Goal: Contribute content: Contribute content

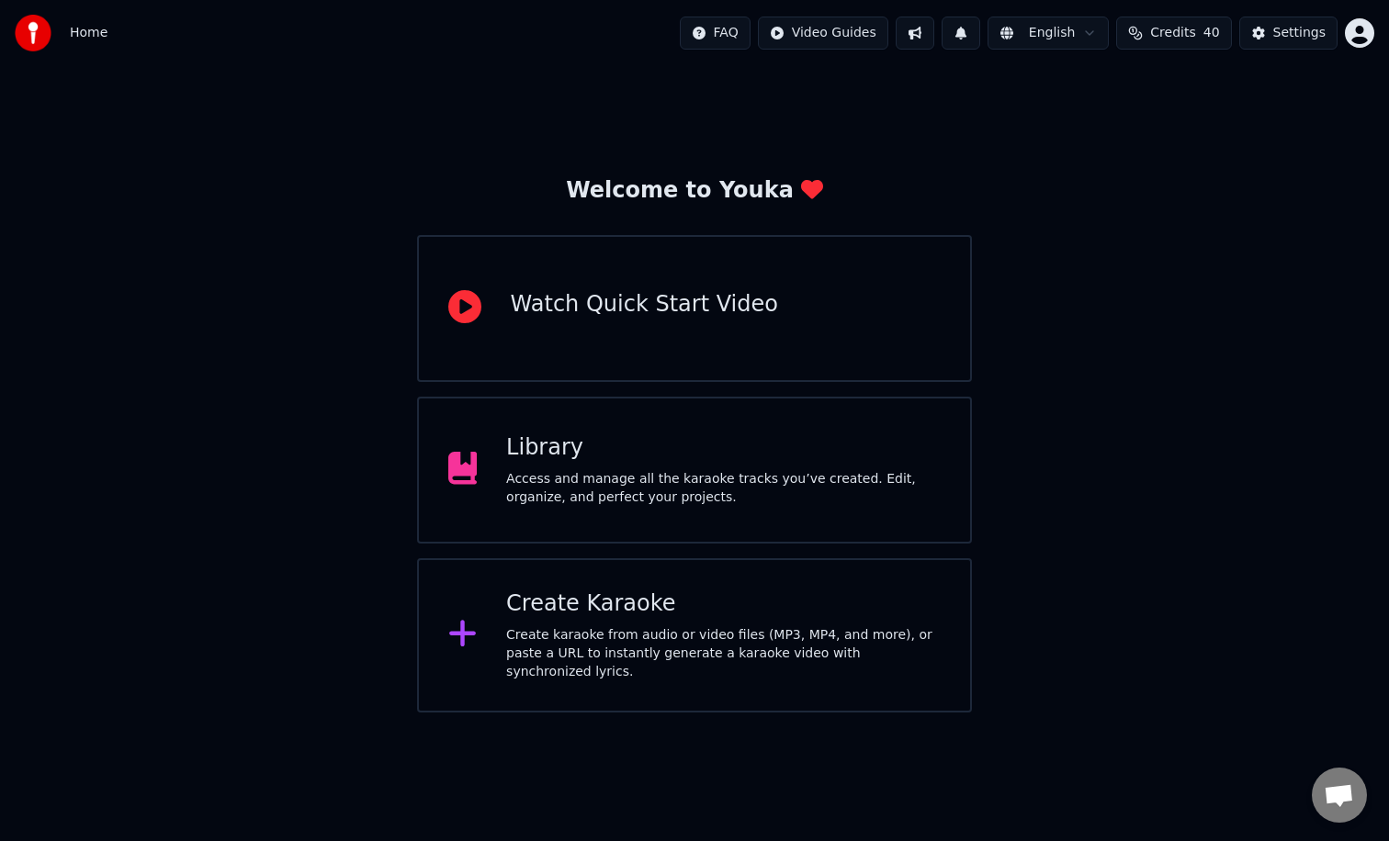
click at [662, 461] on div "Library" at bounding box center [723, 447] width 434 height 29
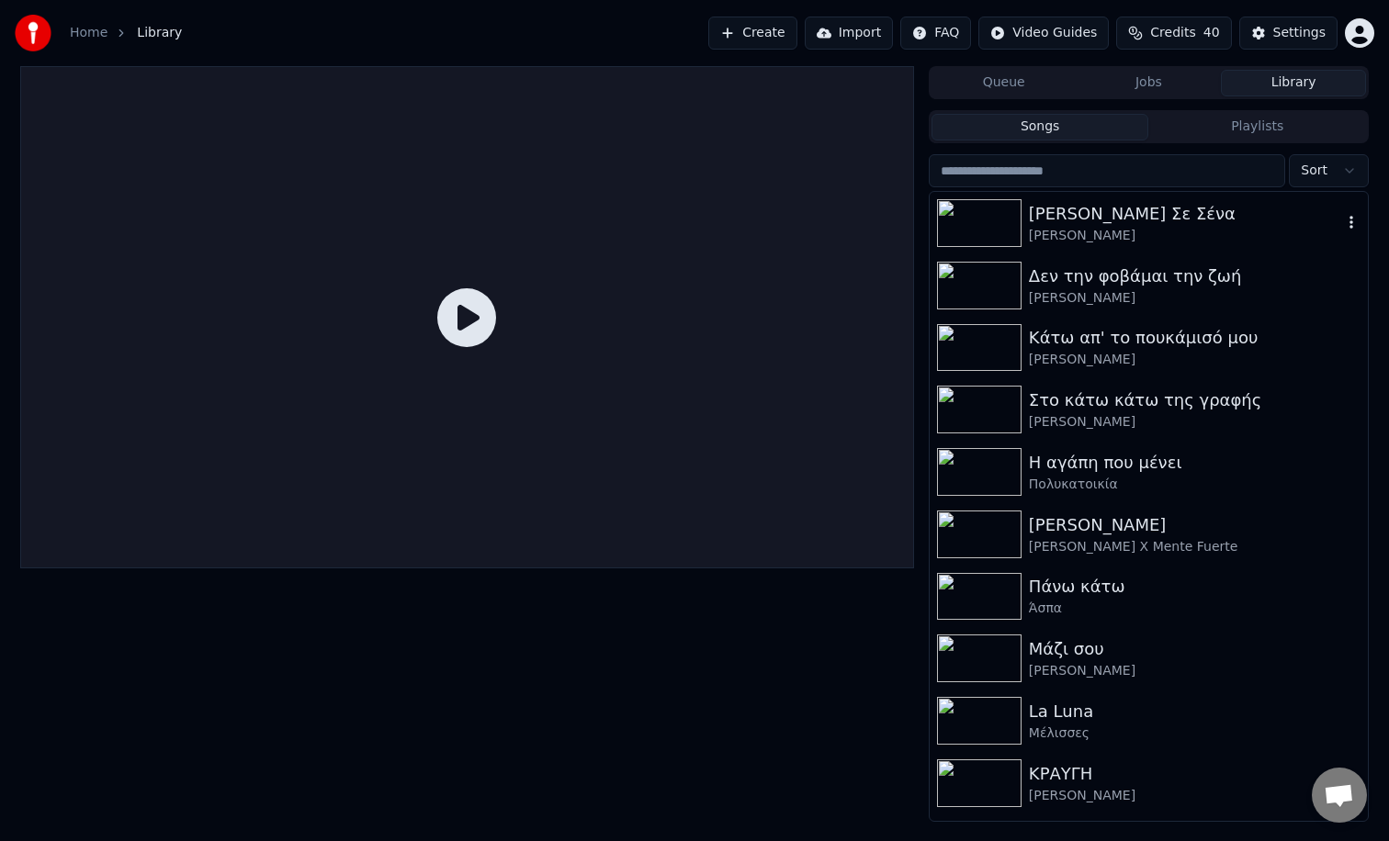
click at [1117, 242] on div "[PERSON_NAME]" at bounding box center [1185, 236] width 313 height 18
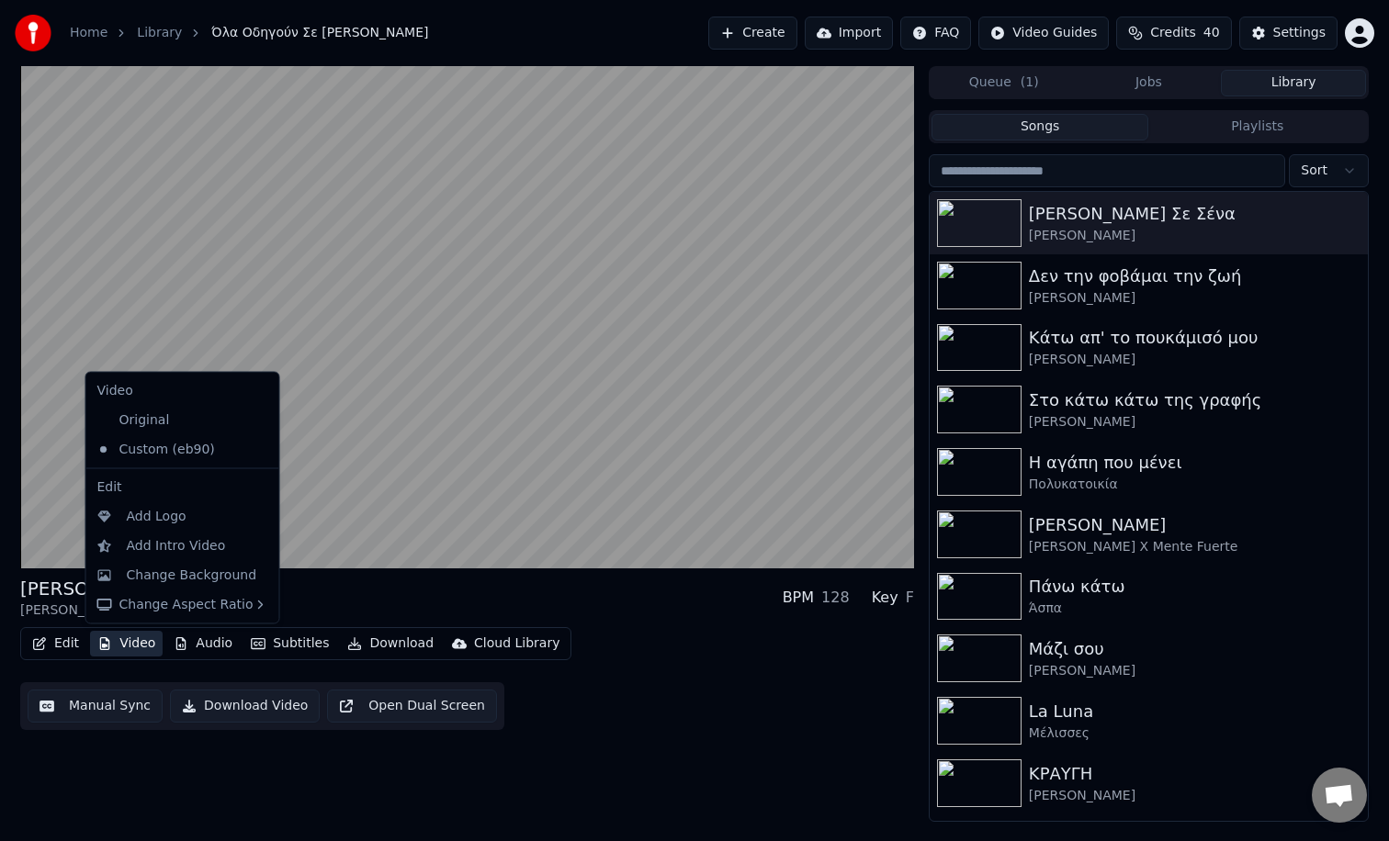
click at [116, 644] on button "Video" at bounding box center [126, 644] width 73 height 26
click at [218, 568] on div "Change Background" at bounding box center [192, 575] width 130 height 18
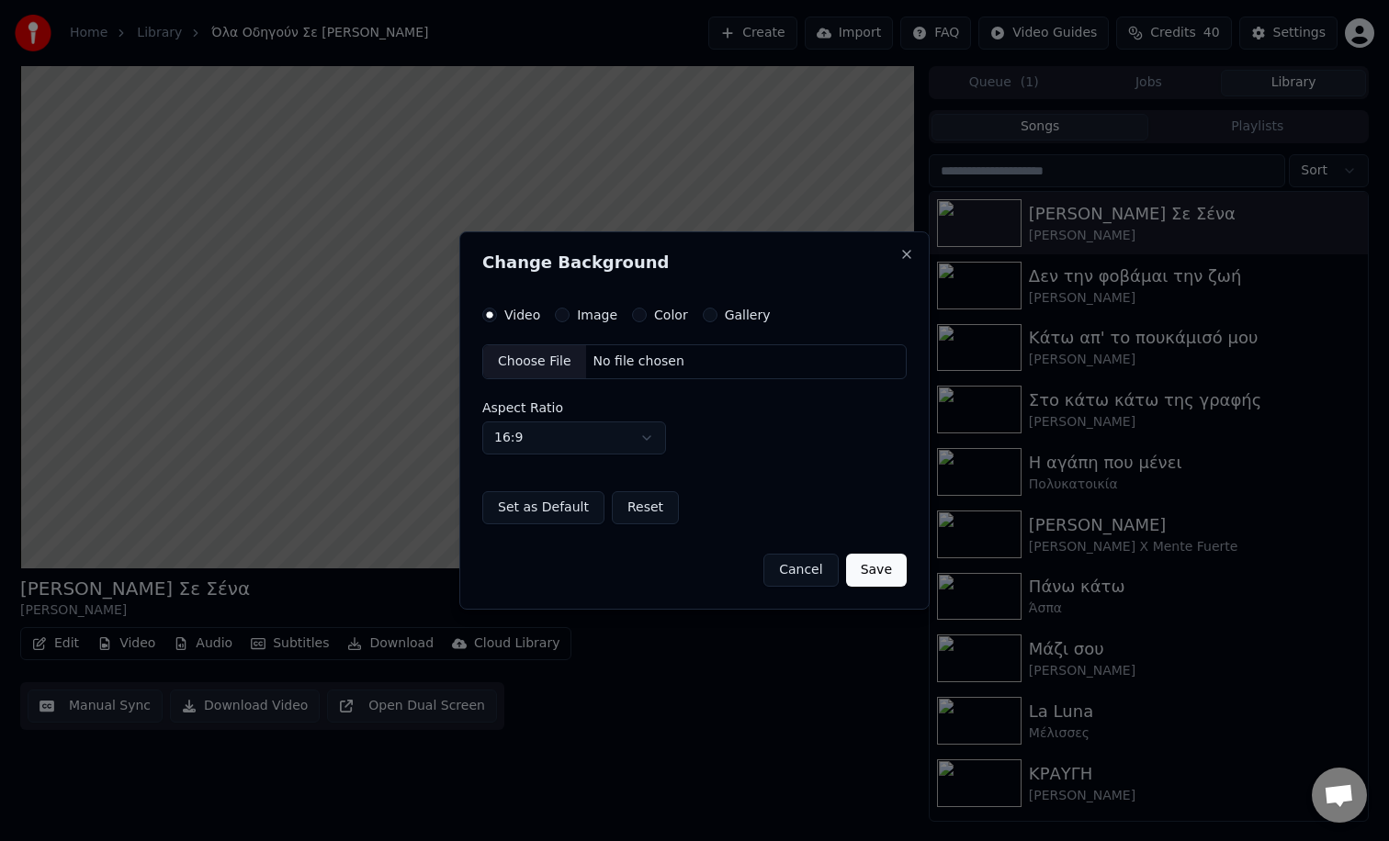
click at [513, 350] on div "Choose File" at bounding box center [534, 361] width 103 height 33
click at [567, 325] on div "Video Image Color Gallery Choose File No file chosen Aspect Ratio 16:9 **** ***…" at bounding box center [694, 416] width 424 height 217
click at [566, 321] on div "Image" at bounding box center [586, 315] width 62 height 15
click at [558, 316] on button "Image" at bounding box center [562, 315] width 15 height 15
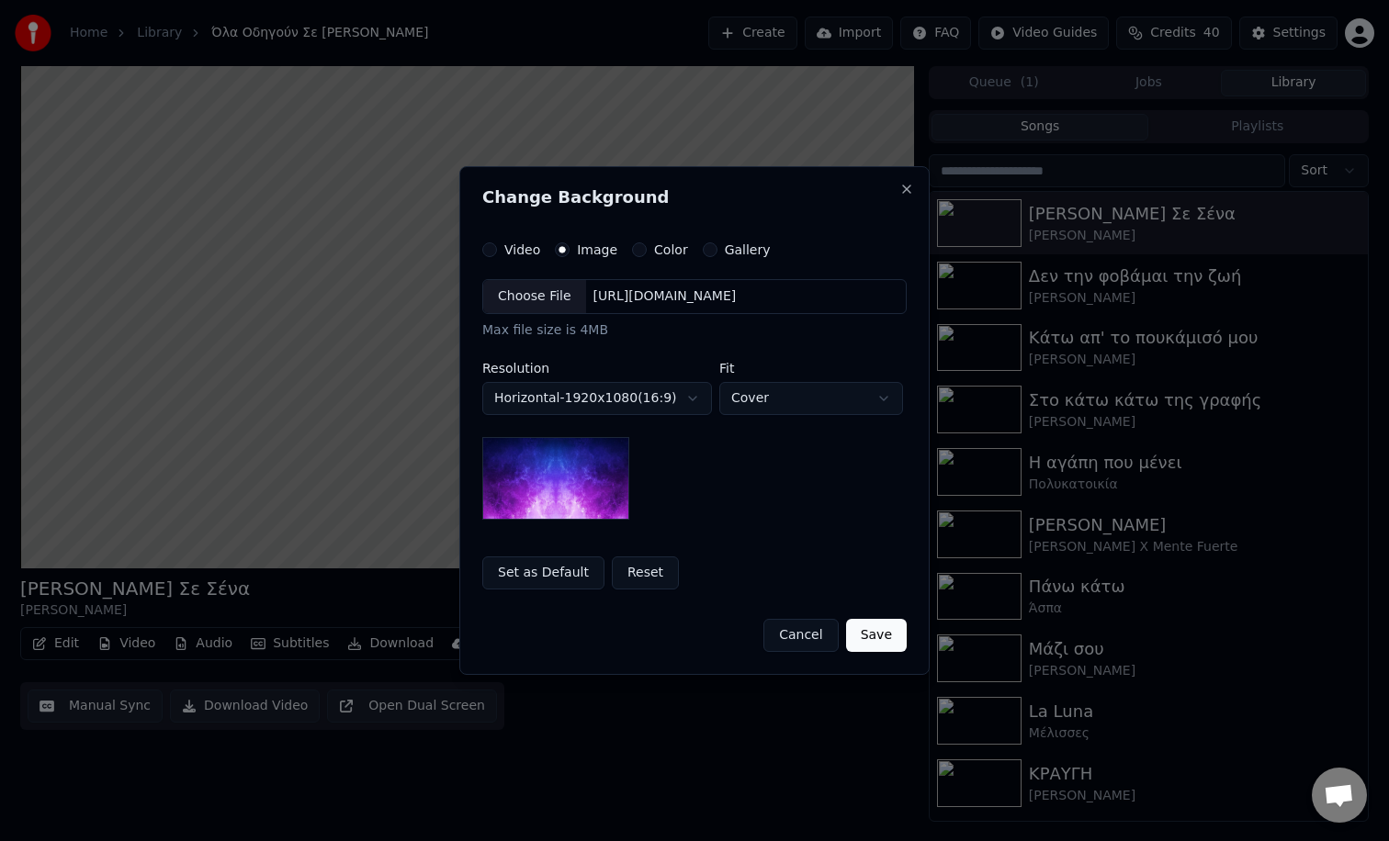
click at [558, 316] on div "Choose File [URL][DOMAIN_NAME] Max file size is 4MB" at bounding box center [694, 309] width 424 height 61
click at [541, 315] on div "Choose File [URL][DOMAIN_NAME] Max file size is 4MB" at bounding box center [694, 309] width 424 height 61
click at [530, 305] on div "Choose File" at bounding box center [534, 296] width 103 height 33
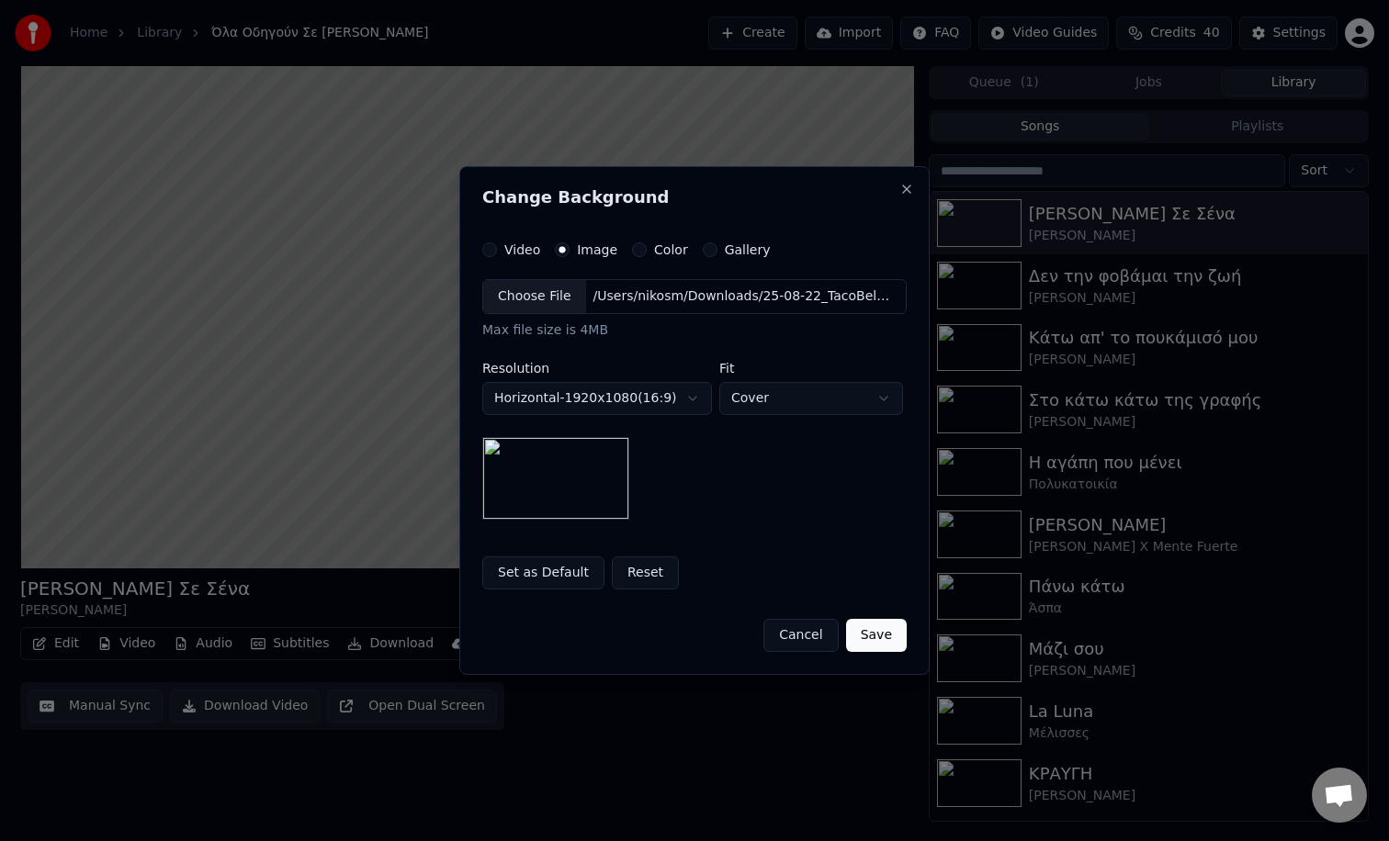
click at [870, 634] on button "Save" at bounding box center [876, 635] width 61 height 33
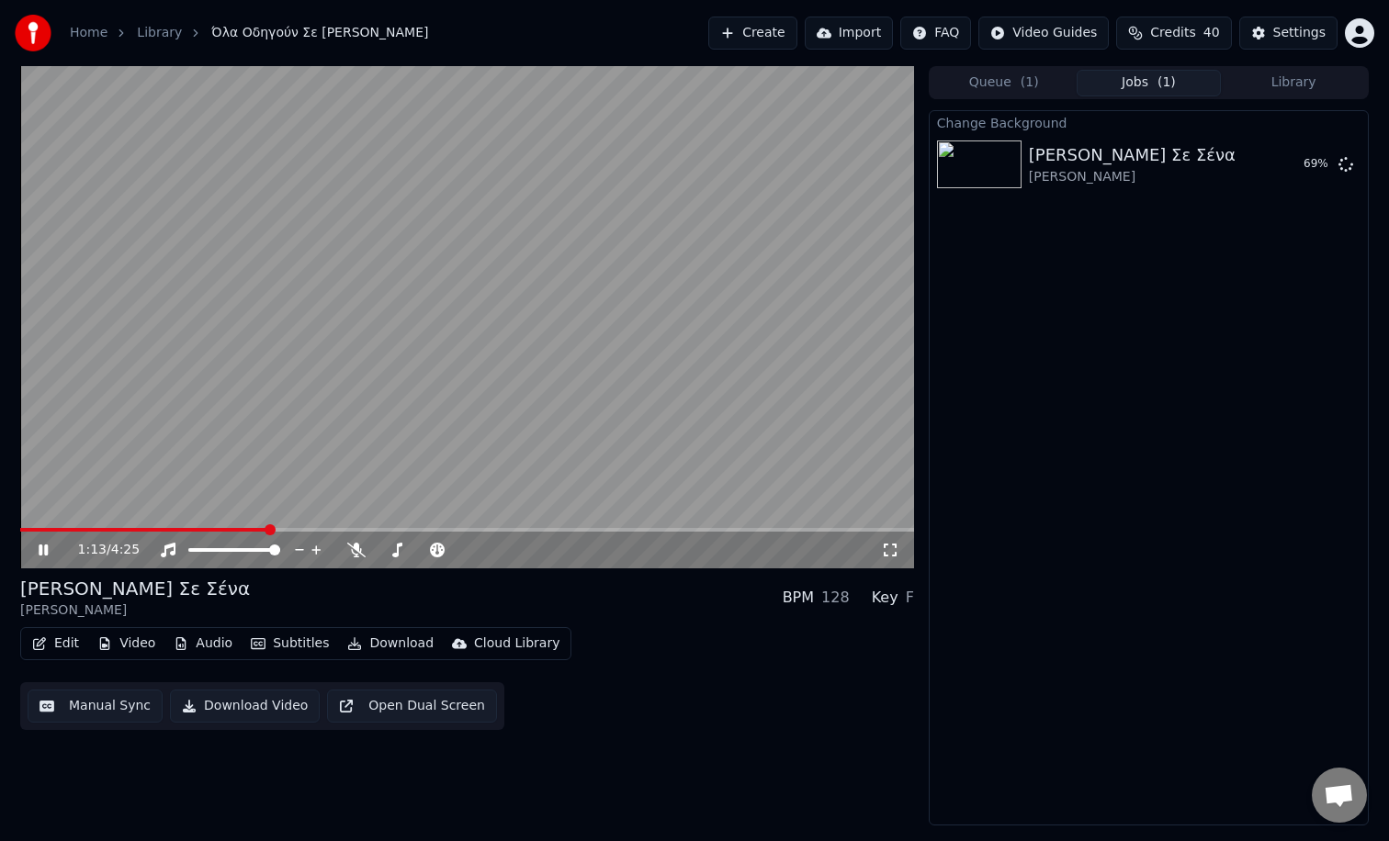
click at [136, 653] on button "Video" at bounding box center [126, 644] width 73 height 26
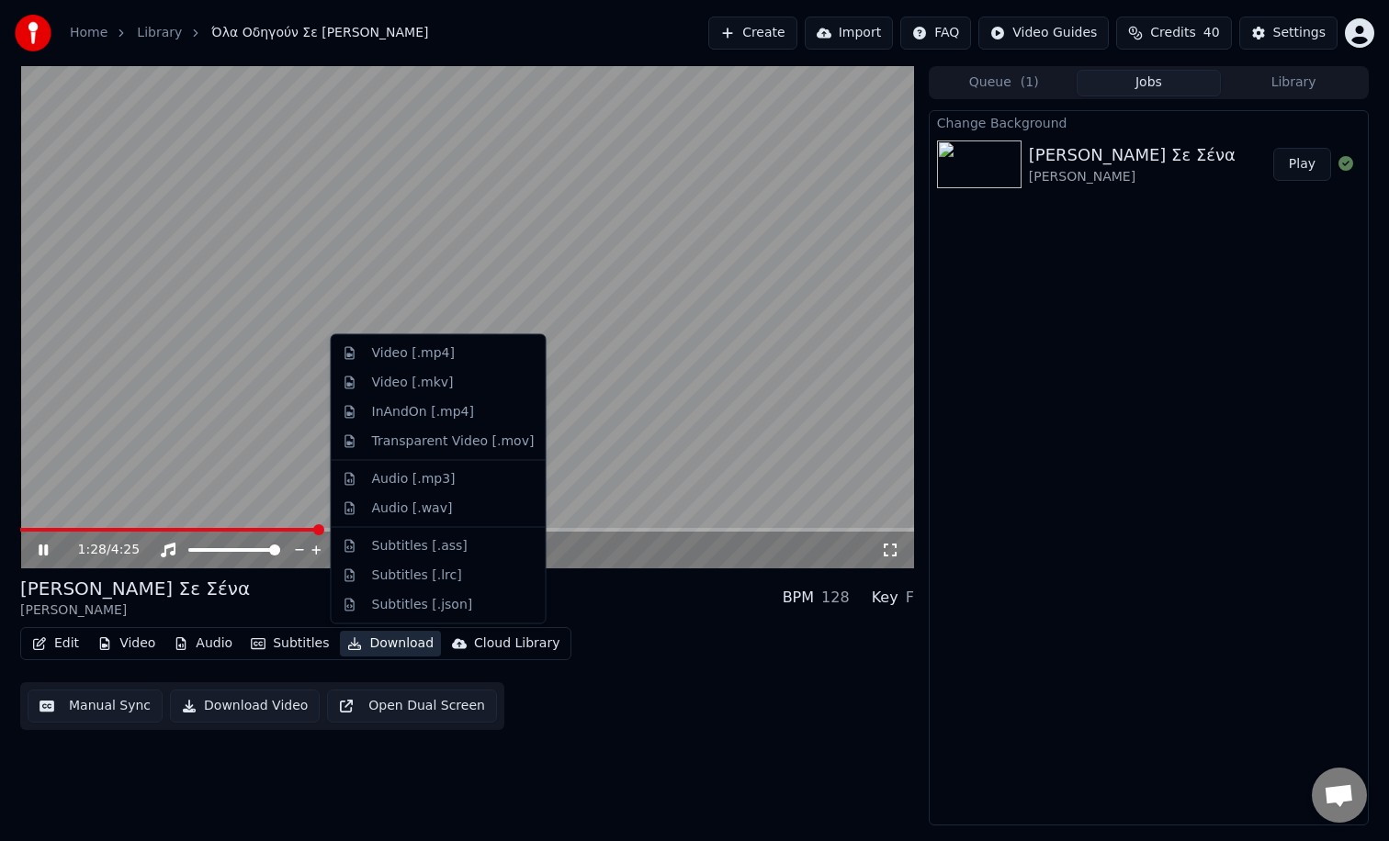
click at [1291, 162] on button "Play" at bounding box center [1302, 164] width 58 height 33
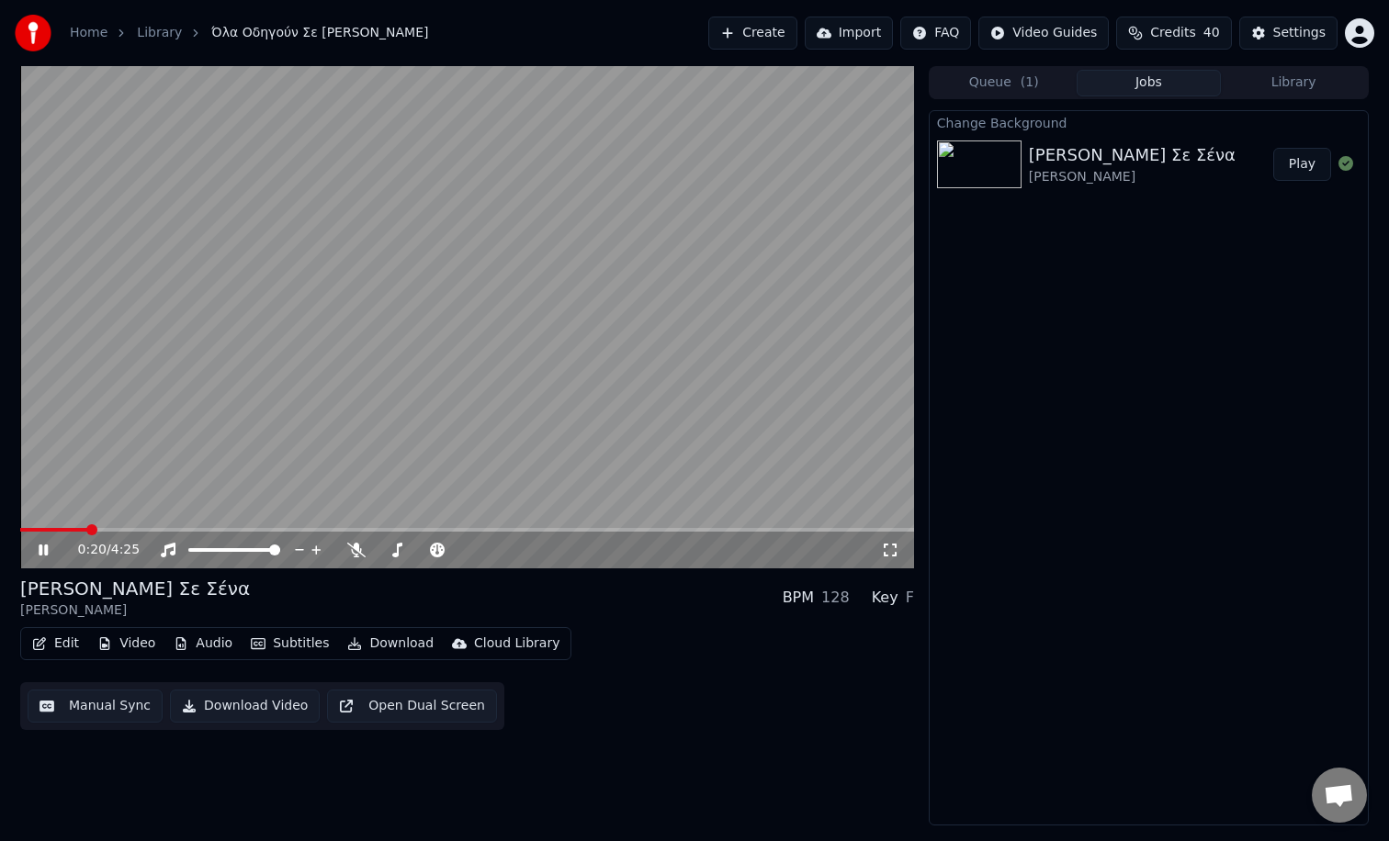
click at [86, 529] on span at bounding box center [467, 530] width 894 height 4
click at [301, 643] on button "Subtitles" at bounding box center [289, 644] width 93 height 26
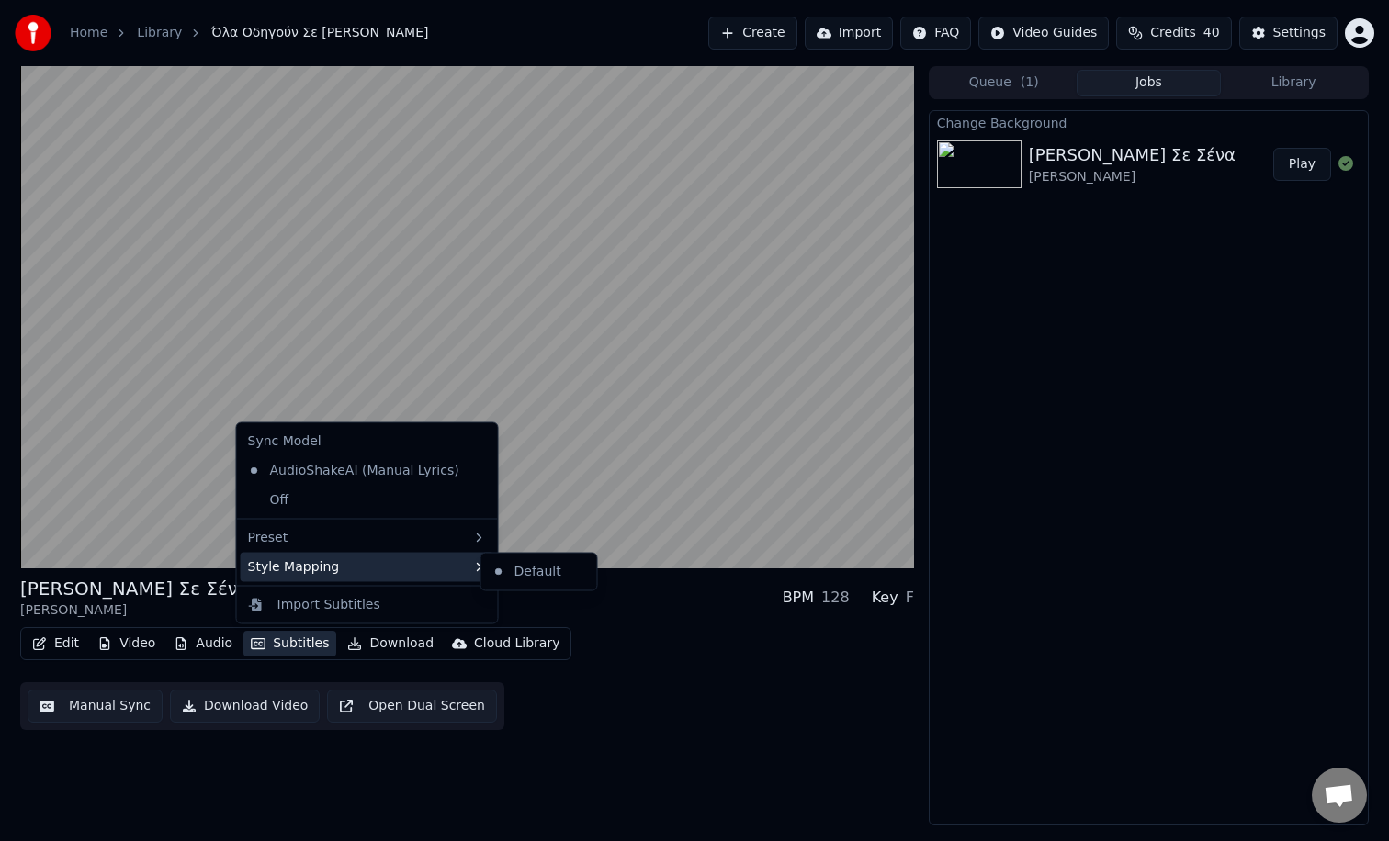
click at [392, 567] on div "Style Mapping" at bounding box center [367, 566] width 253 height 29
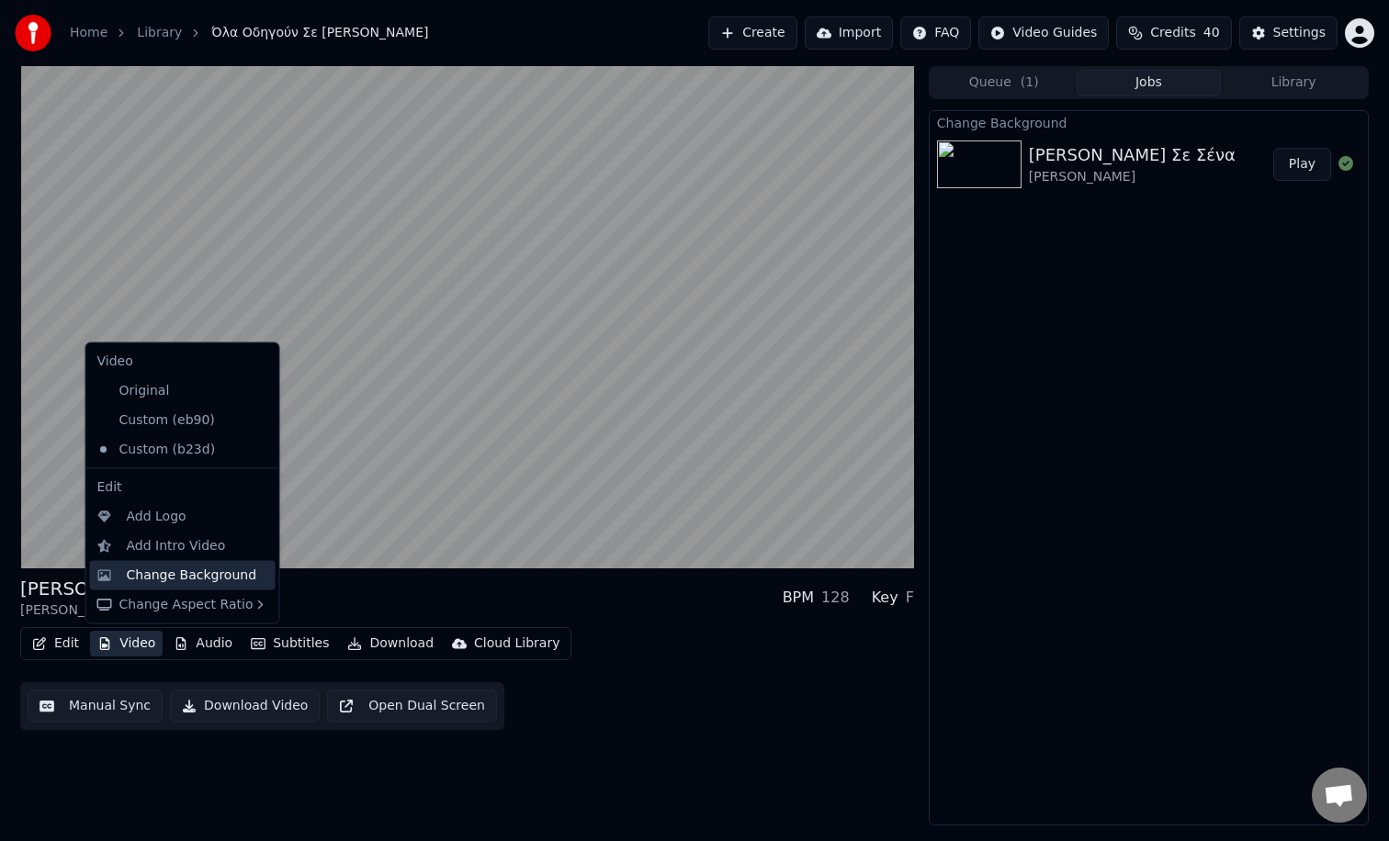
click at [230, 579] on div "Change Background" at bounding box center [192, 575] width 130 height 18
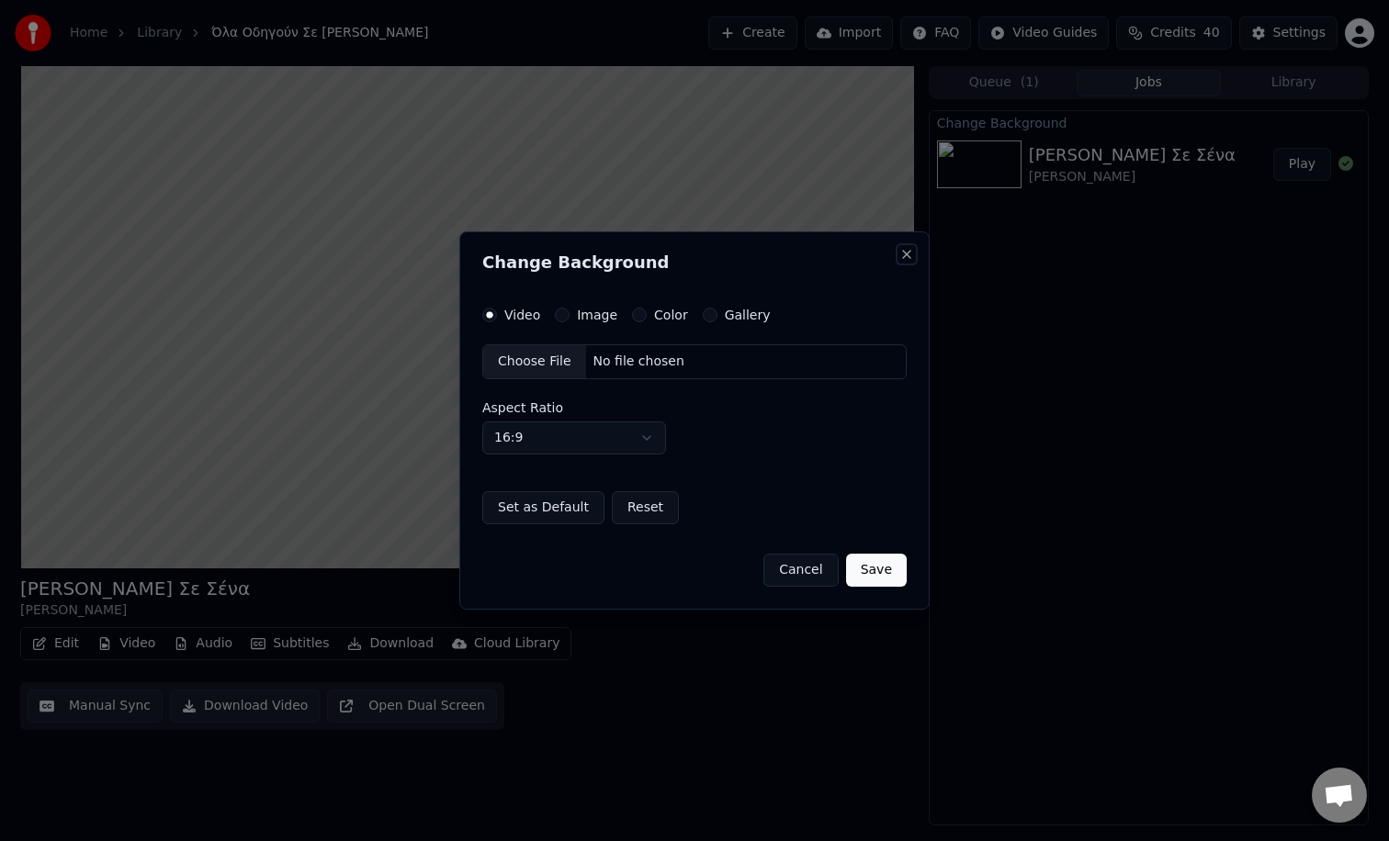
click at [905, 257] on button "Close" at bounding box center [906, 254] width 15 height 15
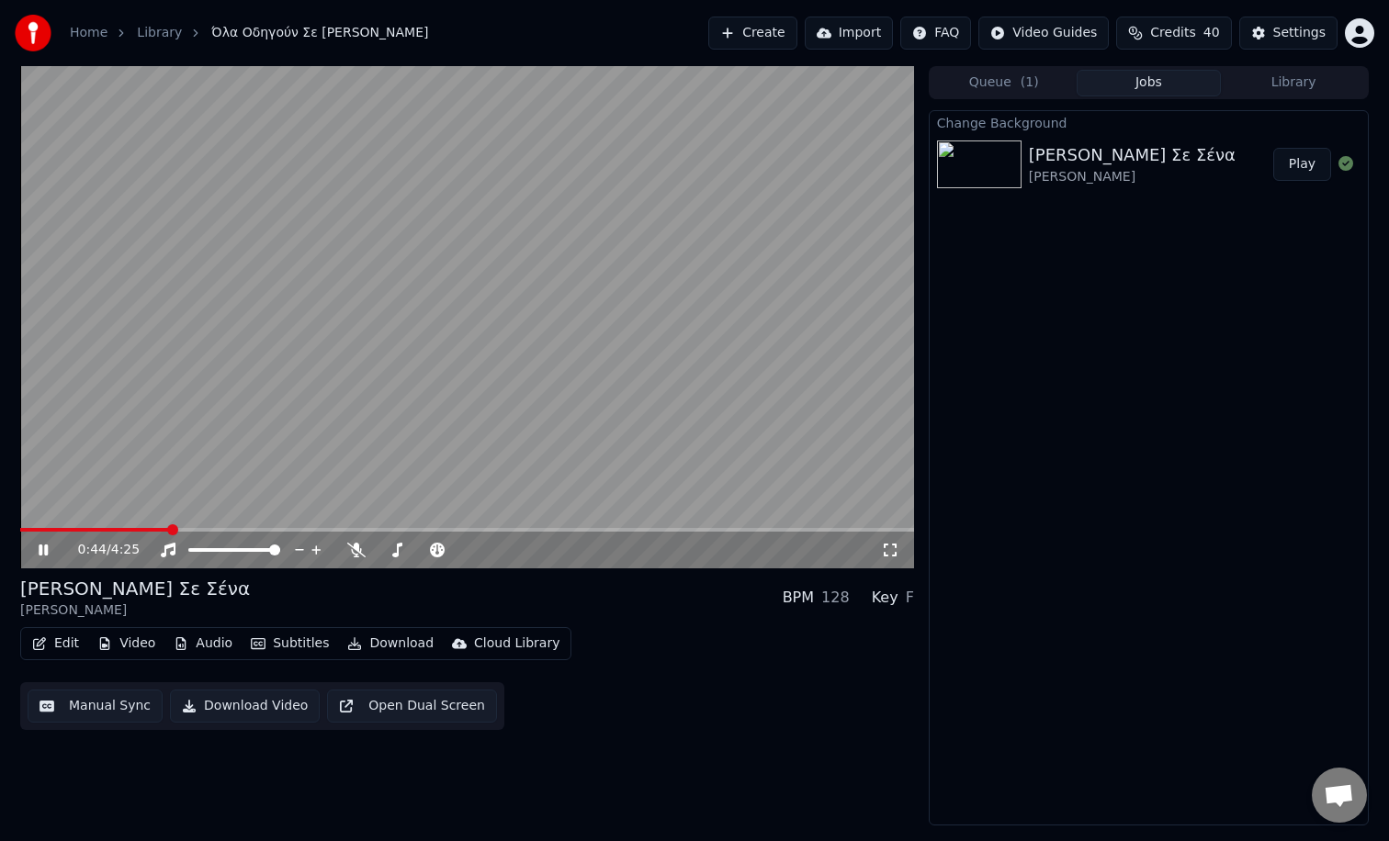
click at [33, 651] on button "Edit" at bounding box center [56, 644] width 62 height 26
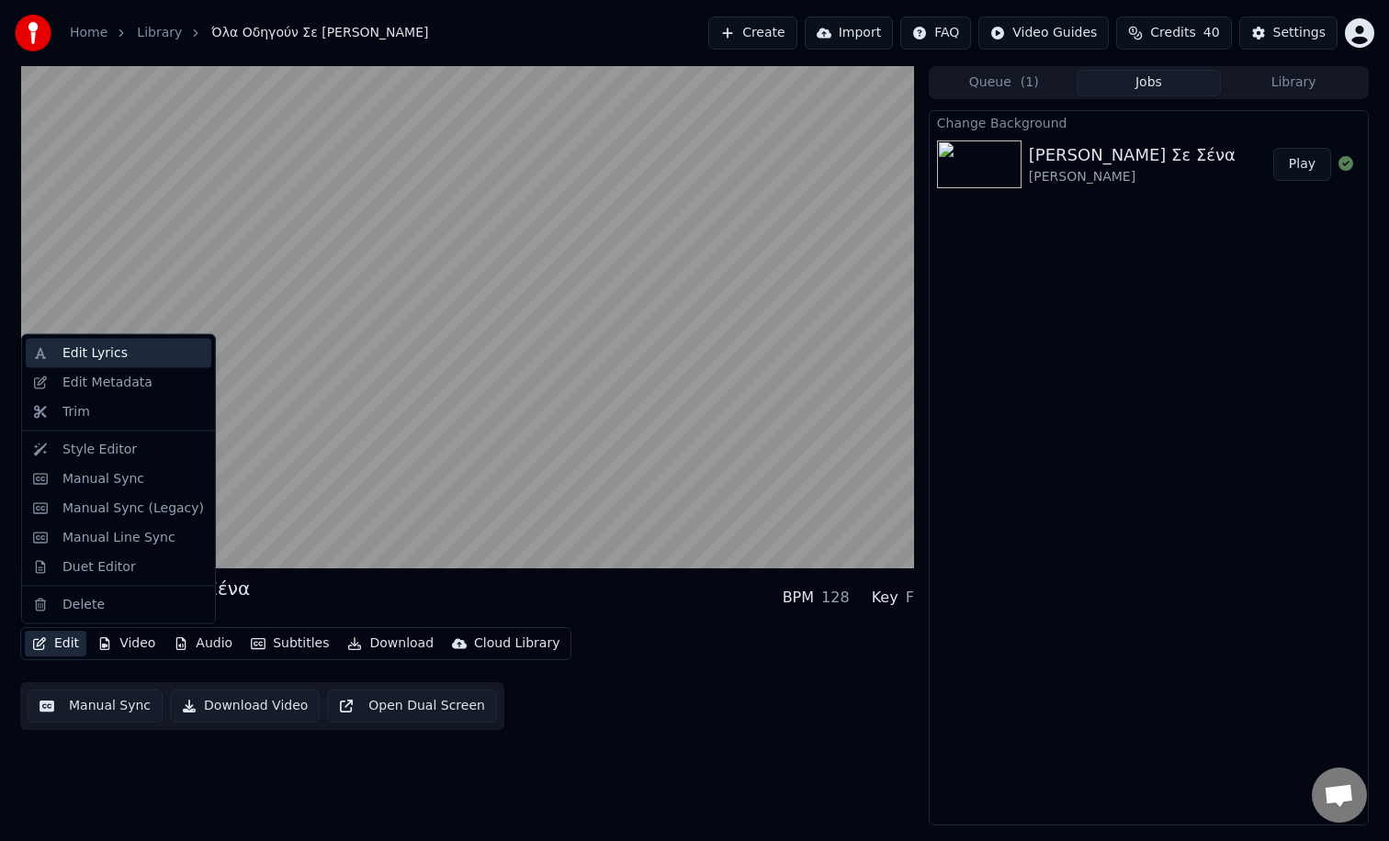
click at [118, 358] on div "Edit Lyrics" at bounding box center [94, 353] width 65 height 18
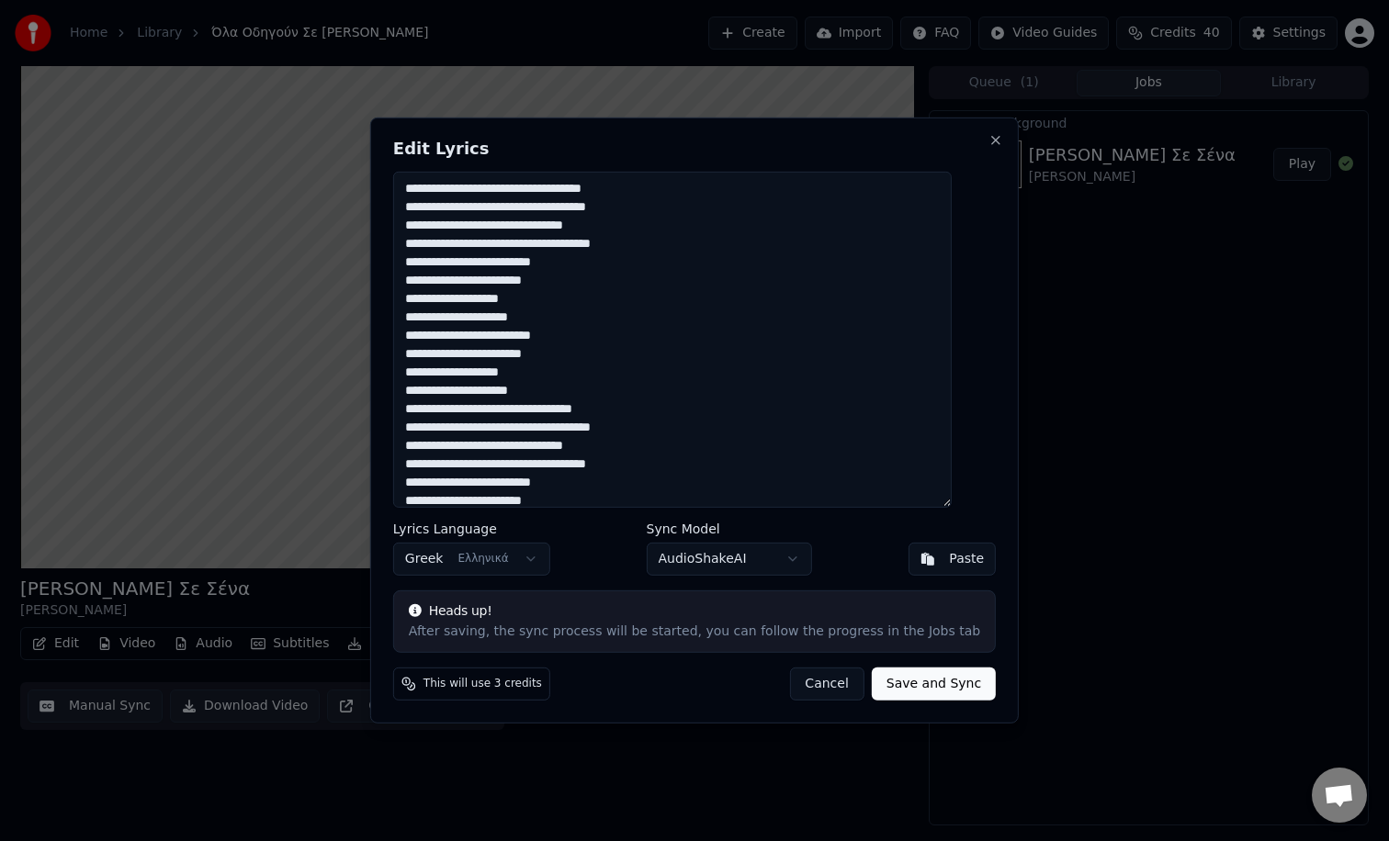
click at [807, 682] on button "Cancel" at bounding box center [826, 684] width 74 height 33
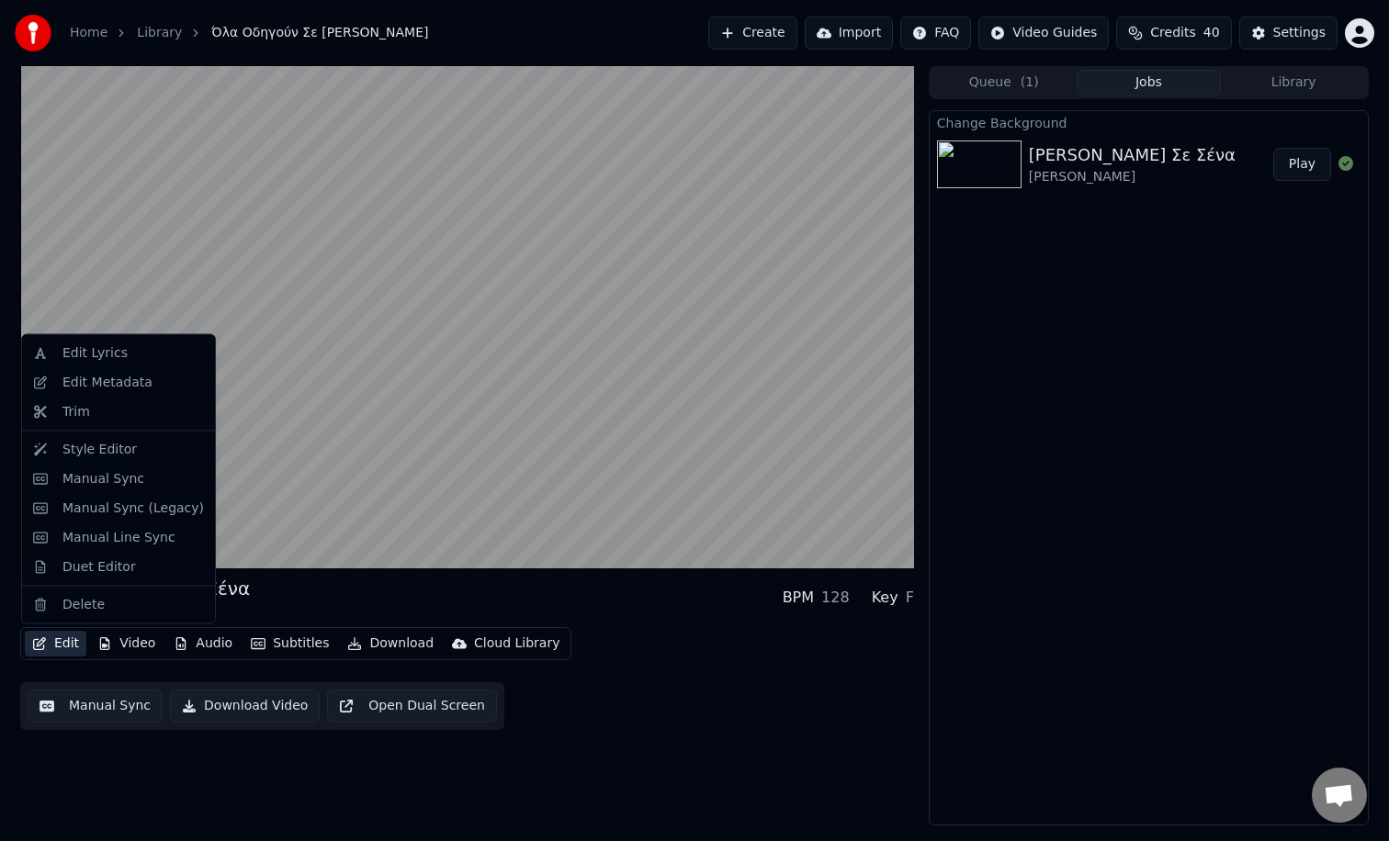
click at [69, 645] on button "Edit" at bounding box center [56, 644] width 62 height 26
click at [129, 450] on div "Style Editor" at bounding box center [99, 449] width 74 height 18
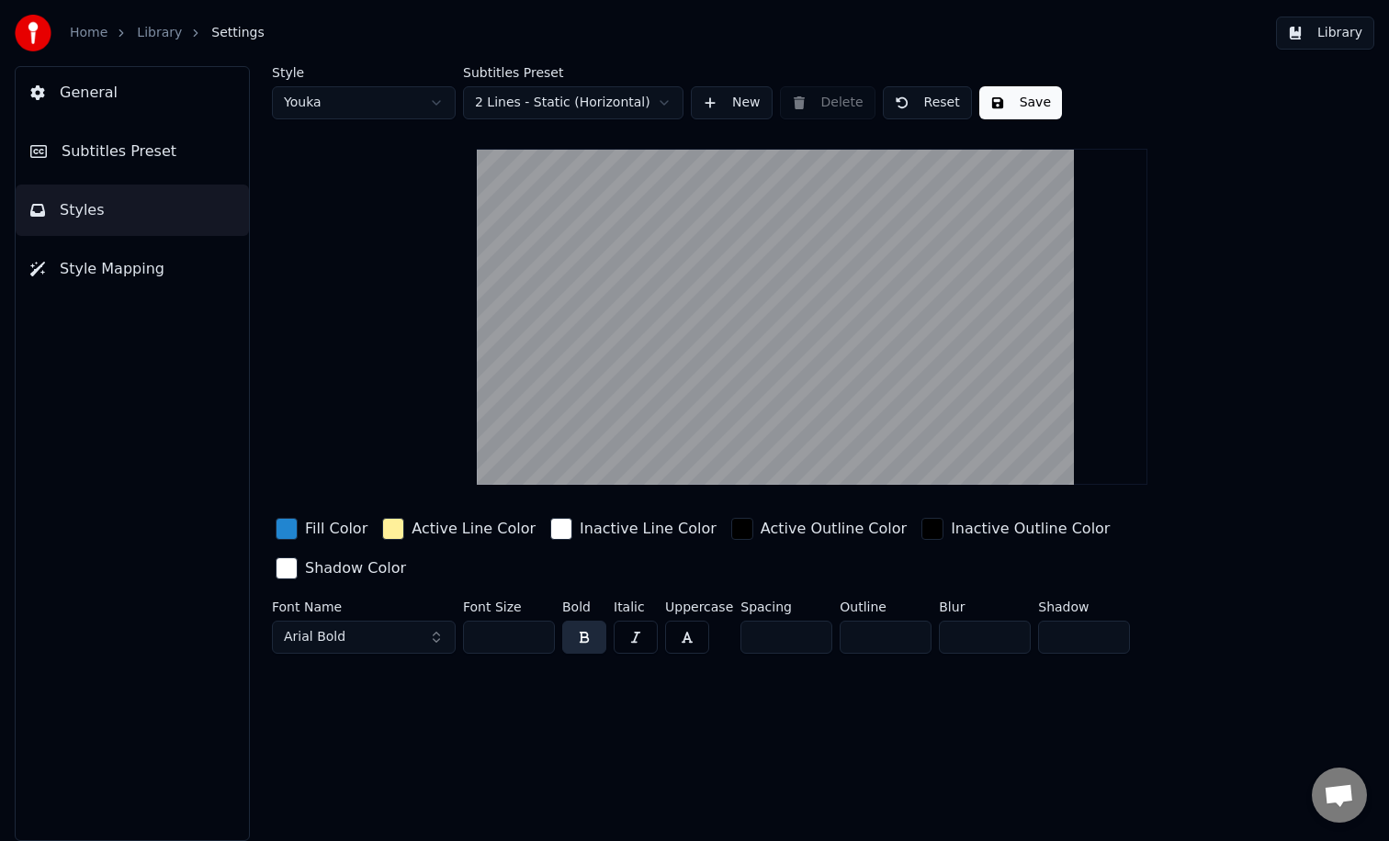
click at [137, 32] on link "Library" at bounding box center [159, 33] width 45 height 18
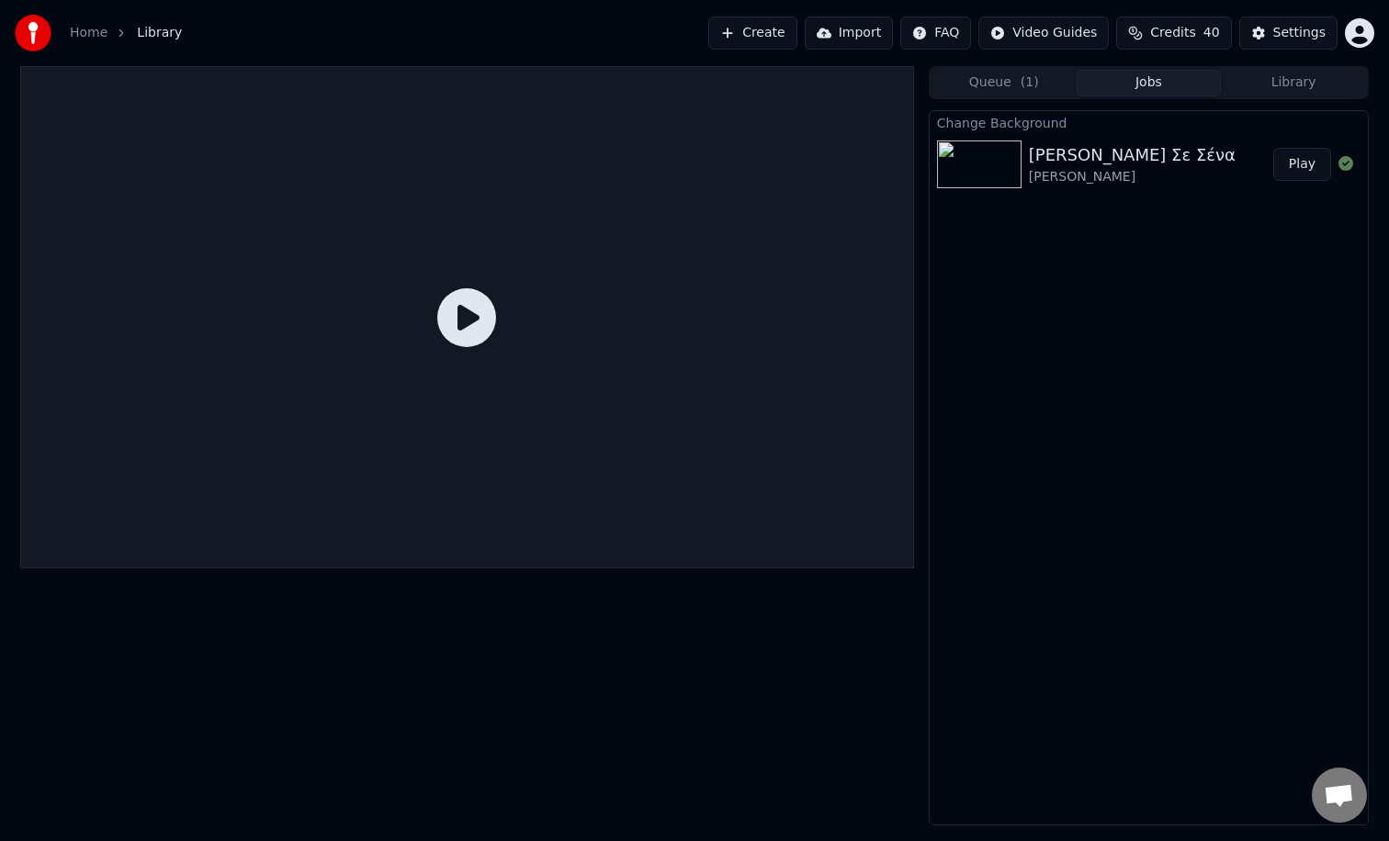
click at [1015, 94] on button "Queue ( 1 )" at bounding box center [1003, 83] width 145 height 27
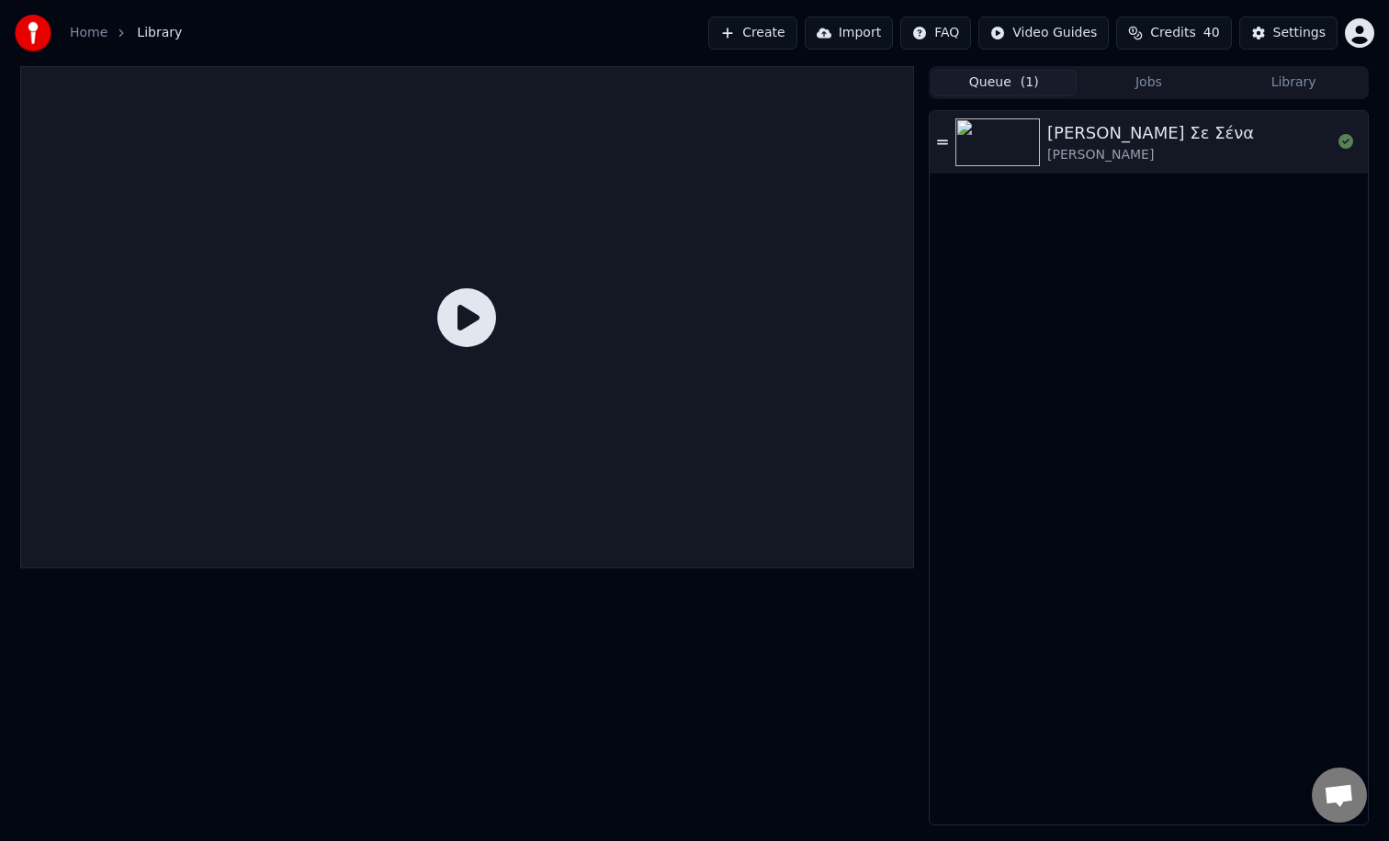
click at [1262, 79] on button "Library" at bounding box center [1292, 83] width 145 height 27
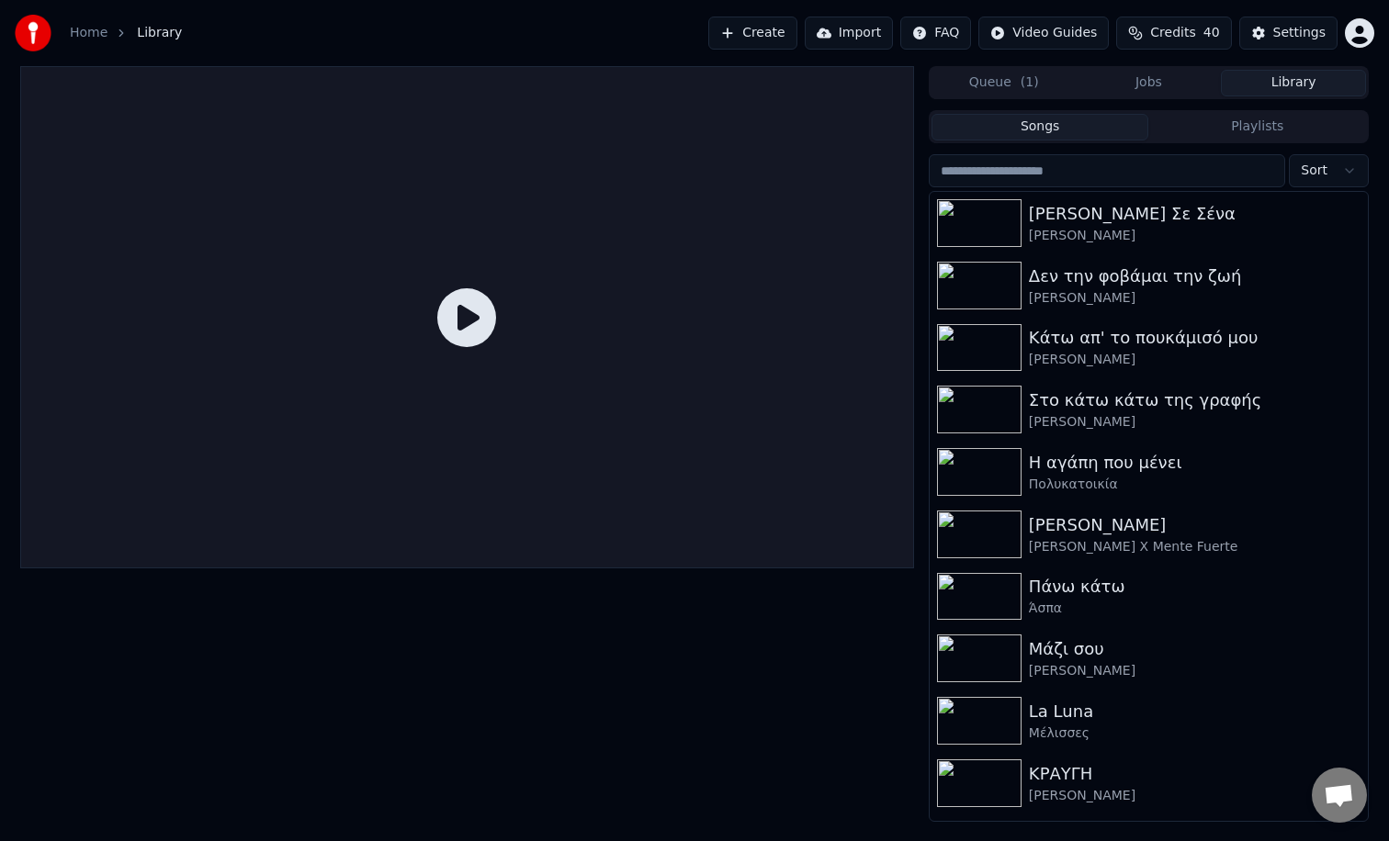
click at [1222, 141] on div "Songs Playlists" at bounding box center [1148, 126] width 440 height 33
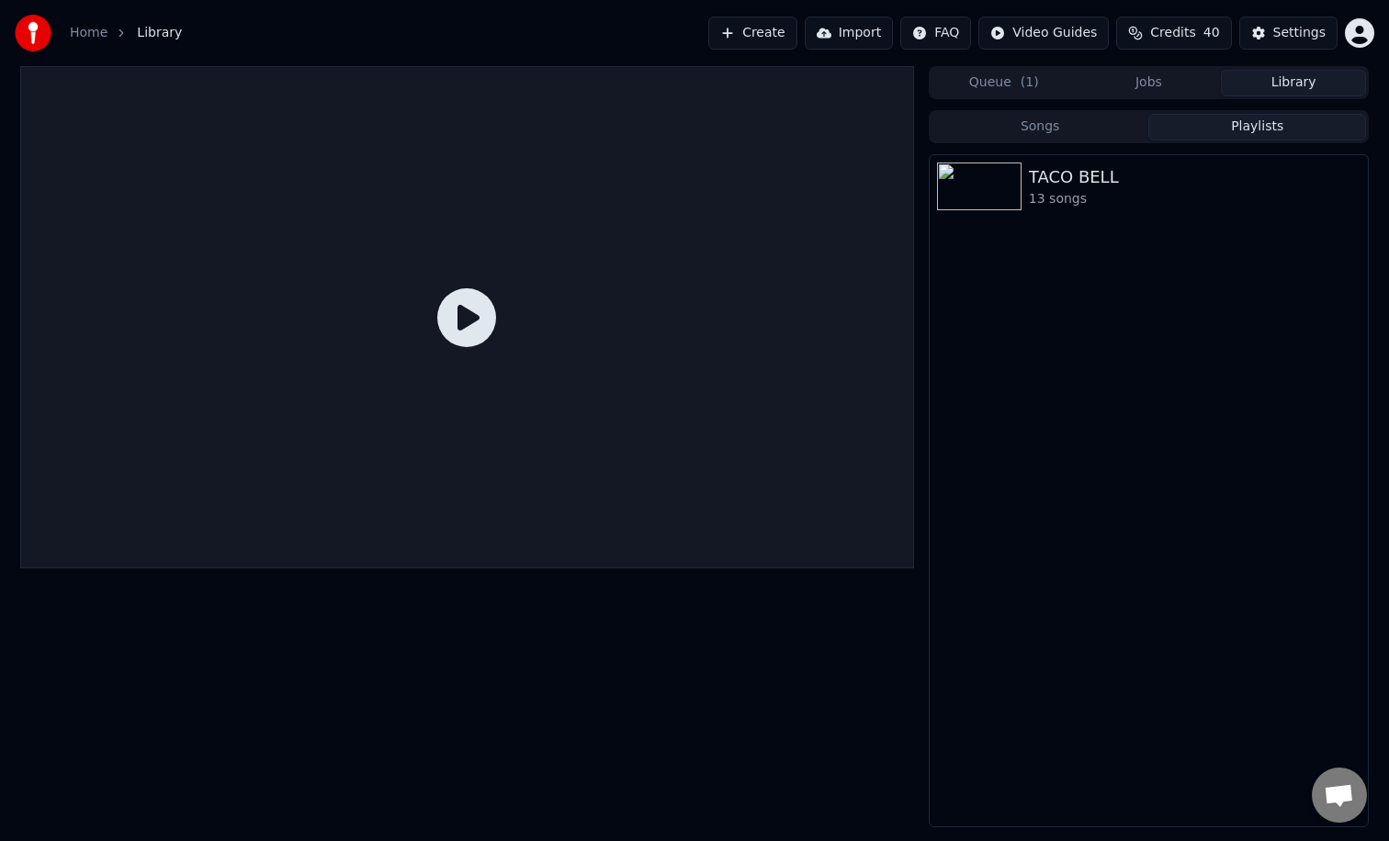
click at [1249, 130] on button "Playlists" at bounding box center [1257, 127] width 218 height 27
click at [1099, 178] on div "TACO BELL" at bounding box center [1185, 177] width 313 height 26
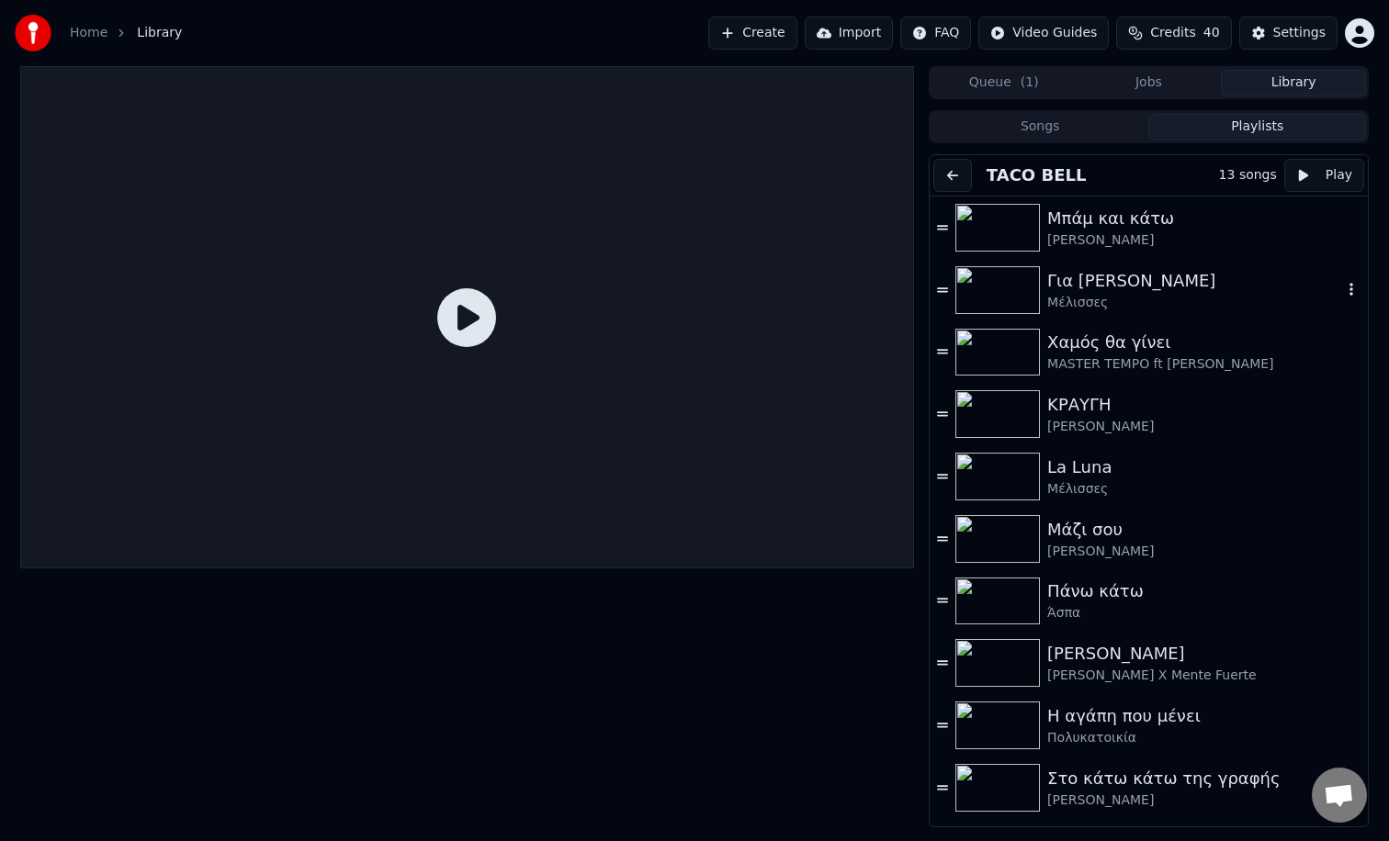
click at [1094, 305] on div "Μέλισσες" at bounding box center [1194, 303] width 295 height 18
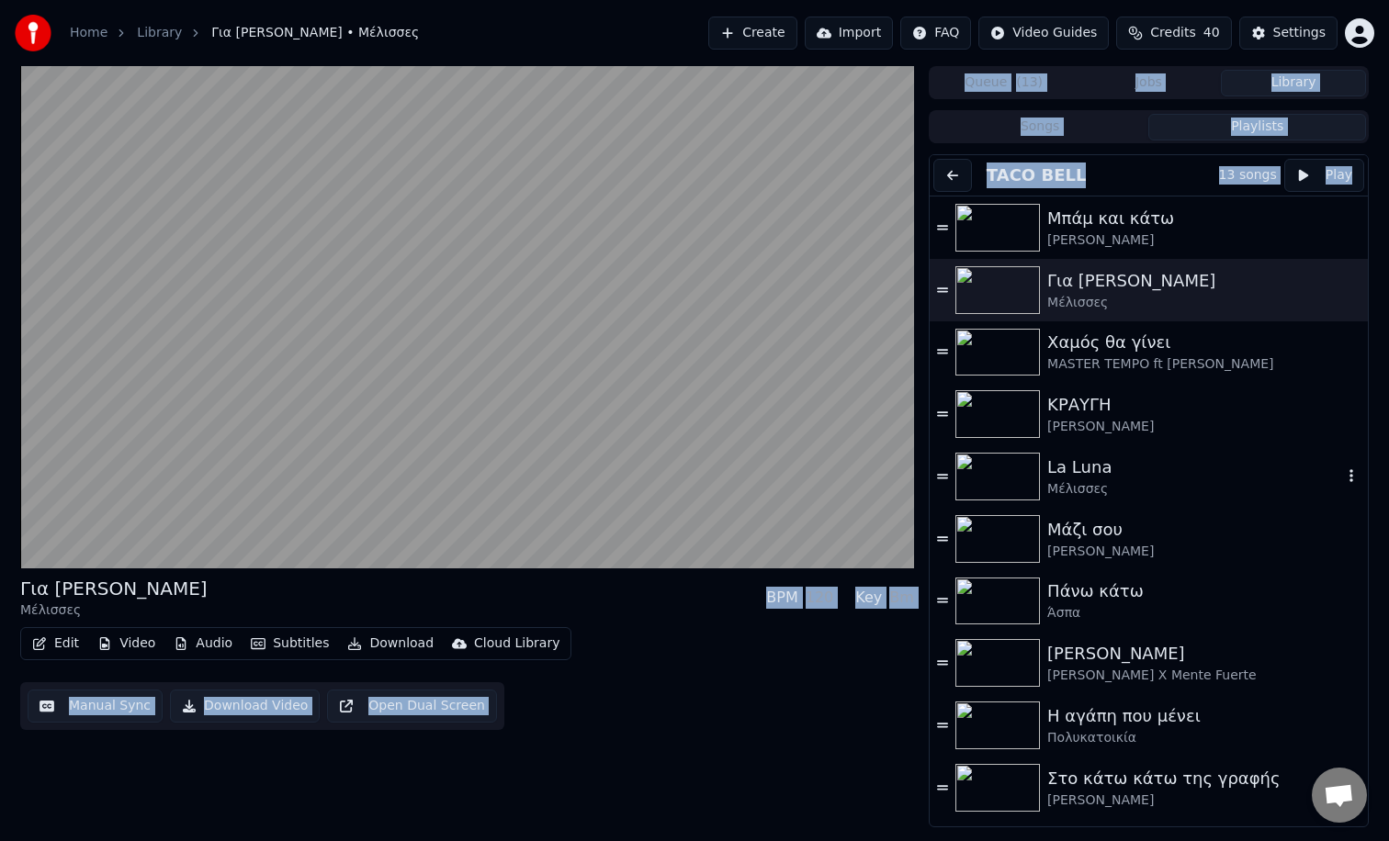
click at [1108, 461] on div "La Luna" at bounding box center [1194, 468] width 295 height 26
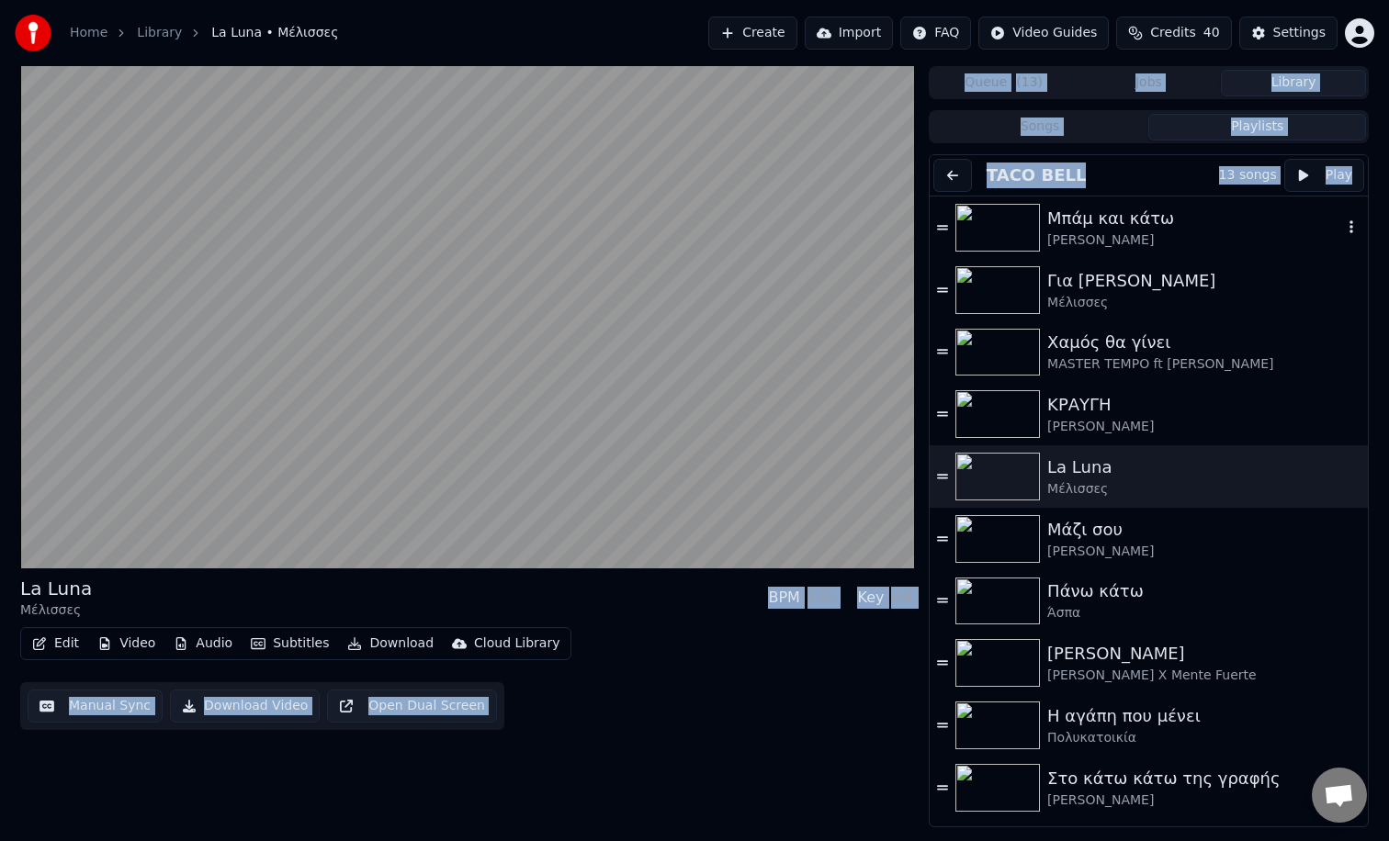
click at [1282, 240] on div "[PERSON_NAME]" at bounding box center [1194, 240] width 295 height 18
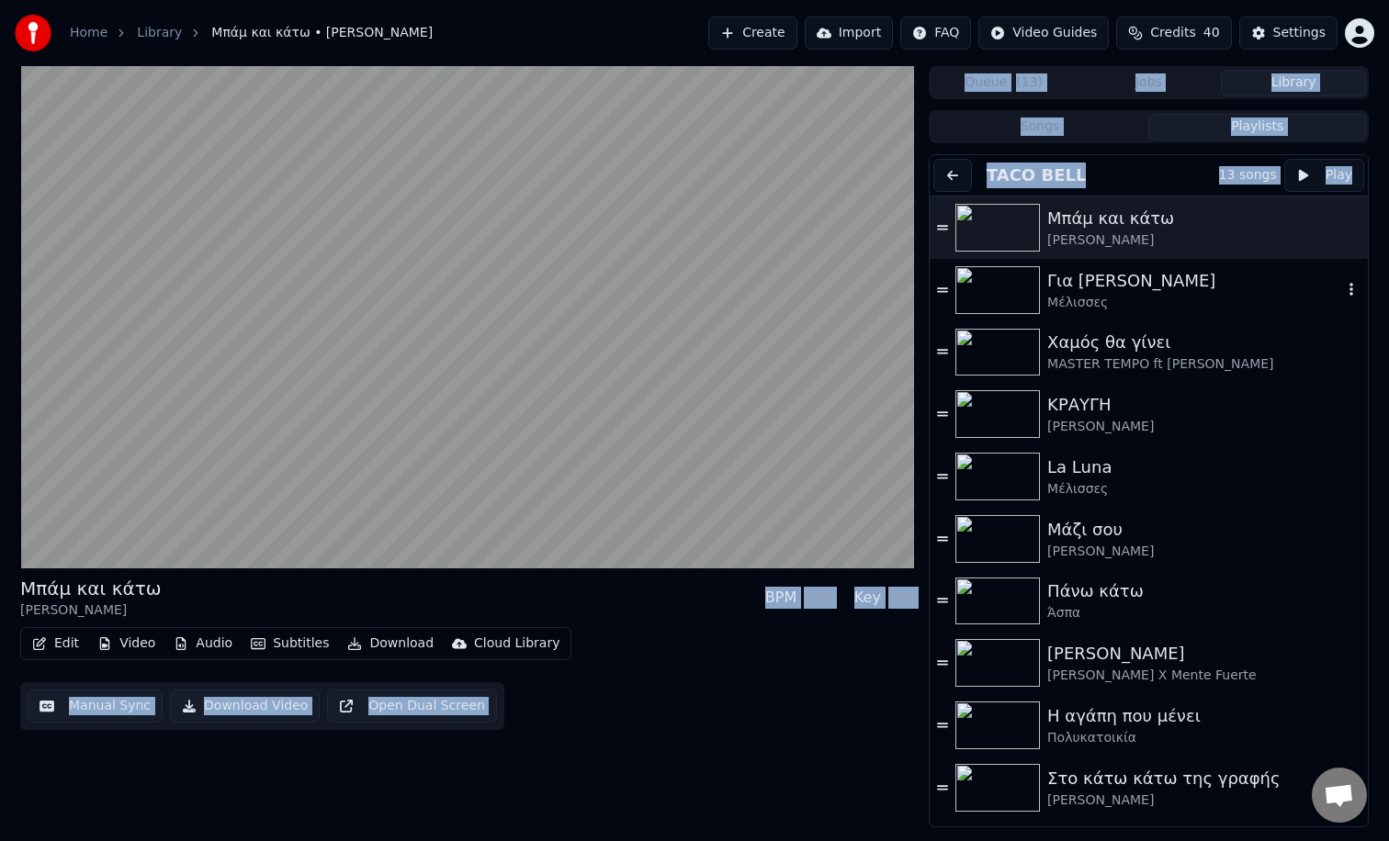
click at [643, 280] on video at bounding box center [467, 317] width 894 height 502
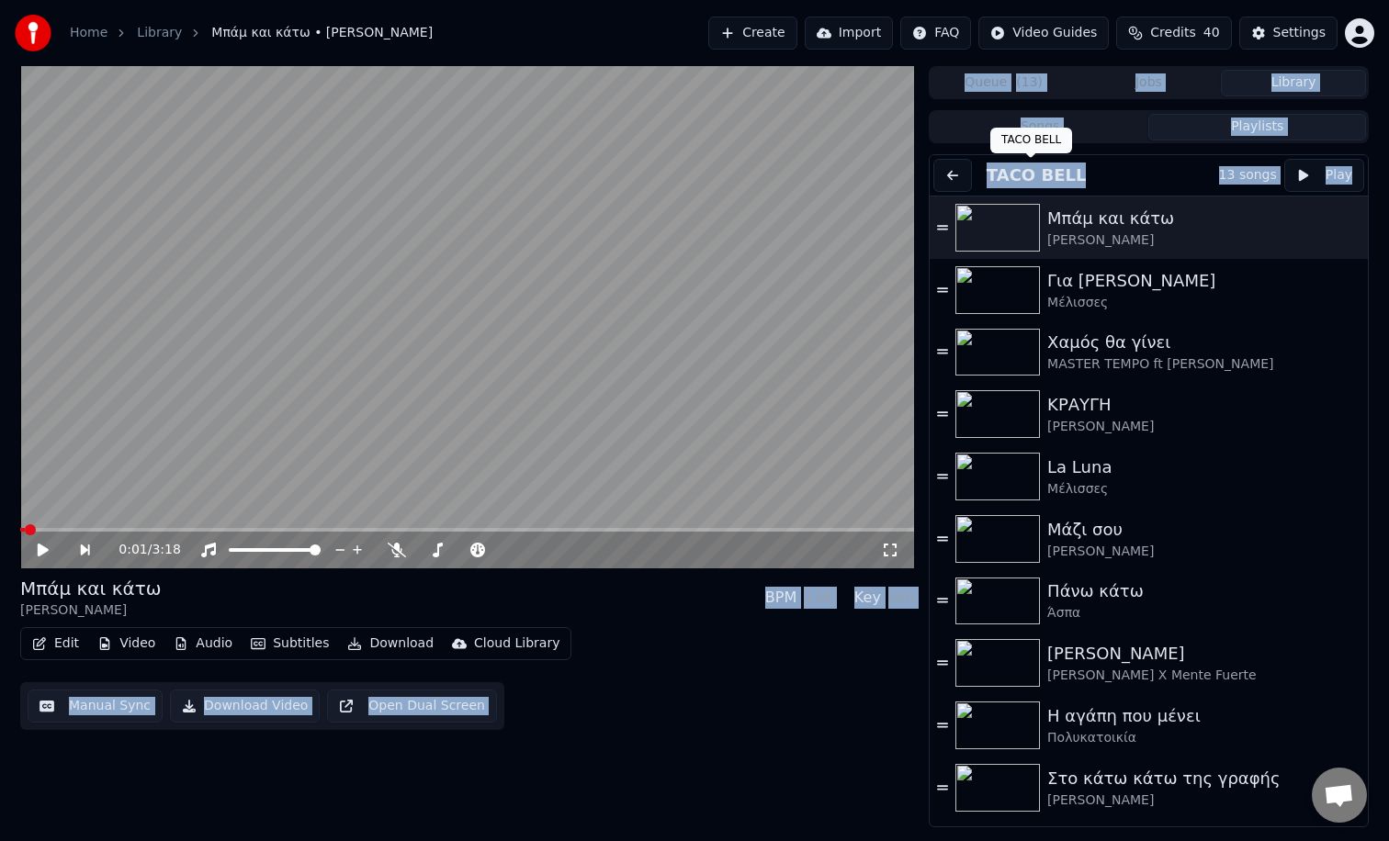
click at [961, 123] on button "Songs" at bounding box center [1040, 127] width 218 height 27
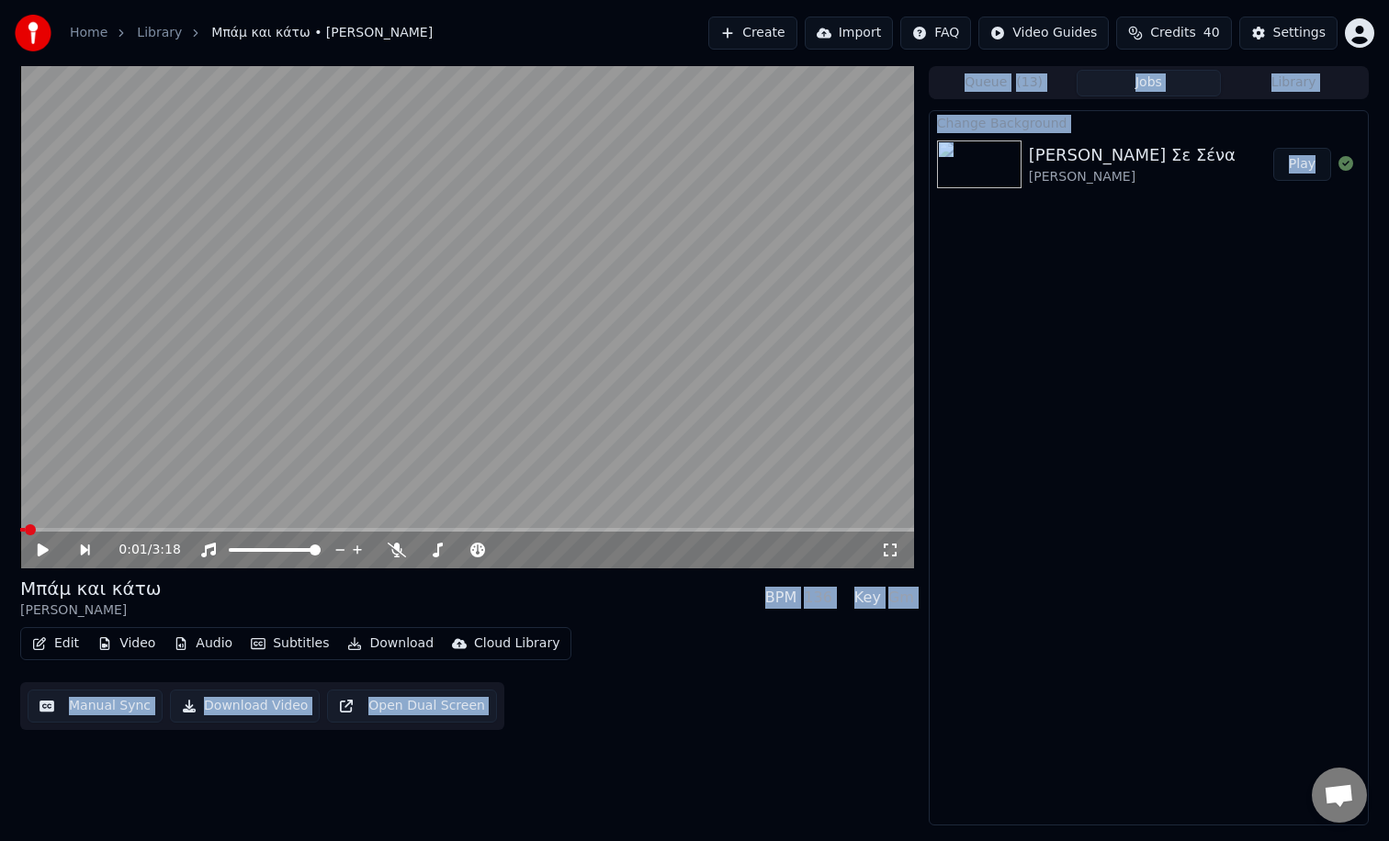
click at [1082, 90] on button "Jobs" at bounding box center [1148, 83] width 145 height 27
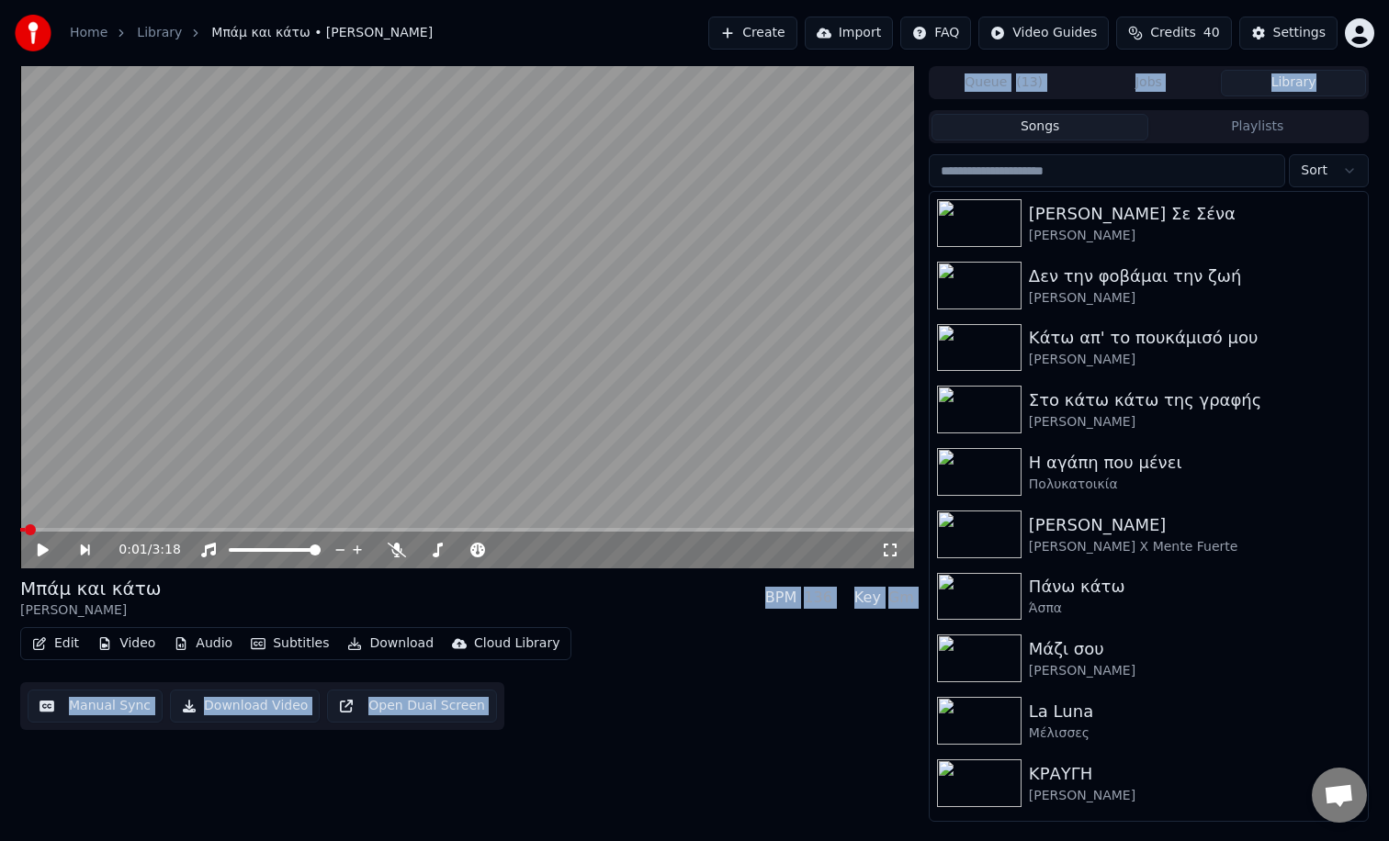
click at [1280, 74] on button "Library" at bounding box center [1292, 83] width 145 height 27
click at [1126, 243] on div "[PERSON_NAME]" at bounding box center [1185, 236] width 313 height 18
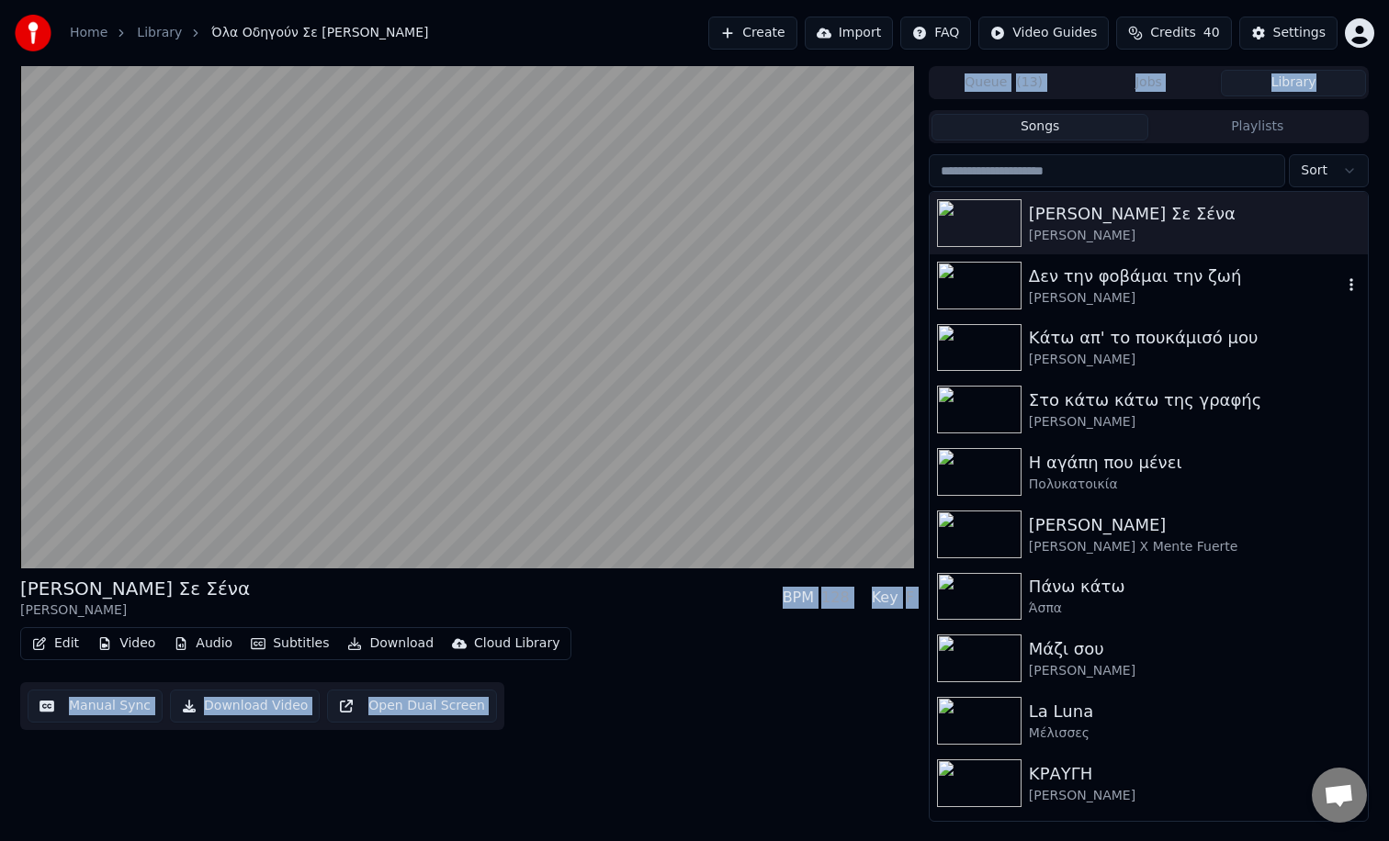
click at [1123, 287] on div "Δεν την φοβάμαι την ζωή" at bounding box center [1185, 277] width 313 height 26
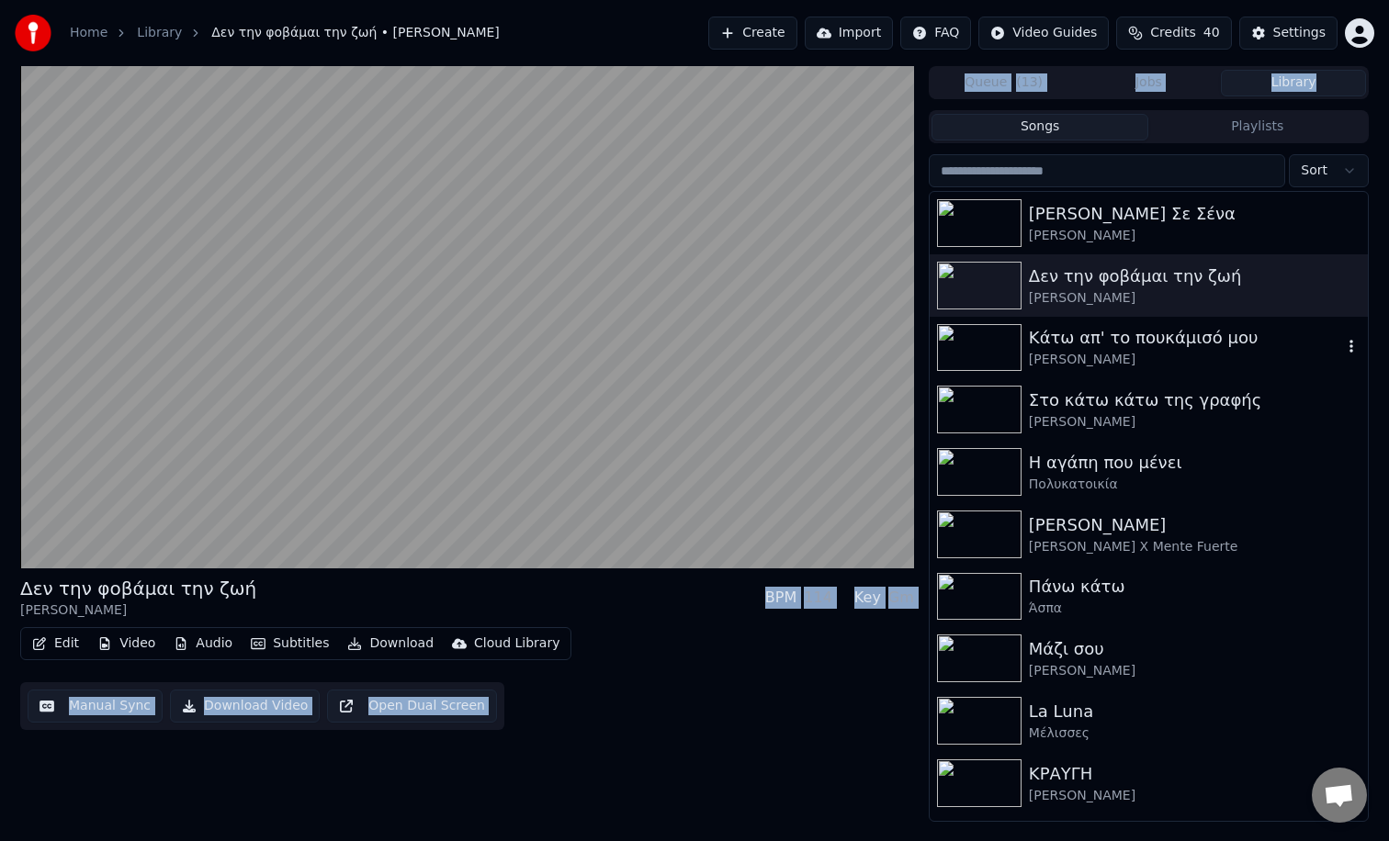
click at [1117, 326] on div "Κάτω απ' το πουκάμισό μου" at bounding box center [1185, 338] width 313 height 26
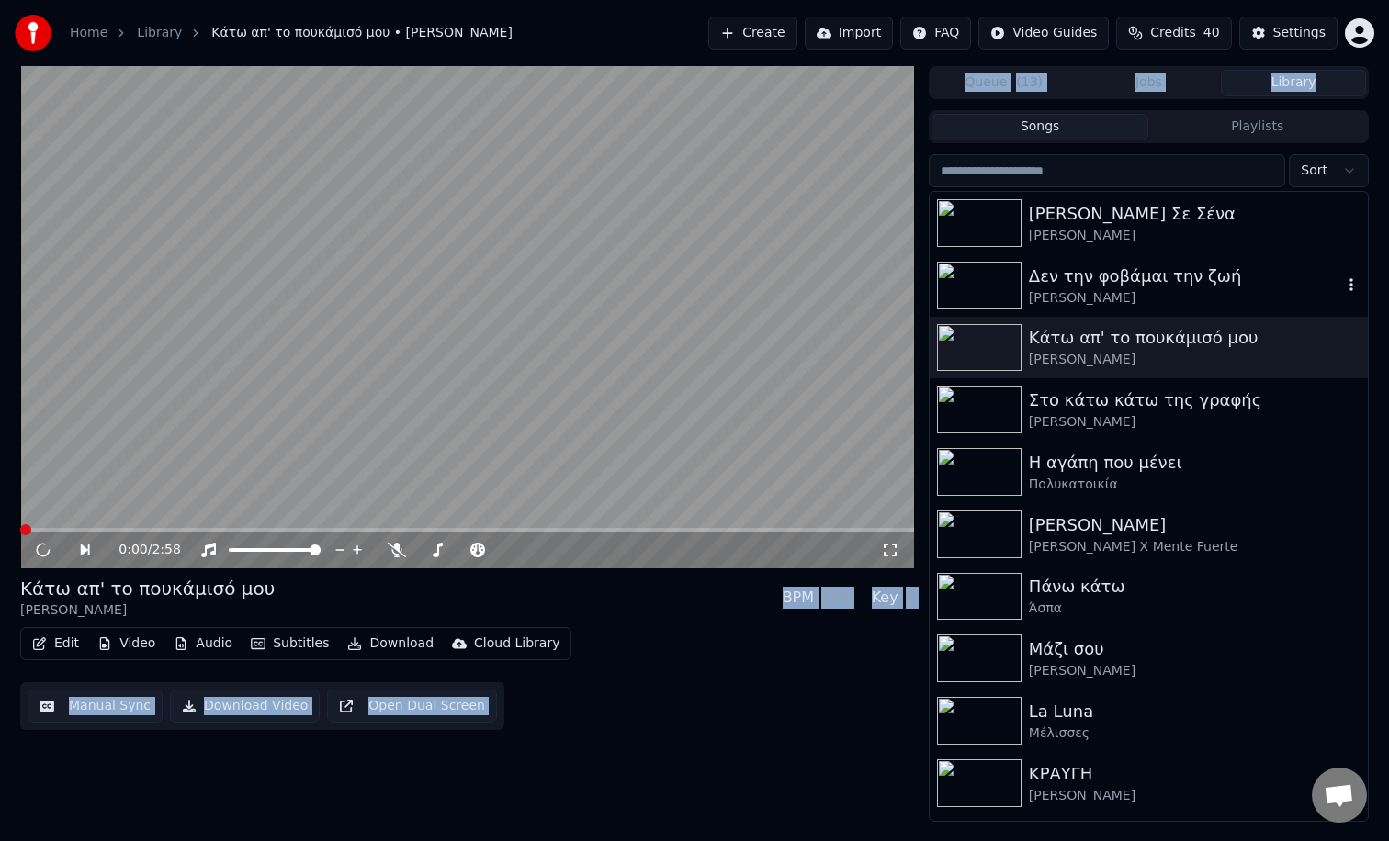
click at [1115, 297] on div "[PERSON_NAME]" at bounding box center [1185, 298] width 313 height 18
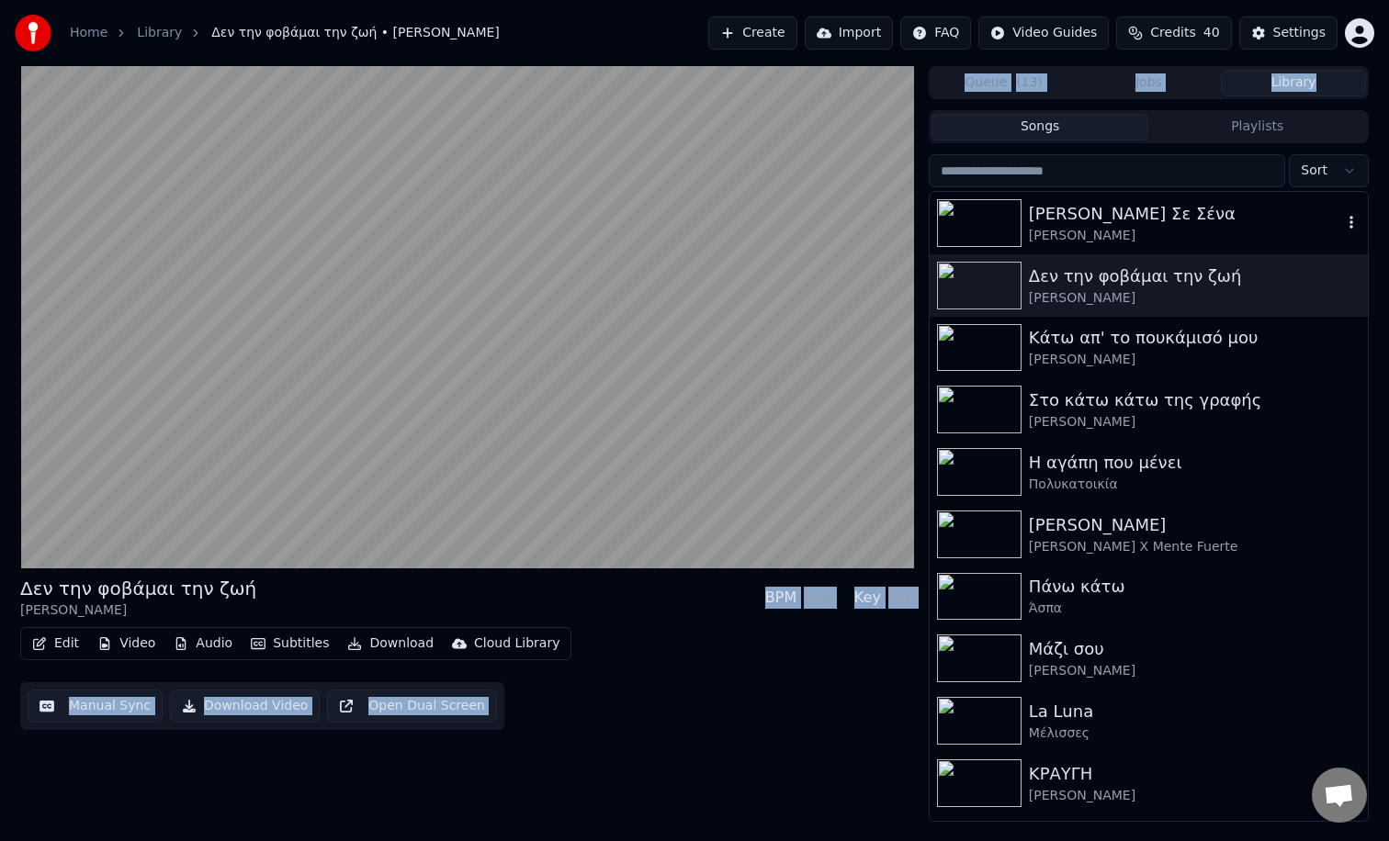
click at [1134, 241] on div "[PERSON_NAME]" at bounding box center [1185, 236] width 313 height 18
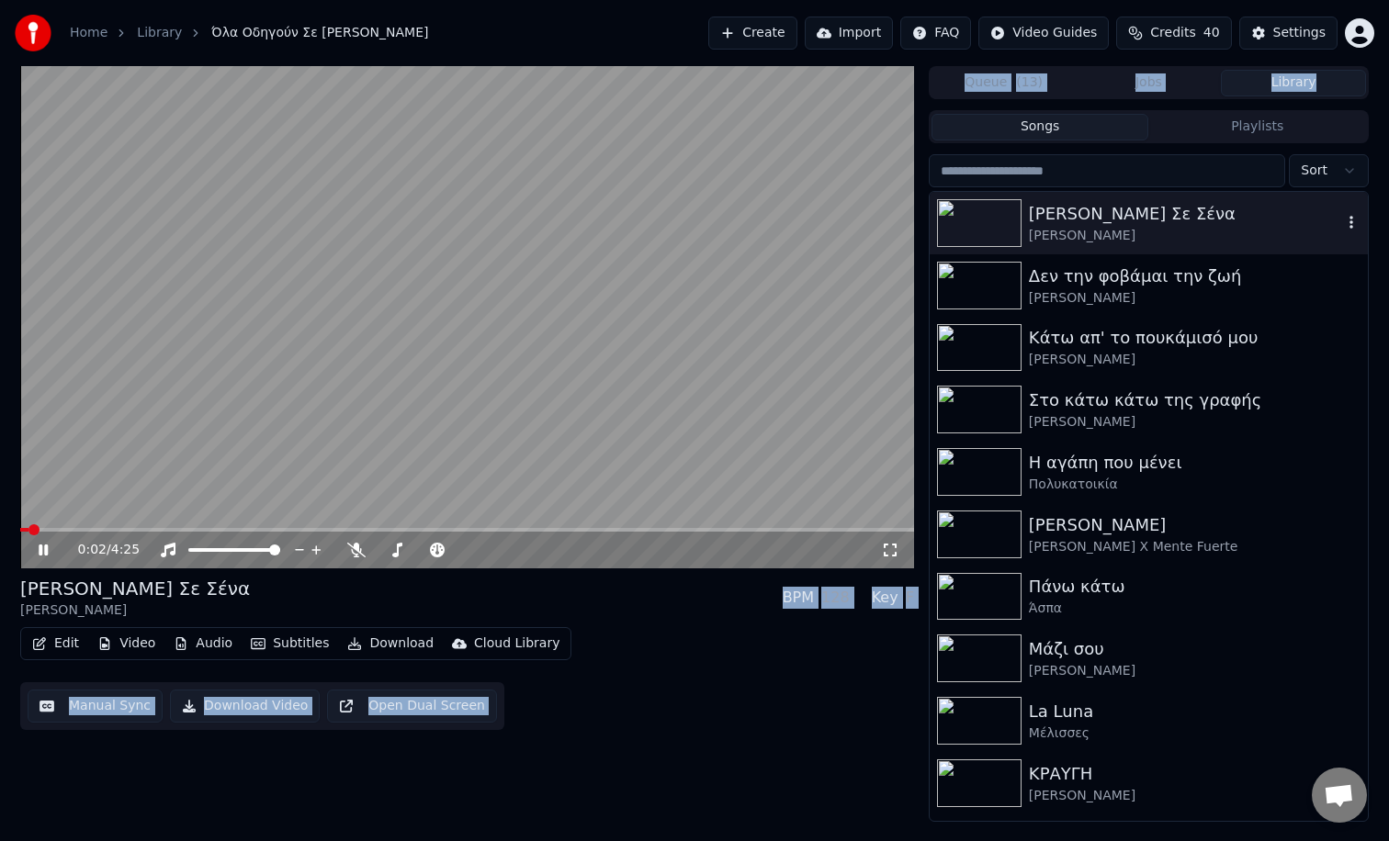
click at [1171, 273] on div "Δεν την φοβάμαι την ζωή" at bounding box center [1195, 277] width 332 height 26
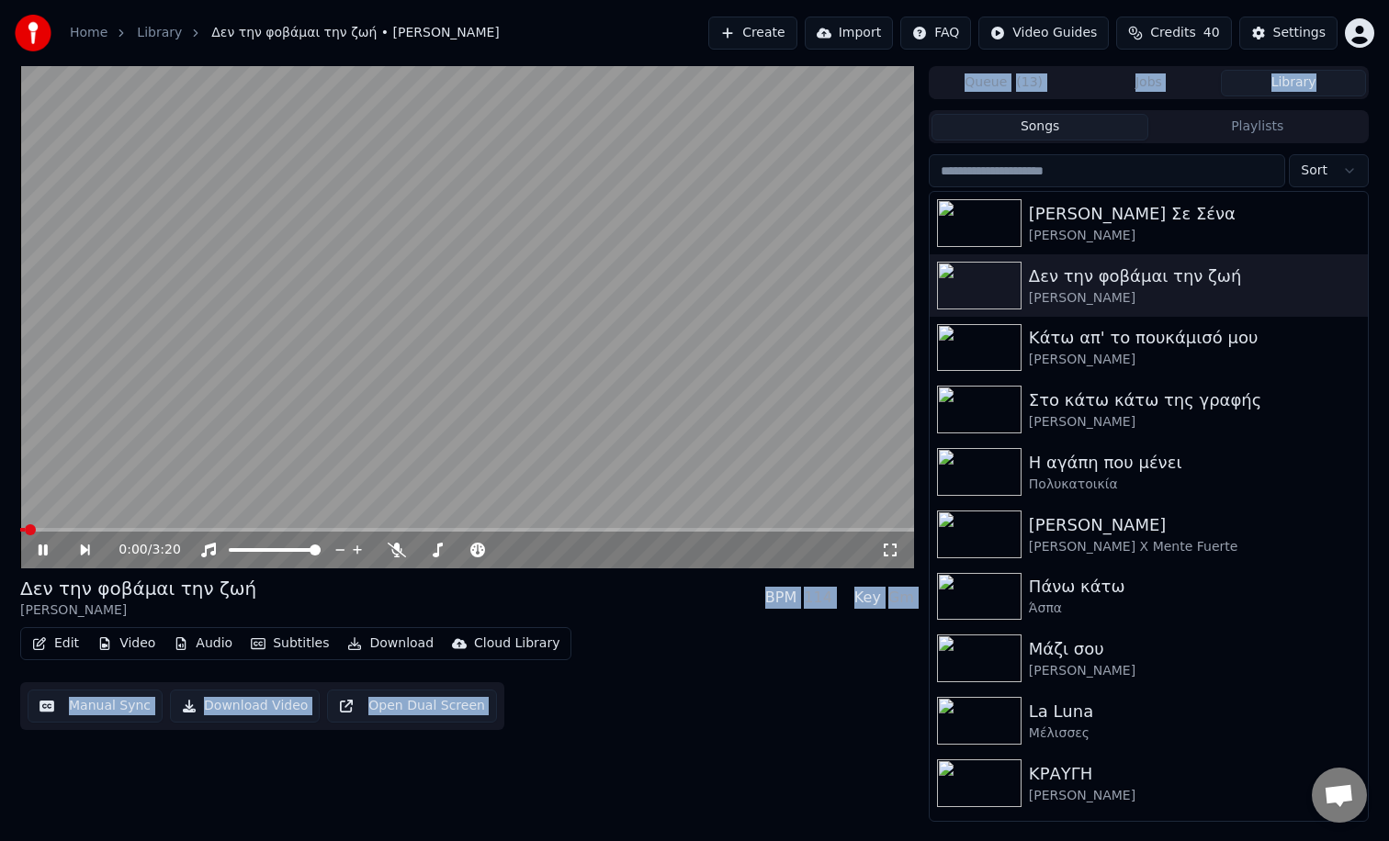
click at [54, 646] on button "Edit" at bounding box center [56, 644] width 62 height 26
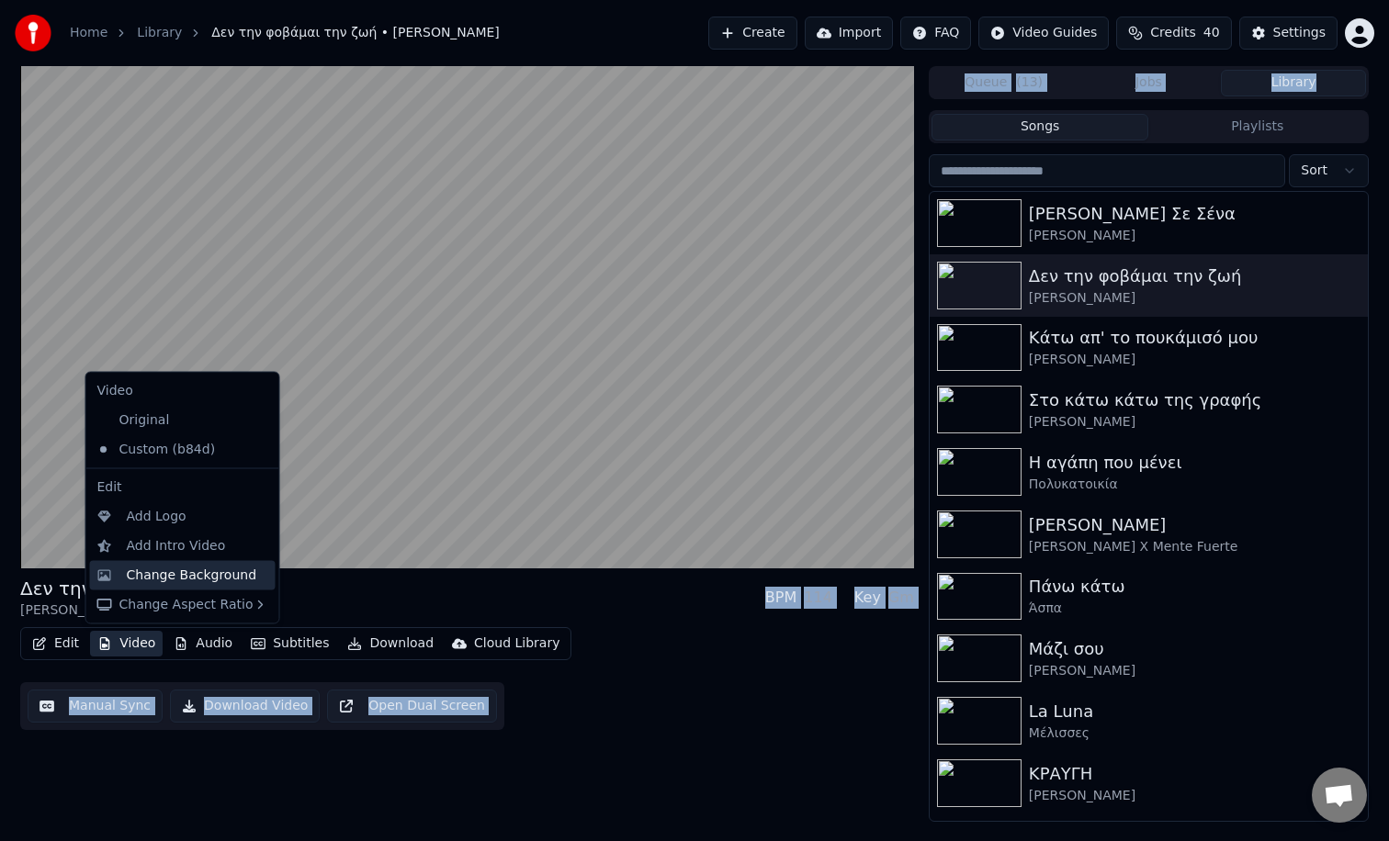
click at [185, 574] on div "Change Background" at bounding box center [192, 575] width 130 height 18
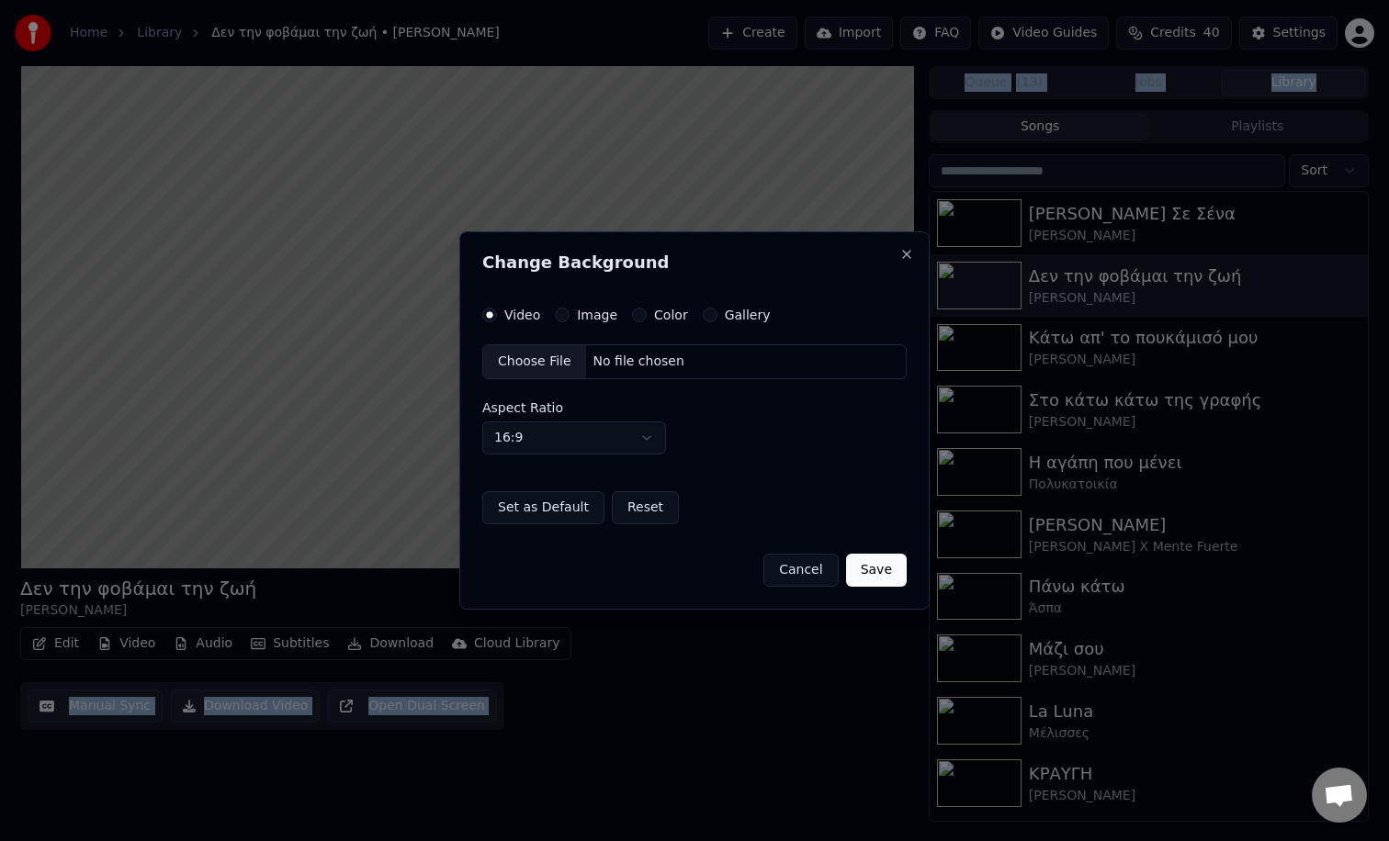
click at [569, 318] on div "Image" at bounding box center [586, 315] width 62 height 15
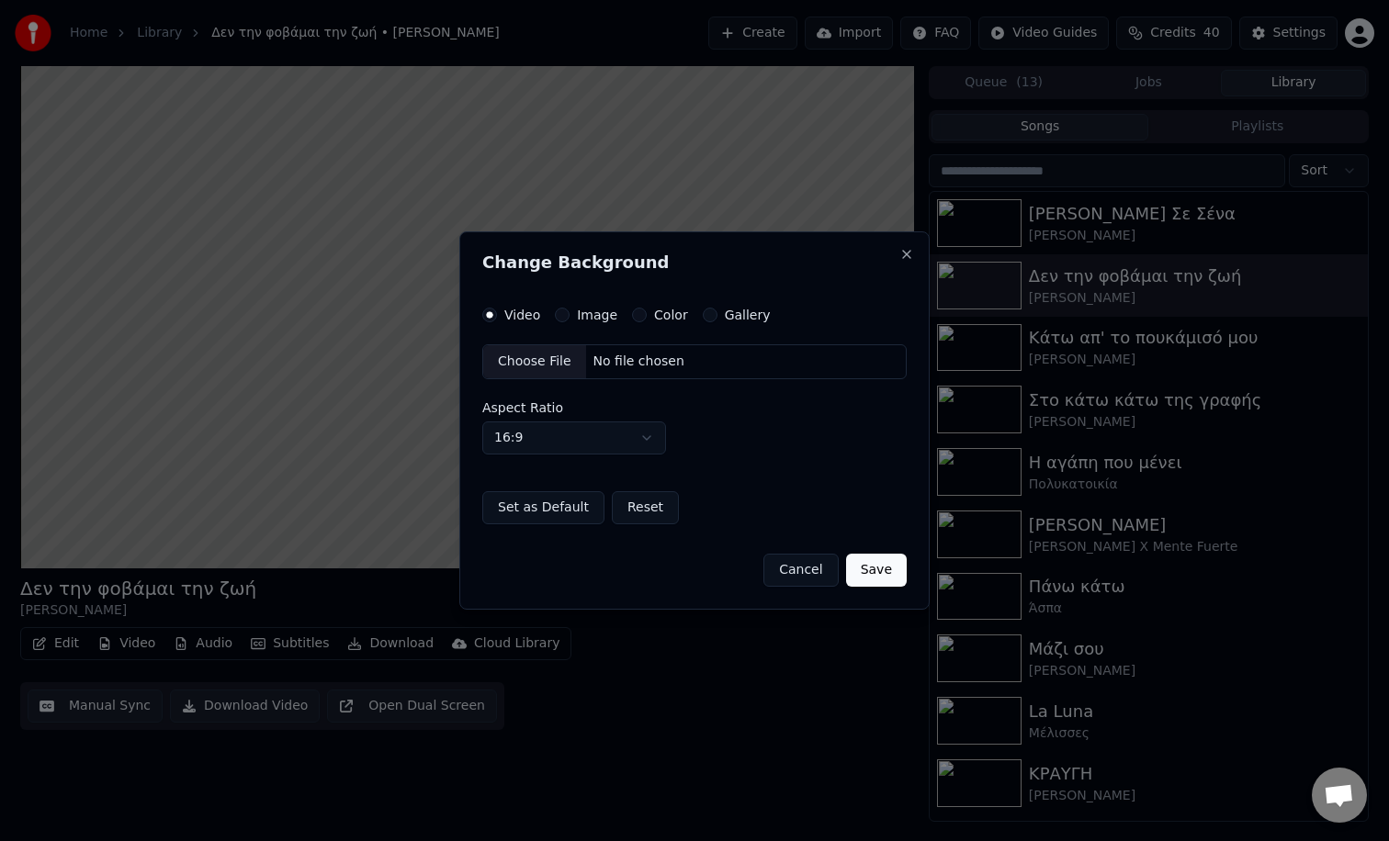
click at [565, 316] on button "Image" at bounding box center [562, 315] width 15 height 15
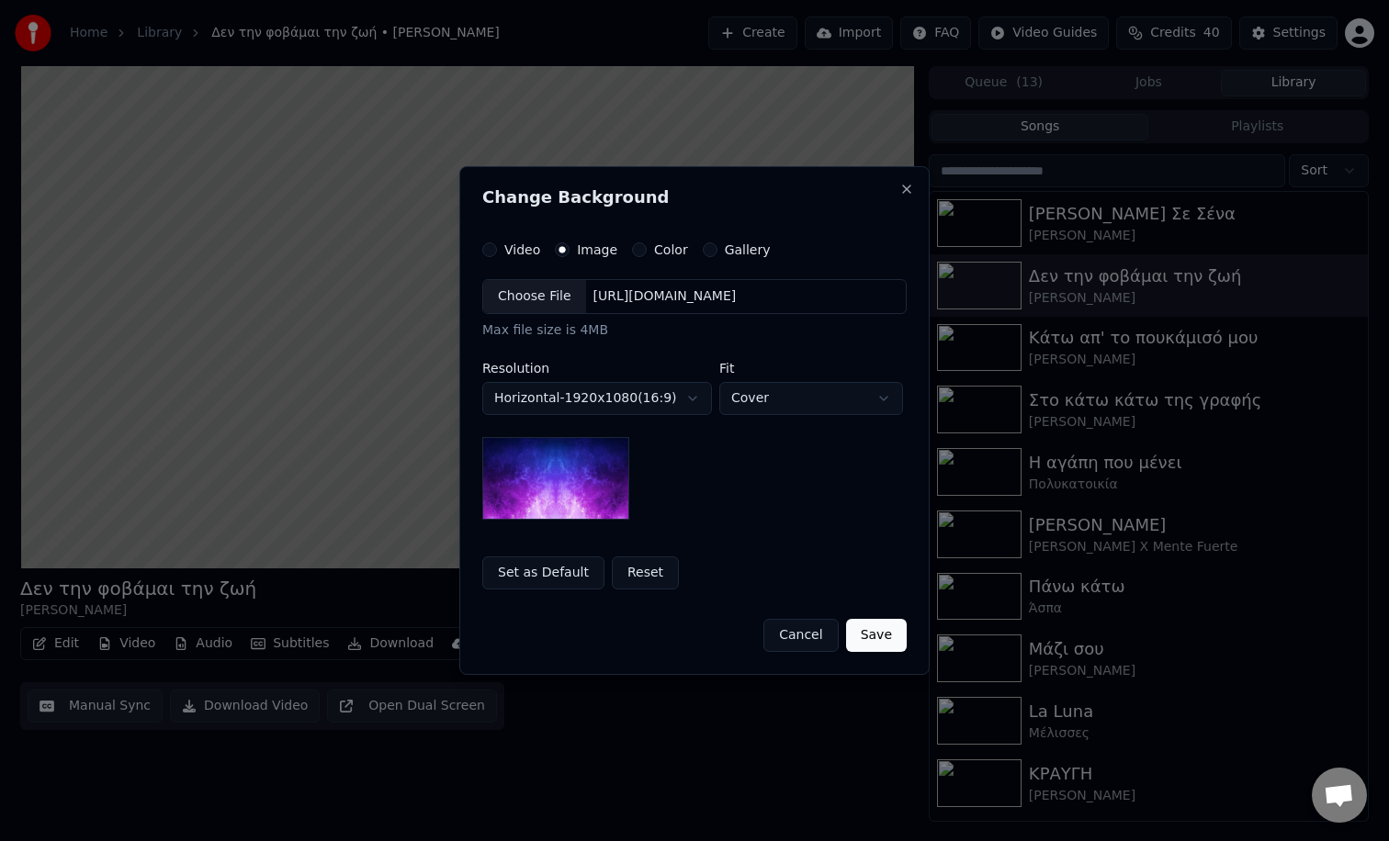
click at [515, 296] on div "Choose File" at bounding box center [534, 296] width 103 height 33
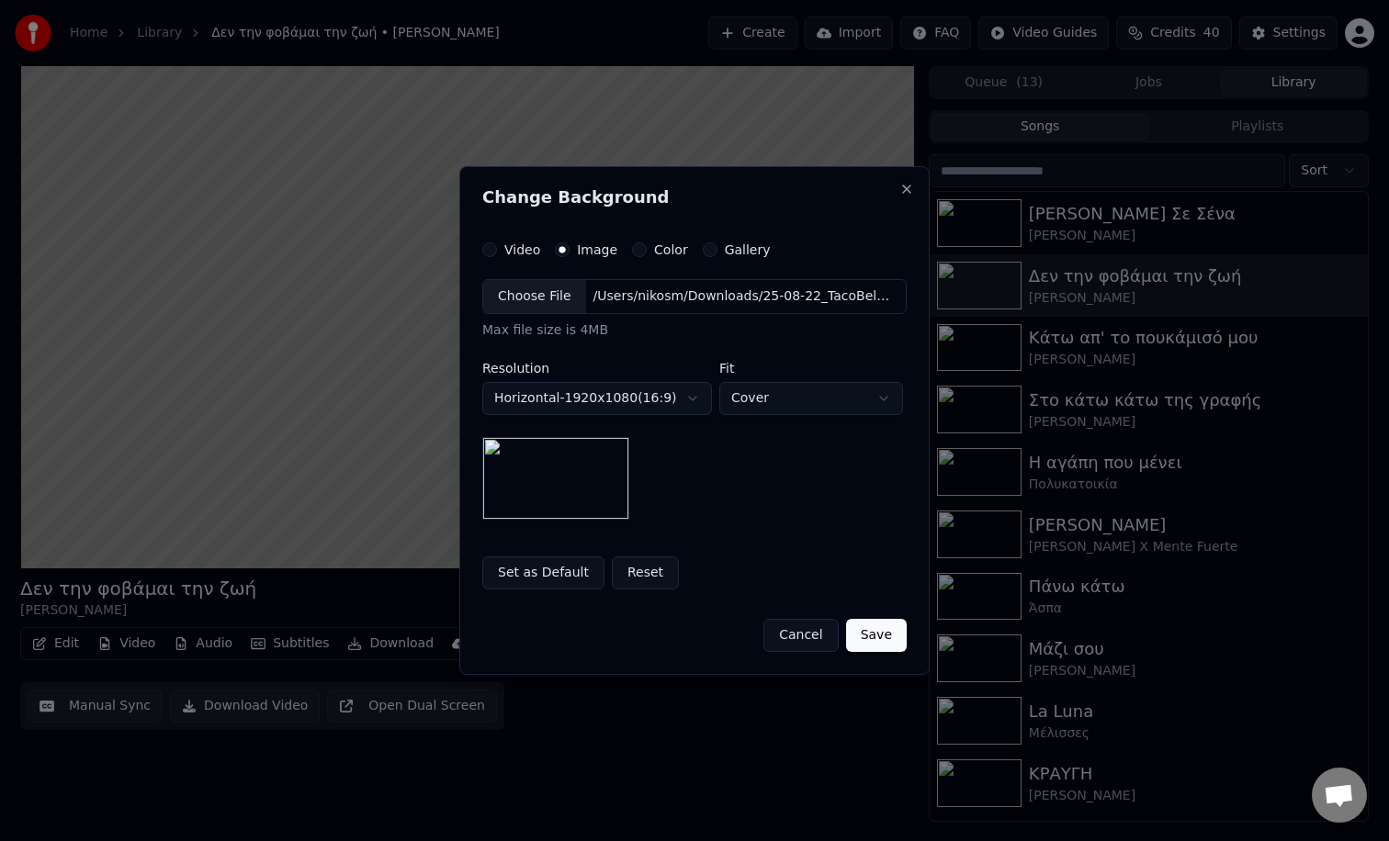
click at [537, 578] on button "Set as Default" at bounding box center [543, 573] width 122 height 33
click at [878, 640] on button "Save" at bounding box center [876, 635] width 61 height 33
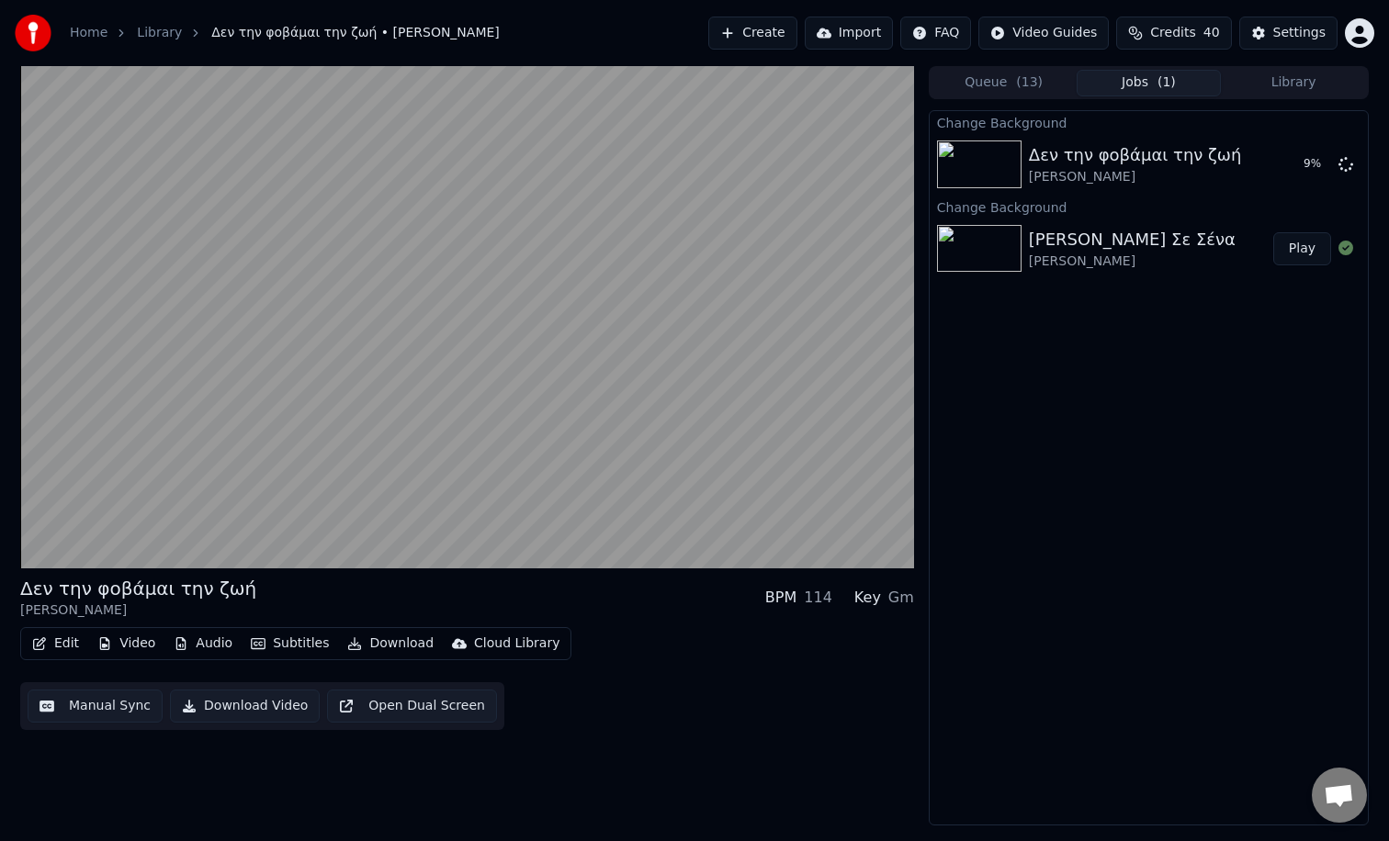
click at [1259, 79] on button "Library" at bounding box center [1292, 83] width 145 height 27
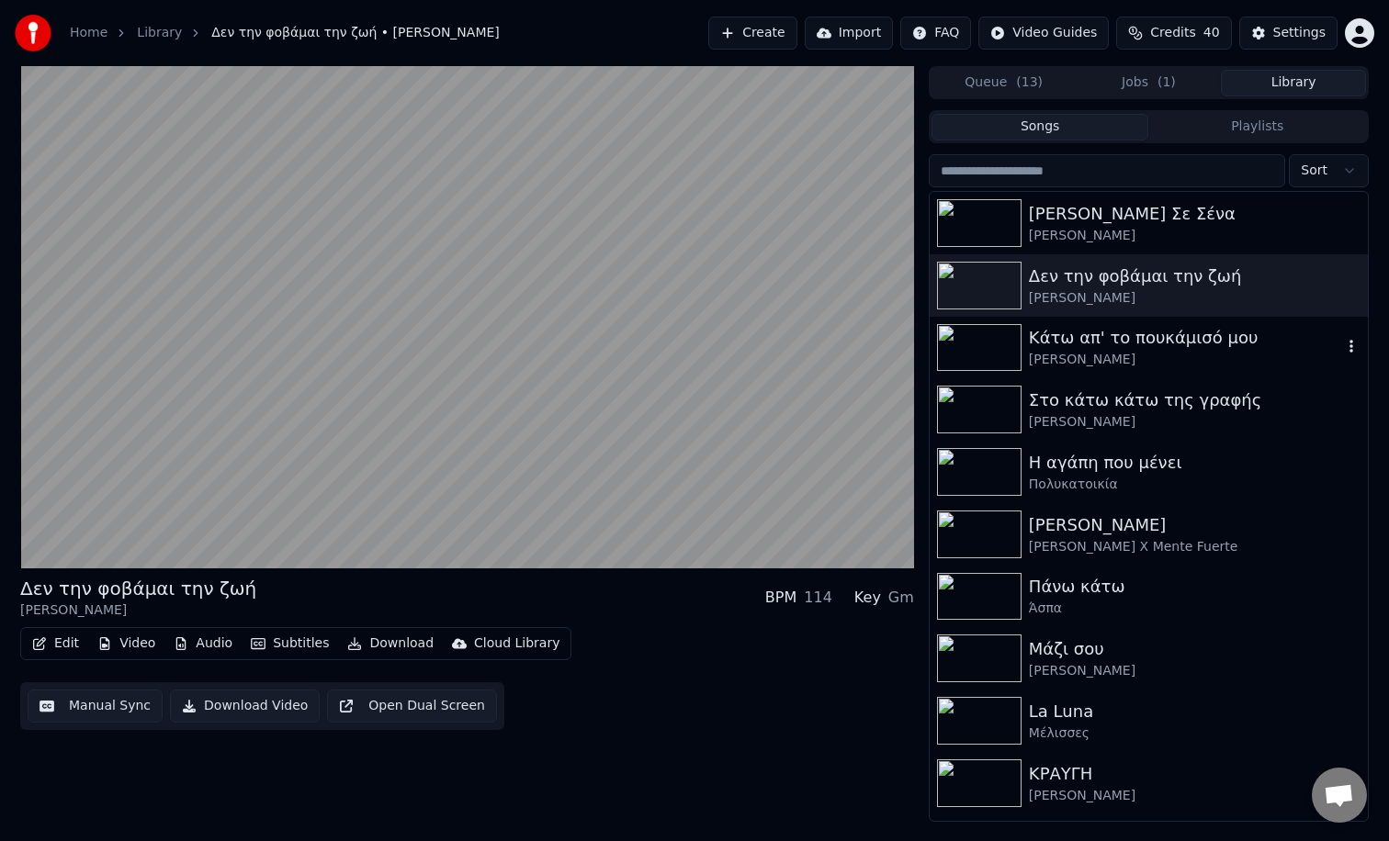
click at [1144, 343] on div "Κάτω απ' το πουκάμισό μου" at bounding box center [1185, 338] width 313 height 26
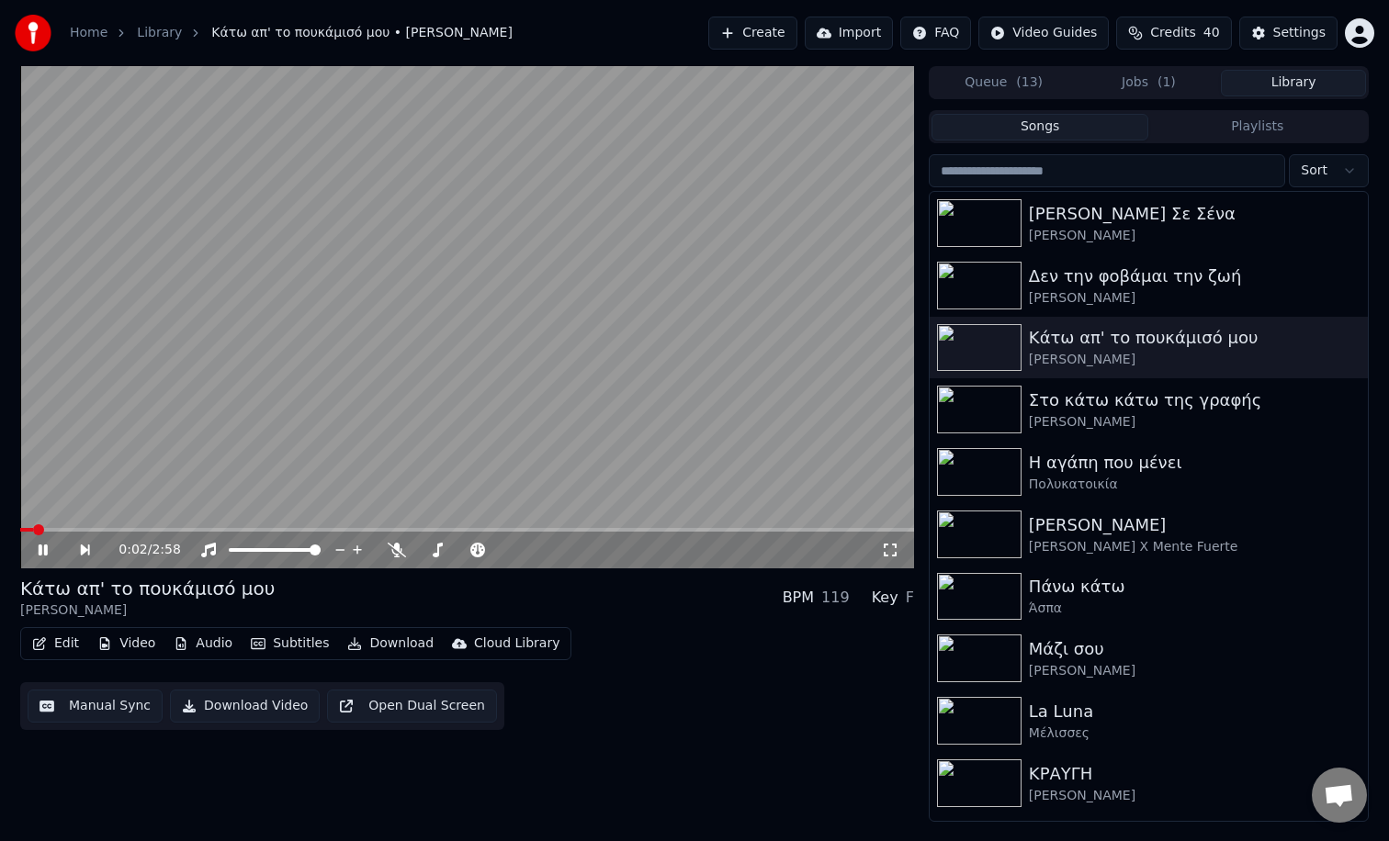
click at [120, 646] on button "Video" at bounding box center [126, 644] width 73 height 26
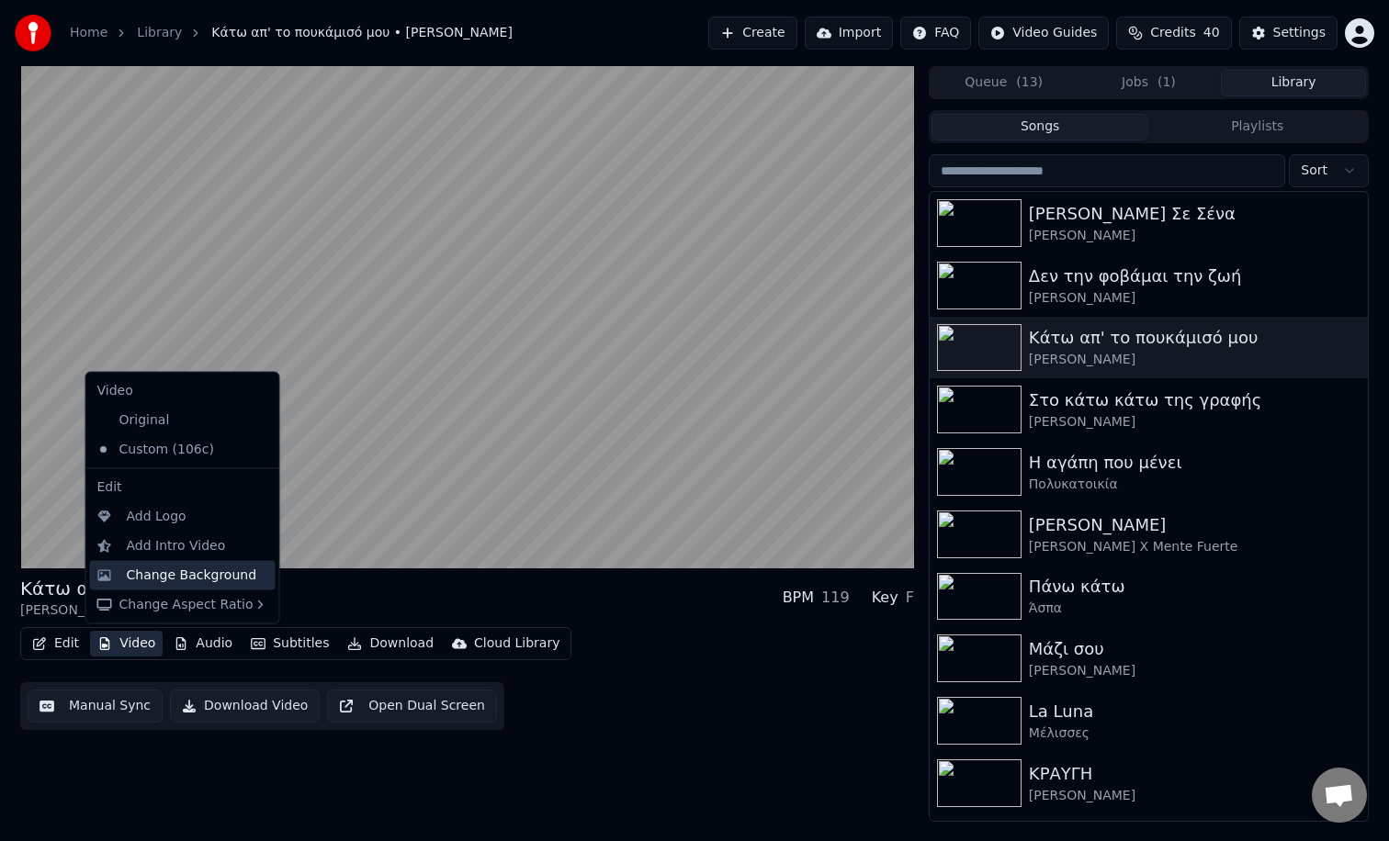
click at [192, 578] on div "Change Background" at bounding box center [192, 575] width 130 height 18
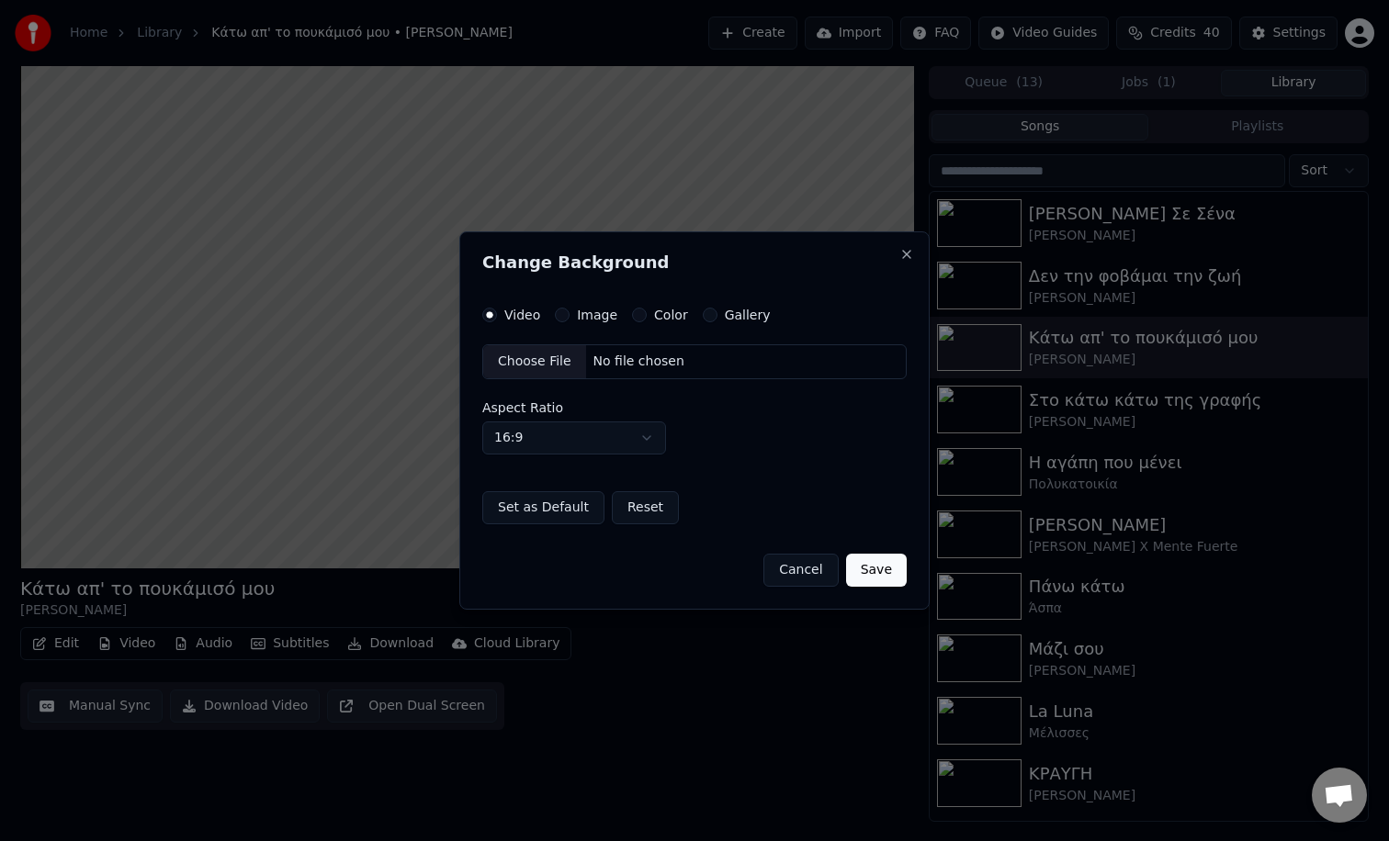
click at [557, 320] on button "Image" at bounding box center [562, 315] width 15 height 15
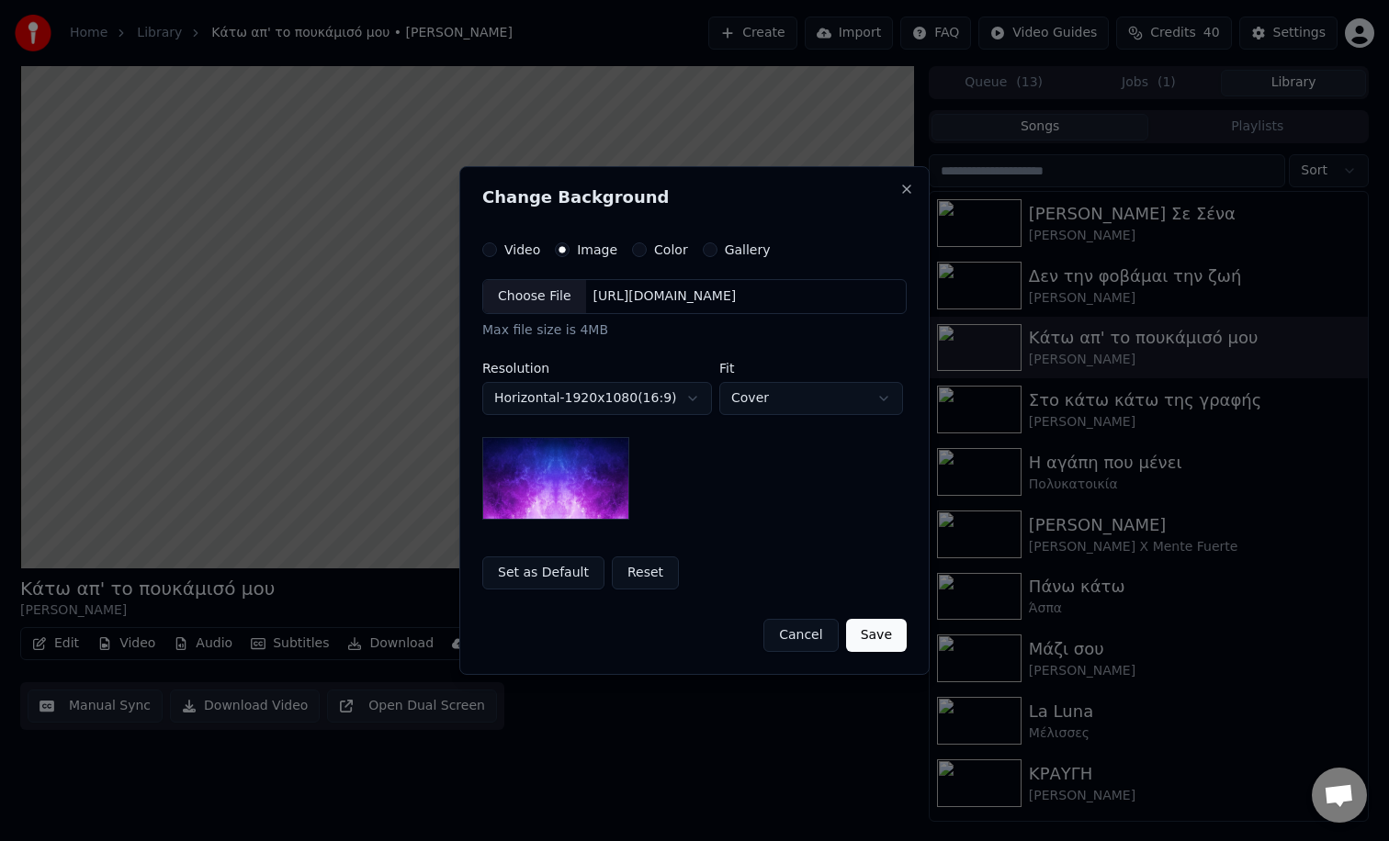
click at [514, 305] on div "Choose File" at bounding box center [534, 296] width 103 height 33
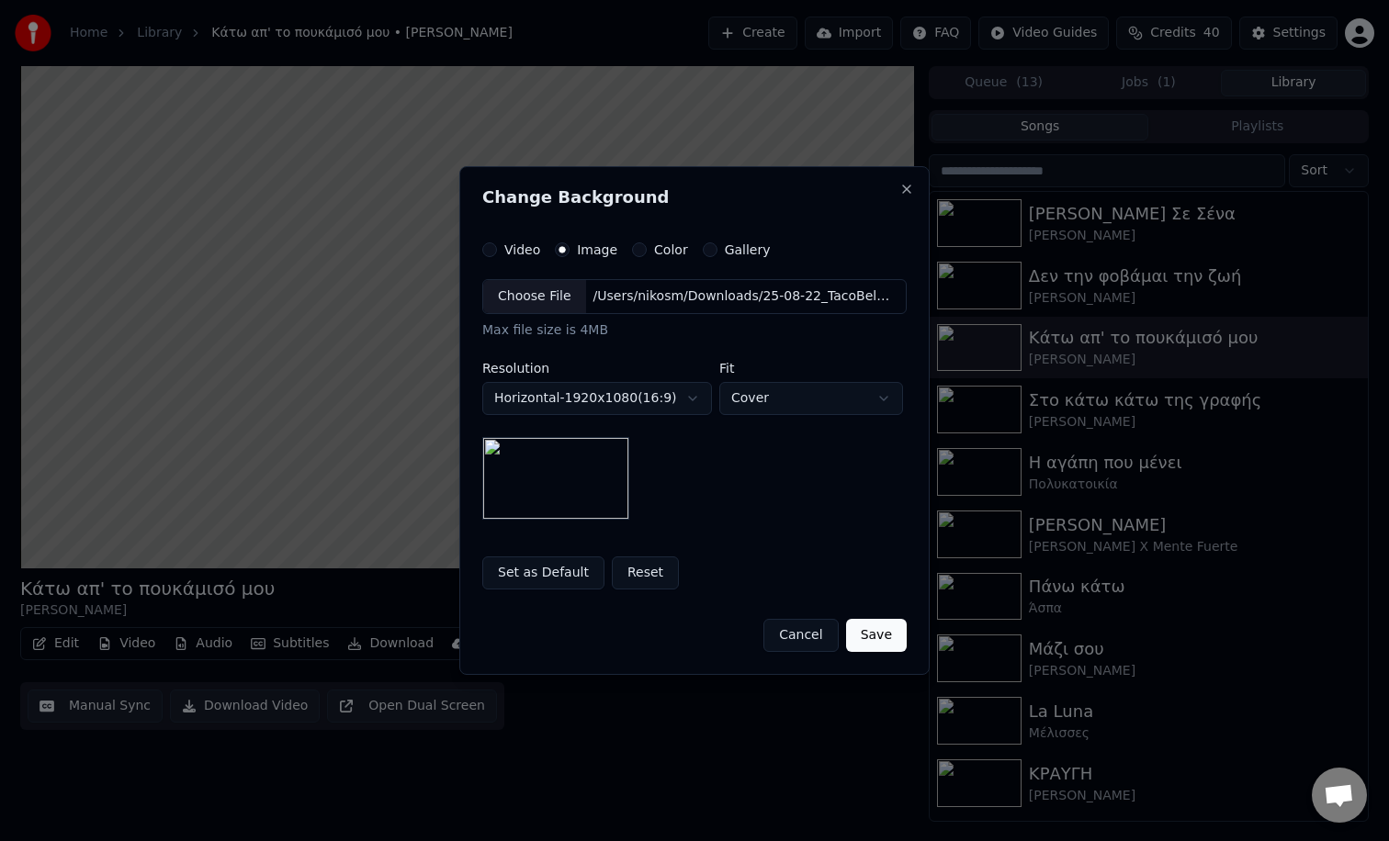
click at [883, 634] on button "Save" at bounding box center [876, 635] width 61 height 33
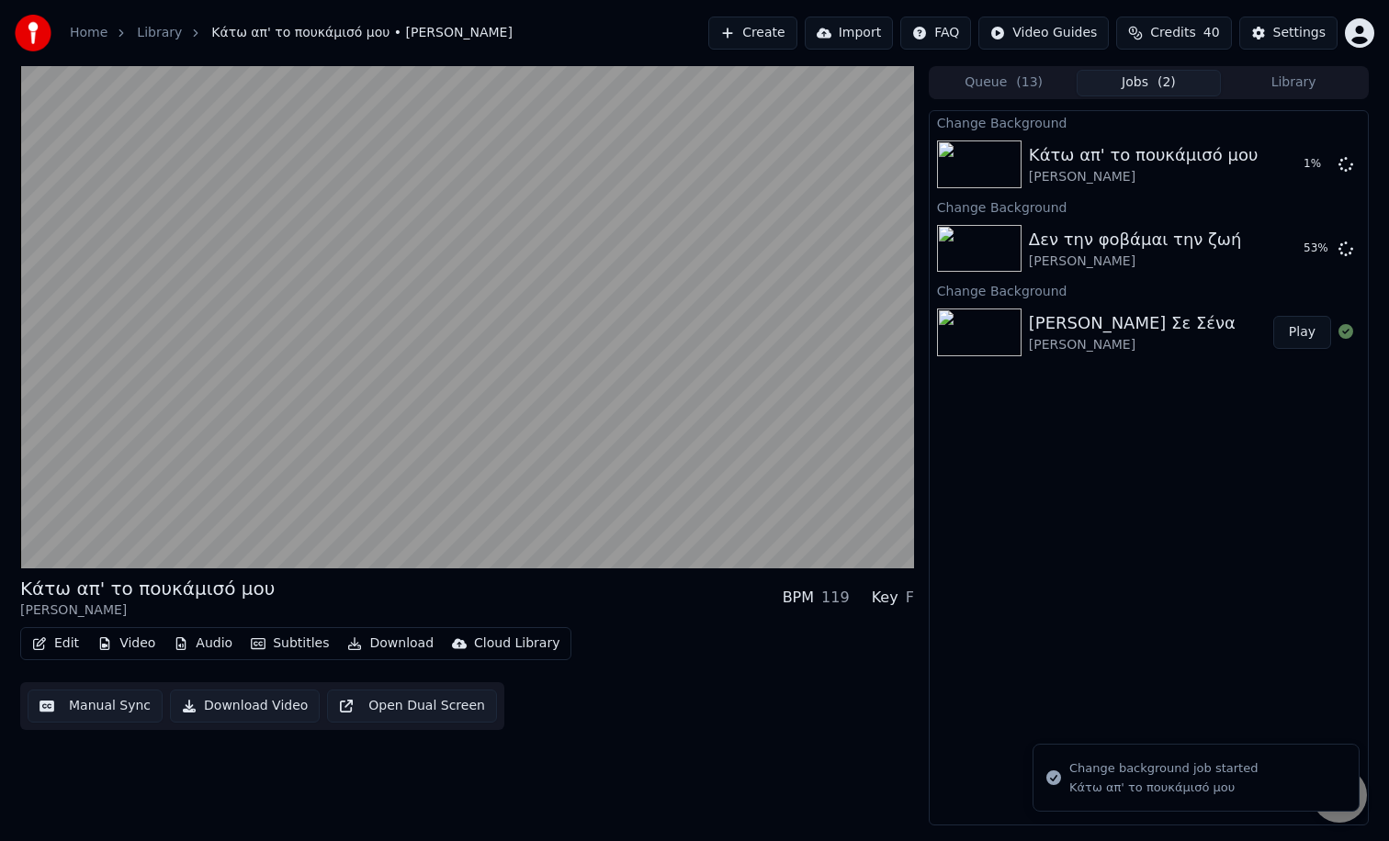
click at [1286, 87] on button "Library" at bounding box center [1292, 83] width 145 height 27
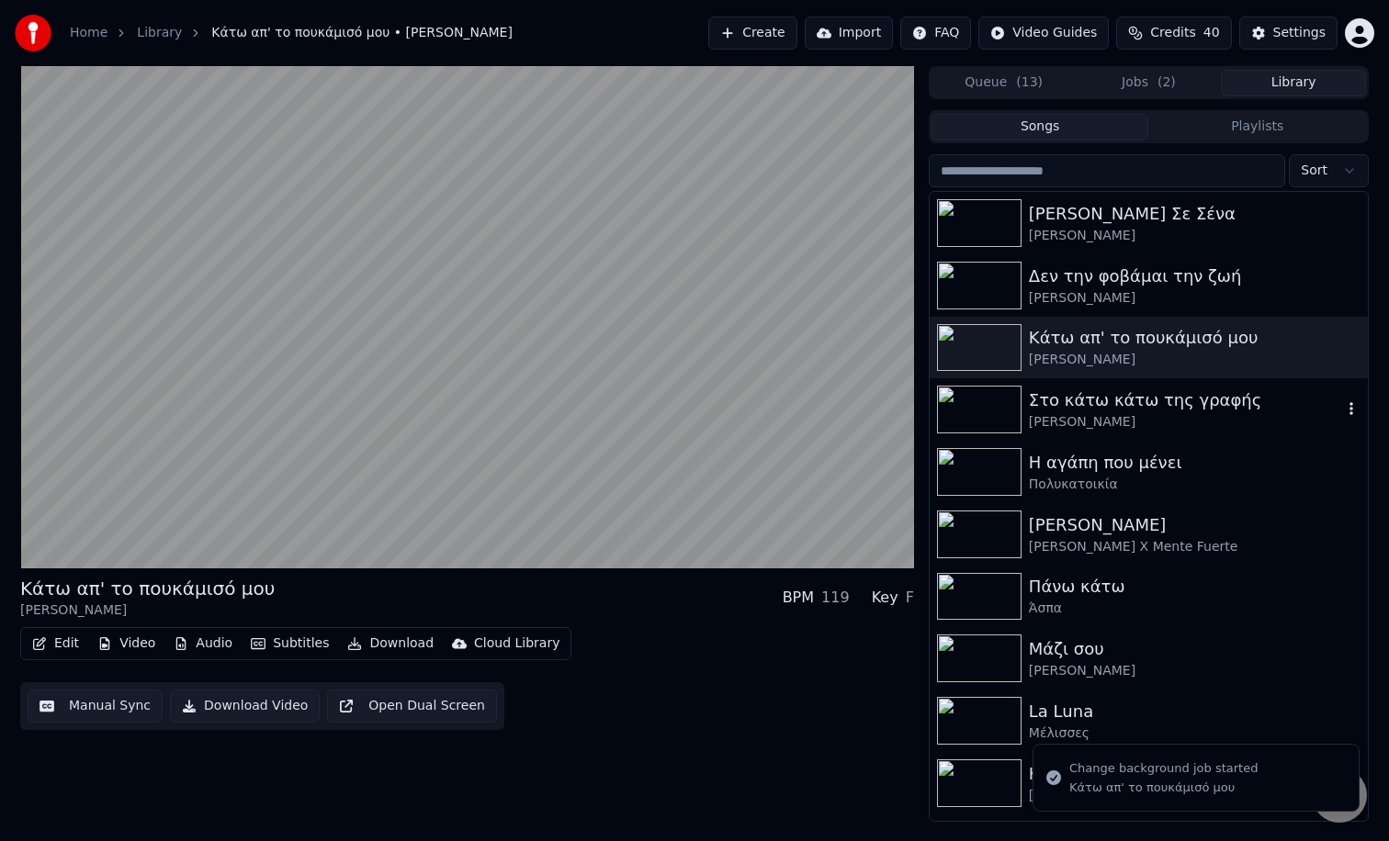
click at [1130, 415] on div "[PERSON_NAME]" at bounding box center [1185, 422] width 313 height 18
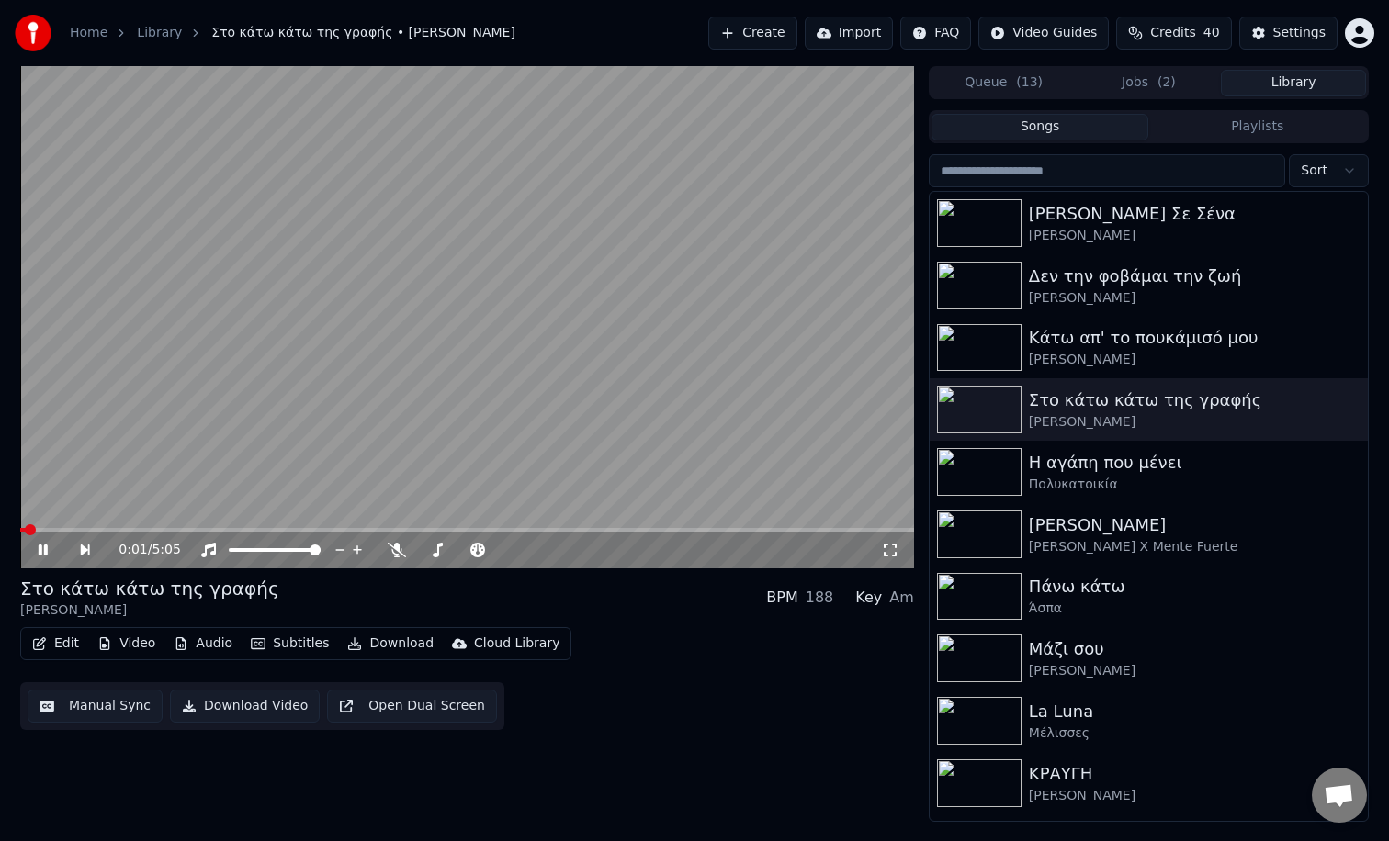
click at [202, 644] on button "Audio" at bounding box center [202, 644] width 73 height 26
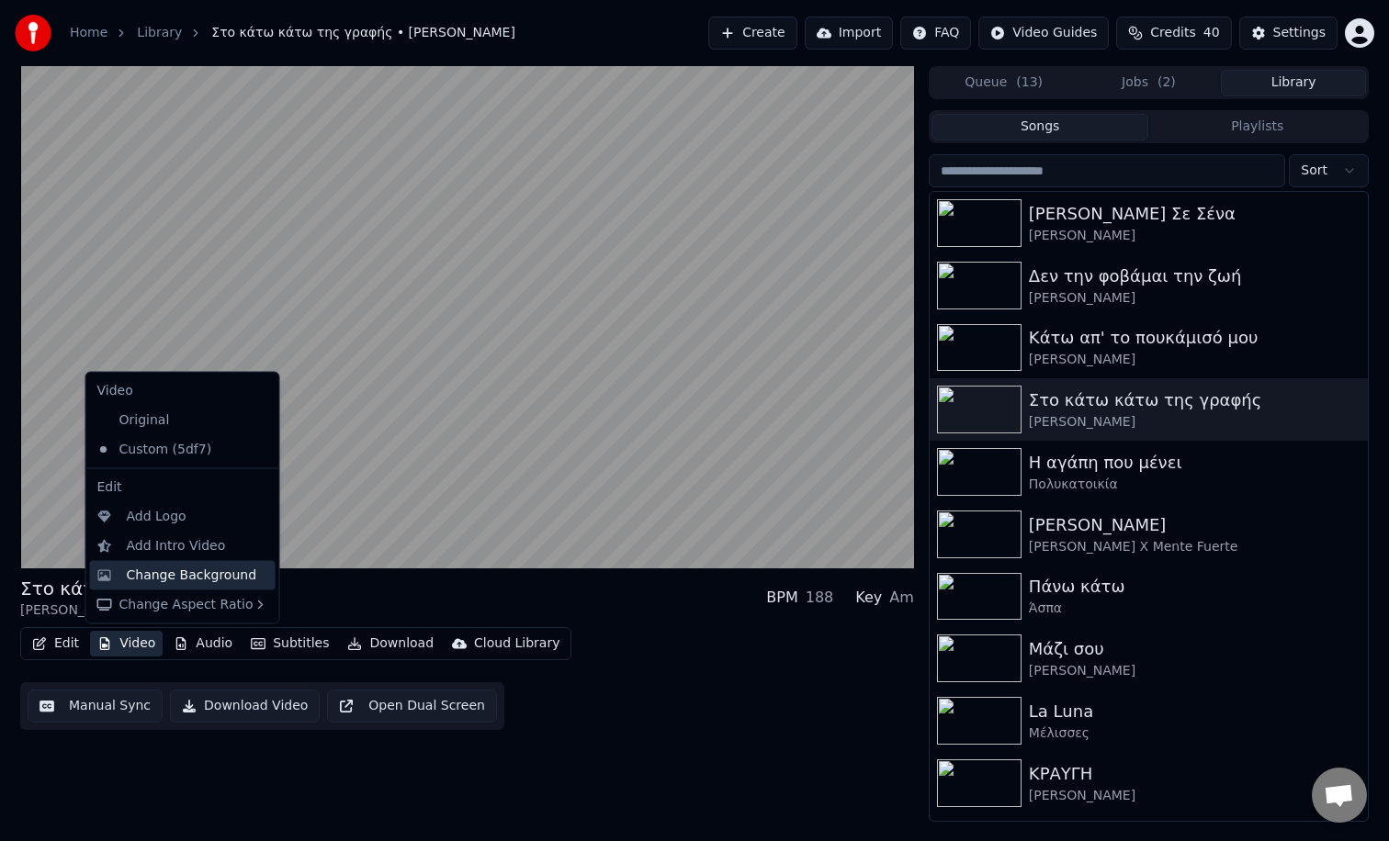
click at [152, 572] on div "Change Background" at bounding box center [192, 575] width 130 height 18
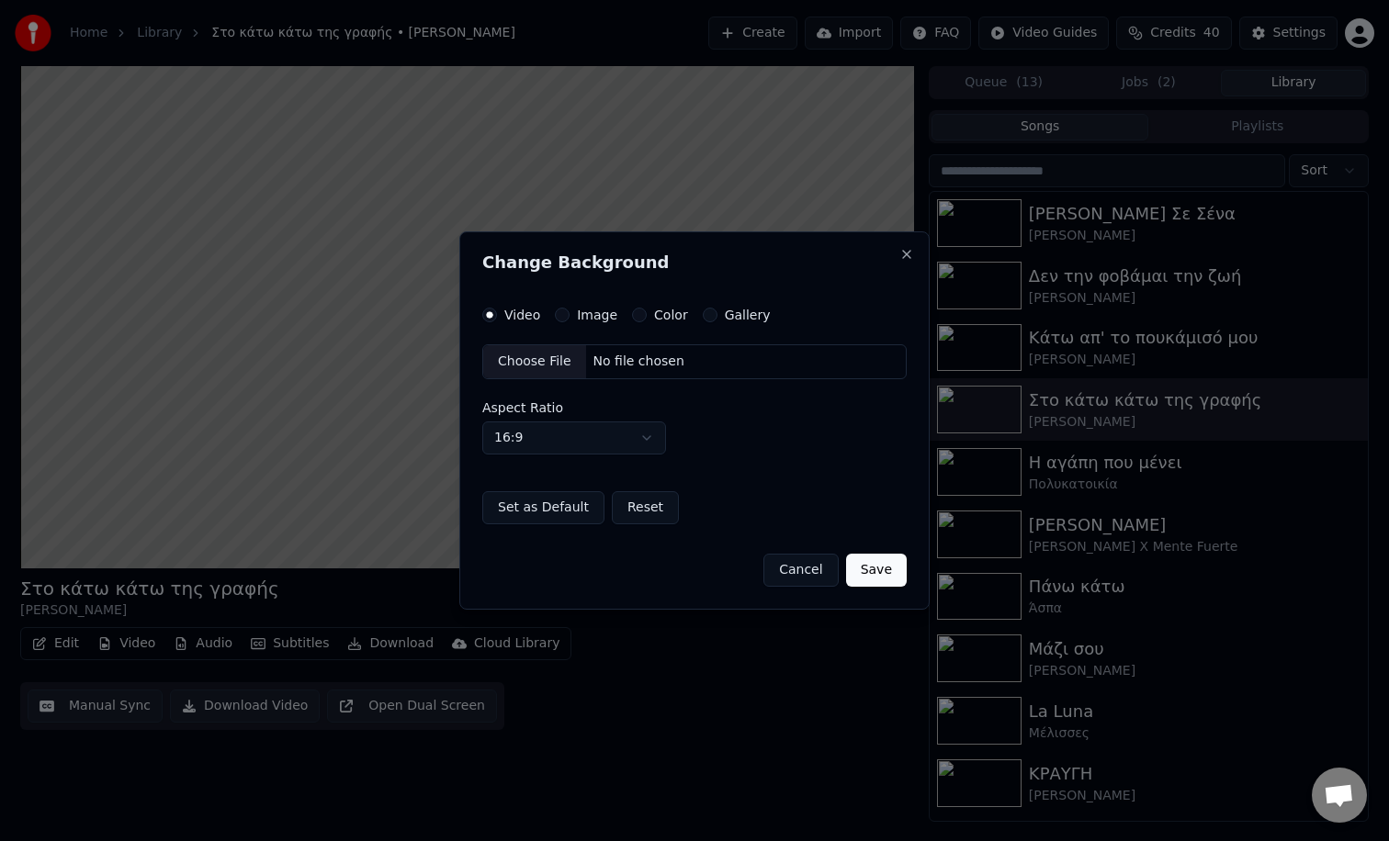
click at [559, 314] on button "Image" at bounding box center [562, 315] width 15 height 15
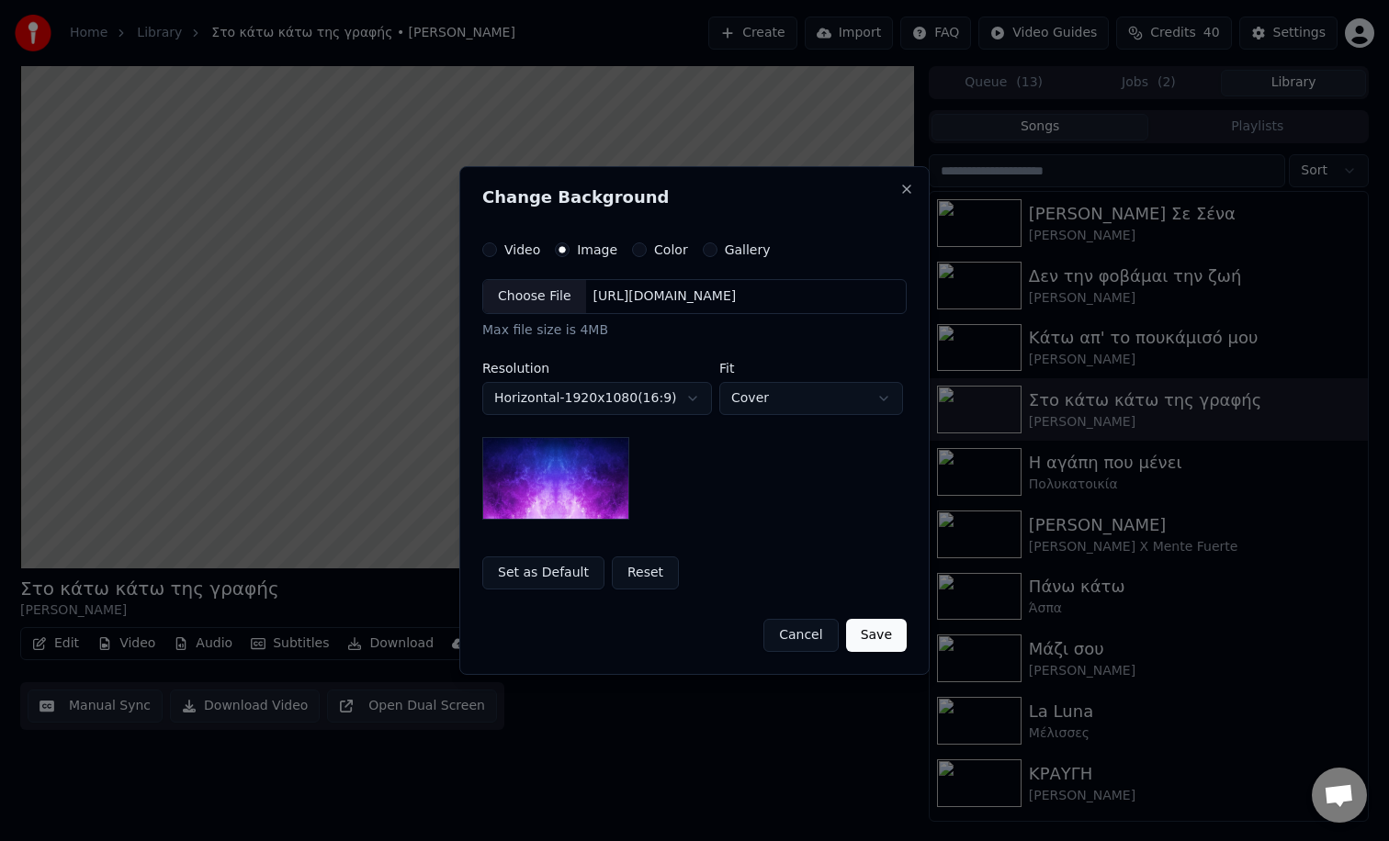
click at [507, 298] on div "Choose File" at bounding box center [534, 296] width 103 height 33
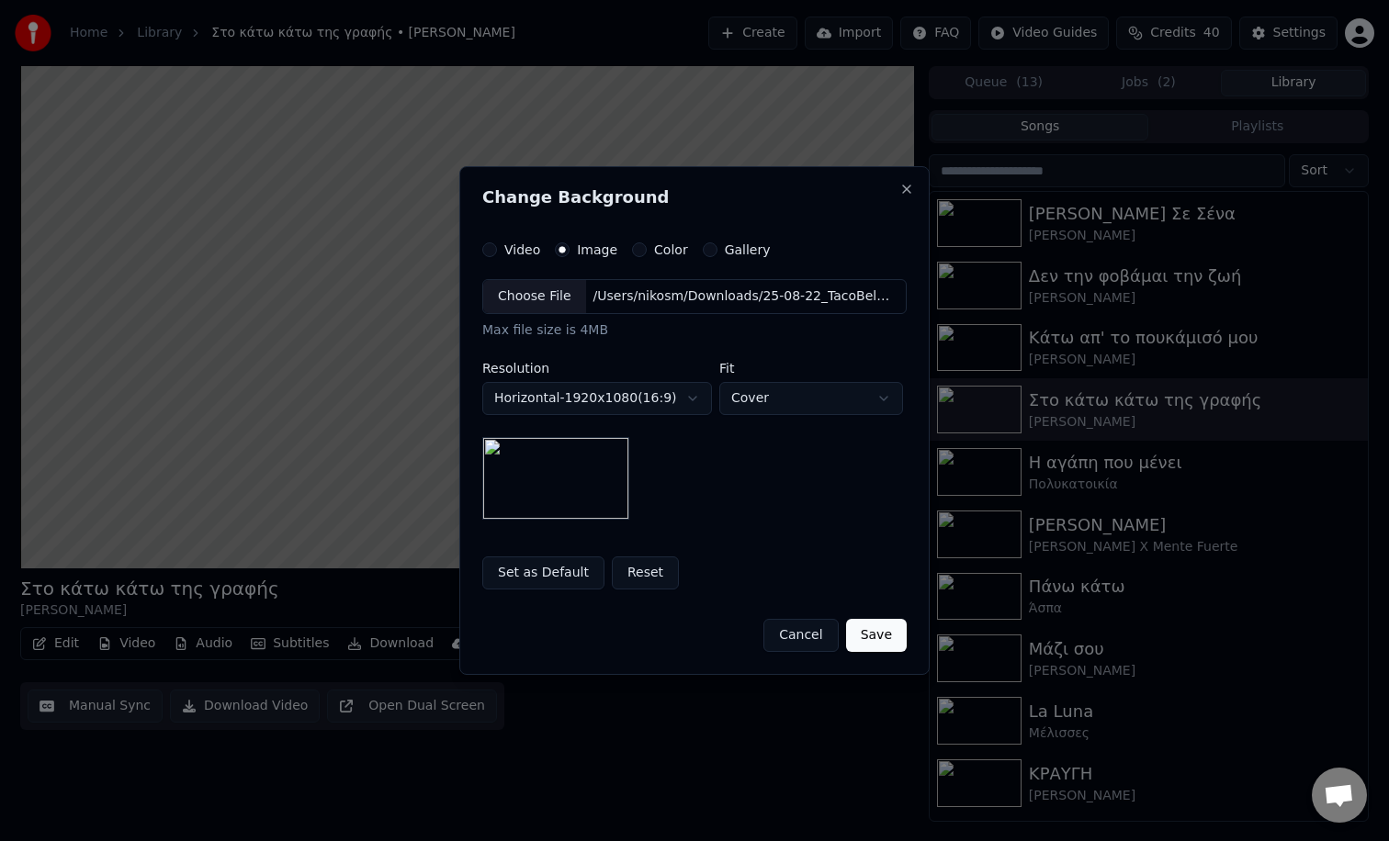
click at [890, 632] on button "Save" at bounding box center [876, 635] width 61 height 33
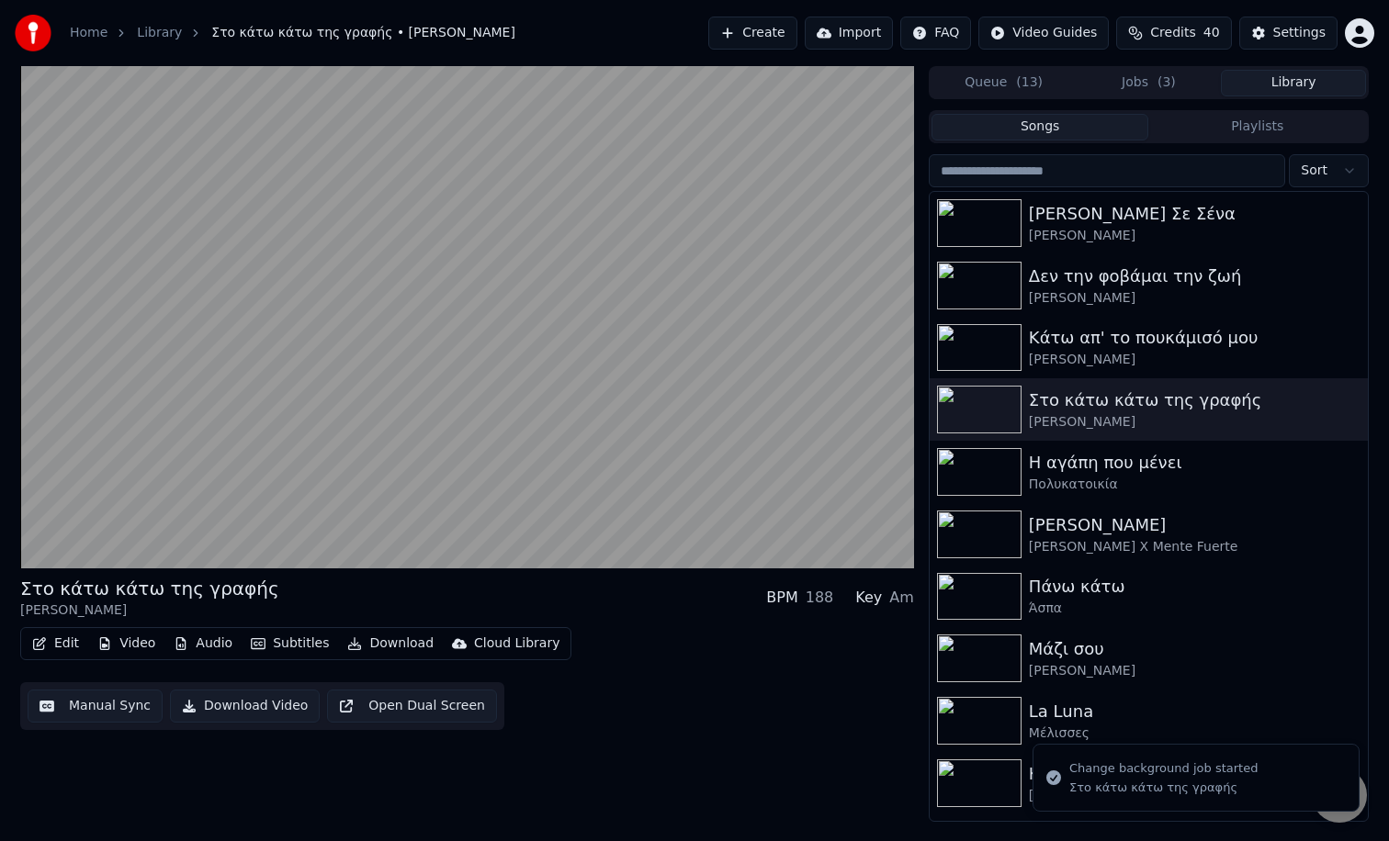
click at [1234, 88] on button "Library" at bounding box center [1292, 83] width 145 height 27
click at [1081, 468] on div "Η αγάπη που μένει" at bounding box center [1185, 463] width 313 height 26
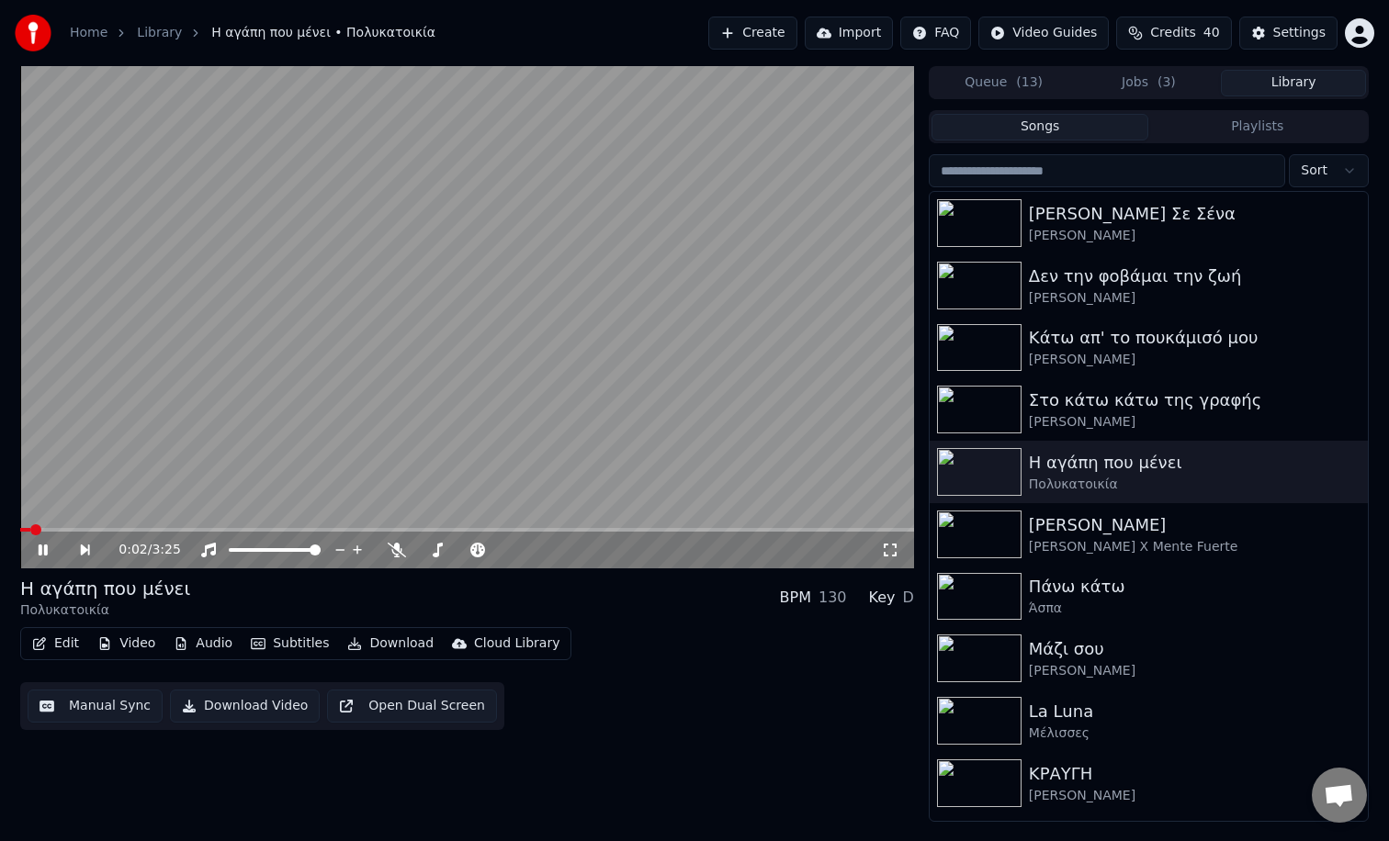
click at [132, 644] on button "Video" at bounding box center [126, 644] width 73 height 26
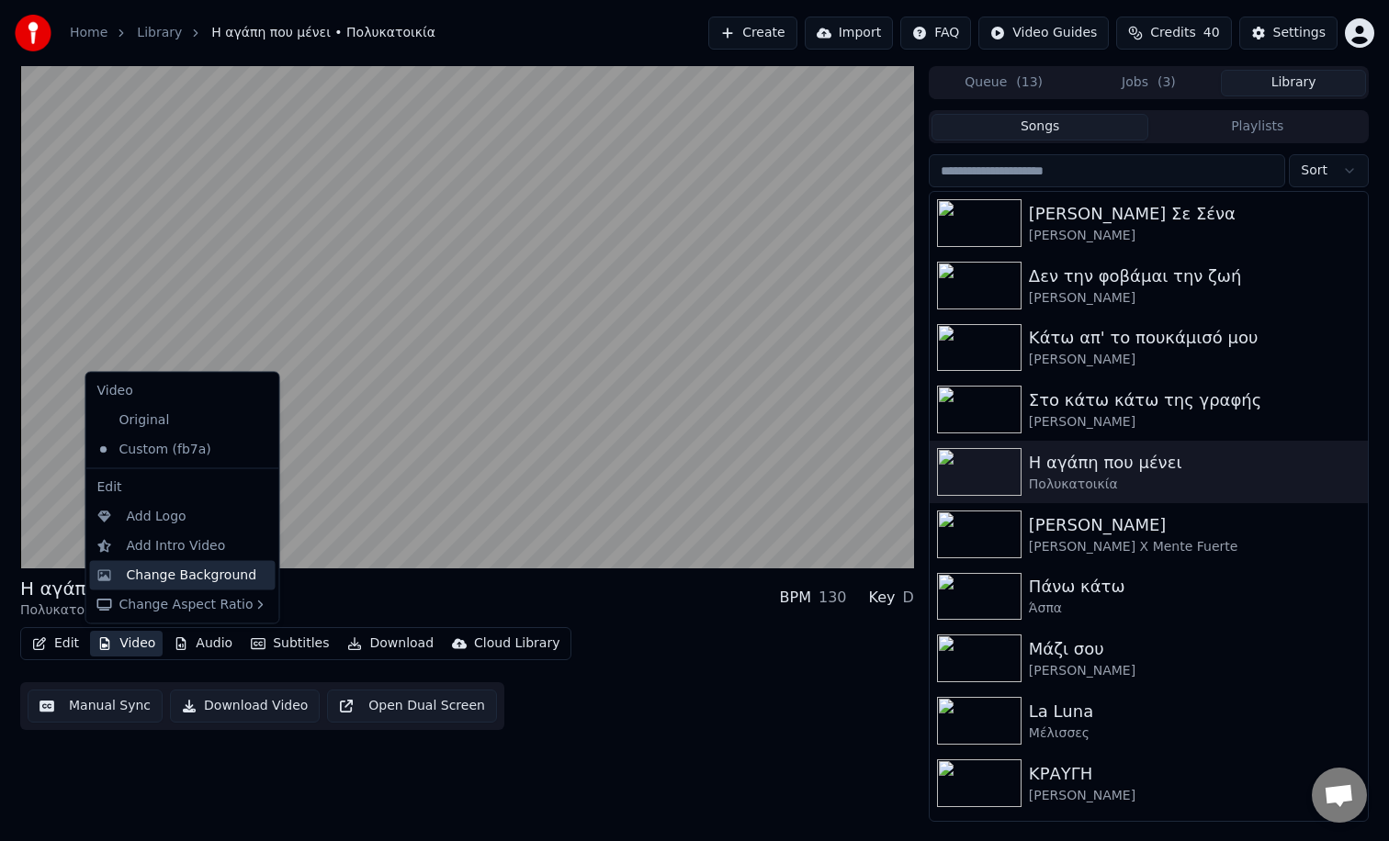
click at [180, 576] on div "Change Background" at bounding box center [192, 575] width 130 height 18
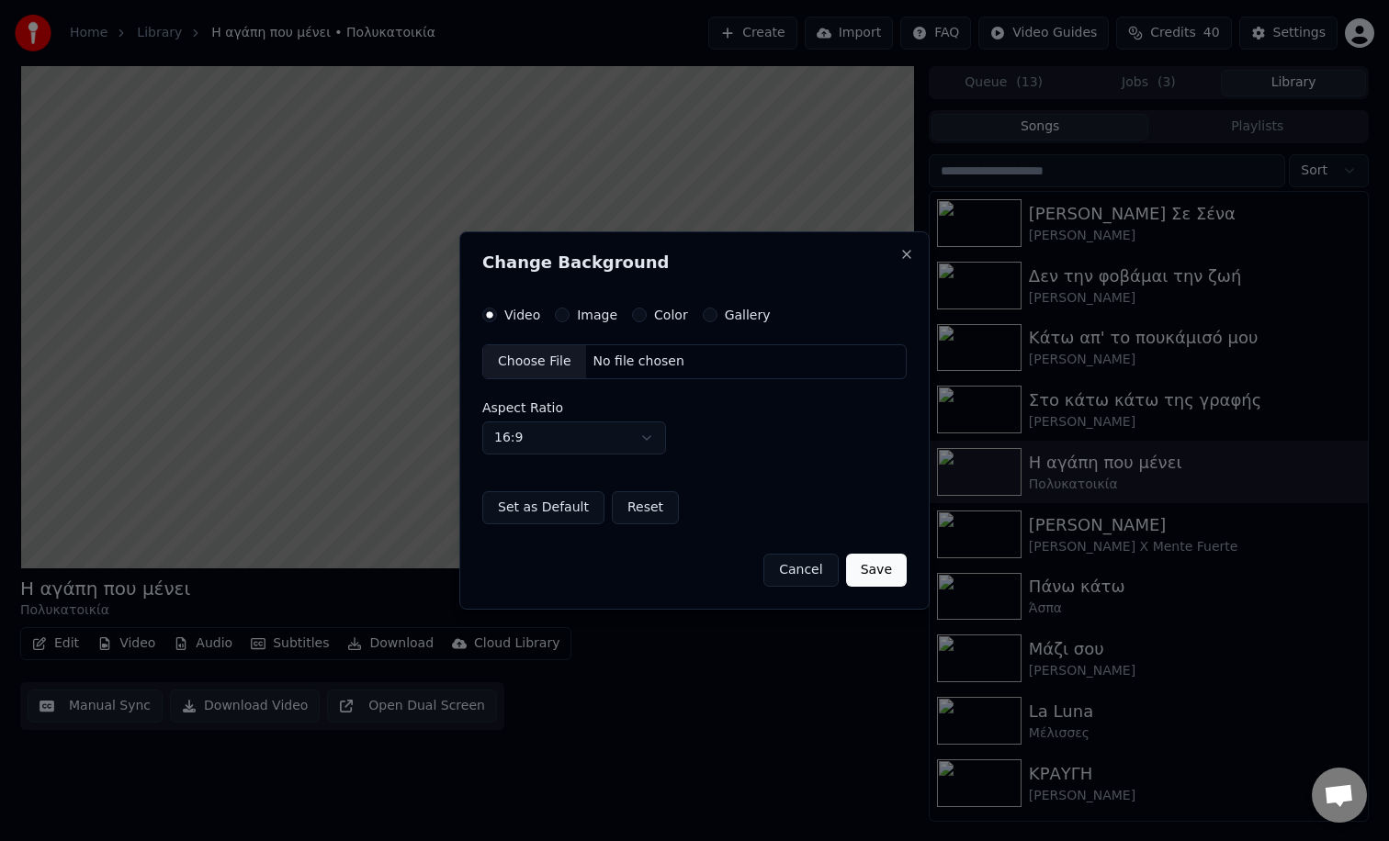
click at [564, 313] on button "Image" at bounding box center [562, 315] width 15 height 15
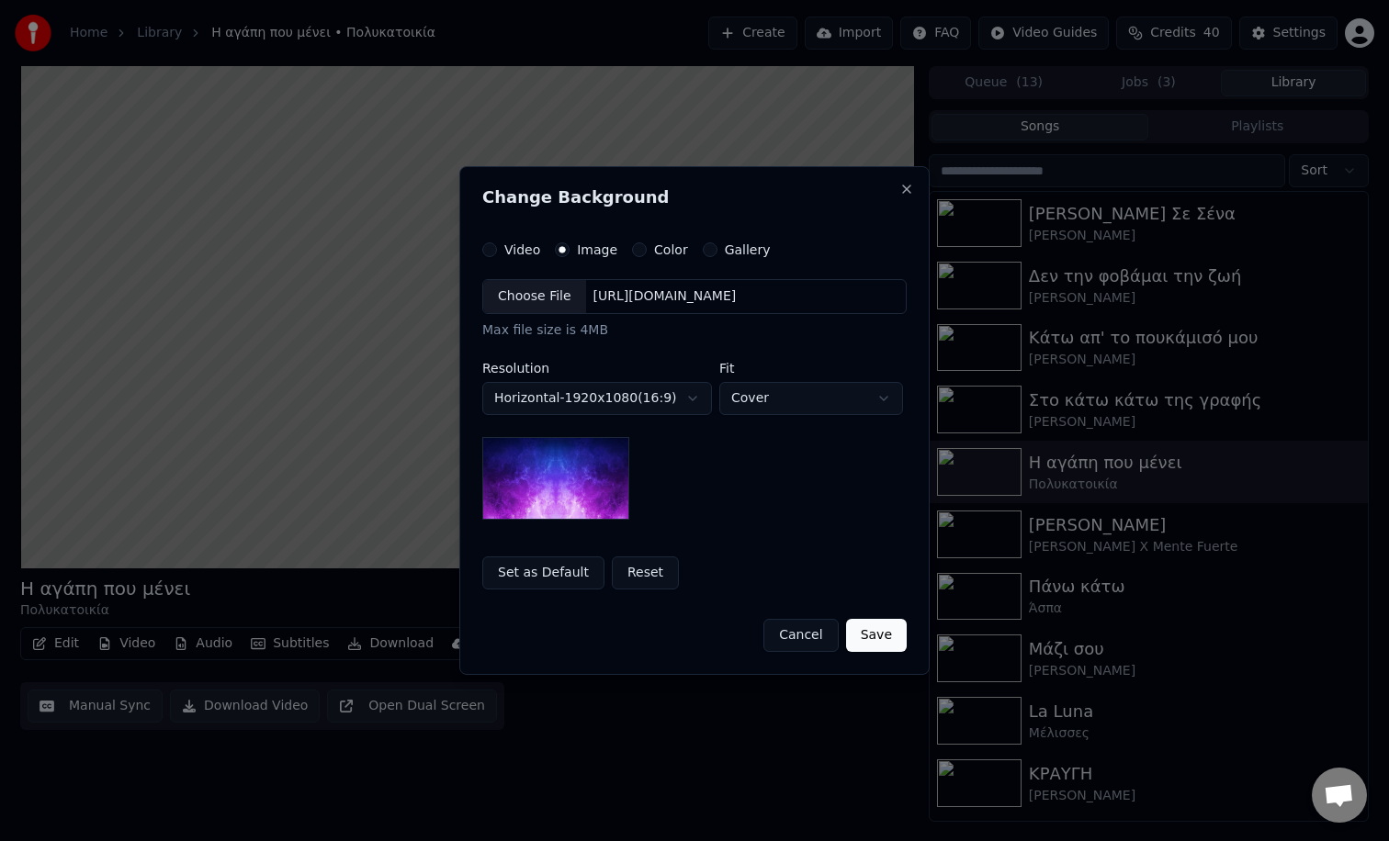
click at [530, 298] on div "Choose File" at bounding box center [534, 296] width 103 height 33
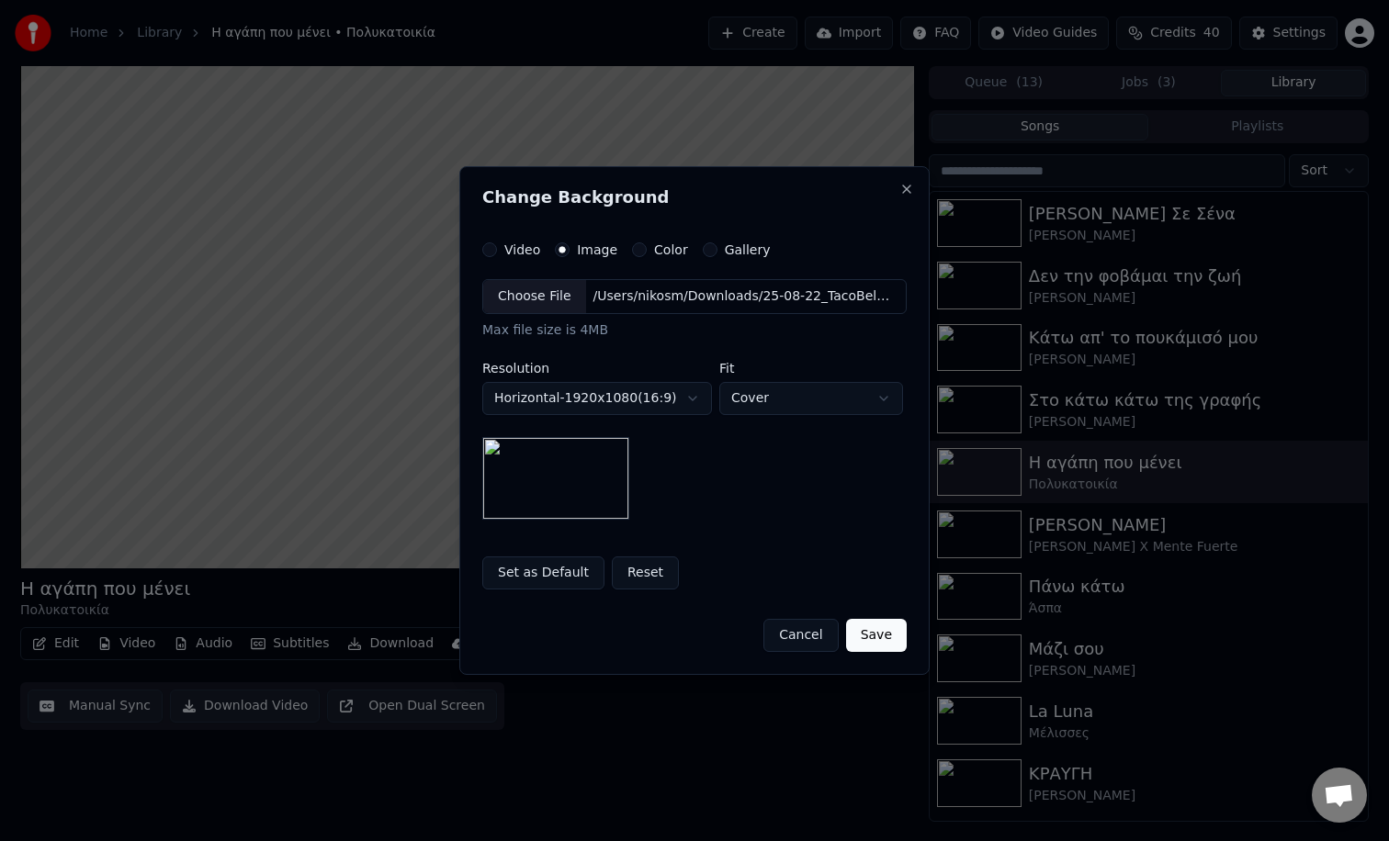
click at [869, 638] on button "Save" at bounding box center [876, 635] width 61 height 33
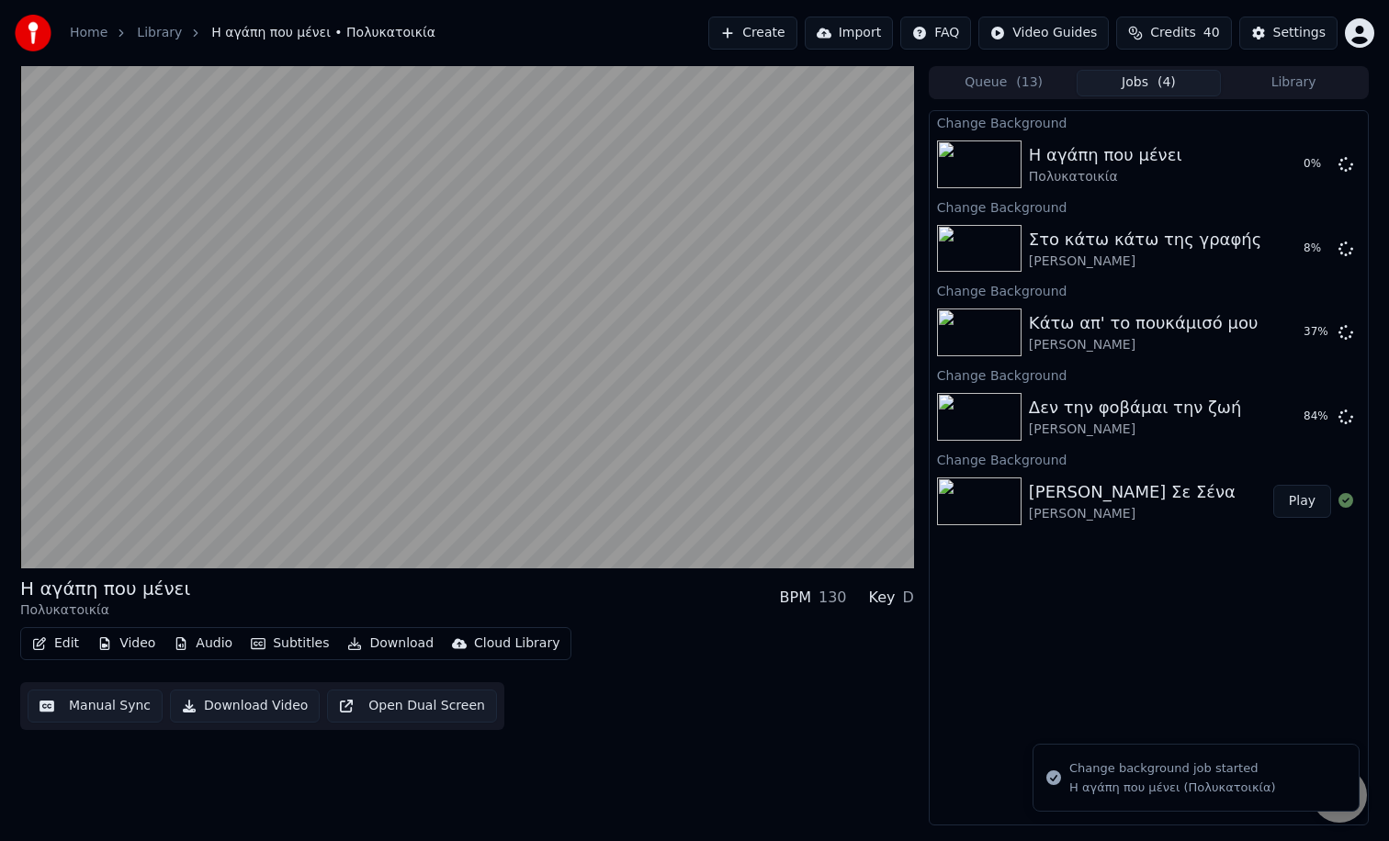
click at [1277, 84] on button "Library" at bounding box center [1292, 83] width 145 height 27
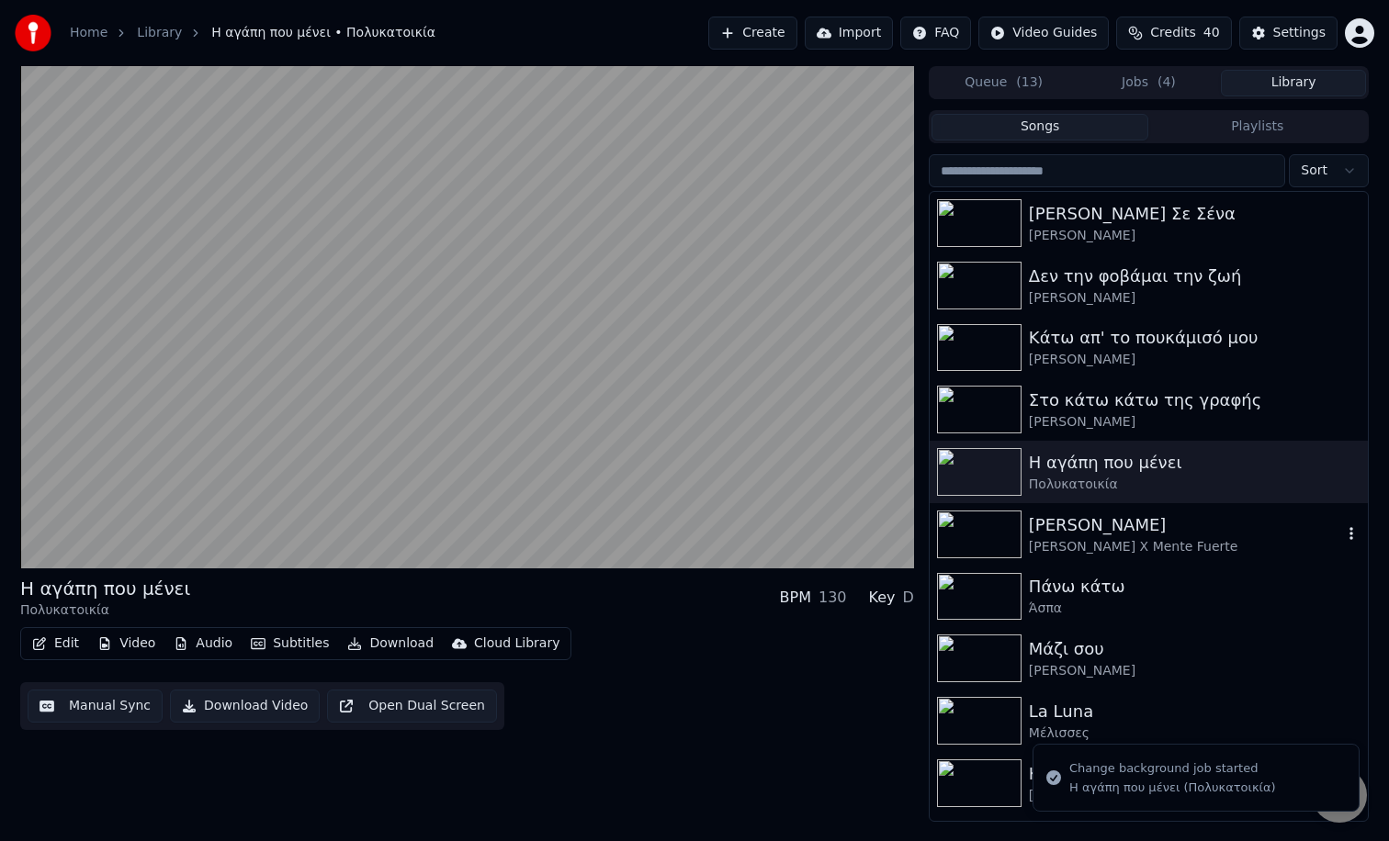
click at [1094, 522] on div "[PERSON_NAME]" at bounding box center [1185, 525] width 313 height 26
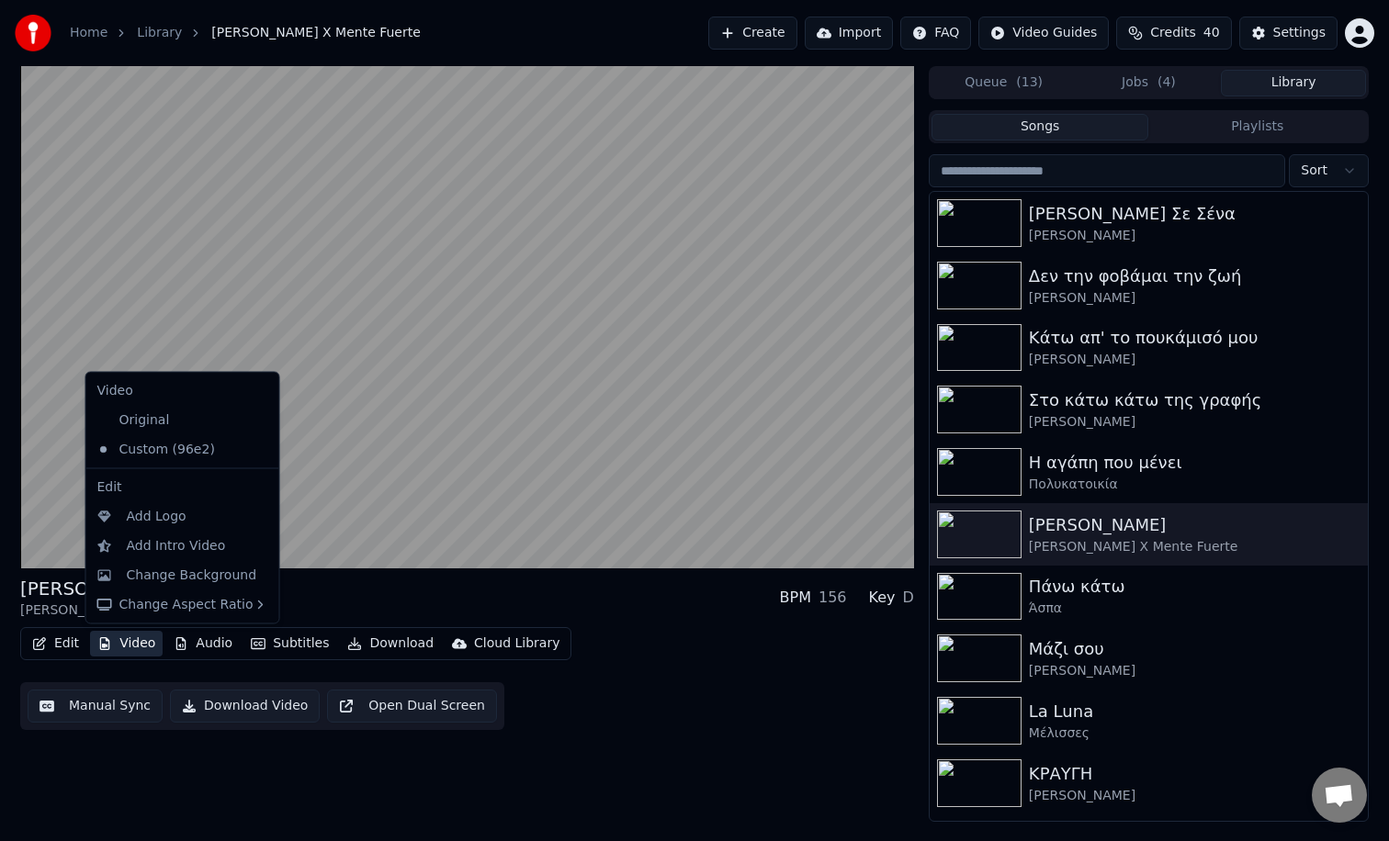
click at [132, 646] on button "Video" at bounding box center [126, 644] width 73 height 26
click at [174, 579] on div "Change Background" at bounding box center [192, 575] width 130 height 18
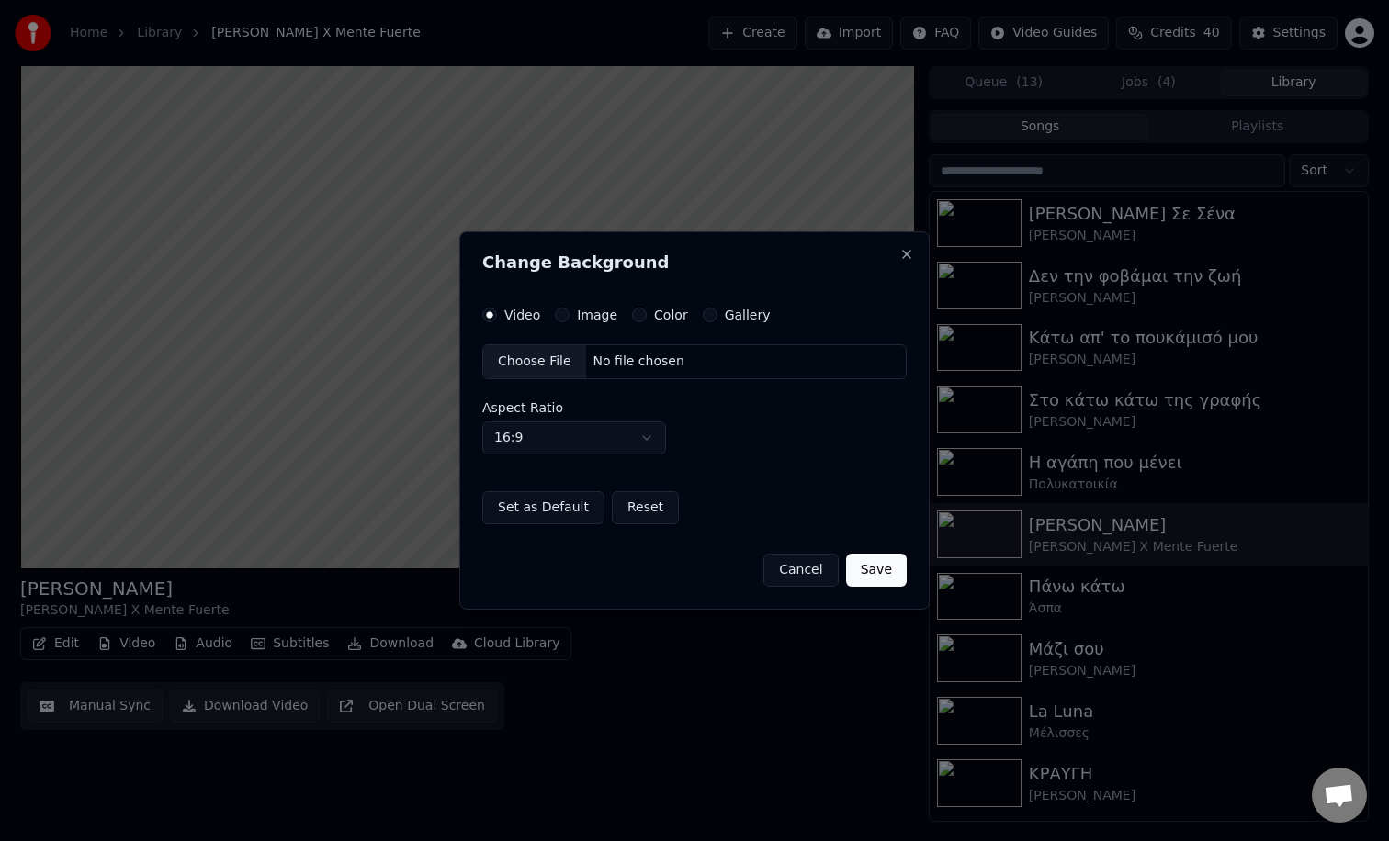
click at [563, 313] on button "Image" at bounding box center [562, 315] width 15 height 15
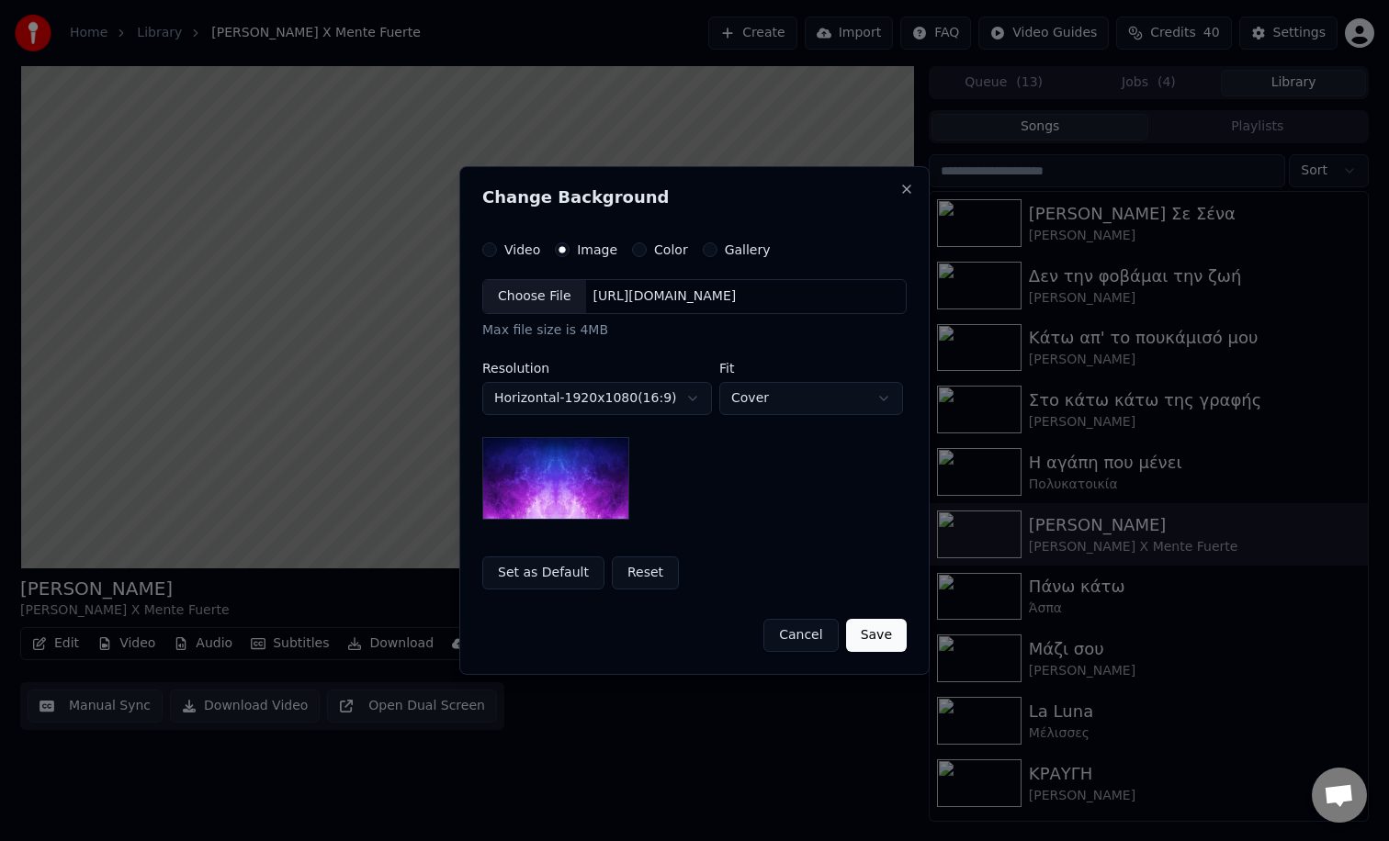
click at [515, 298] on div "Choose File" at bounding box center [534, 296] width 103 height 33
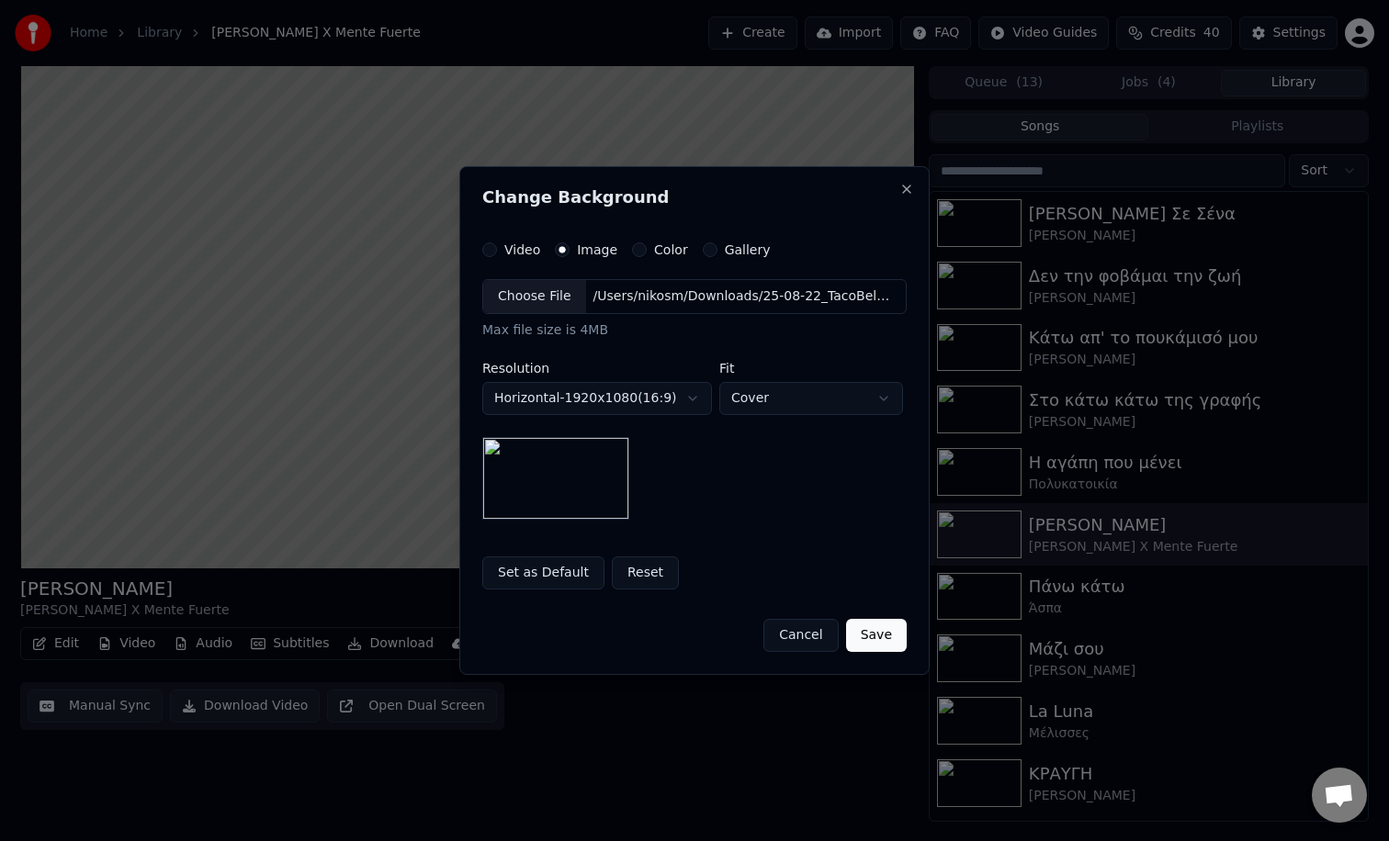
click at [883, 637] on button "Save" at bounding box center [876, 635] width 61 height 33
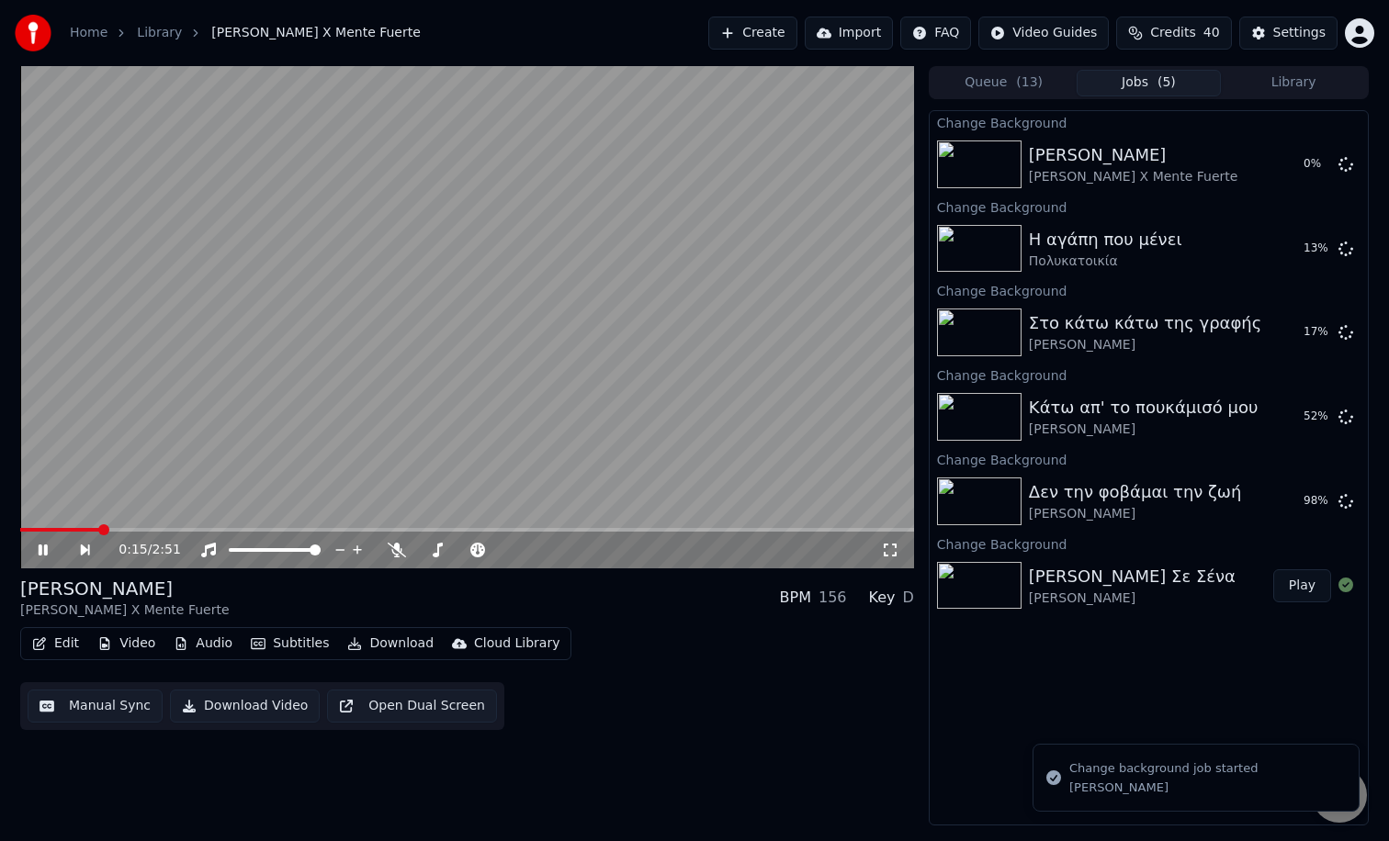
click at [1254, 84] on button "Library" at bounding box center [1292, 83] width 145 height 27
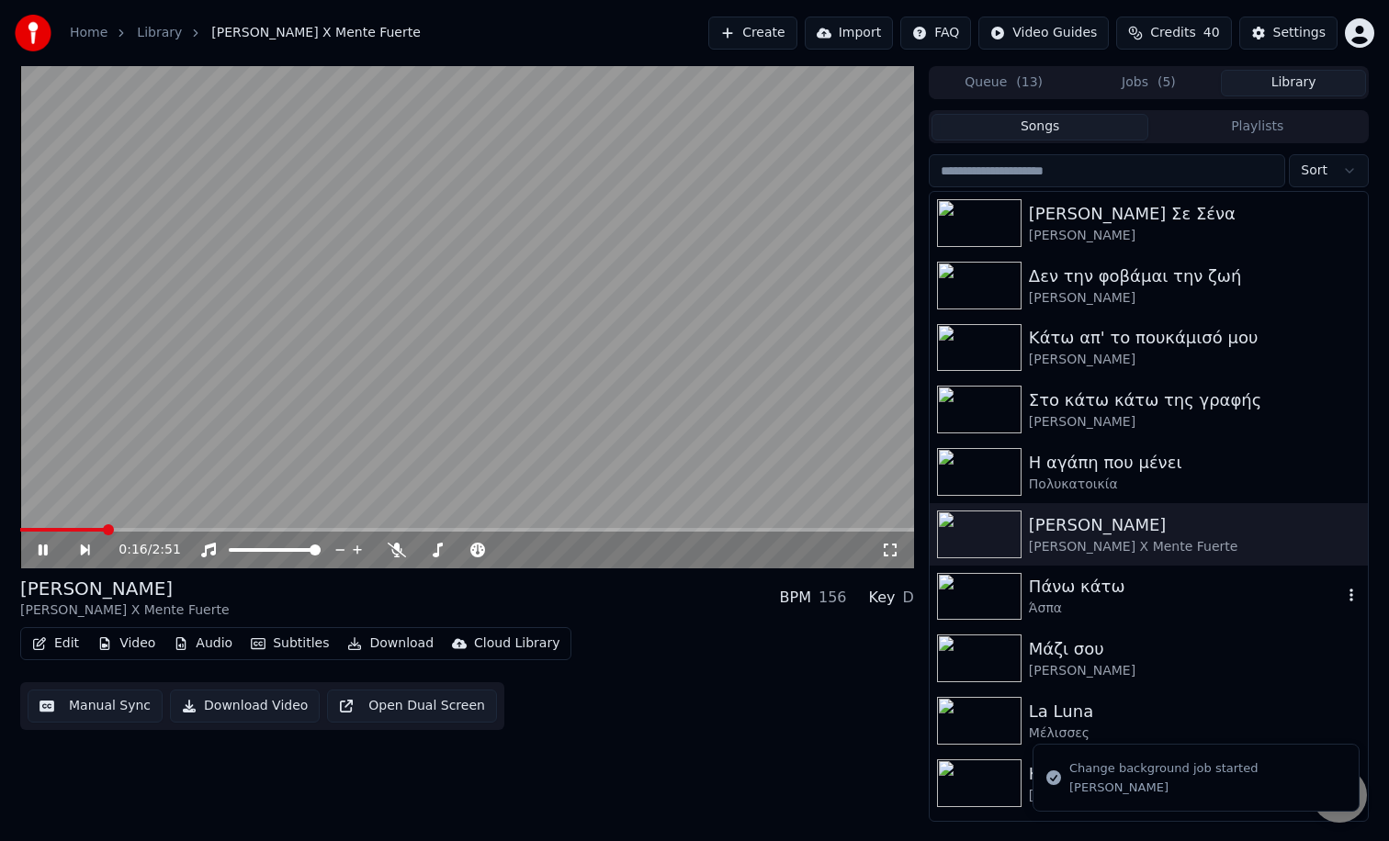
click at [1115, 606] on div "Άσπα" at bounding box center [1185, 609] width 313 height 18
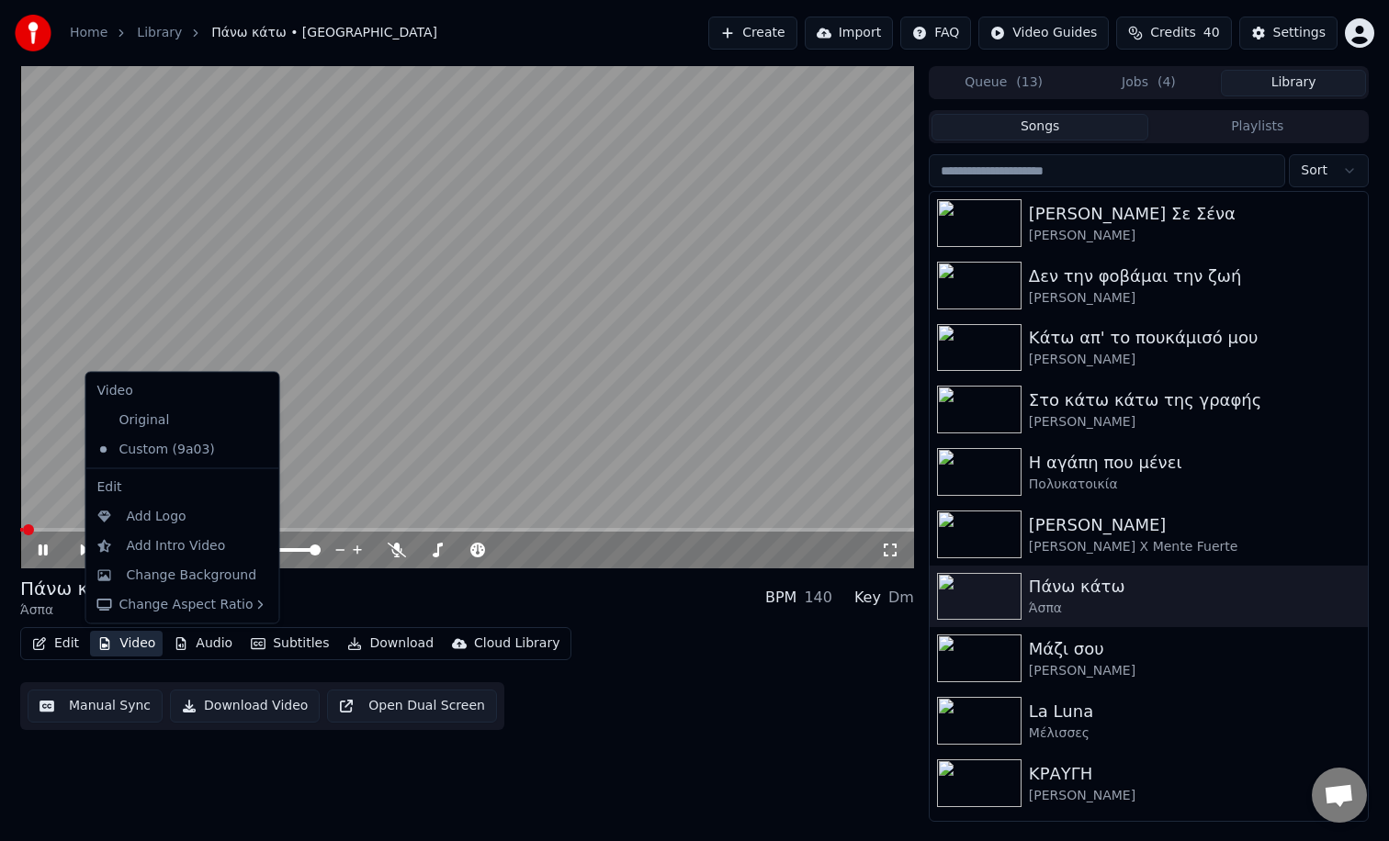
click at [139, 644] on button "Video" at bounding box center [126, 644] width 73 height 26
click at [179, 581] on div "Change Background" at bounding box center [192, 575] width 130 height 18
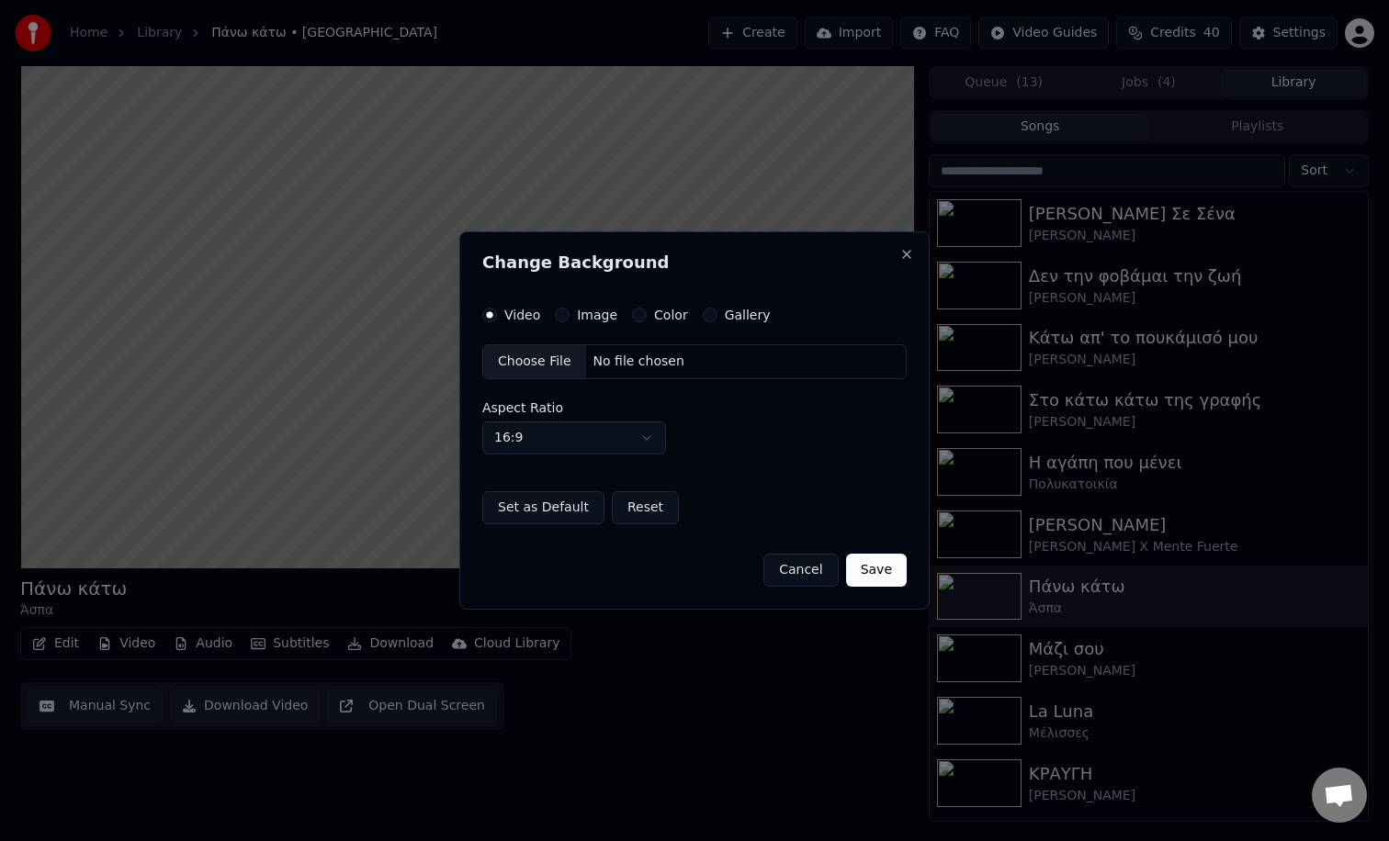
click at [577, 312] on label "Image" at bounding box center [597, 315] width 40 height 13
click at [569, 312] on button "Image" at bounding box center [562, 315] width 15 height 15
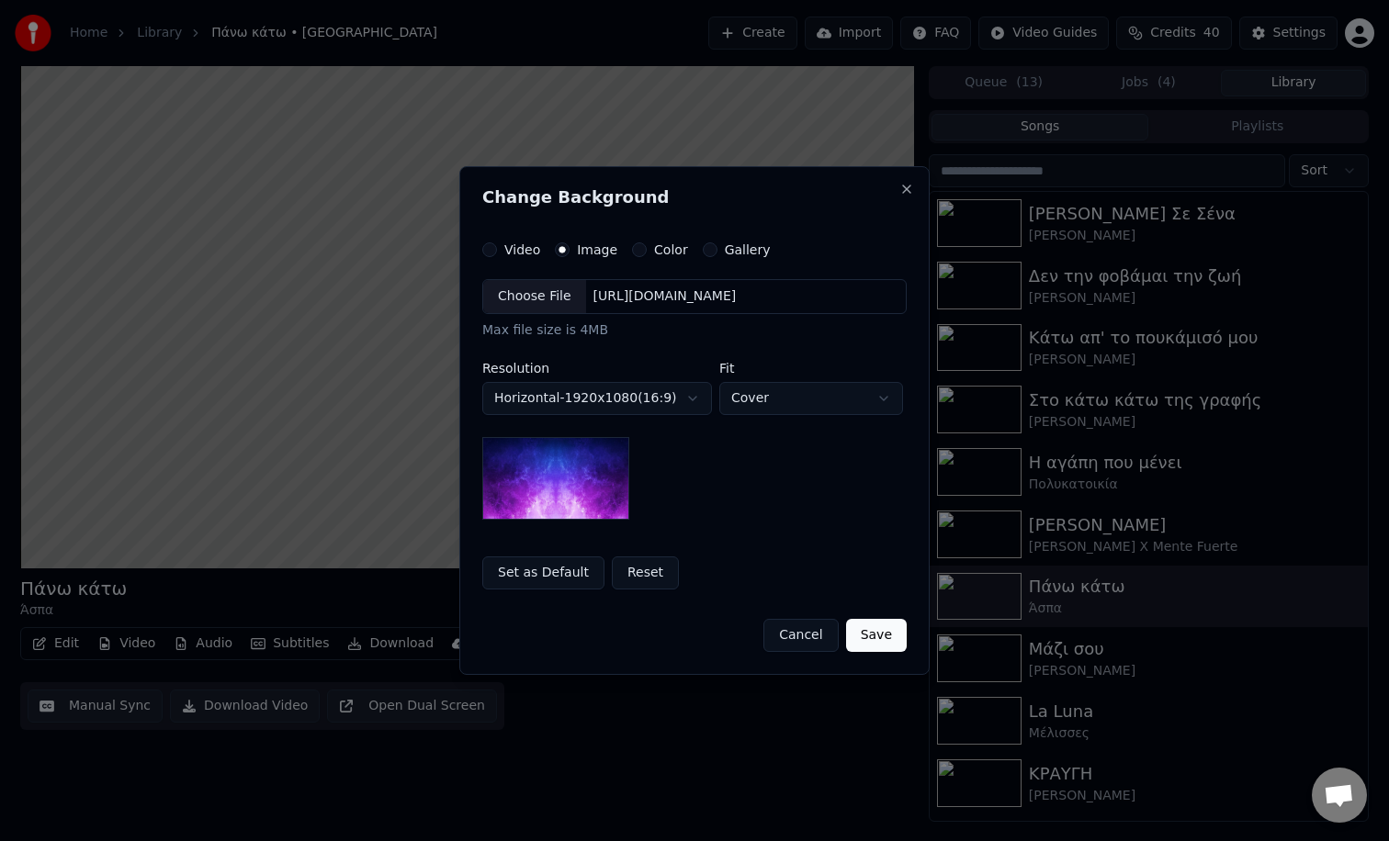
click at [527, 309] on div "Choose File" at bounding box center [534, 296] width 103 height 33
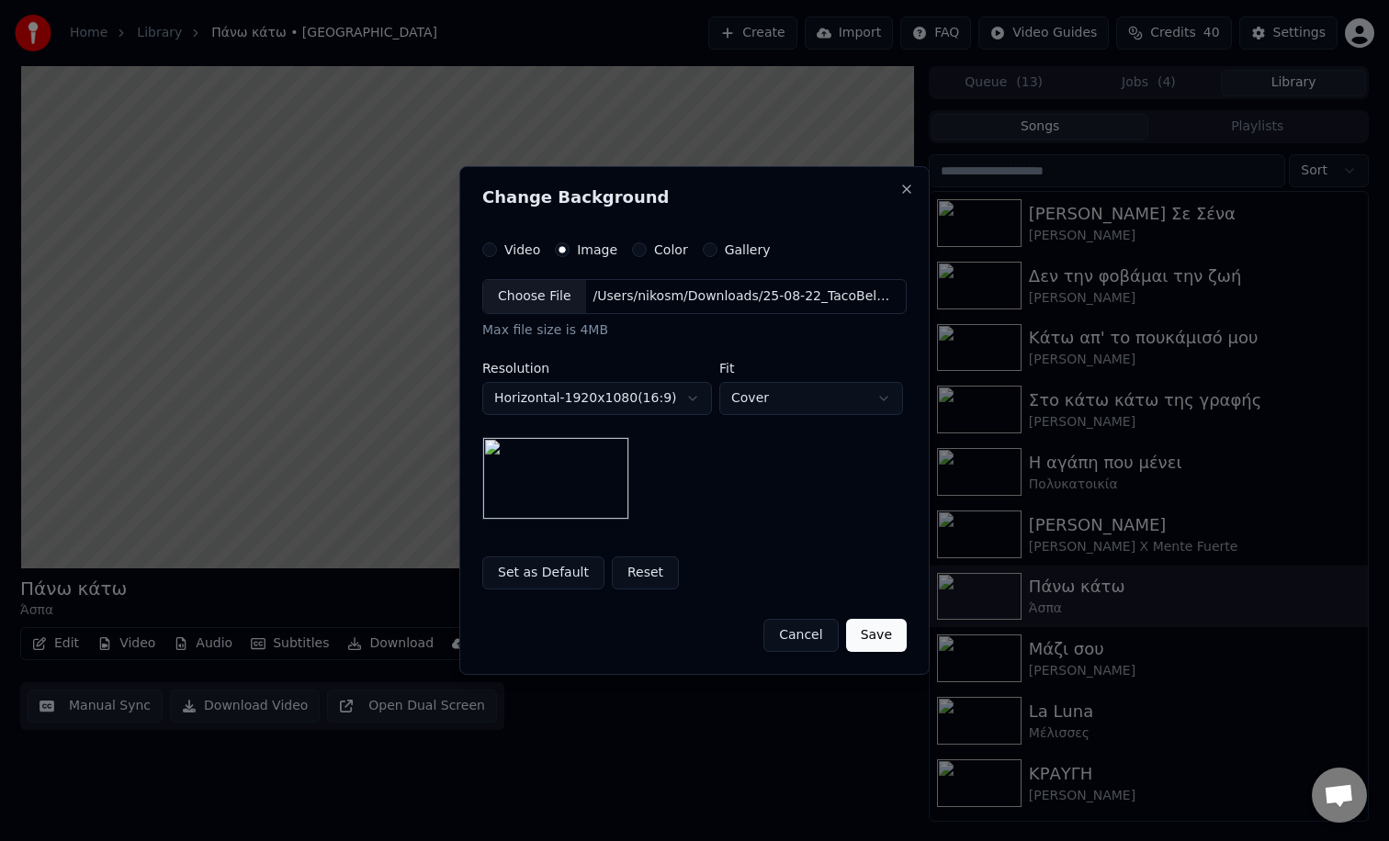
click at [862, 633] on button "Save" at bounding box center [876, 635] width 61 height 33
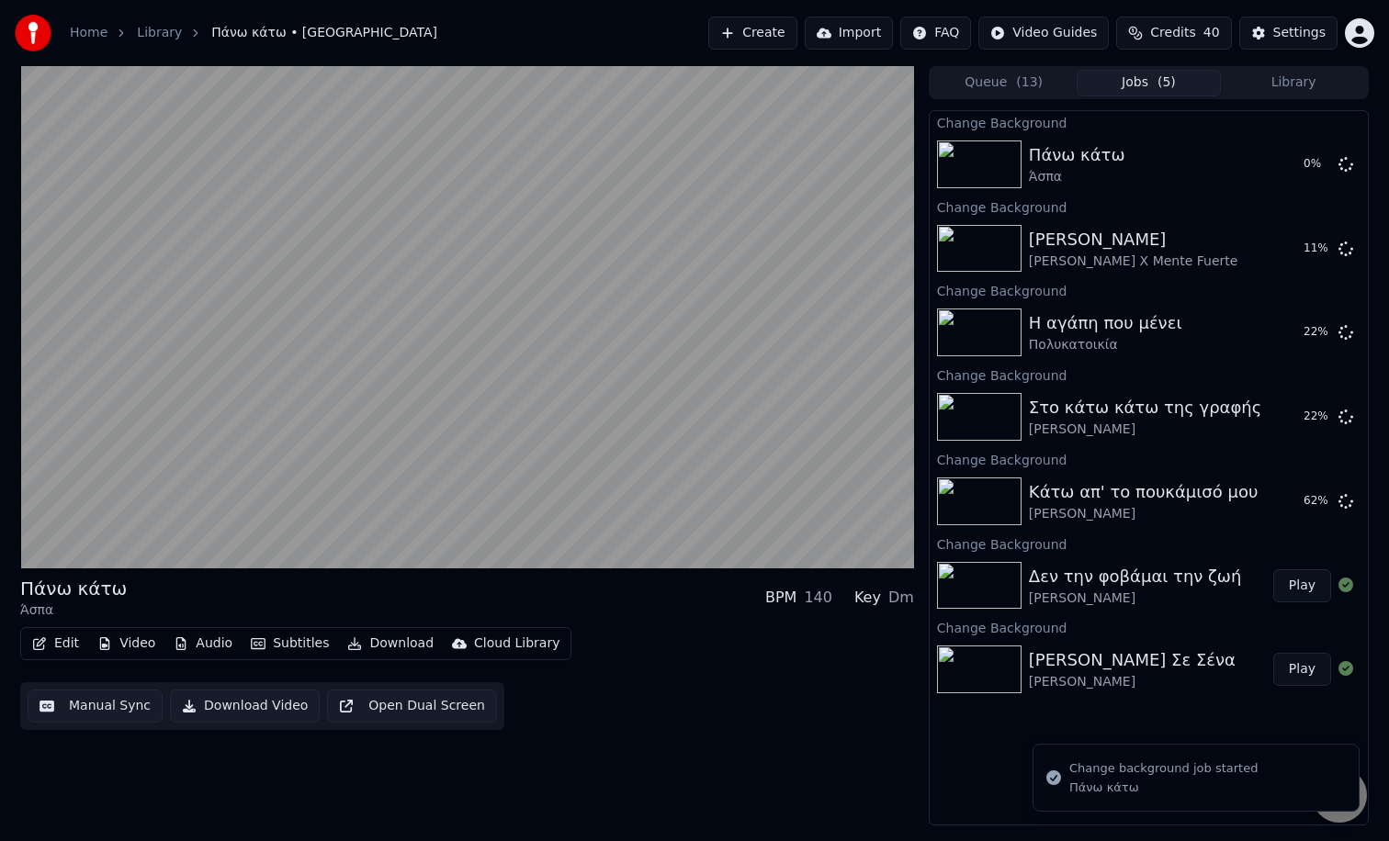
click at [1280, 74] on button "Library" at bounding box center [1292, 83] width 145 height 27
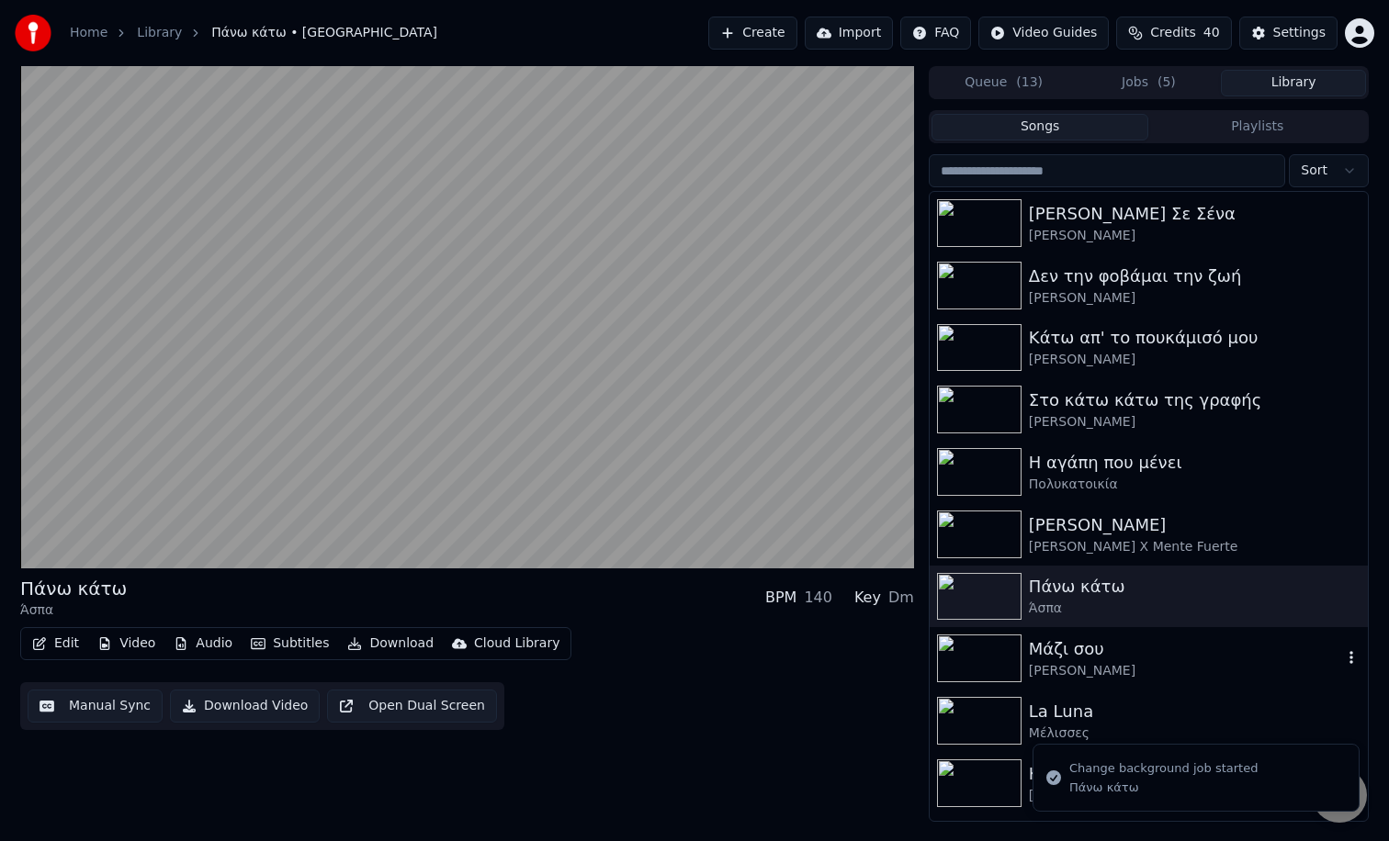
click at [1059, 647] on div "Μάζι σου" at bounding box center [1185, 649] width 313 height 26
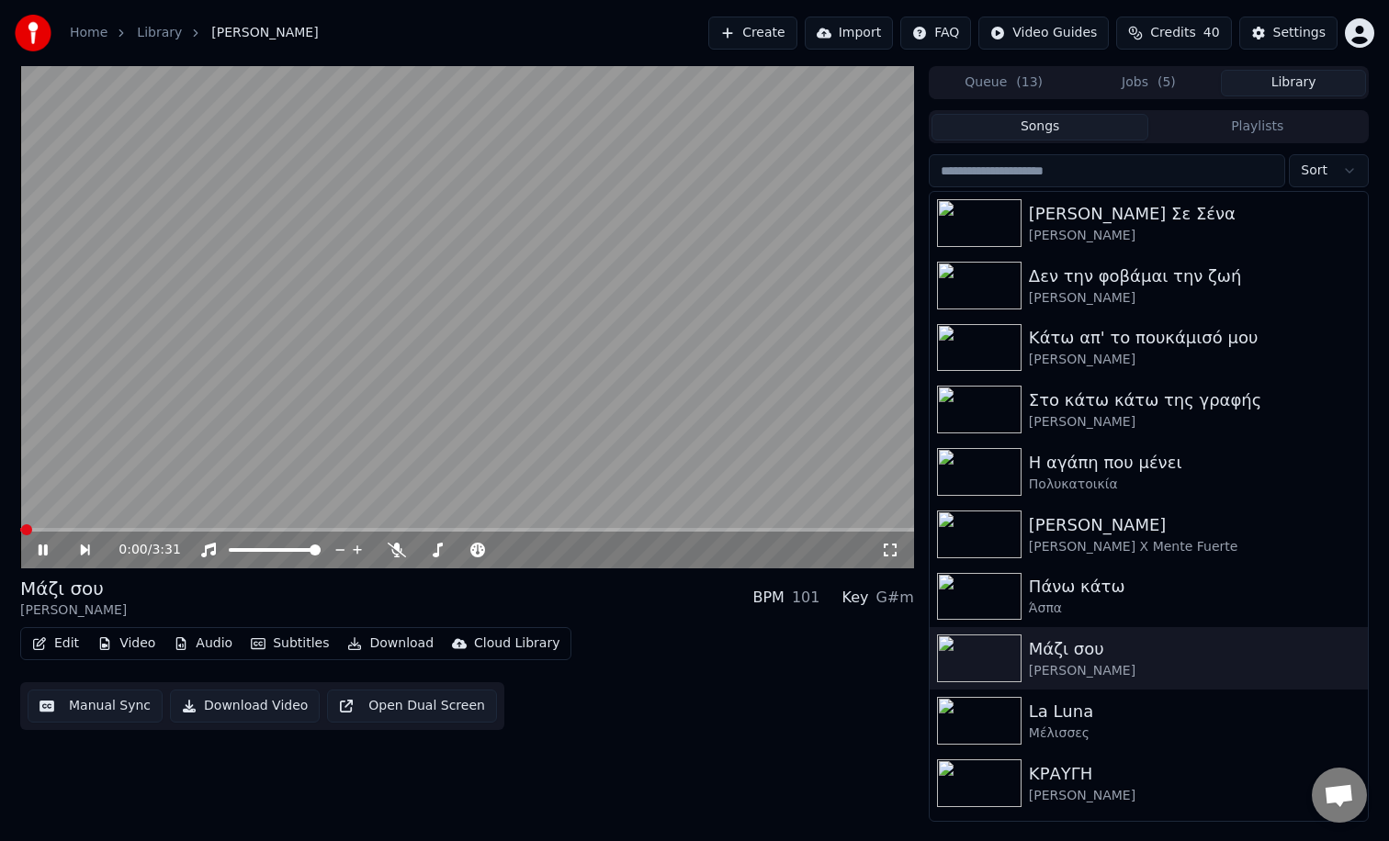
click at [145, 646] on button "Video" at bounding box center [126, 644] width 73 height 26
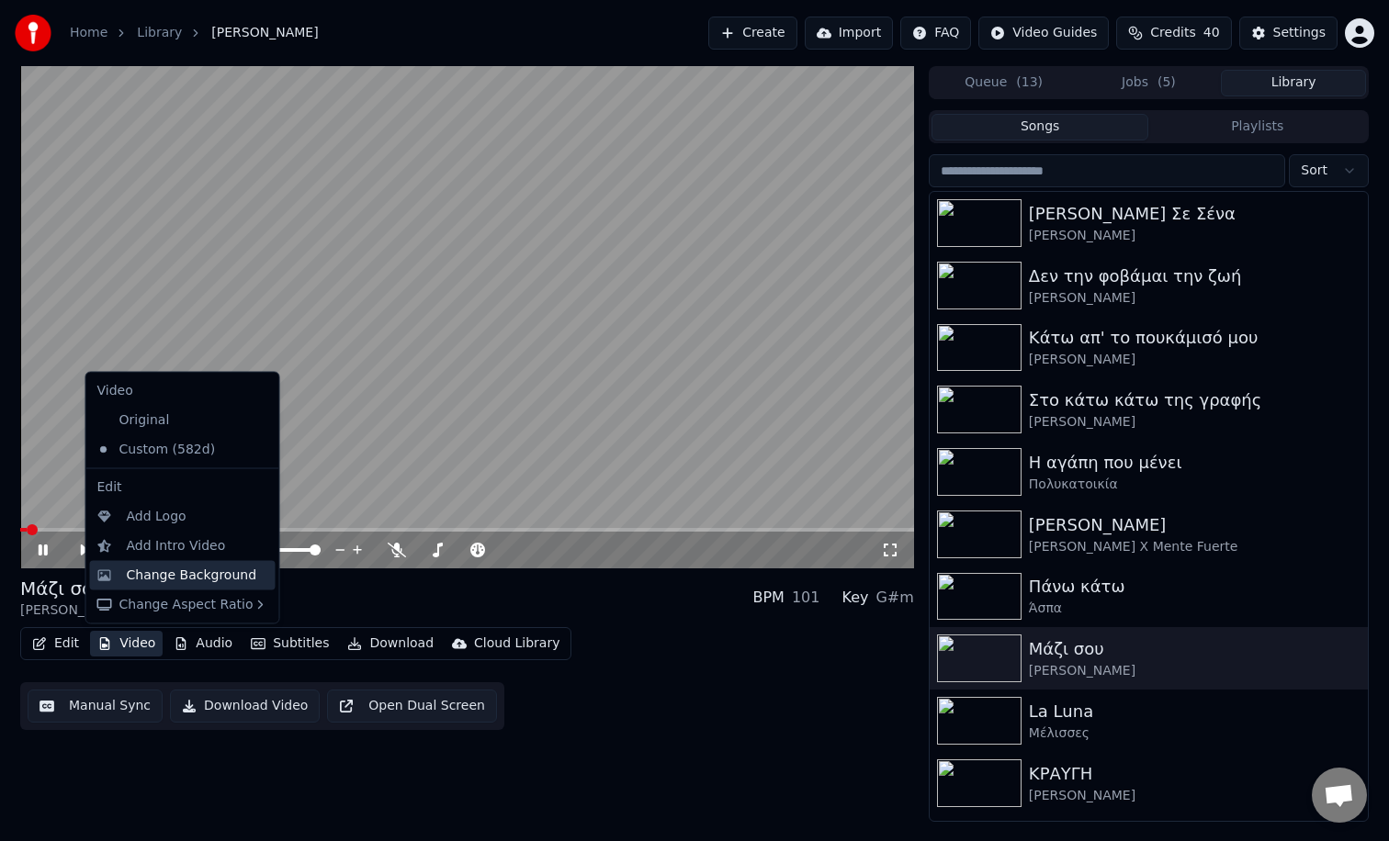
click at [169, 576] on div "Change Background" at bounding box center [192, 575] width 130 height 18
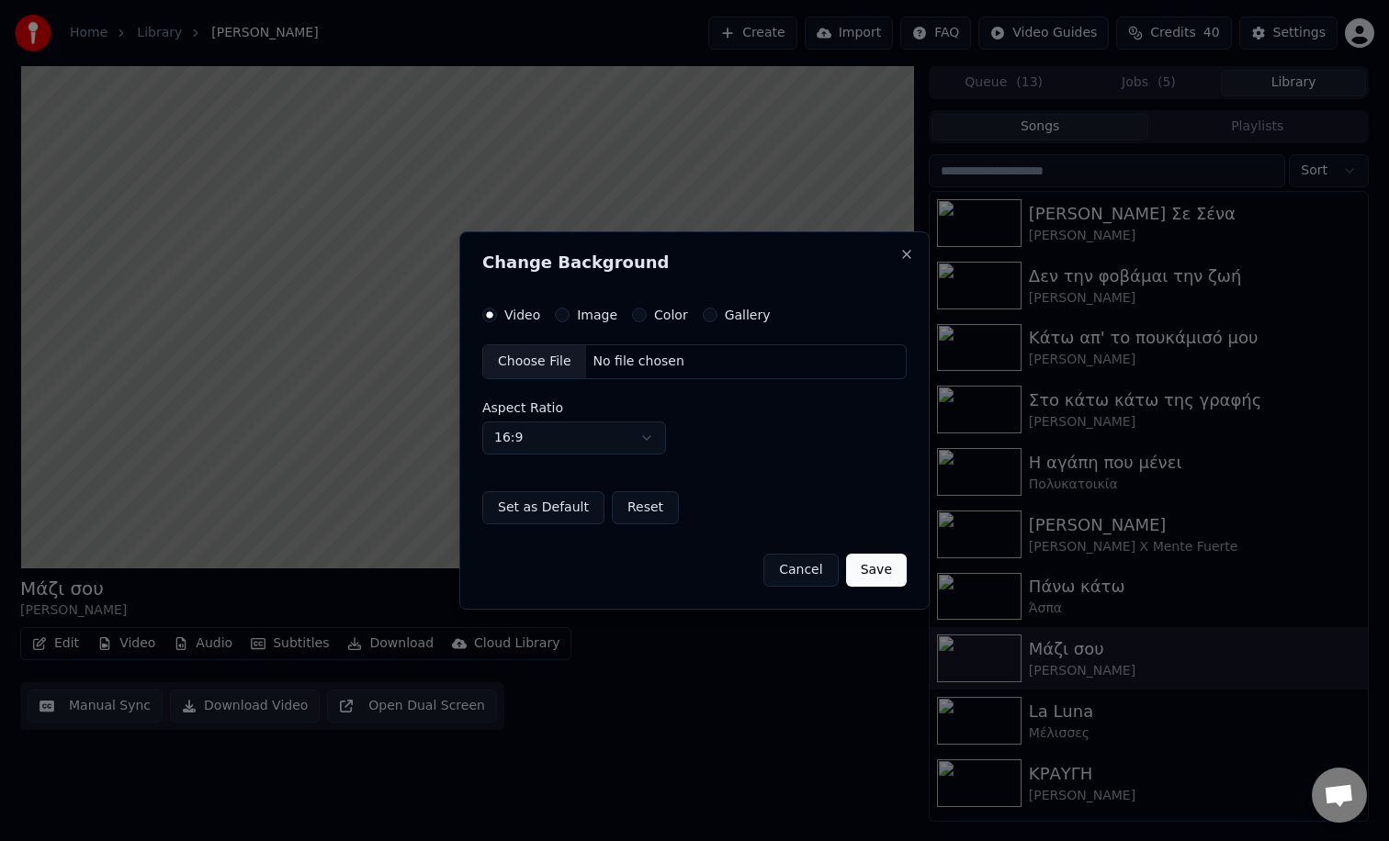
click at [570, 319] on div "Image" at bounding box center [586, 315] width 62 height 15
click at [563, 316] on button "Image" at bounding box center [562, 315] width 15 height 15
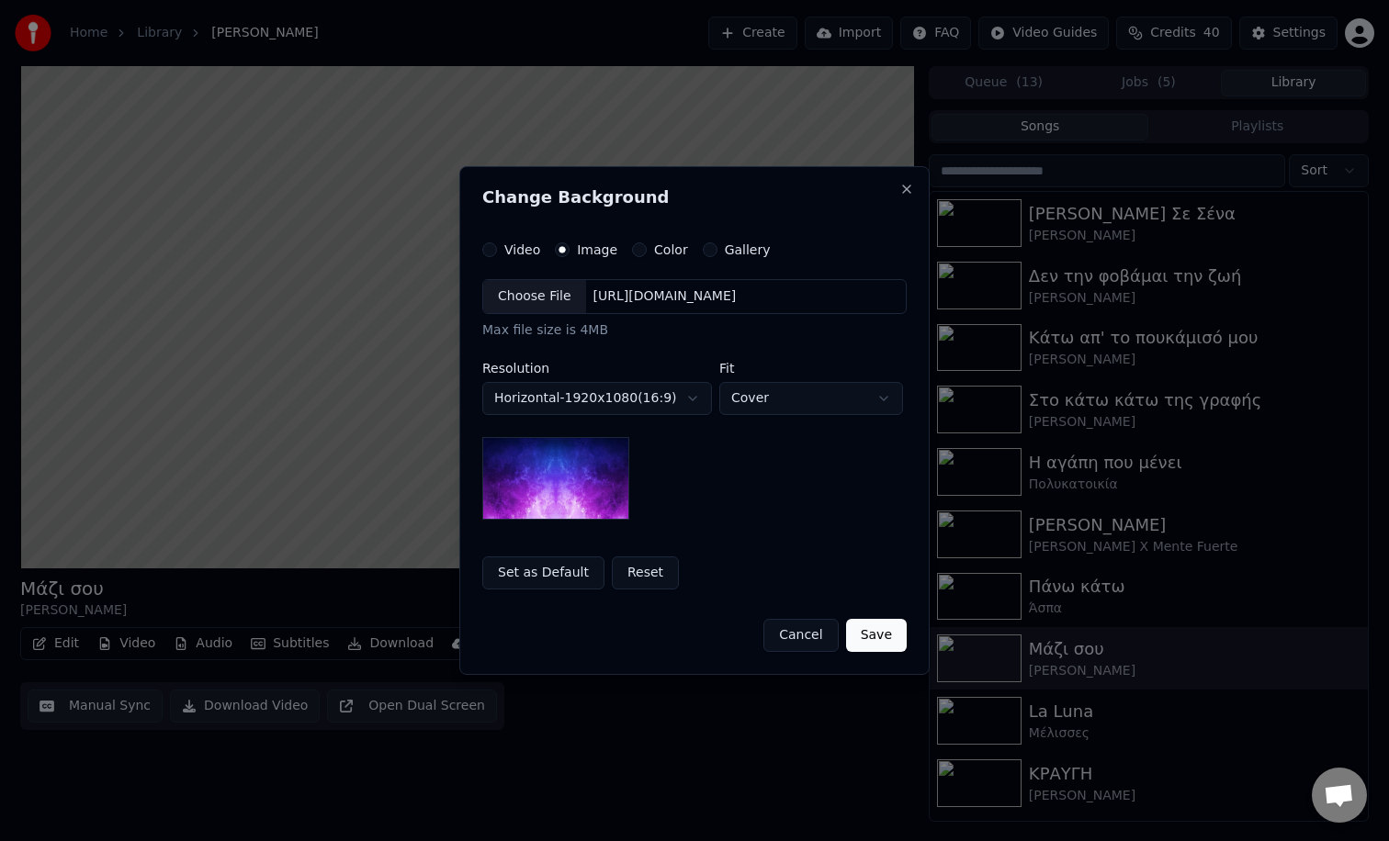
click at [546, 299] on div "Choose File" at bounding box center [534, 296] width 103 height 33
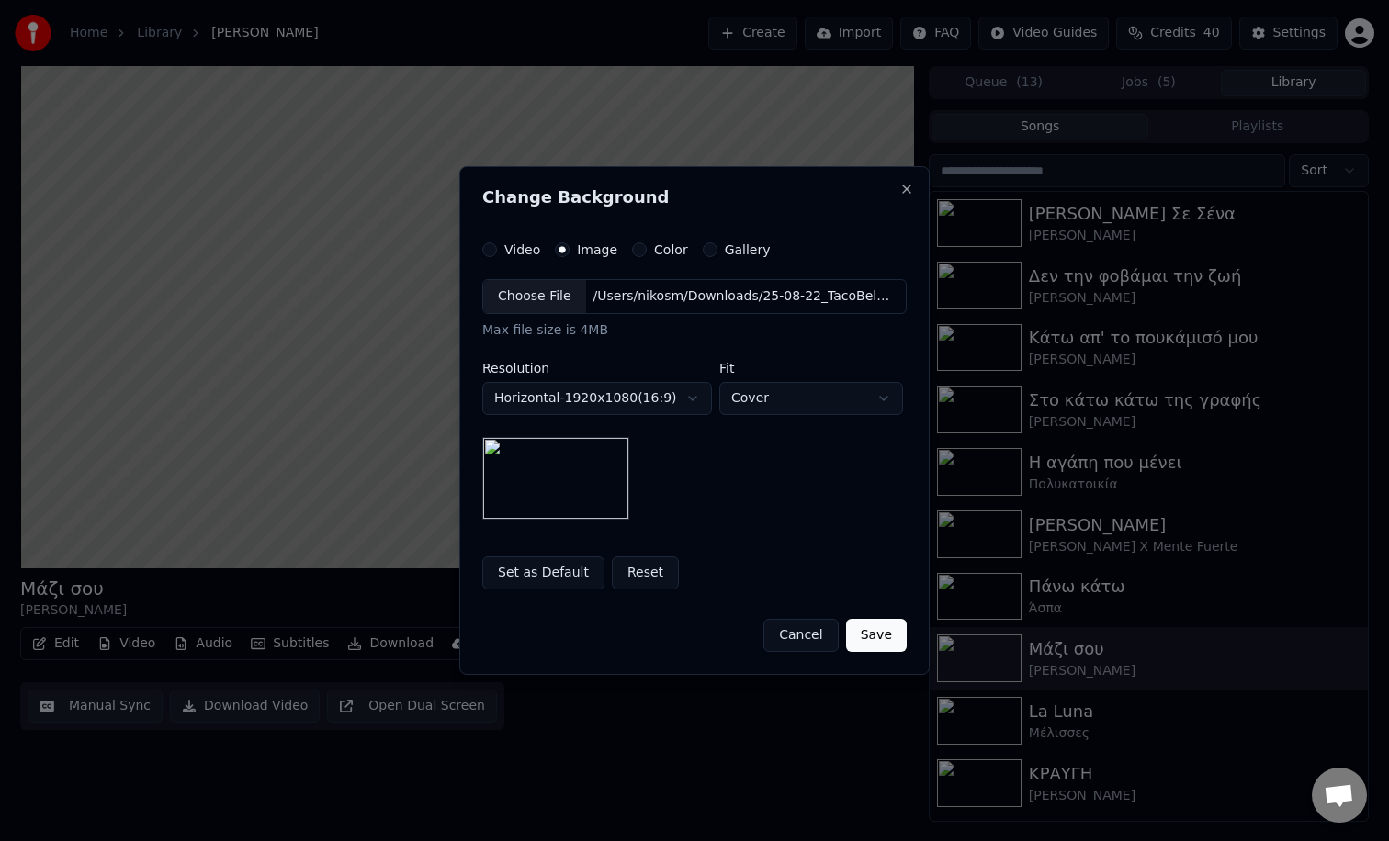
click at [884, 647] on button "Save" at bounding box center [876, 635] width 61 height 33
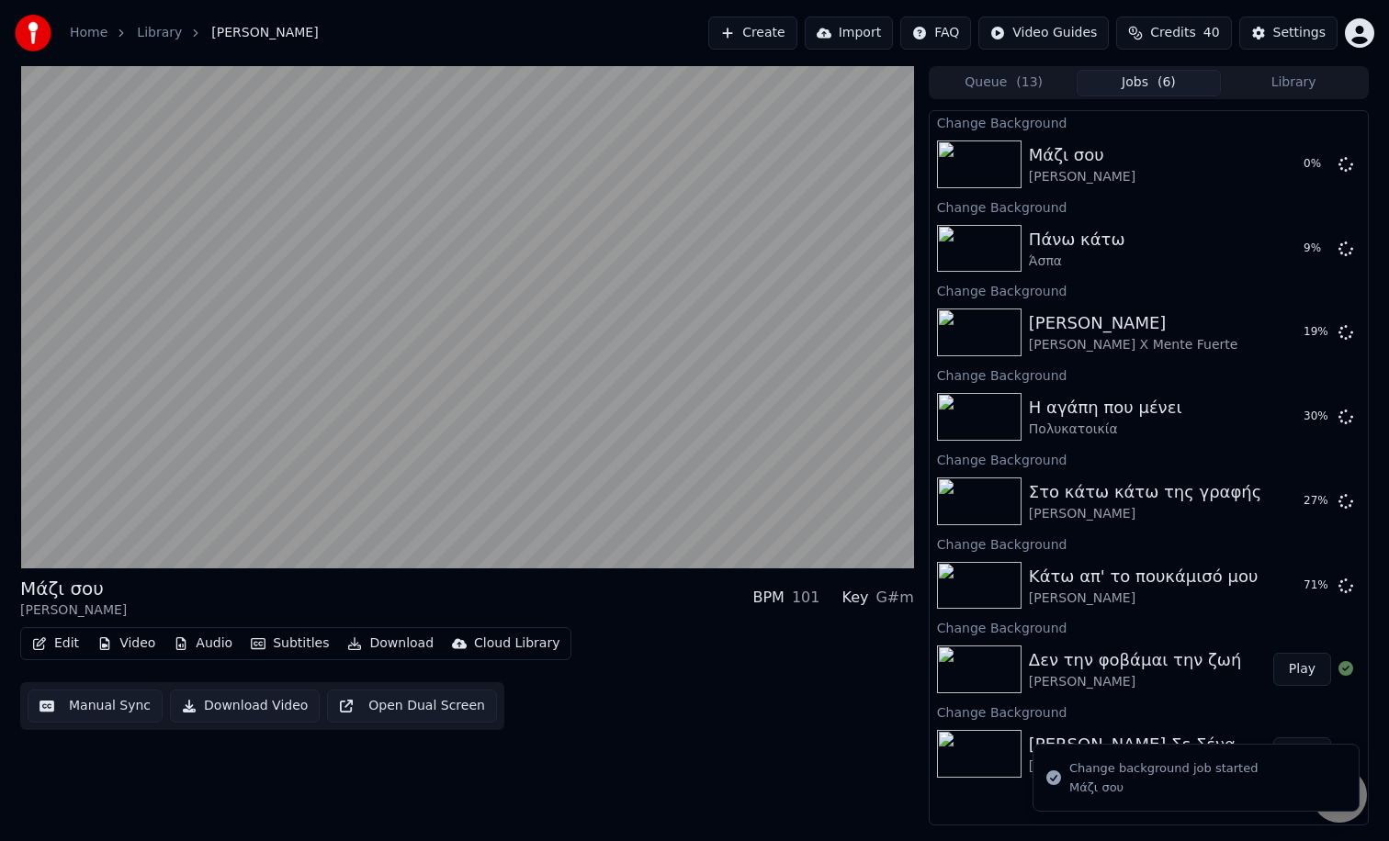
click at [1269, 83] on button "Library" at bounding box center [1292, 83] width 145 height 27
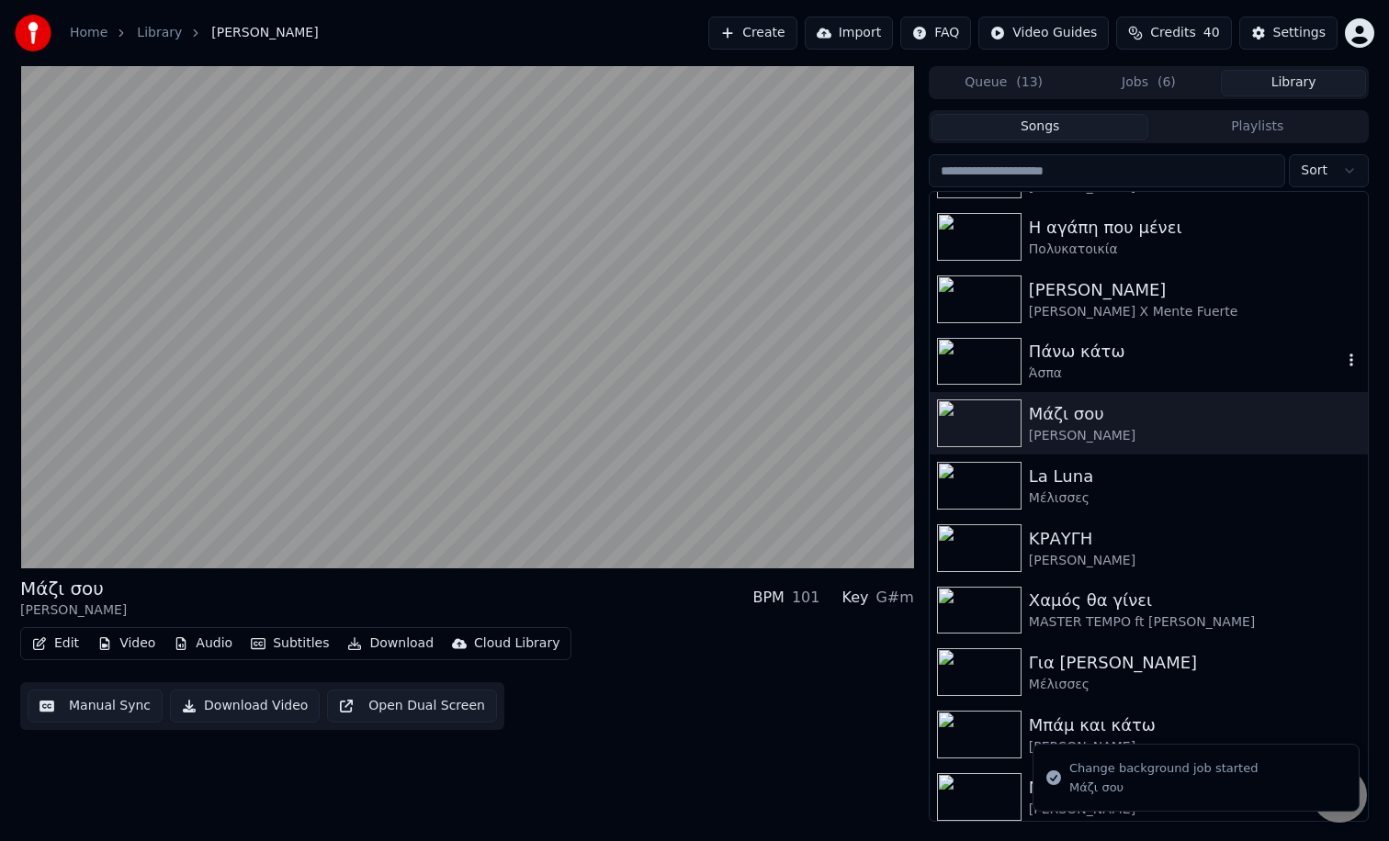
scroll to position [236, 0]
click at [1067, 486] on div "La Luna" at bounding box center [1185, 476] width 313 height 26
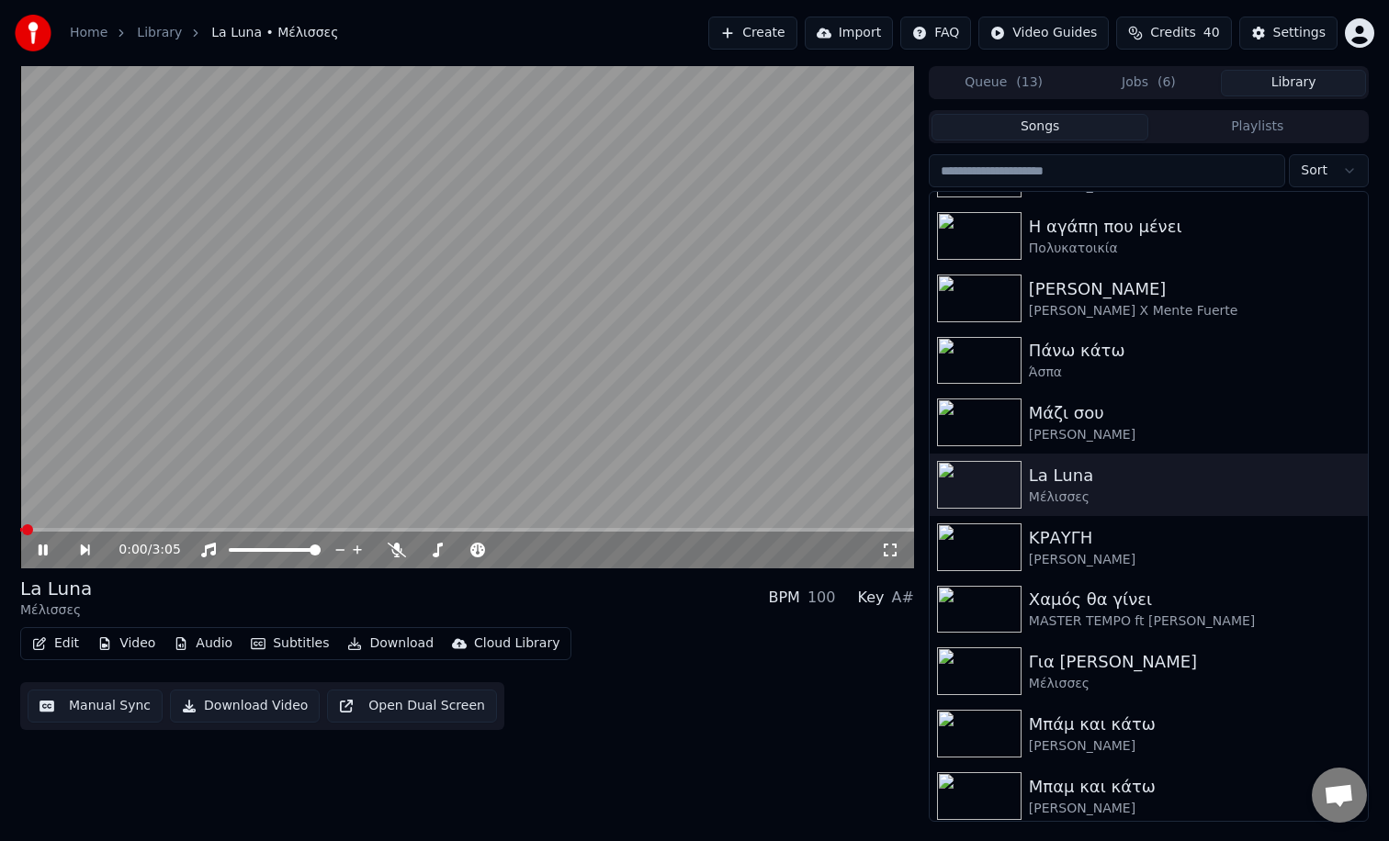
click at [135, 645] on button "Video" at bounding box center [126, 644] width 73 height 26
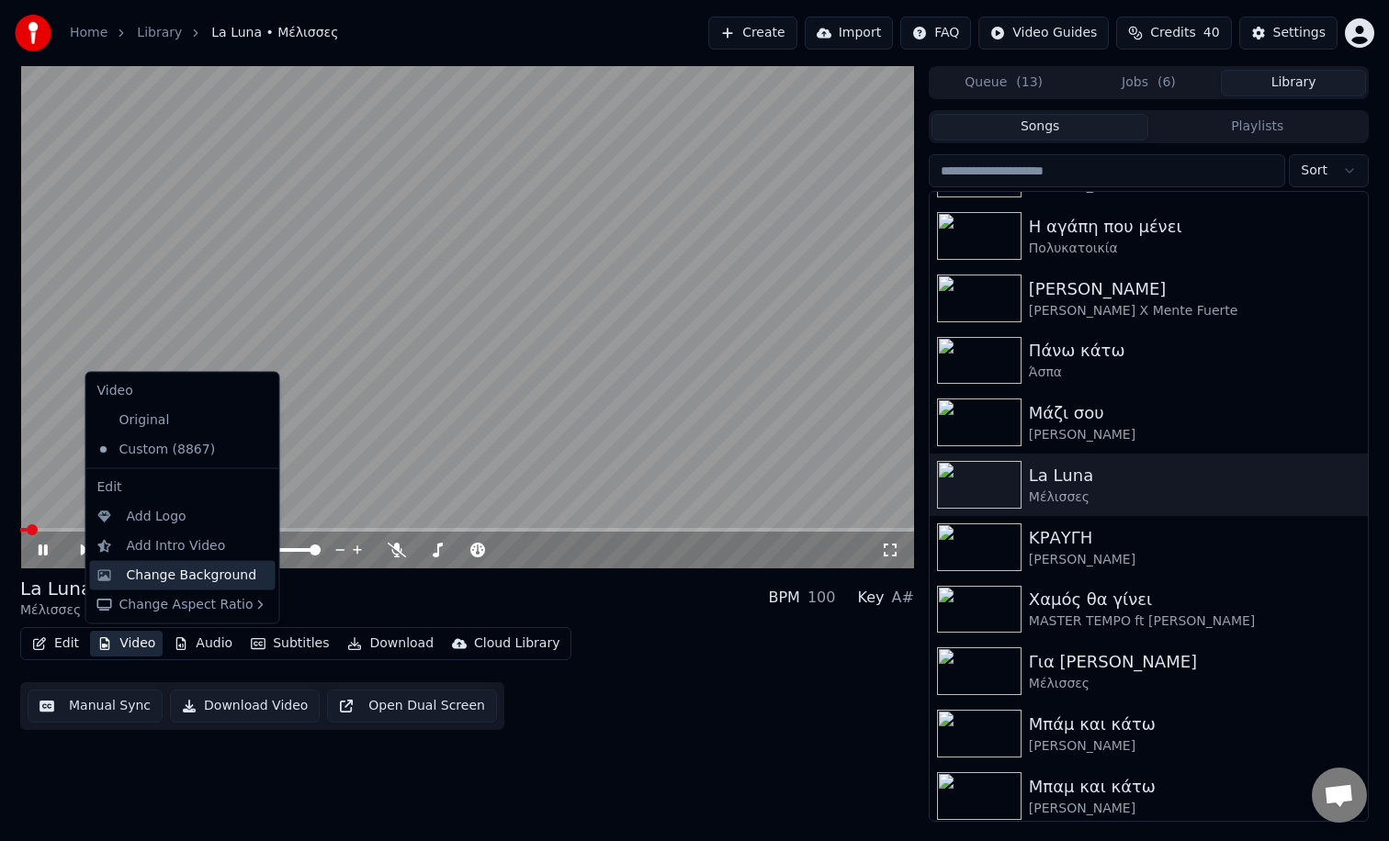
click at [169, 569] on div "Change Background" at bounding box center [192, 575] width 130 height 18
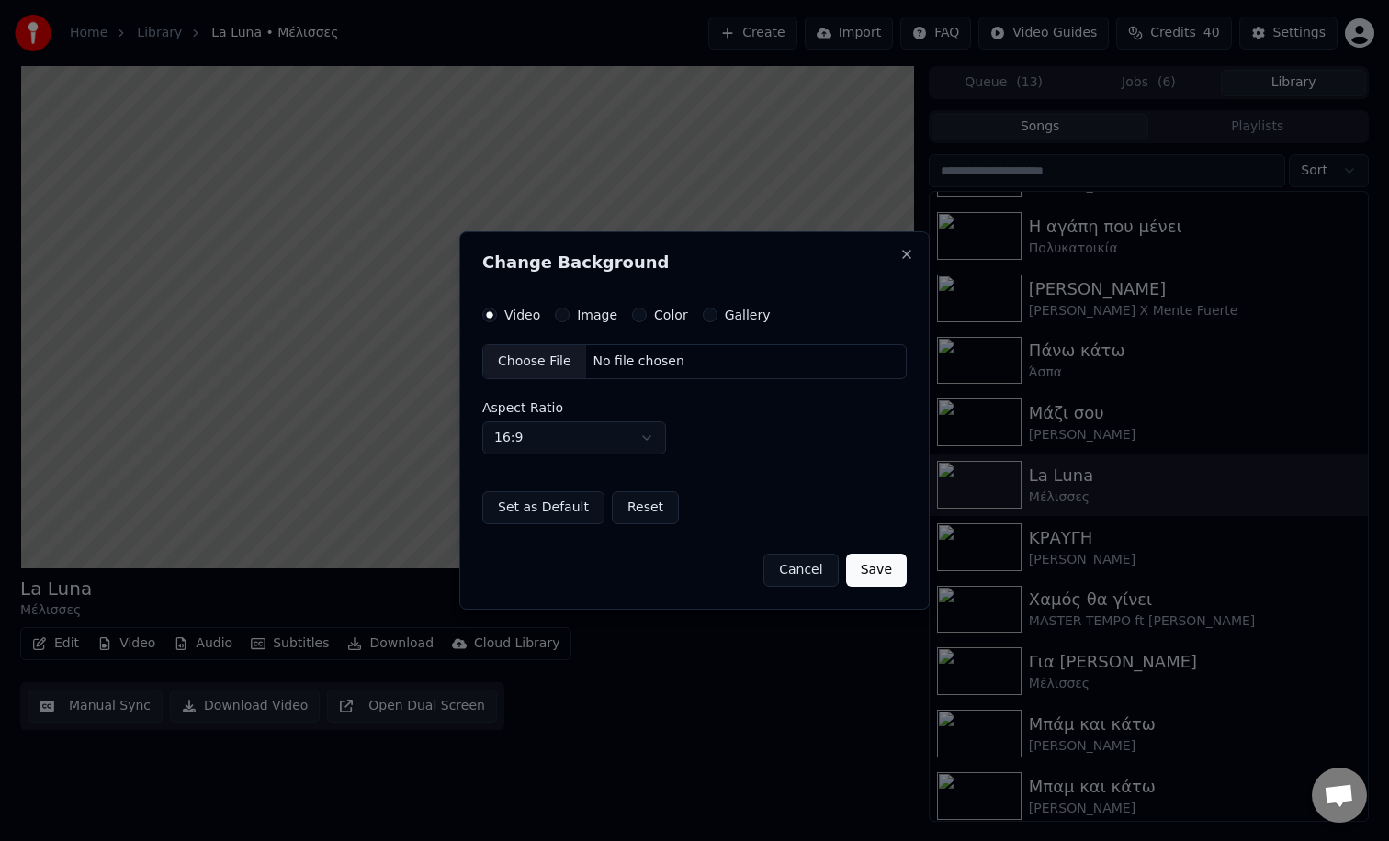
click at [568, 318] on div "Image" at bounding box center [586, 315] width 62 height 15
click at [564, 316] on button "Image" at bounding box center [562, 315] width 15 height 15
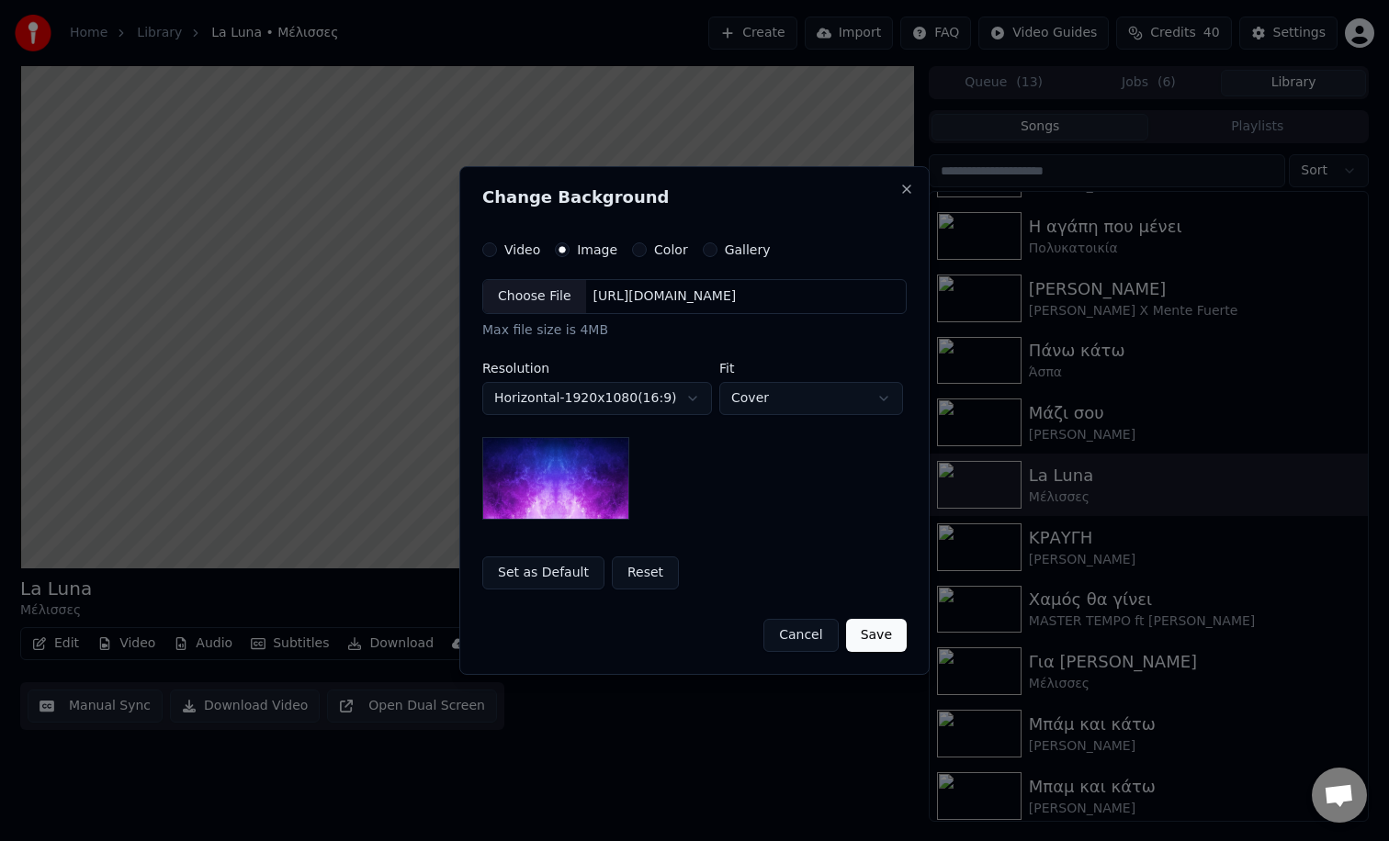
click at [547, 303] on div "Choose File" at bounding box center [534, 296] width 103 height 33
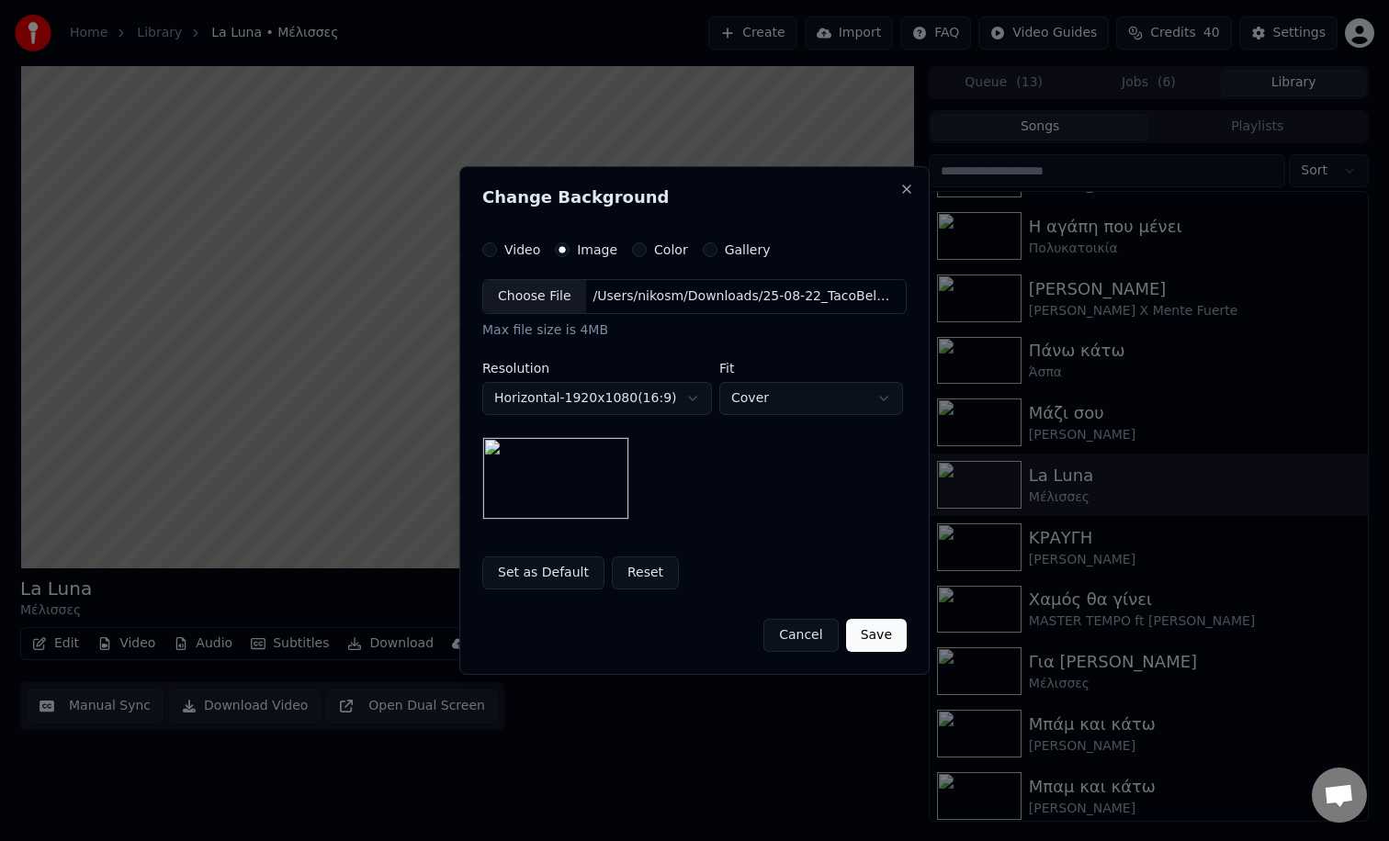
click at [887, 645] on button "Save" at bounding box center [876, 635] width 61 height 33
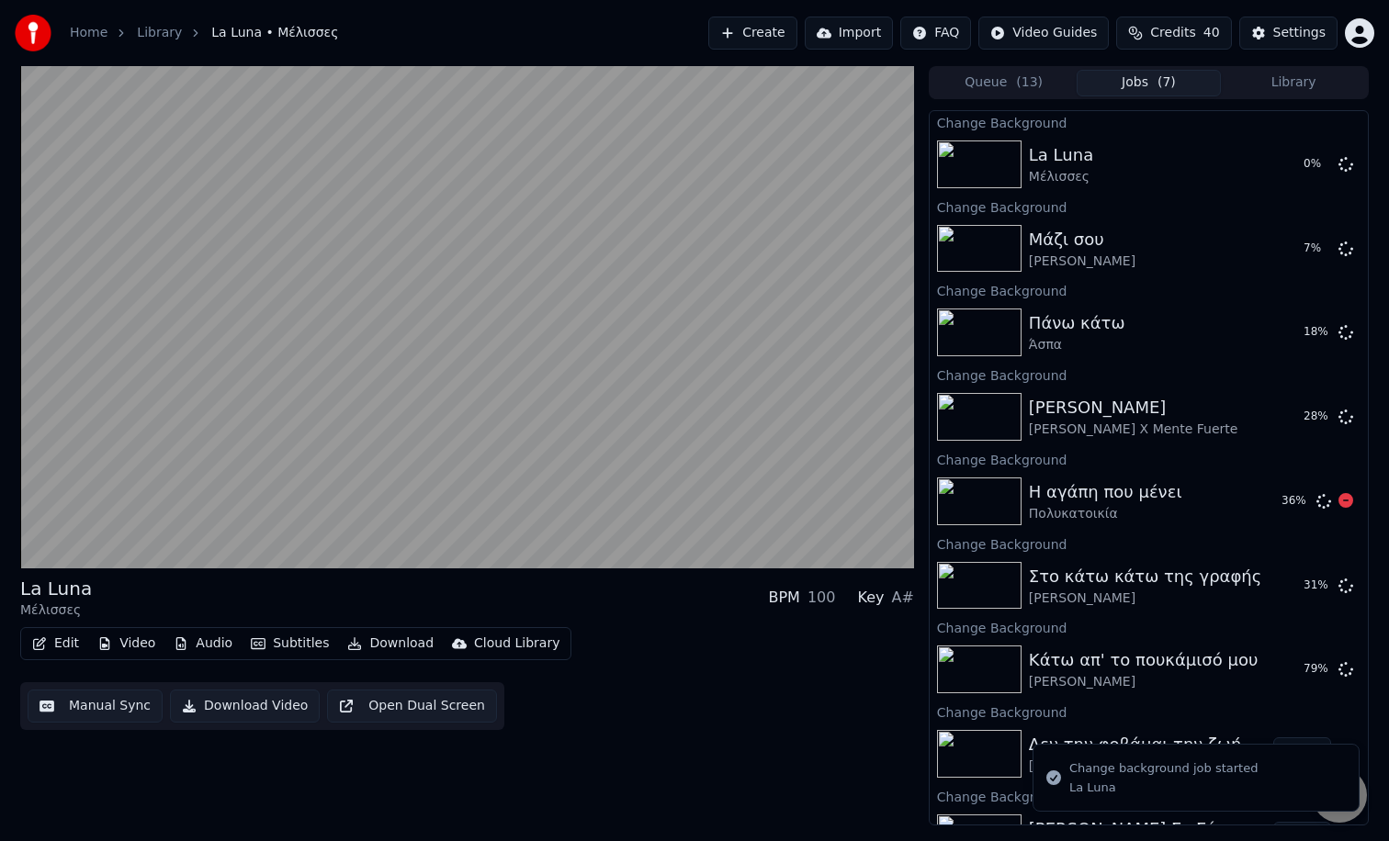
scroll to position [45, 0]
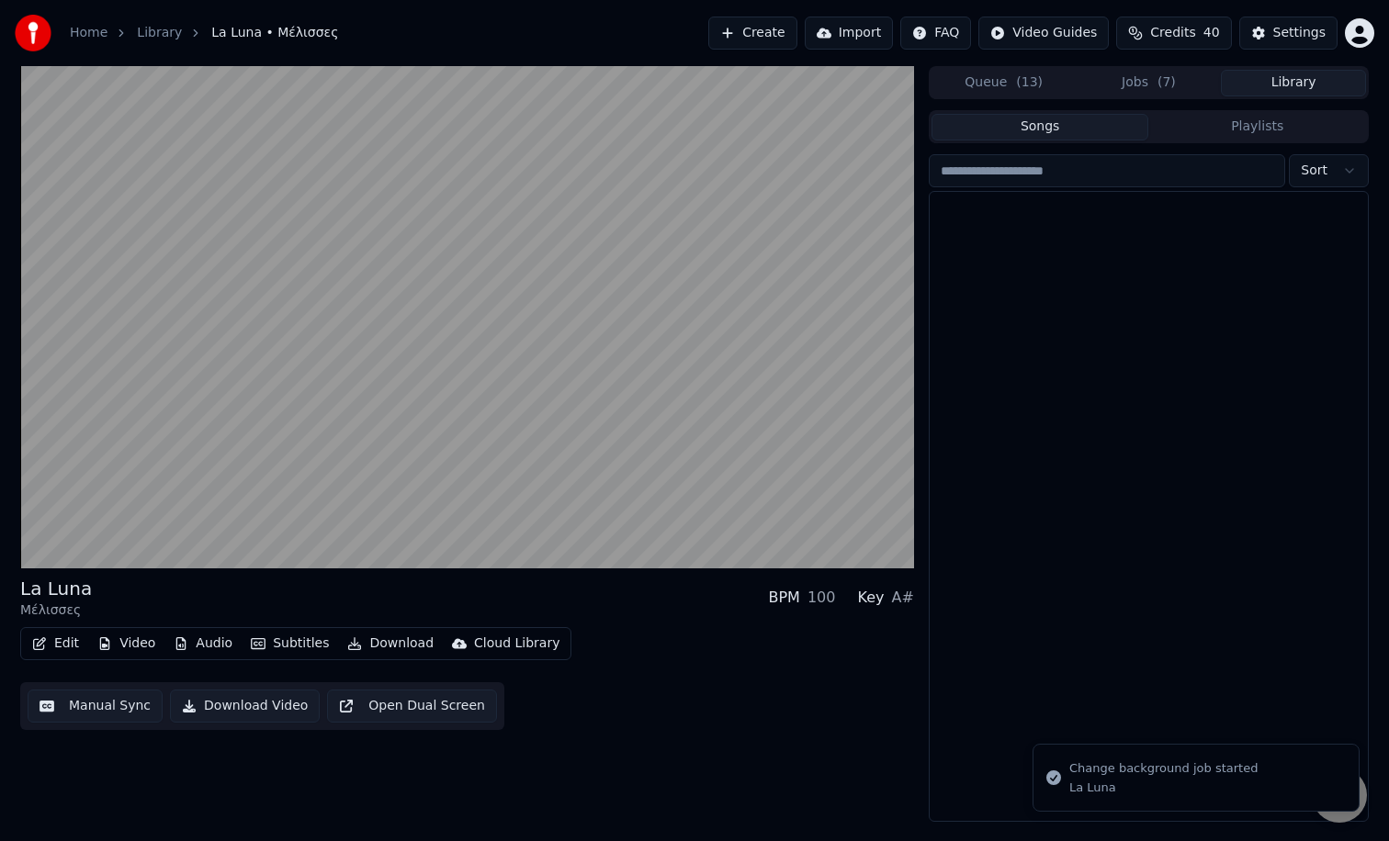
click at [1299, 86] on button "Library" at bounding box center [1292, 83] width 145 height 27
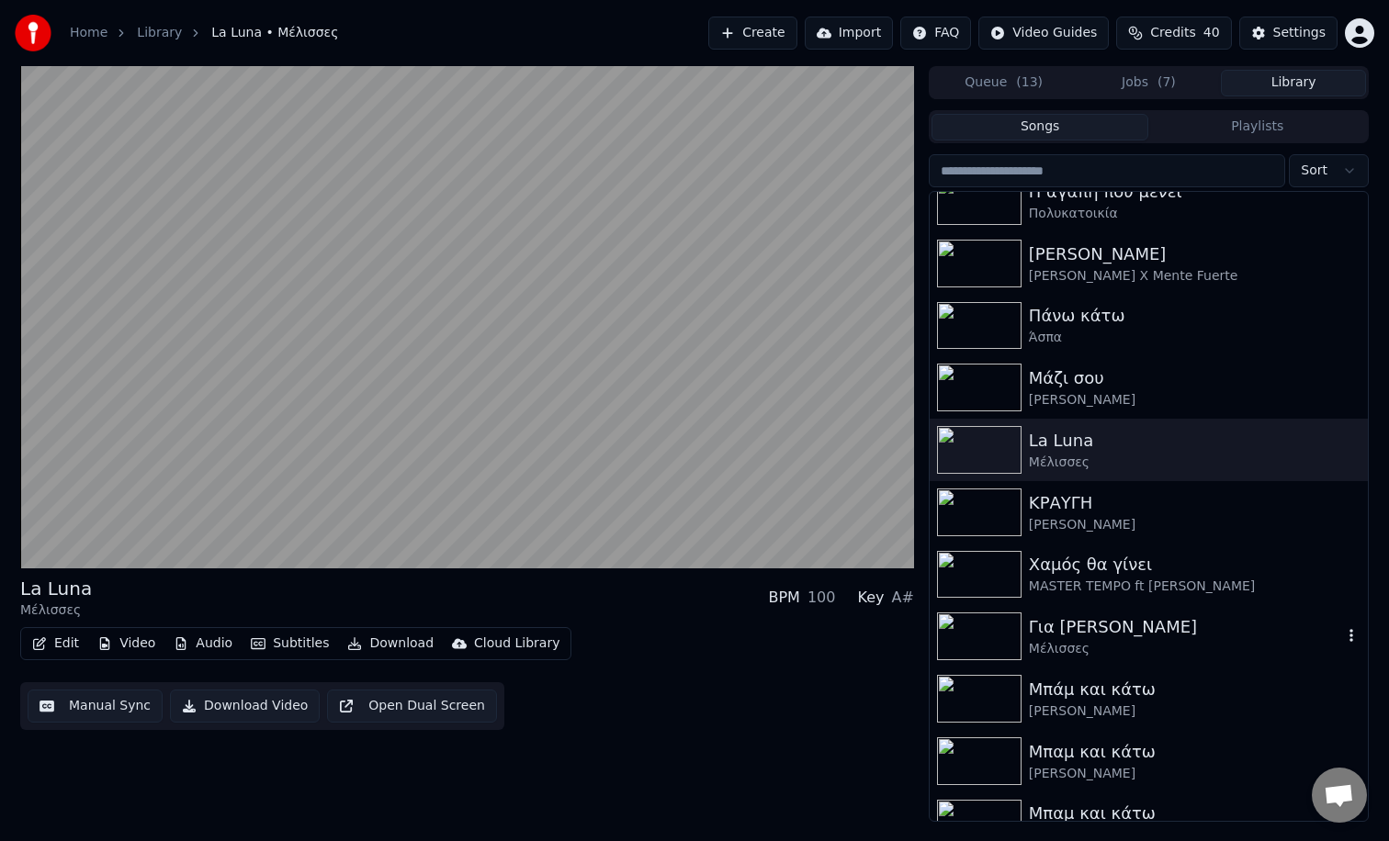
scroll to position [305, 0]
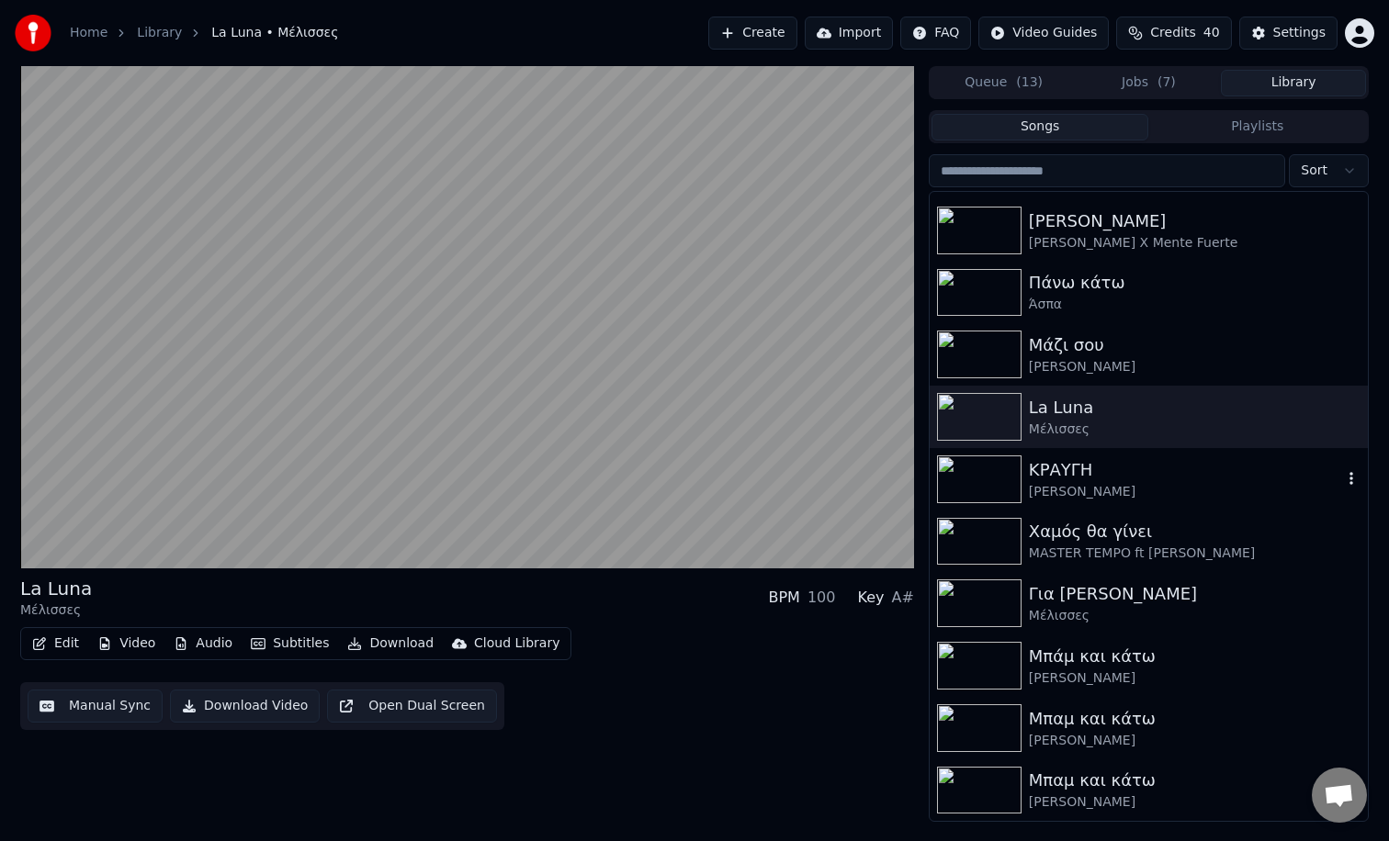
click at [1119, 479] on div "ΚΡΑΥΓΗ" at bounding box center [1185, 470] width 313 height 26
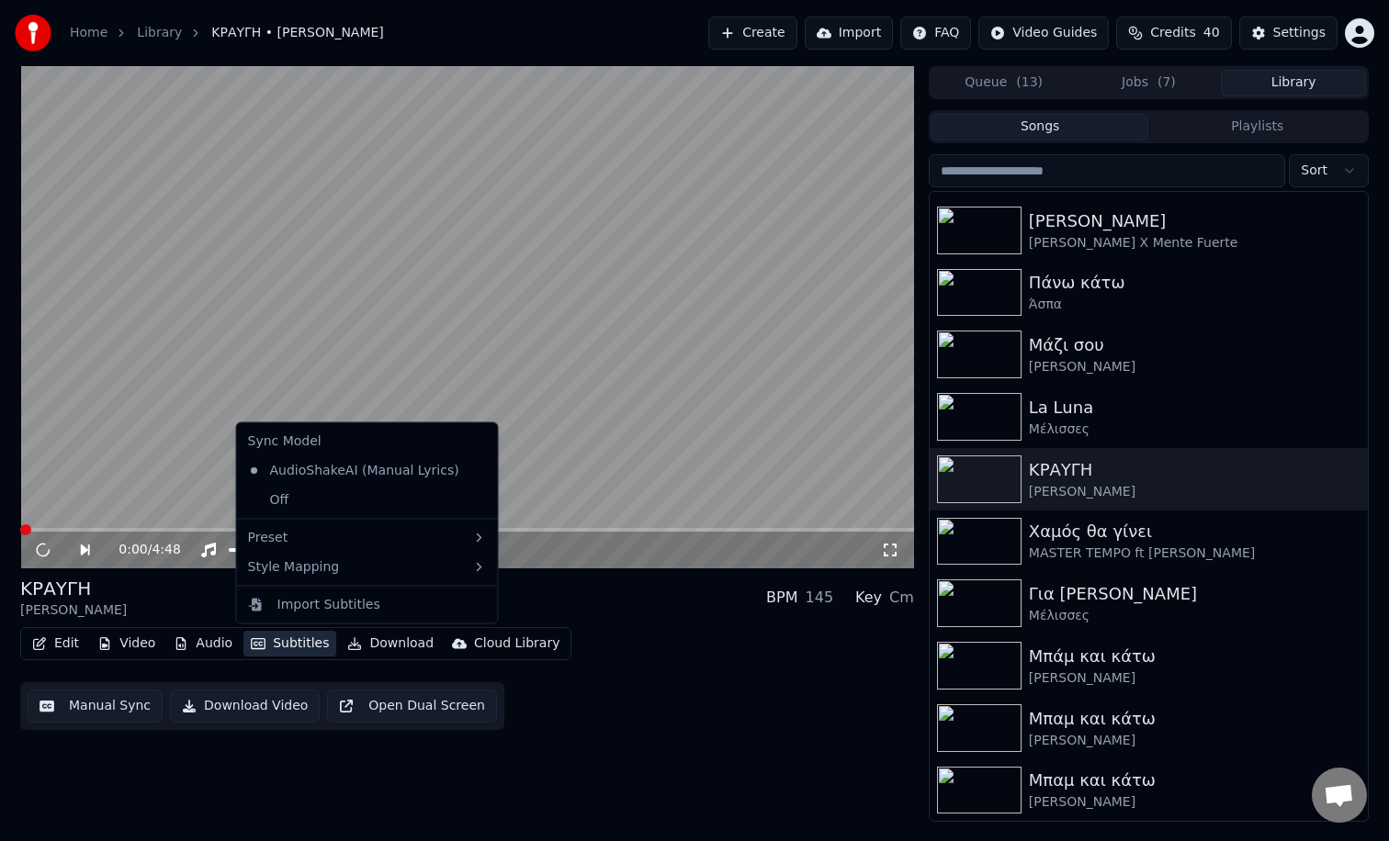
click at [290, 641] on button "Subtitles" at bounding box center [289, 644] width 93 height 26
click at [157, 647] on button "Video" at bounding box center [126, 644] width 73 height 26
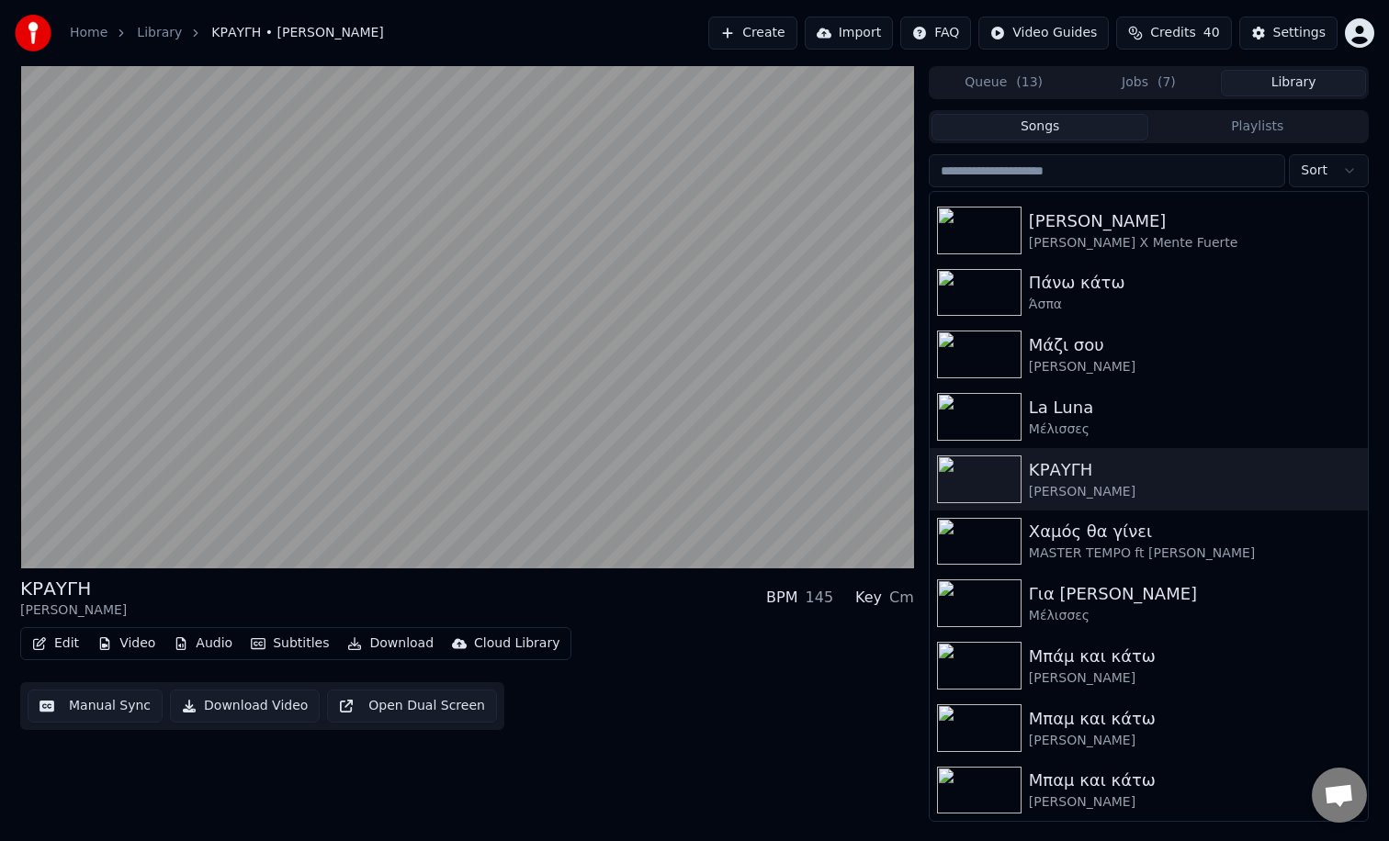
click at [129, 641] on button "Video" at bounding box center [126, 644] width 73 height 26
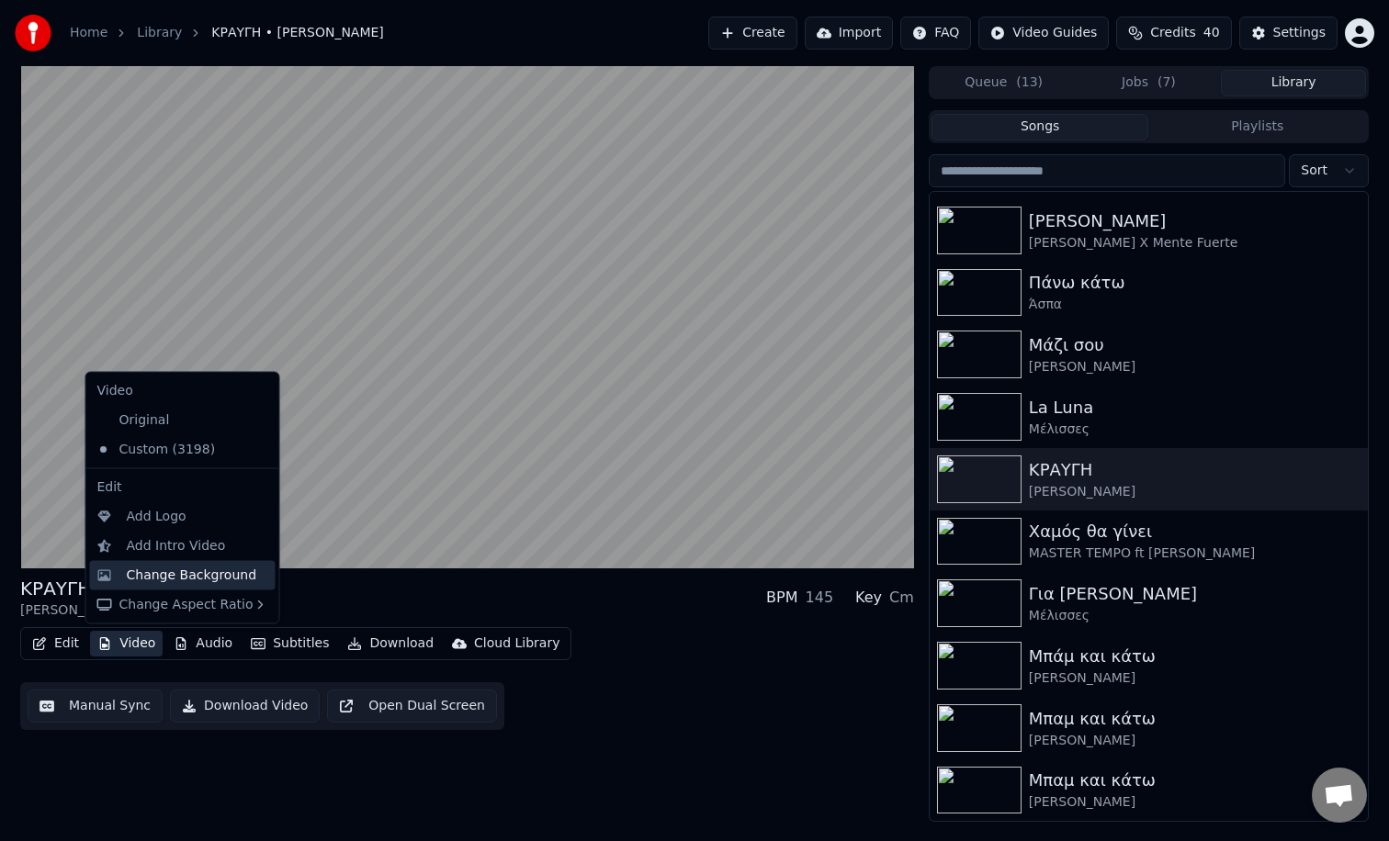
click at [174, 579] on div "Change Background" at bounding box center [192, 575] width 130 height 18
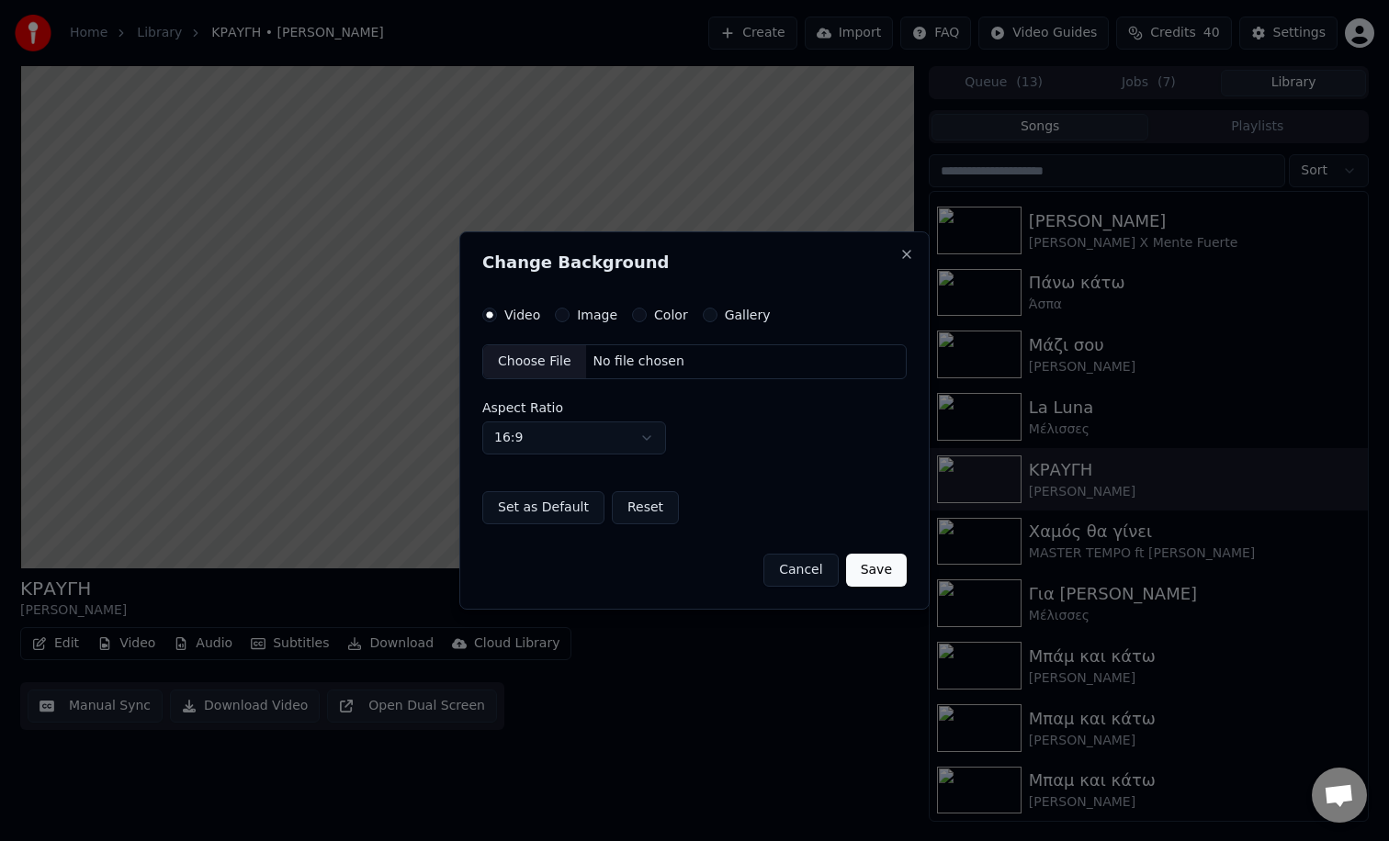
click at [568, 313] on div "Image" at bounding box center [586, 315] width 62 height 15
click at [564, 316] on button "Image" at bounding box center [562, 315] width 15 height 15
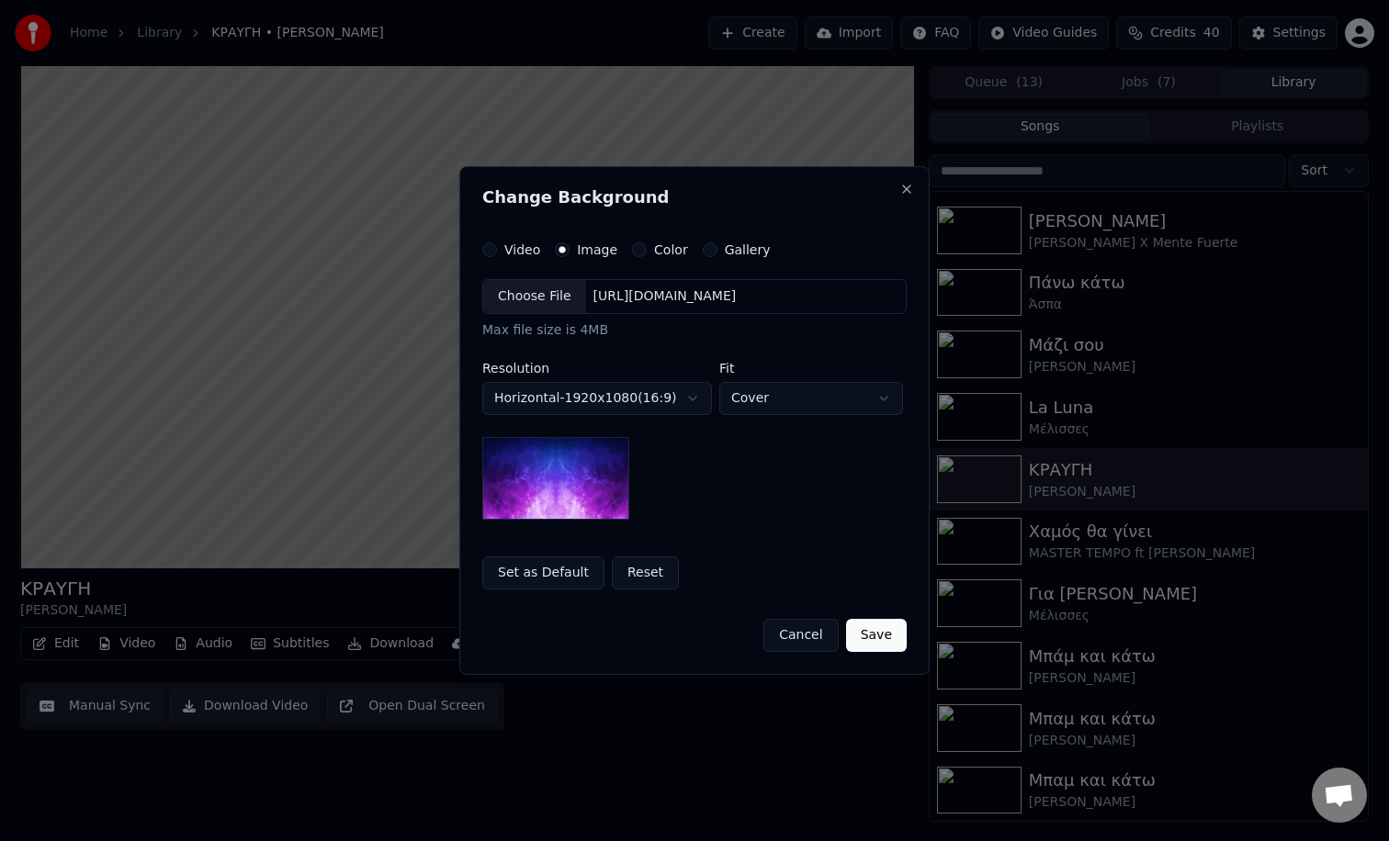
click at [532, 306] on div "Choose File" at bounding box center [534, 296] width 103 height 33
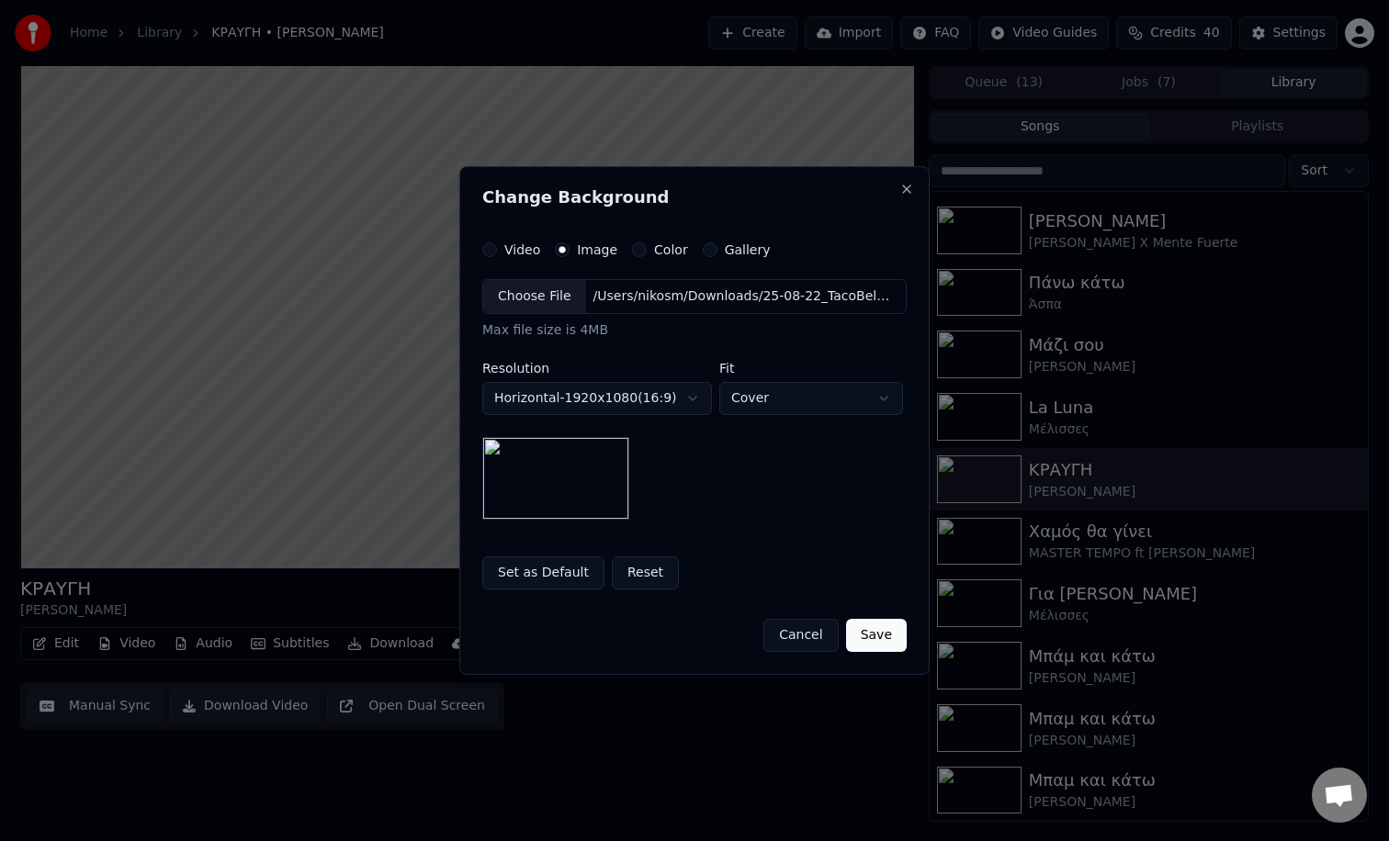
click at [889, 635] on button "Save" at bounding box center [876, 635] width 61 height 33
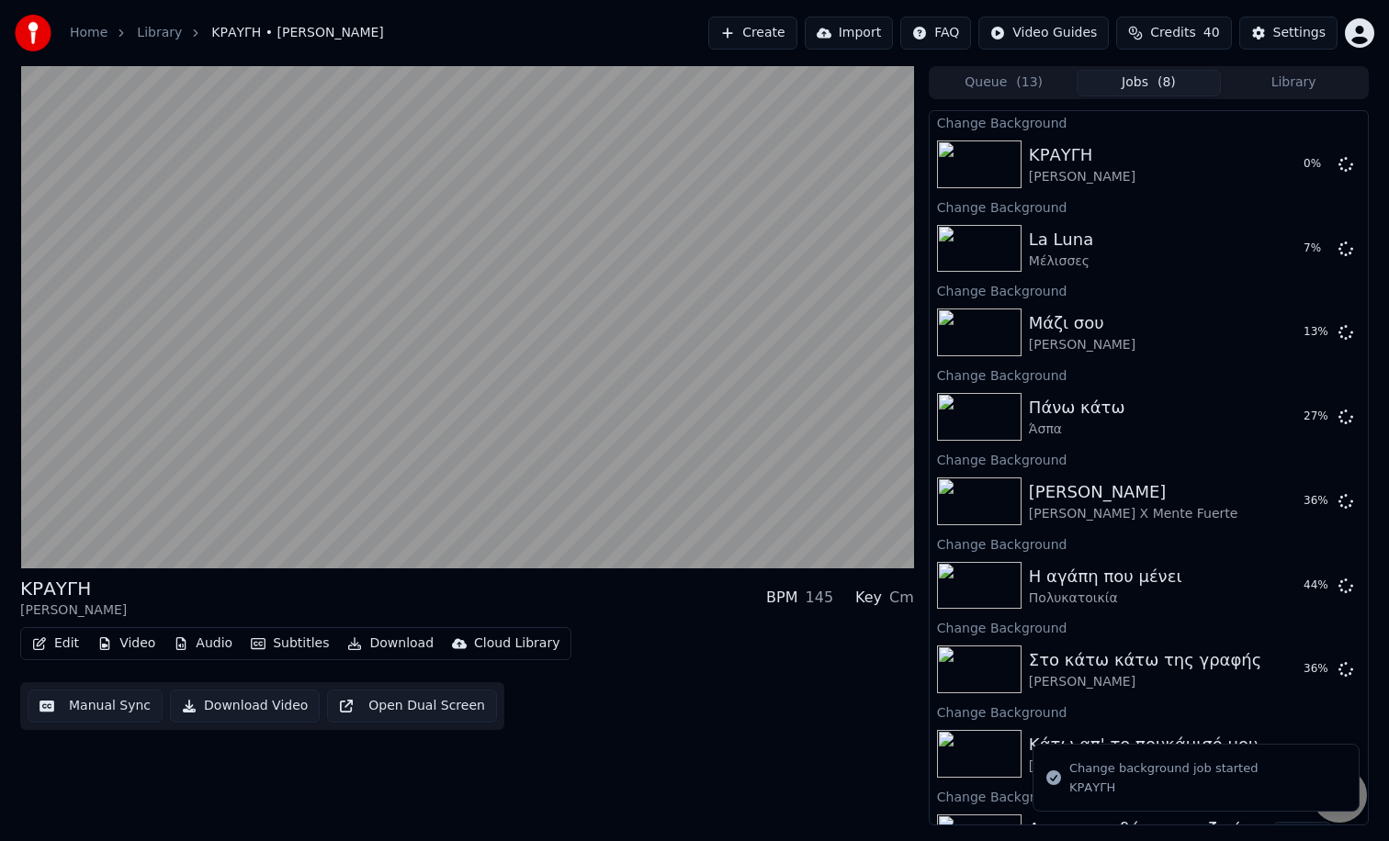
click at [1251, 77] on button "Library" at bounding box center [1292, 83] width 145 height 27
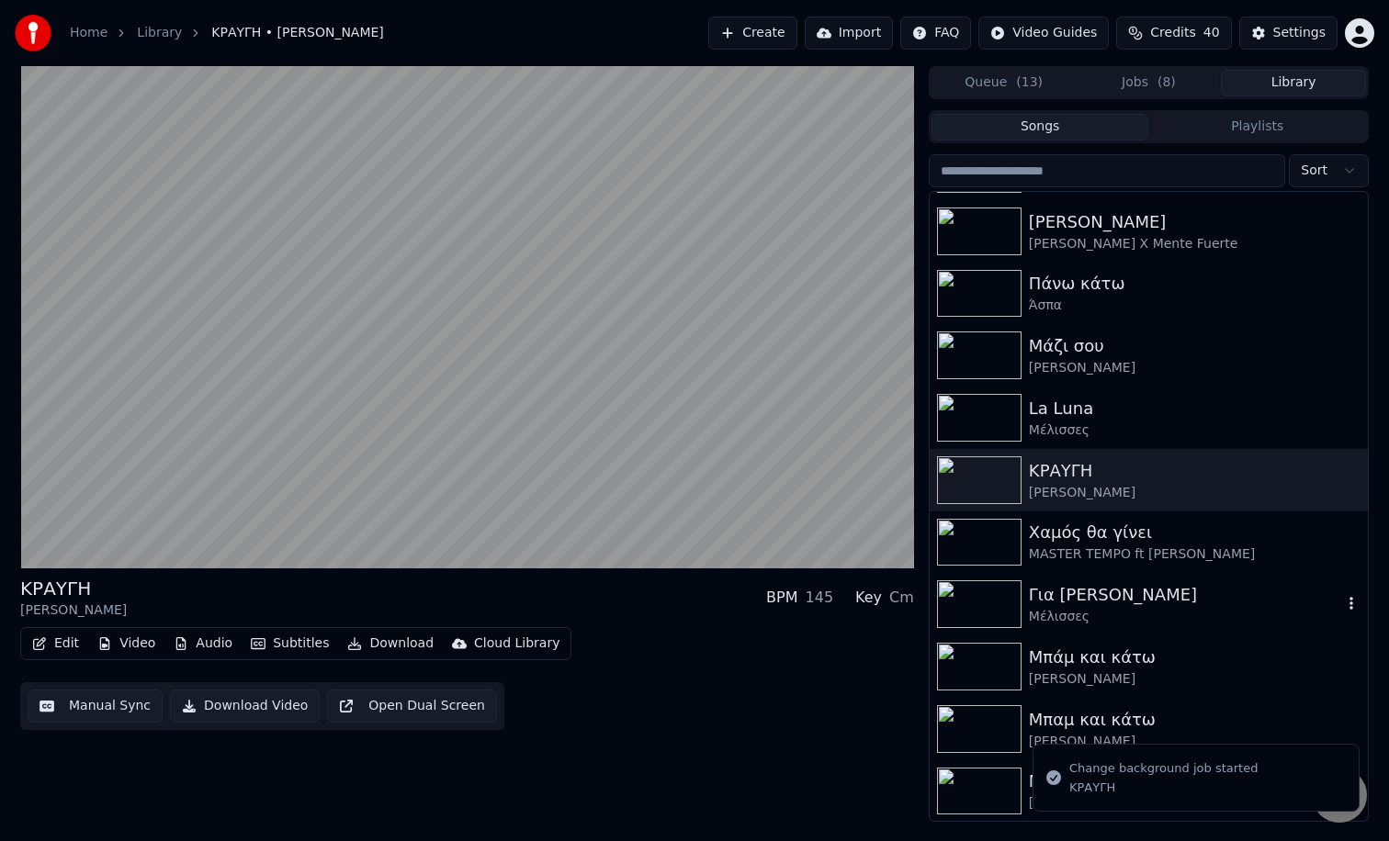
scroll to position [305, 0]
click at [965, 535] on img at bounding box center [979, 542] width 84 height 48
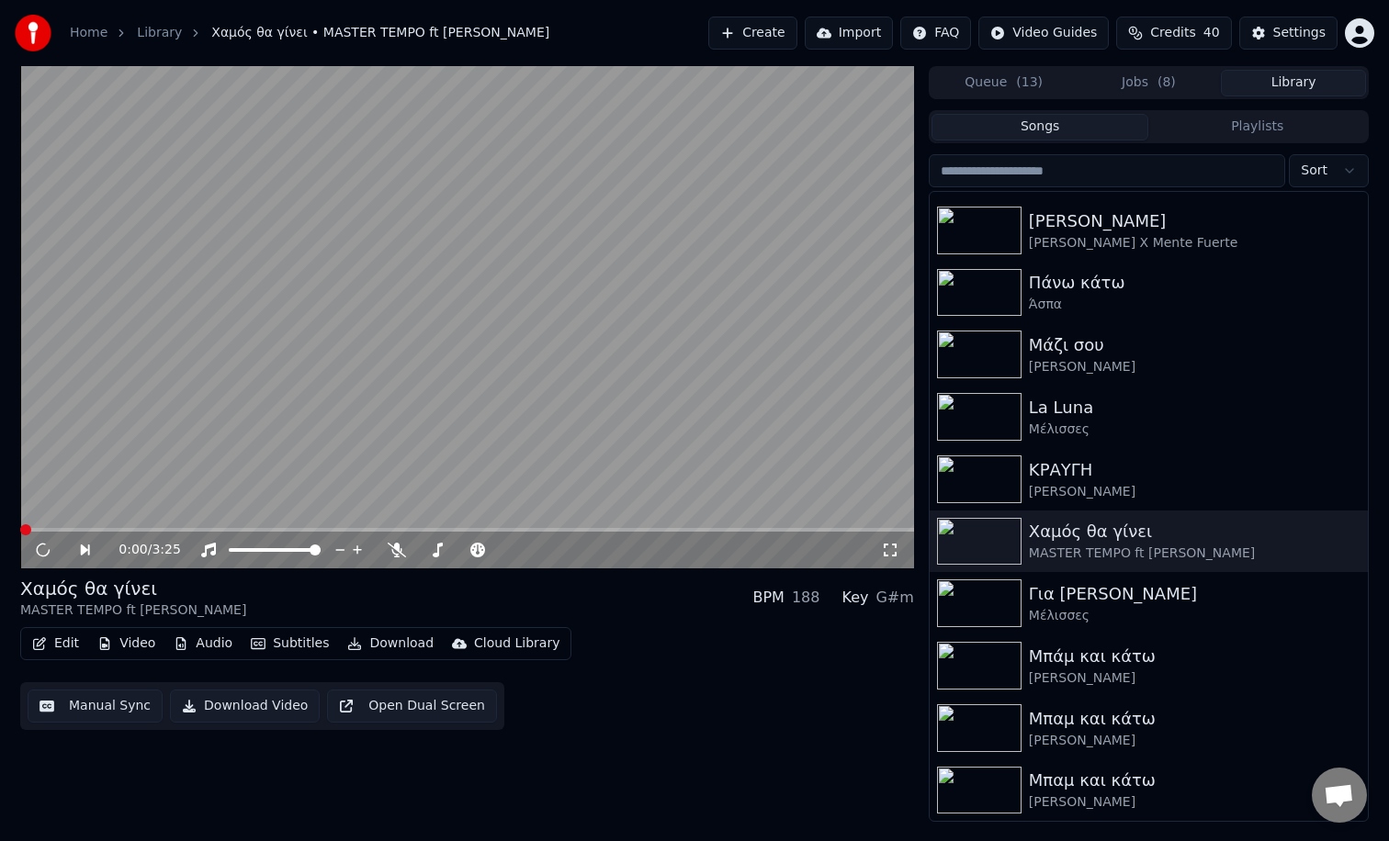
click at [139, 644] on button "Video" at bounding box center [126, 644] width 73 height 26
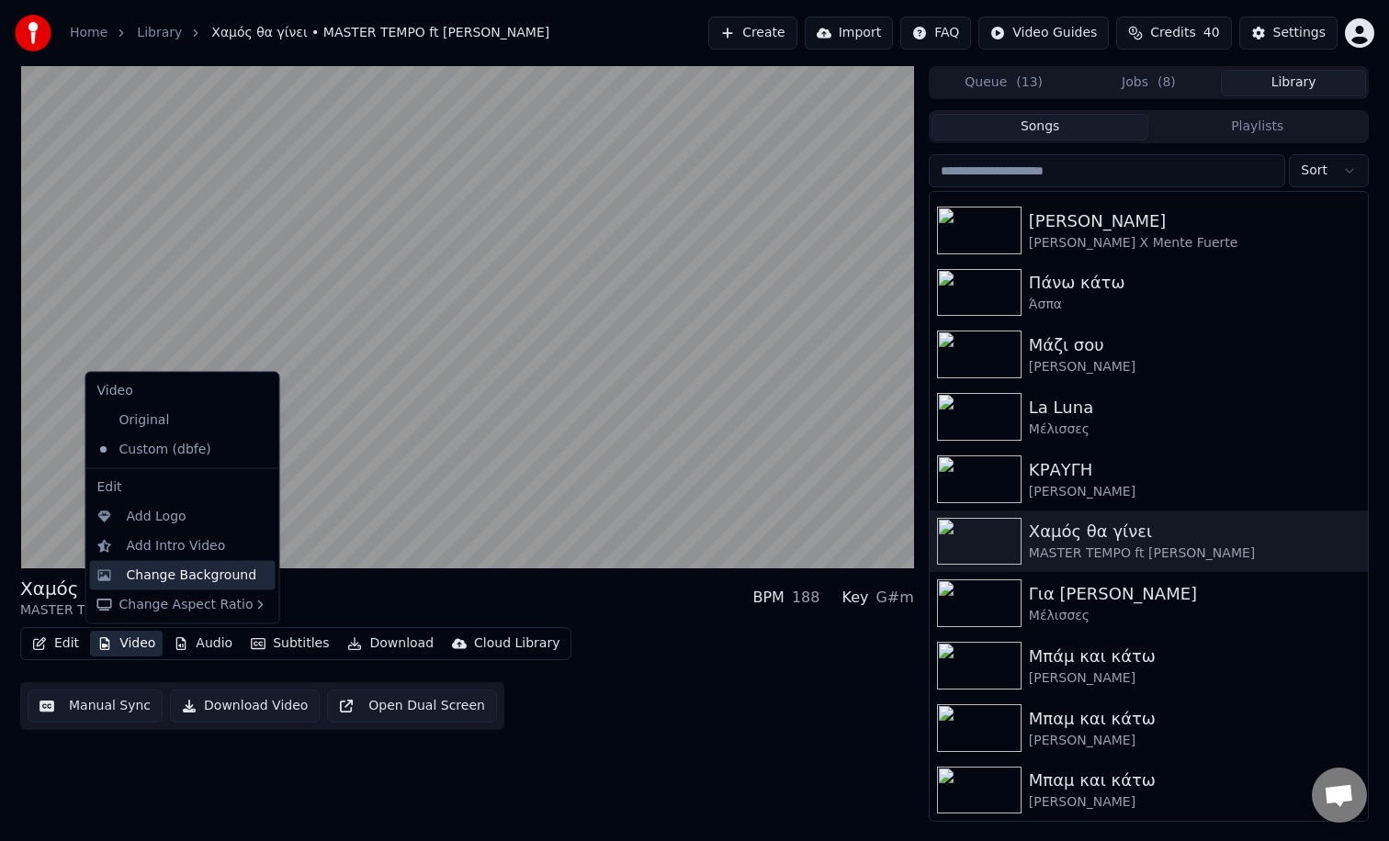
click at [161, 574] on div "Change Background" at bounding box center [192, 575] width 130 height 18
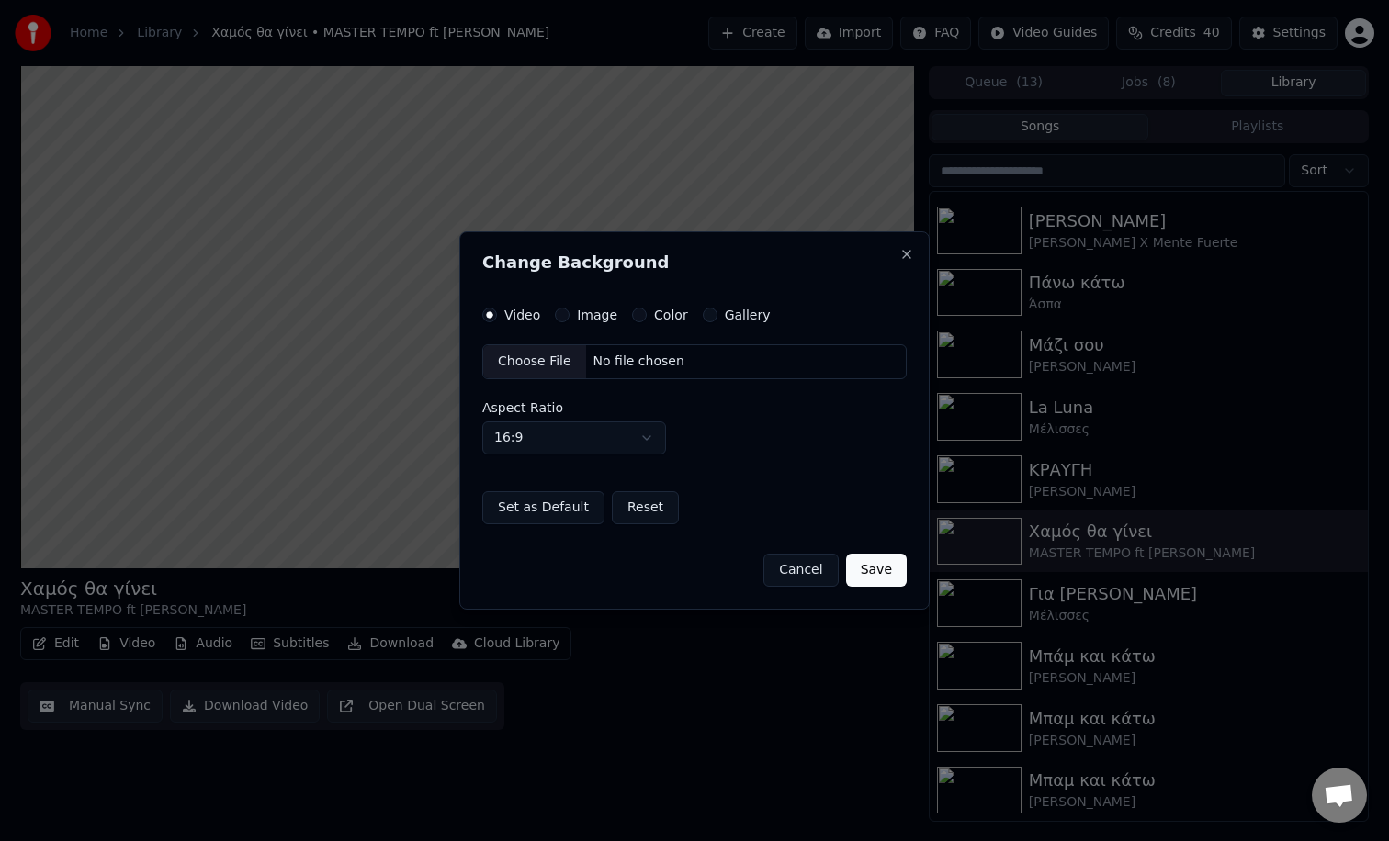
click at [558, 321] on button "Image" at bounding box center [562, 315] width 15 height 15
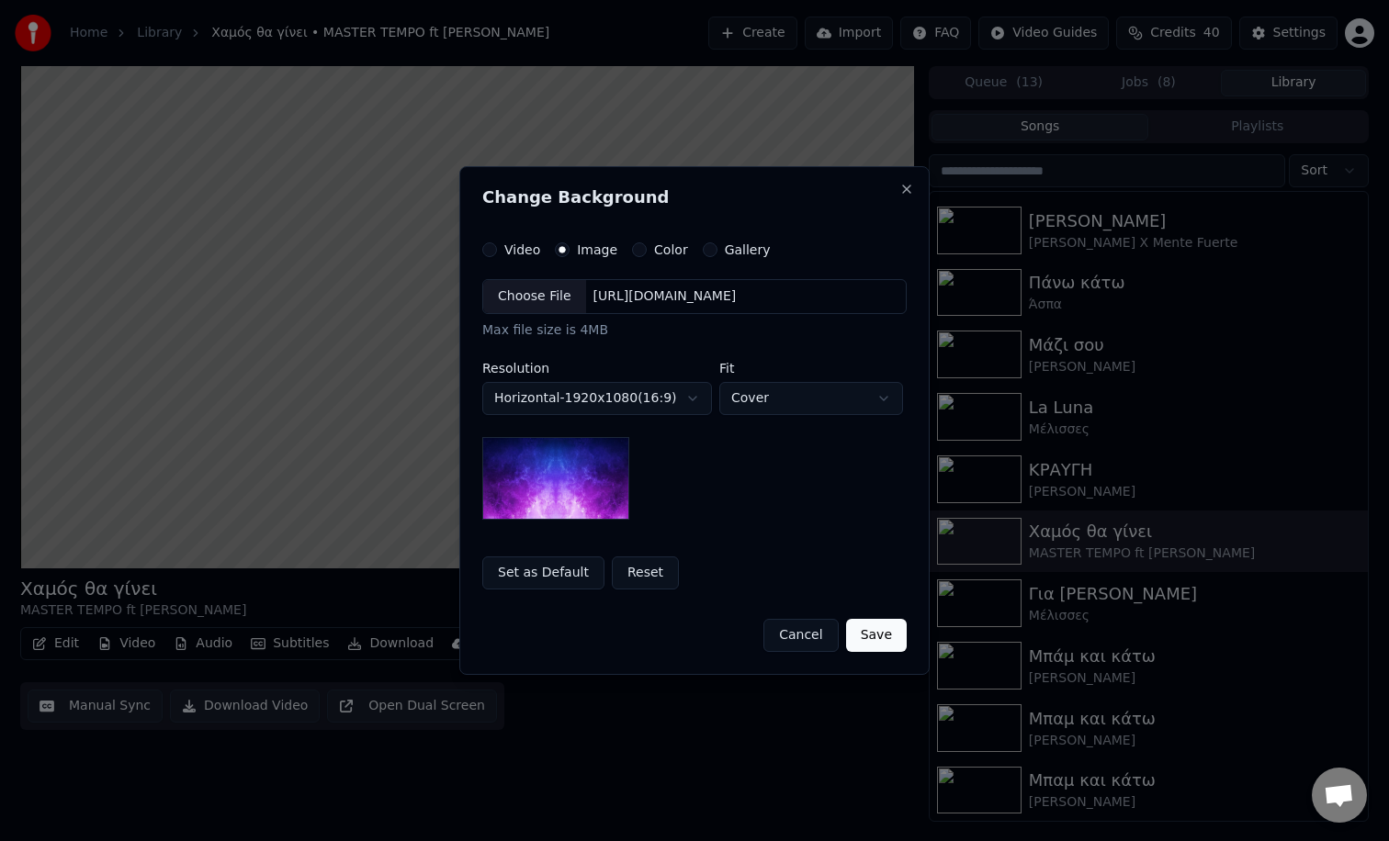
click at [529, 302] on div "Choose File" at bounding box center [534, 296] width 103 height 33
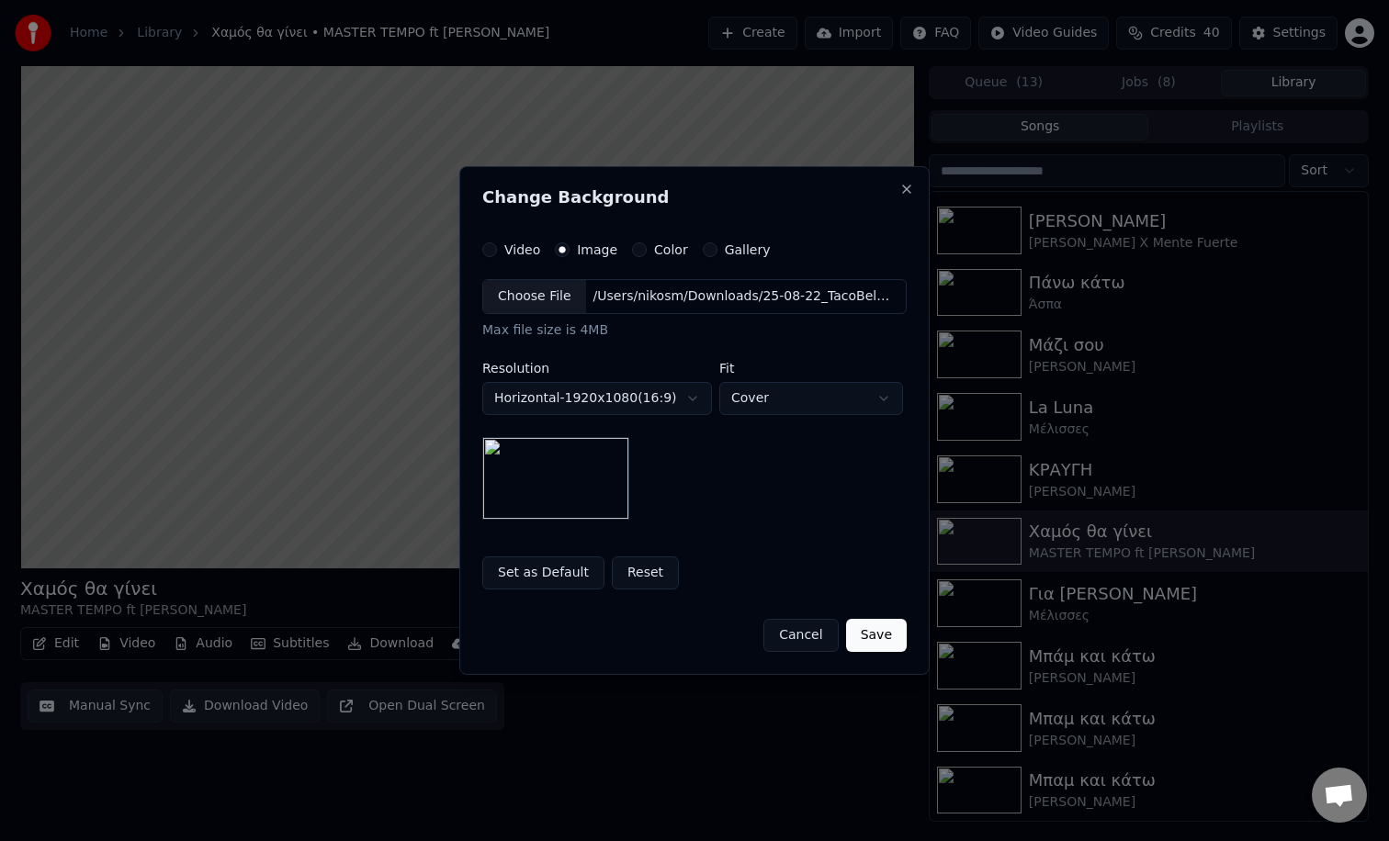
click at [868, 641] on button "Save" at bounding box center [876, 635] width 61 height 33
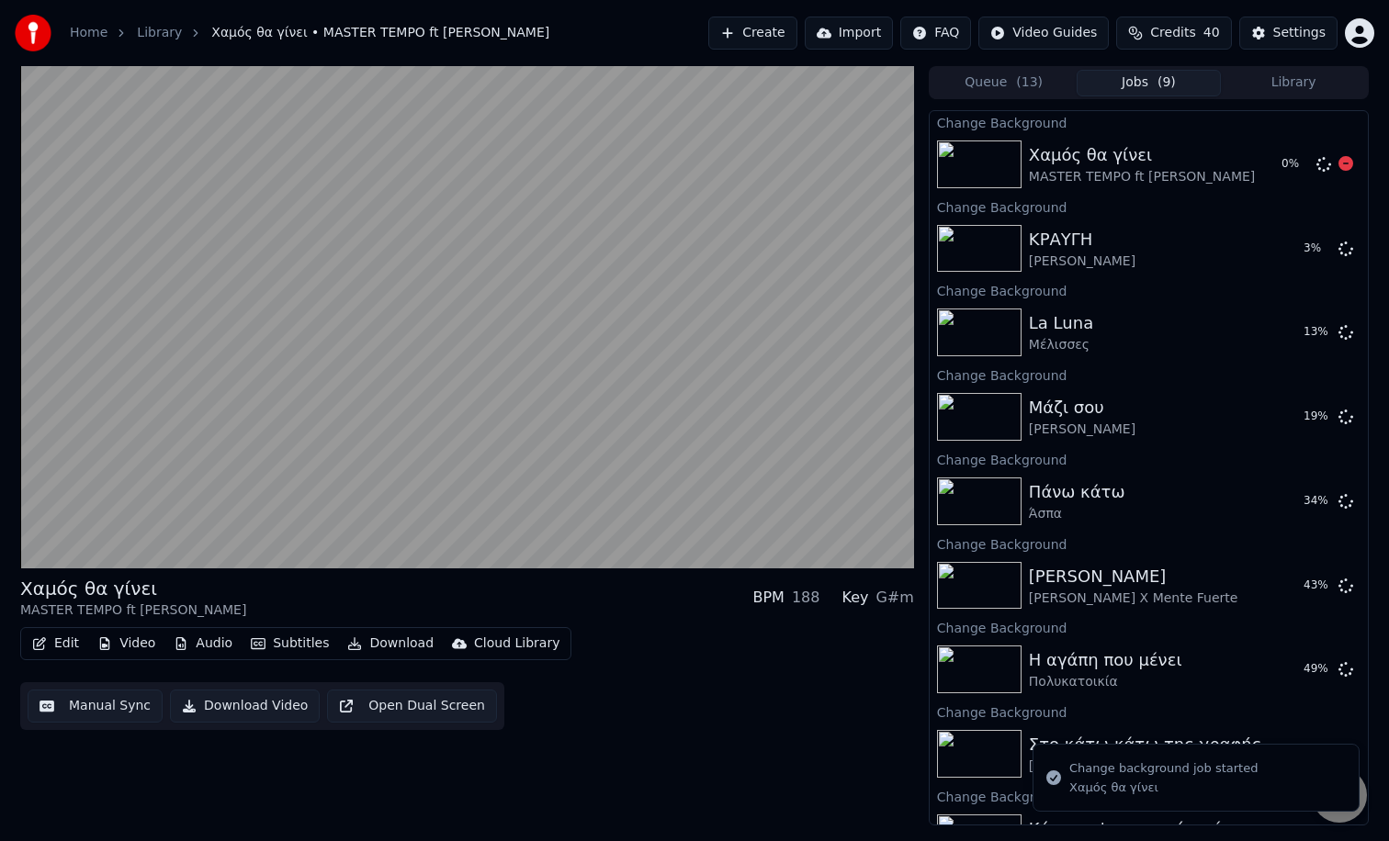
click at [1283, 88] on button "Library" at bounding box center [1292, 83] width 145 height 27
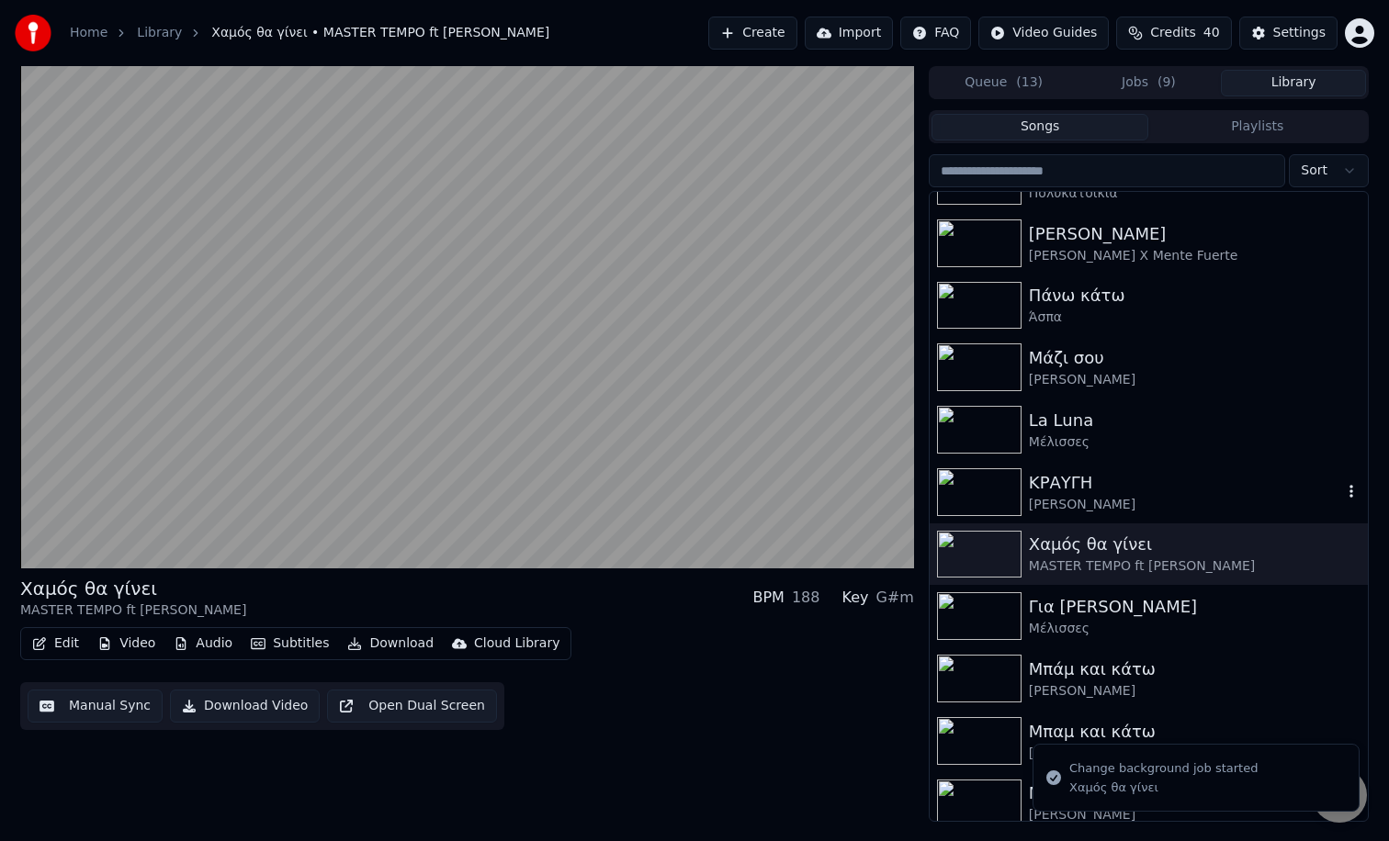
scroll to position [305, 0]
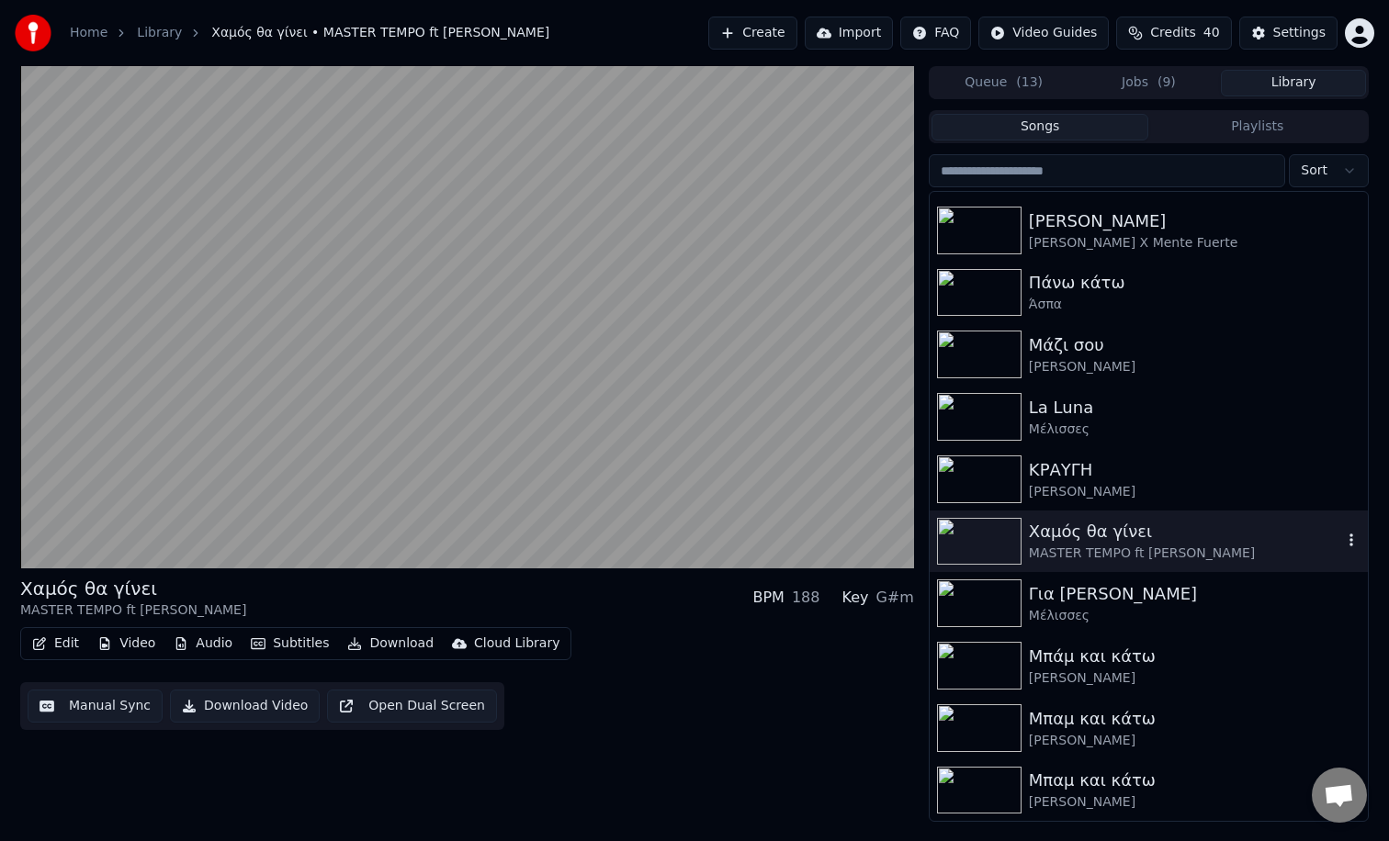
click at [1098, 599] on div "Για [PERSON_NAME]" at bounding box center [1195, 594] width 332 height 26
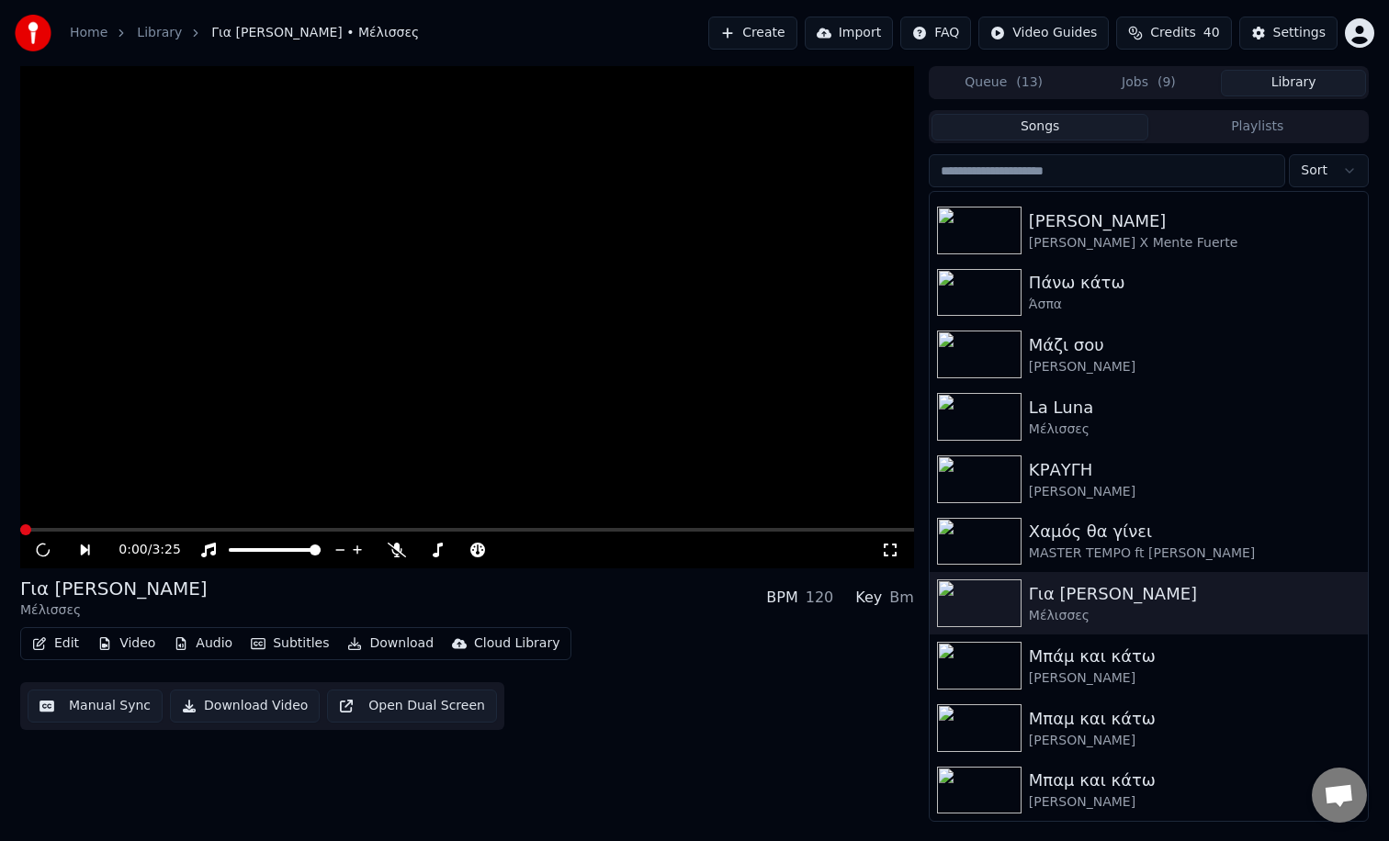
click at [212, 651] on button "Audio" at bounding box center [202, 644] width 73 height 26
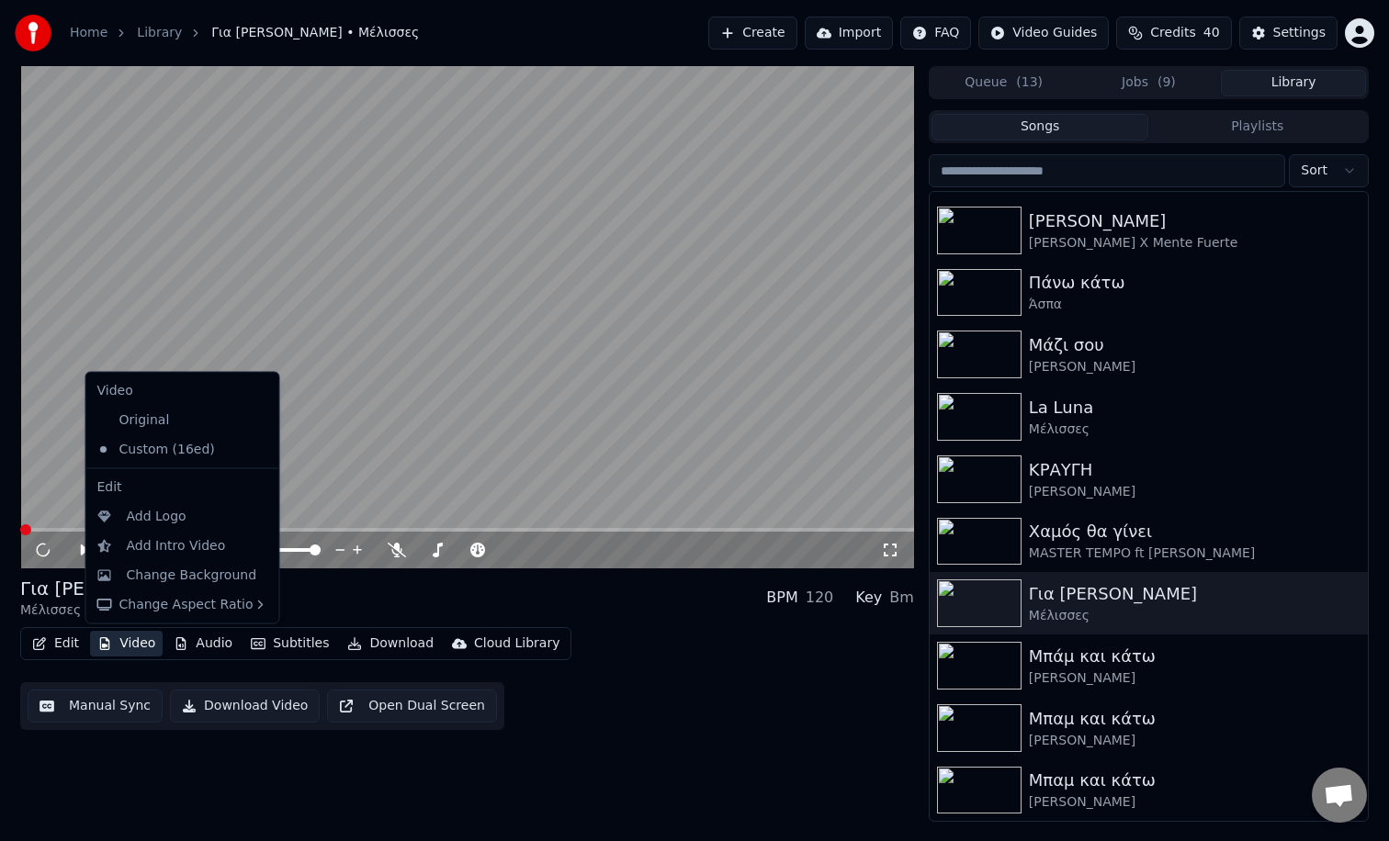
click at [130, 648] on button "Video" at bounding box center [126, 644] width 73 height 26
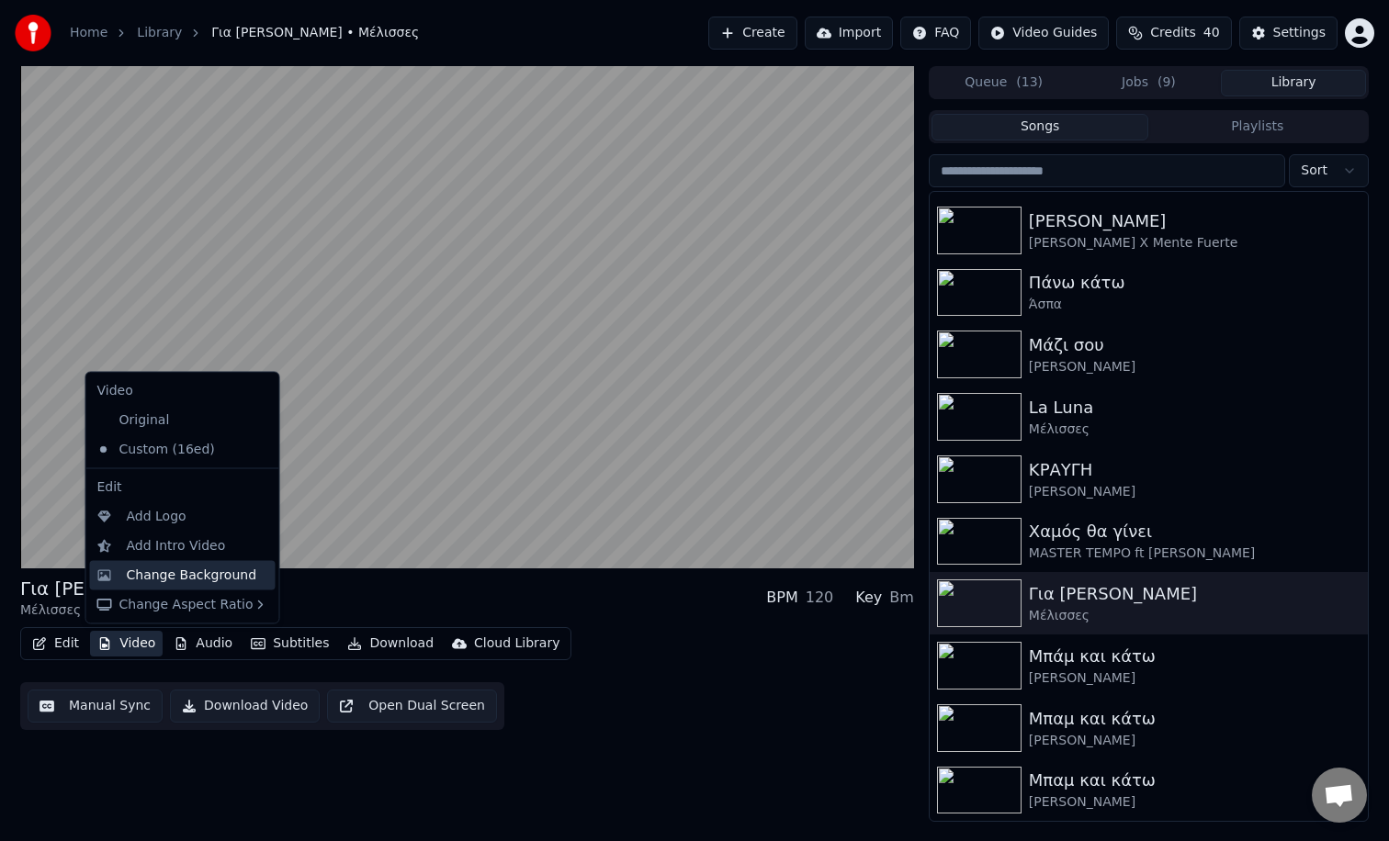
click at [174, 575] on div "Change Background" at bounding box center [192, 575] width 130 height 18
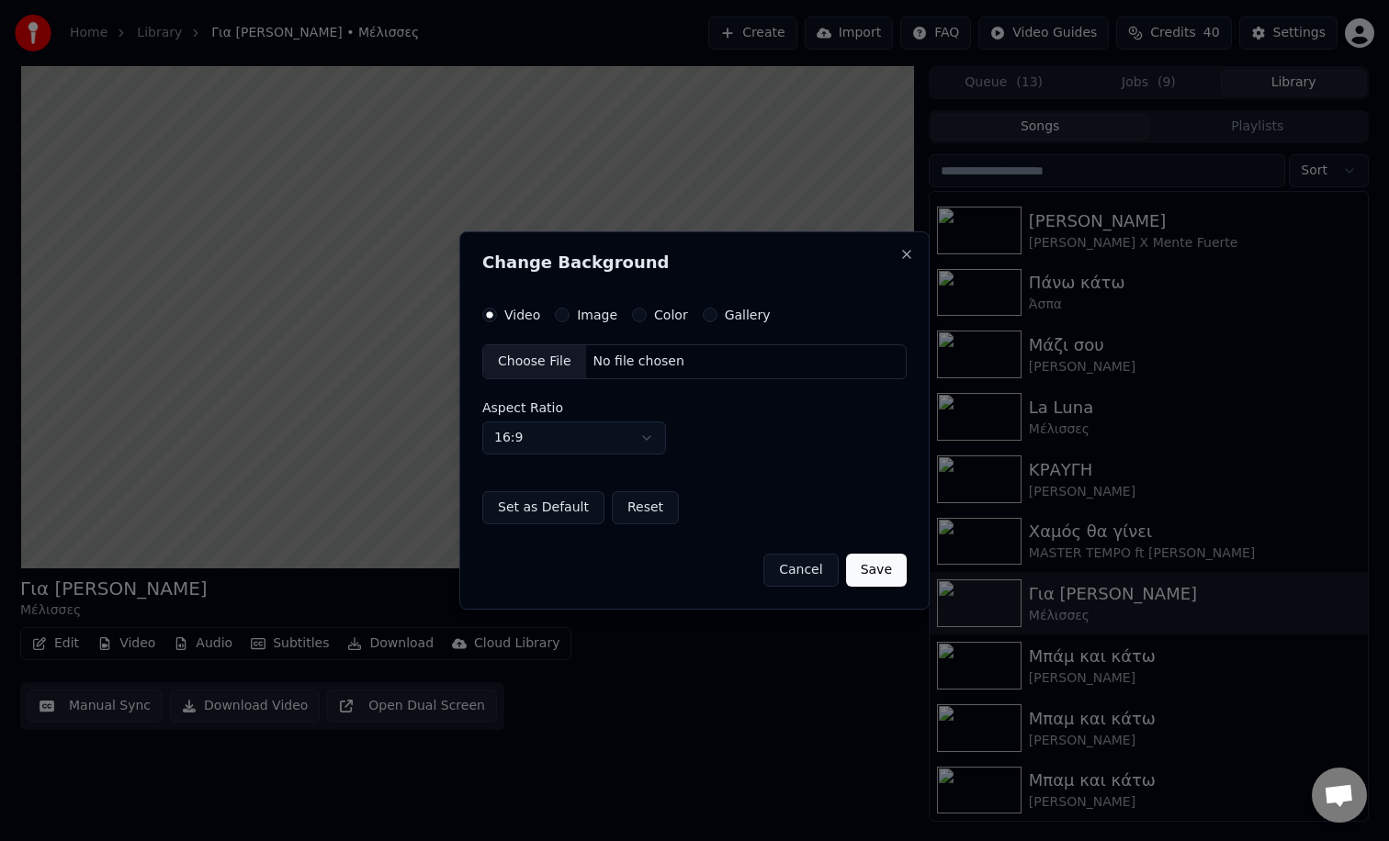
click at [562, 309] on button "Image" at bounding box center [562, 315] width 15 height 15
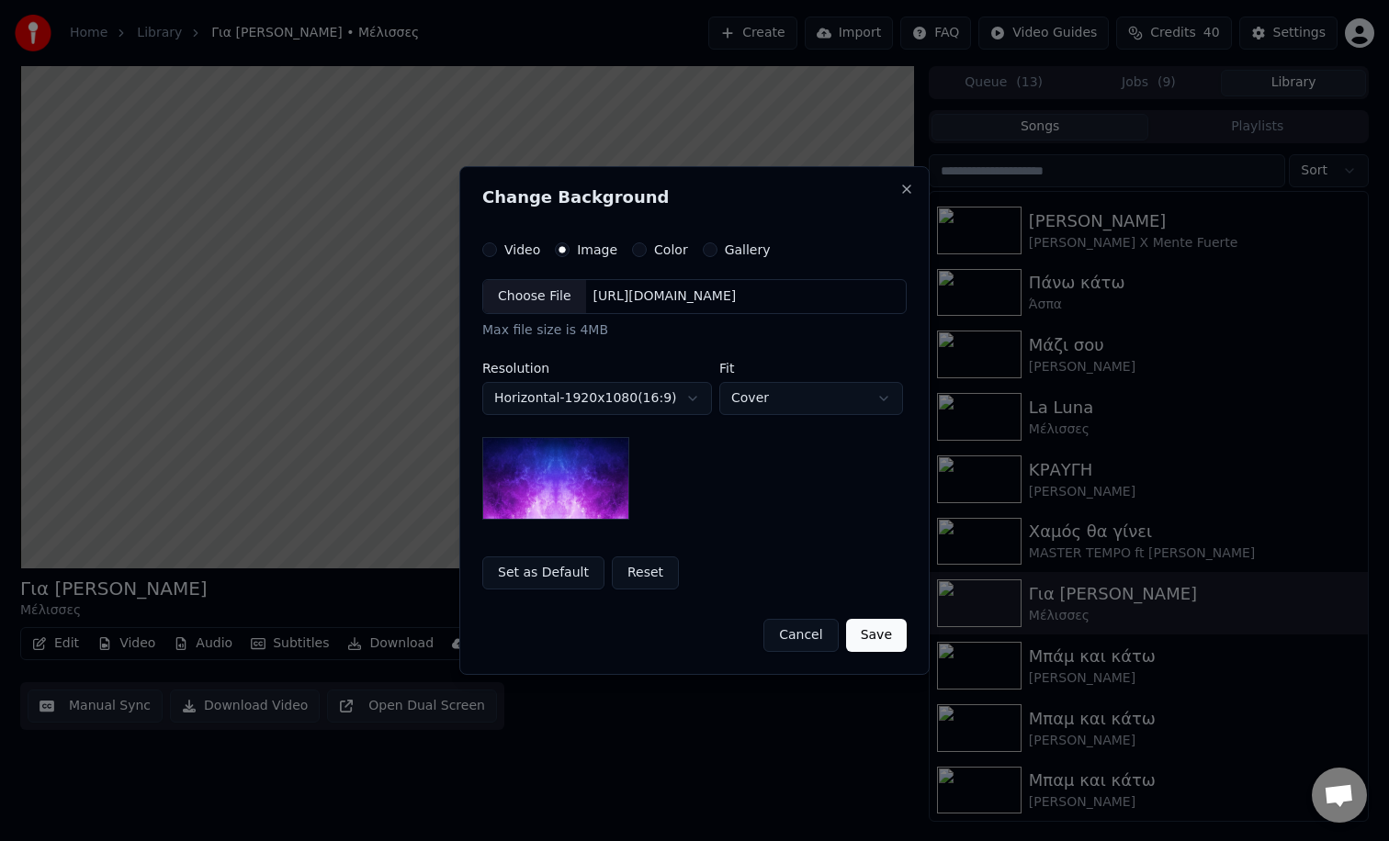
click at [510, 297] on div "Choose File" at bounding box center [534, 296] width 103 height 33
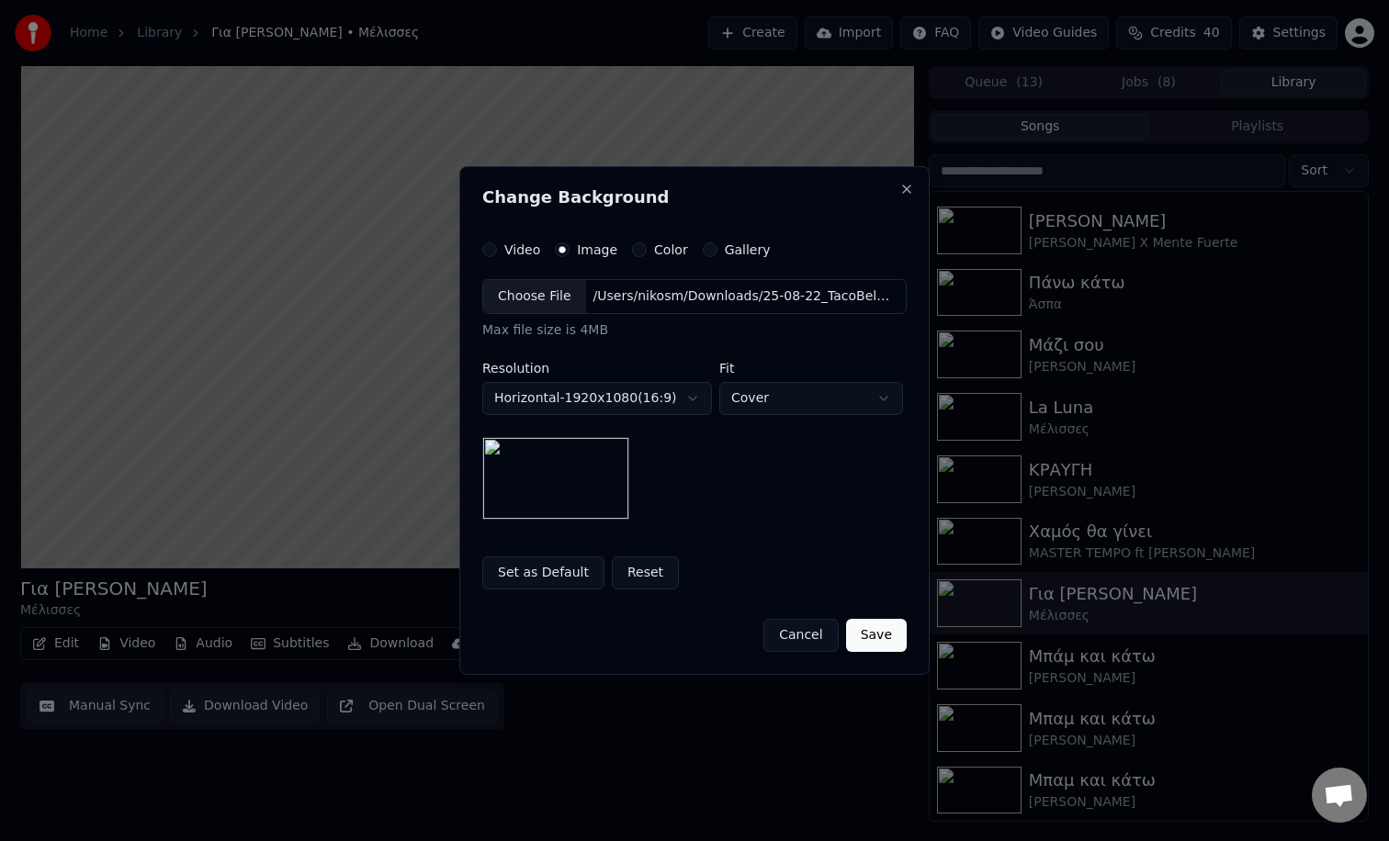
click at [874, 639] on button "Save" at bounding box center [876, 635] width 61 height 33
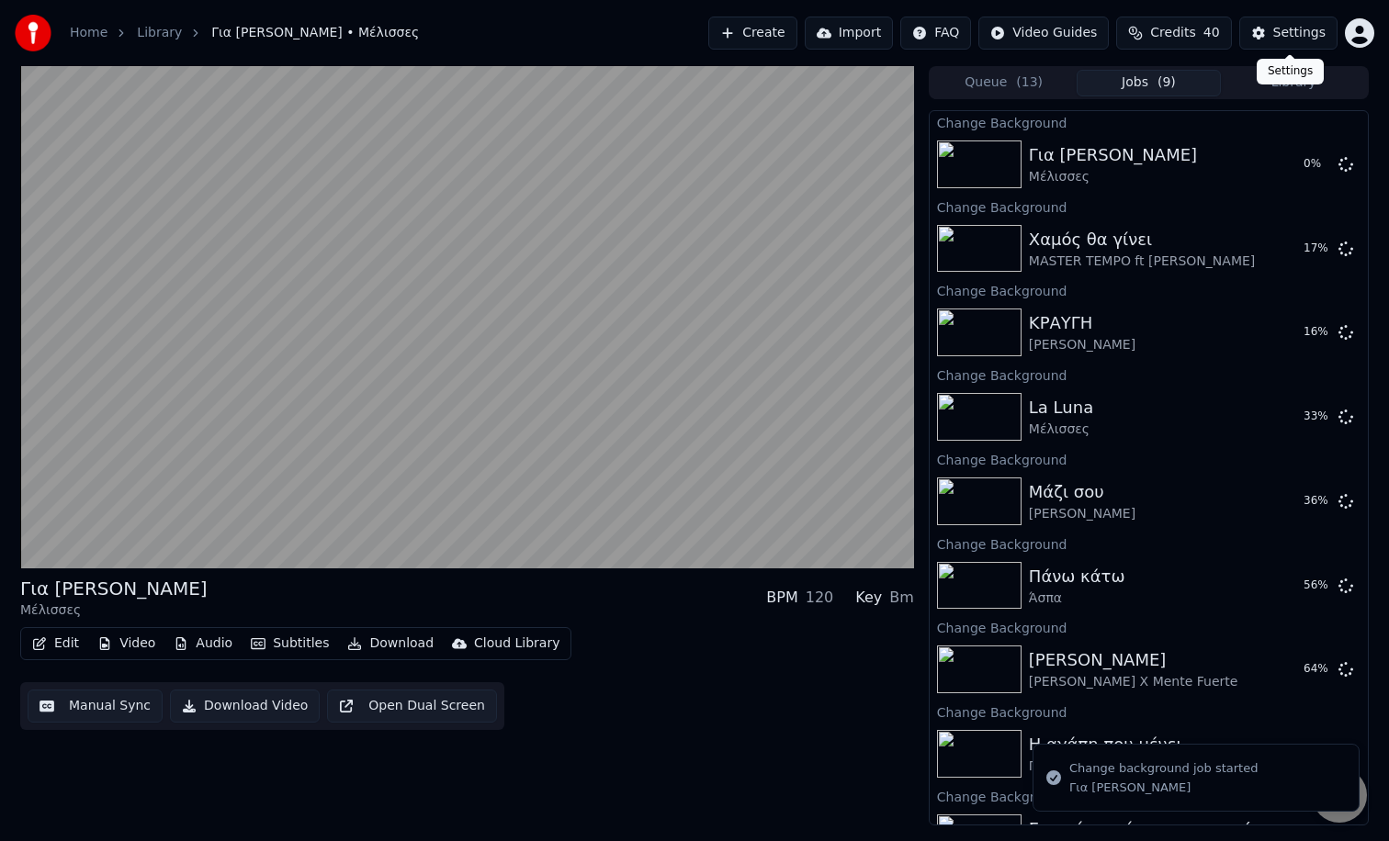
click at [1292, 77] on div "Settings Settings" at bounding box center [1289, 72] width 67 height 26
click at [1289, 80] on button "Library" at bounding box center [1292, 83] width 145 height 27
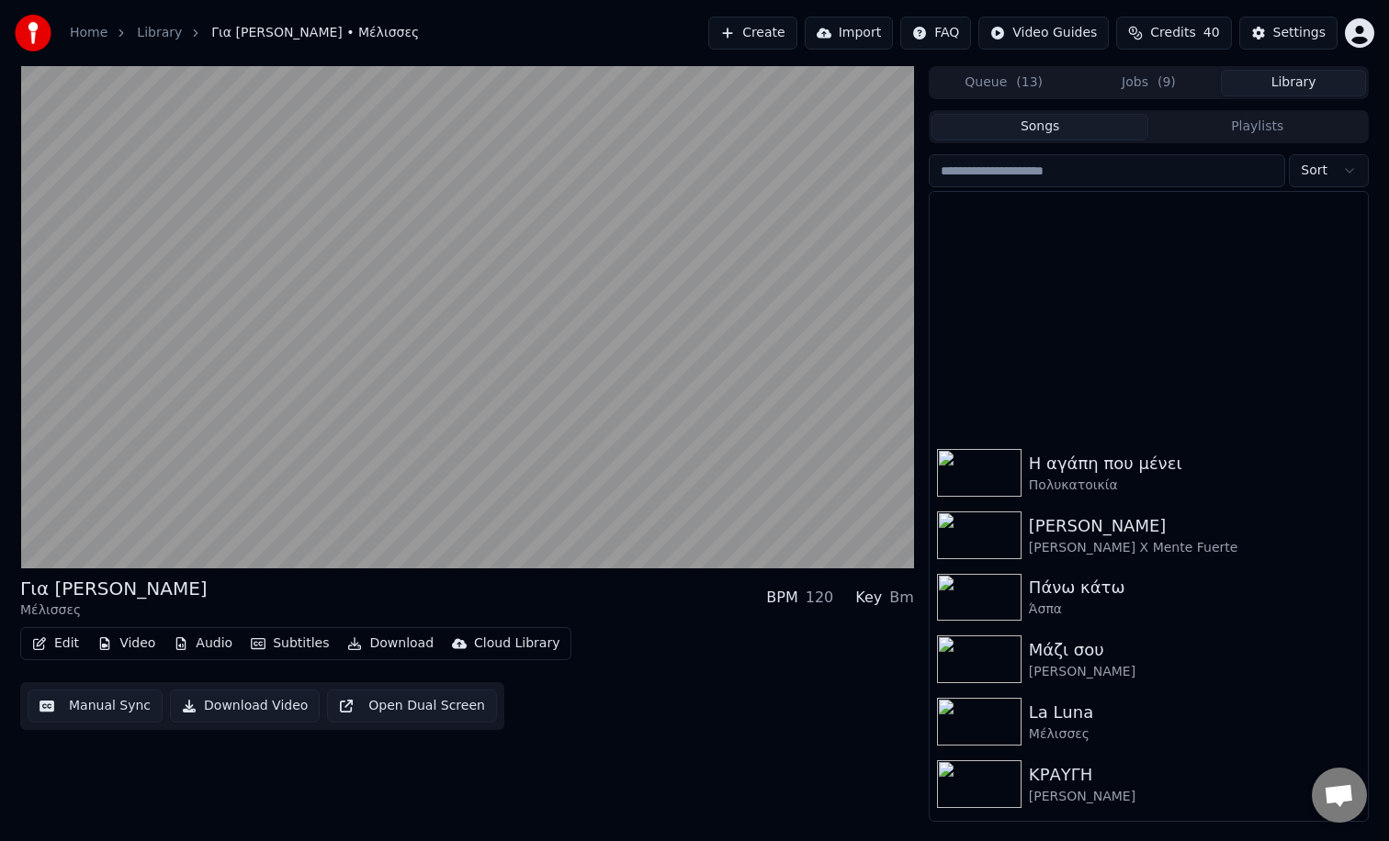
scroll to position [305, 0]
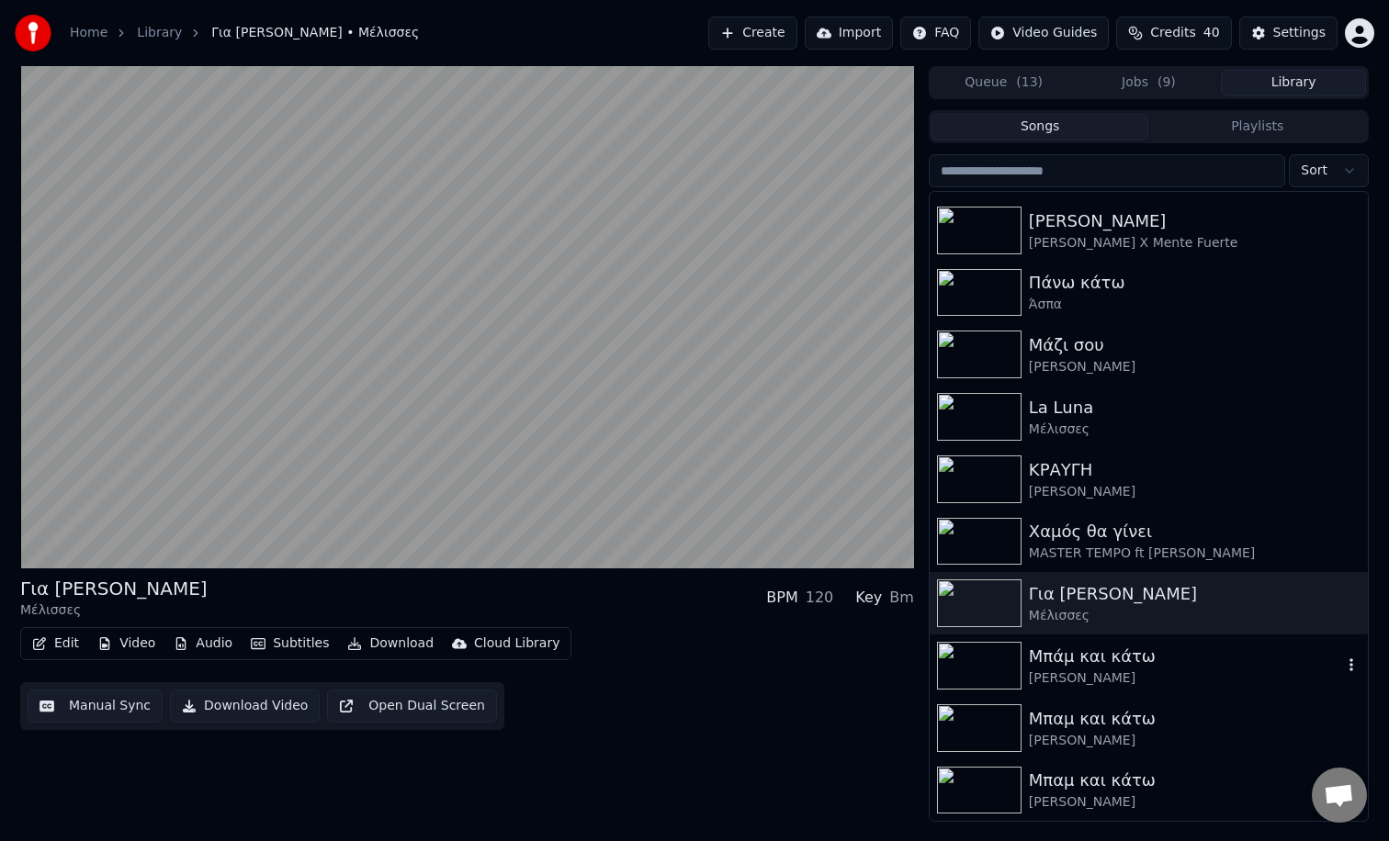
click at [1119, 650] on div "Μπάμ και κάτω" at bounding box center [1185, 657] width 313 height 26
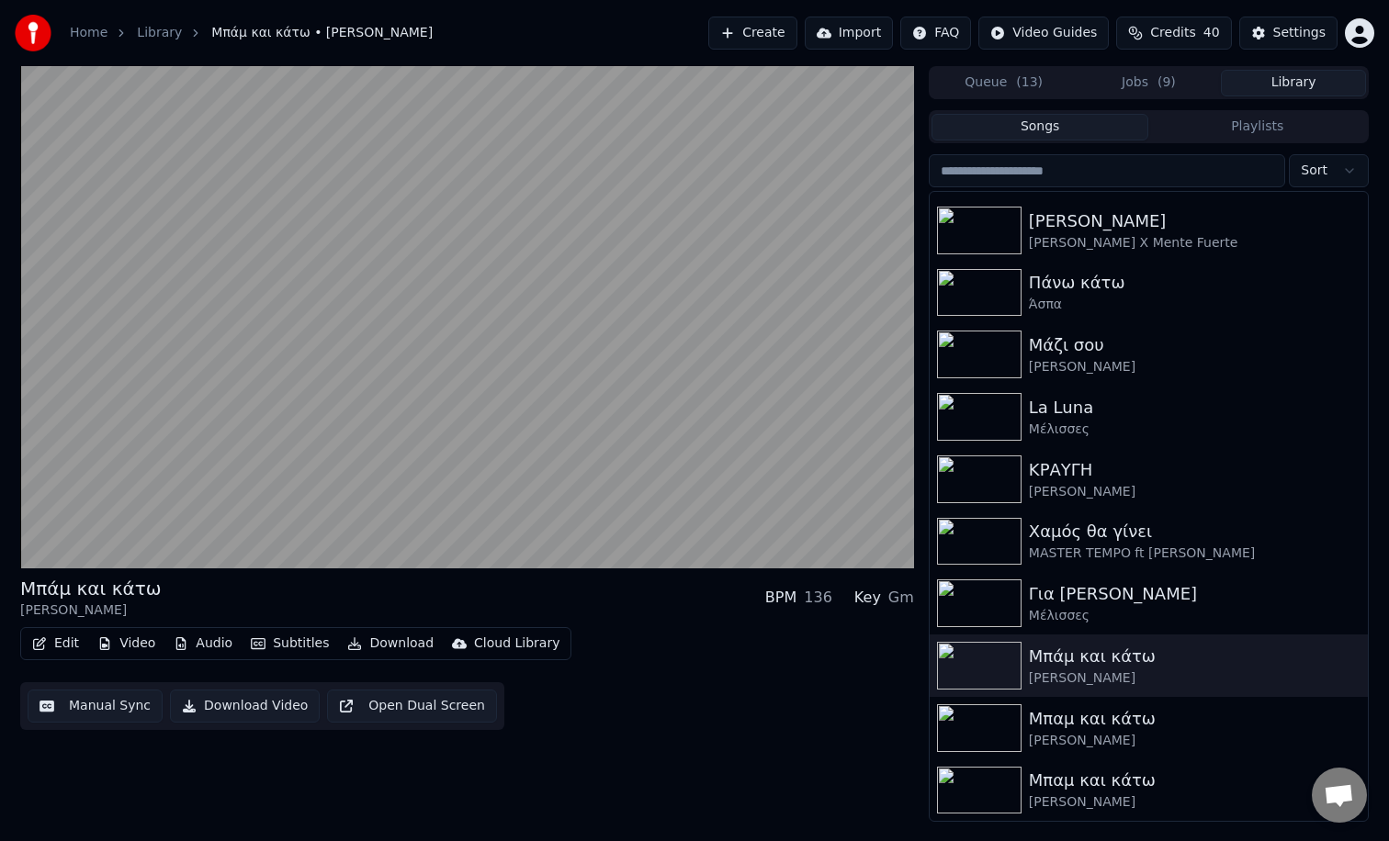
click at [130, 648] on button "Video" at bounding box center [126, 644] width 73 height 26
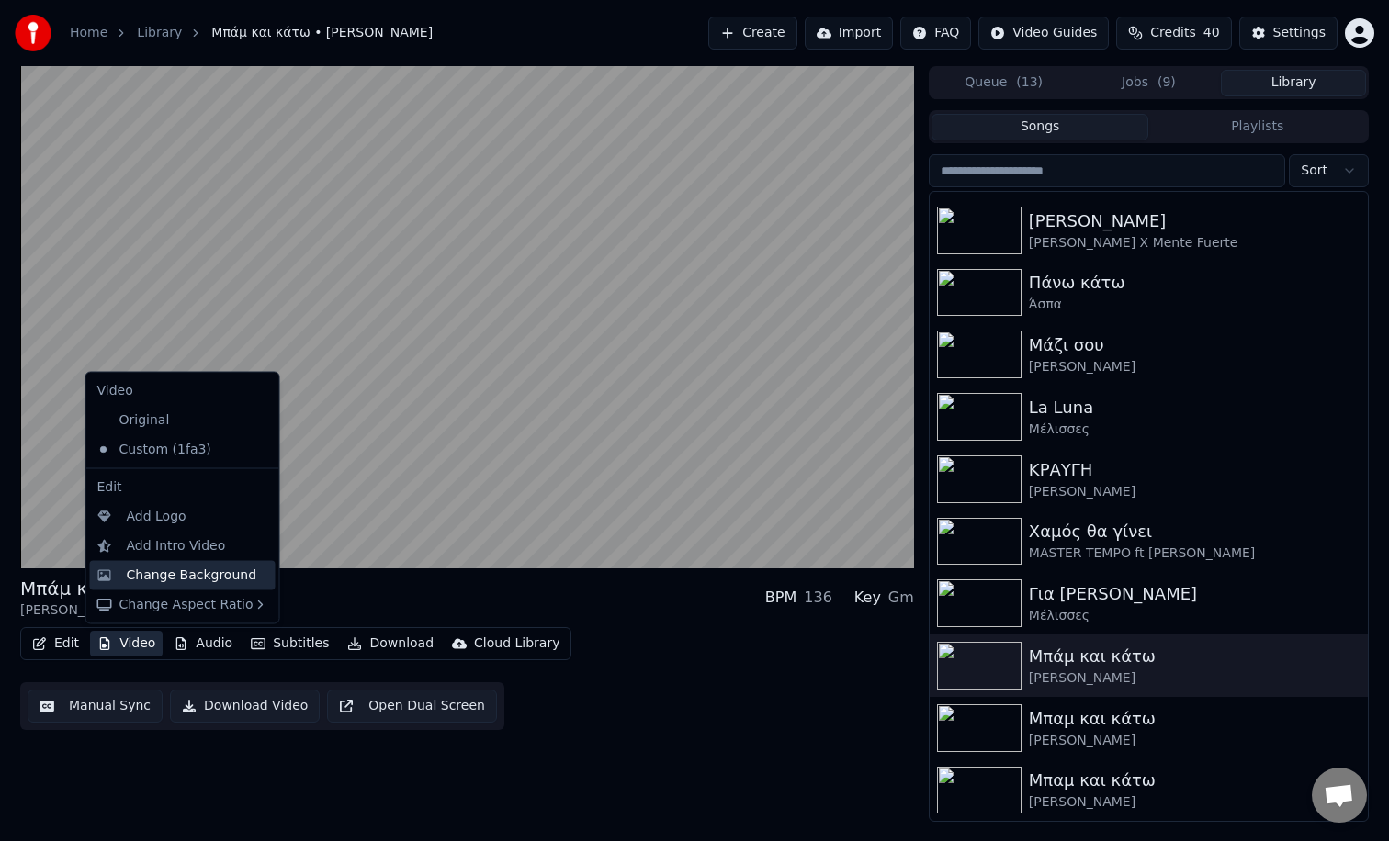
click at [177, 579] on div "Change Background" at bounding box center [192, 575] width 130 height 18
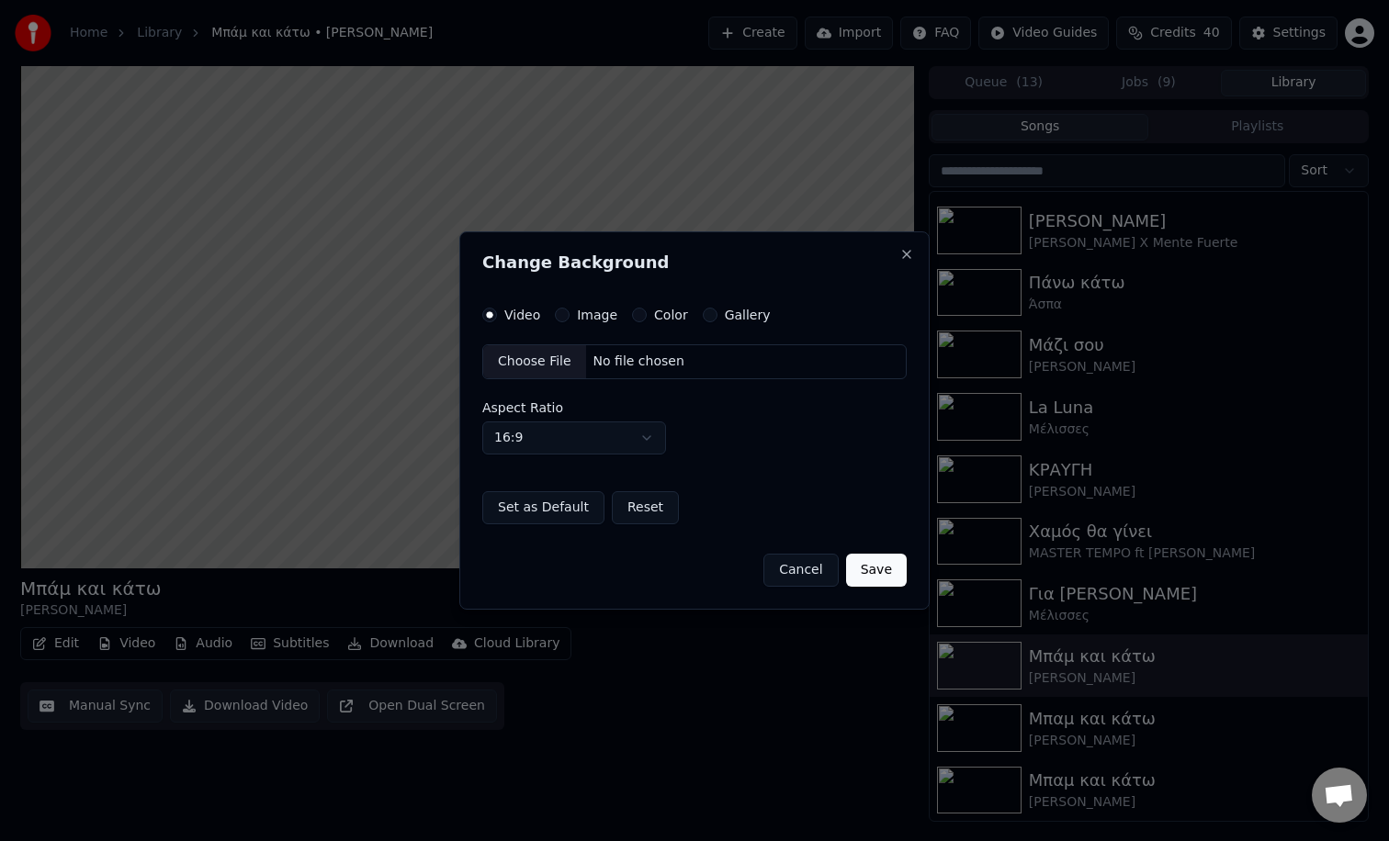
click at [536, 360] on div "Choose File" at bounding box center [534, 361] width 103 height 33
click at [564, 318] on button "Image" at bounding box center [562, 315] width 15 height 15
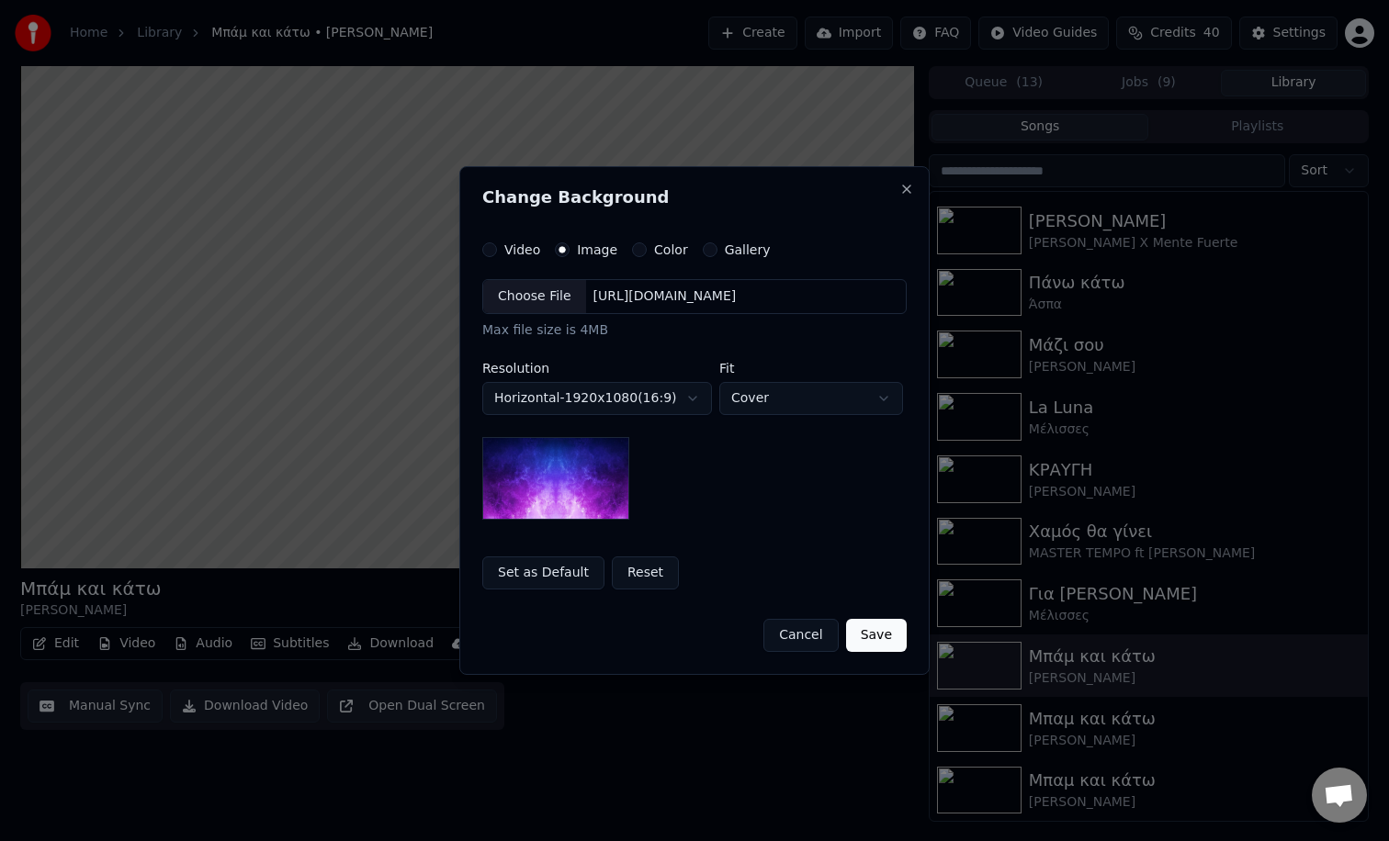
click at [508, 300] on div "Choose File" at bounding box center [534, 296] width 103 height 33
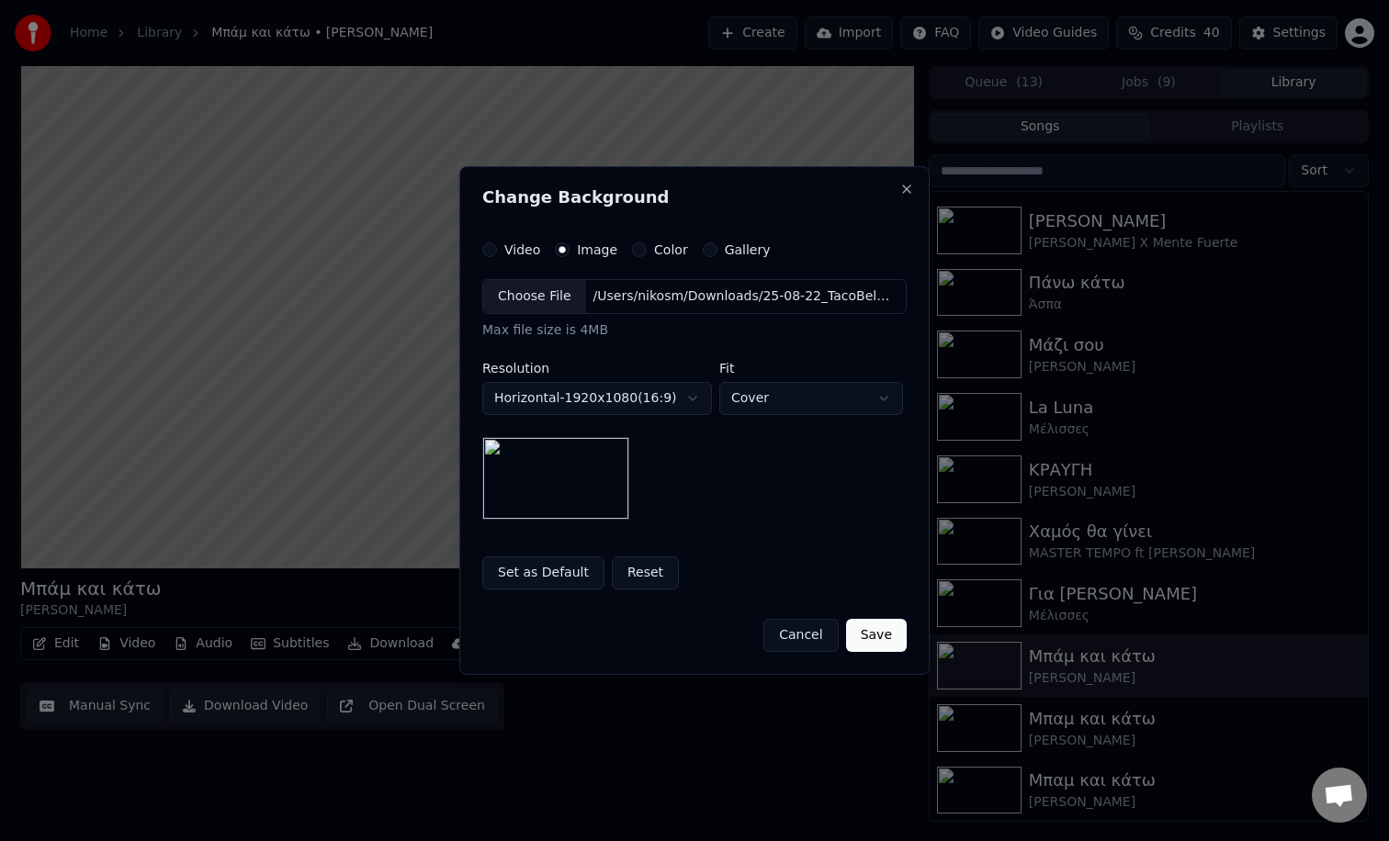
click at [854, 625] on button "Save" at bounding box center [876, 635] width 61 height 33
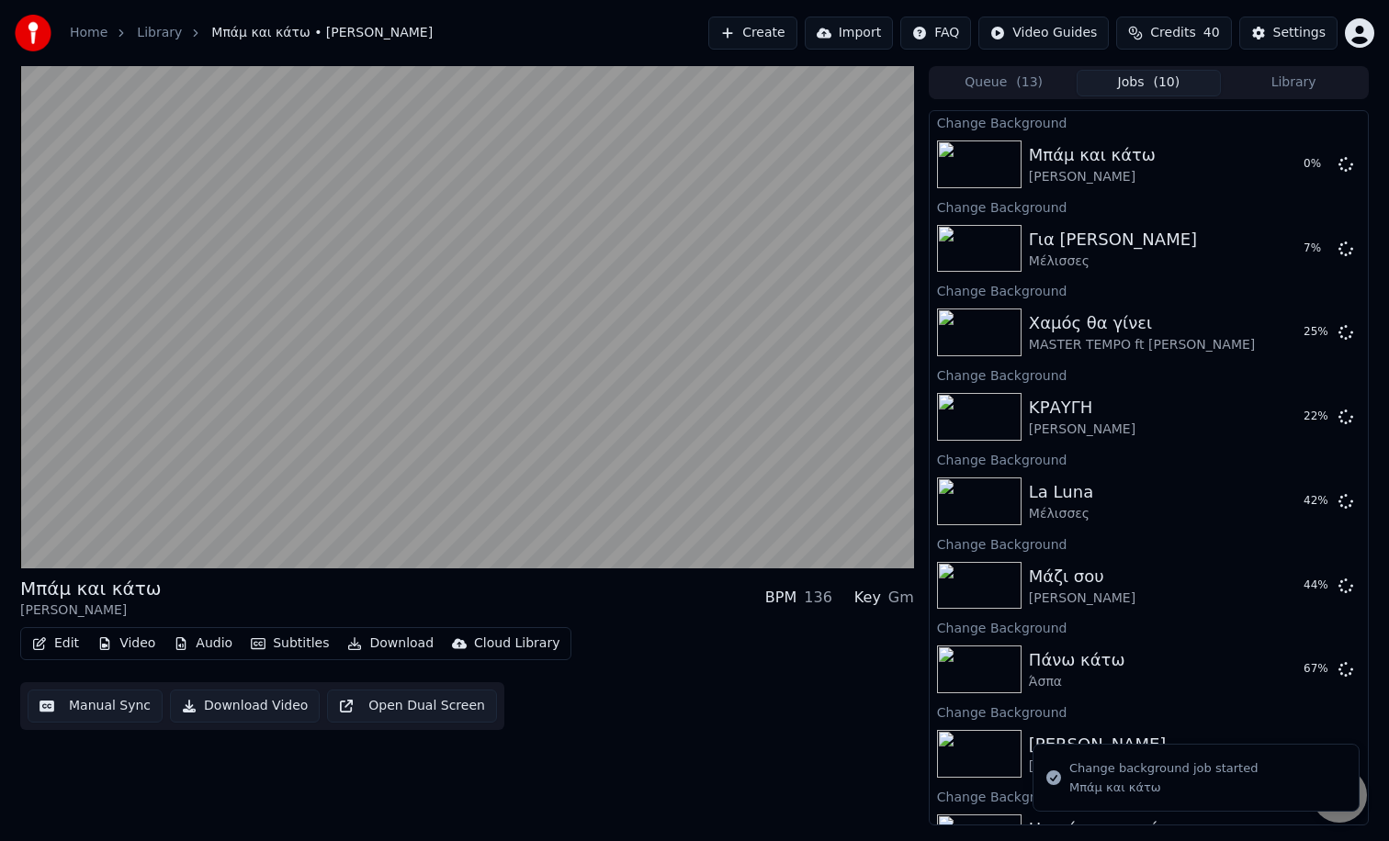
click at [1243, 73] on button "Library" at bounding box center [1292, 83] width 145 height 27
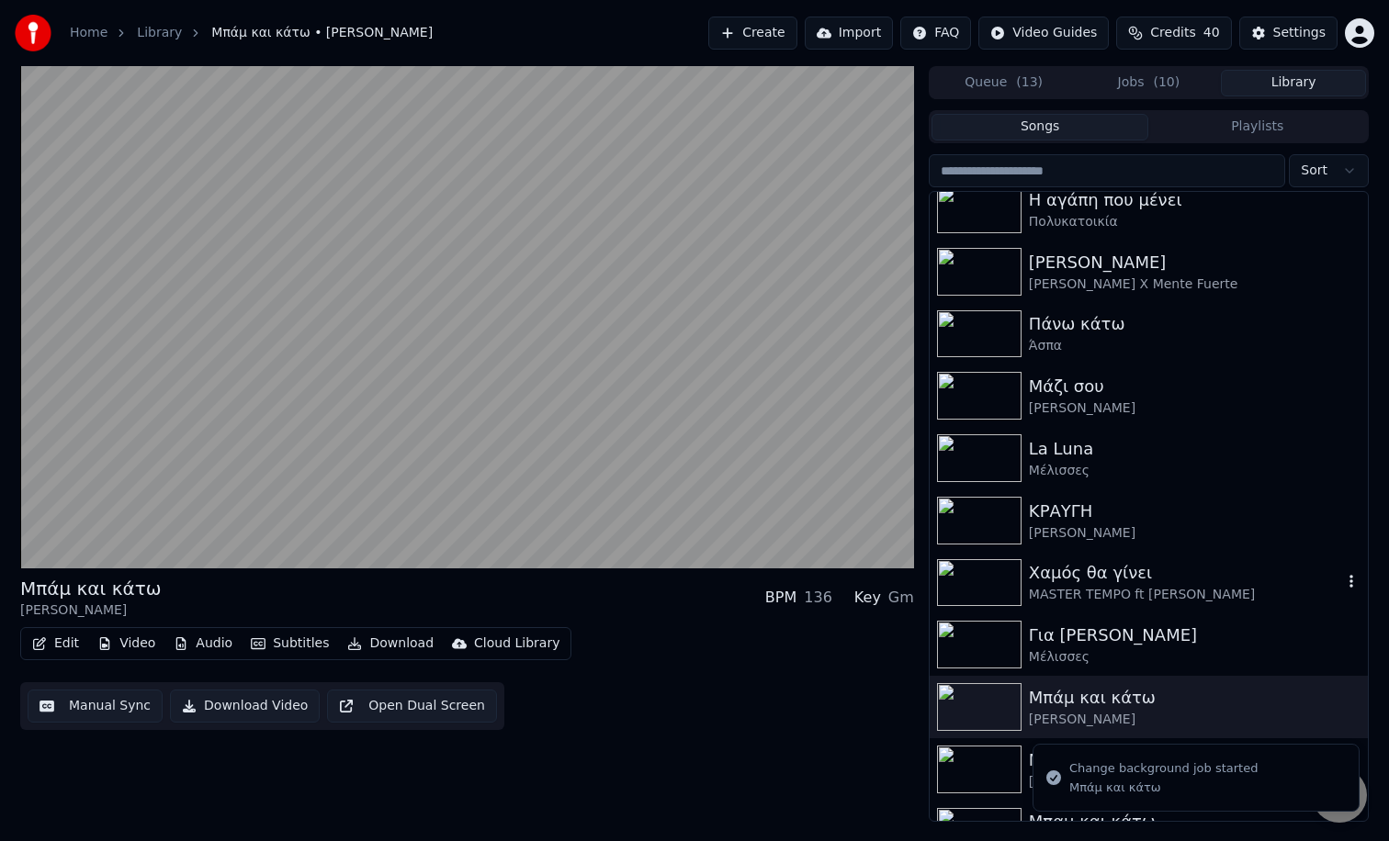
scroll to position [305, 0]
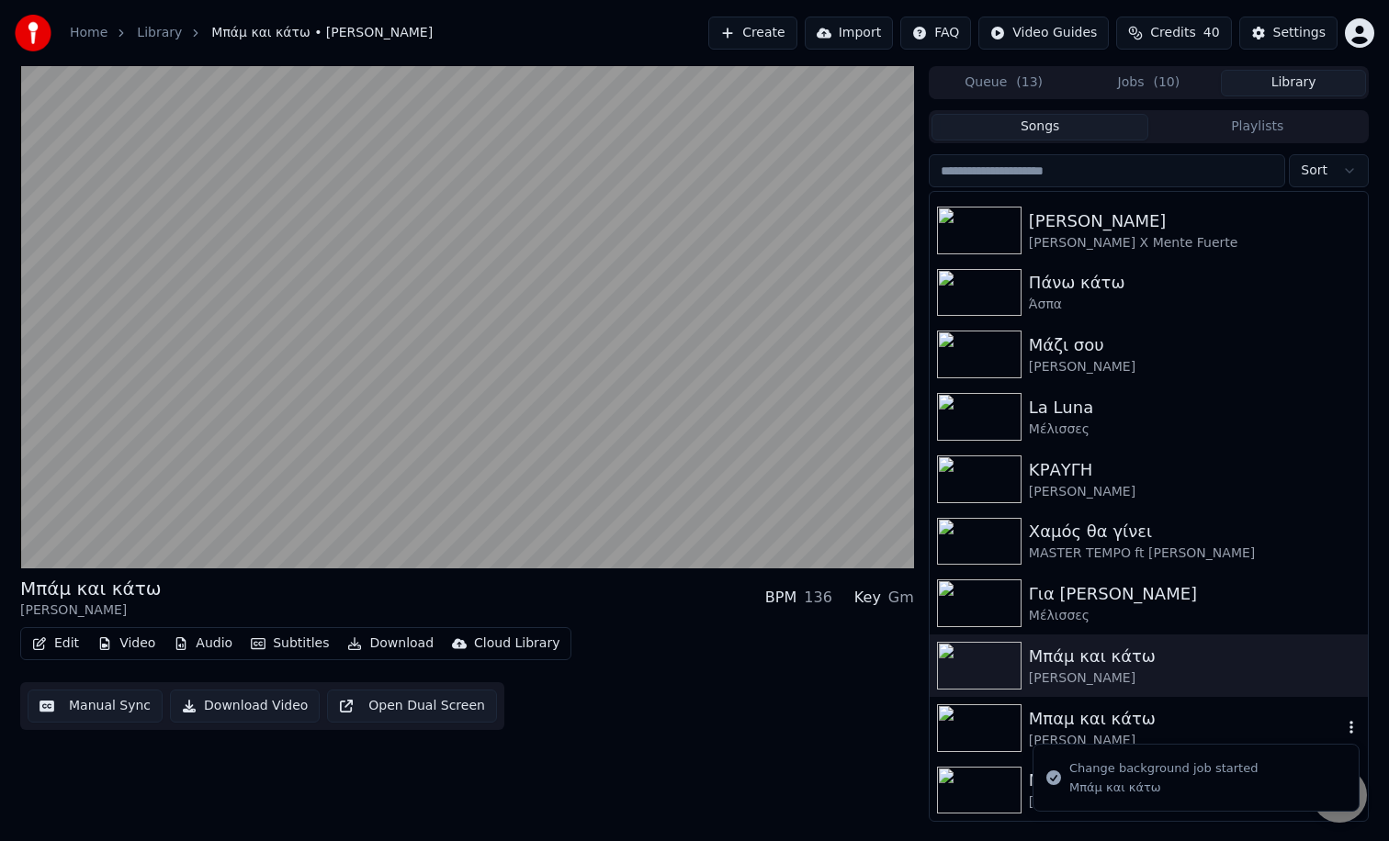
click at [1106, 717] on div "Μπαμ και κάτω" at bounding box center [1185, 719] width 313 height 26
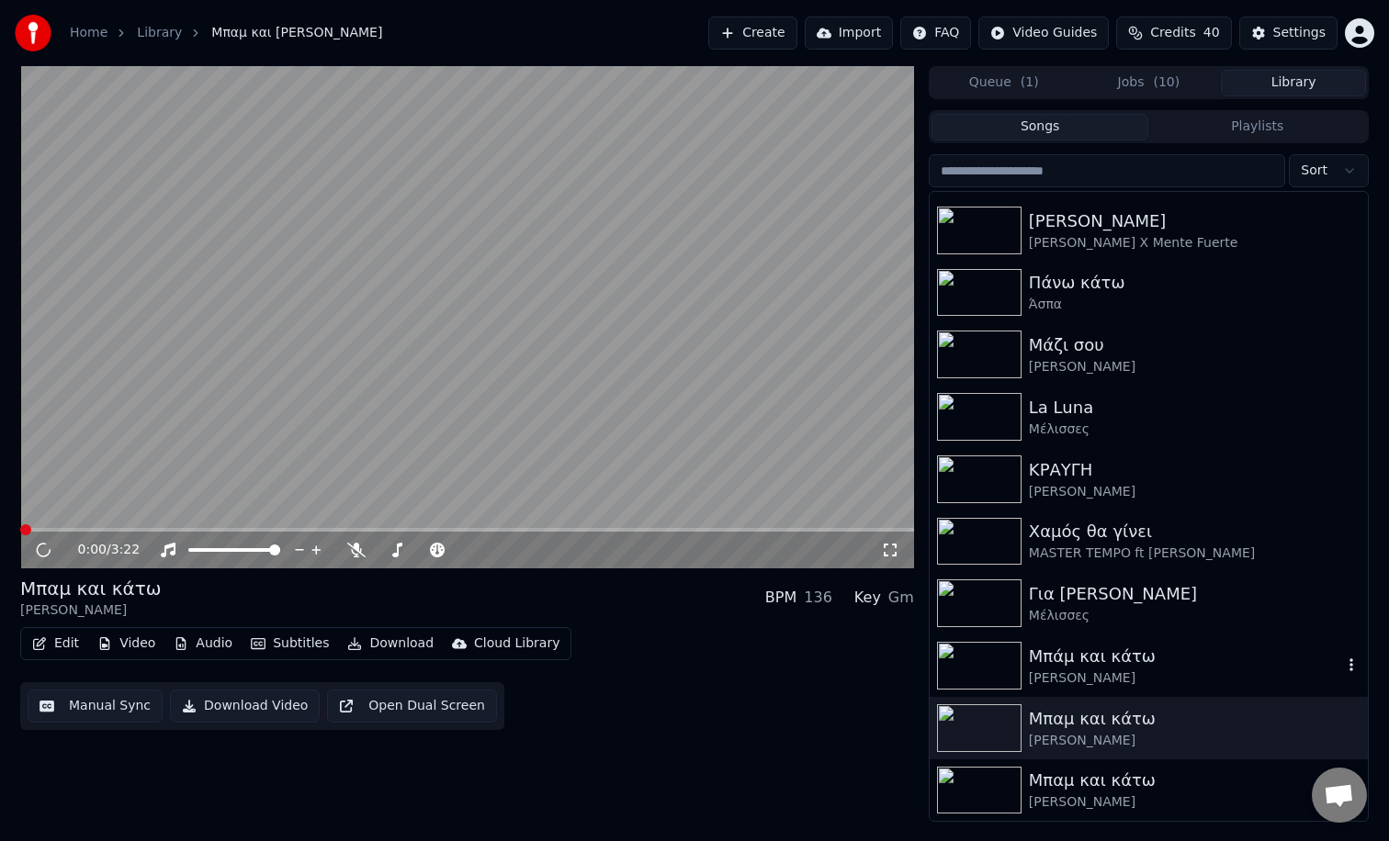
click at [1081, 650] on div "Μπάμ και κάτω" at bounding box center [1185, 657] width 313 height 26
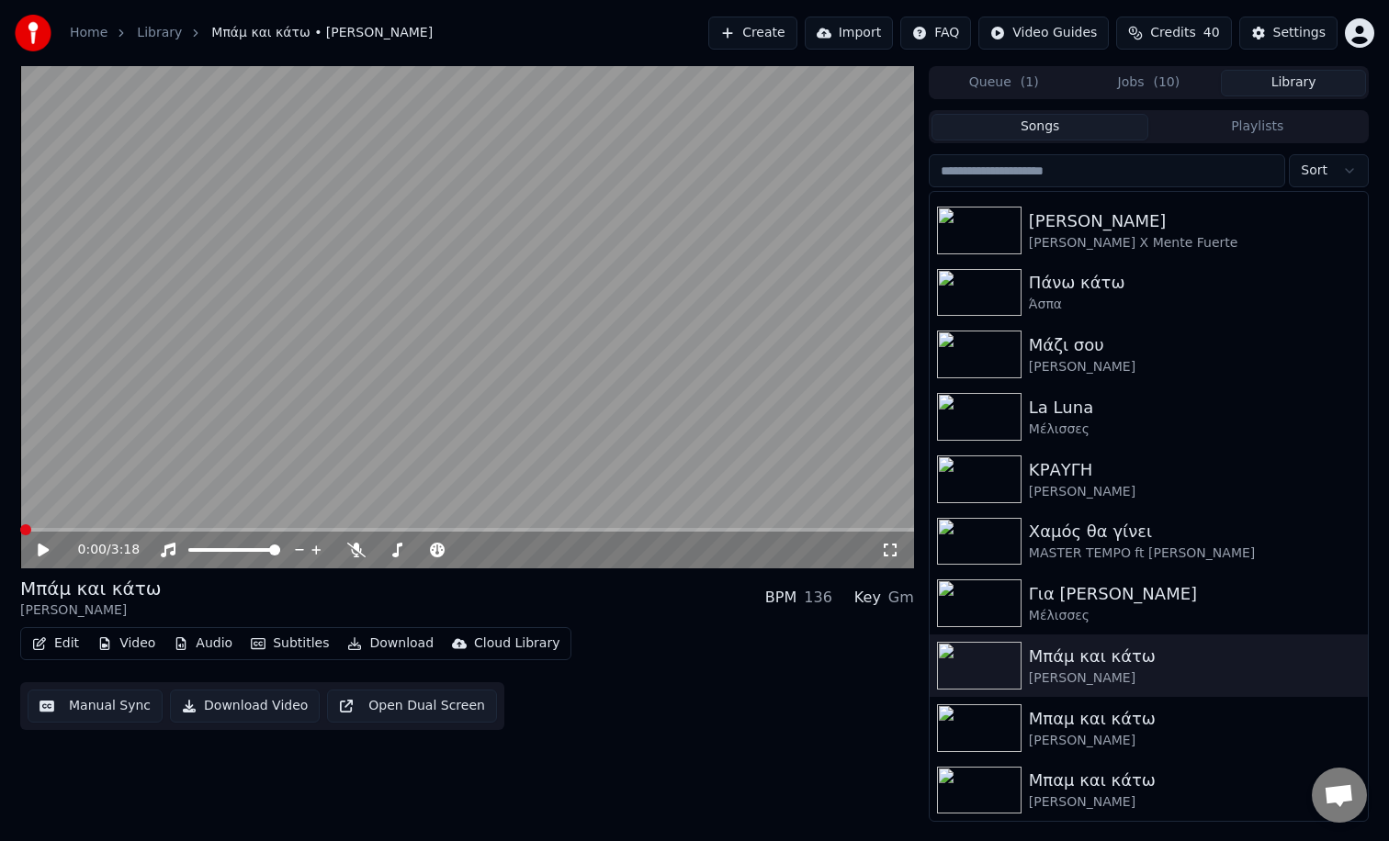
click at [1230, 126] on button "Playlists" at bounding box center [1257, 127] width 218 height 27
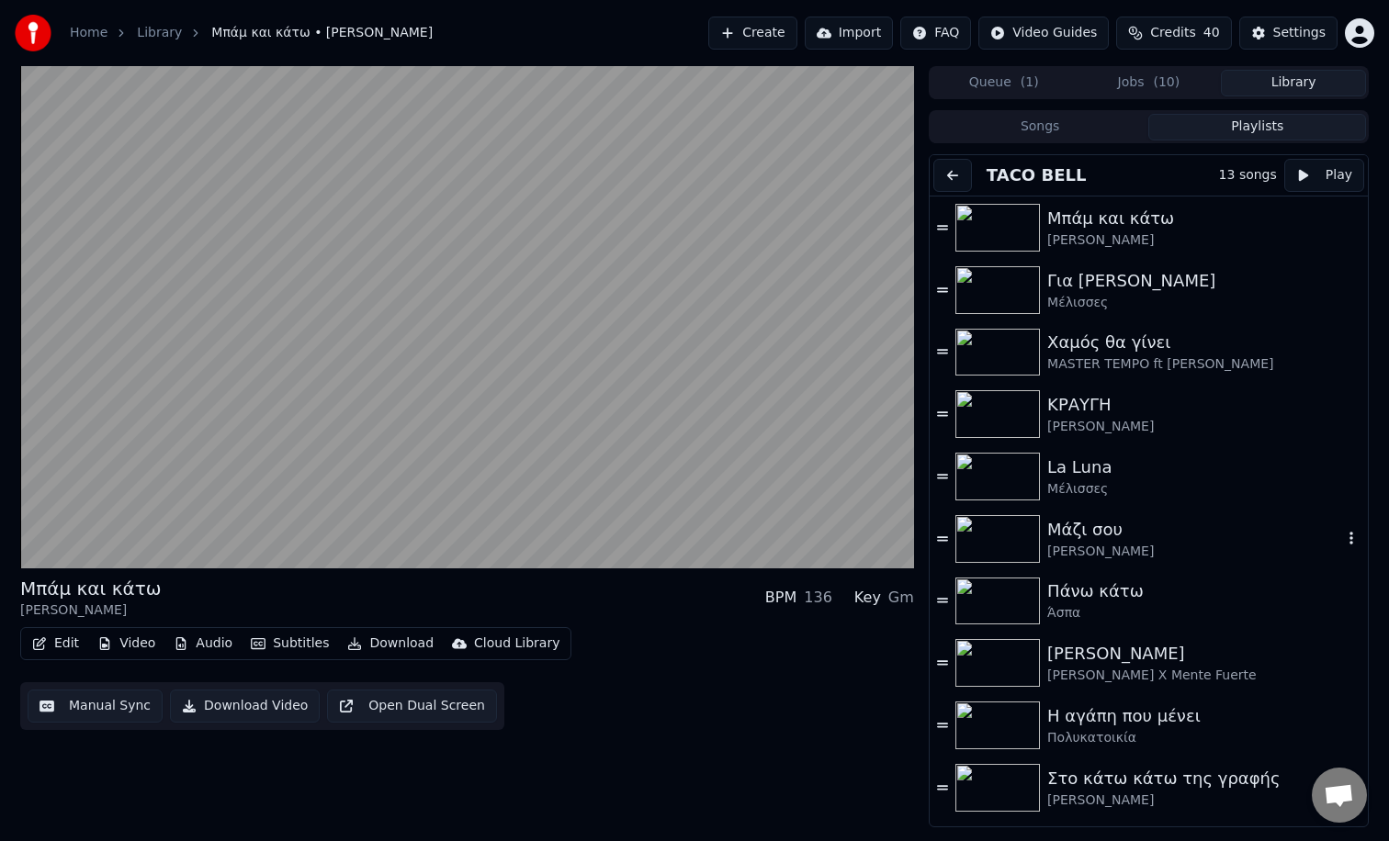
scroll to position [179, 0]
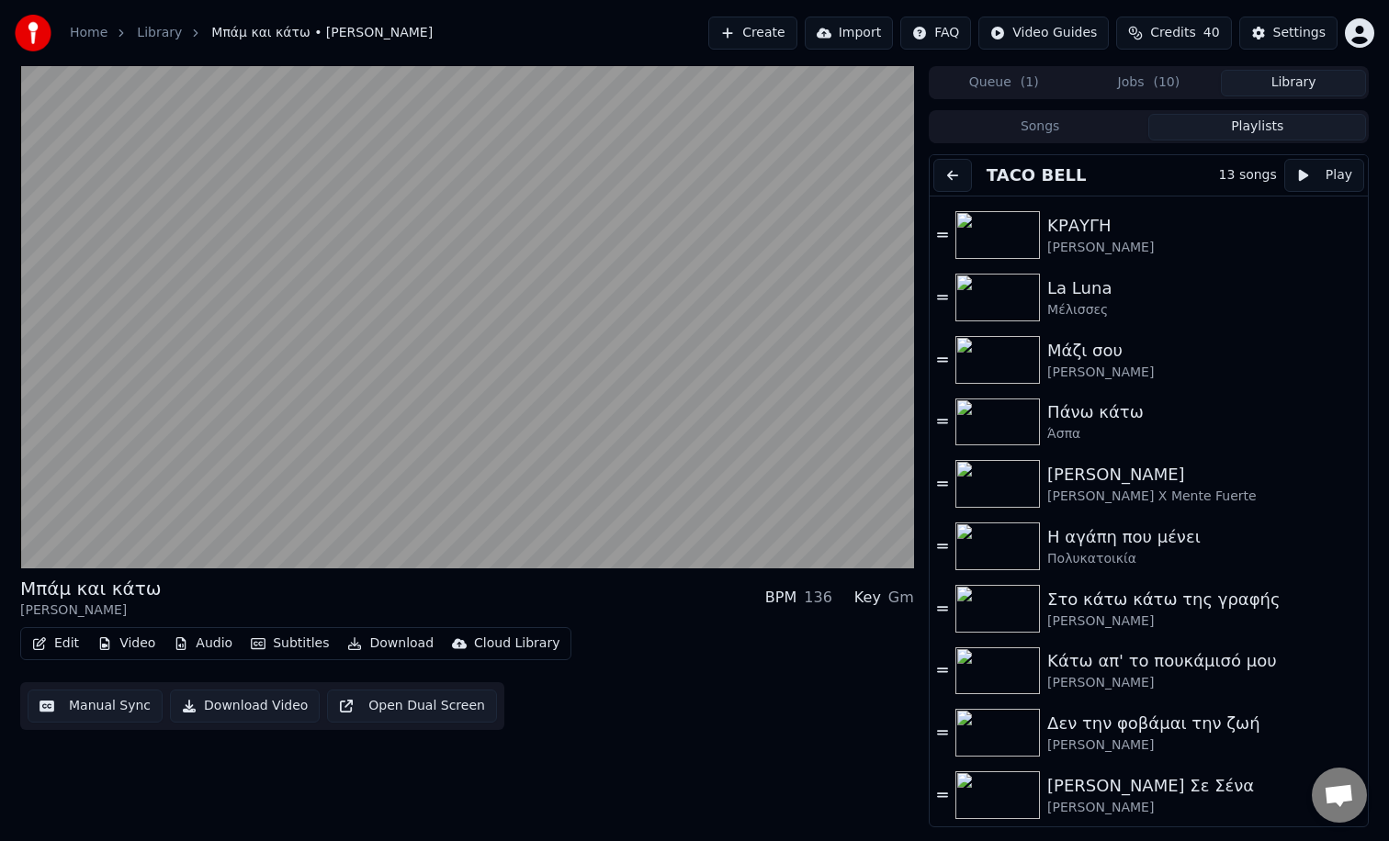
click at [1124, 93] on button "Jobs ( 10 )" at bounding box center [1148, 83] width 145 height 27
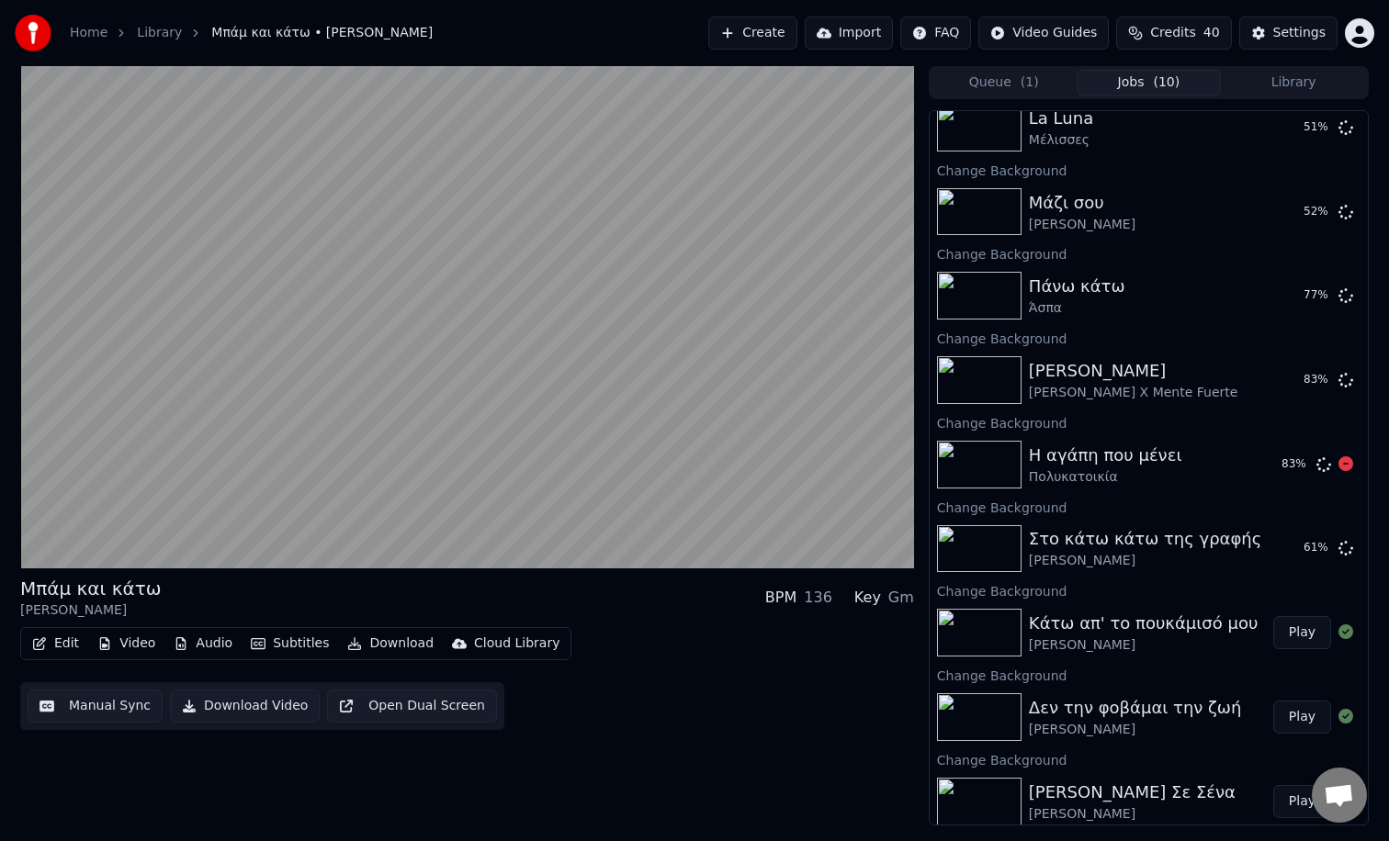
scroll to position [0, 0]
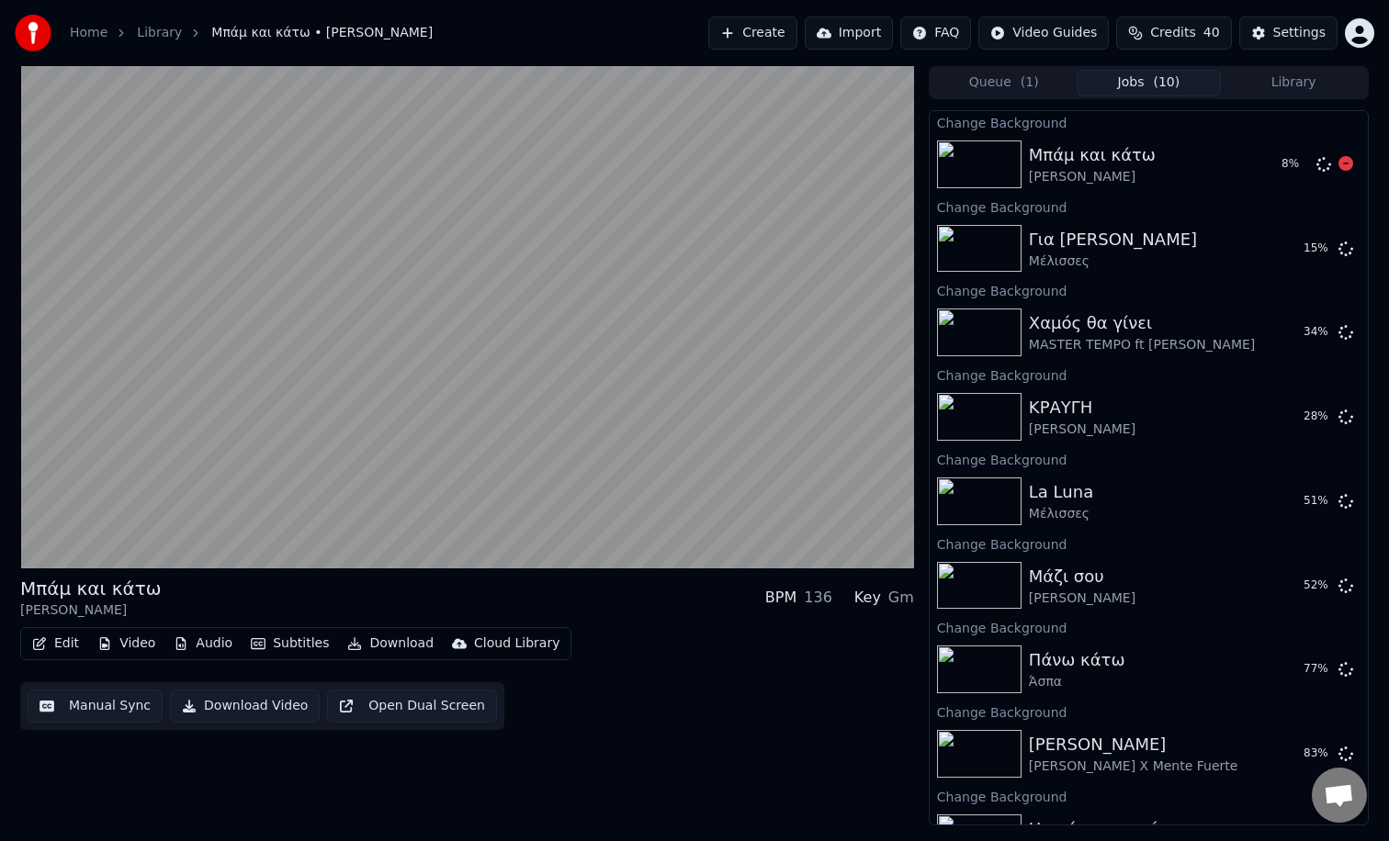
click at [1288, 80] on button "Library" at bounding box center [1292, 83] width 145 height 27
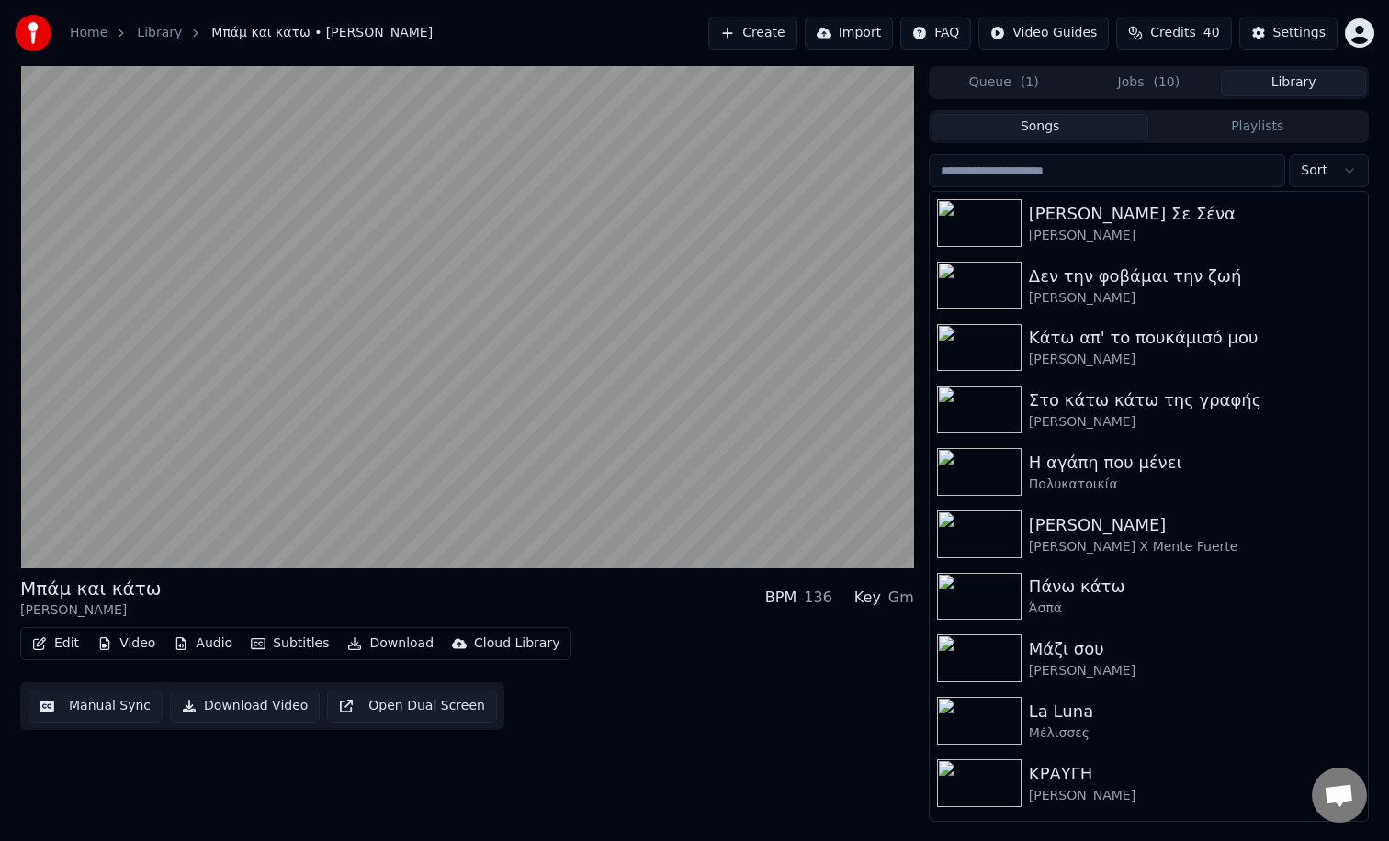
click at [1149, 84] on button "Jobs ( 10 )" at bounding box center [1148, 83] width 145 height 27
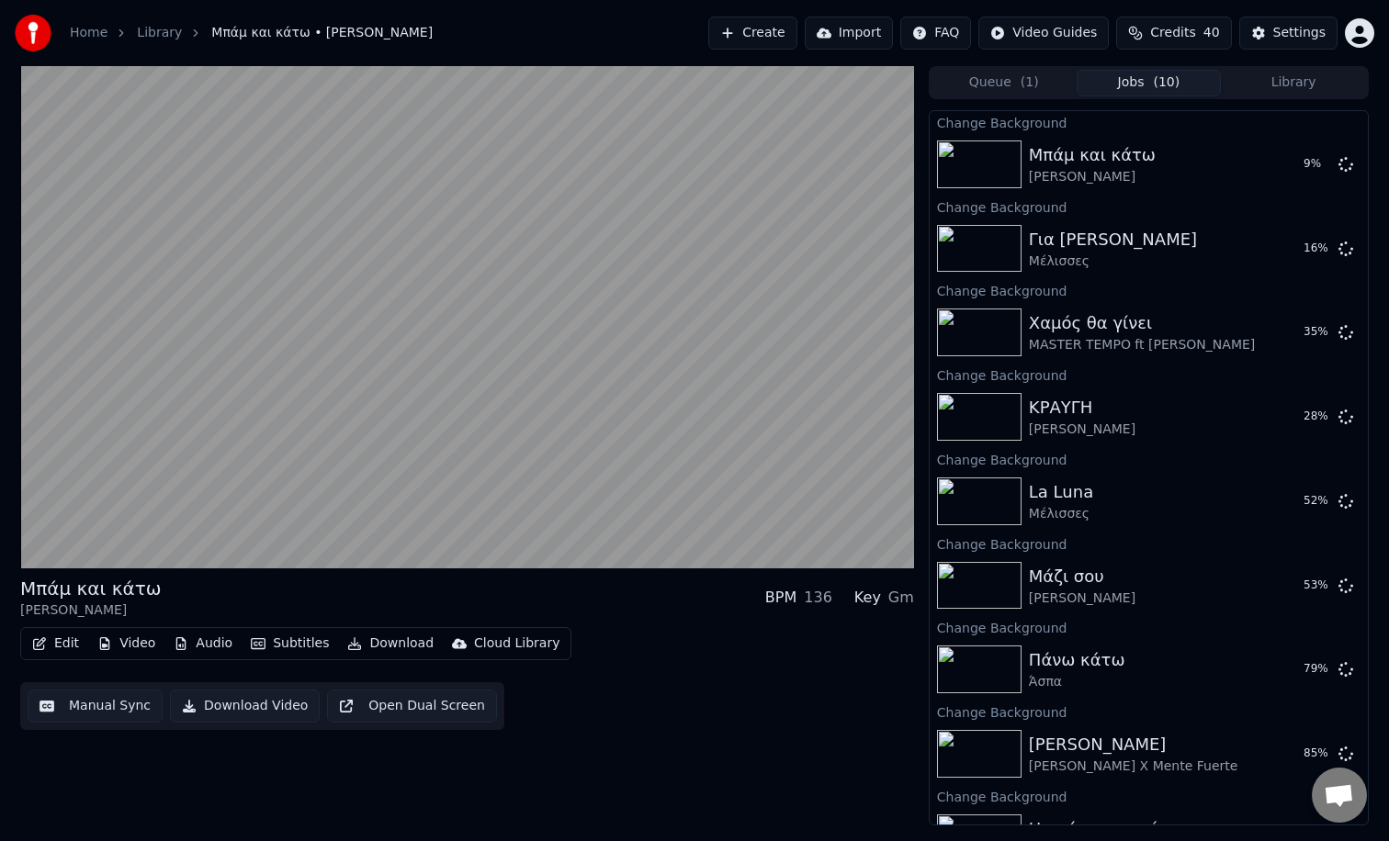
click at [1293, 80] on button "Library" at bounding box center [1292, 83] width 145 height 27
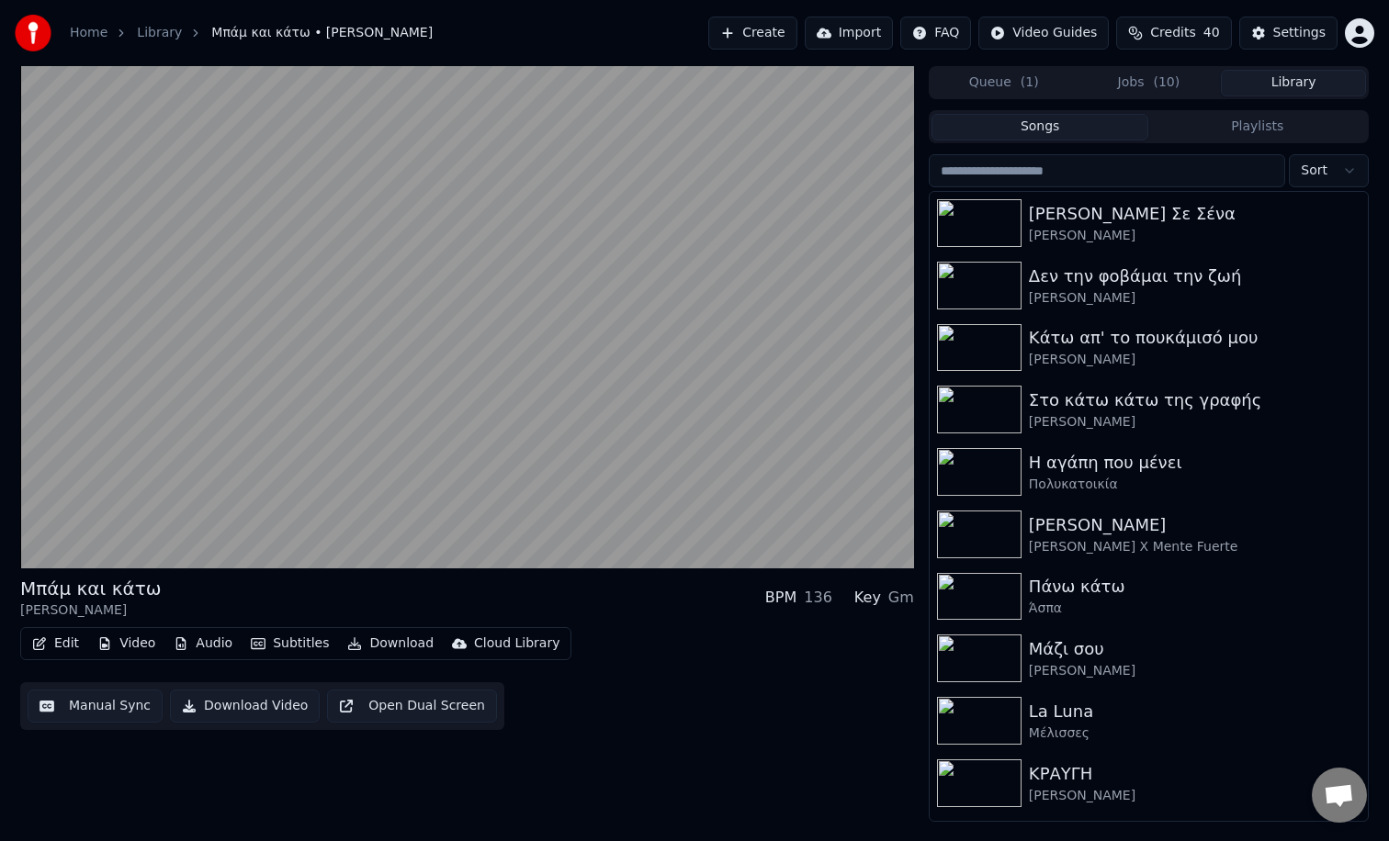
click at [1217, 114] on button "Playlists" at bounding box center [1257, 127] width 218 height 27
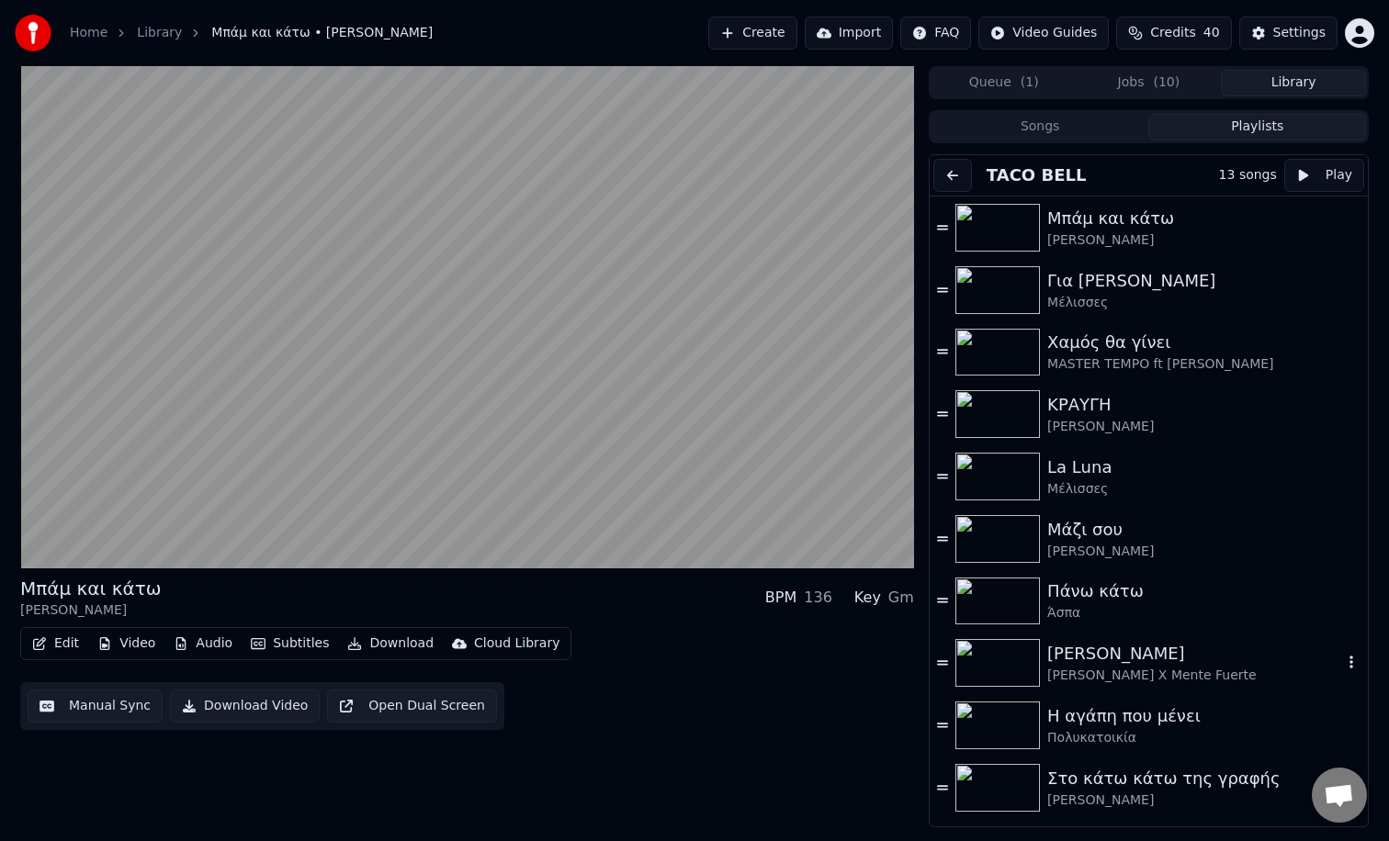
scroll to position [179, 0]
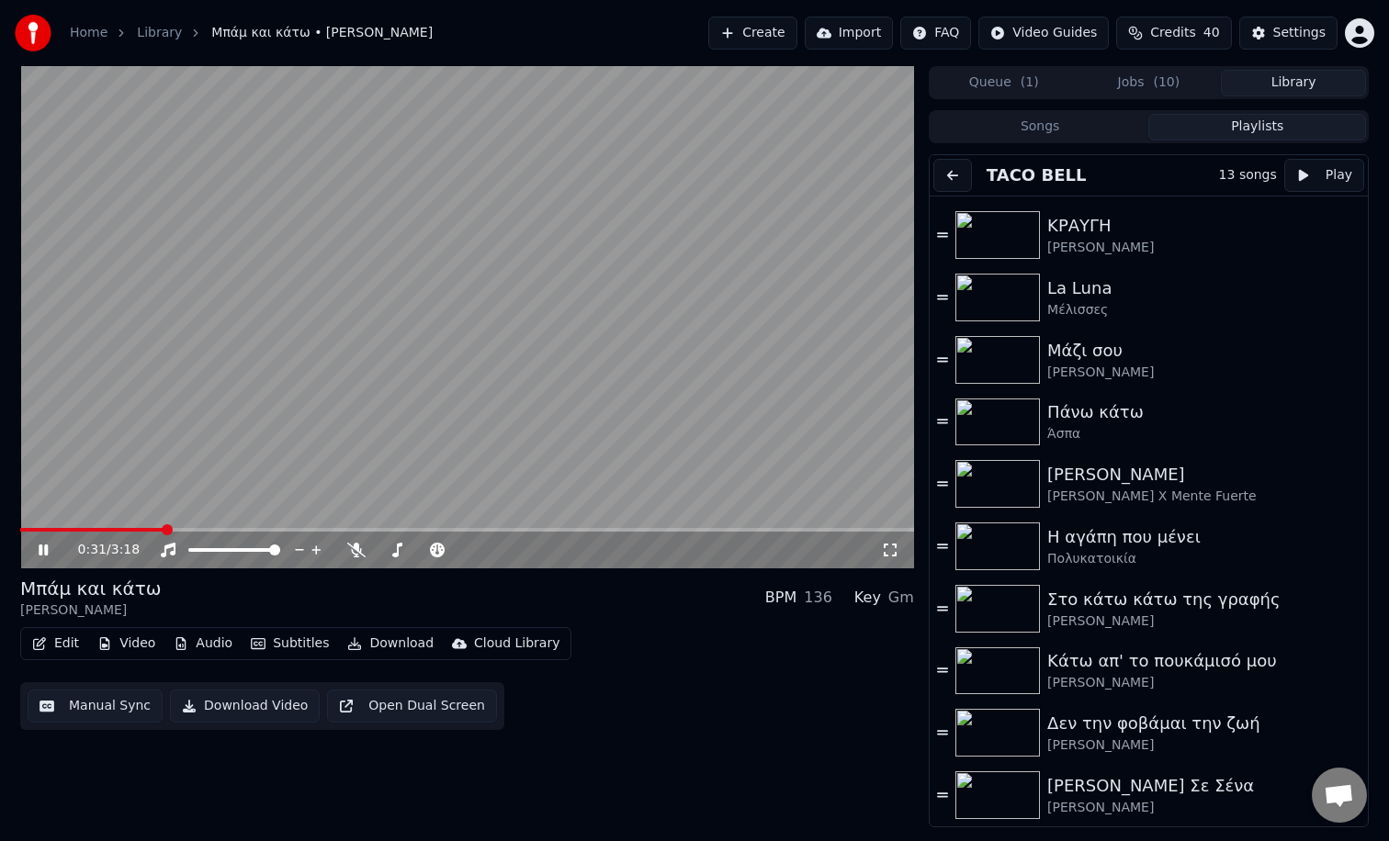
click at [1120, 85] on button "Jobs ( 10 )" at bounding box center [1148, 83] width 145 height 27
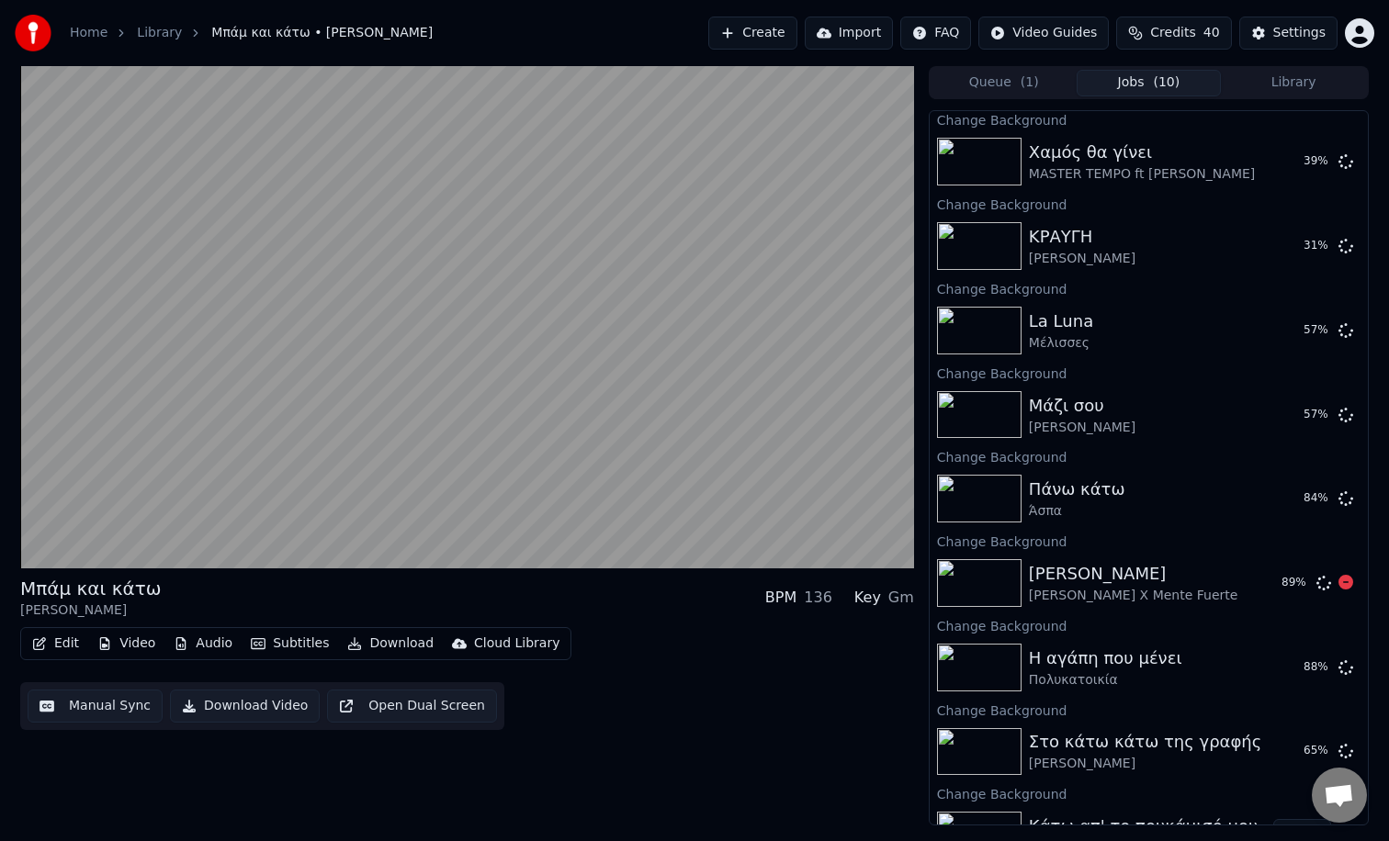
scroll to position [382, 0]
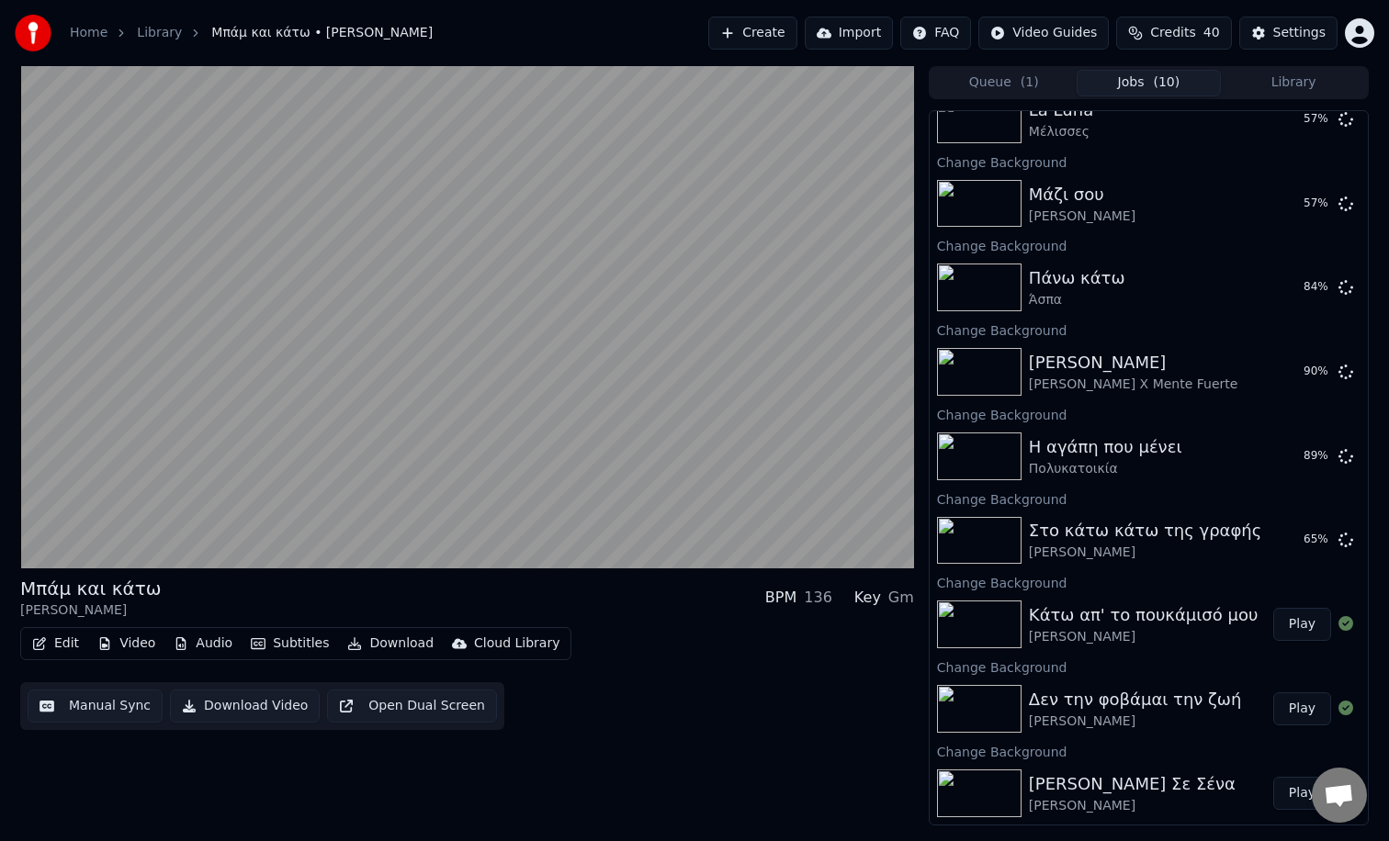
click at [1299, 797] on button "Play" at bounding box center [1302, 793] width 58 height 33
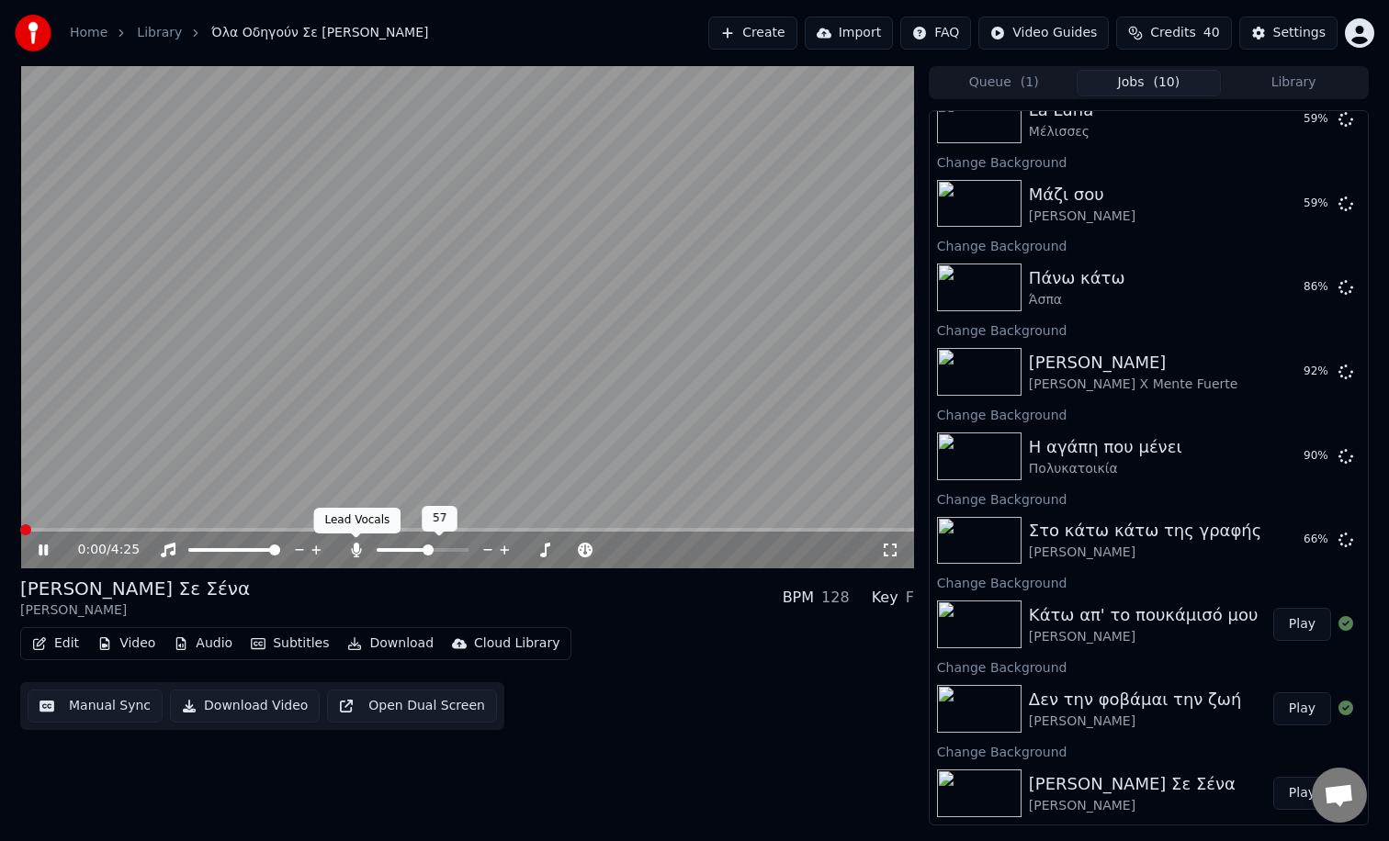
click at [429, 556] on span at bounding box center [427, 550] width 11 height 11
click at [142, 530] on span at bounding box center [467, 530] width 894 height 4
click at [39, 531] on span at bounding box center [87, 530] width 134 height 4
click at [20, 528] on span at bounding box center [30, 530] width 20 height 4
click at [61, 650] on button "Edit" at bounding box center [56, 644] width 62 height 26
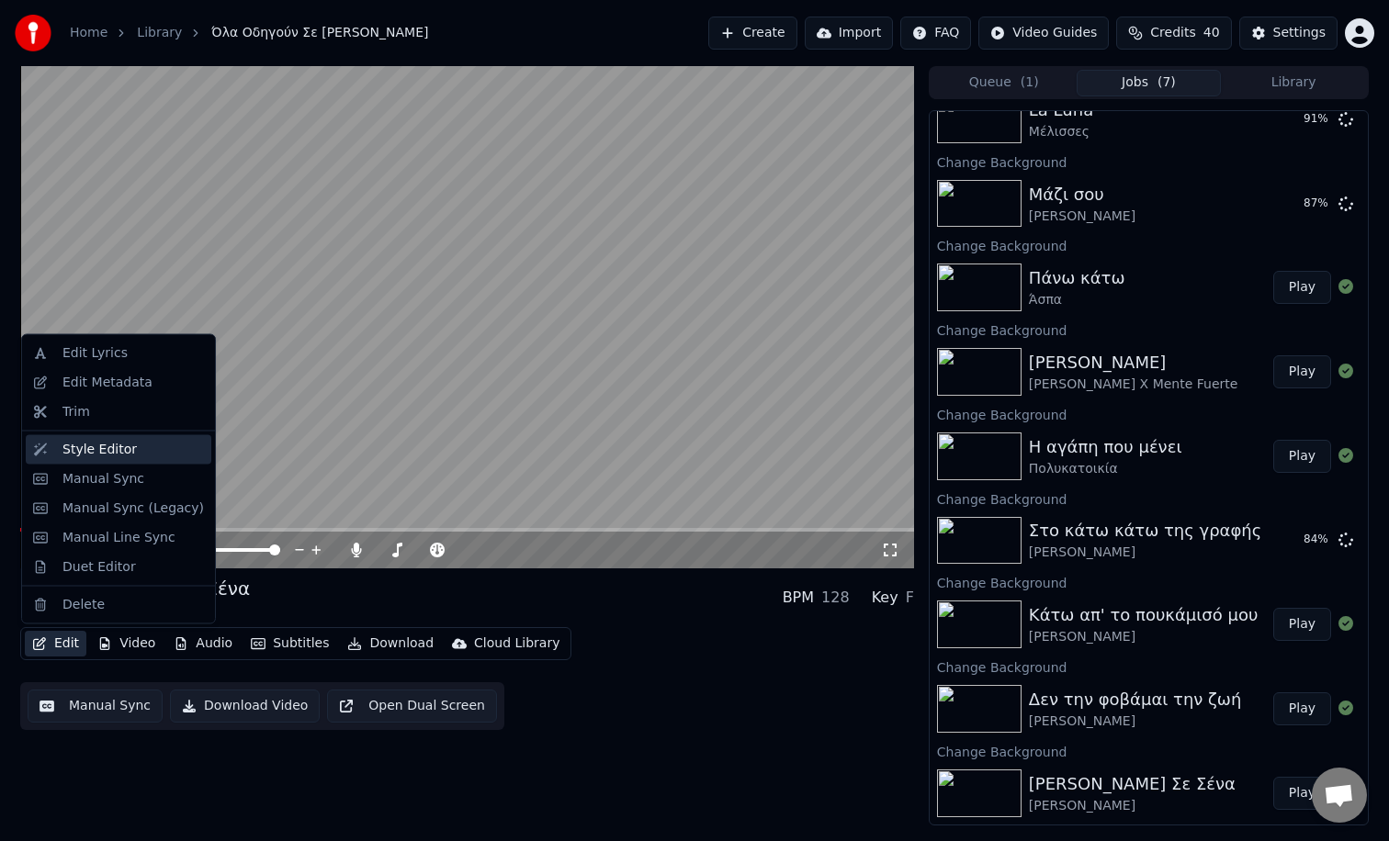
click at [82, 451] on div "Style Editor" at bounding box center [99, 449] width 74 height 18
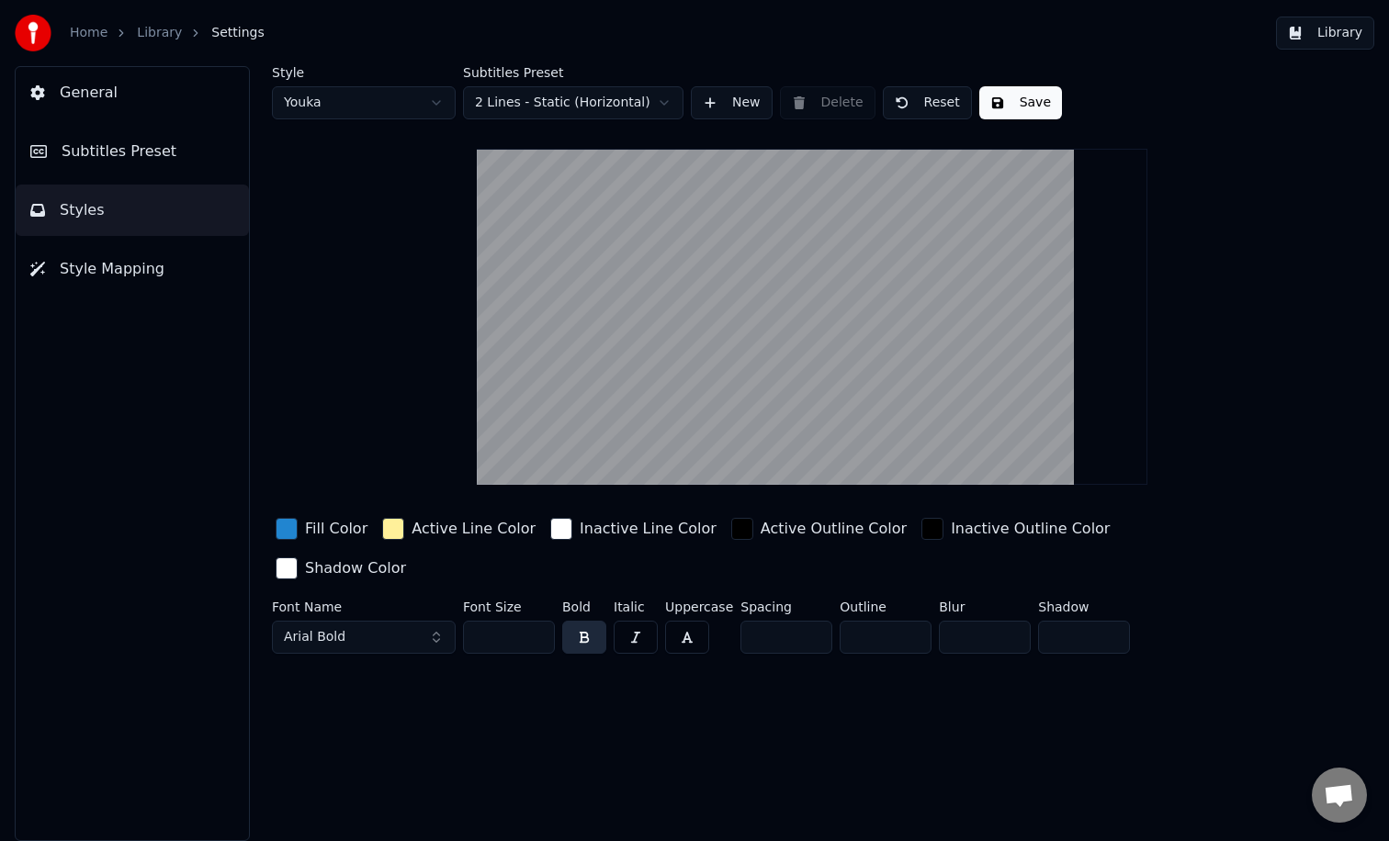
click at [289, 533] on div "button" at bounding box center [287, 529] width 22 height 22
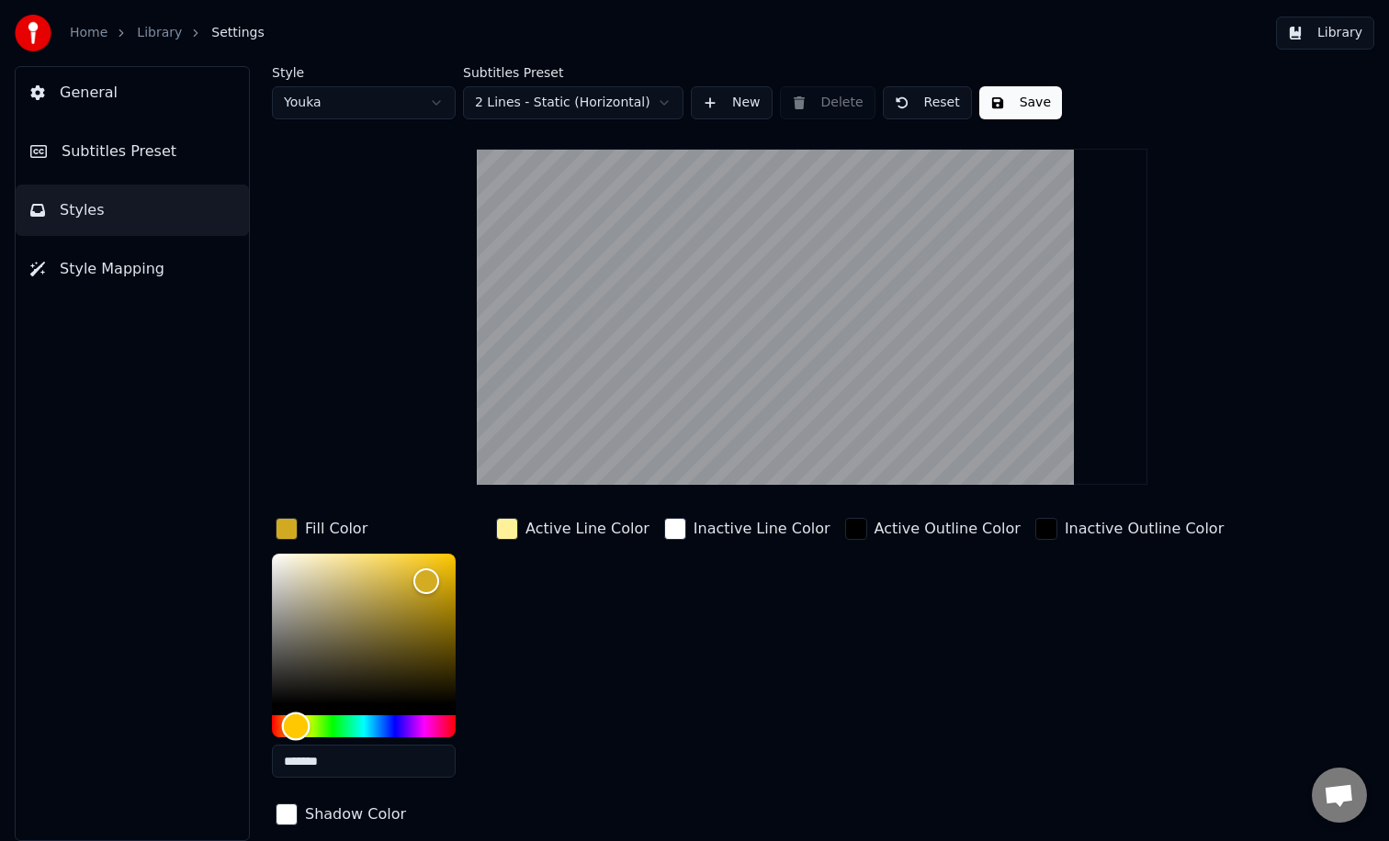
click at [296, 724] on div "Hue" at bounding box center [364, 726] width 184 height 22
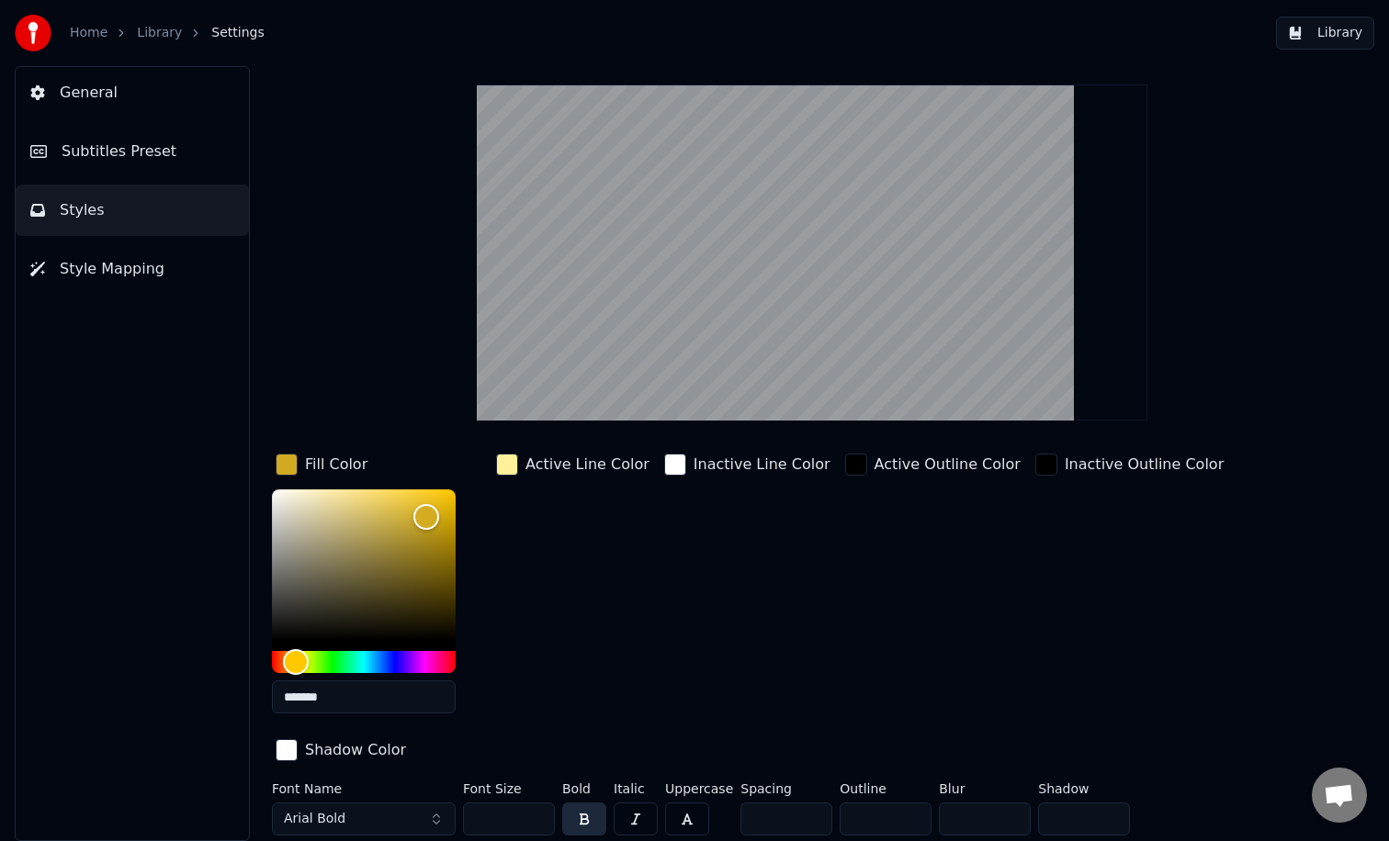
click at [325, 697] on input "*******" at bounding box center [364, 696] width 184 height 33
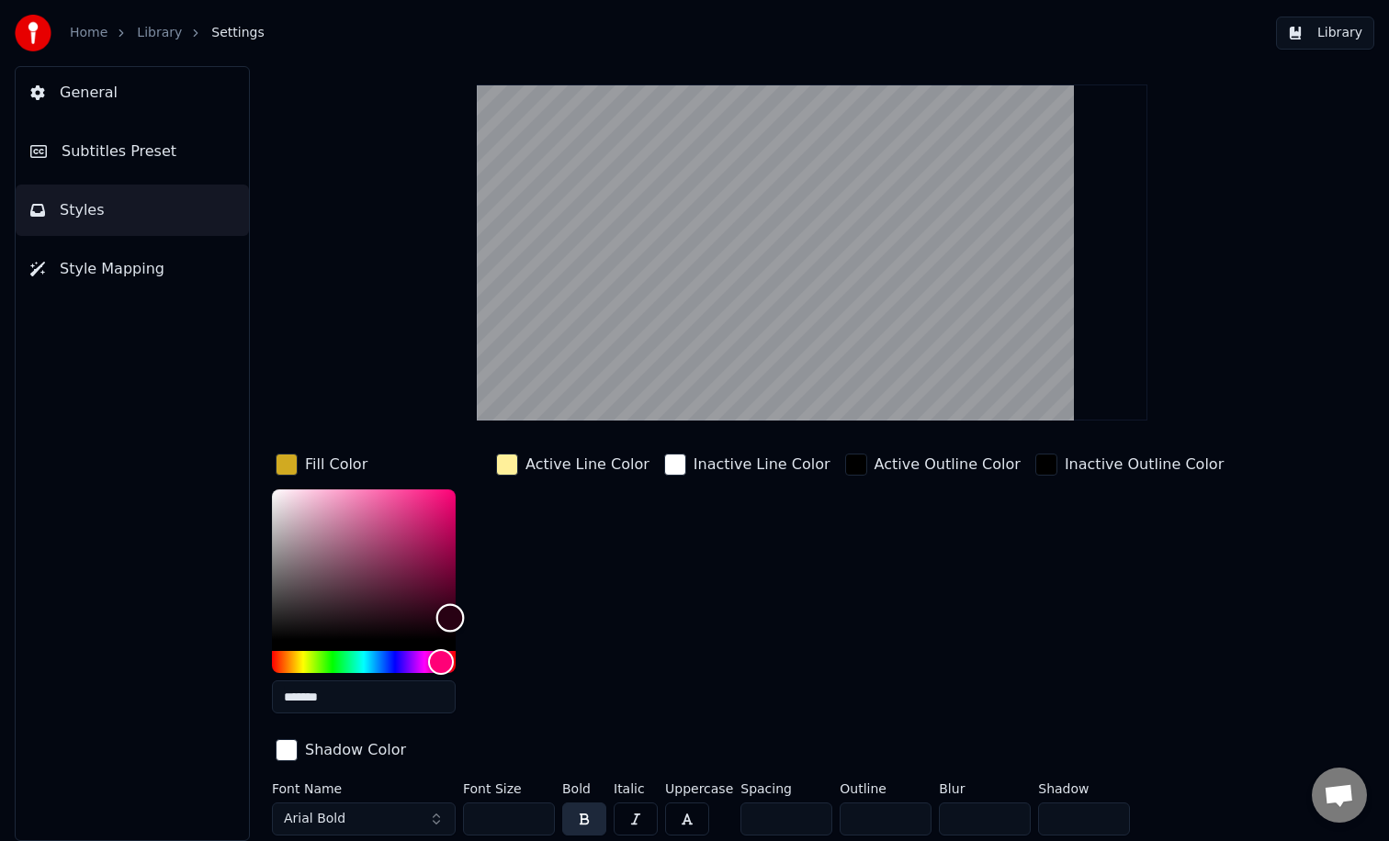
click at [353, 590] on div "Color" at bounding box center [364, 564] width 184 height 151
click at [328, 696] on input "*******" at bounding box center [364, 696] width 184 height 33
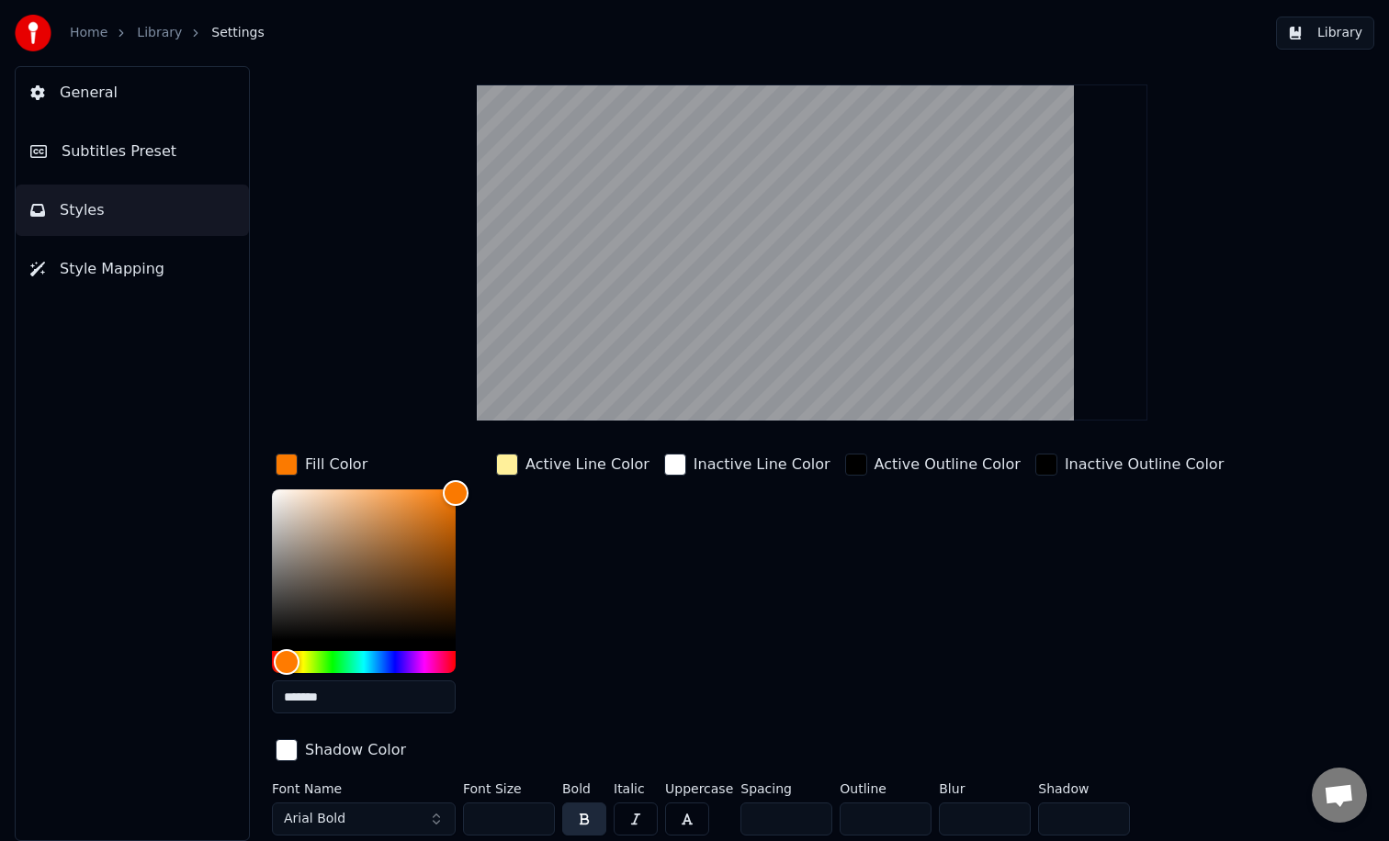
type input "*******"
click at [628, 684] on div "Active Line Color" at bounding box center [572, 589] width 161 height 278
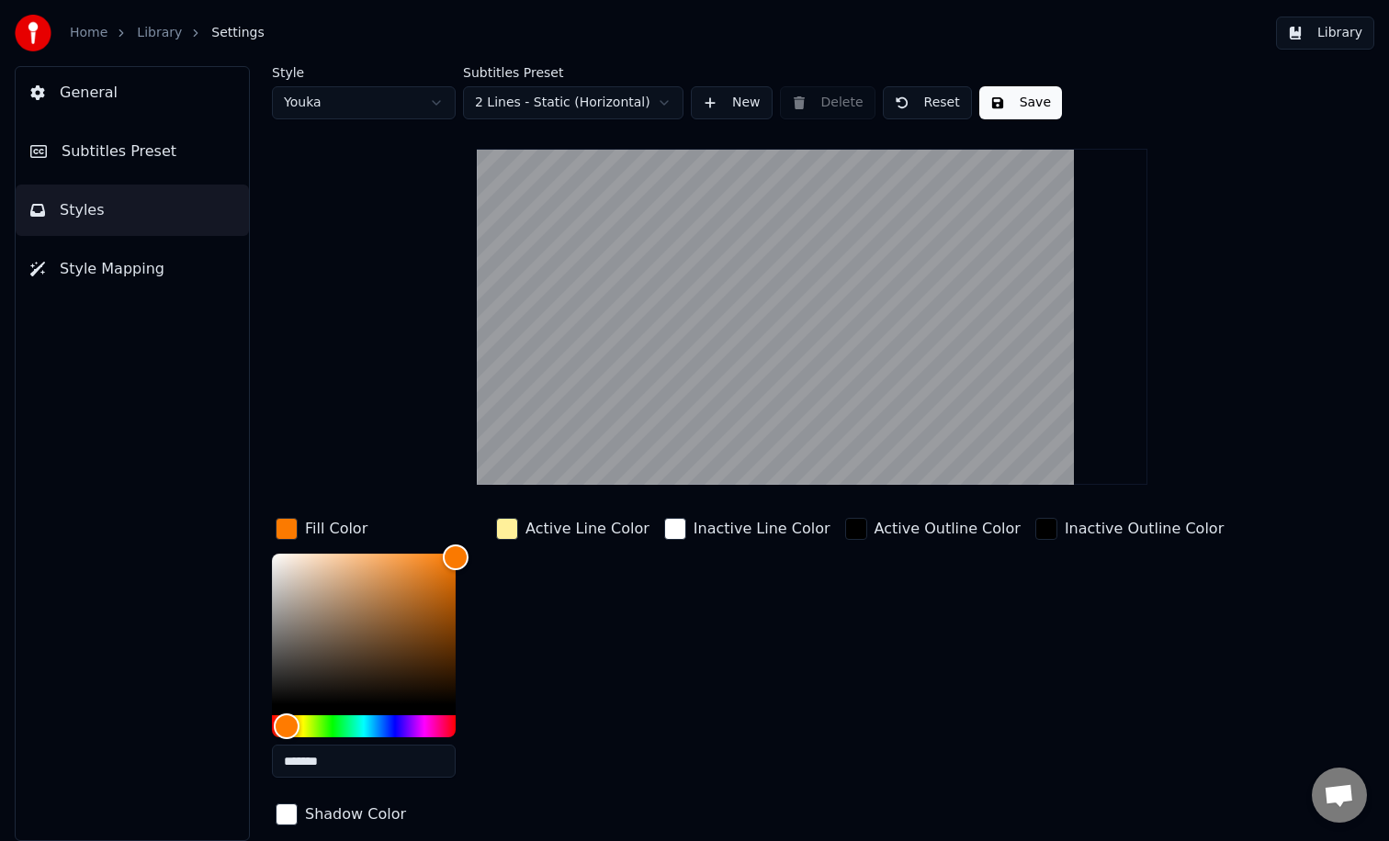
click at [1006, 108] on button "Save" at bounding box center [1020, 102] width 83 height 33
click at [160, 38] on link "Library" at bounding box center [159, 33] width 45 height 18
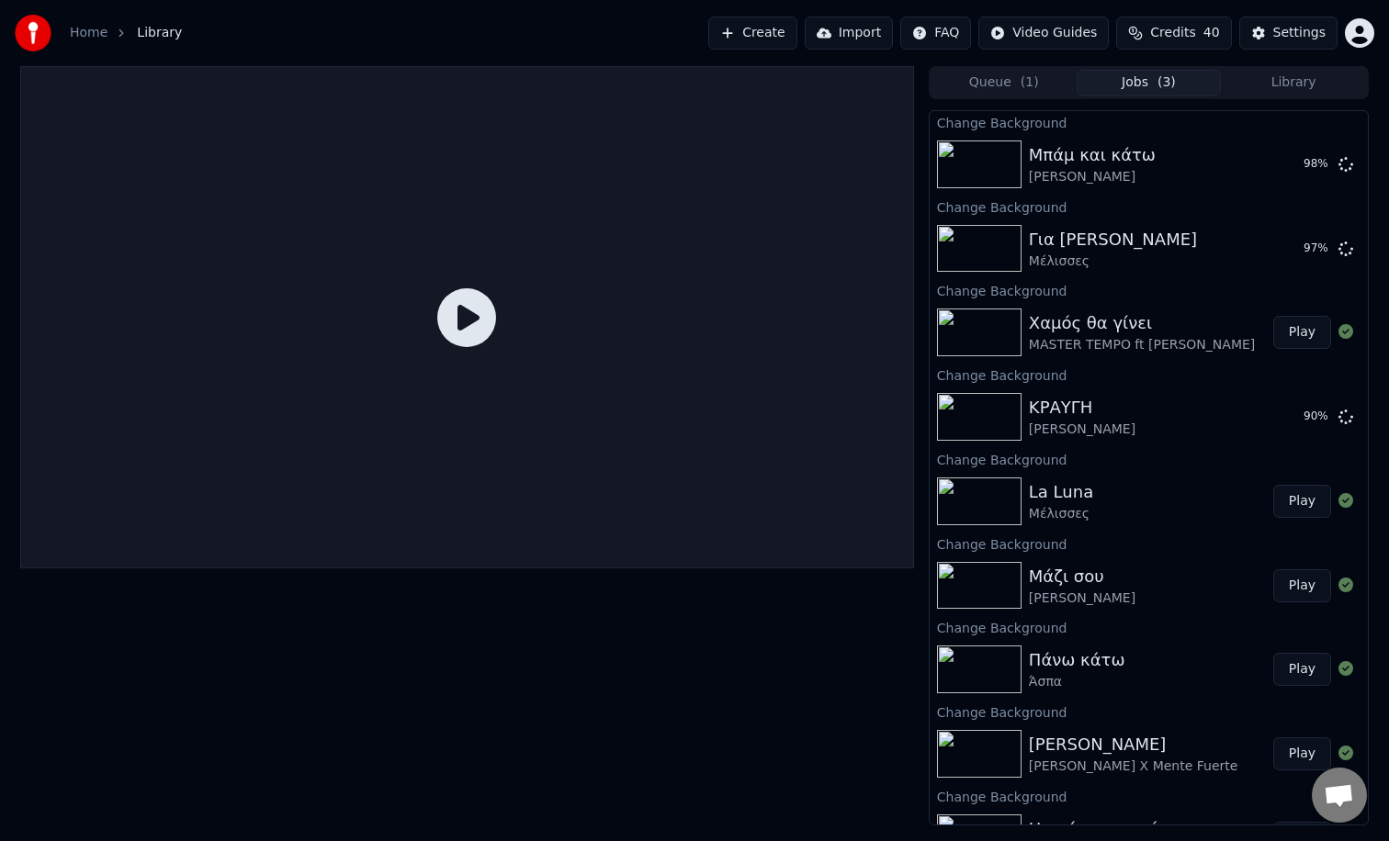
click at [1320, 87] on button "Library" at bounding box center [1292, 83] width 145 height 27
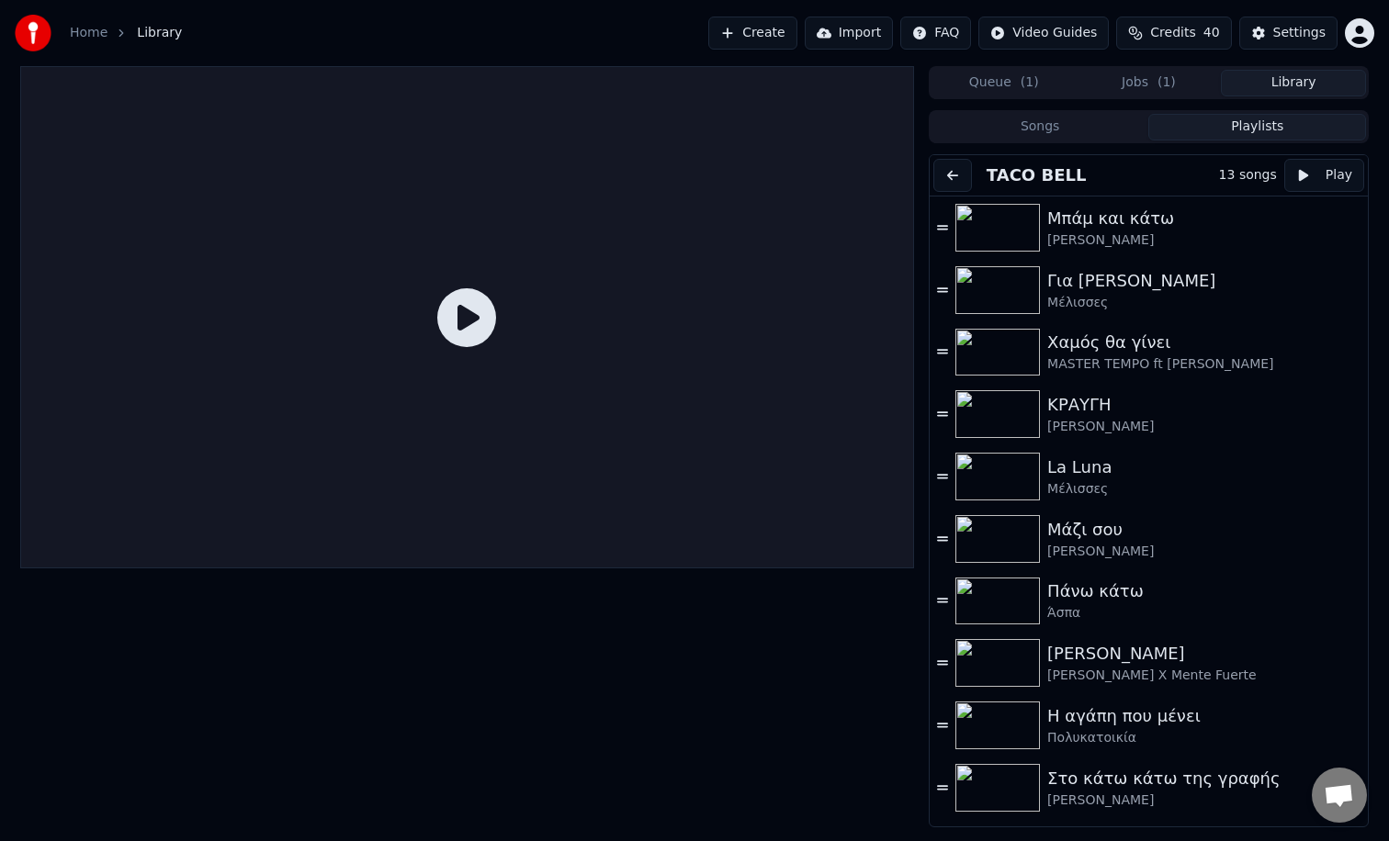
click at [1250, 129] on button "Playlists" at bounding box center [1257, 127] width 218 height 27
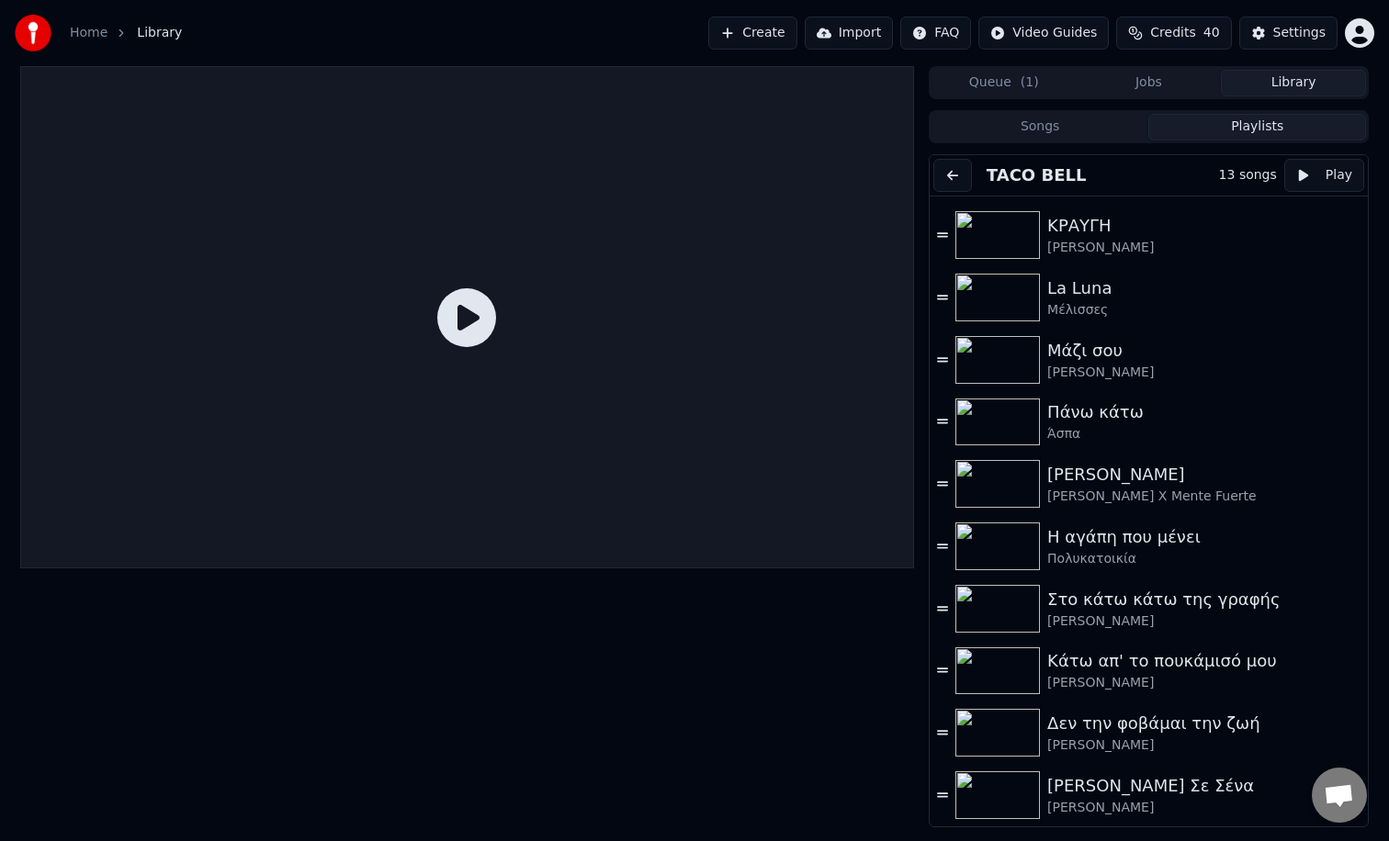
click at [1086, 787] on div "[PERSON_NAME] Σε Σένα" at bounding box center [1194, 786] width 295 height 26
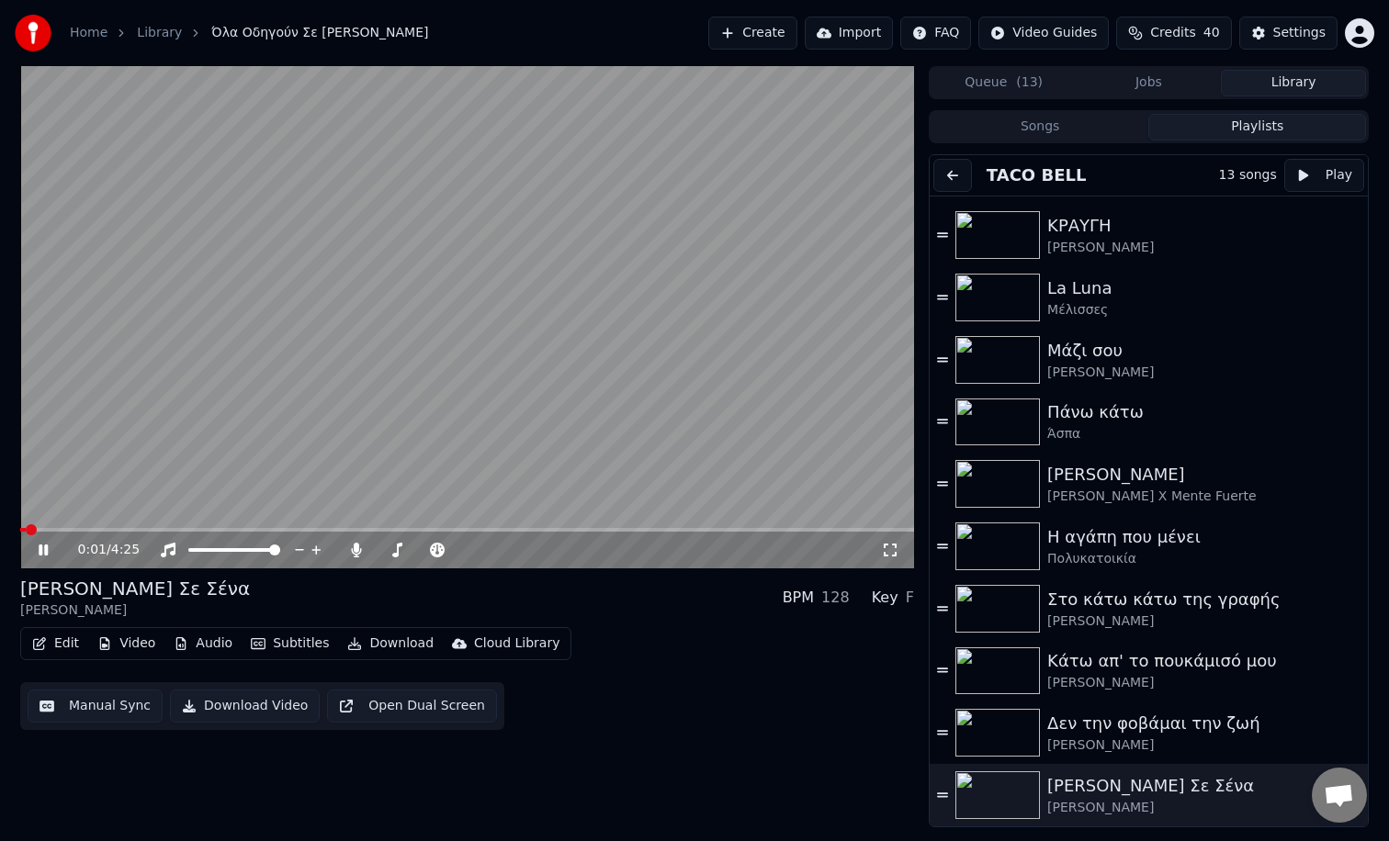
click at [62, 529] on span at bounding box center [467, 530] width 894 height 4
click at [101, 529] on span at bounding box center [467, 530] width 894 height 4
click at [63, 647] on button "Edit" at bounding box center [56, 644] width 62 height 26
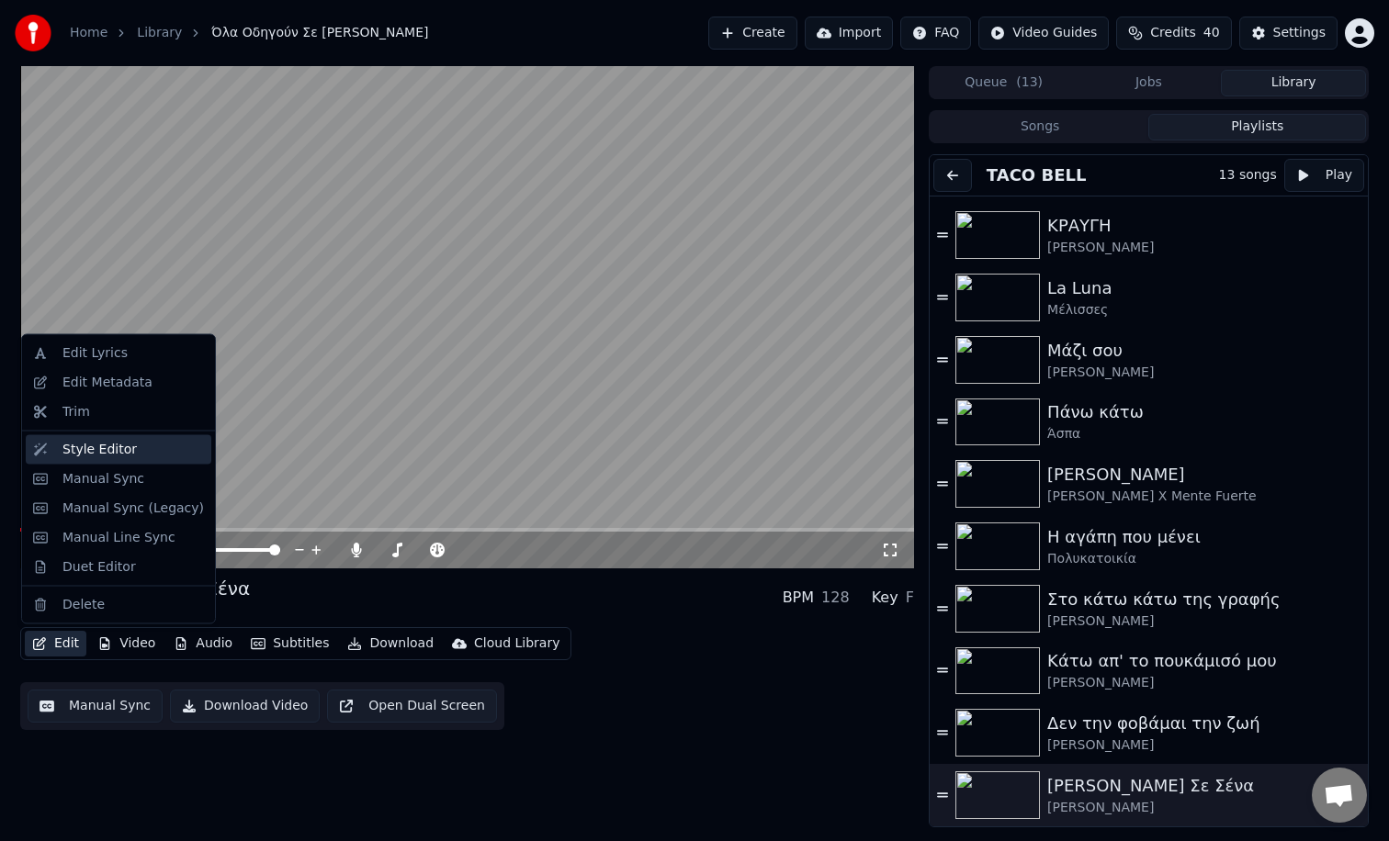
click at [97, 456] on div "Style Editor" at bounding box center [99, 449] width 74 height 18
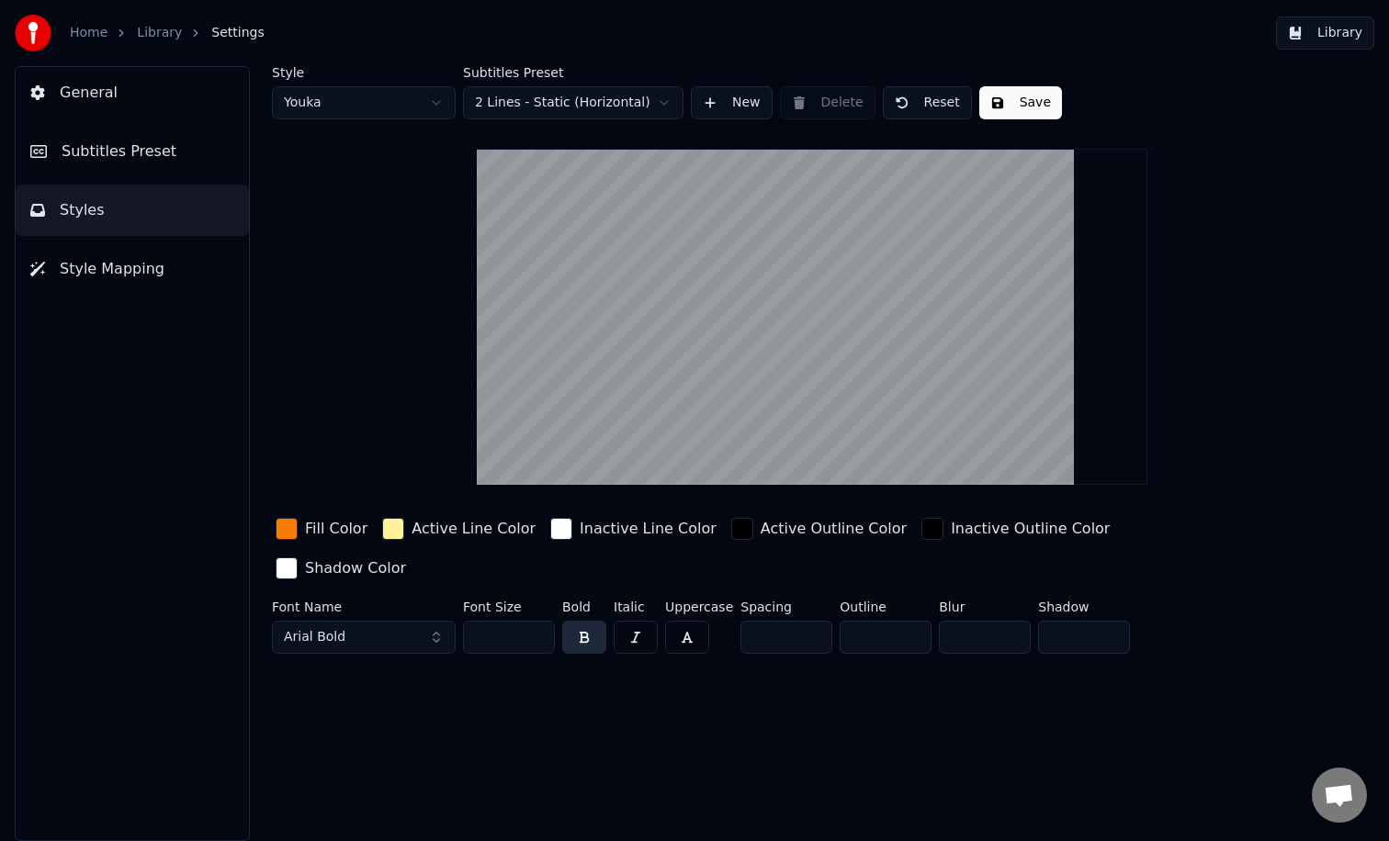
click at [389, 540] on div "Active Line Color" at bounding box center [458, 528] width 161 height 29
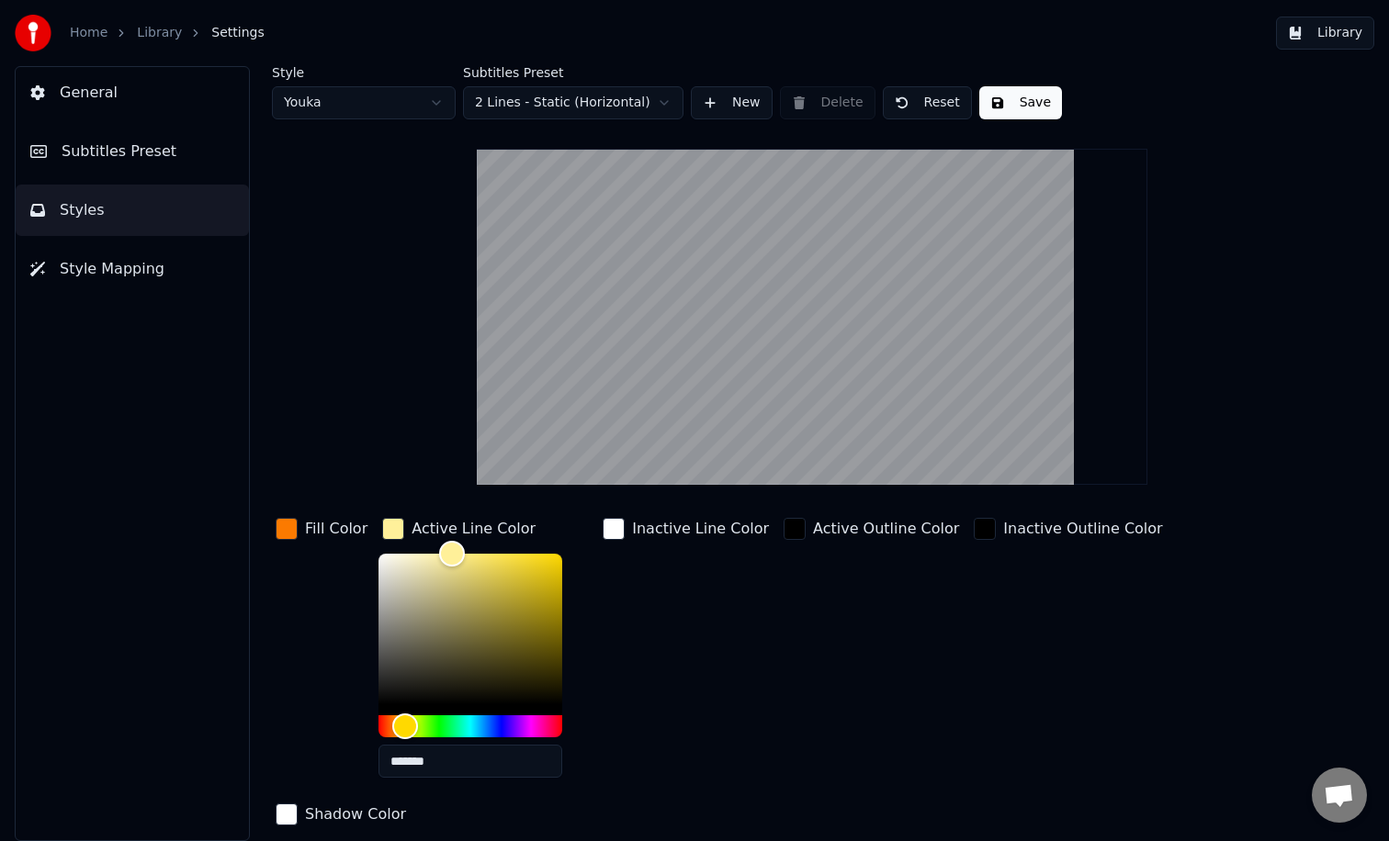
click at [166, 34] on link "Library" at bounding box center [159, 33] width 45 height 18
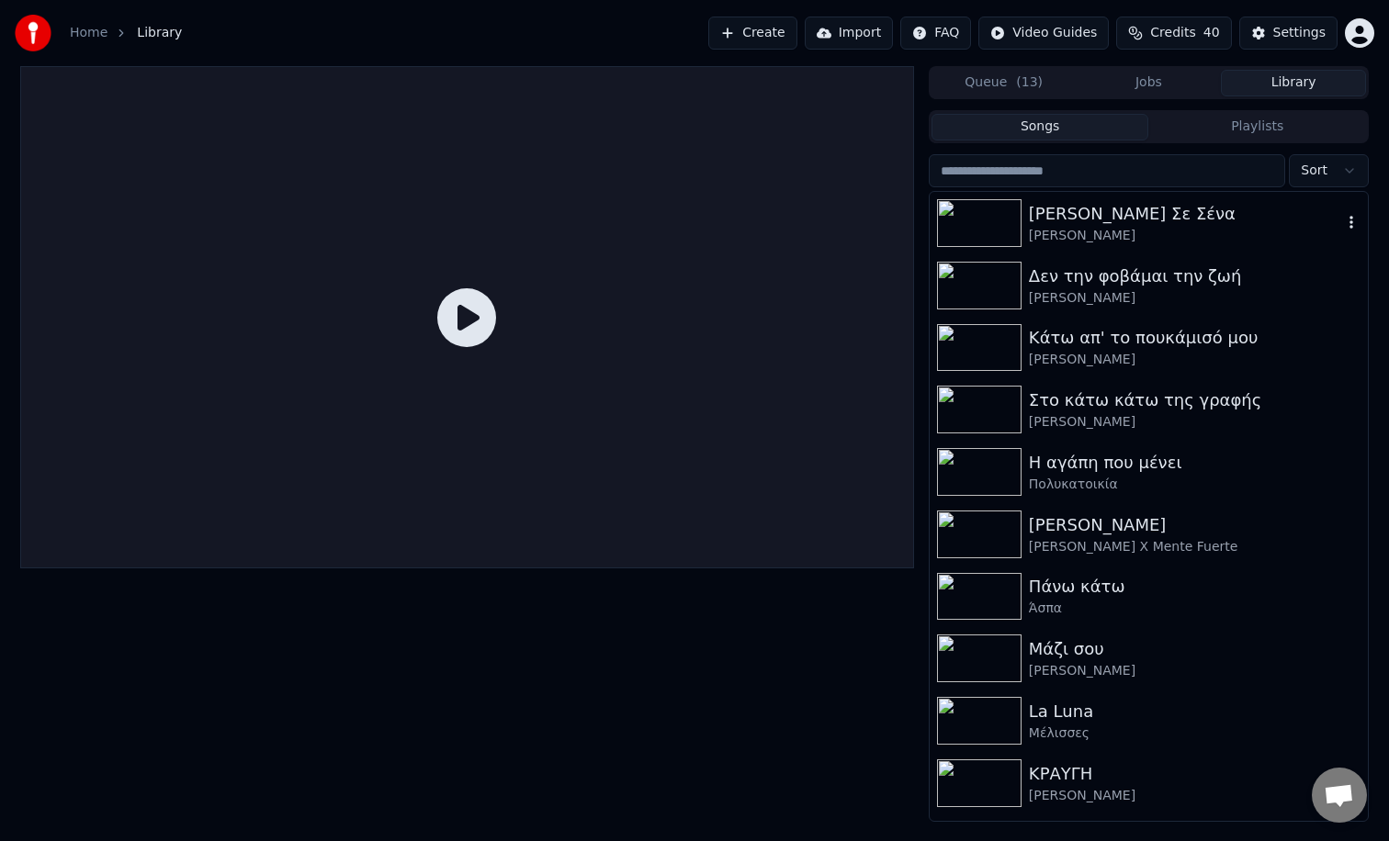
click at [1084, 215] on div "[PERSON_NAME] Σε Σένα" at bounding box center [1185, 214] width 313 height 26
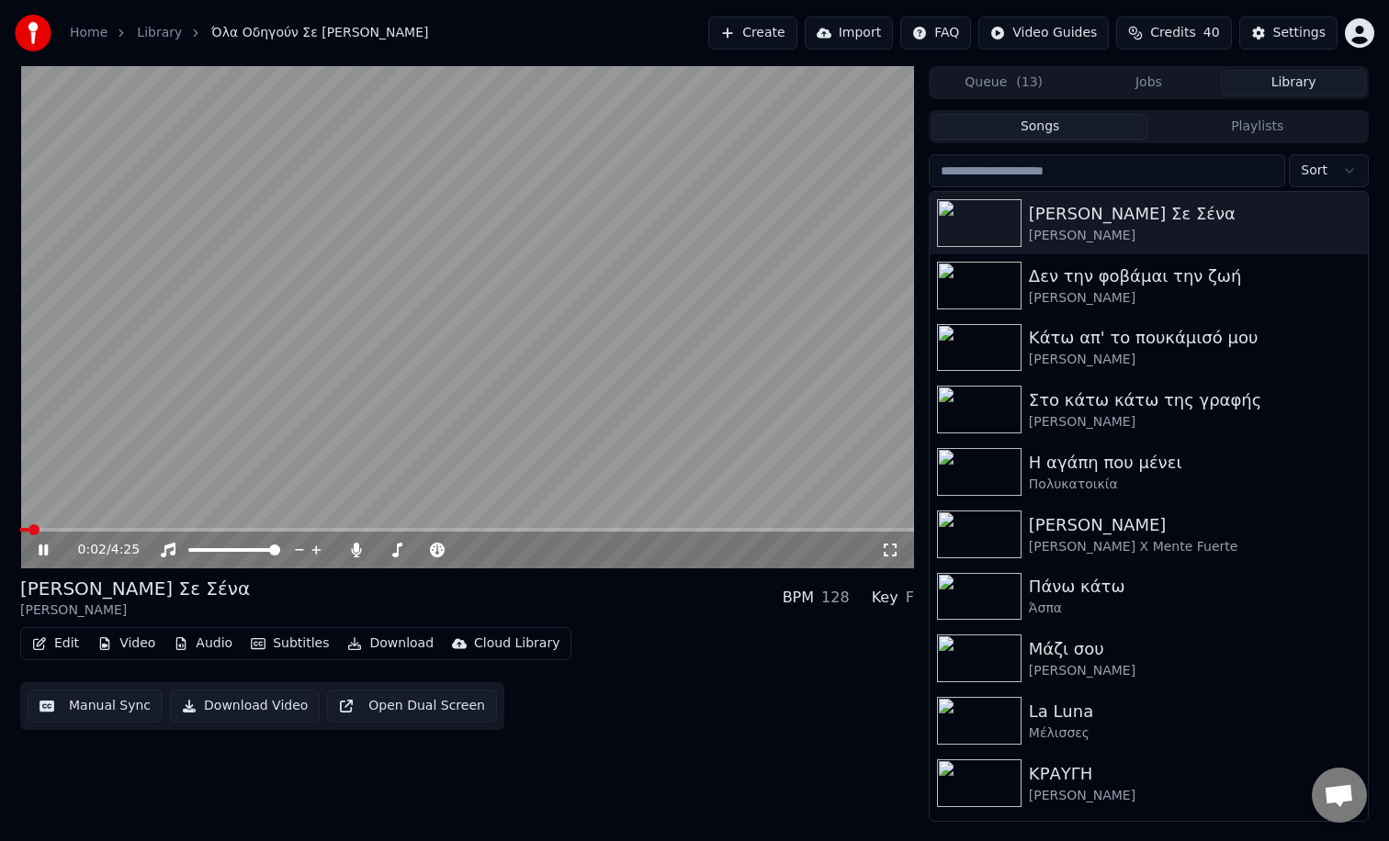
click at [49, 553] on icon at bounding box center [56, 550] width 43 height 15
click at [53, 643] on button "Edit" at bounding box center [56, 644] width 62 height 26
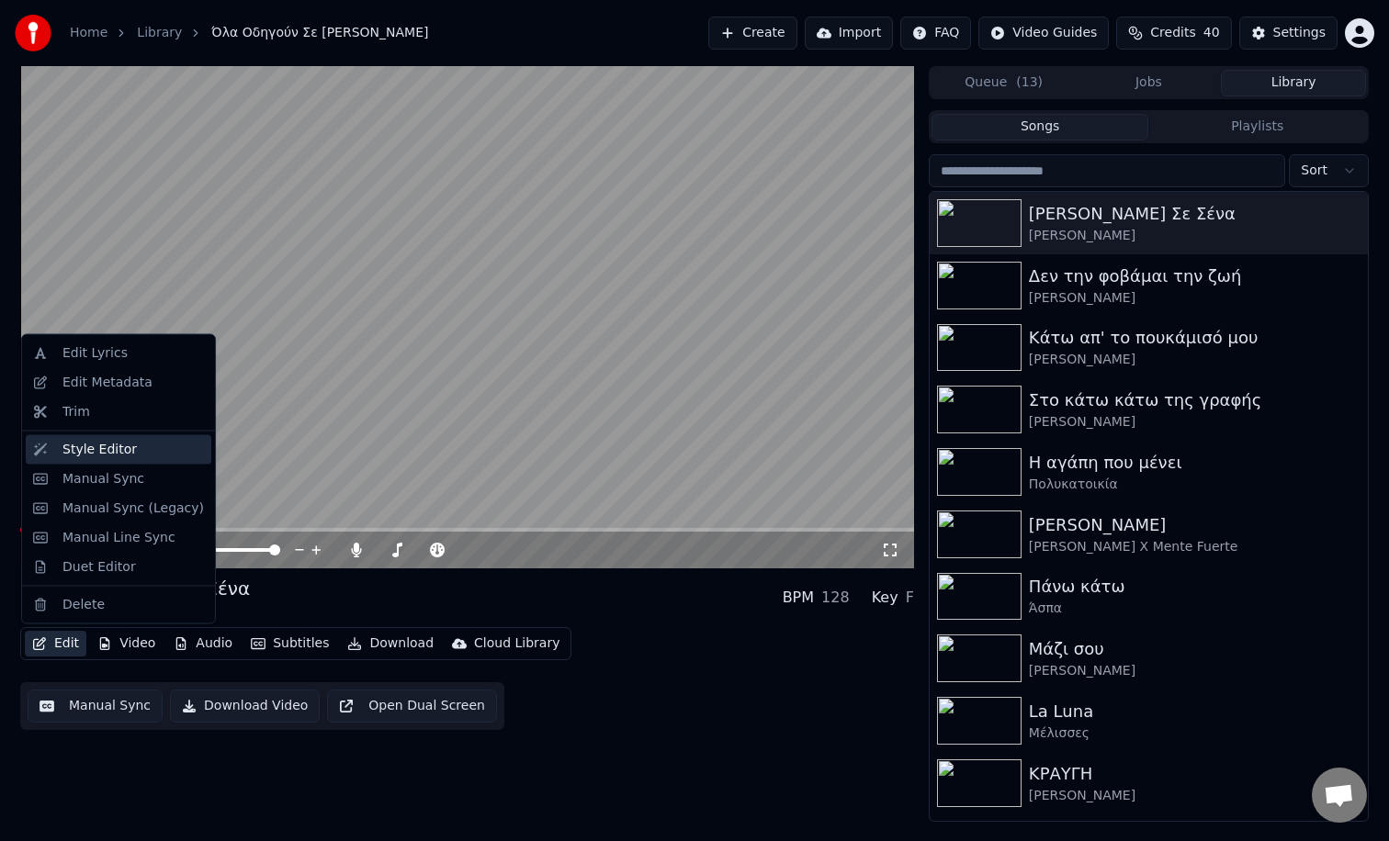
click at [103, 449] on div "Style Editor" at bounding box center [99, 449] width 74 height 18
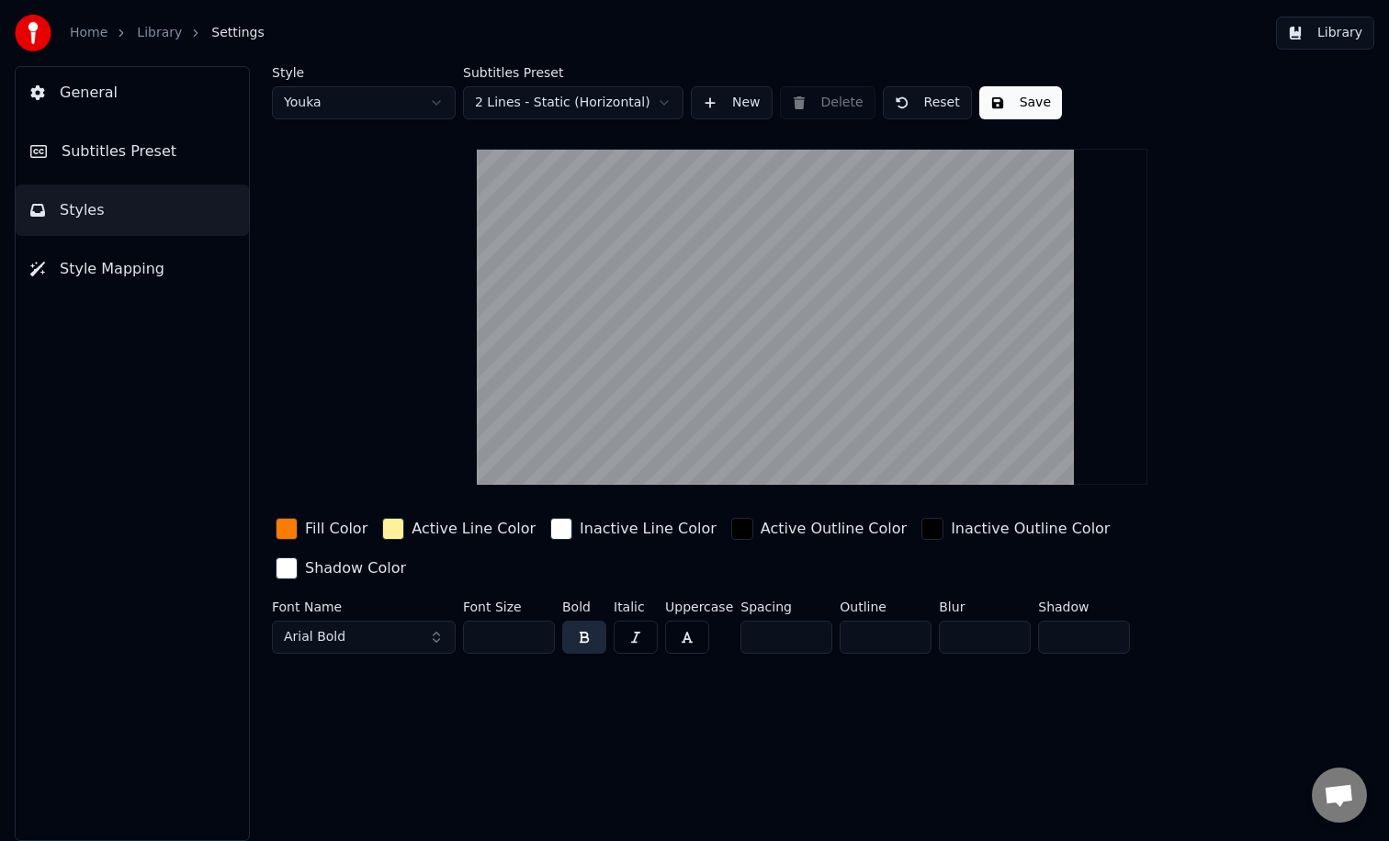
click at [110, 106] on button "General" at bounding box center [132, 92] width 233 height 51
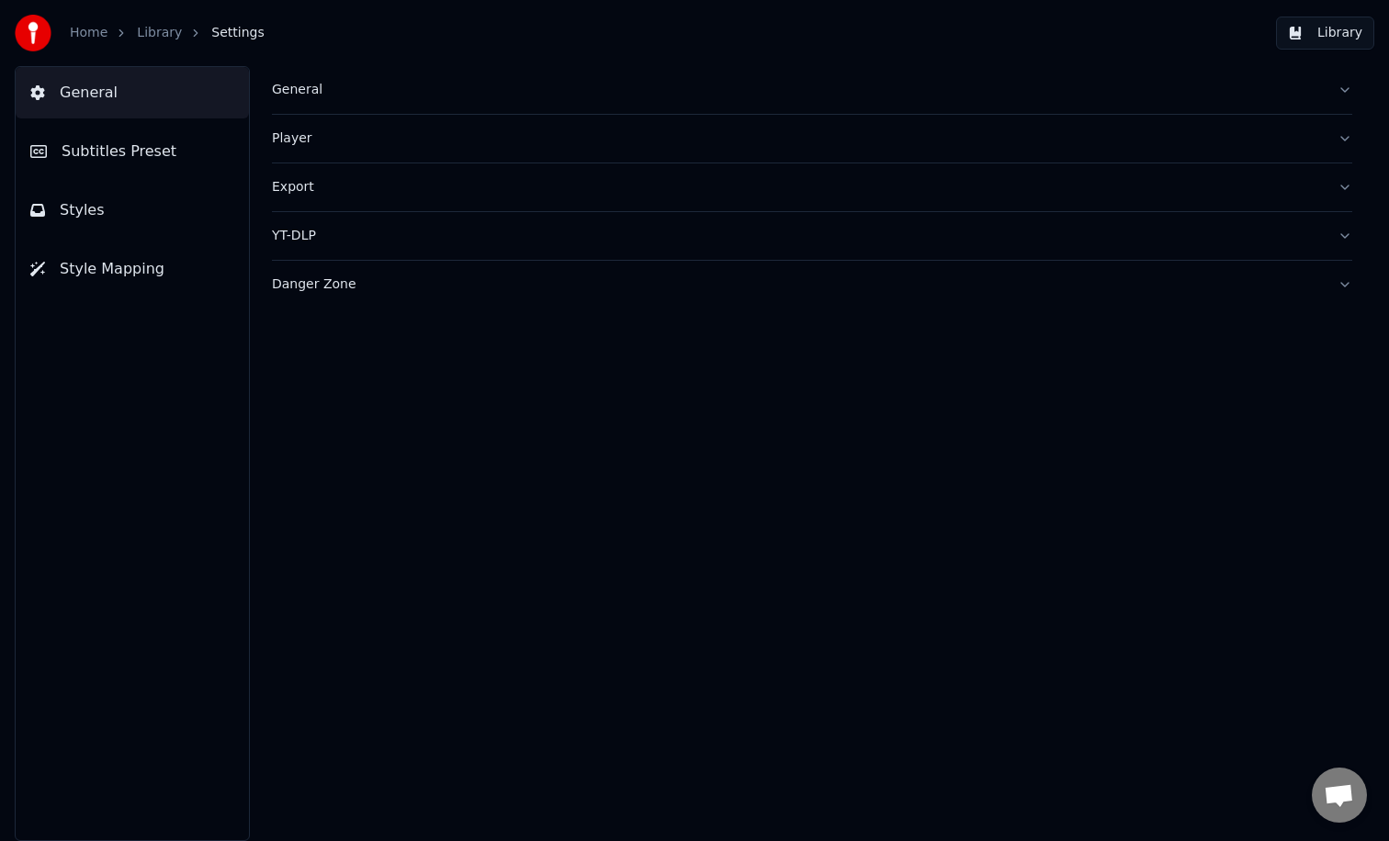
click at [111, 129] on button "Subtitles Preset" at bounding box center [132, 151] width 233 height 51
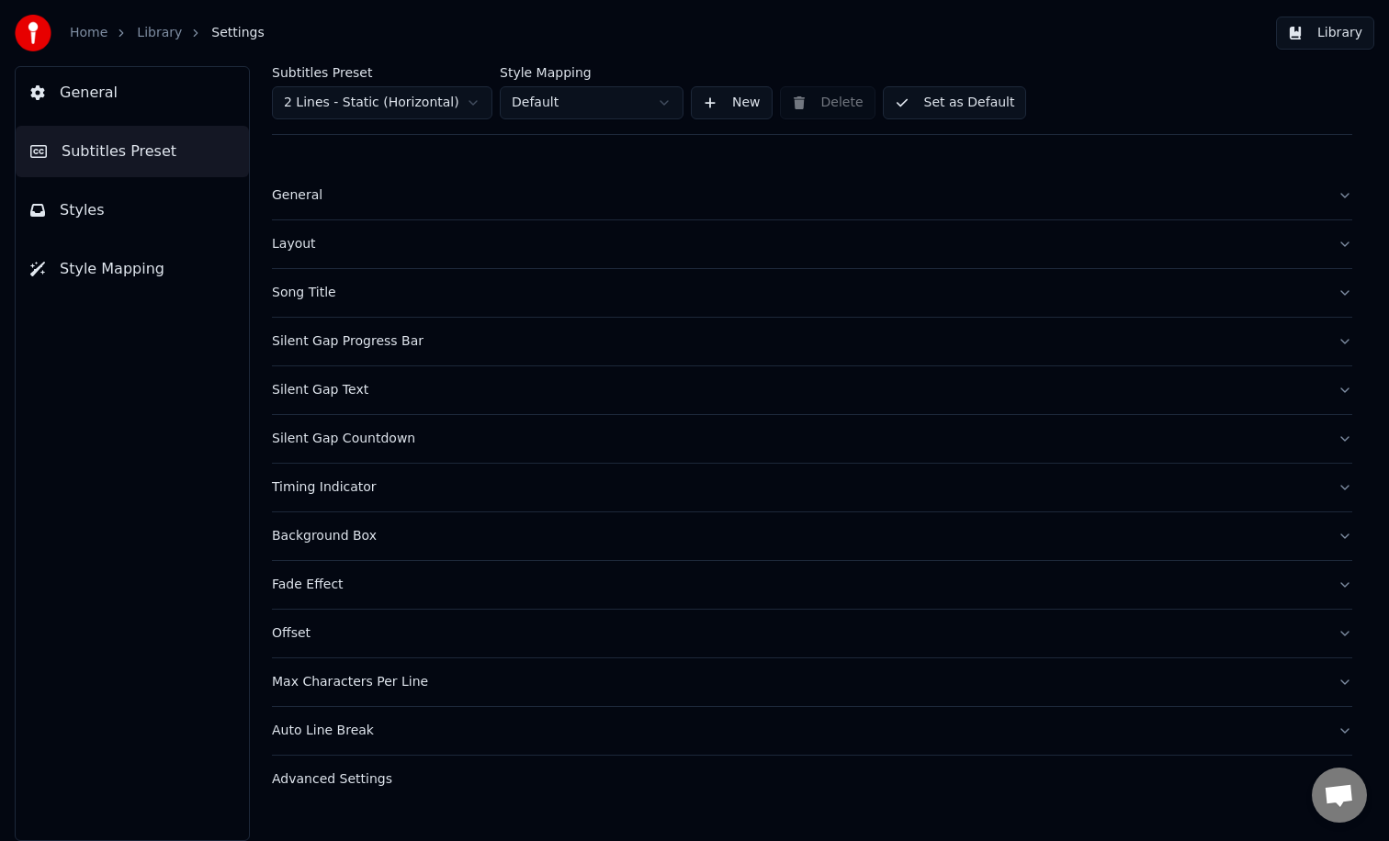
click at [1343, 246] on button "Layout" at bounding box center [812, 244] width 1080 height 48
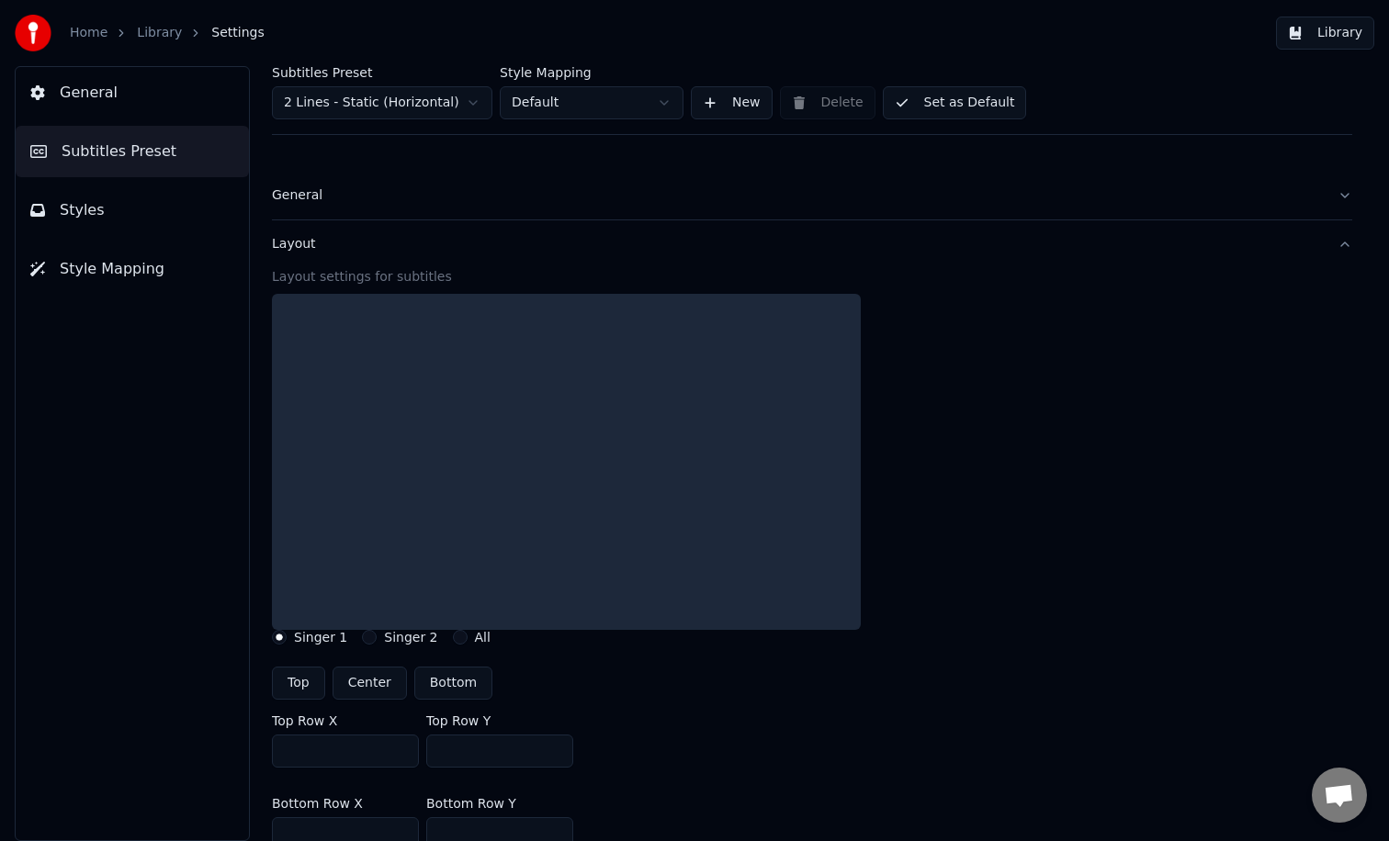
click at [1338, 253] on button "Layout" at bounding box center [812, 244] width 1080 height 48
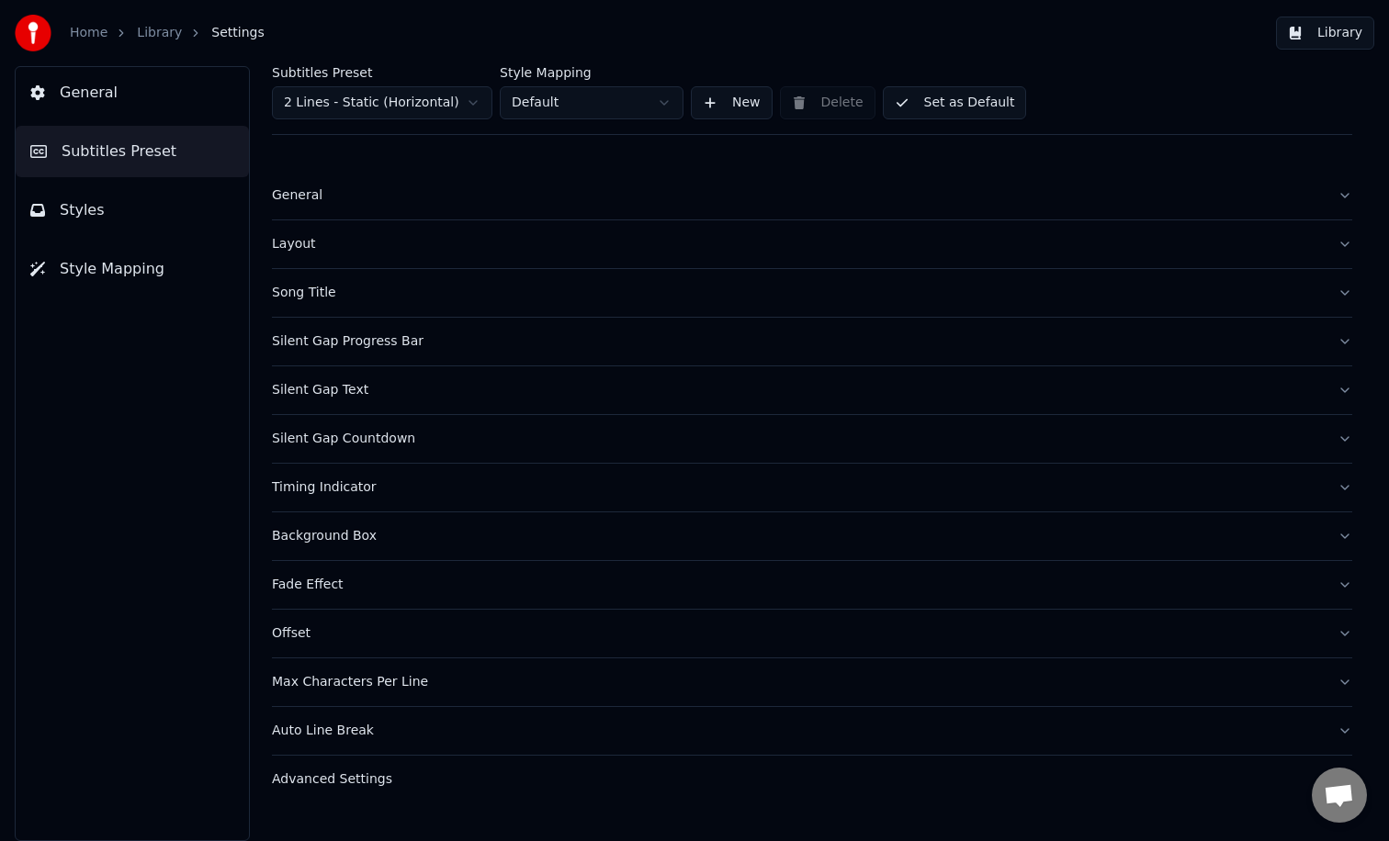
click at [1338, 285] on button "Song Title" at bounding box center [812, 293] width 1080 height 48
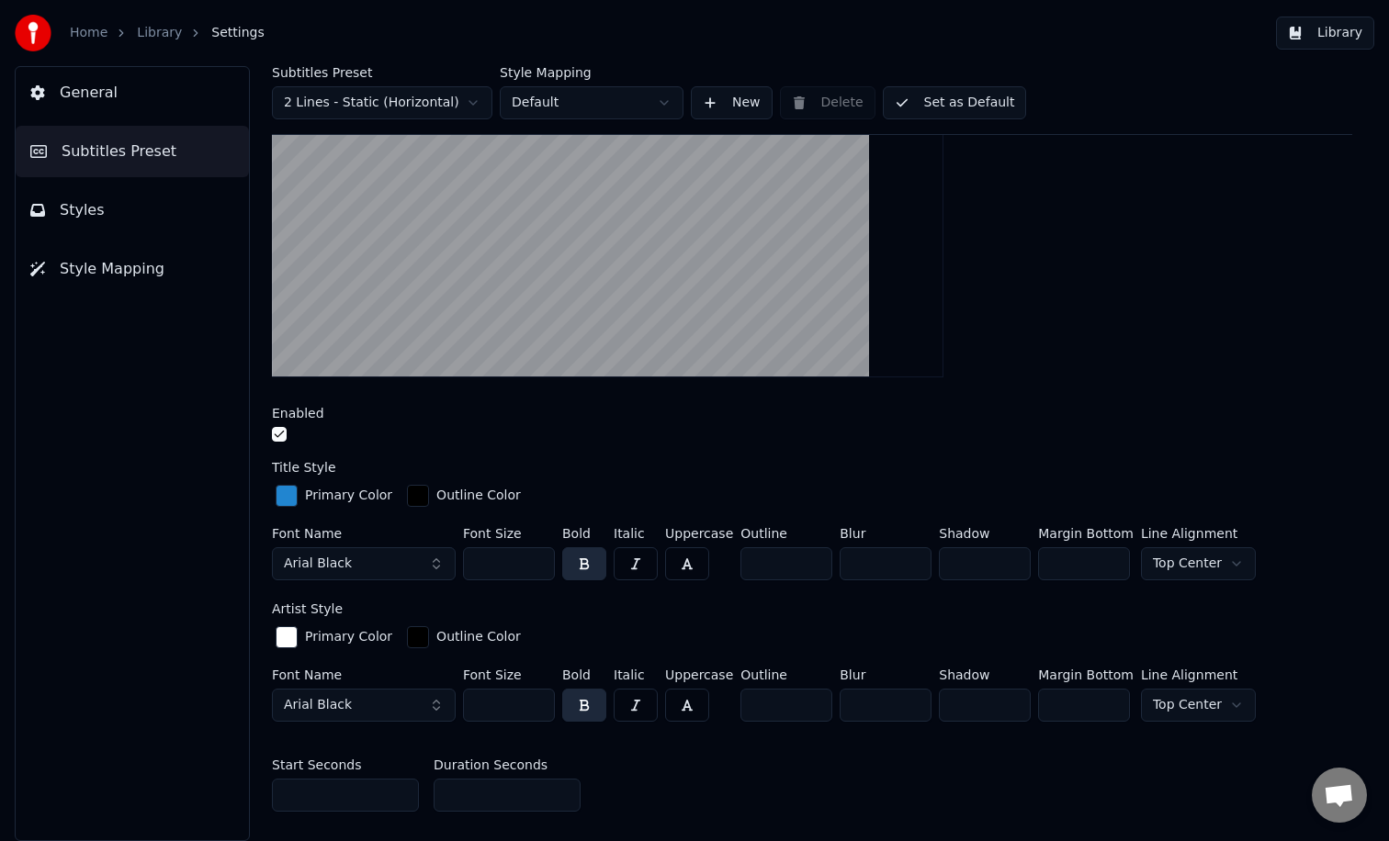
scroll to position [345, 0]
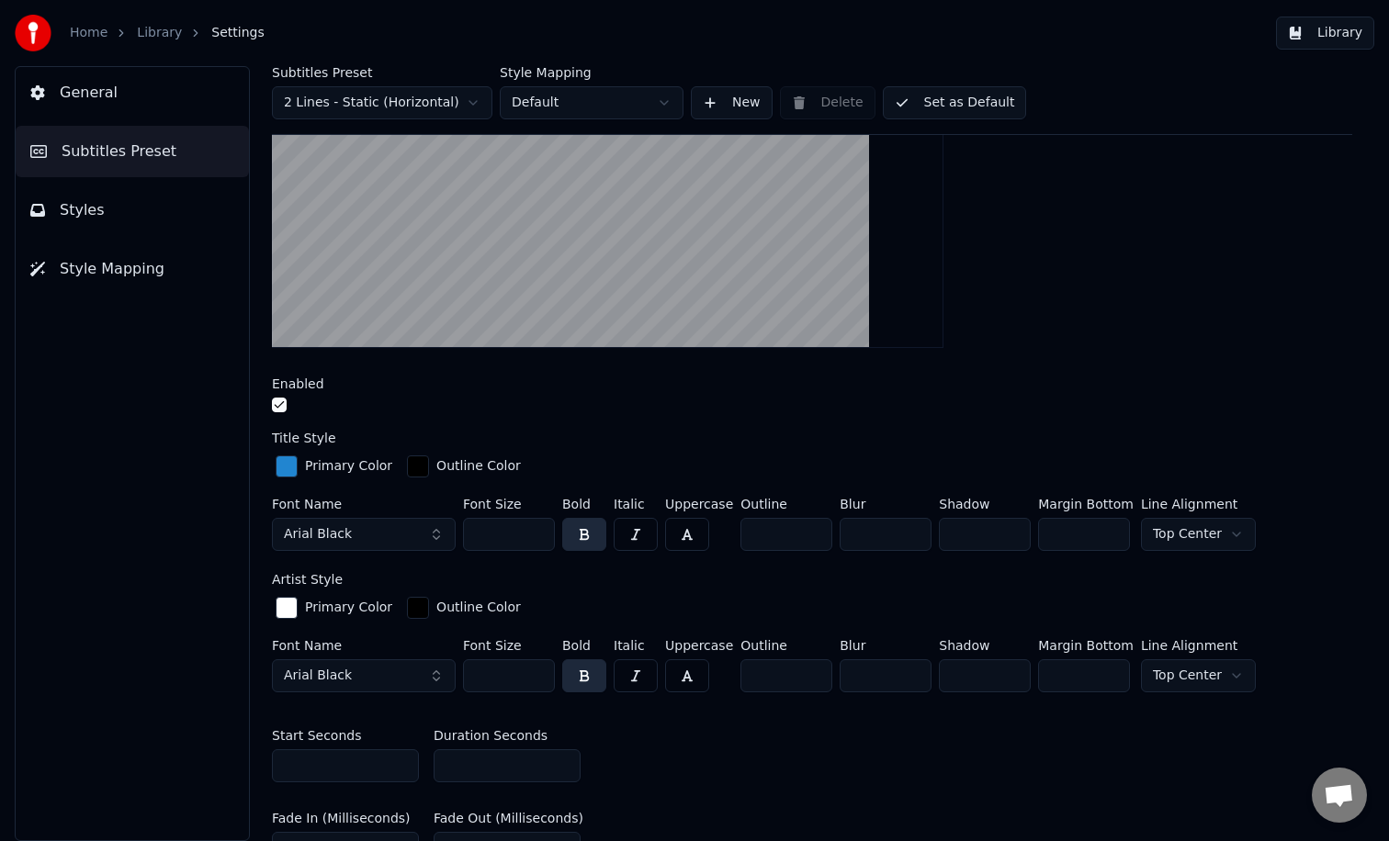
click at [285, 469] on div "button" at bounding box center [287, 466] width 22 height 22
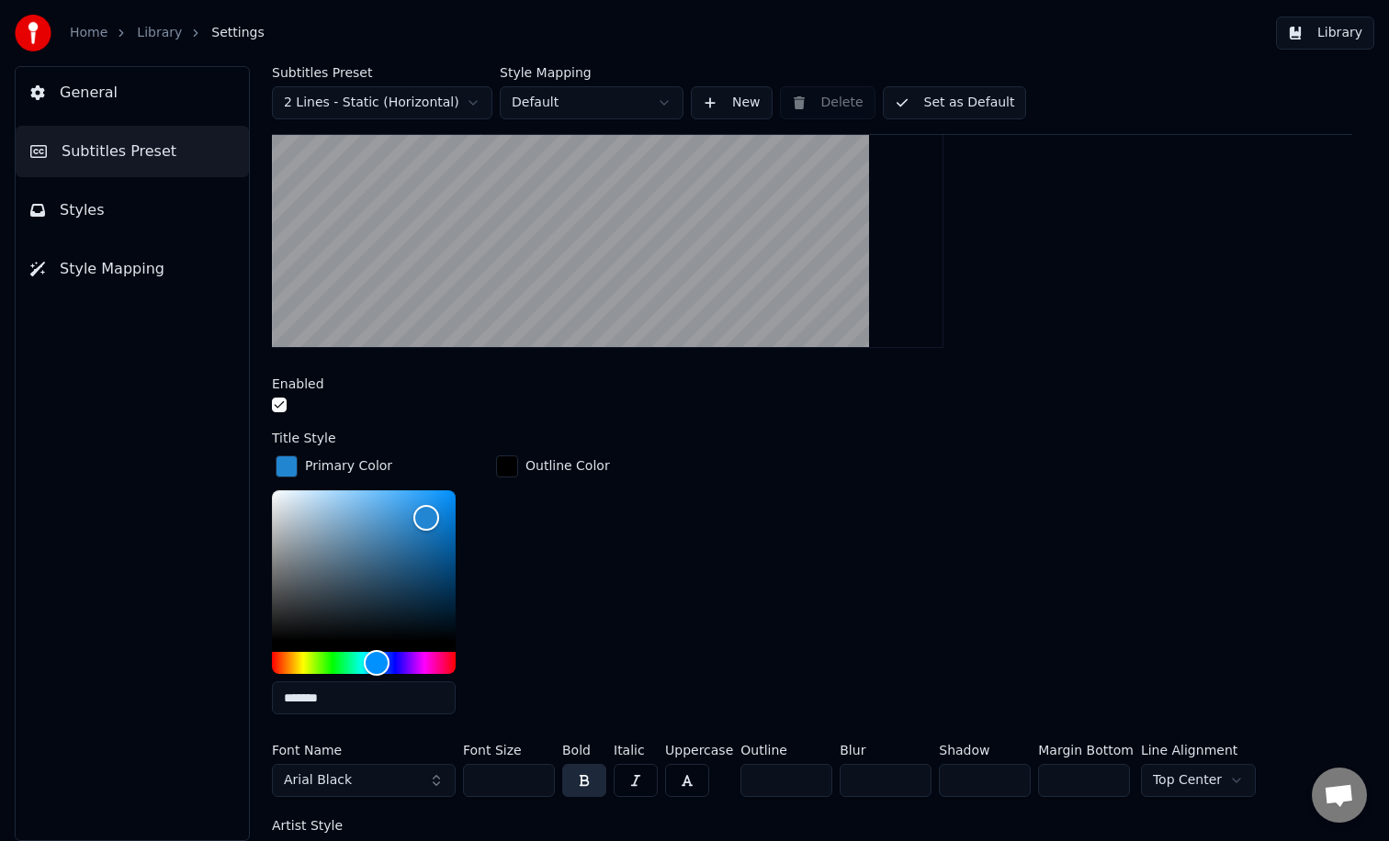
click at [319, 696] on input "*******" at bounding box center [364, 697] width 184 height 33
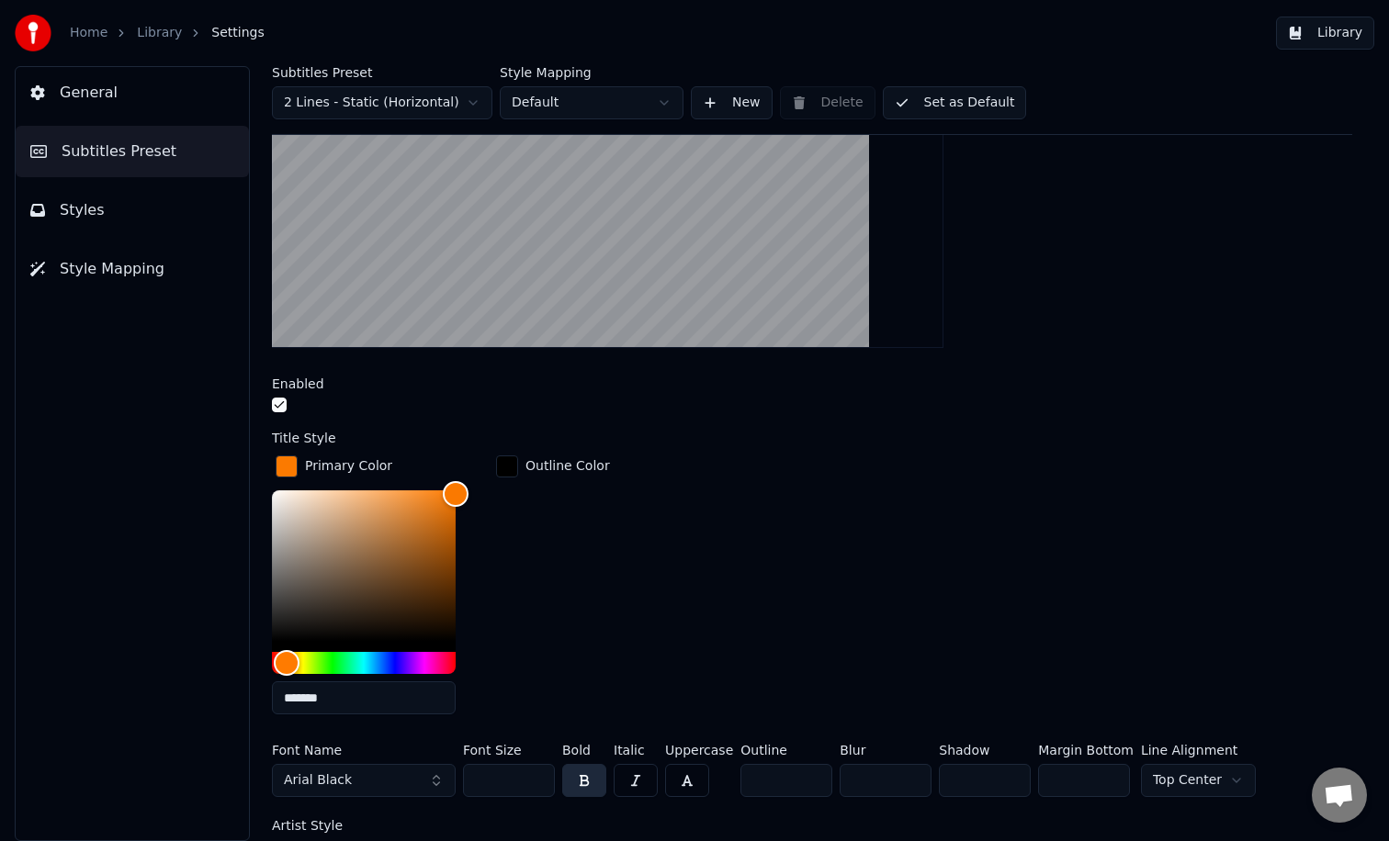
type input "*******"
click at [571, 621] on div "Outline Color" at bounding box center [552, 590] width 121 height 277
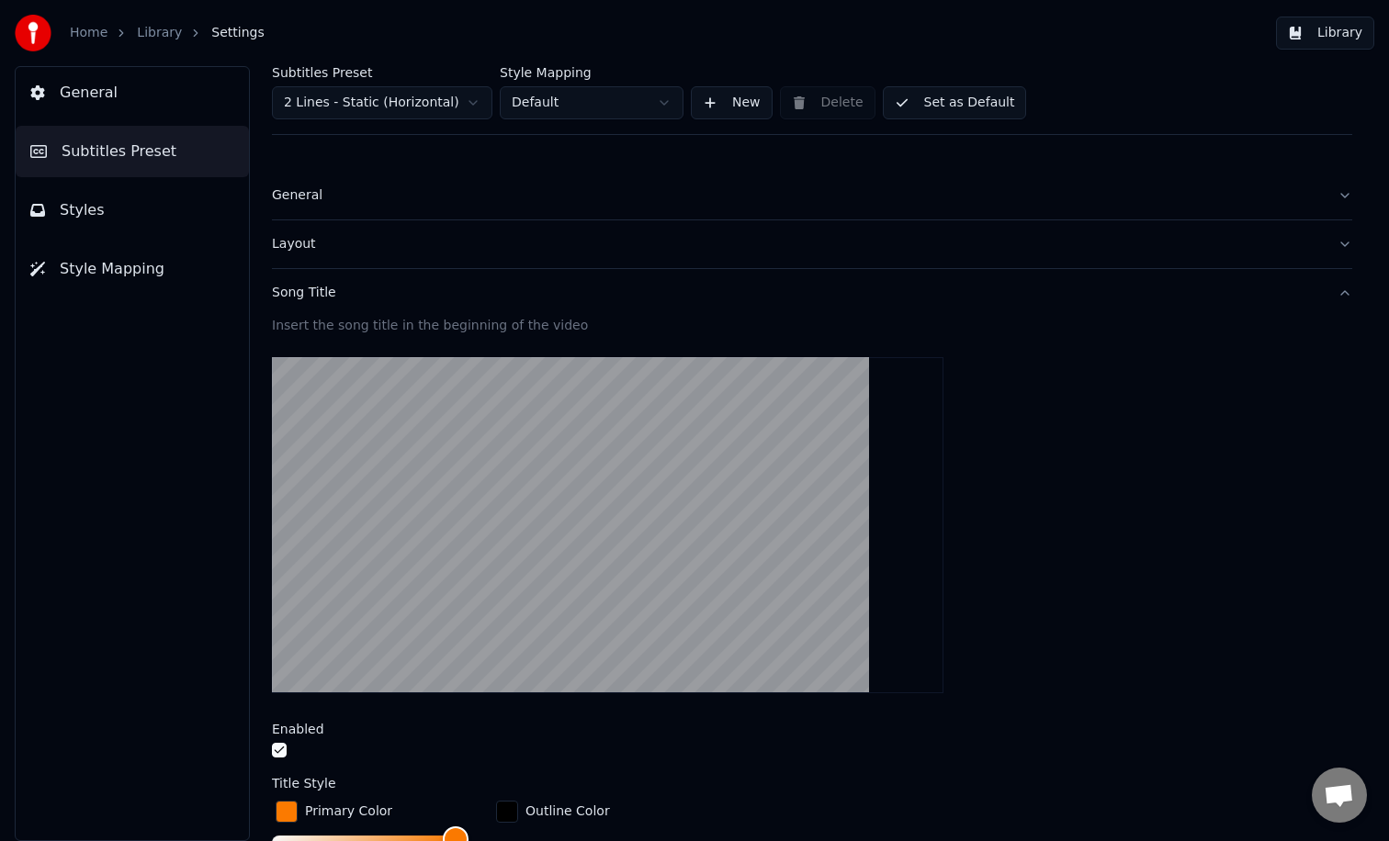
click at [955, 100] on button "Set as Default" at bounding box center [955, 102] width 144 height 33
click at [170, 28] on link "Library" at bounding box center [159, 33] width 45 height 18
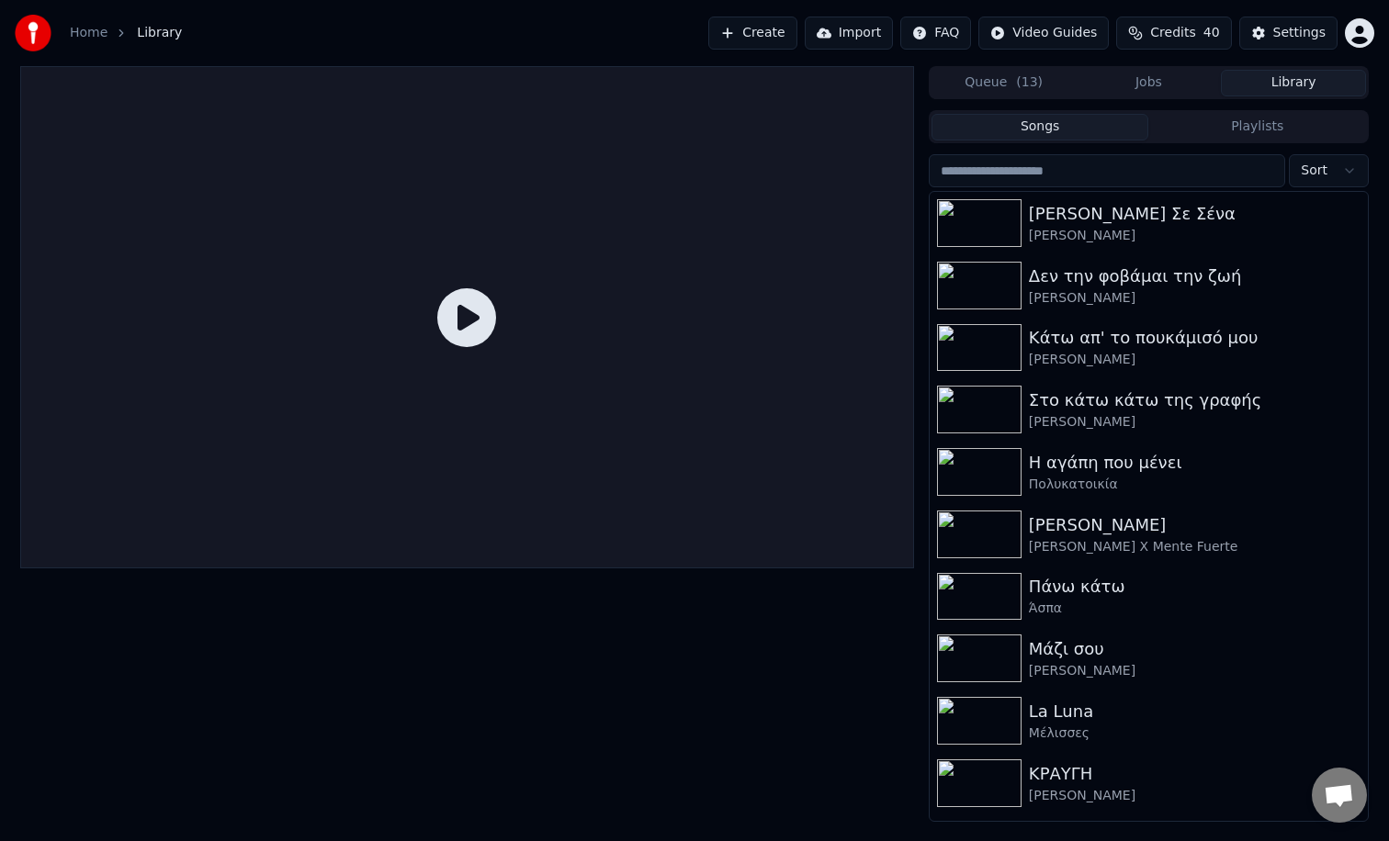
click at [479, 307] on icon at bounding box center [466, 317] width 59 height 59
click at [1111, 208] on div "[PERSON_NAME] Σε Σένα" at bounding box center [1195, 214] width 332 height 26
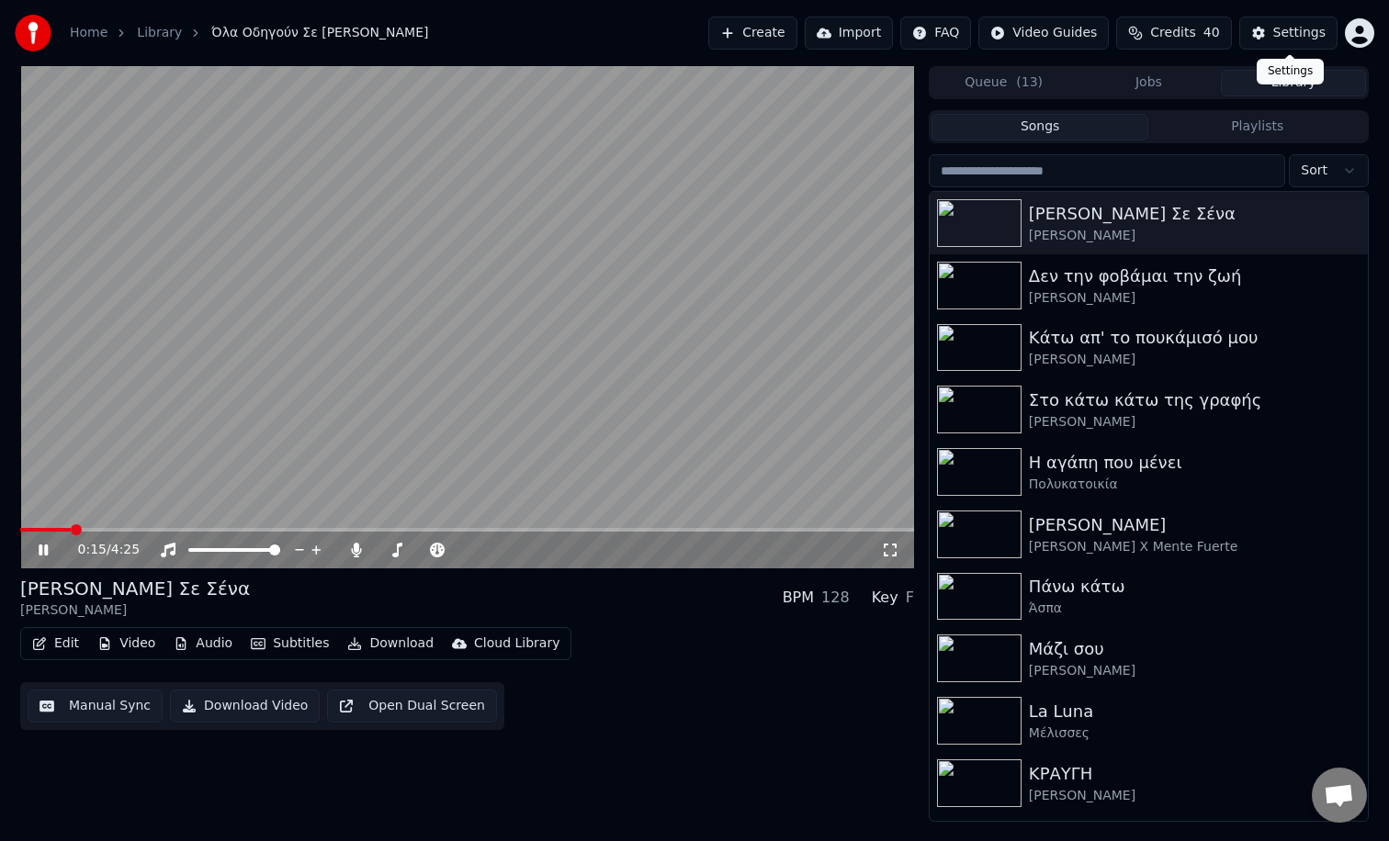
click at [1150, 84] on button "Jobs" at bounding box center [1148, 83] width 145 height 27
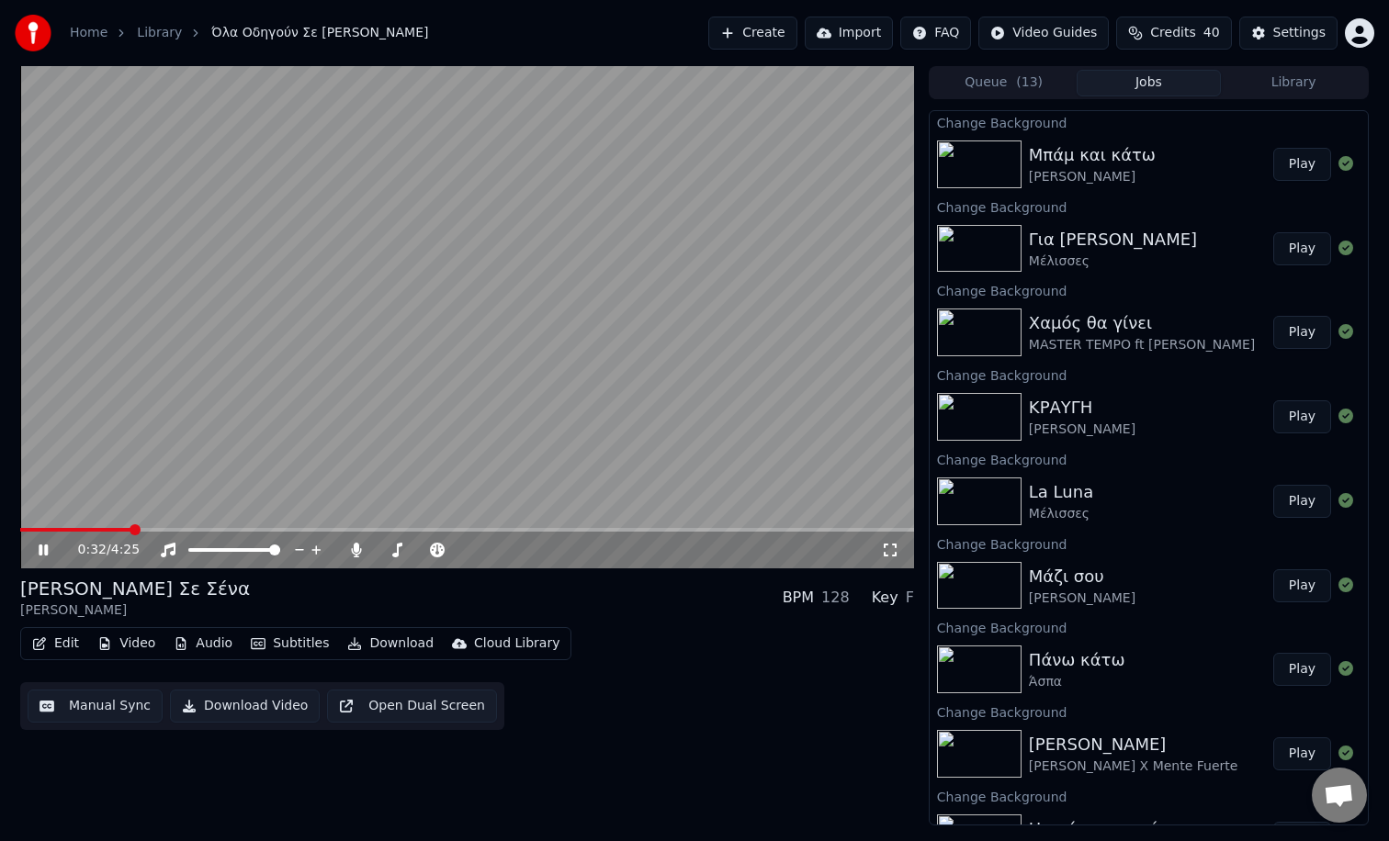
click at [49, 546] on icon at bounding box center [56, 550] width 43 height 15
click at [1310, 91] on button "Library" at bounding box center [1292, 83] width 145 height 27
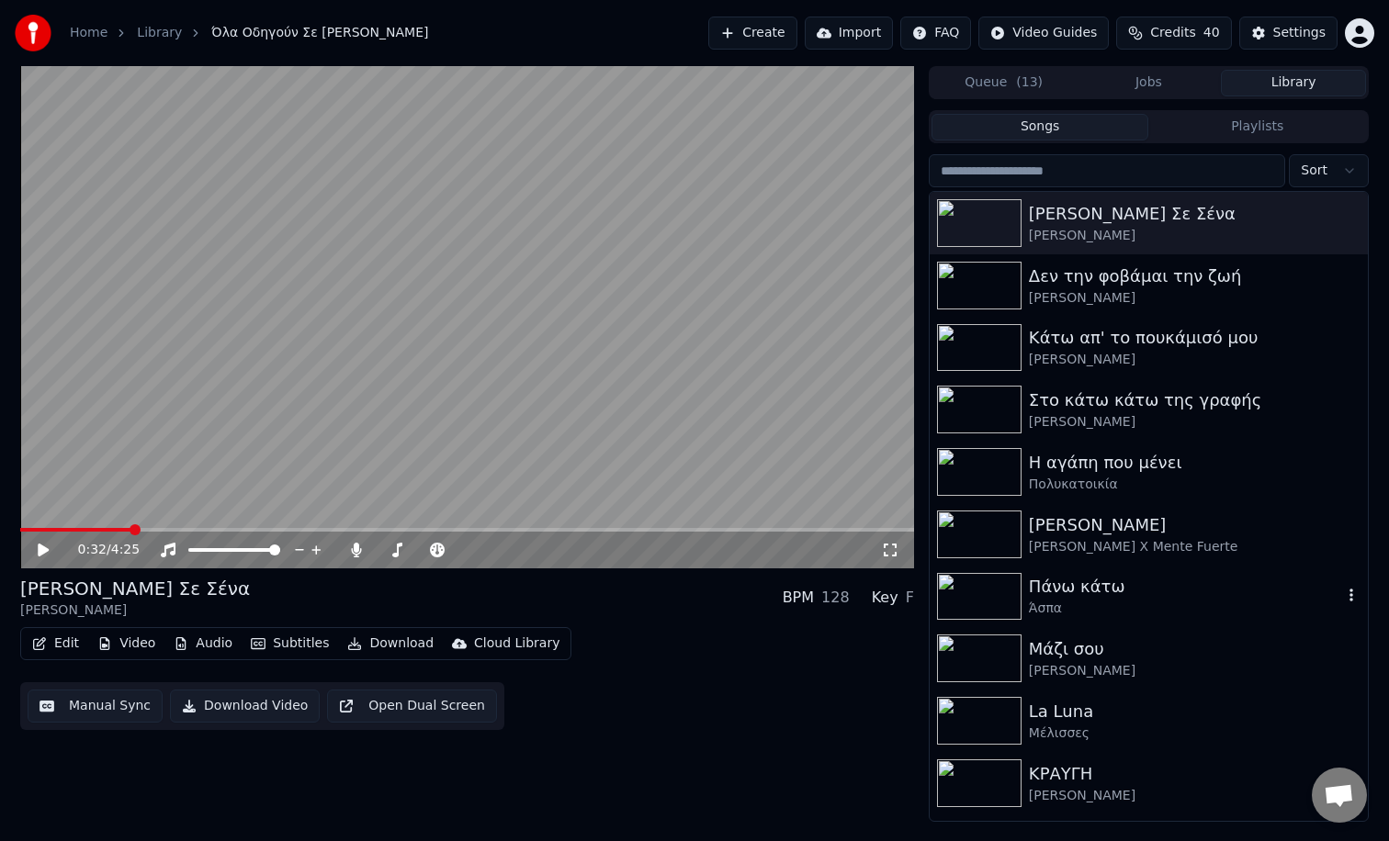
scroll to position [305, 0]
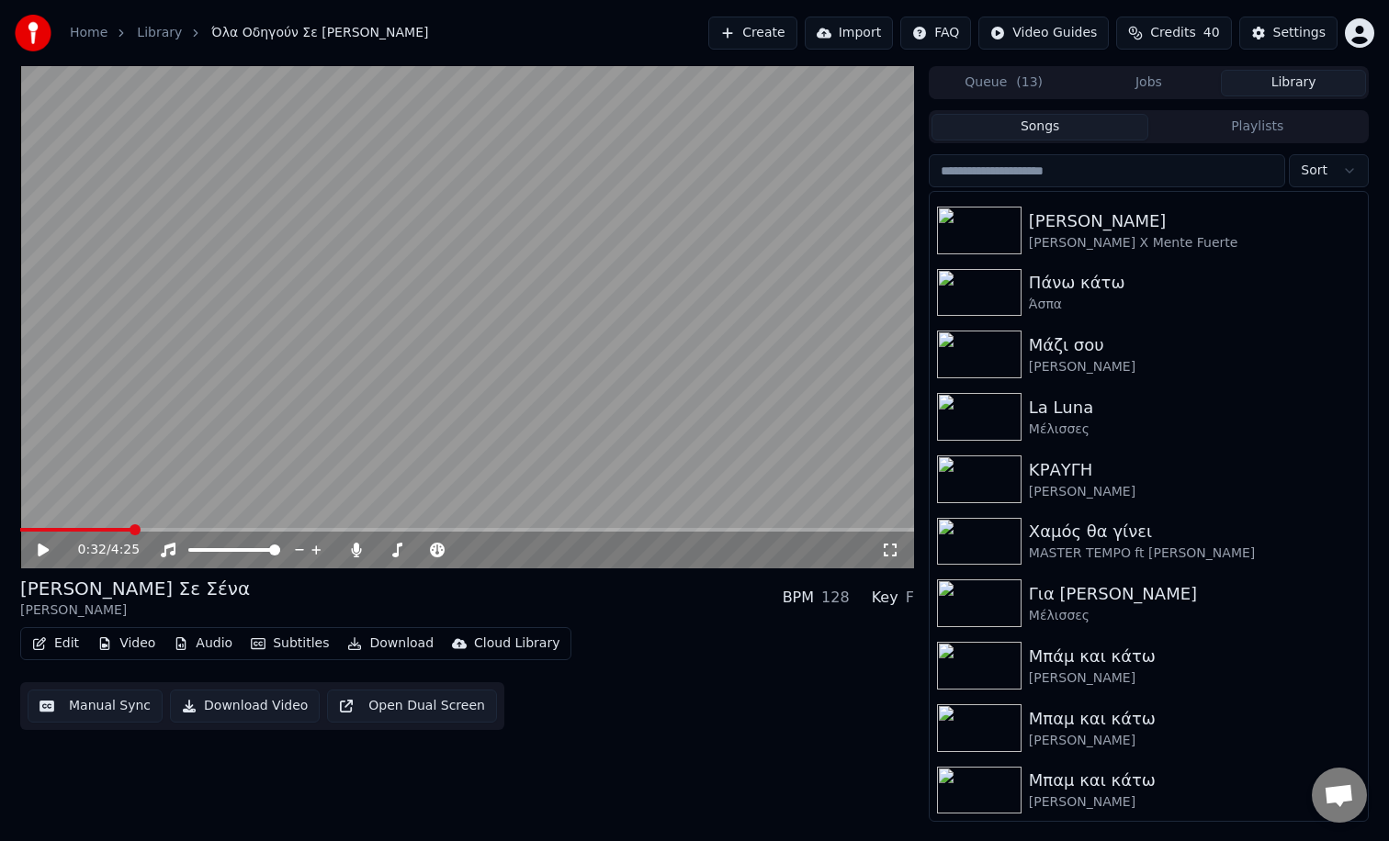
click at [1265, 125] on button "Playlists" at bounding box center [1257, 127] width 218 height 27
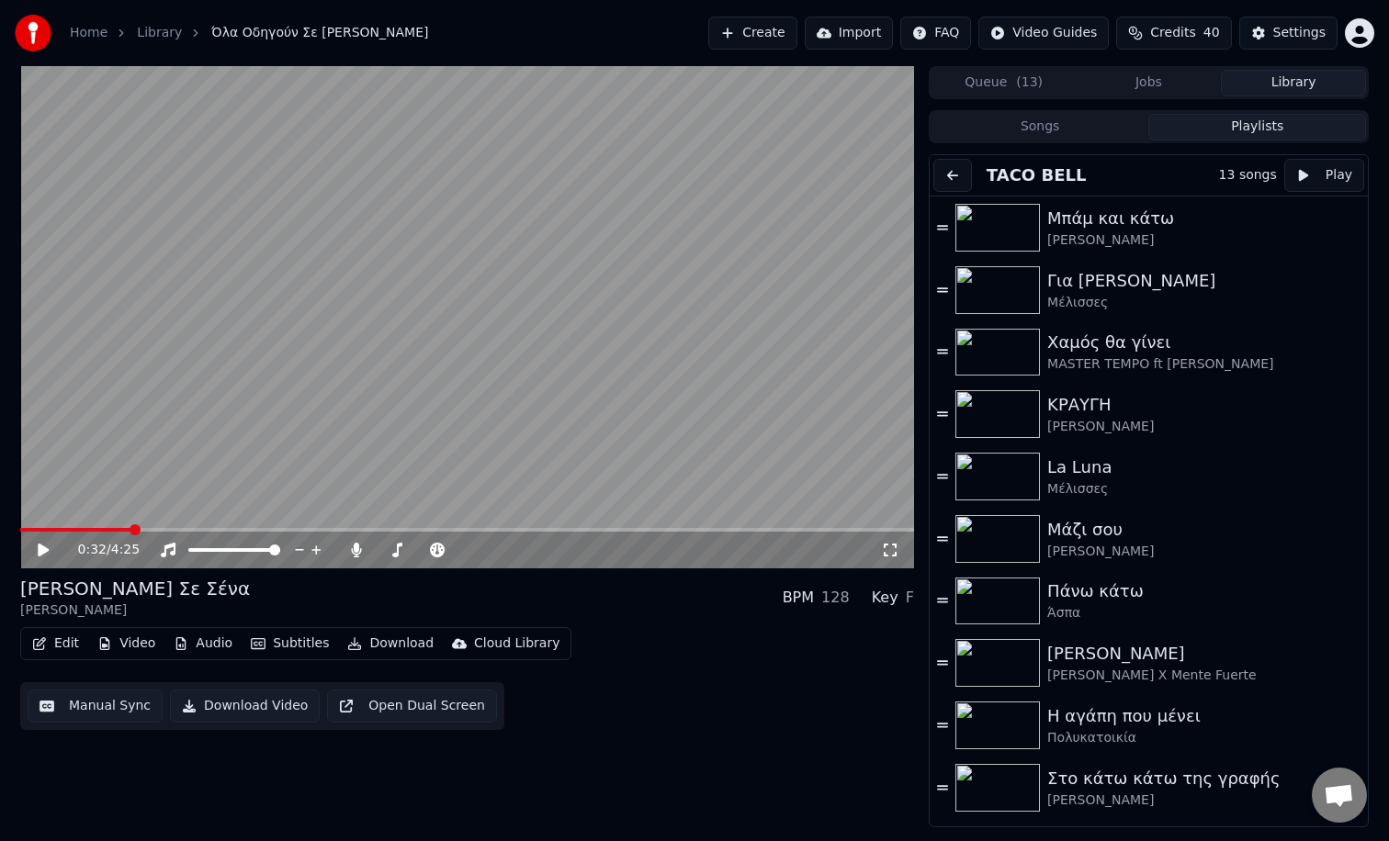
scroll to position [179, 0]
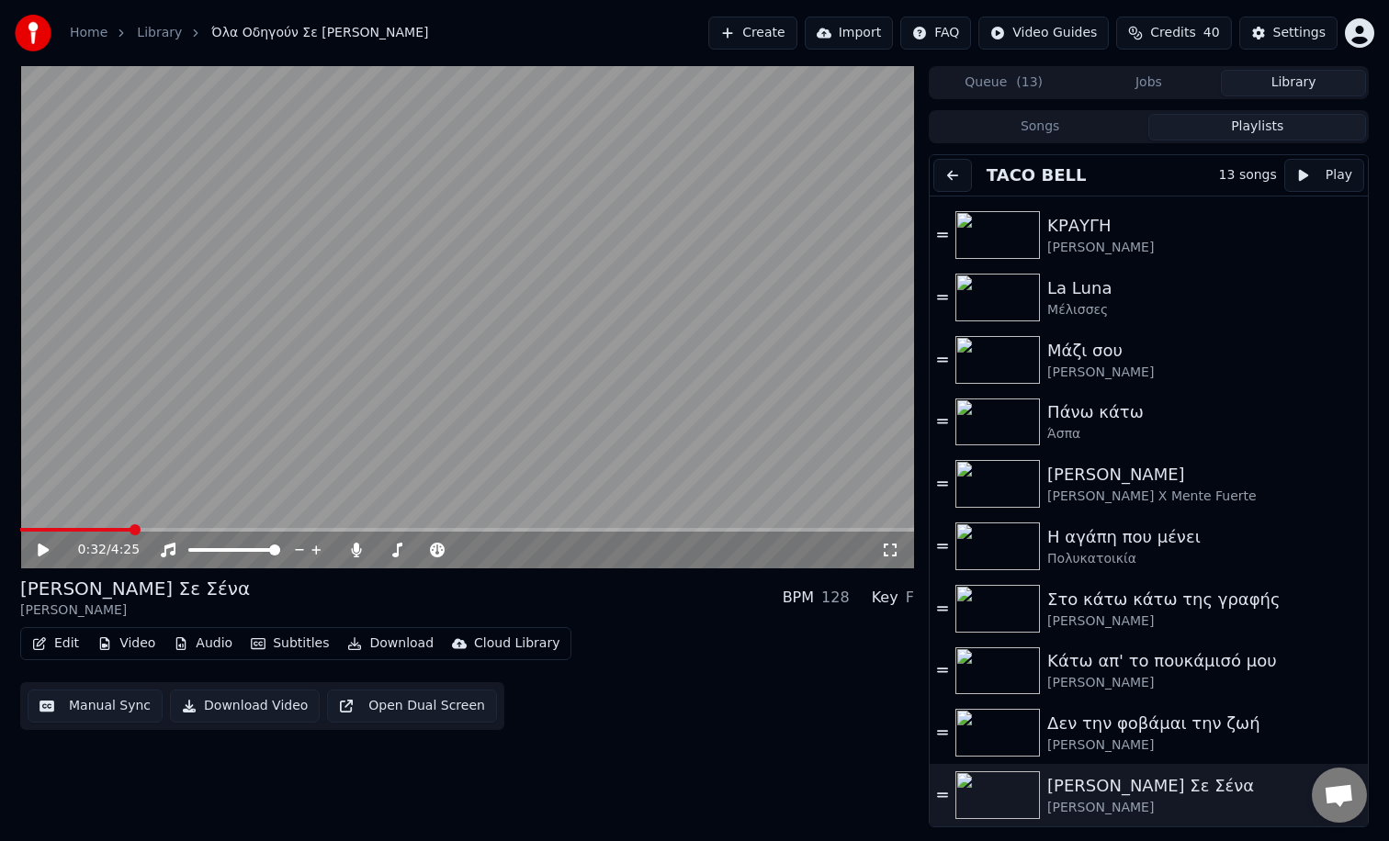
click at [1022, 806] on img at bounding box center [997, 795] width 84 height 48
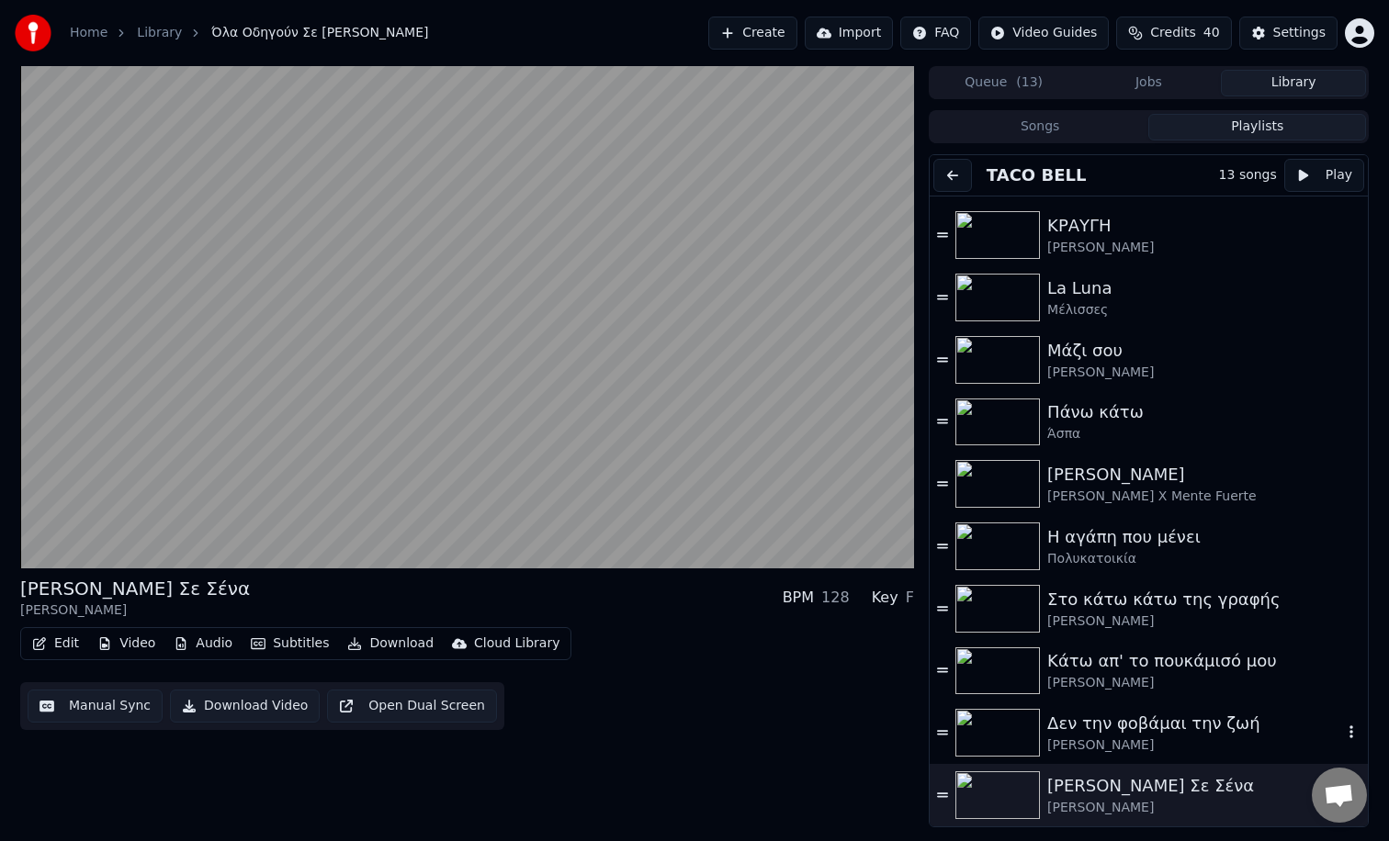
click at [1000, 734] on img at bounding box center [997, 733] width 84 height 48
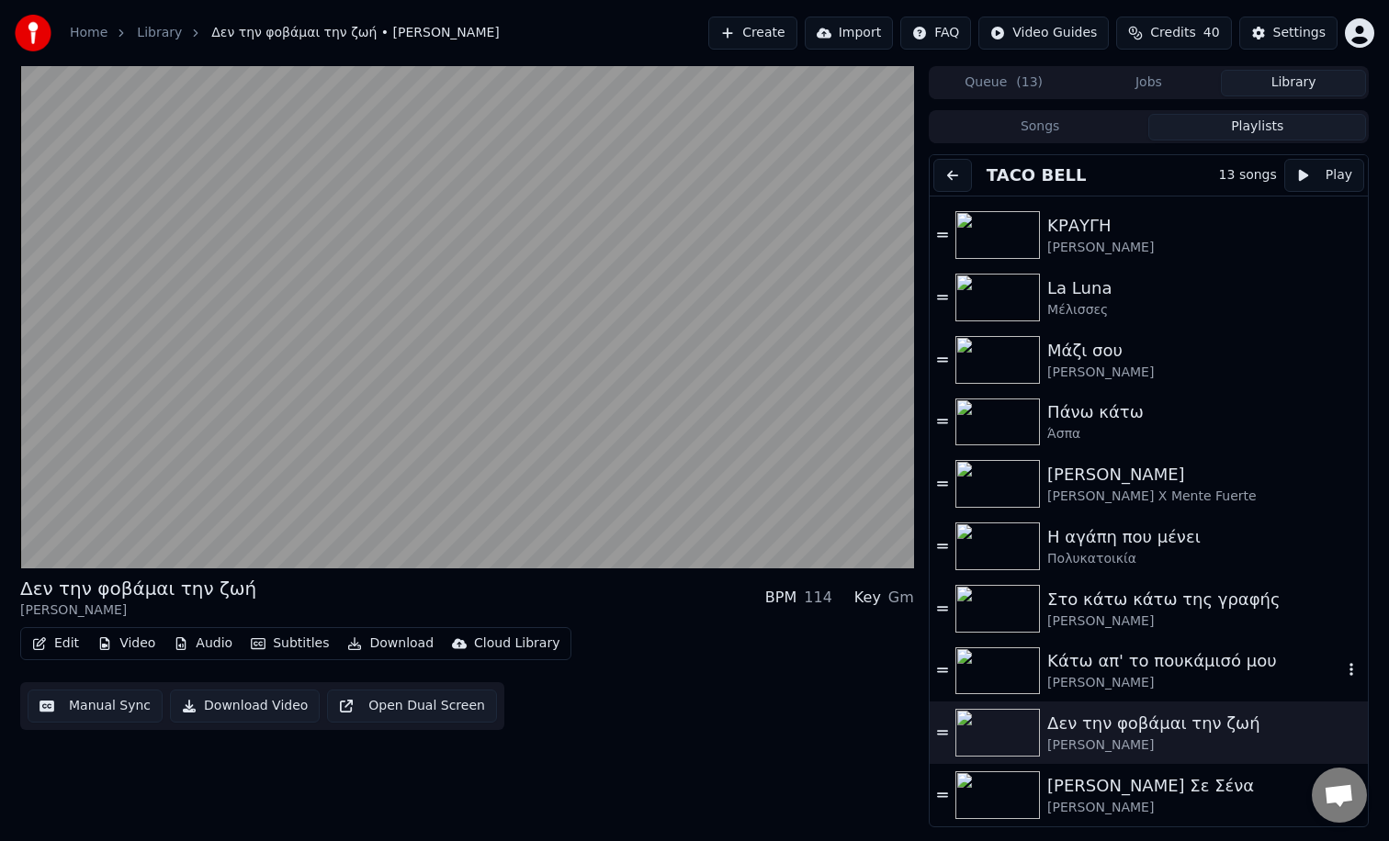
click at [1007, 660] on img at bounding box center [997, 671] width 84 height 48
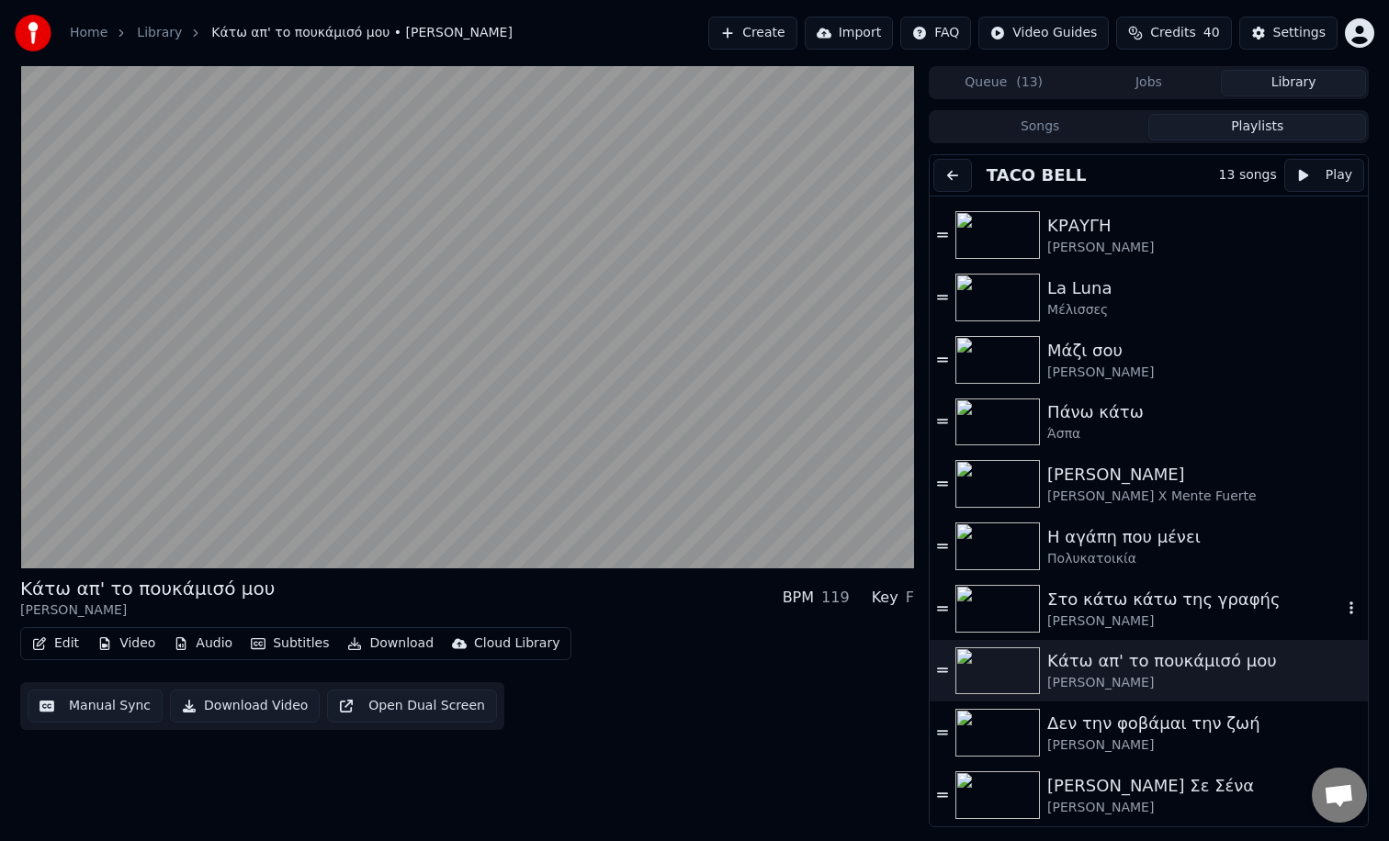
click at [1012, 599] on img at bounding box center [997, 609] width 84 height 48
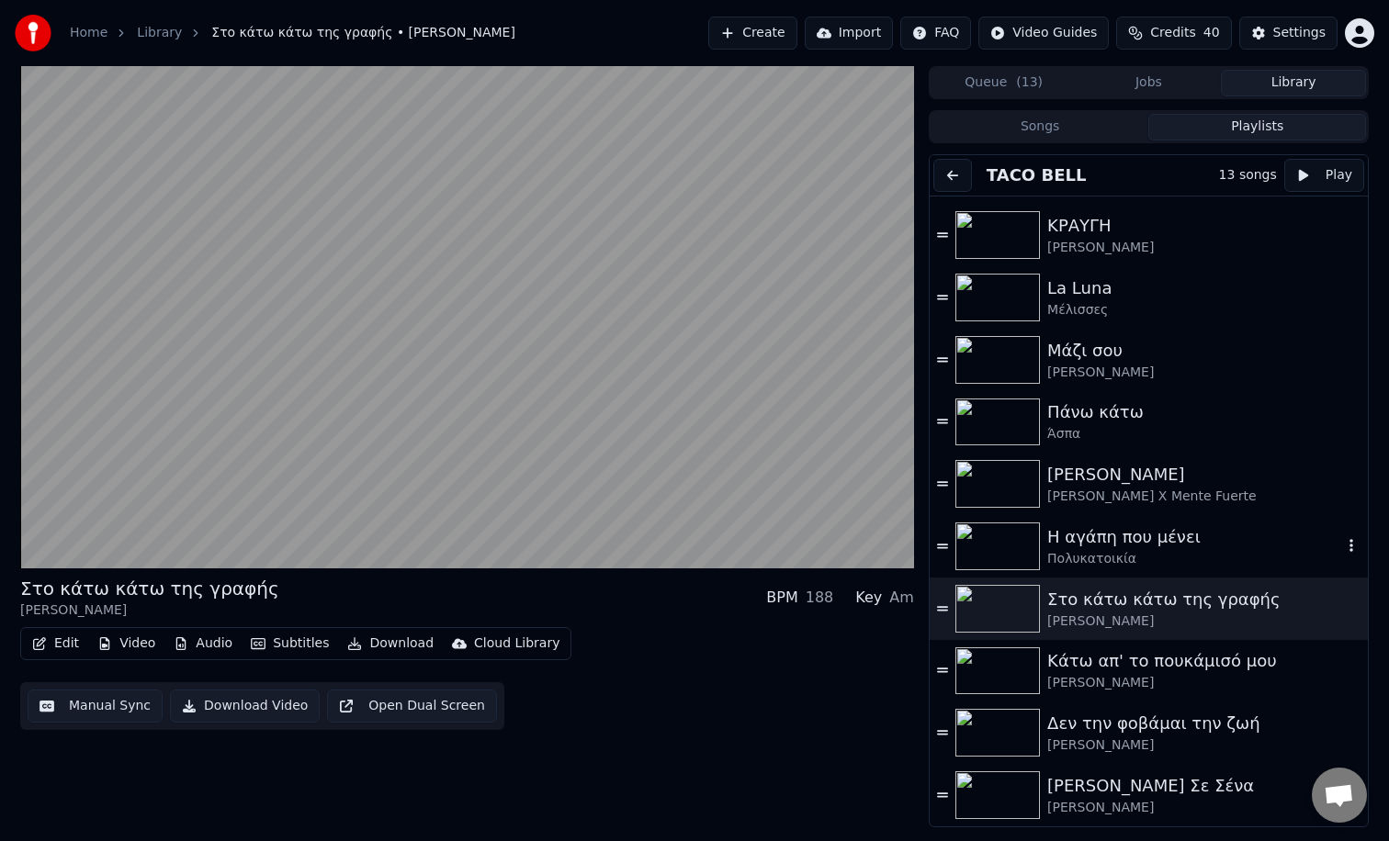
click at [1005, 540] on img at bounding box center [997, 547] width 84 height 48
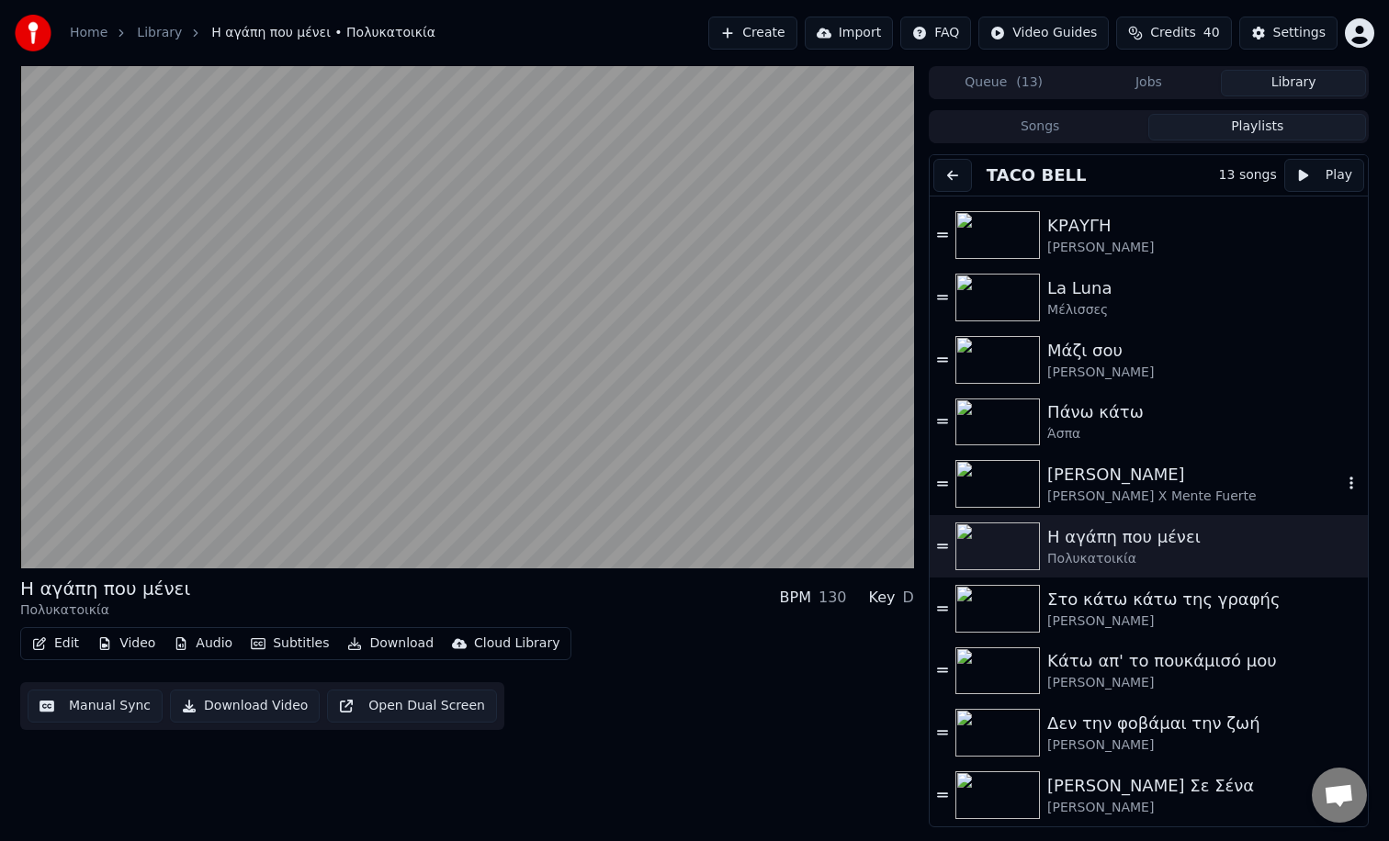
click at [1007, 482] on img at bounding box center [997, 484] width 84 height 48
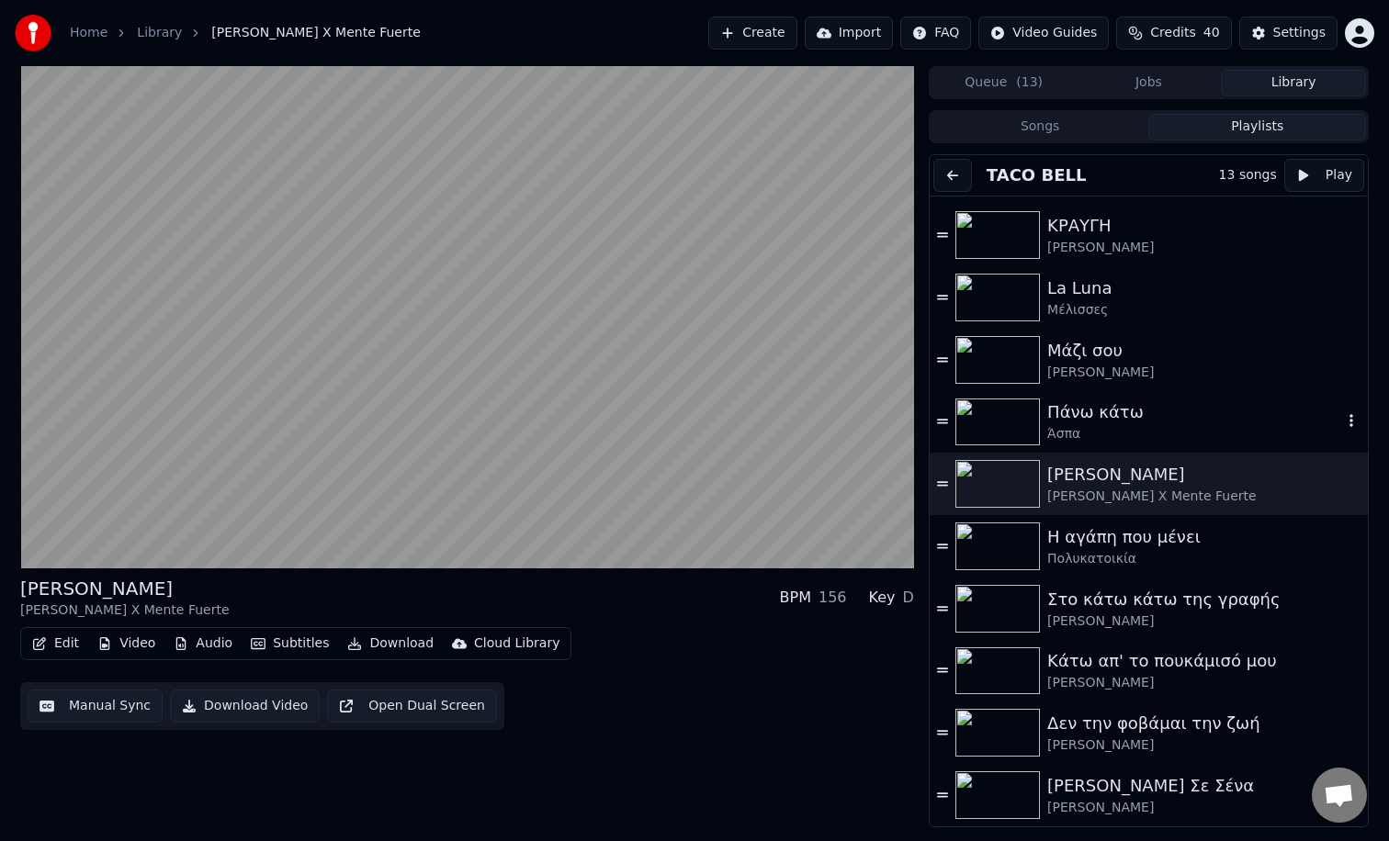
click at [1005, 414] on img at bounding box center [997, 423] width 84 height 48
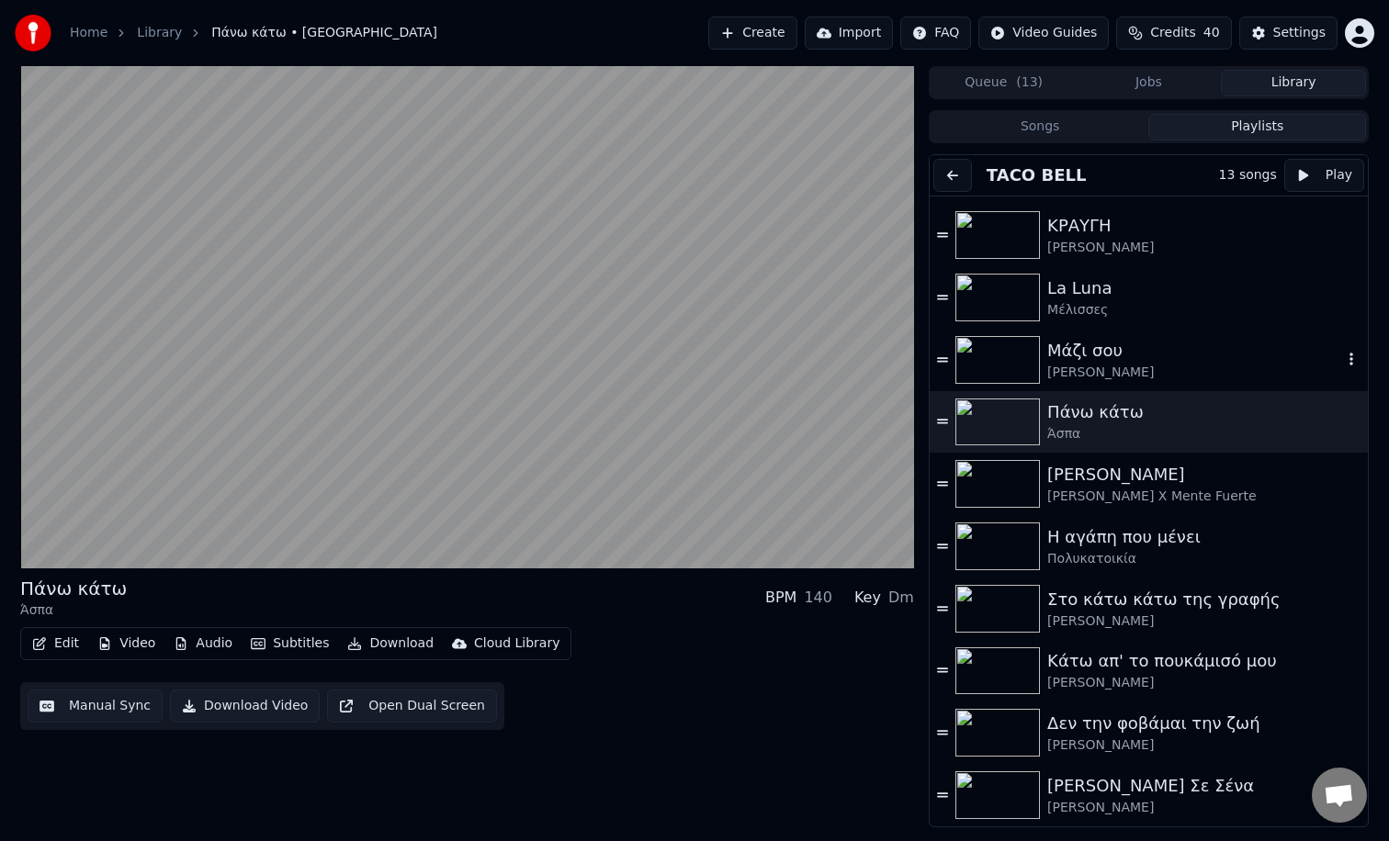
click at [1001, 356] on img at bounding box center [997, 360] width 84 height 48
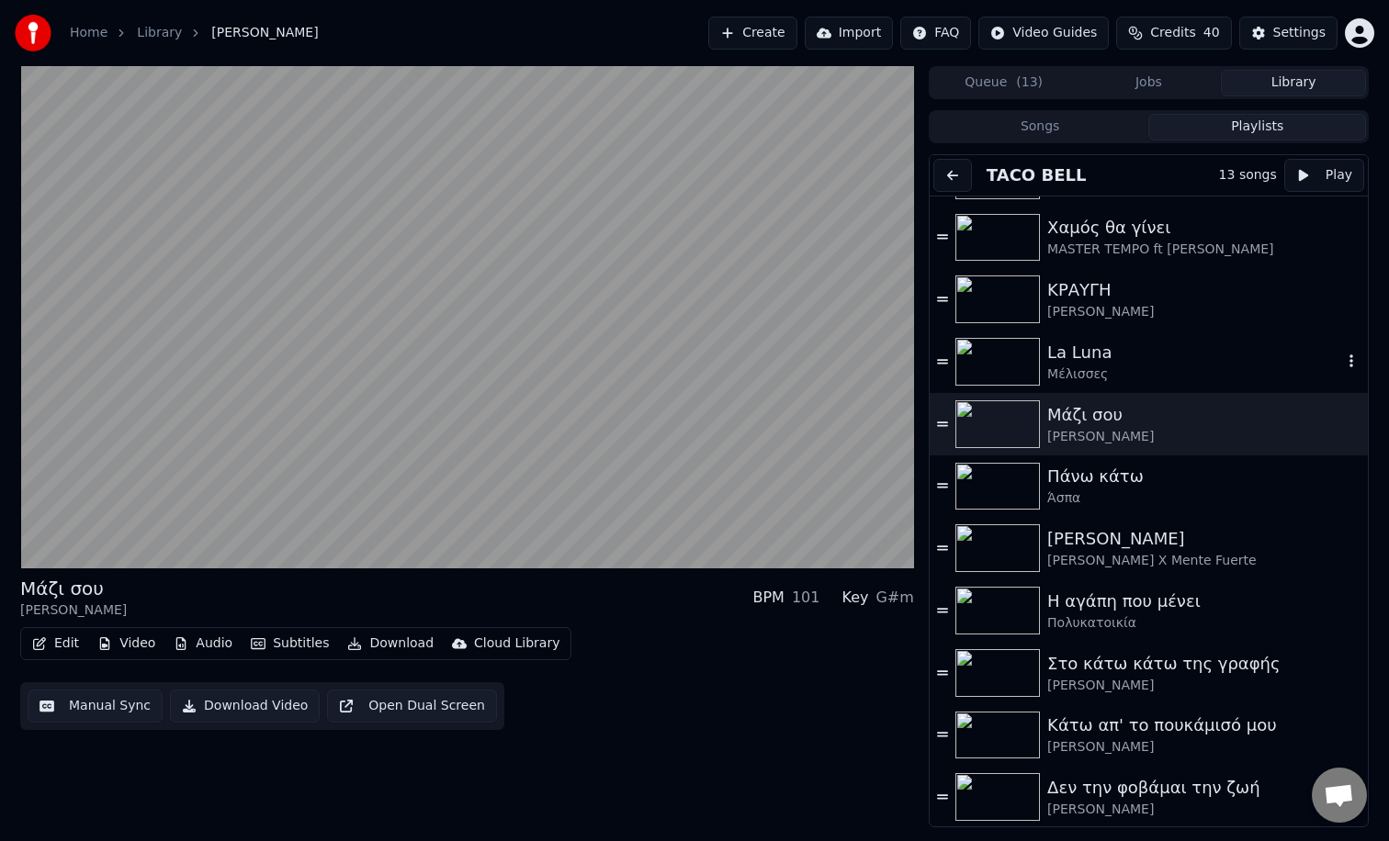
scroll to position [96, 0]
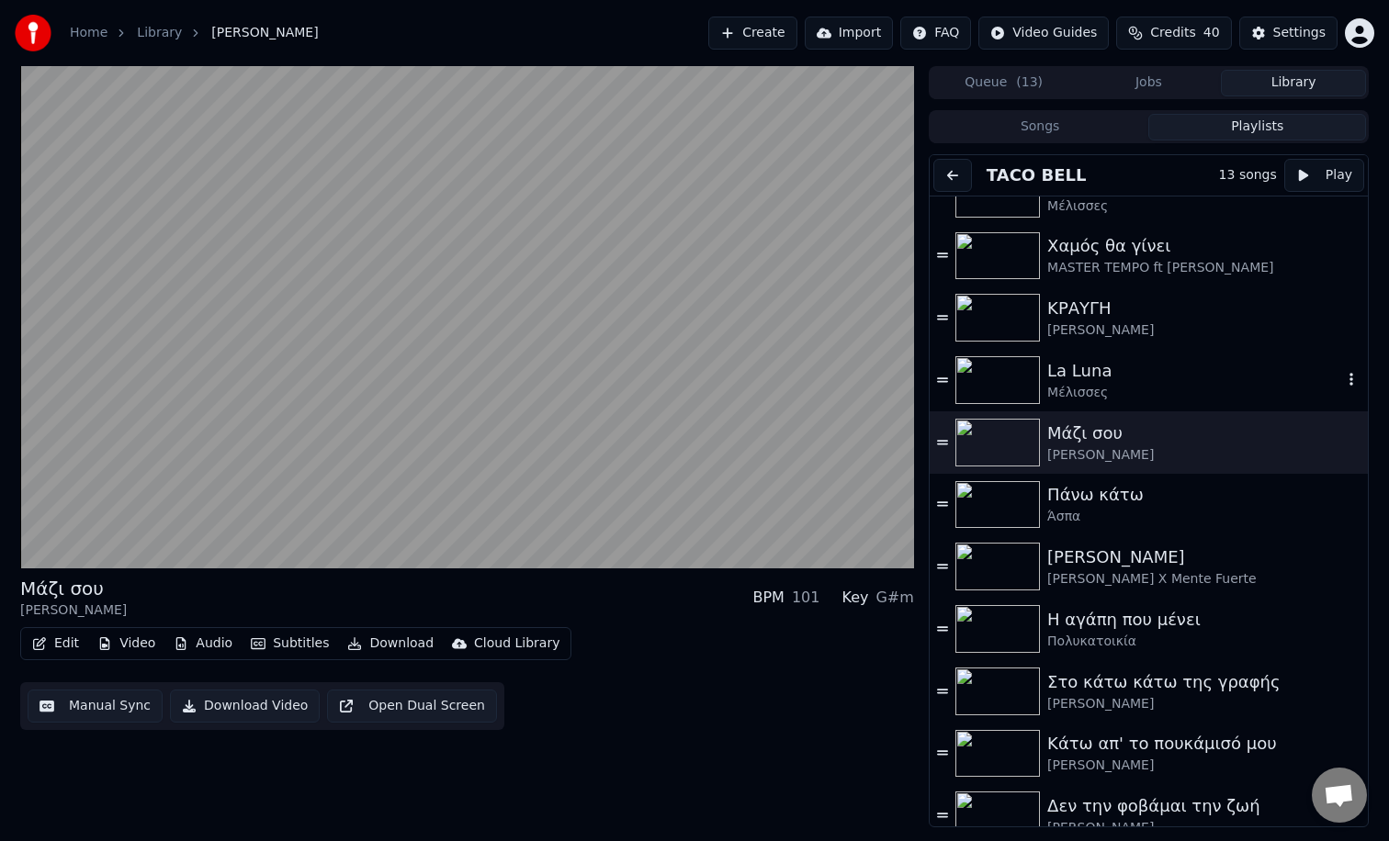
click at [987, 381] on img at bounding box center [997, 380] width 84 height 48
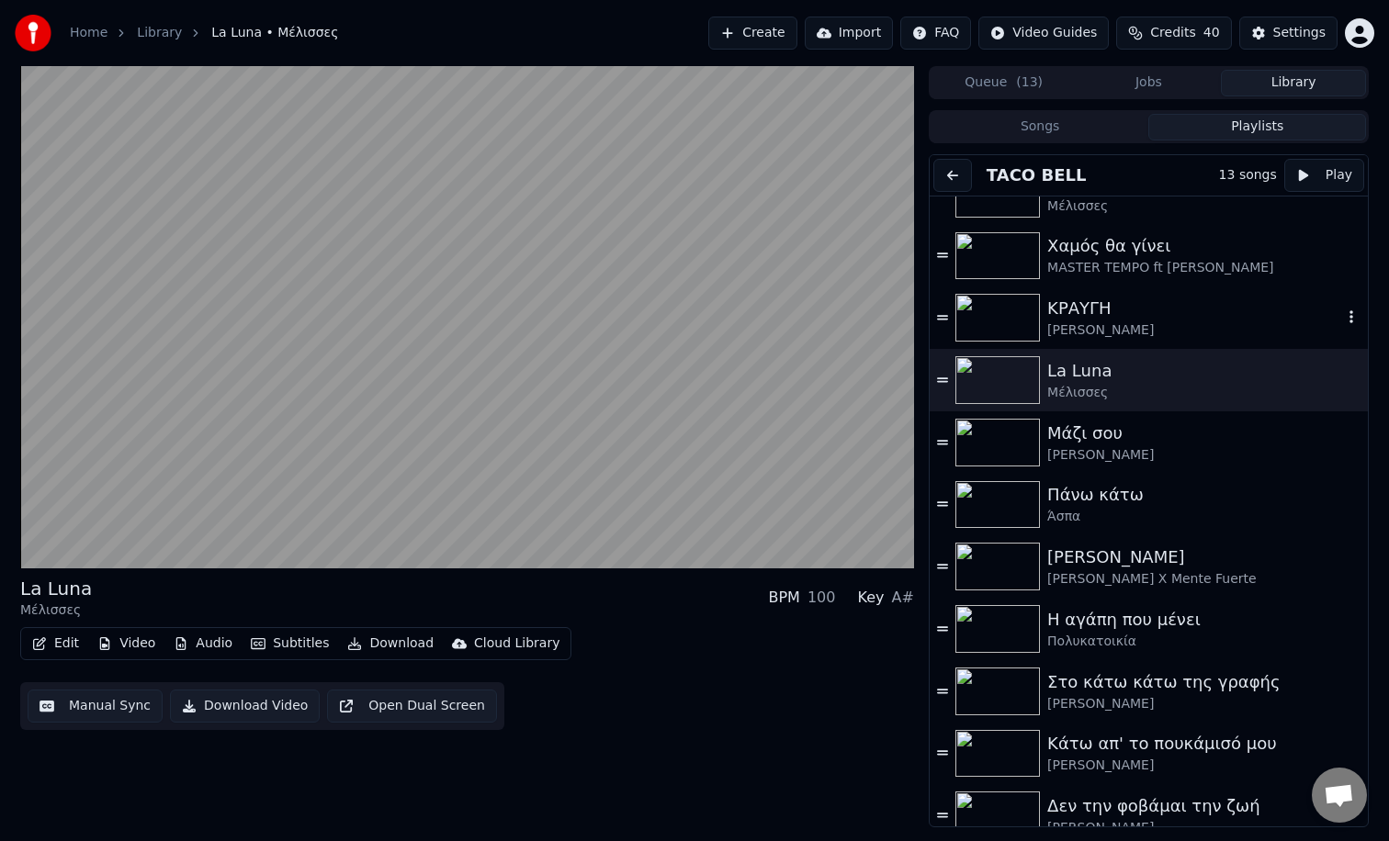
click at [995, 311] on img at bounding box center [997, 318] width 84 height 48
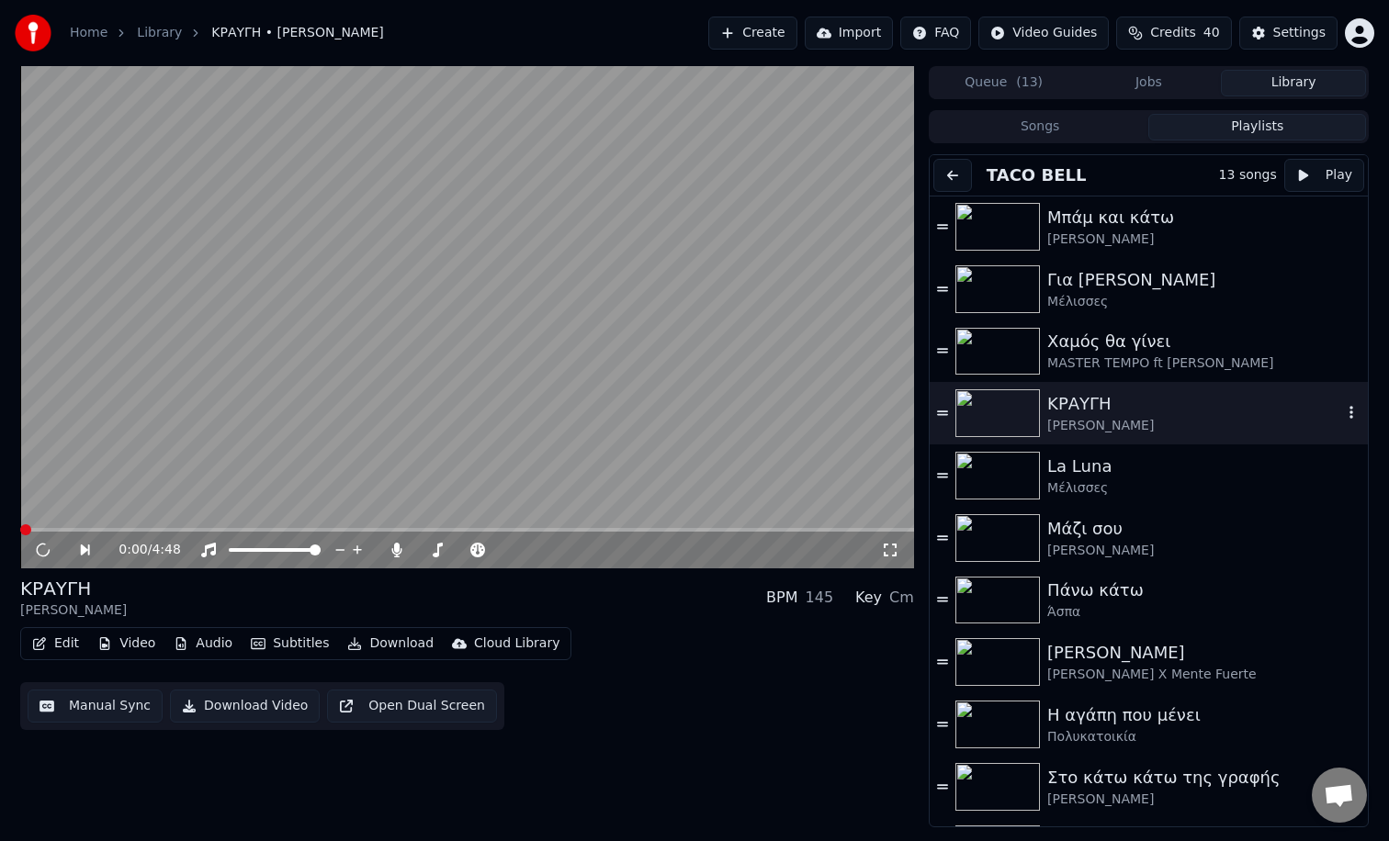
scroll to position [0, 0]
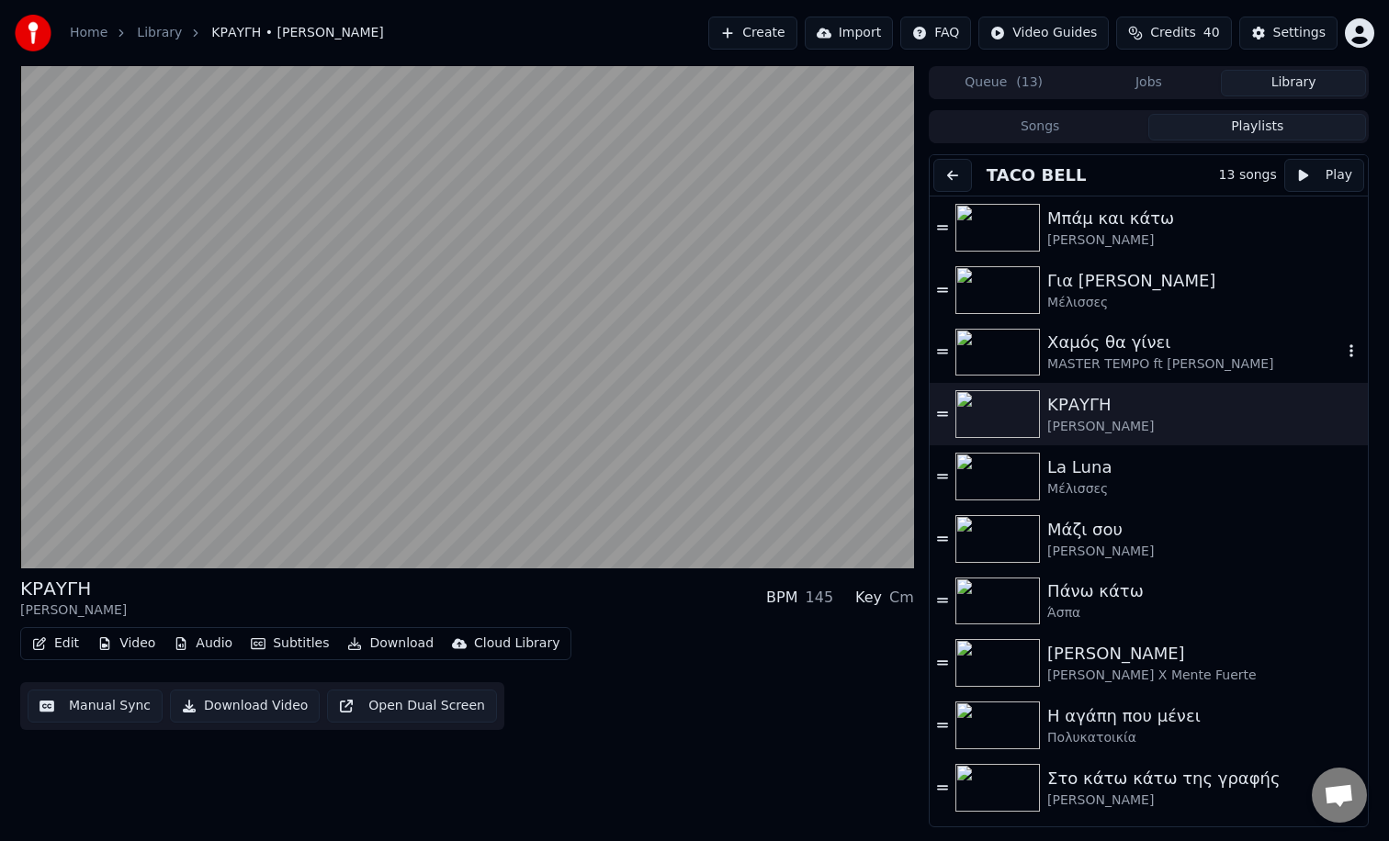
click at [994, 348] on img at bounding box center [997, 353] width 84 height 48
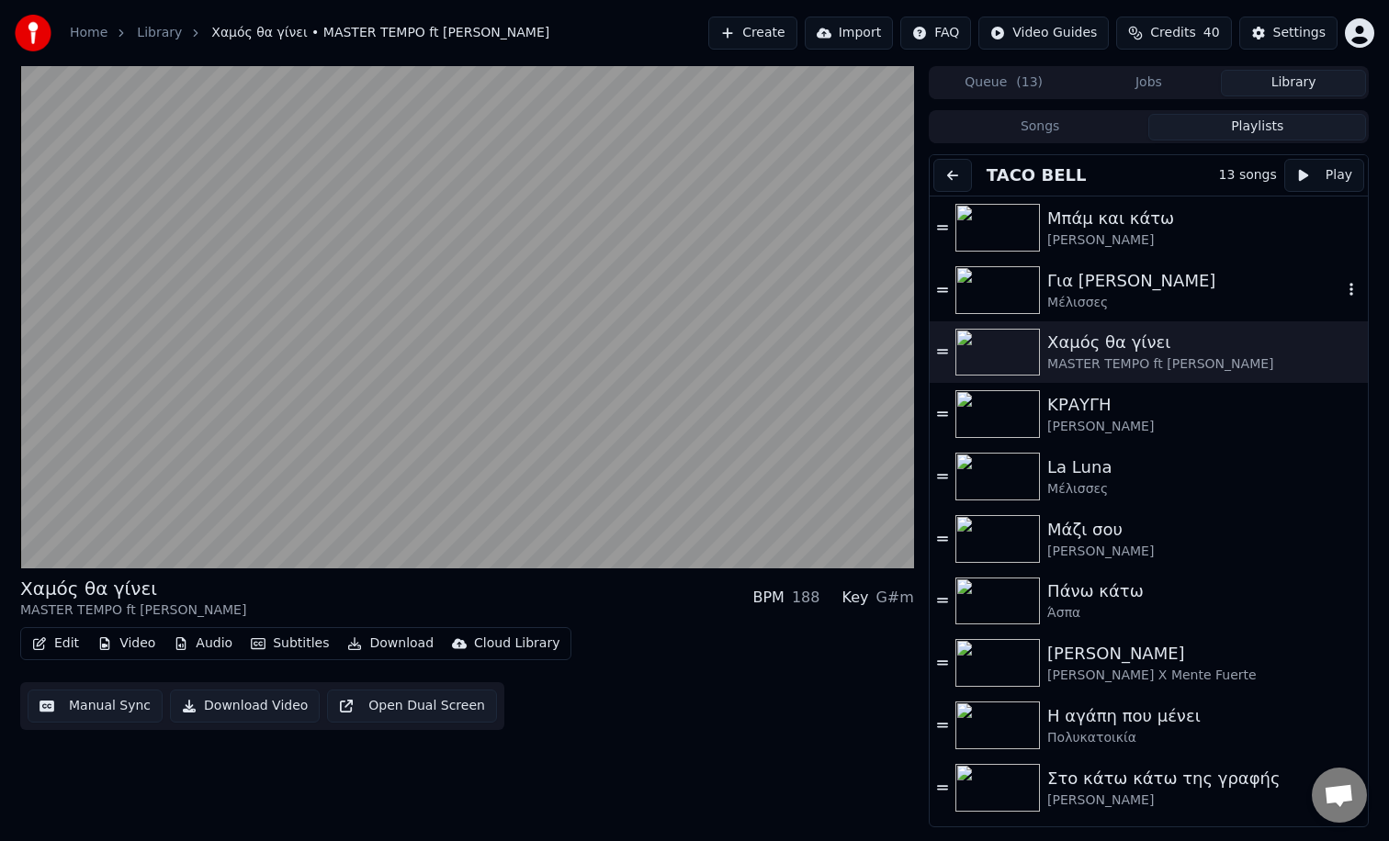
click at [988, 291] on img at bounding box center [997, 290] width 84 height 48
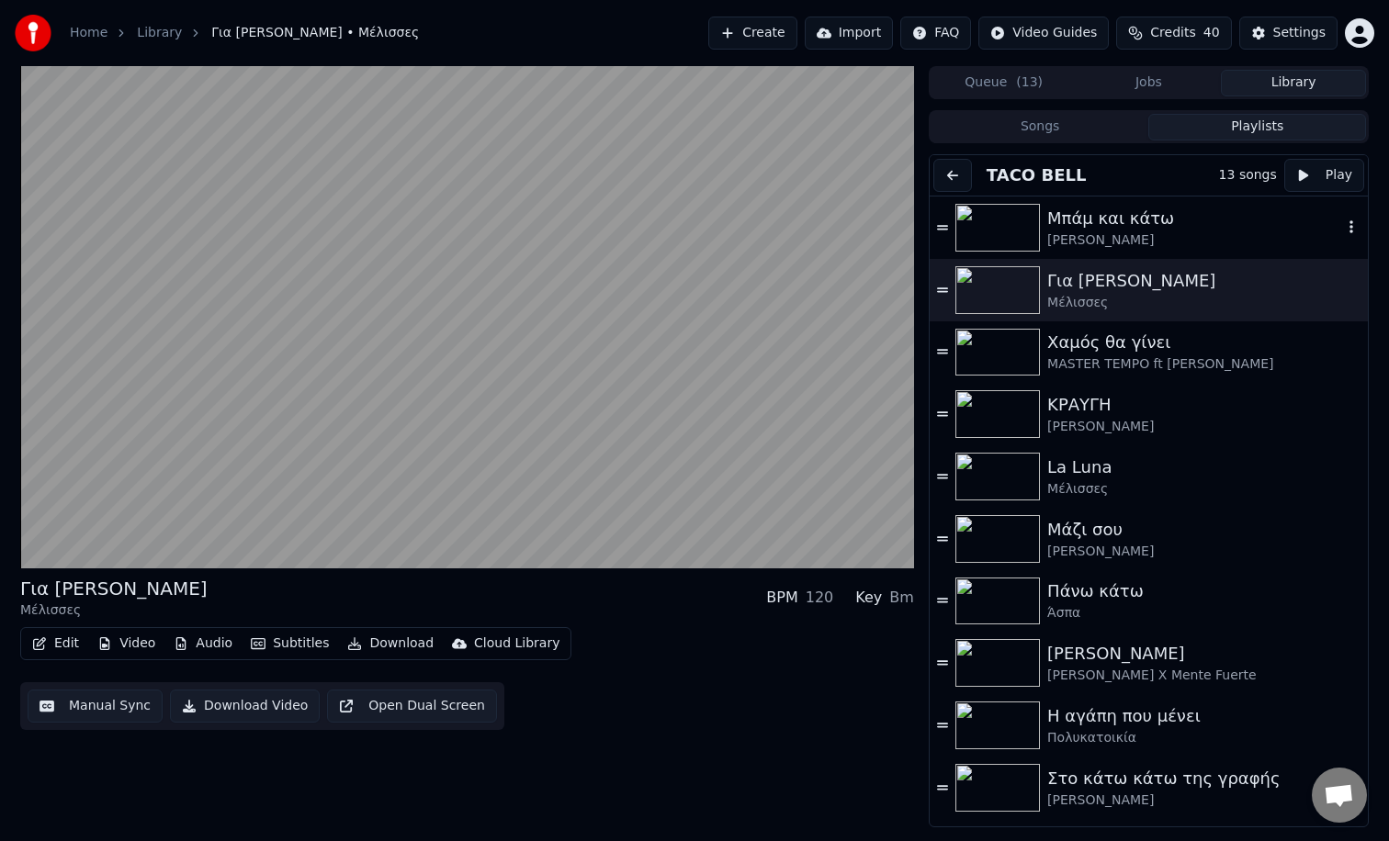
click at [1003, 223] on img at bounding box center [997, 228] width 84 height 48
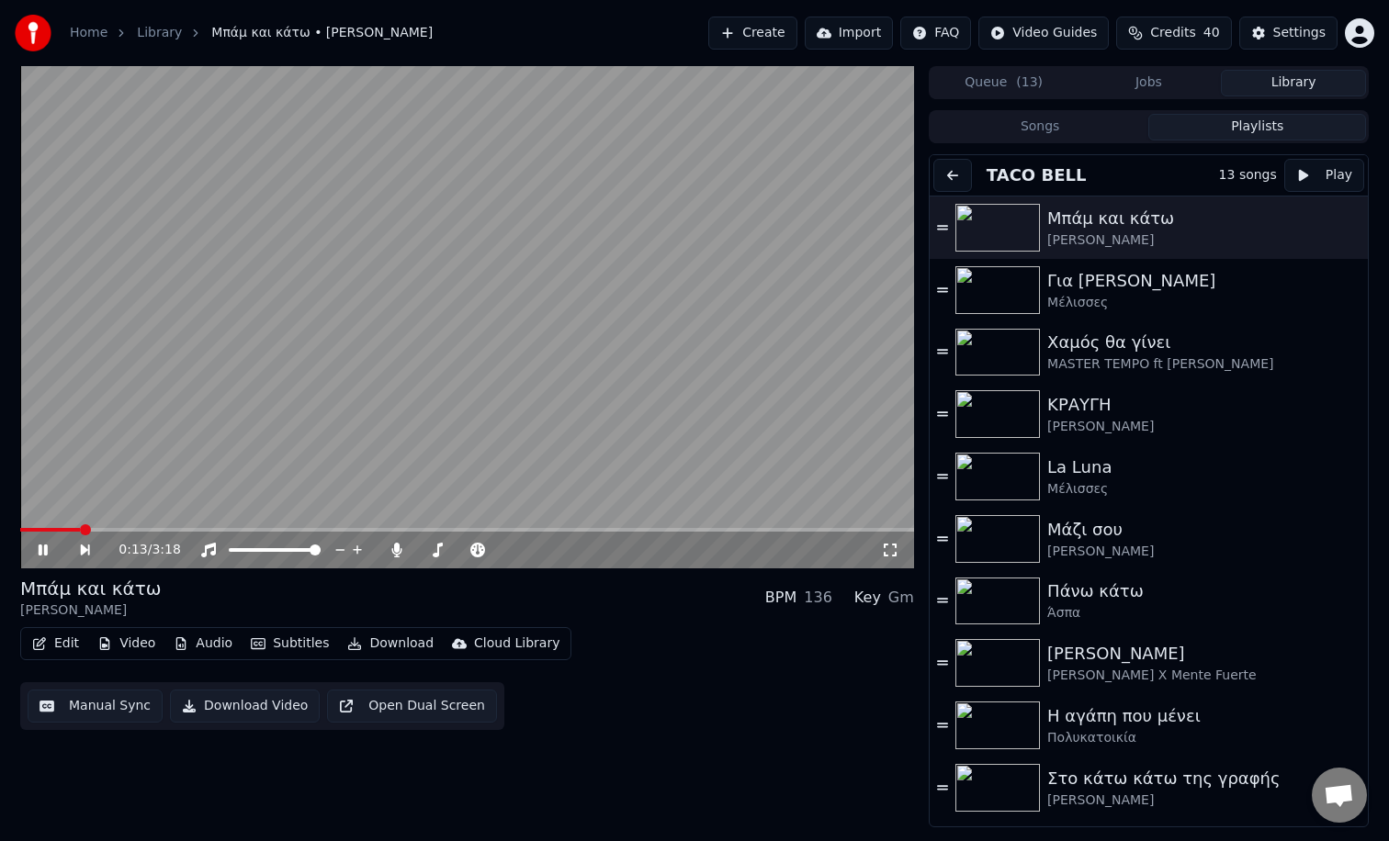
click at [112, 530] on span at bounding box center [467, 530] width 894 height 4
click at [148, 531] on span at bounding box center [467, 530] width 894 height 4
click at [181, 528] on span at bounding box center [467, 530] width 894 height 4
click at [214, 528] on span at bounding box center [467, 530] width 894 height 4
click at [198, 528] on span at bounding box center [118, 530] width 197 height 4
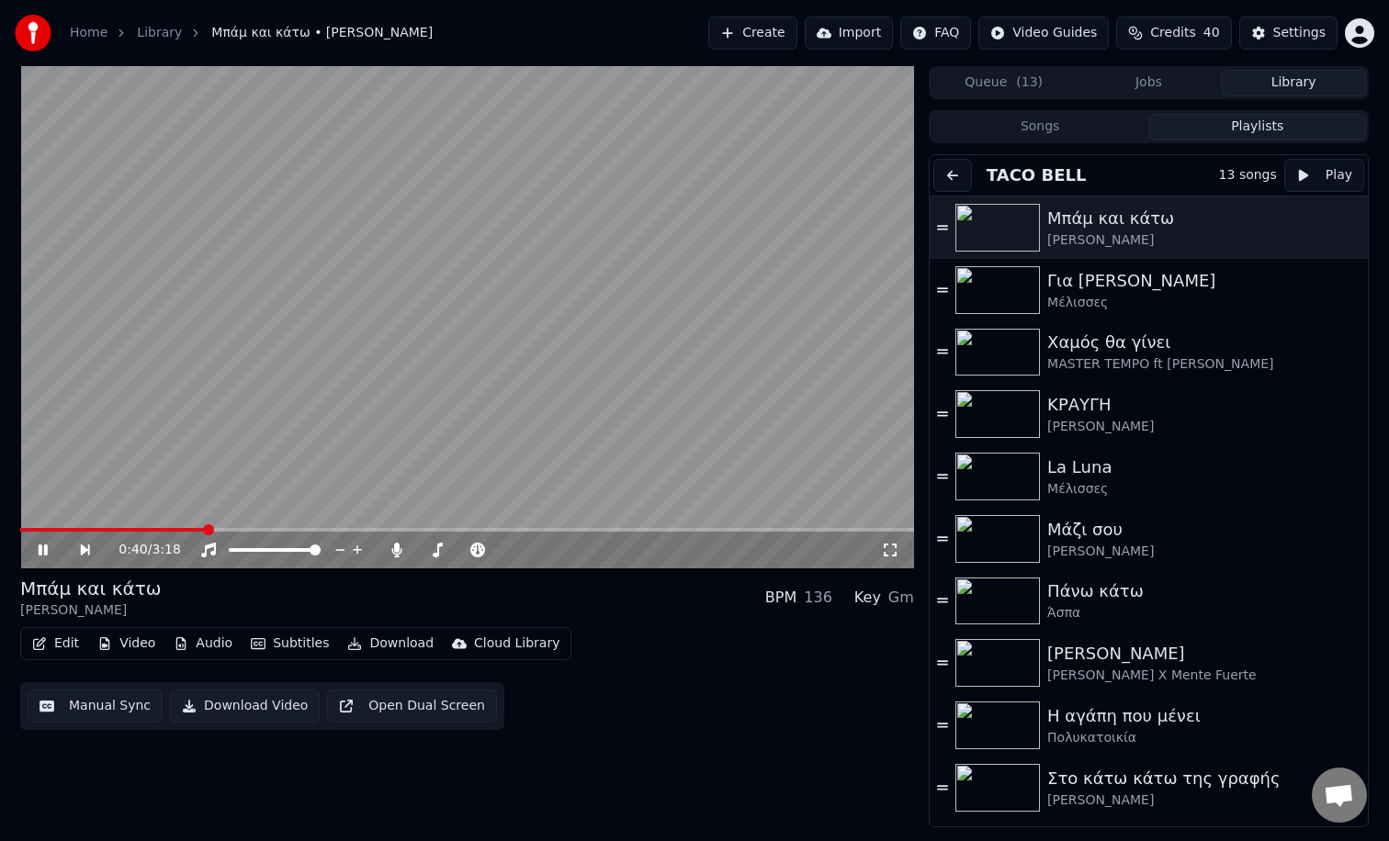
click at [185, 528] on span at bounding box center [112, 530] width 185 height 4
click at [174, 528] on span at bounding box center [96, 530] width 153 height 4
click at [45, 550] on icon at bounding box center [43, 550] width 9 height 11
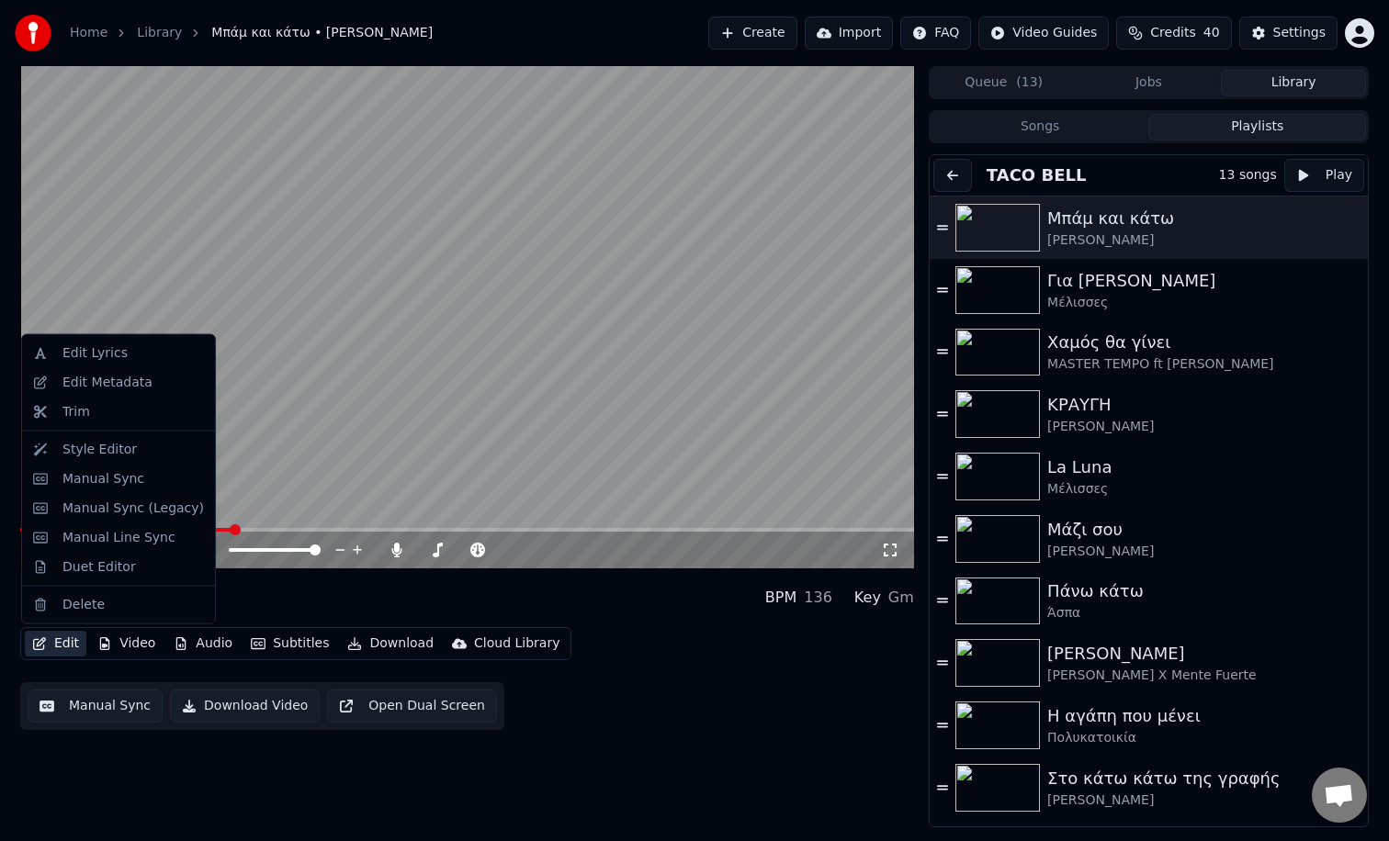
click at [64, 646] on button "Edit" at bounding box center [56, 644] width 62 height 26
click at [131, 386] on div "Edit Metadata" at bounding box center [107, 382] width 90 height 18
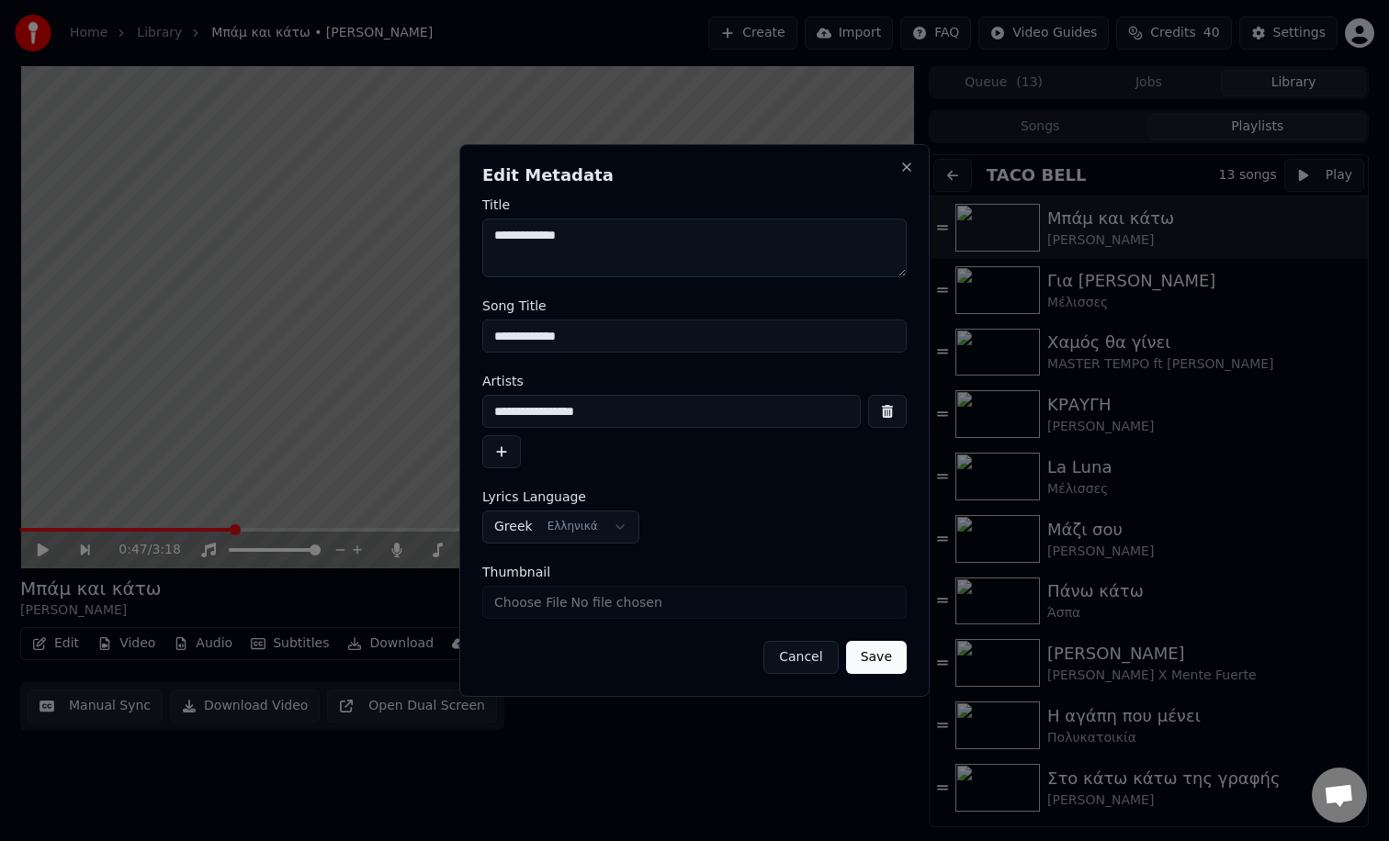
click at [799, 663] on button "Cancel" at bounding box center [800, 657] width 74 height 33
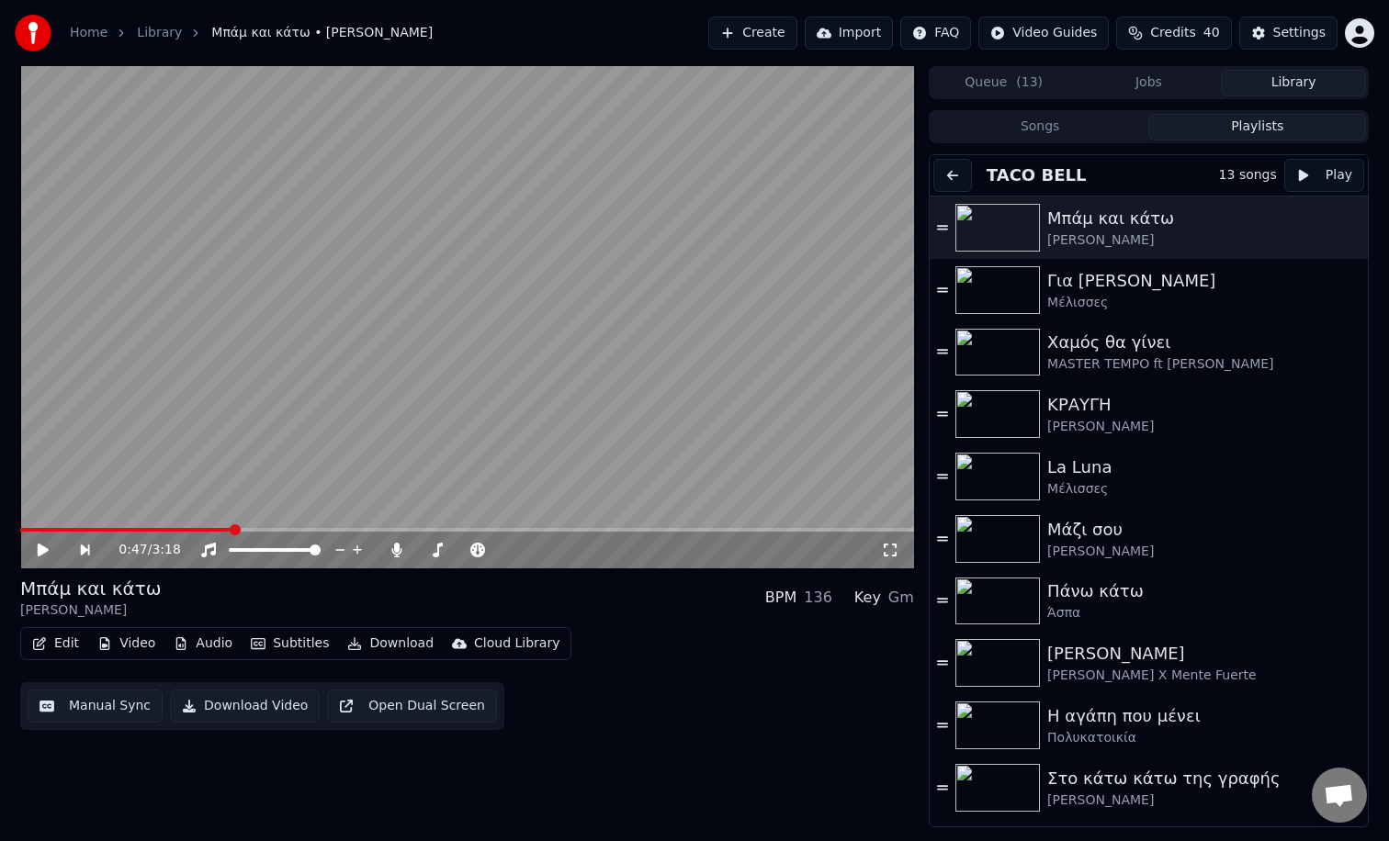
click at [63, 641] on button "Edit" at bounding box center [56, 644] width 62 height 26
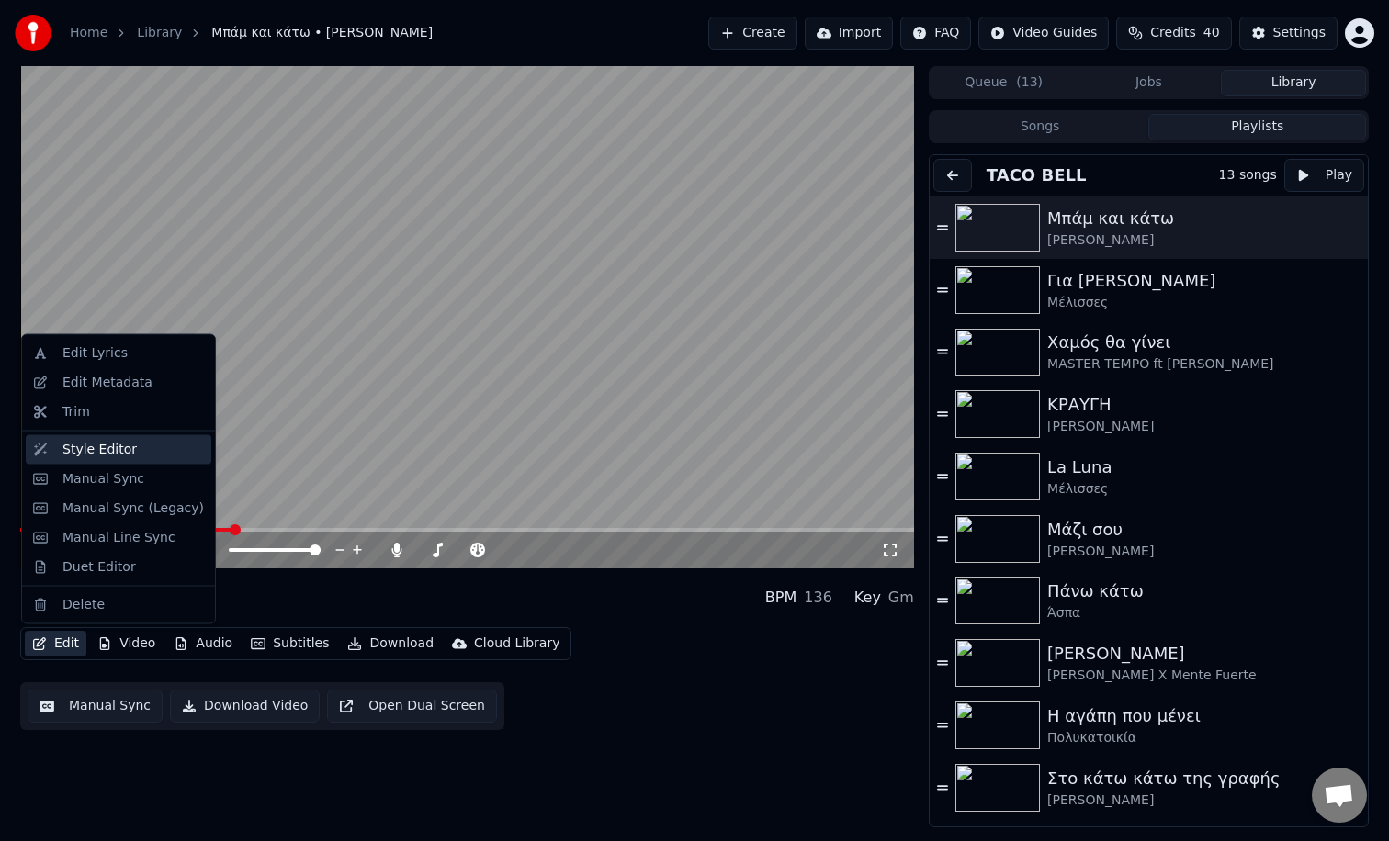
click at [139, 455] on div "Style Editor" at bounding box center [132, 449] width 141 height 18
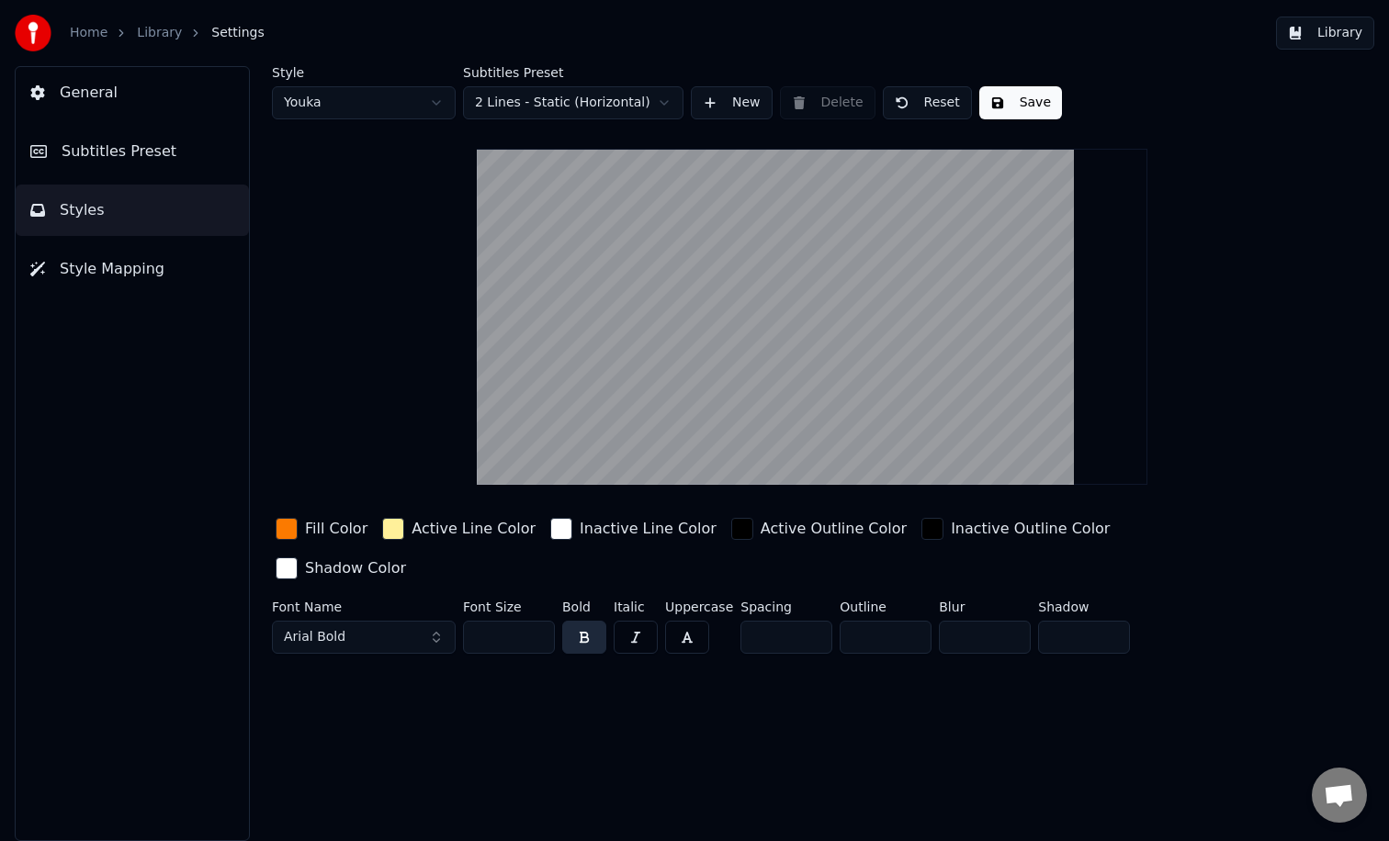
click at [94, 156] on span "Subtitles Preset" at bounding box center [119, 152] width 115 height 22
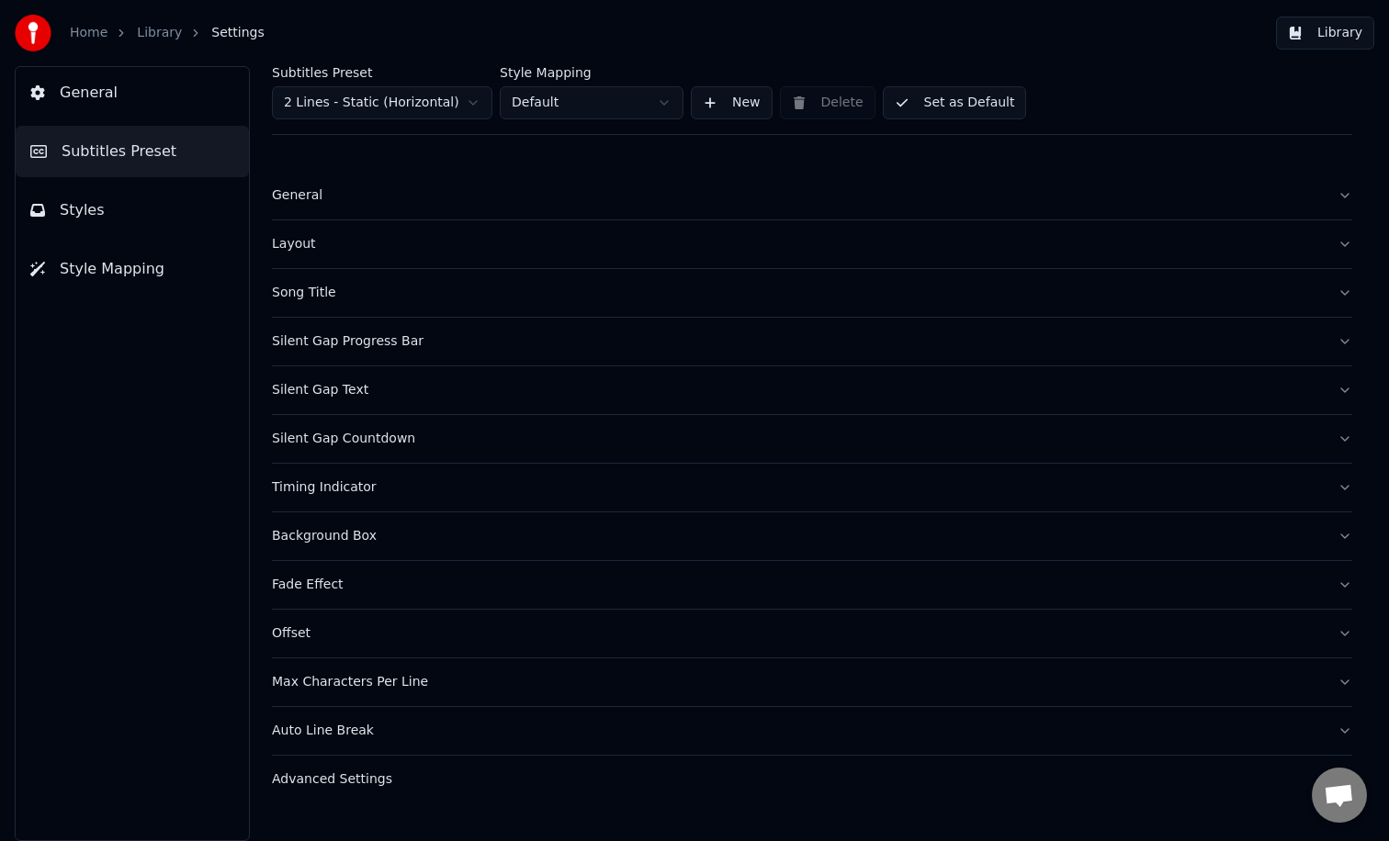
click at [157, 39] on link "Library" at bounding box center [159, 33] width 45 height 18
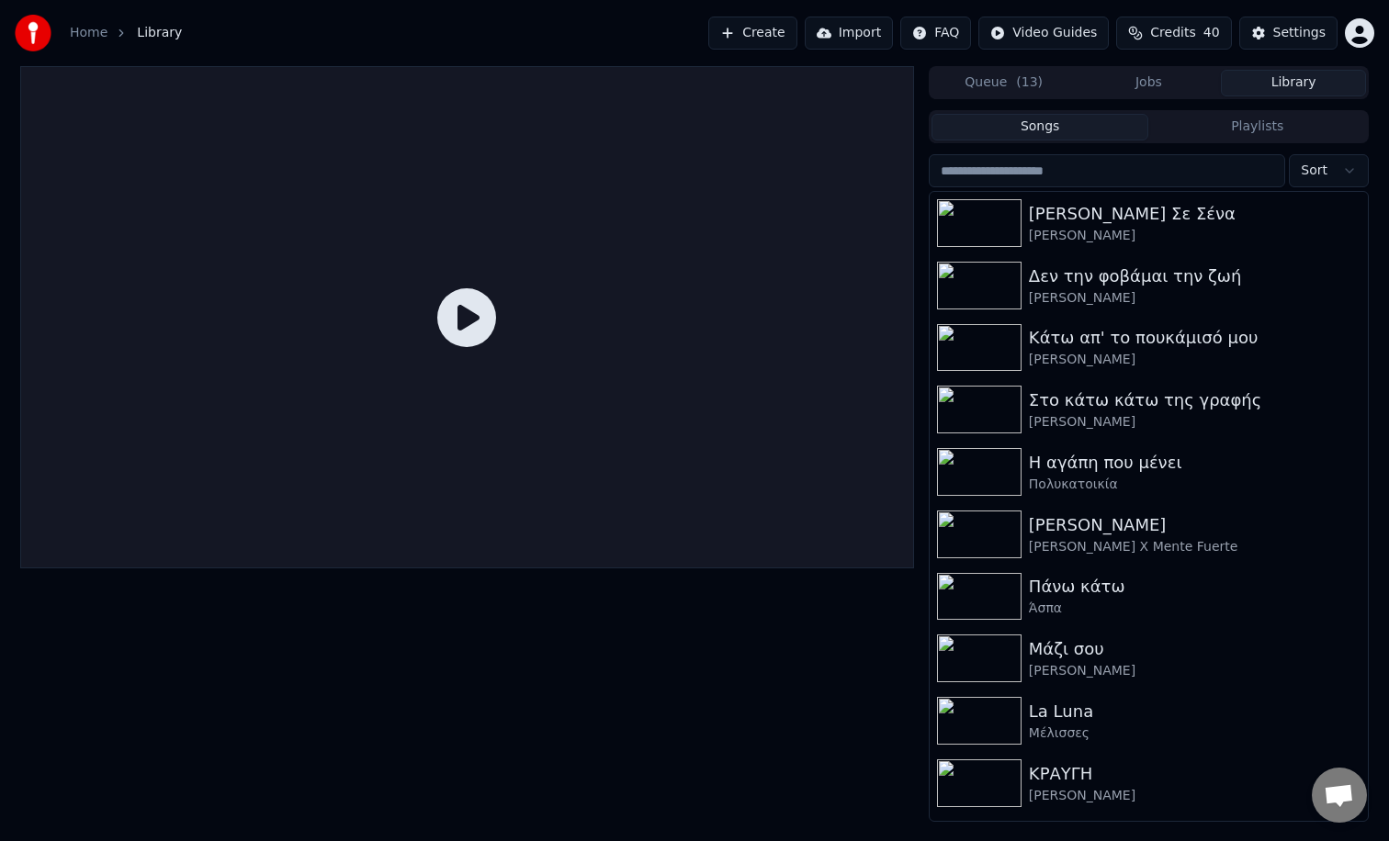
click at [1241, 118] on button "Playlists" at bounding box center [1257, 127] width 218 height 27
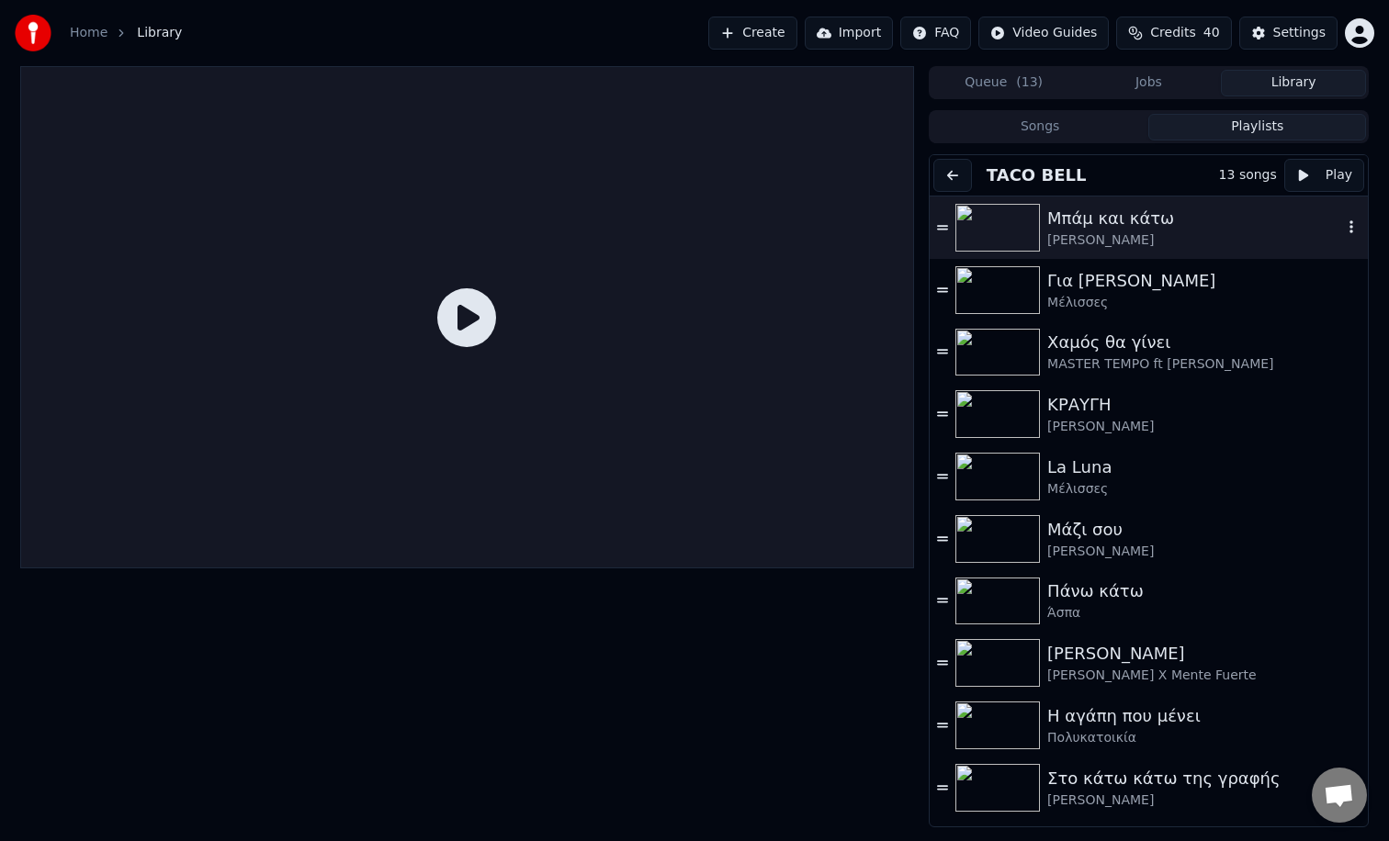
click at [1108, 216] on div "Μπάμ και κάτω" at bounding box center [1194, 219] width 295 height 26
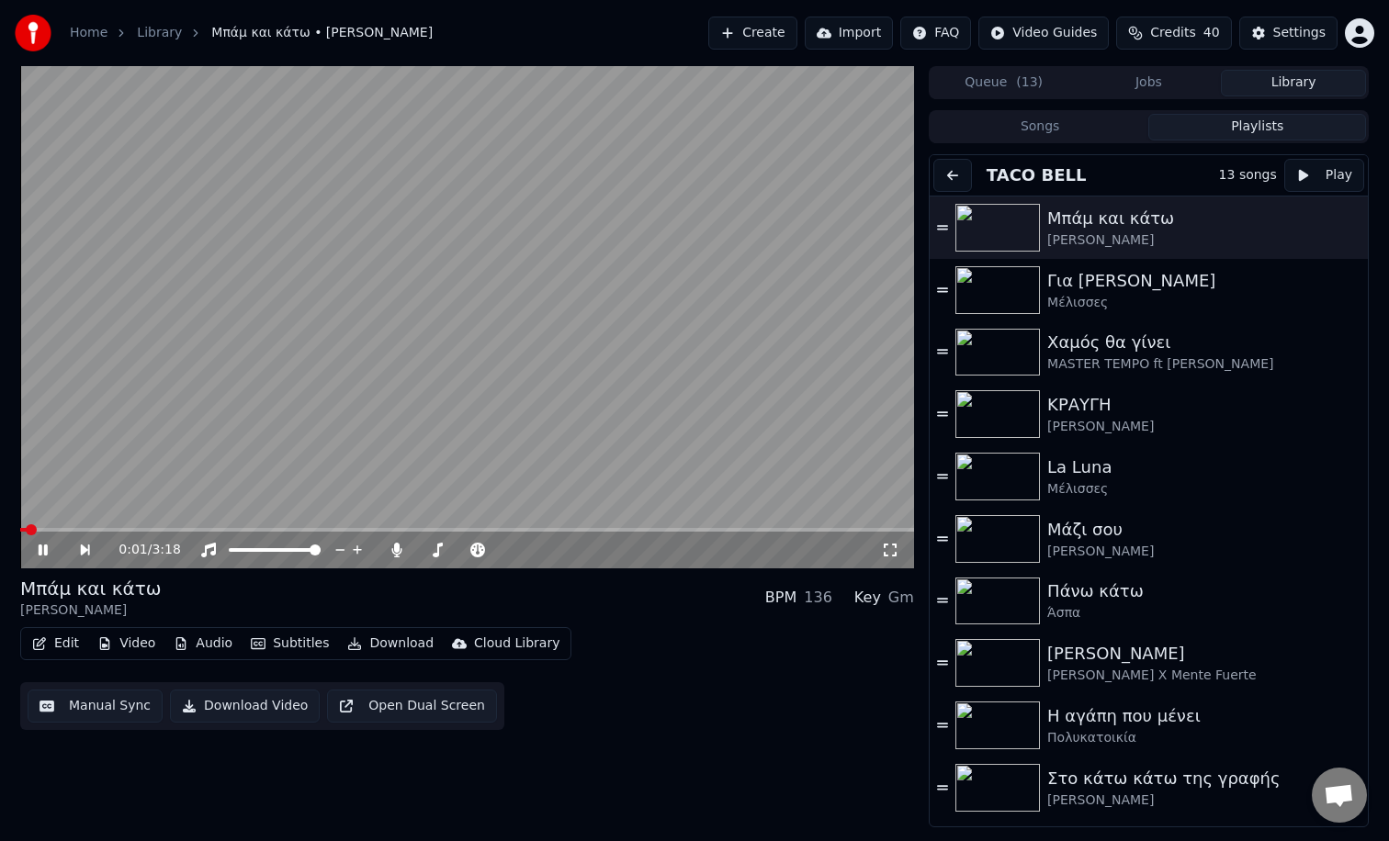
click at [259, 648] on icon "button" at bounding box center [258, 643] width 15 height 11
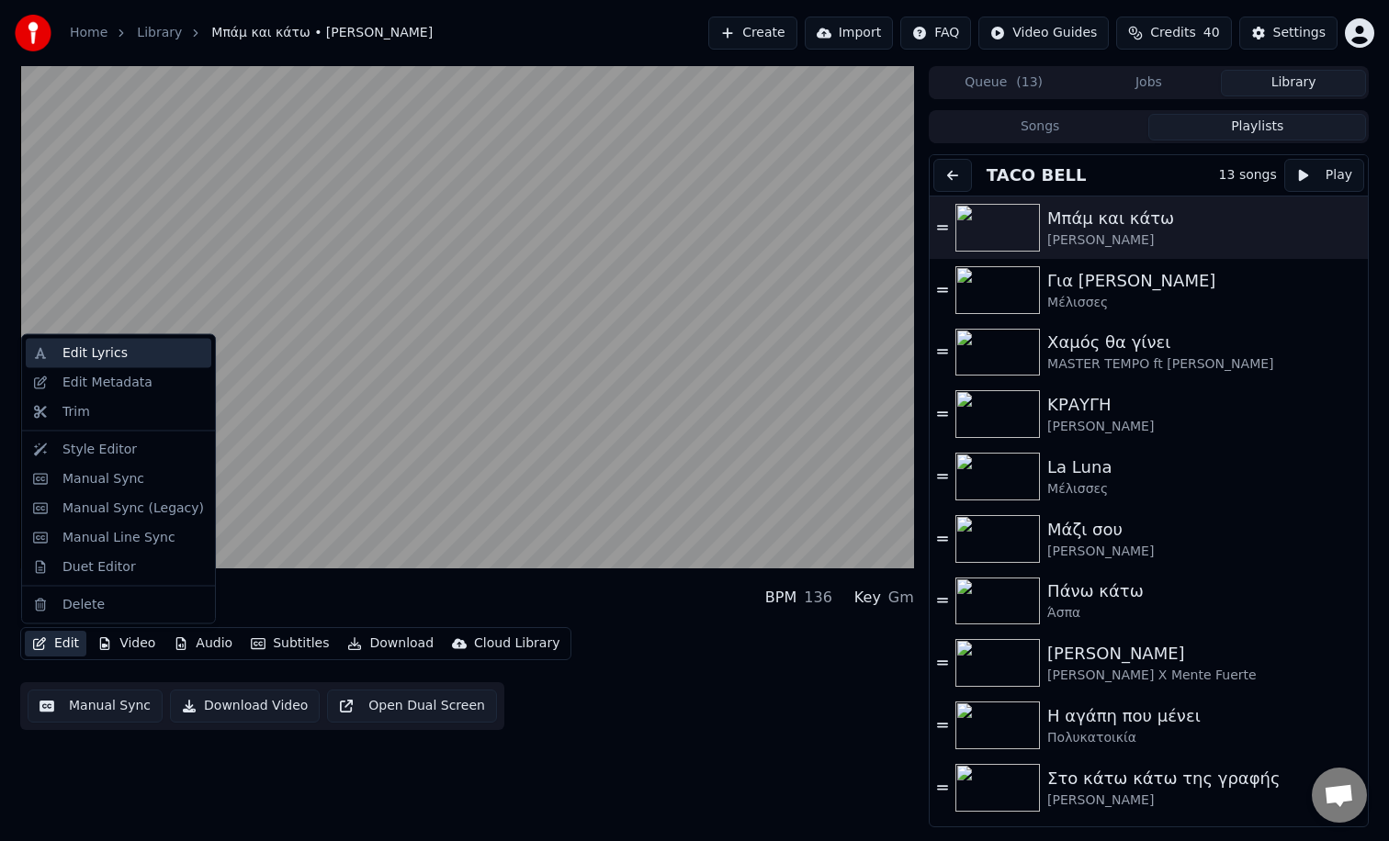
click at [107, 364] on div "Edit Lyrics" at bounding box center [119, 353] width 186 height 29
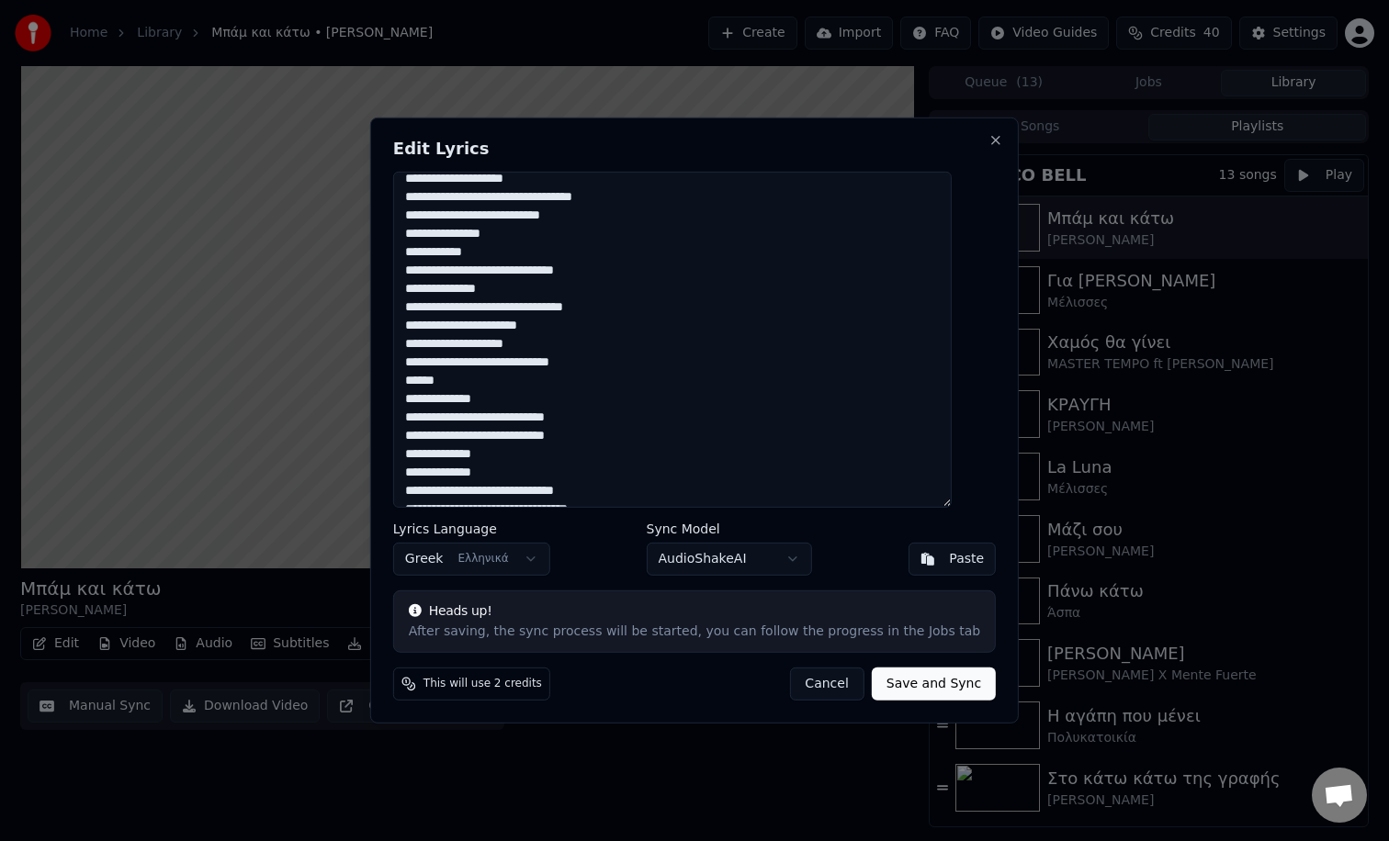
scroll to position [73, 0]
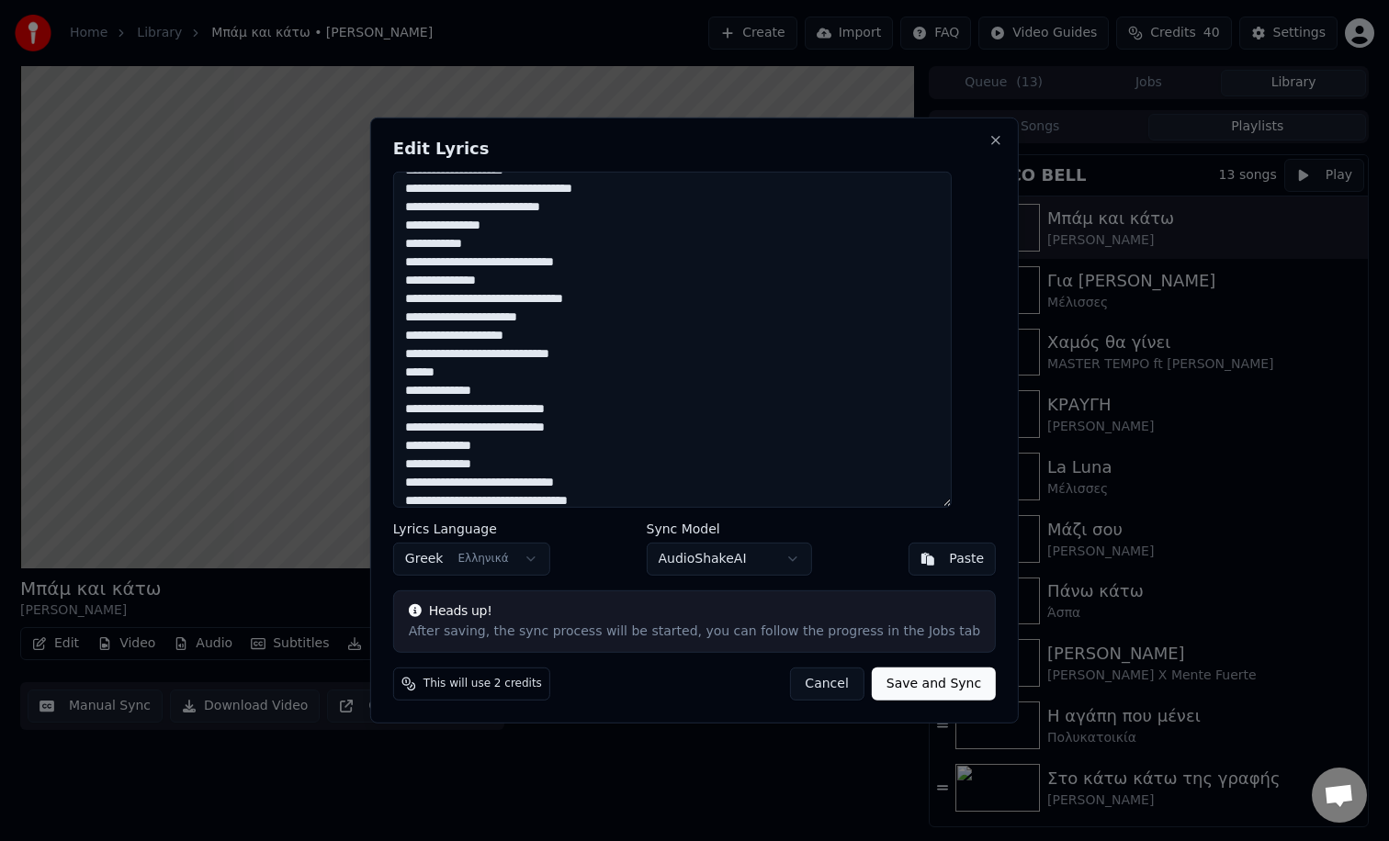
click at [502, 390] on textarea at bounding box center [672, 340] width 558 height 336
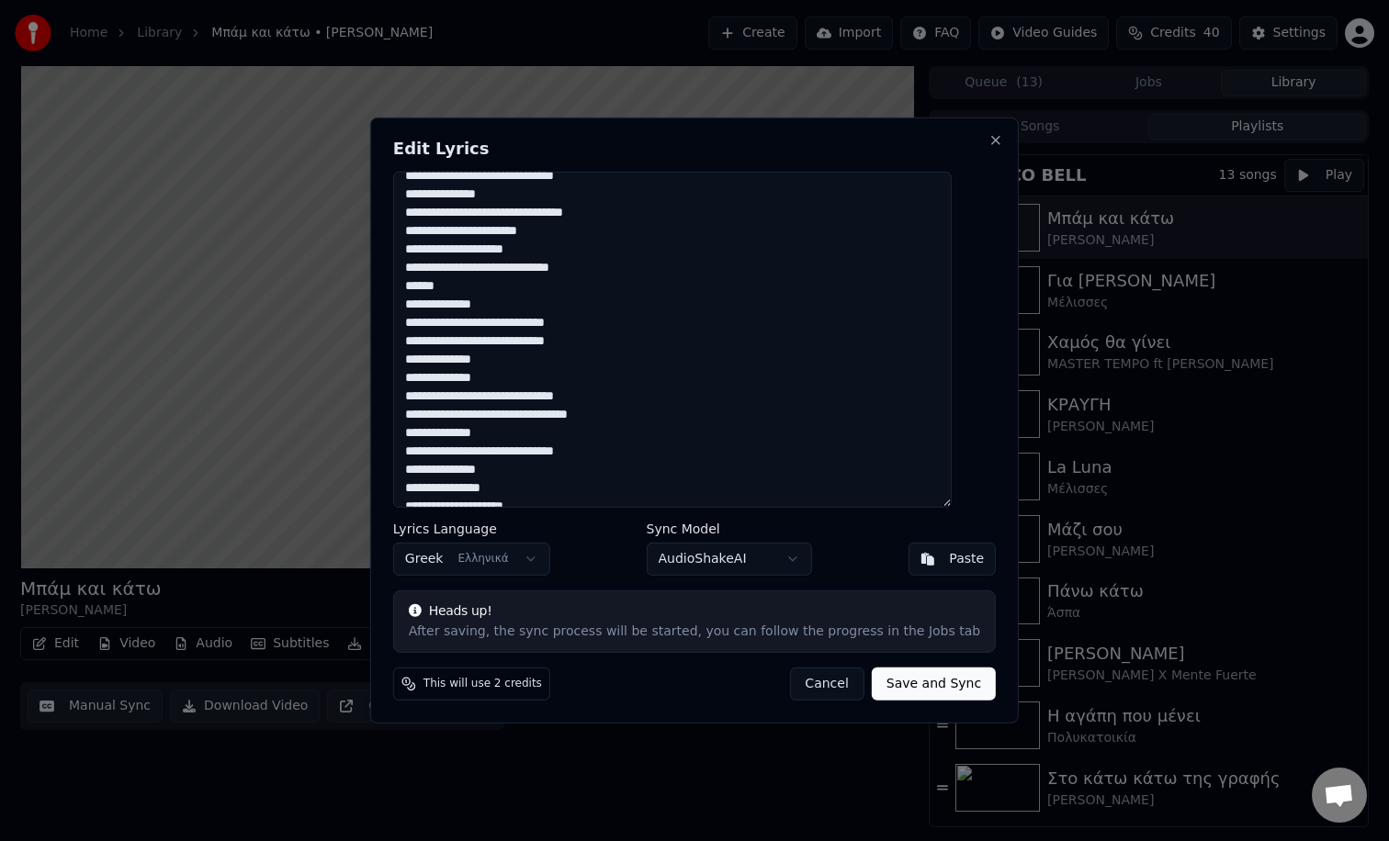
scroll to position [163, 0]
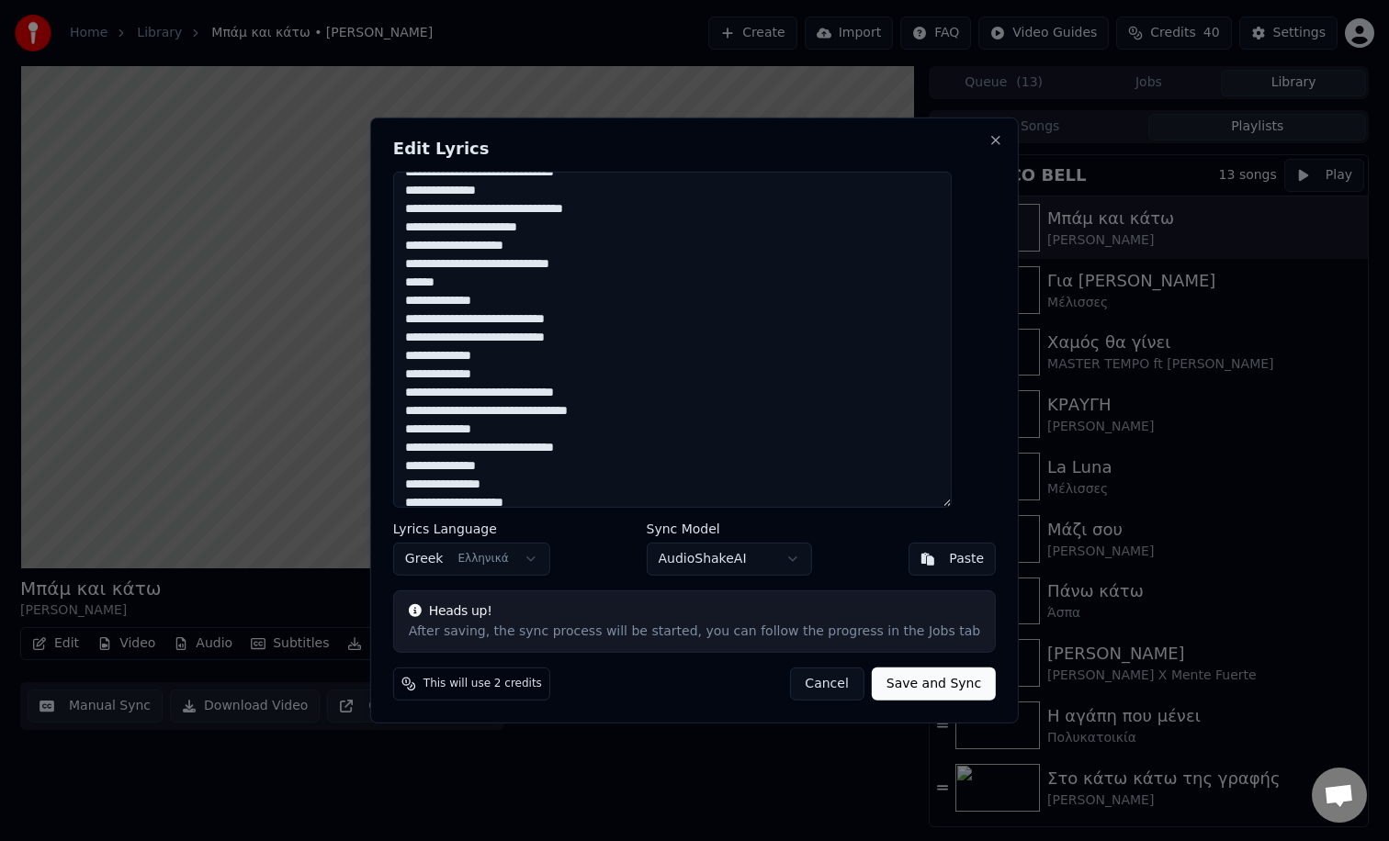
click at [599, 337] on textarea at bounding box center [672, 340] width 558 height 336
click at [495, 354] on textarea at bounding box center [672, 340] width 558 height 336
click at [498, 377] on textarea at bounding box center [672, 340] width 558 height 336
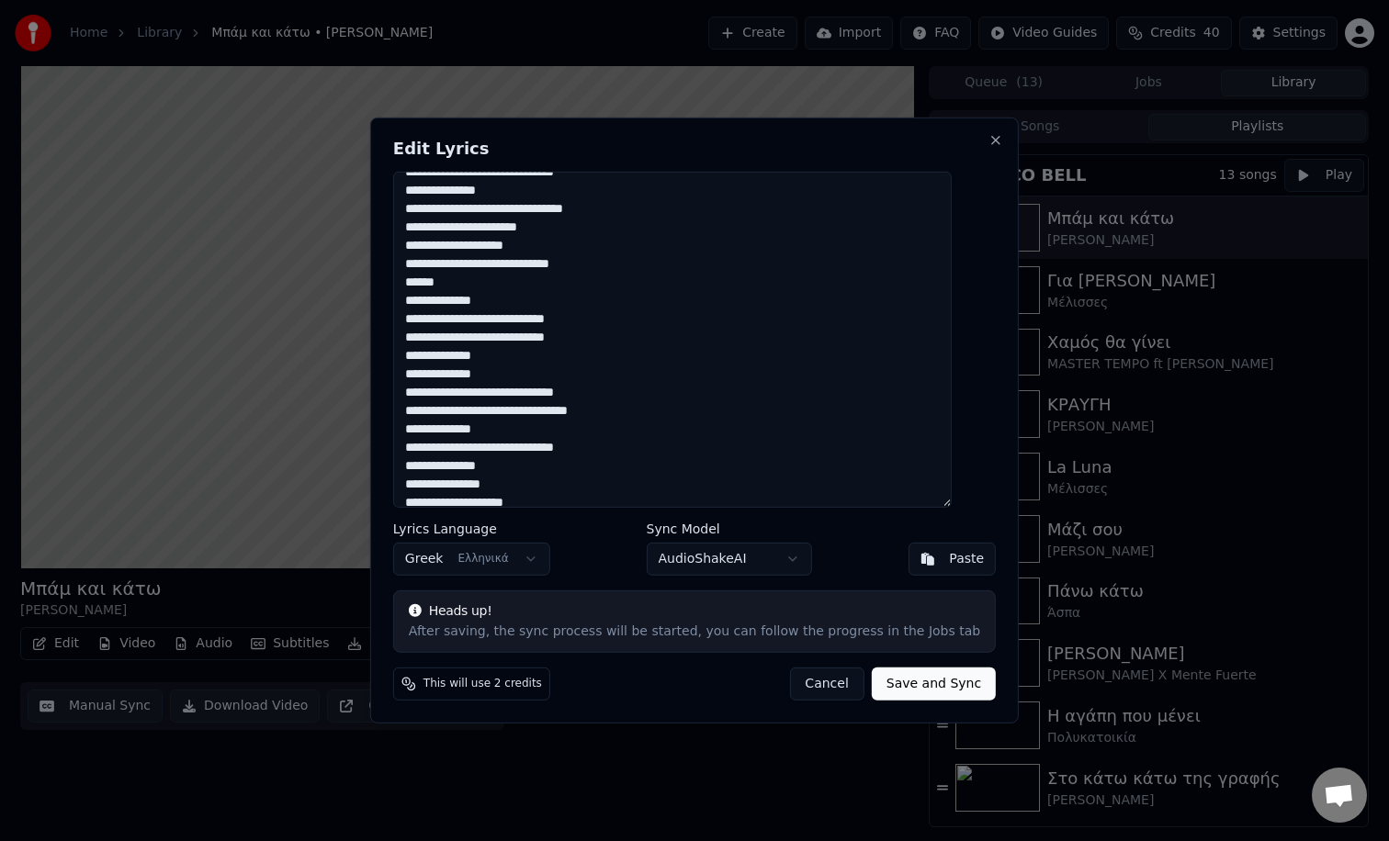
click at [498, 377] on textarea at bounding box center [672, 340] width 558 height 336
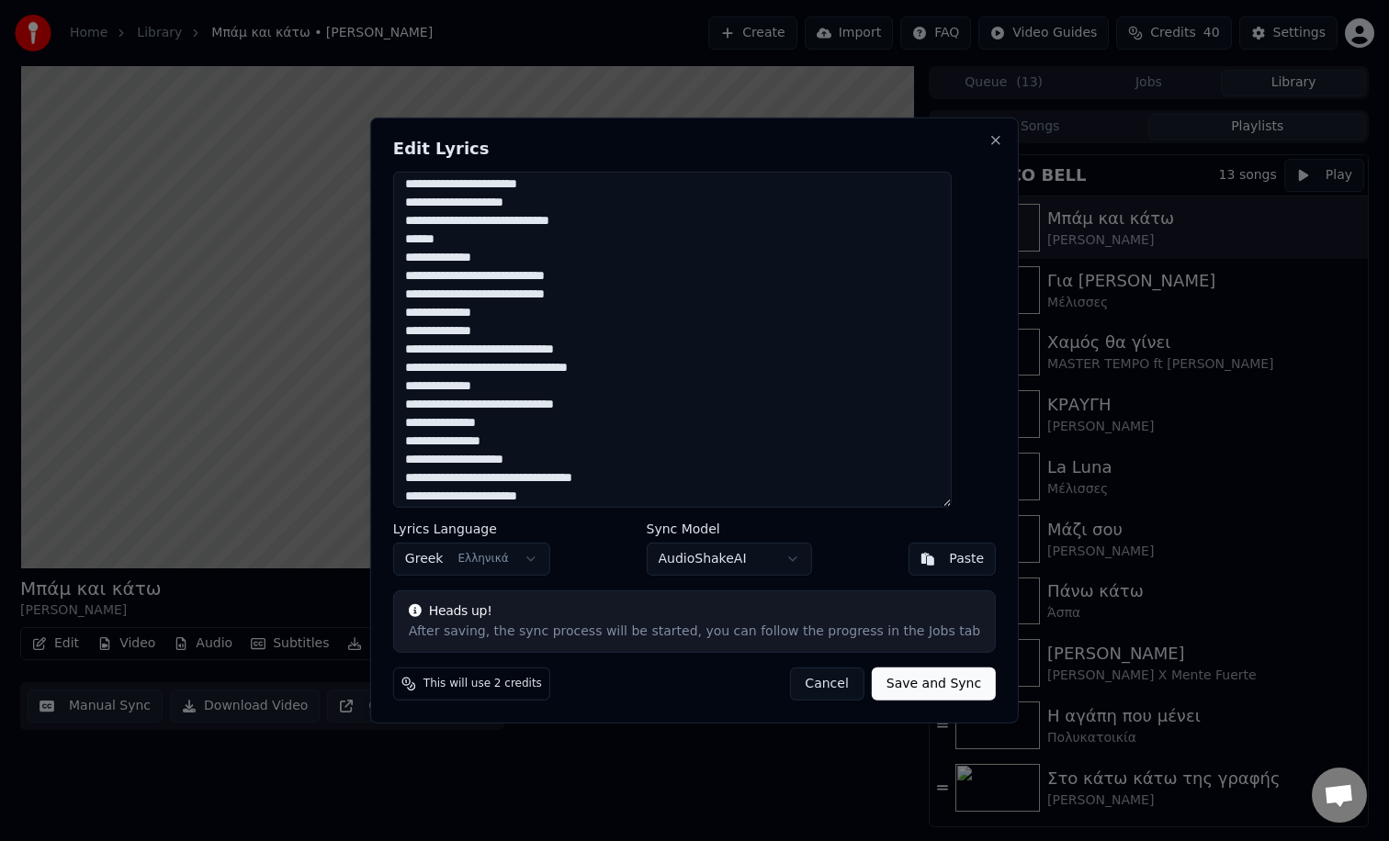
scroll to position [219, 0]
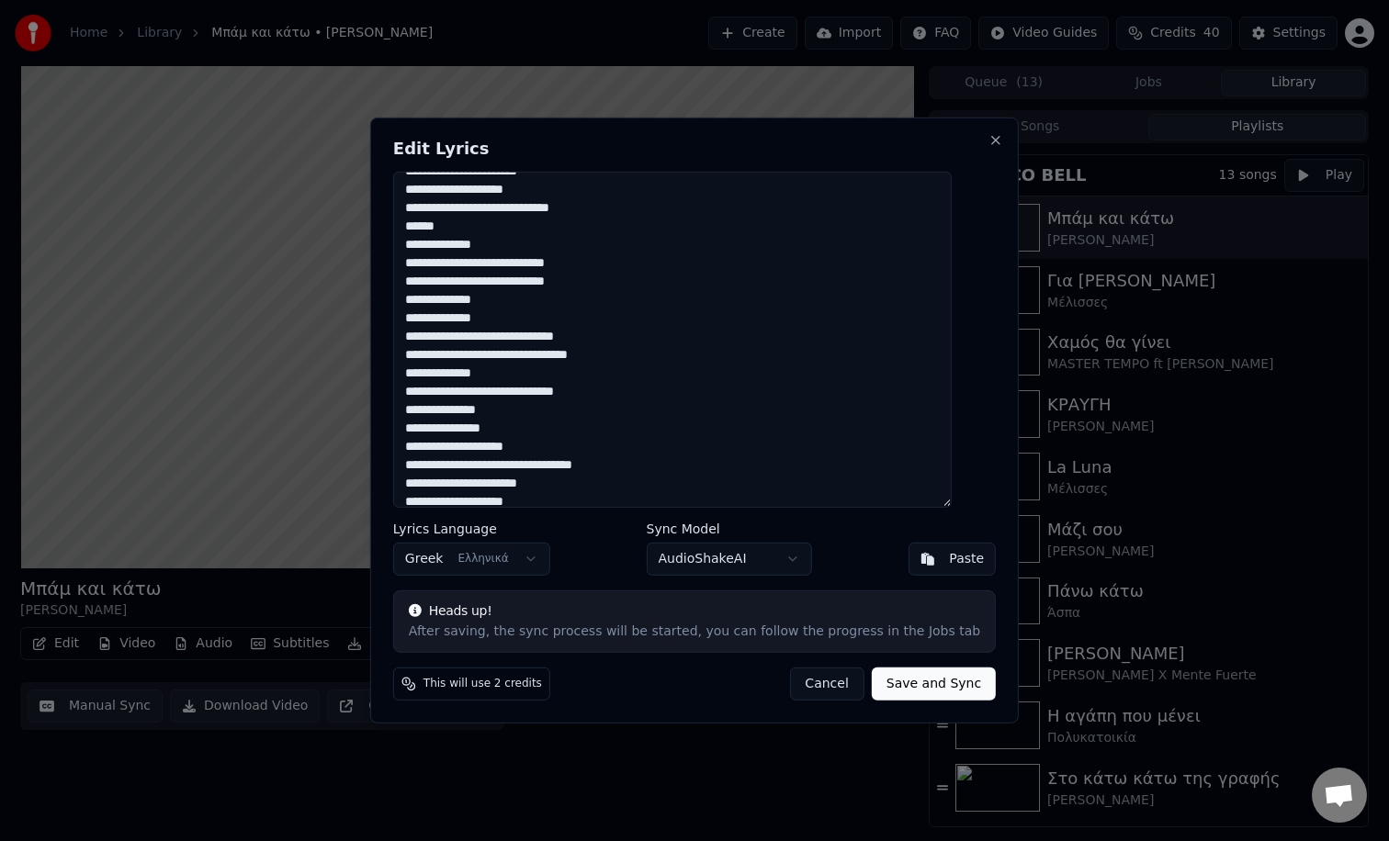
click at [603, 337] on textarea at bounding box center [672, 340] width 558 height 336
click at [503, 374] on textarea at bounding box center [672, 340] width 558 height 336
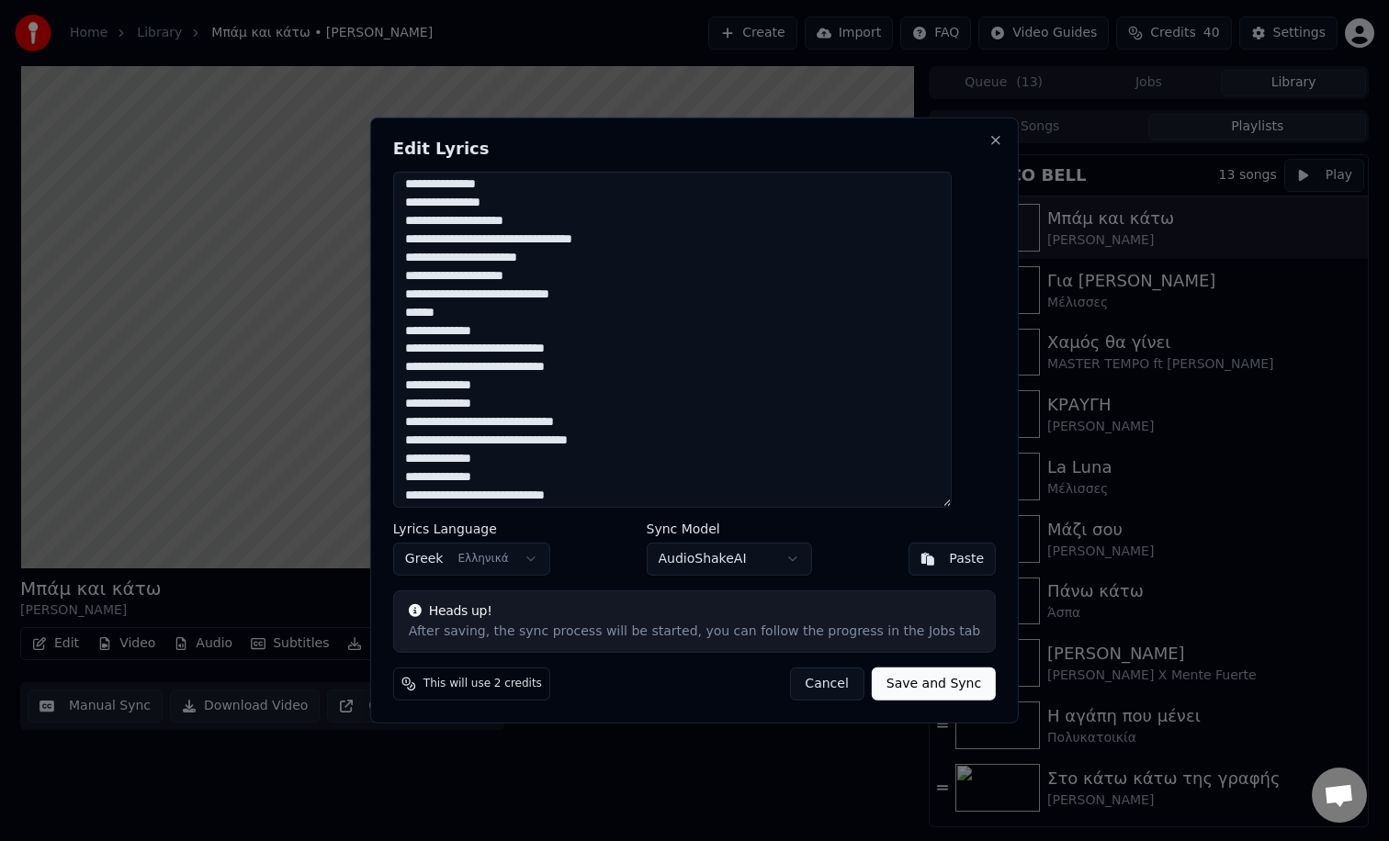
scroll to position [447, 0]
click at [502, 330] on textarea at bounding box center [672, 340] width 558 height 336
click at [590, 368] on textarea at bounding box center [672, 340] width 558 height 336
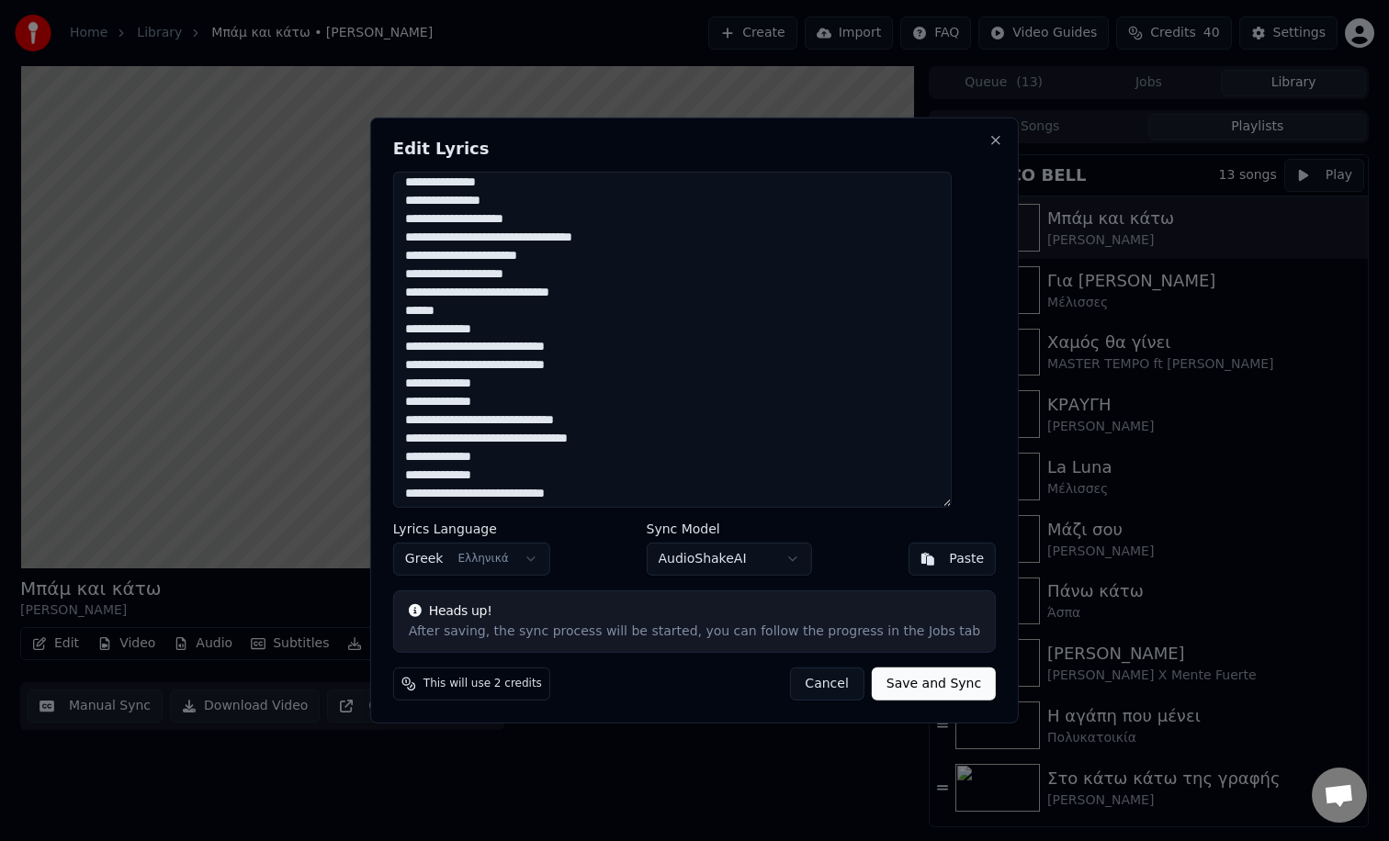
click at [500, 387] on textarea at bounding box center [672, 340] width 558 height 336
click at [493, 400] on textarea at bounding box center [672, 340] width 558 height 336
click at [602, 422] on textarea at bounding box center [672, 340] width 558 height 336
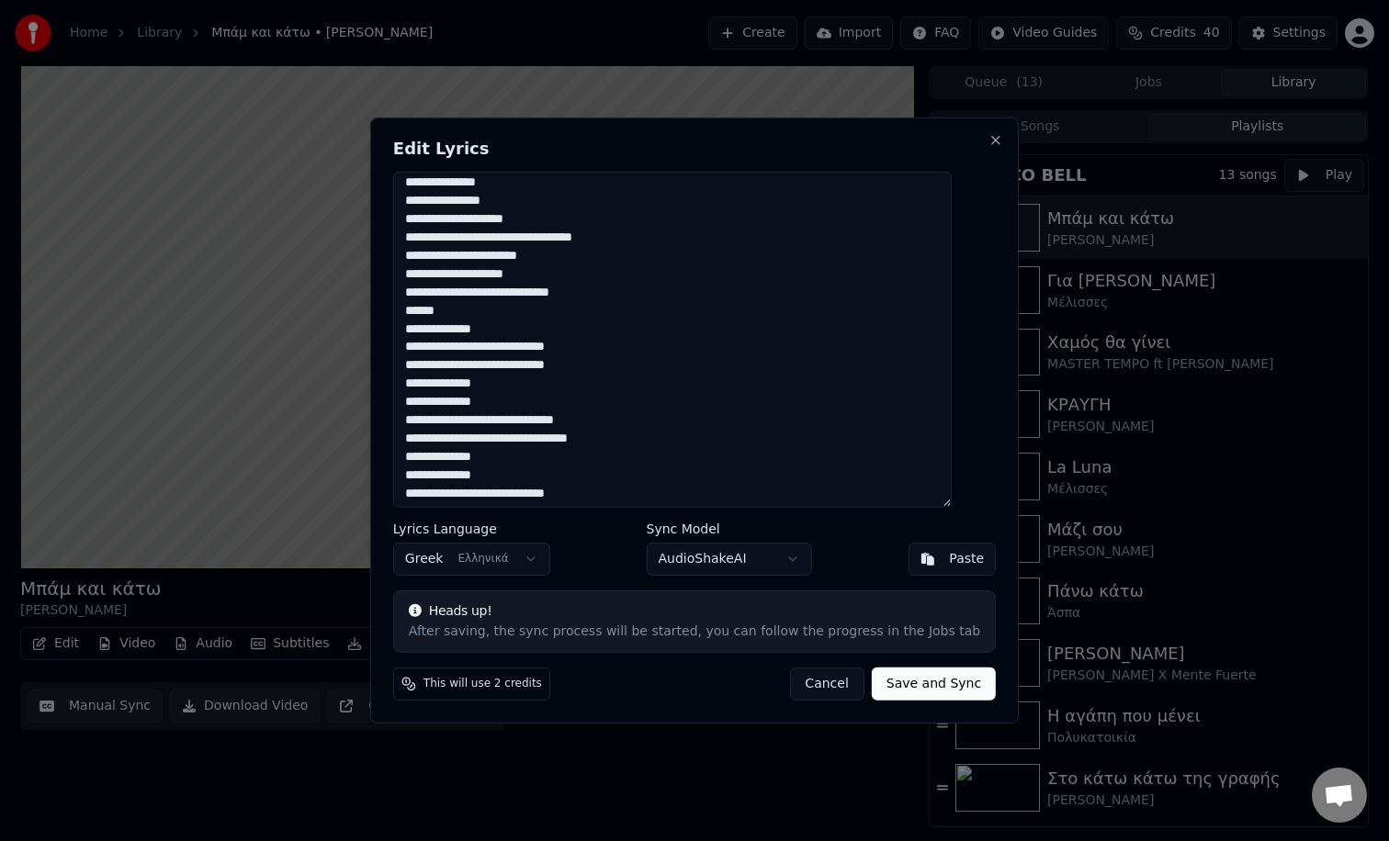
click at [602, 422] on textarea at bounding box center [672, 340] width 558 height 336
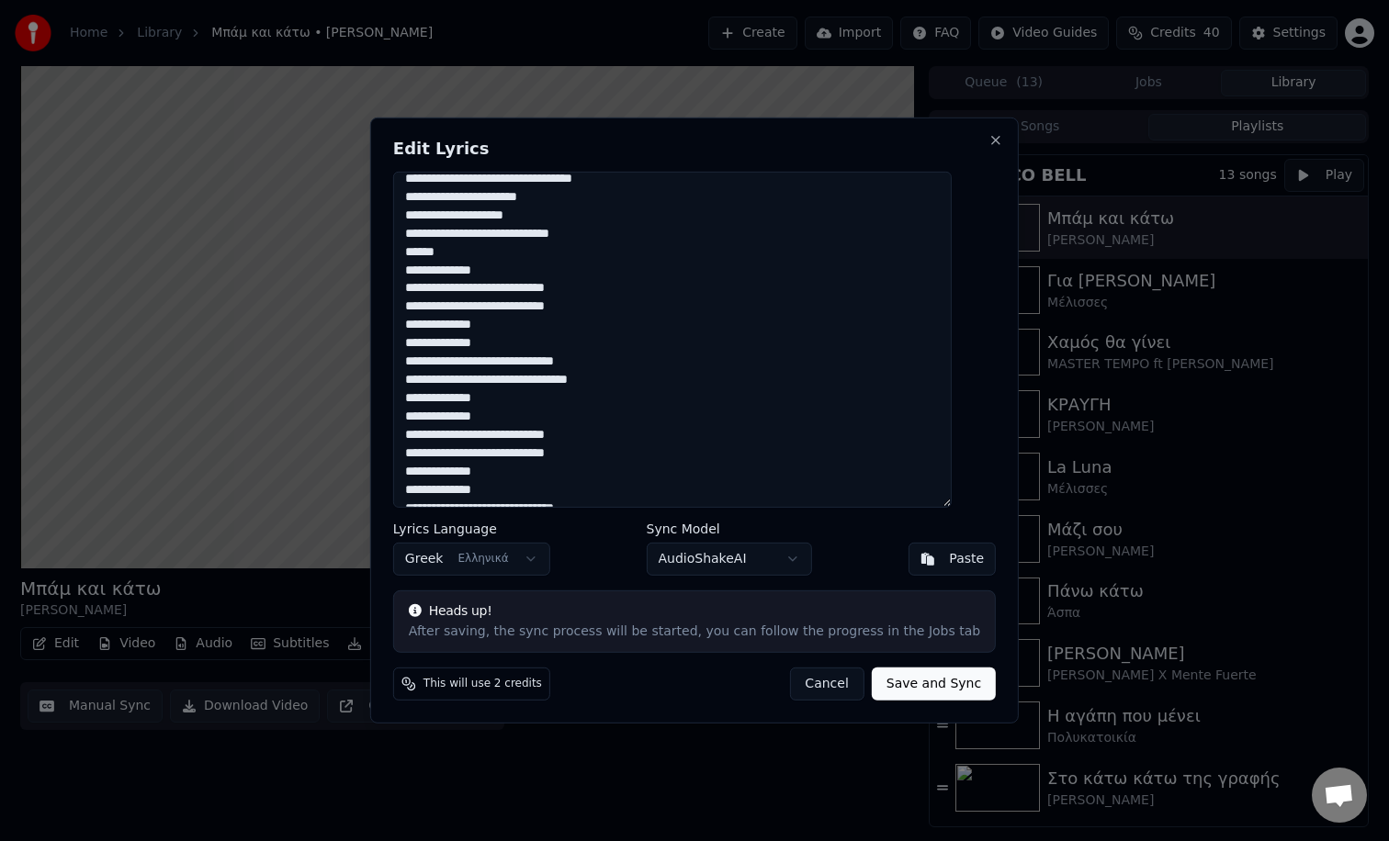
scroll to position [522, 0]
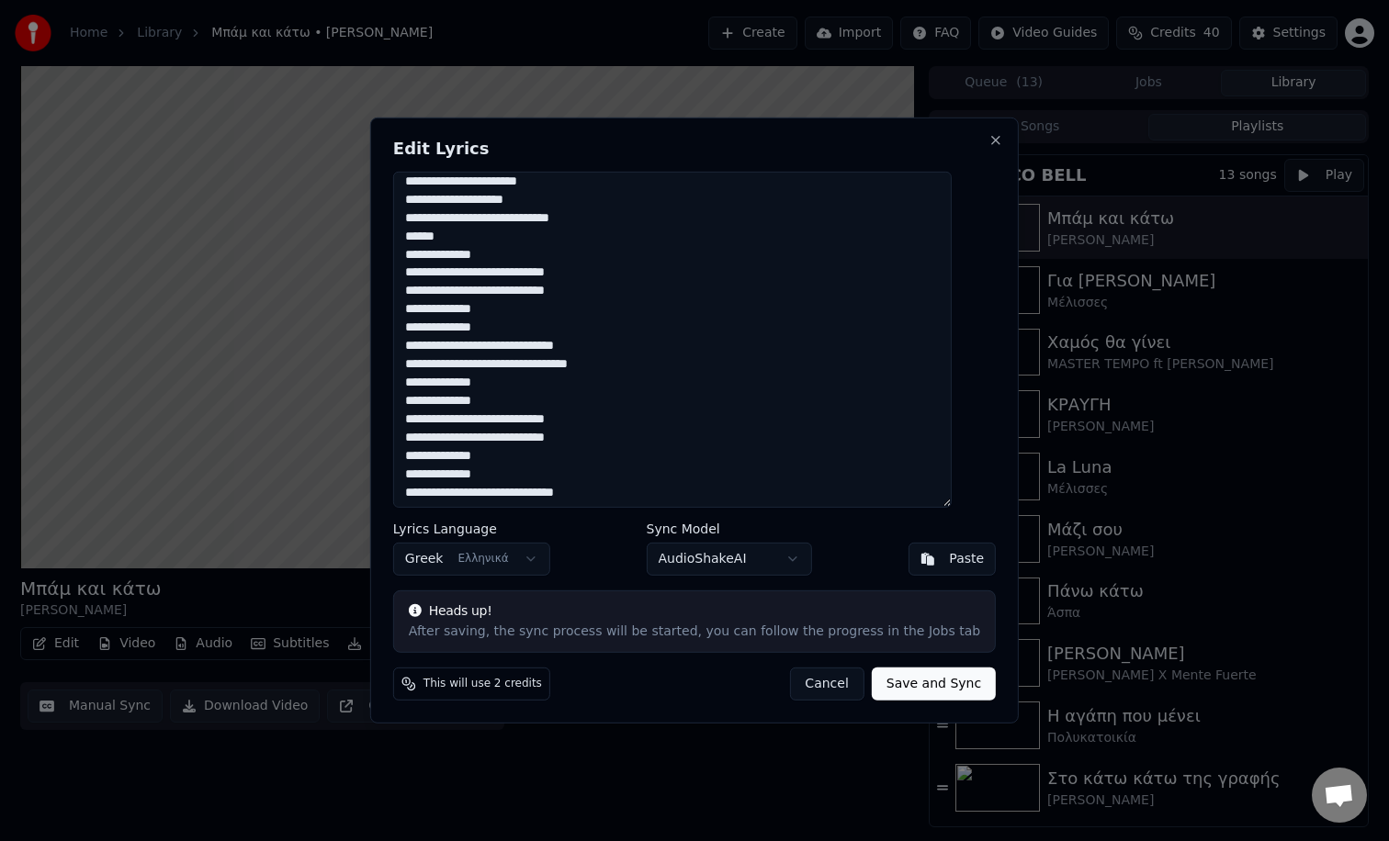
click at [502, 381] on textarea at bounding box center [672, 340] width 558 height 336
click at [505, 402] on textarea at bounding box center [672, 340] width 558 height 336
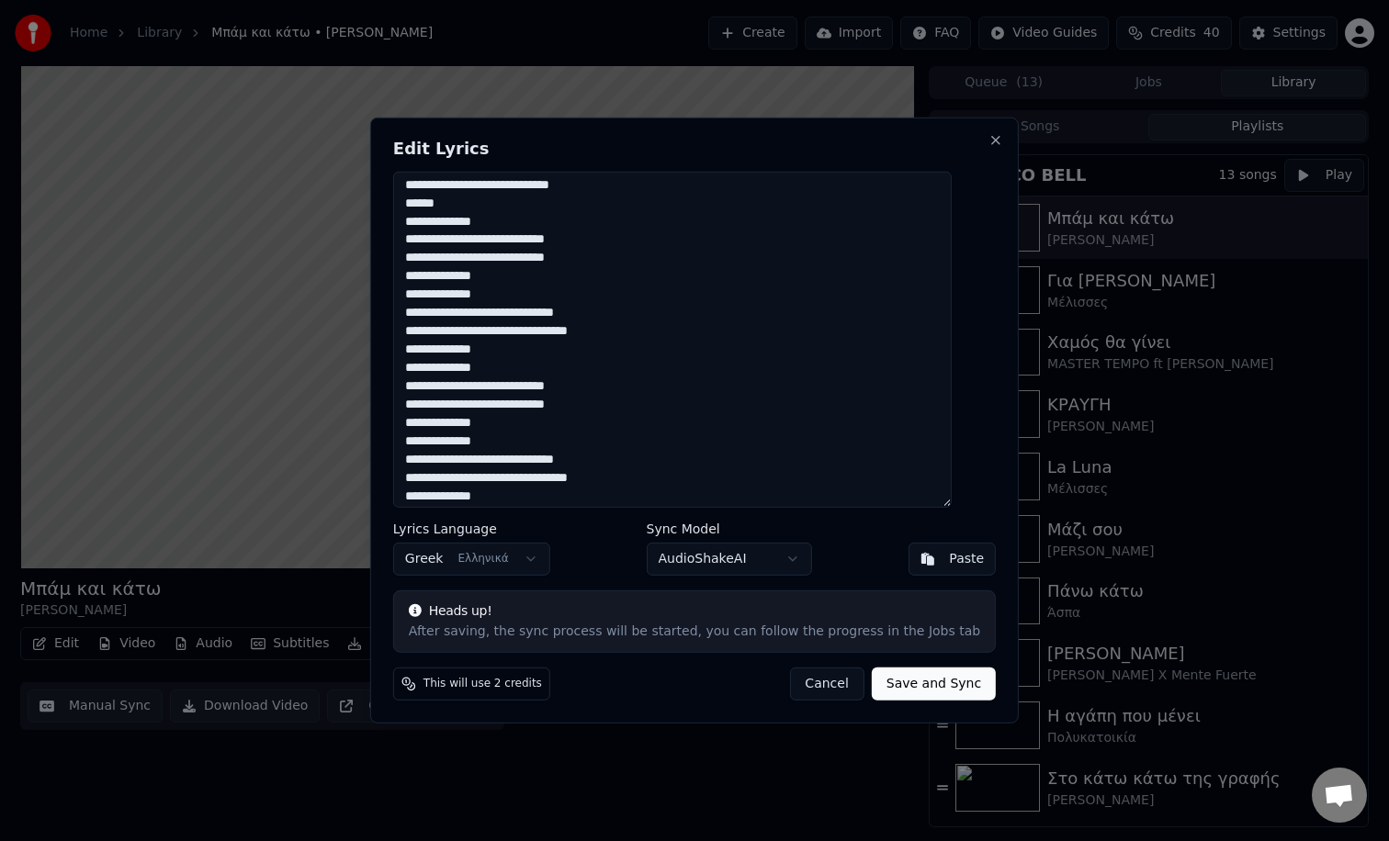
scroll to position [561, 0]
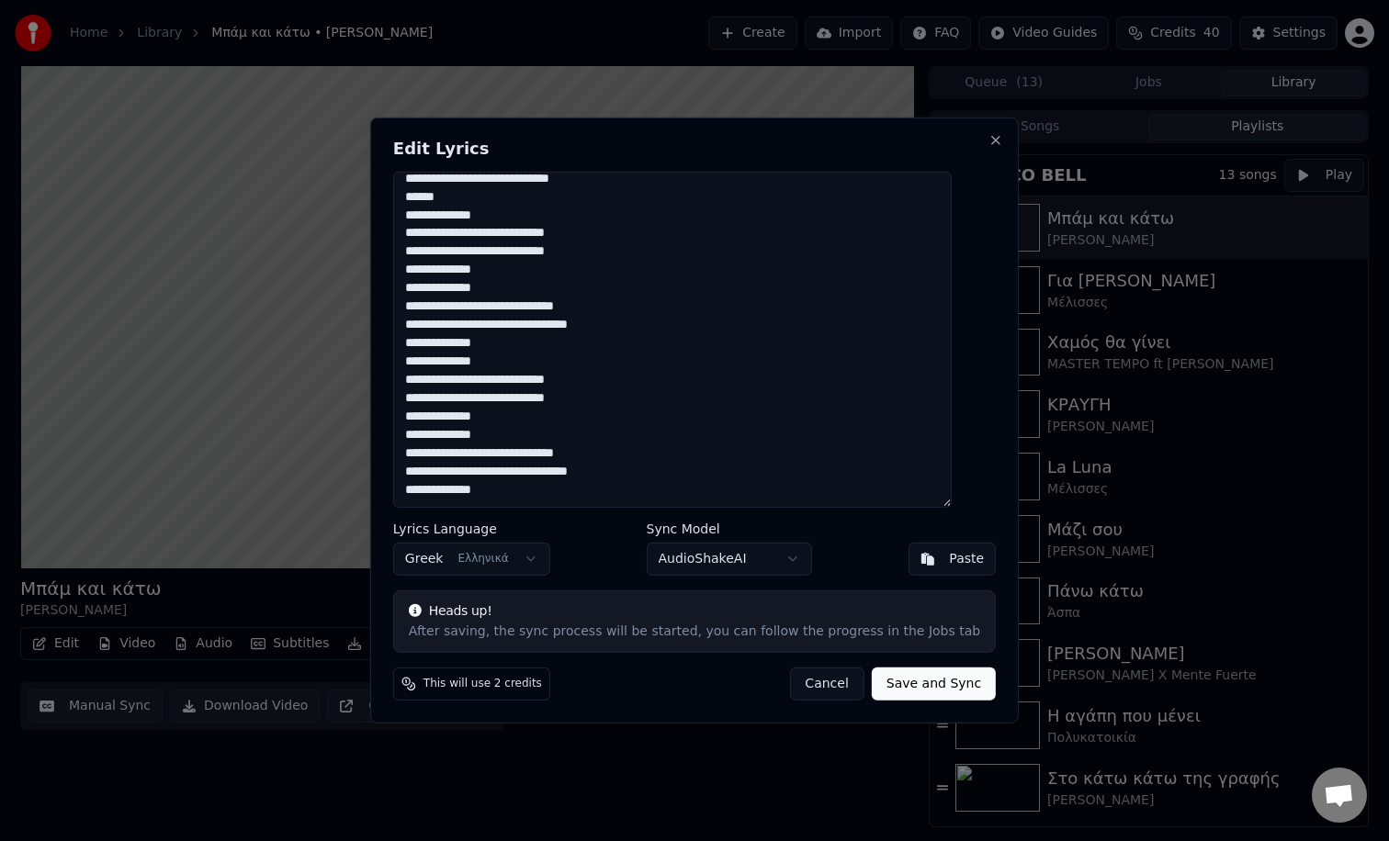
click at [595, 400] on textarea at bounding box center [672, 340] width 558 height 336
click at [500, 421] on textarea at bounding box center [672, 340] width 558 height 336
click at [491, 437] on textarea at bounding box center [672, 340] width 558 height 336
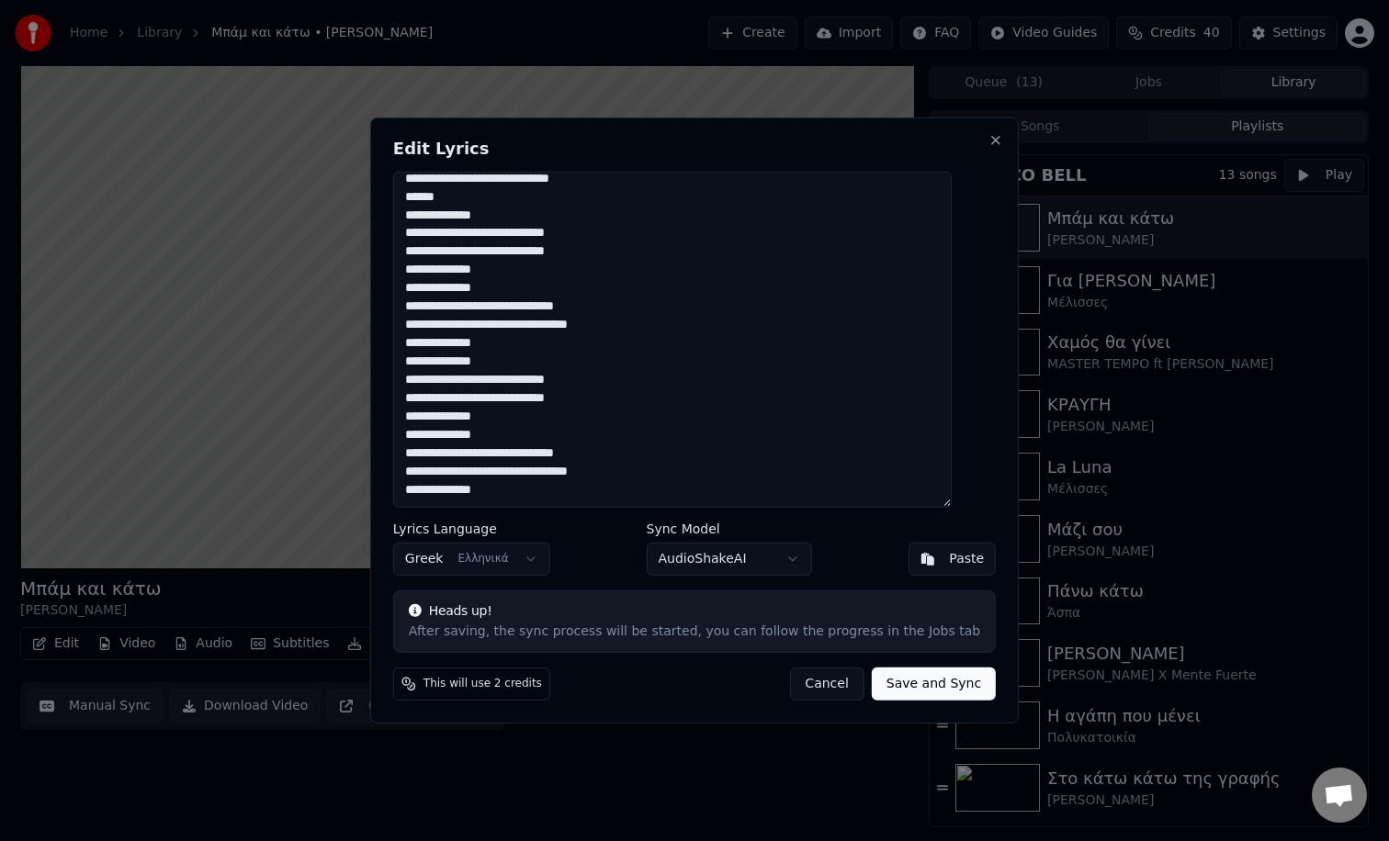
click at [491, 437] on textarea at bounding box center [672, 340] width 558 height 336
click at [603, 455] on textarea at bounding box center [672, 340] width 558 height 336
click at [499, 490] on textarea at bounding box center [672, 340] width 558 height 336
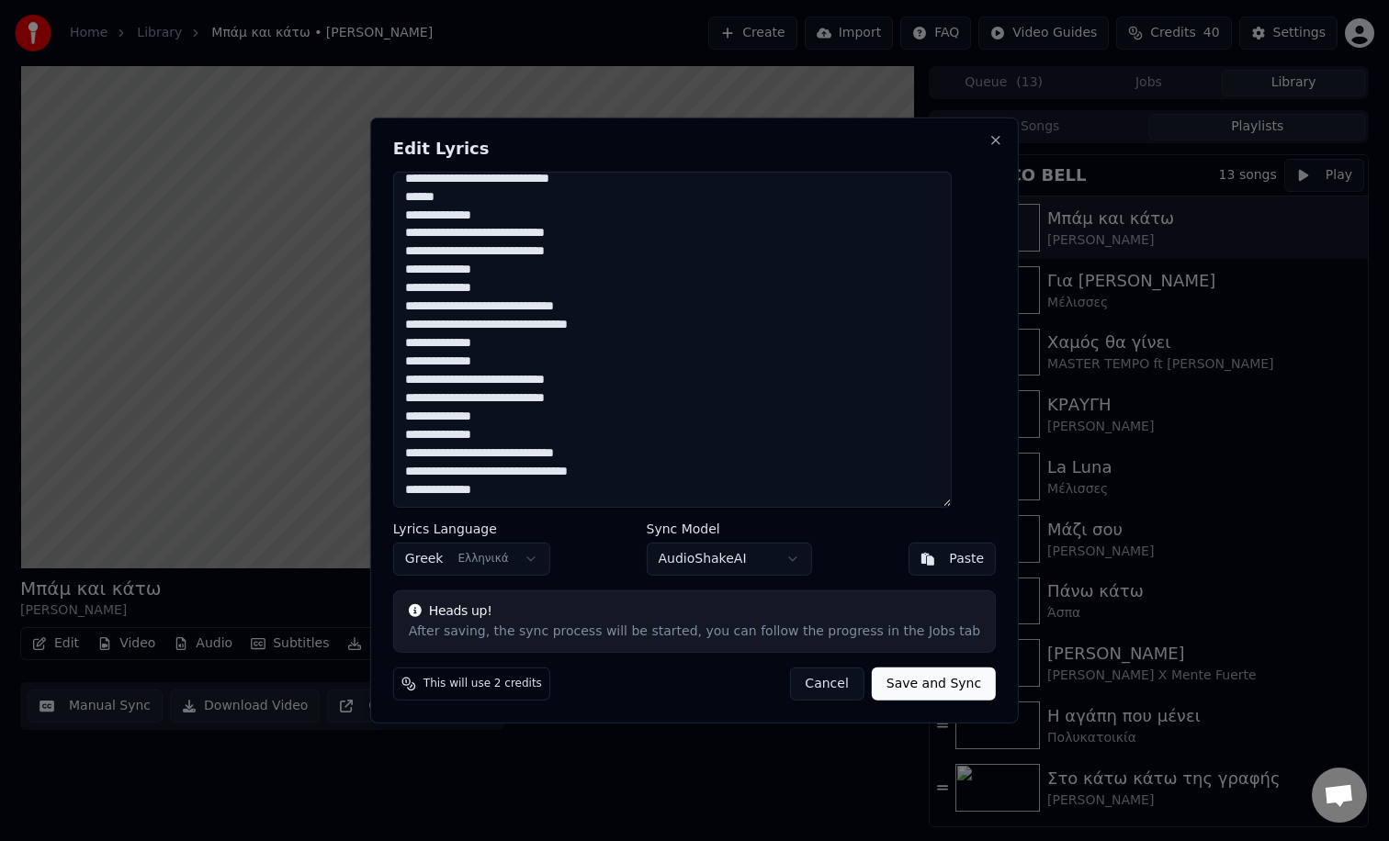
type textarea "**********"
click at [884, 686] on button "Save and Sync" at bounding box center [934, 684] width 124 height 33
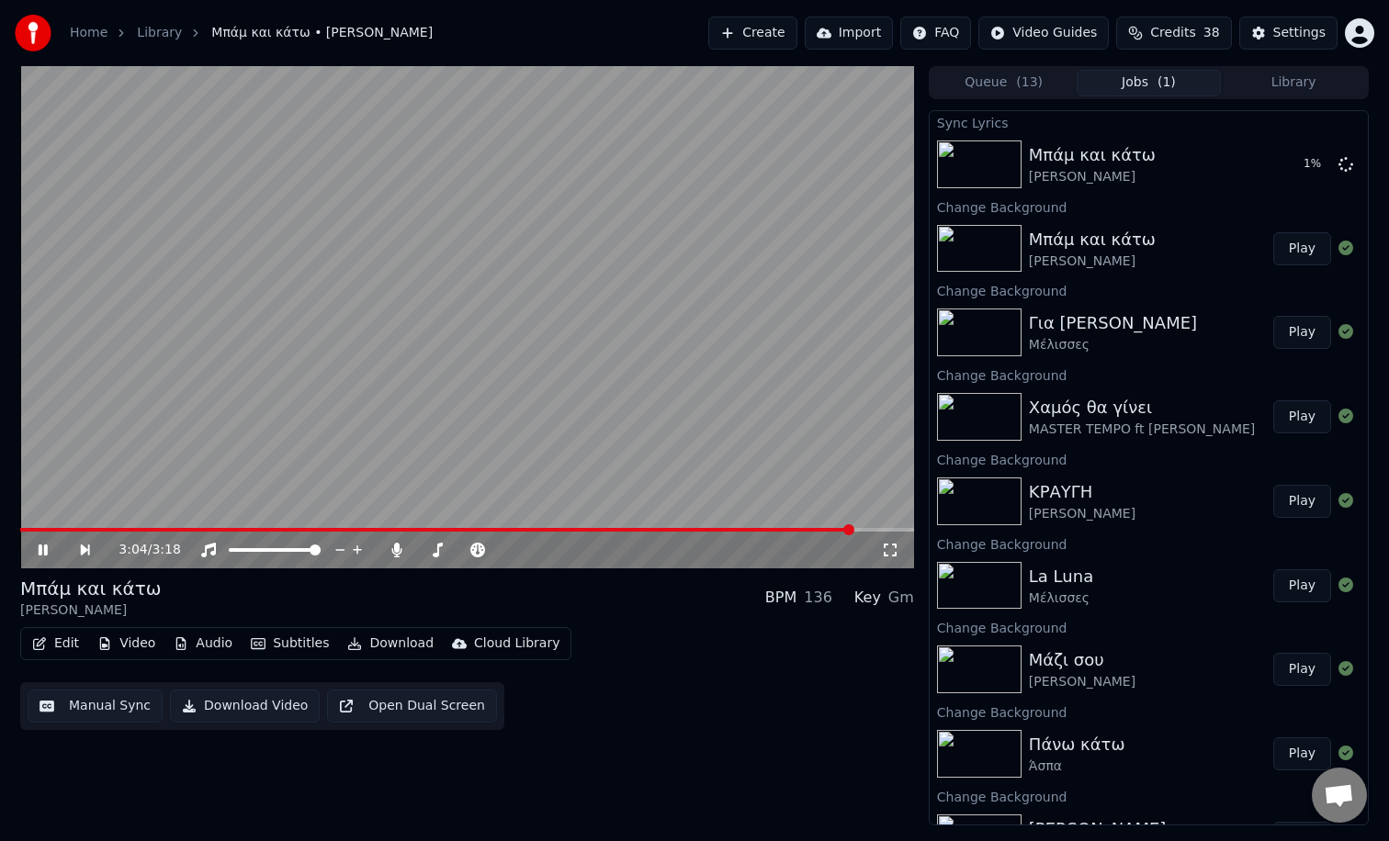
click at [37, 546] on icon at bounding box center [56, 550] width 42 height 15
click at [119, 530] on span at bounding box center [447, 530] width 855 height 4
click at [149, 527] on video at bounding box center [467, 317] width 894 height 502
click at [152, 531] on span at bounding box center [467, 530] width 894 height 4
click at [194, 529] on span at bounding box center [467, 530] width 894 height 4
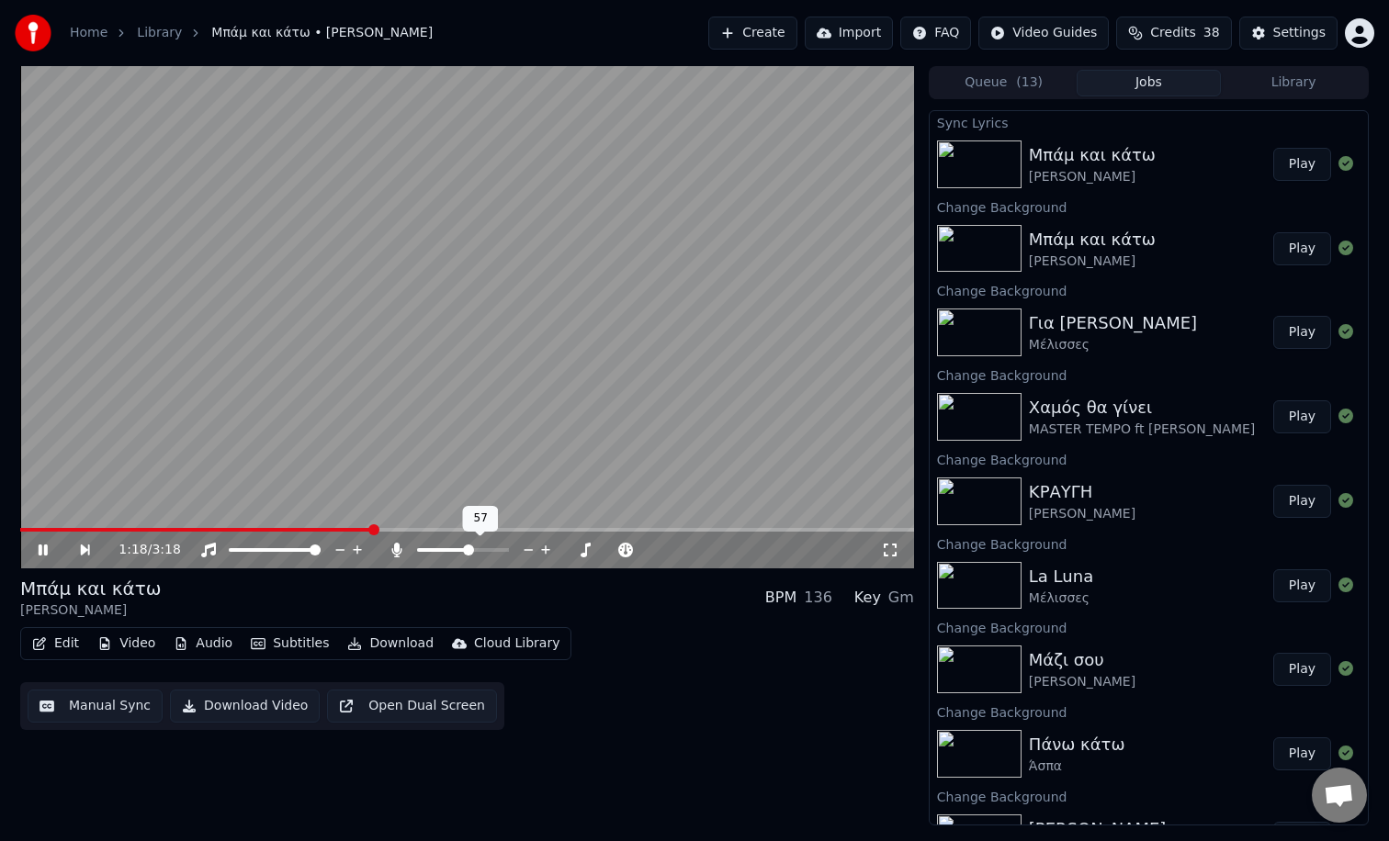
click at [443, 555] on div at bounding box center [480, 550] width 148 height 18
click at [446, 555] on div at bounding box center [480, 550] width 148 height 18
click at [447, 550] on span at bounding box center [449, 550] width 11 height 11
click at [500, 530] on span at bounding box center [467, 530] width 894 height 4
click at [529, 525] on video at bounding box center [467, 317] width 894 height 502
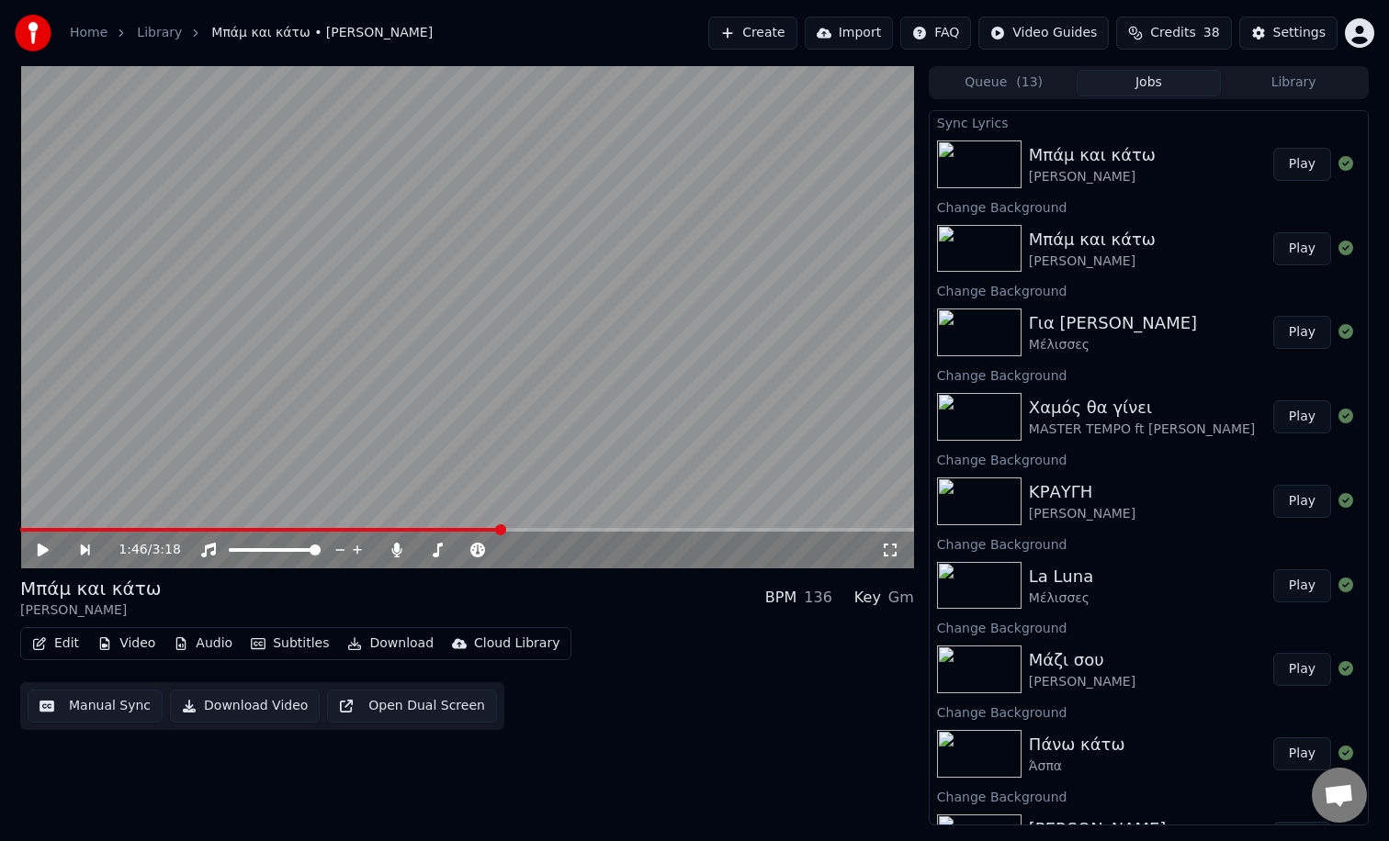
click at [528, 531] on span at bounding box center [467, 530] width 894 height 4
click at [586, 531] on span at bounding box center [467, 530] width 894 height 4
click at [622, 528] on span at bounding box center [467, 530] width 894 height 4
click at [565, 446] on video at bounding box center [467, 317] width 894 height 502
click at [1259, 79] on button "Library" at bounding box center [1292, 83] width 145 height 27
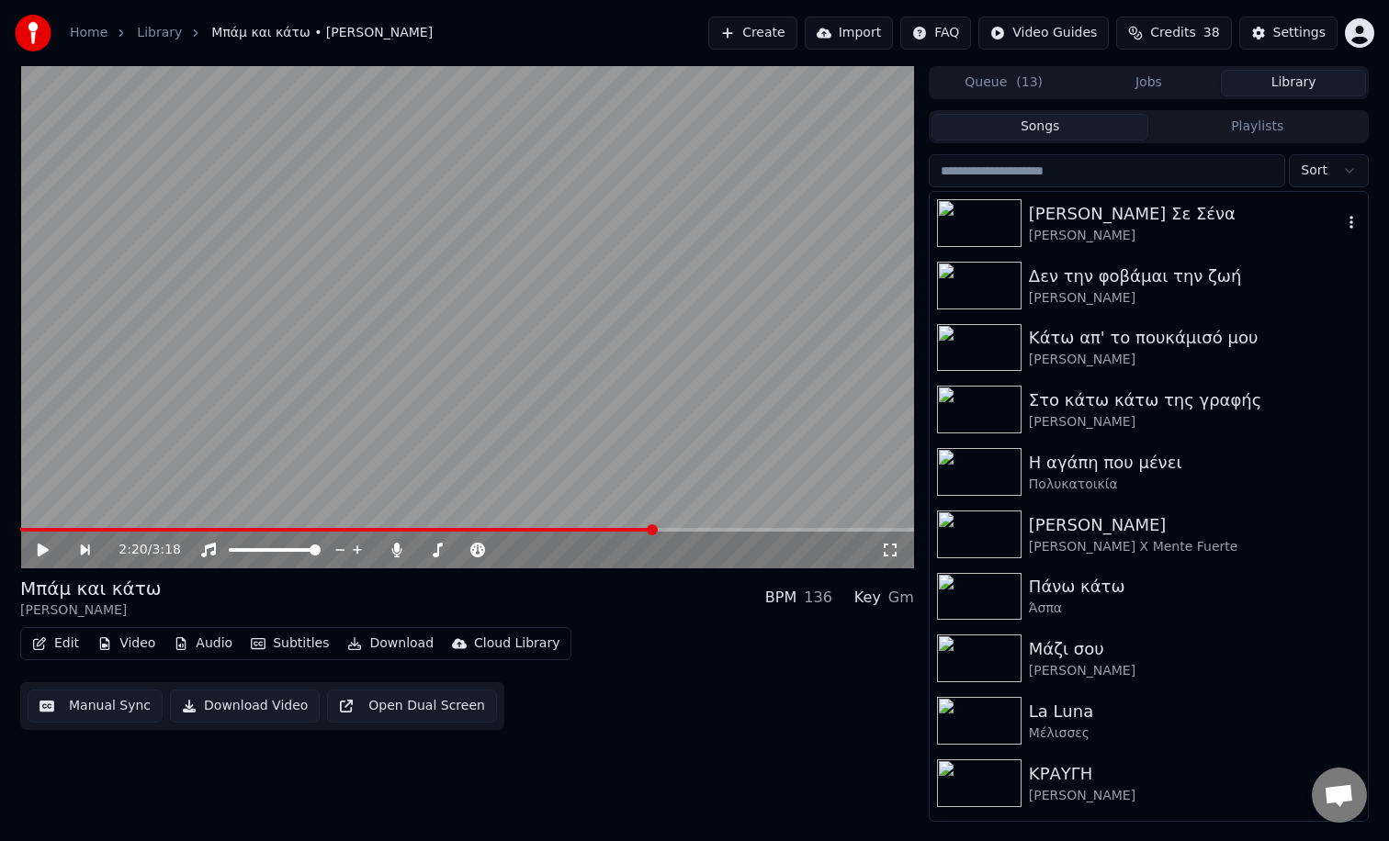
click at [1108, 228] on div "[PERSON_NAME]" at bounding box center [1185, 236] width 313 height 18
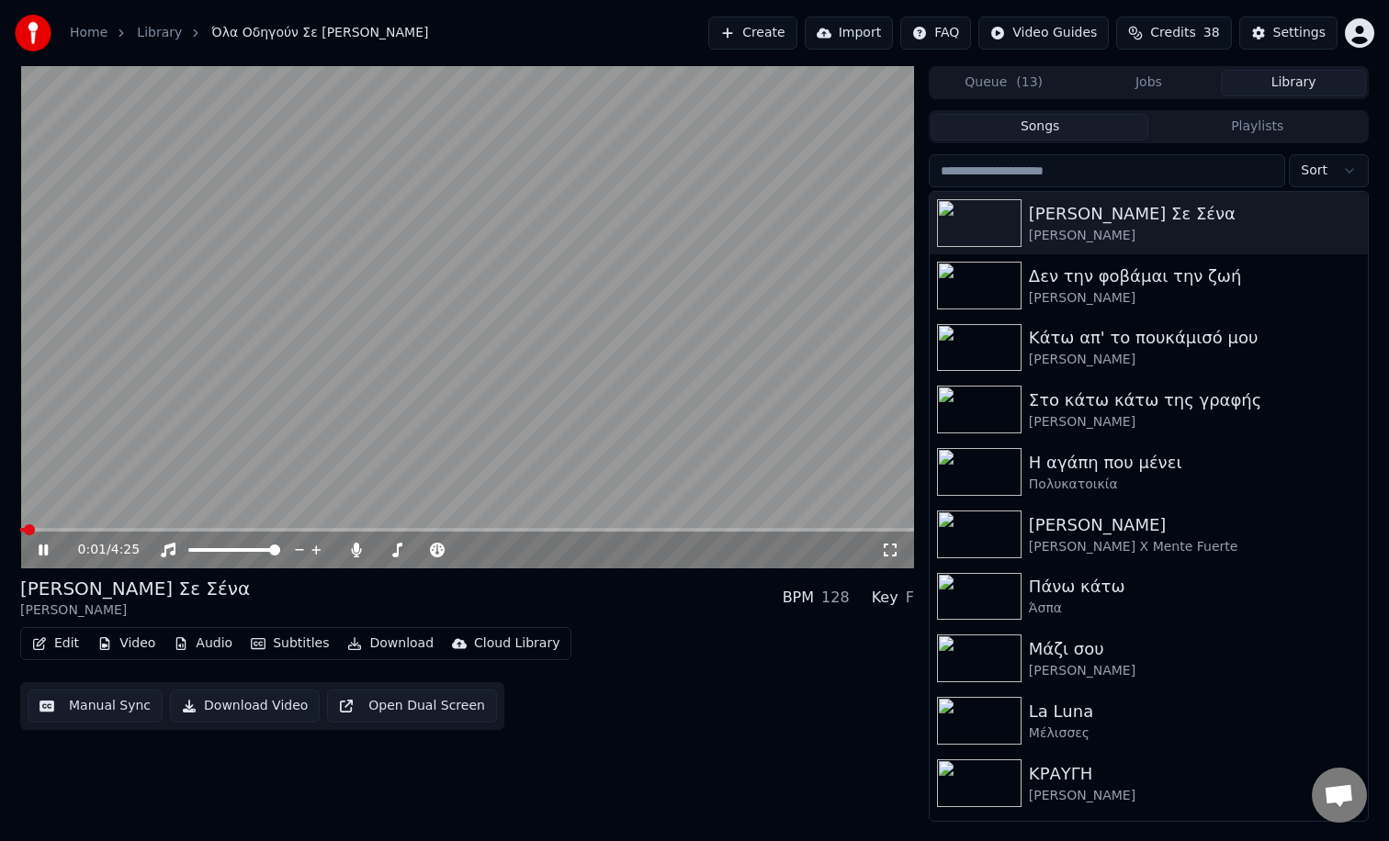
click at [272, 643] on button "Subtitles" at bounding box center [289, 644] width 93 height 26
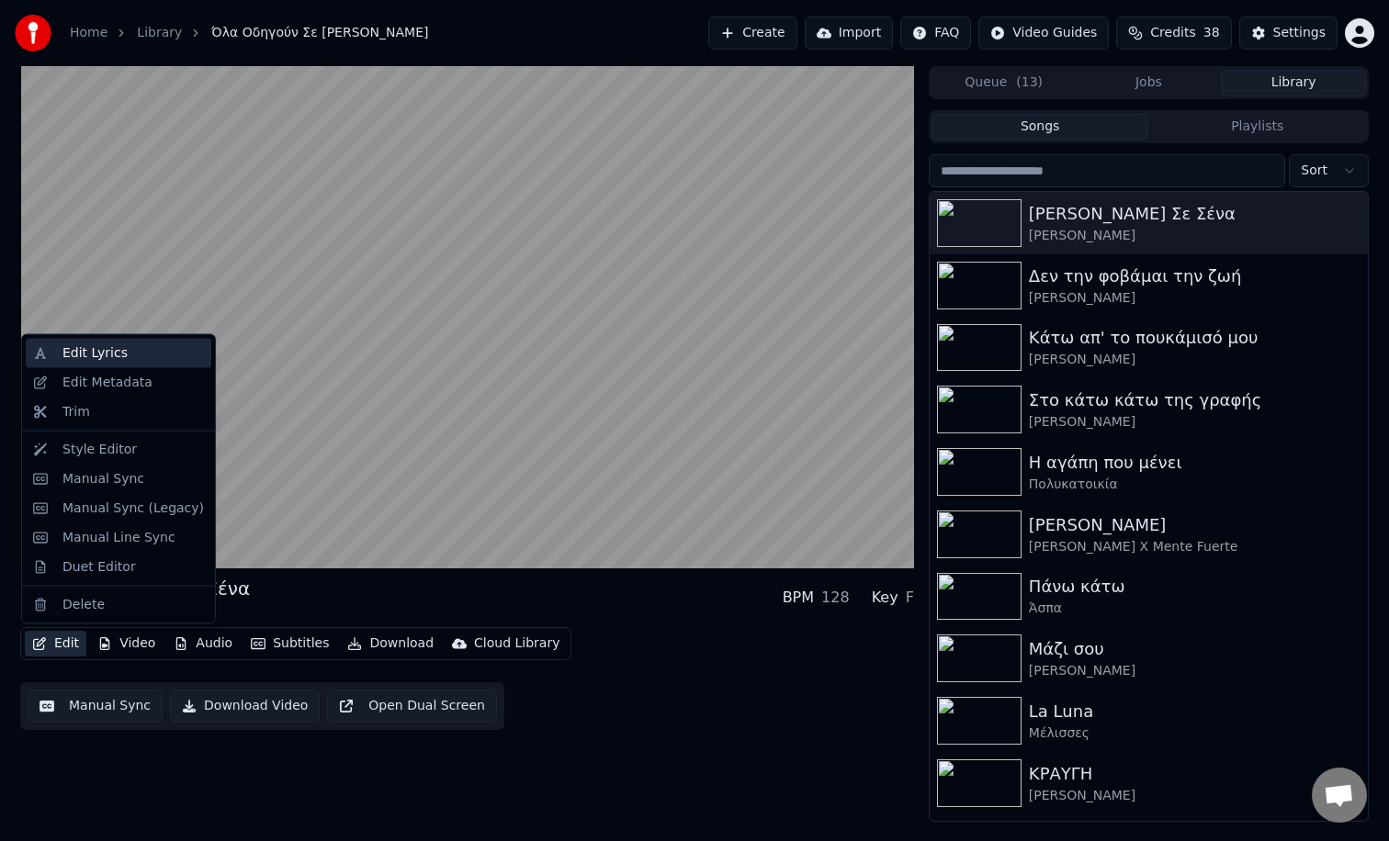
click at [129, 350] on div "Edit Lyrics" at bounding box center [132, 353] width 141 height 18
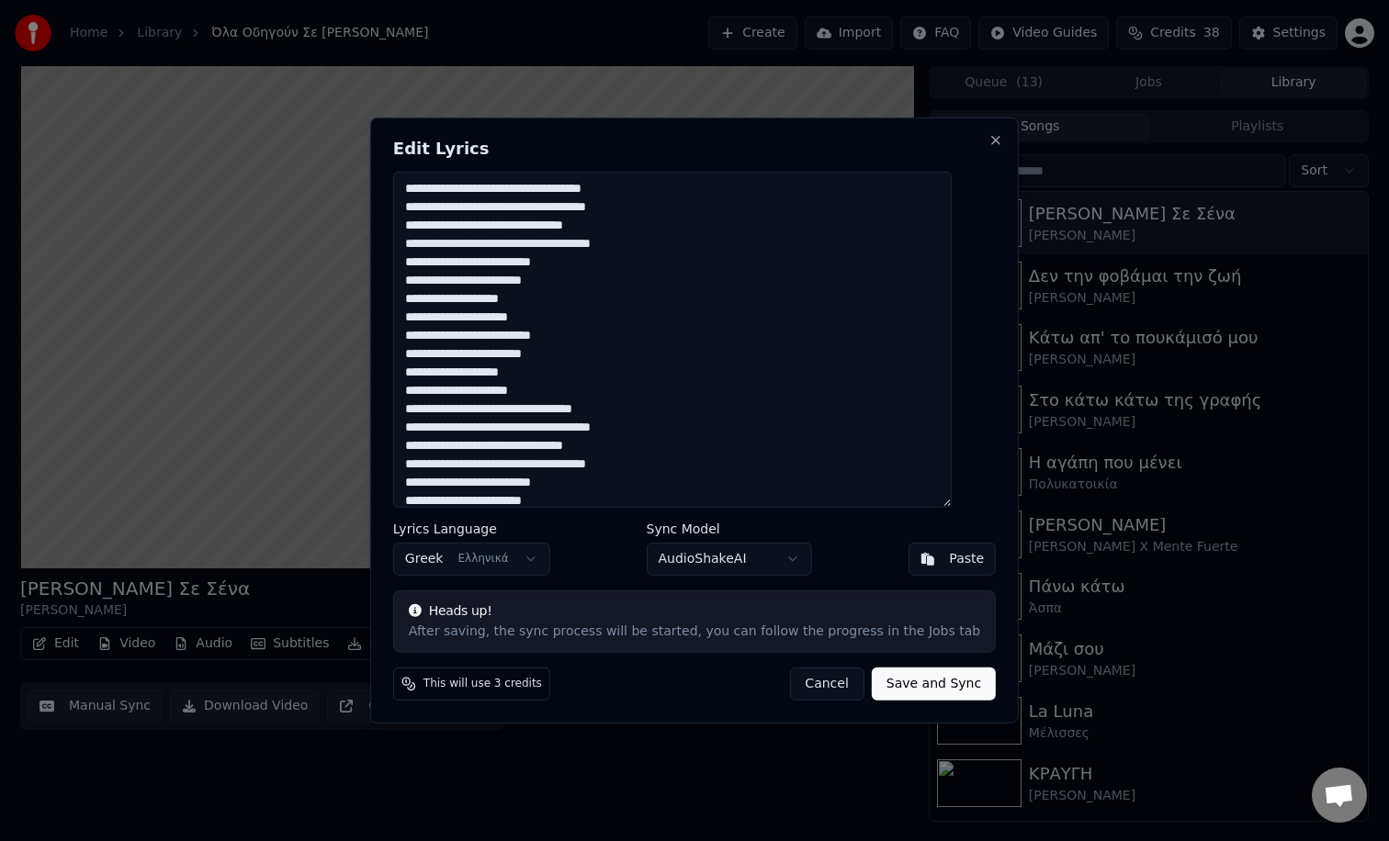
click at [495, 298] on textarea "**********" at bounding box center [672, 340] width 558 height 336
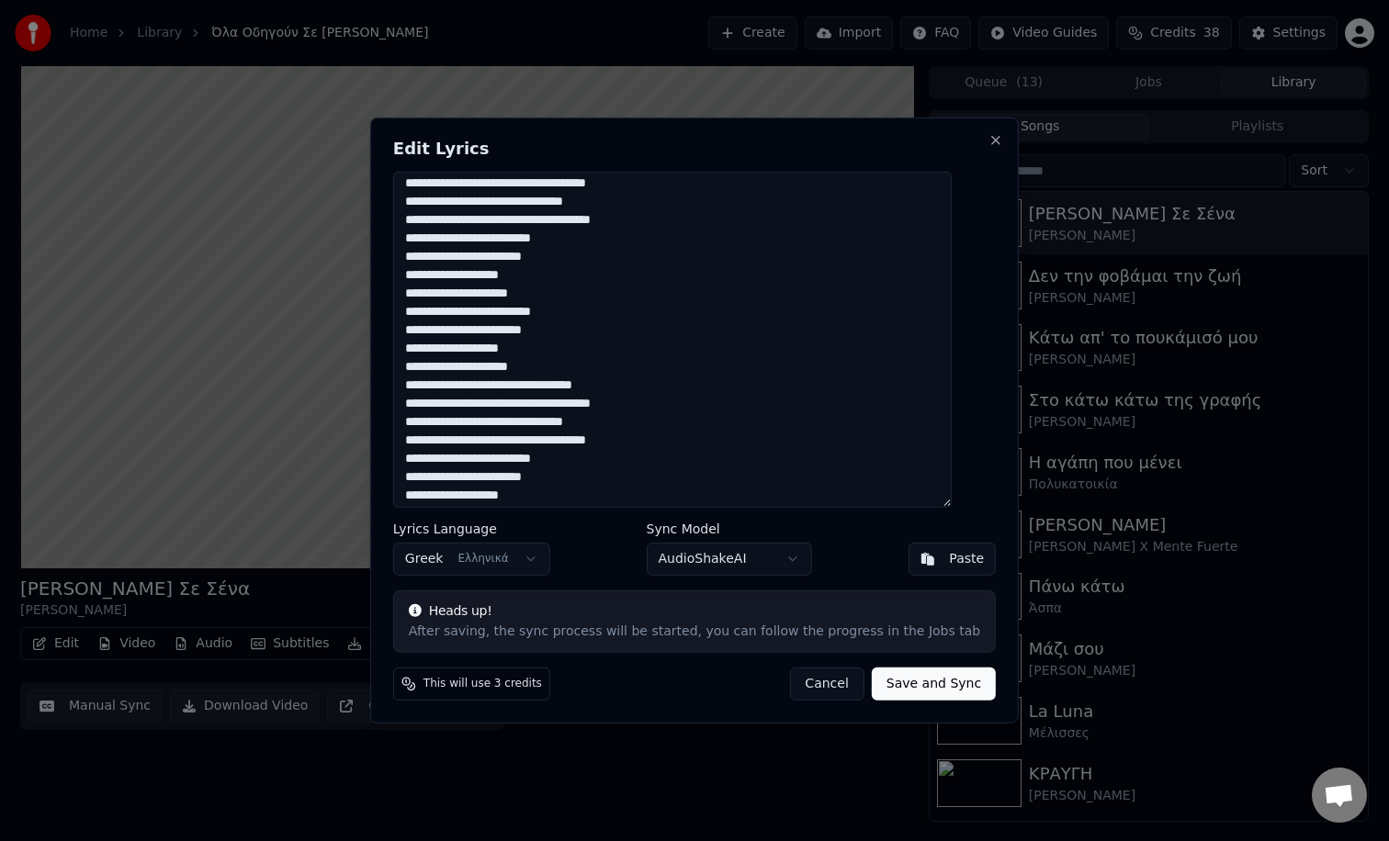
scroll to position [28, 0]
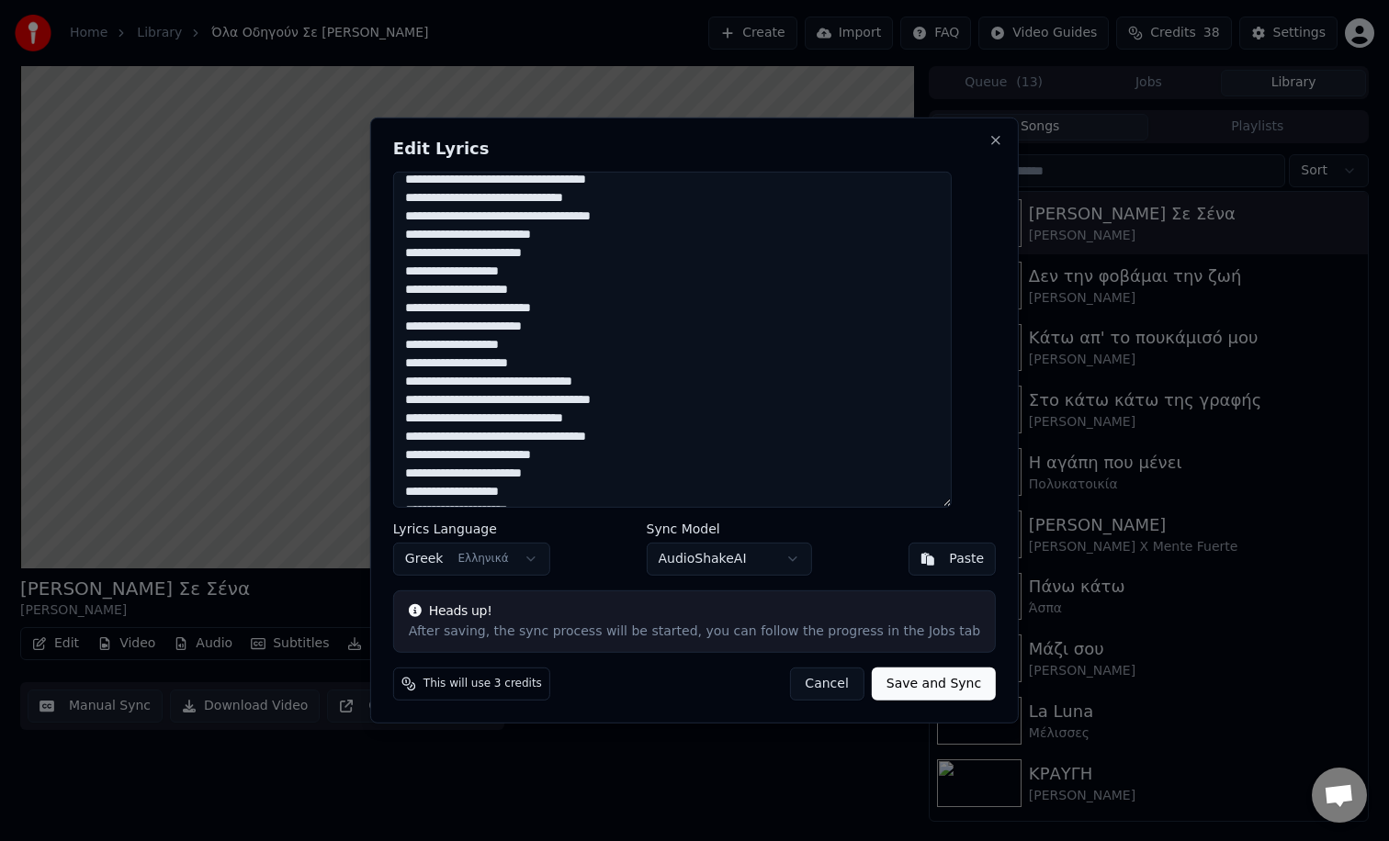
click at [493, 348] on textarea "**********" at bounding box center [672, 340] width 558 height 336
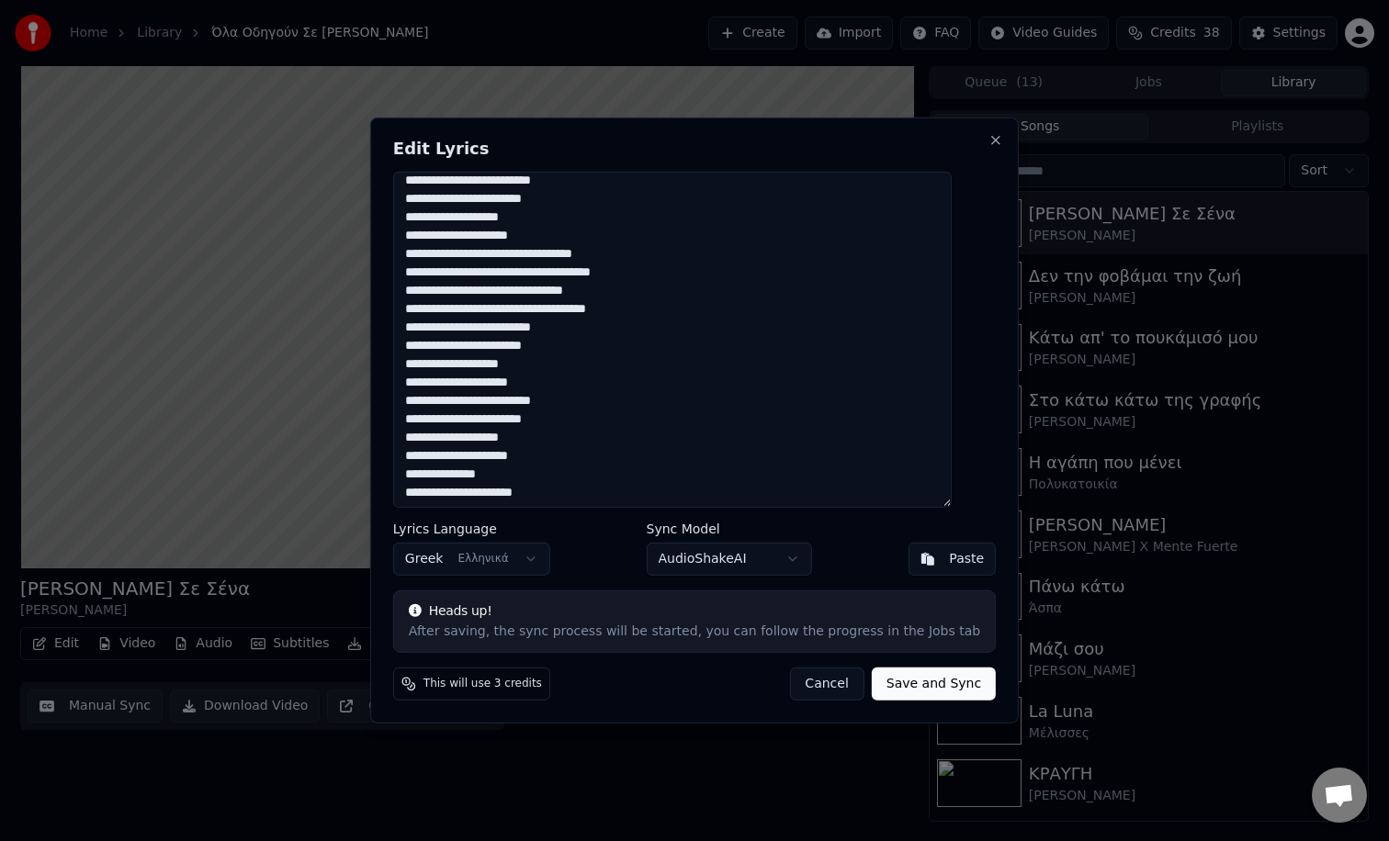
scroll to position [157, 0]
click at [494, 362] on textarea "**********" at bounding box center [672, 340] width 558 height 336
click at [494, 437] on textarea "**********" at bounding box center [672, 340] width 558 height 336
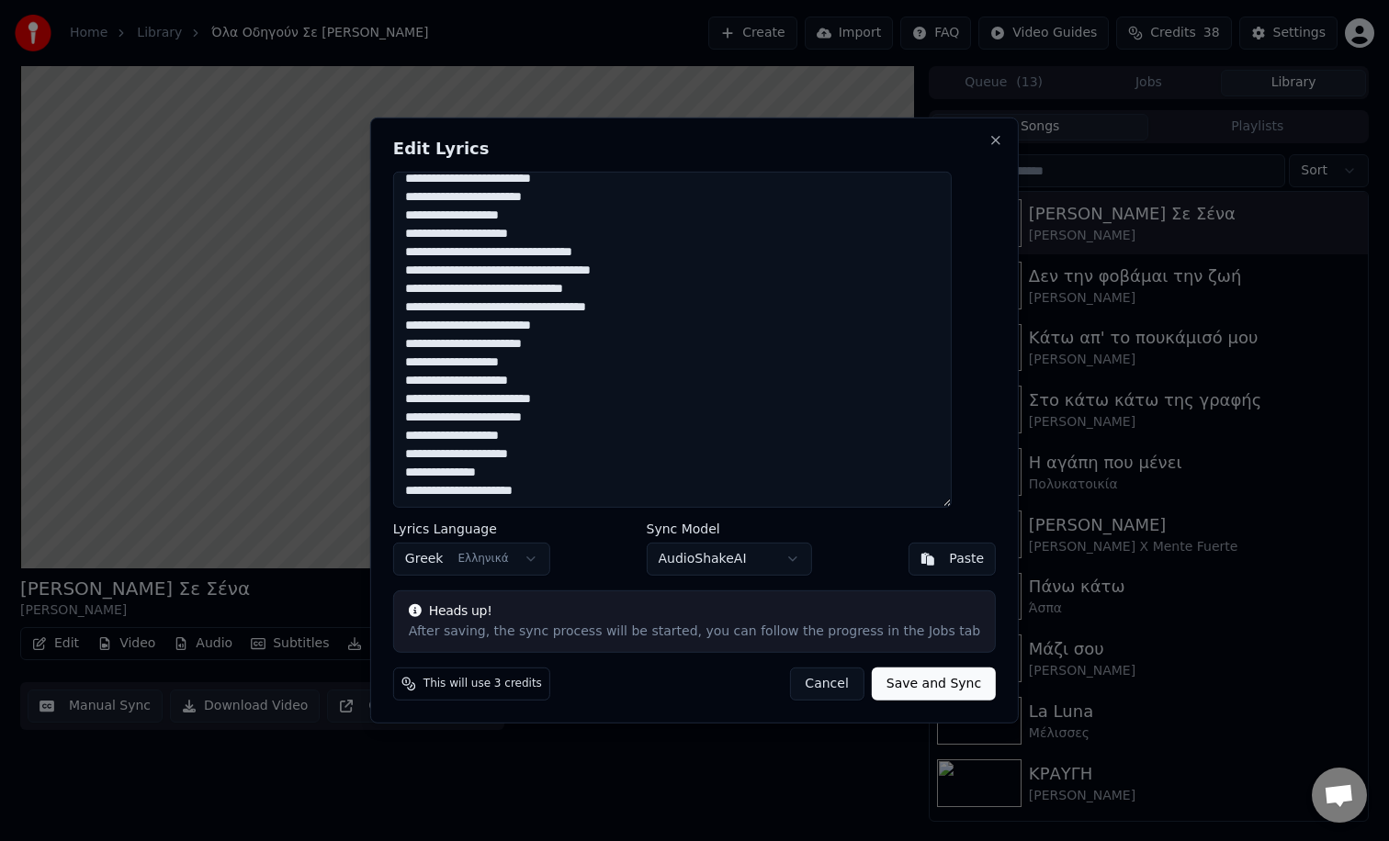
click at [547, 491] on textarea "**********" at bounding box center [672, 340] width 558 height 336
click at [548, 491] on textarea "**********" at bounding box center [672, 340] width 558 height 336
click at [817, 690] on button "Cancel" at bounding box center [826, 684] width 74 height 33
type textarea "**********"
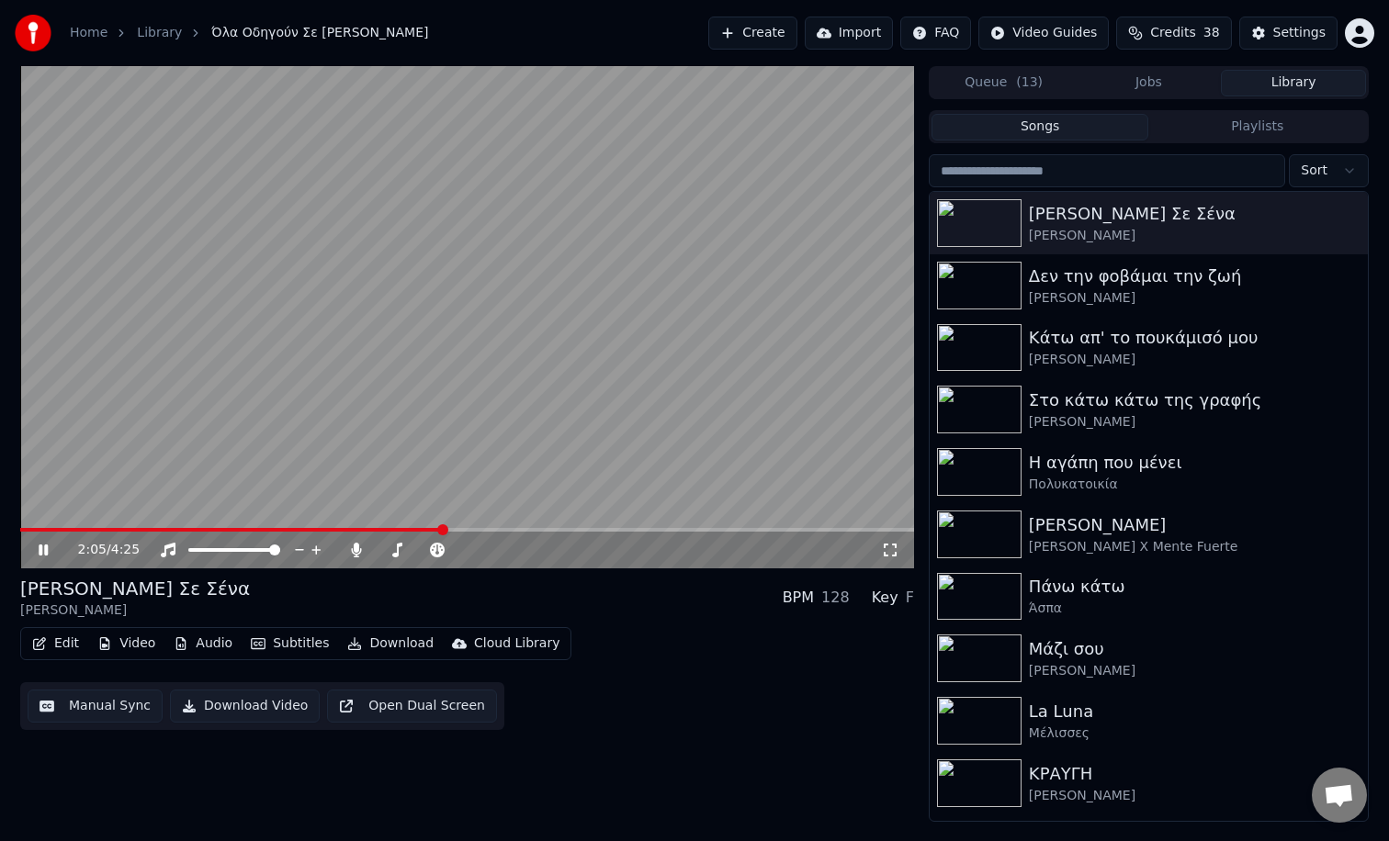
click at [847, 530] on span at bounding box center [467, 530] width 894 height 4
click at [815, 533] on div "4:07 / 4:25" at bounding box center [467, 550] width 894 height 37
click at [819, 529] on span at bounding box center [436, 530] width 833 height 4
click at [801, 530] on span at bounding box center [423, 530] width 806 height 4
click at [784, 531] on span at bounding box center [411, 530] width 783 height 4
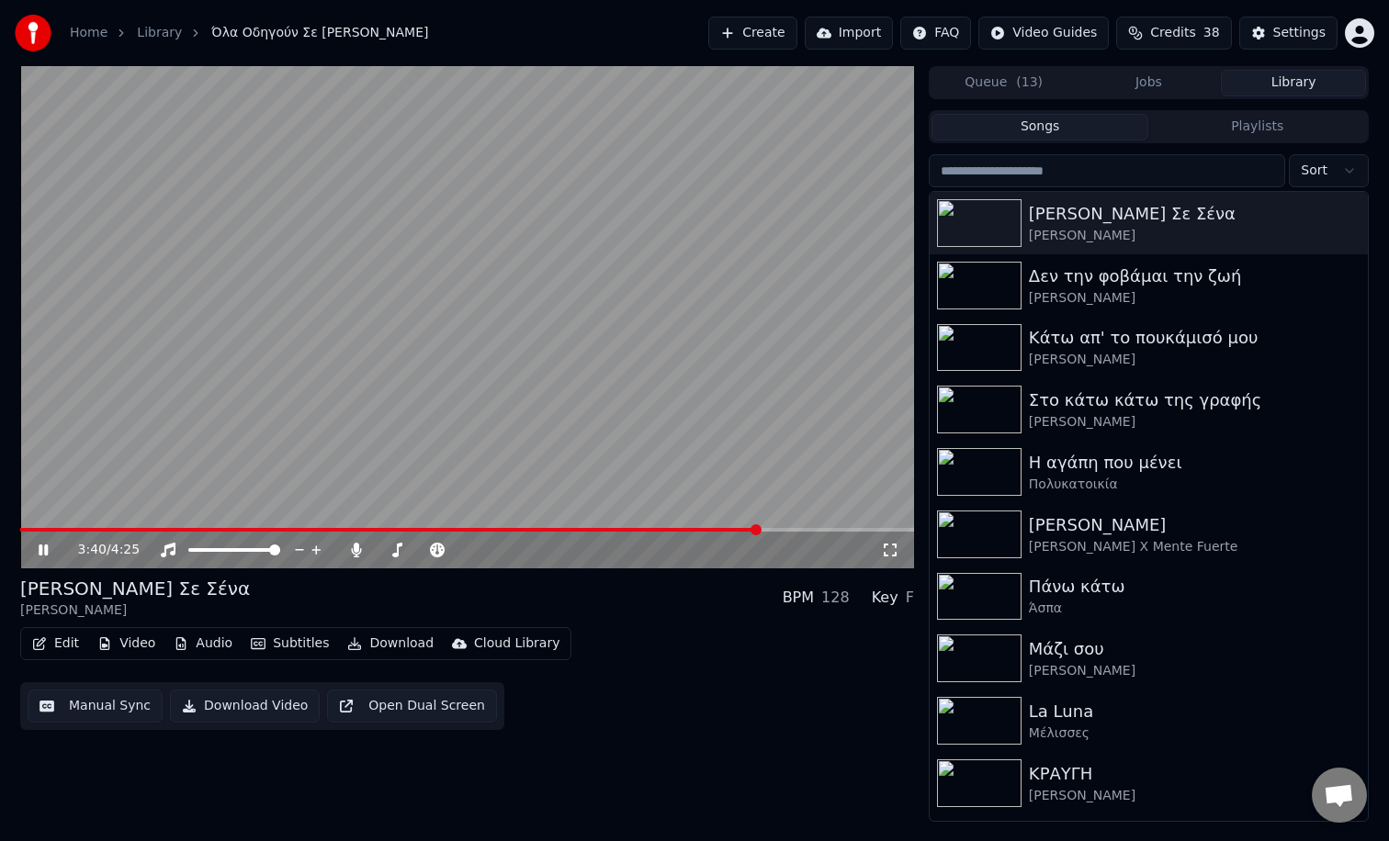
click at [759, 530] on span at bounding box center [389, 530] width 739 height 4
click at [798, 534] on div "4:12 / 4:25" at bounding box center [467, 550] width 894 height 37
click at [782, 535] on div "4:12 / 4:25" at bounding box center [467, 550] width 894 height 37
click at [784, 533] on div "4:13 / 4:25" at bounding box center [467, 550] width 894 height 37
click at [782, 533] on div "4:14 / 4:25" at bounding box center [467, 550] width 894 height 37
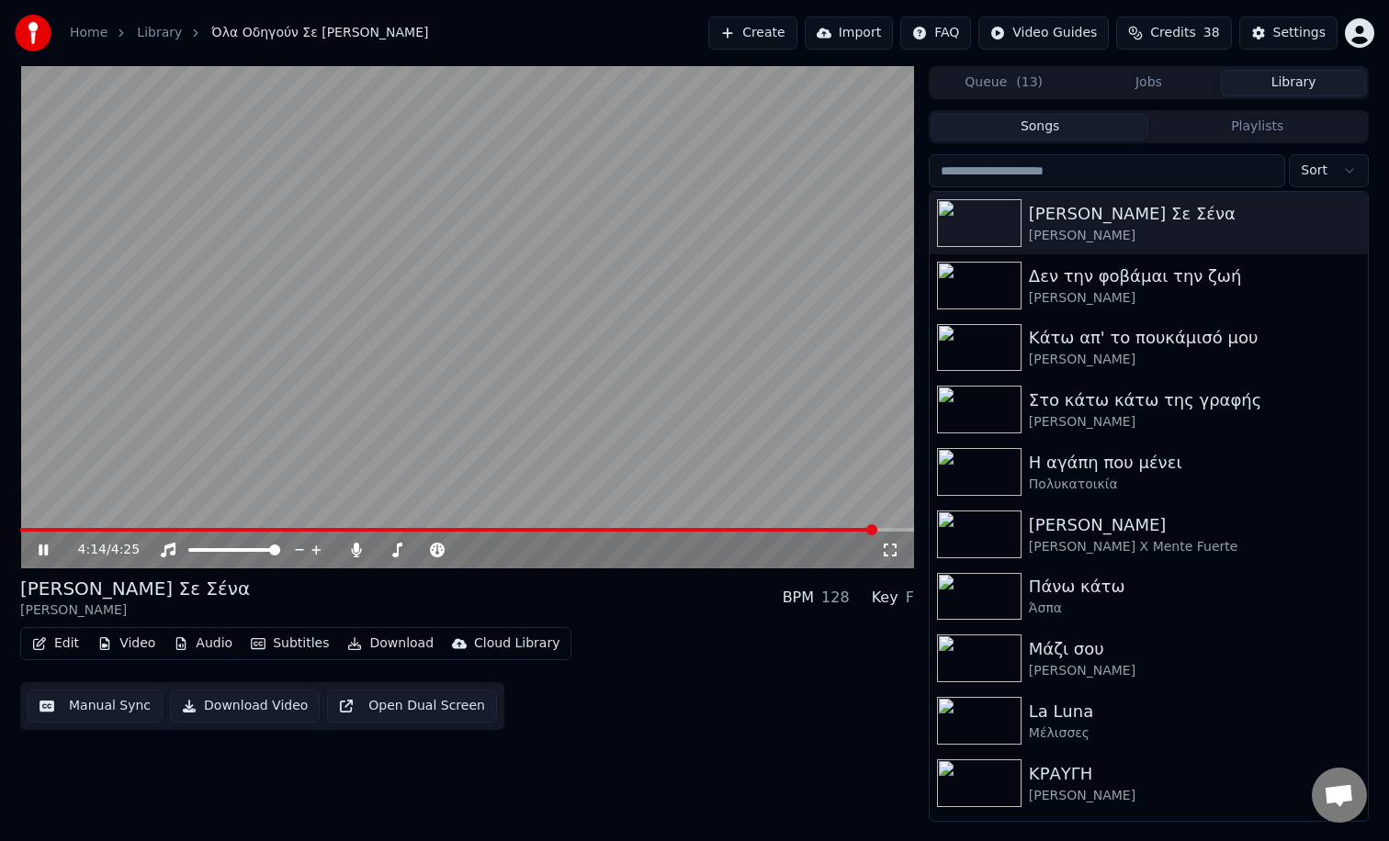
click at [783, 530] on span at bounding box center [448, 530] width 857 height 4
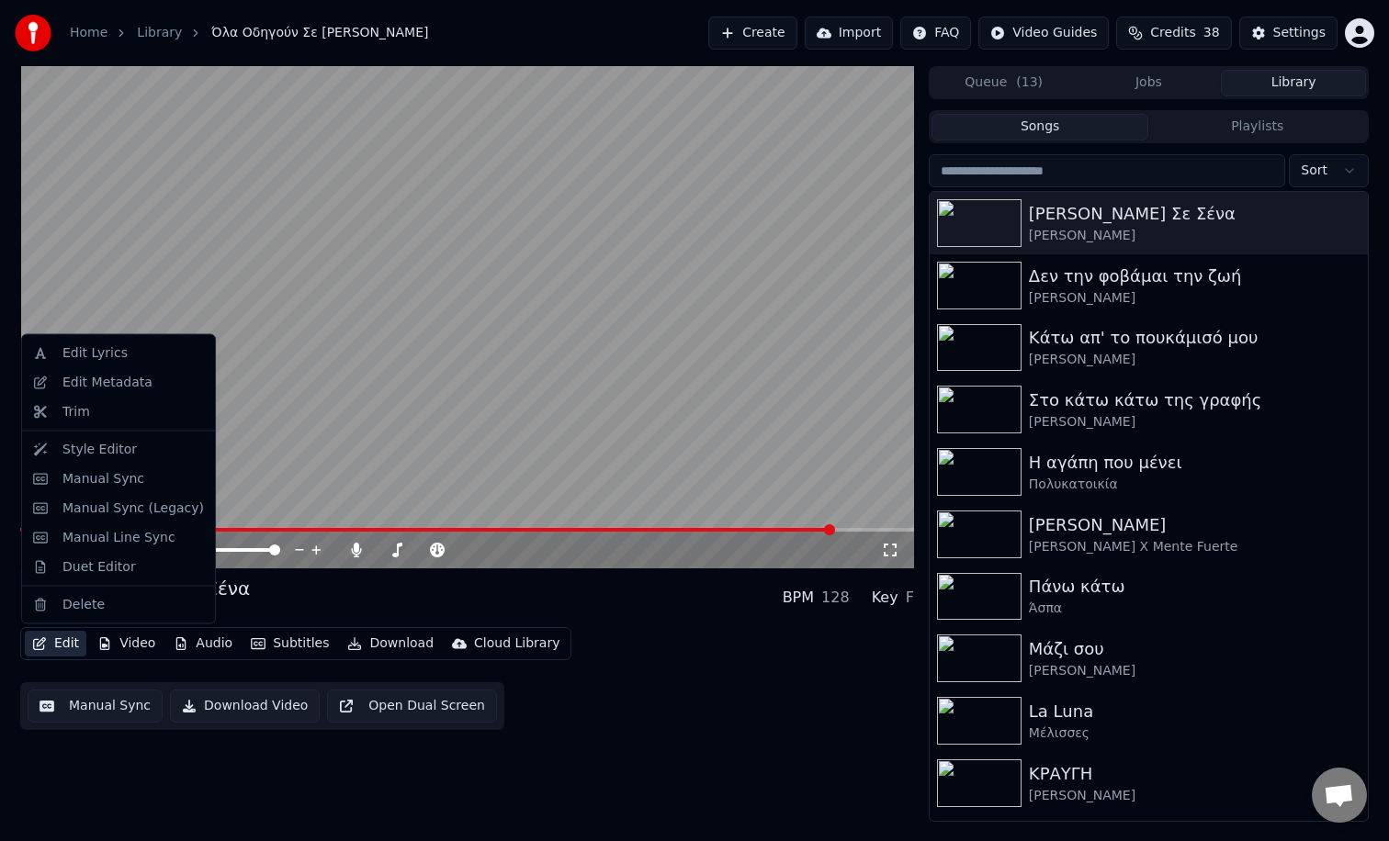
click at [72, 649] on button "Edit" at bounding box center [56, 644] width 62 height 26
click at [94, 358] on div "Edit Lyrics" at bounding box center [94, 353] width 65 height 18
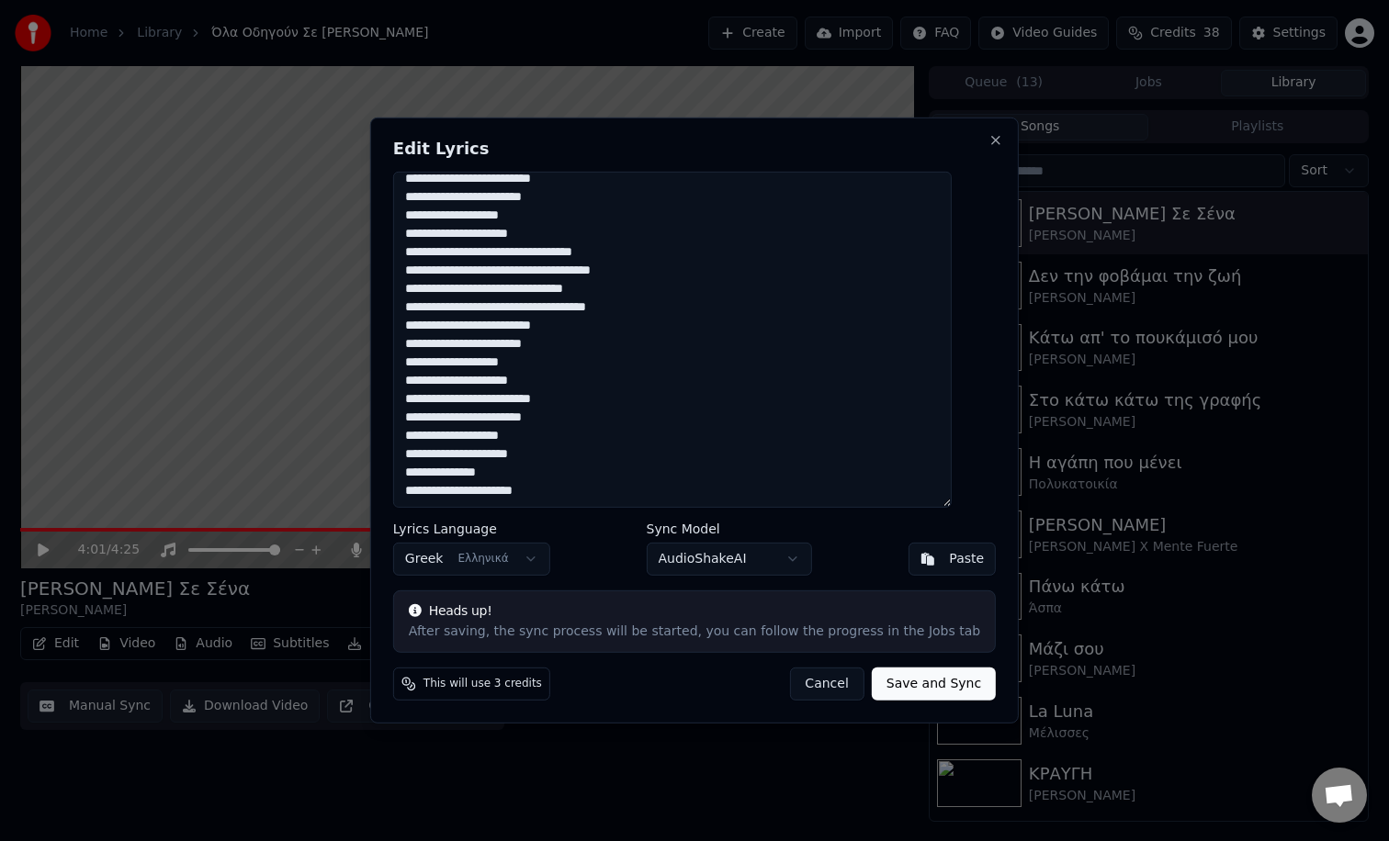
drag, startPoint x: 429, startPoint y: 395, endPoint x: 590, endPoint y: 463, distance: 175.3
click at [590, 463] on textarea "**********" at bounding box center [672, 340] width 558 height 336
click at [439, 487] on textarea "**********" at bounding box center [672, 340] width 558 height 336
click at [435, 488] on textarea "**********" at bounding box center [672, 340] width 558 height 336
drag, startPoint x: 429, startPoint y: 489, endPoint x: 580, endPoint y: 491, distance: 151.6
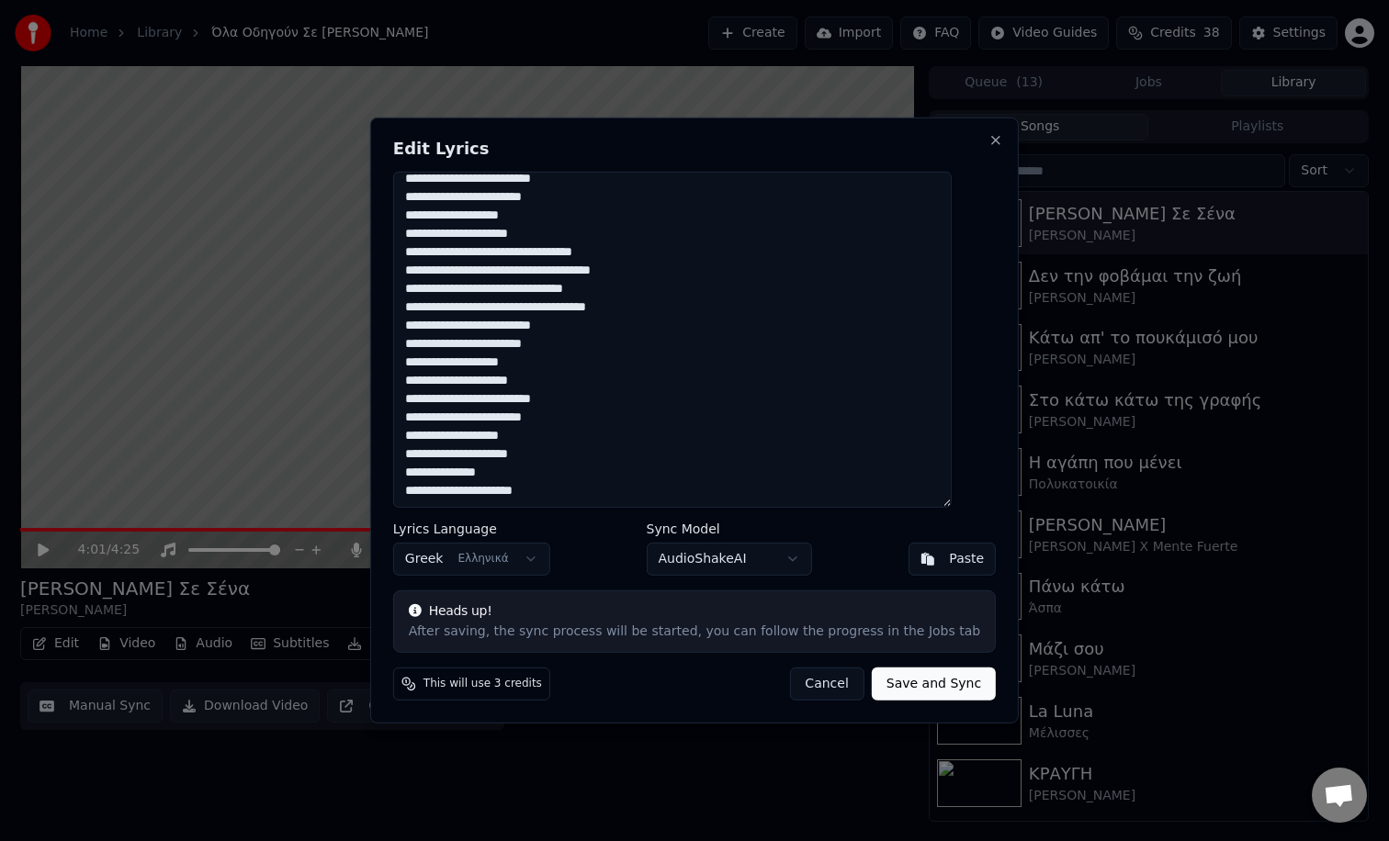
click at [580, 491] on textarea "**********" at bounding box center [672, 340] width 558 height 336
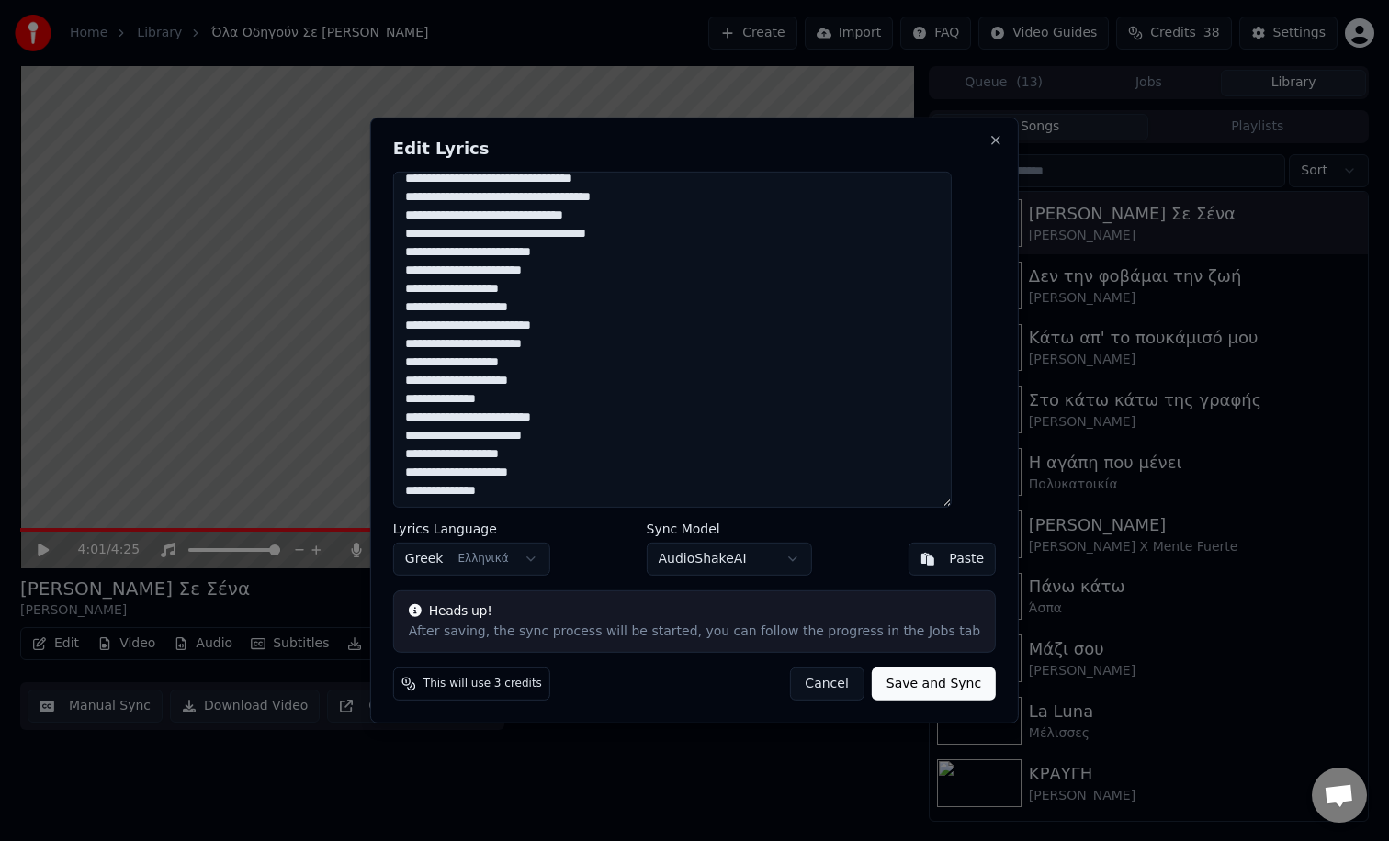
scroll to position [0, 0]
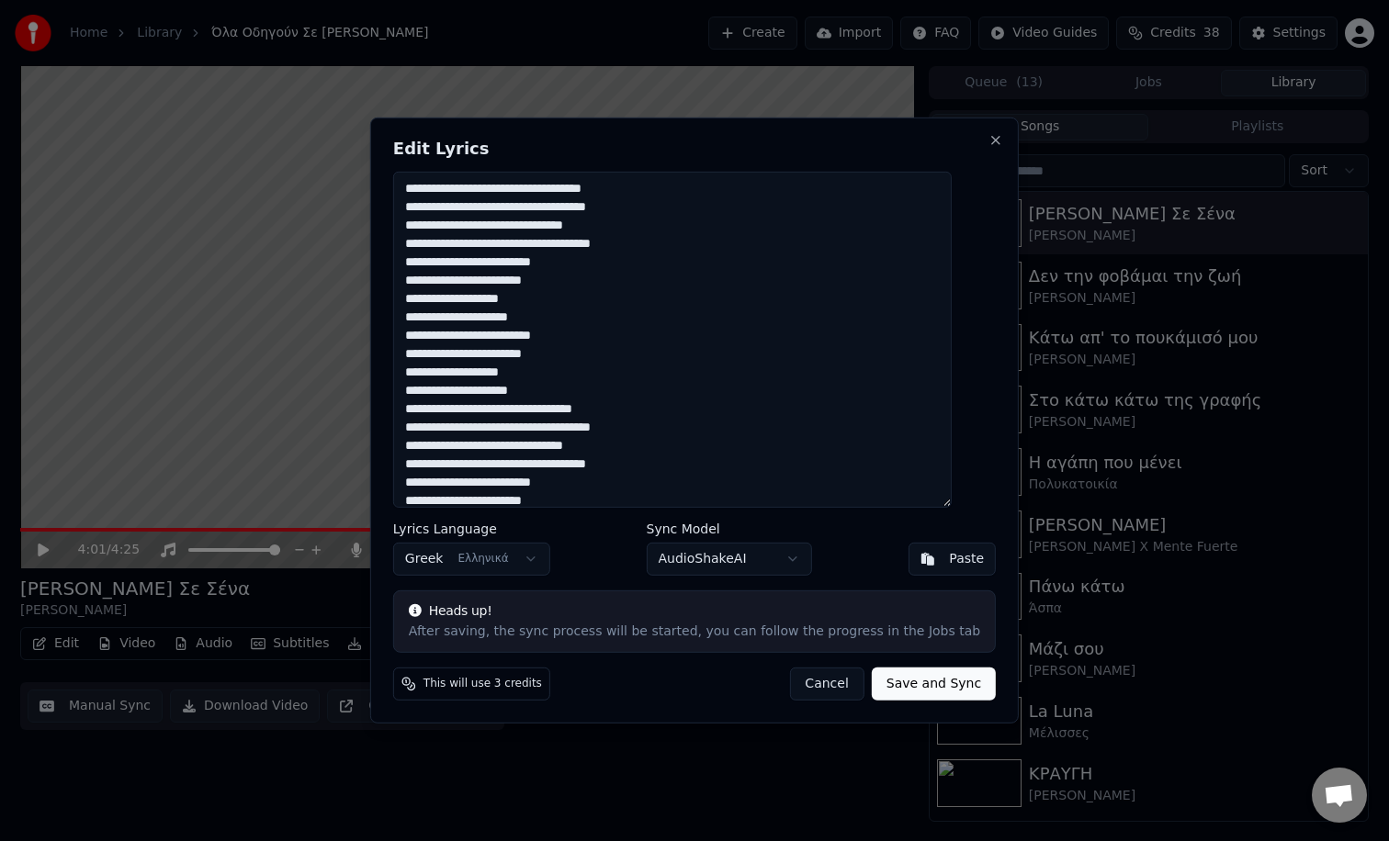
click at [496, 300] on textarea "**********" at bounding box center [672, 340] width 558 height 336
click at [493, 301] on textarea "**********" at bounding box center [672, 340] width 558 height 336
click at [500, 368] on textarea "**********" at bounding box center [672, 340] width 558 height 336
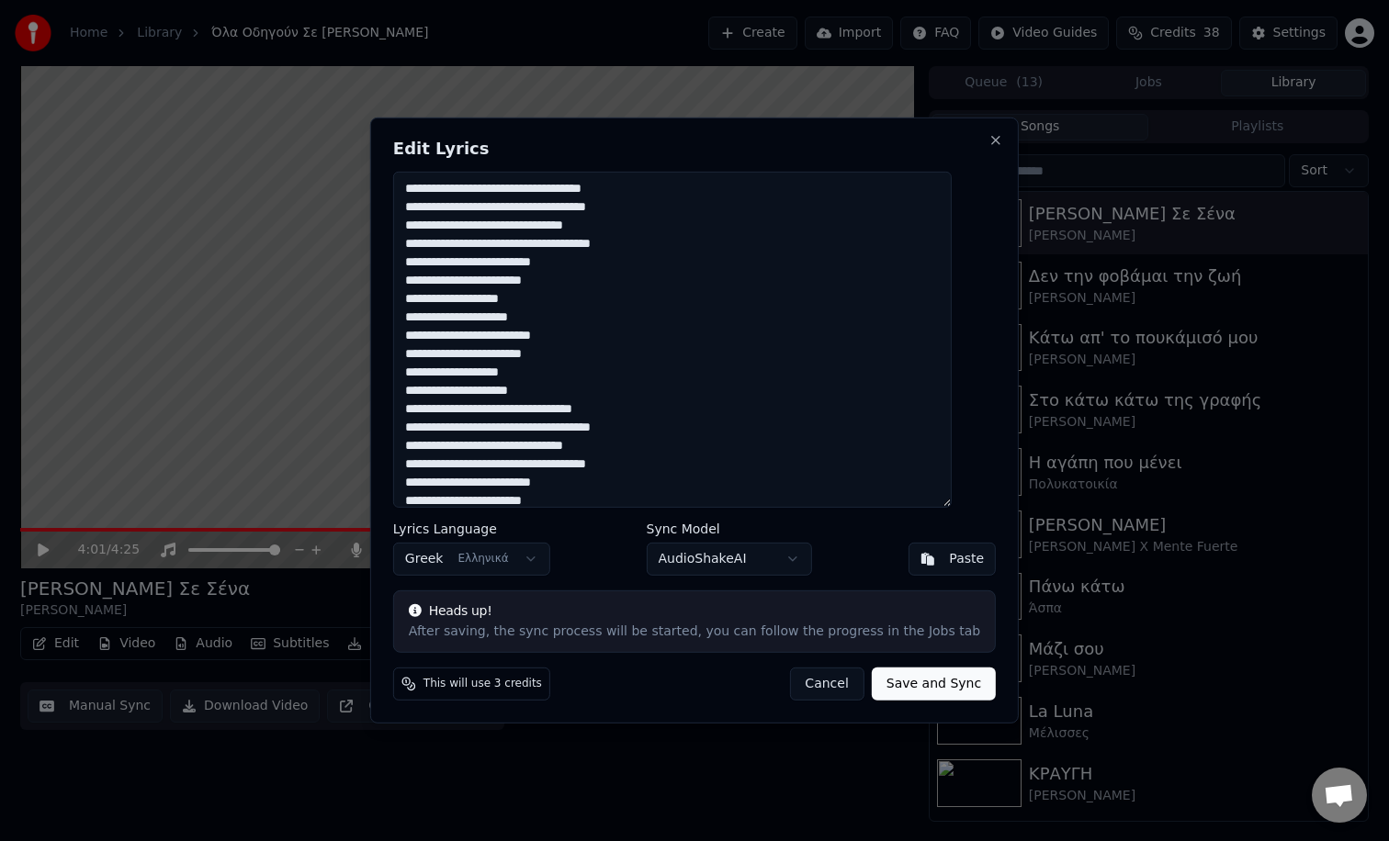
click at [500, 368] on textarea "**********" at bounding box center [672, 340] width 558 height 336
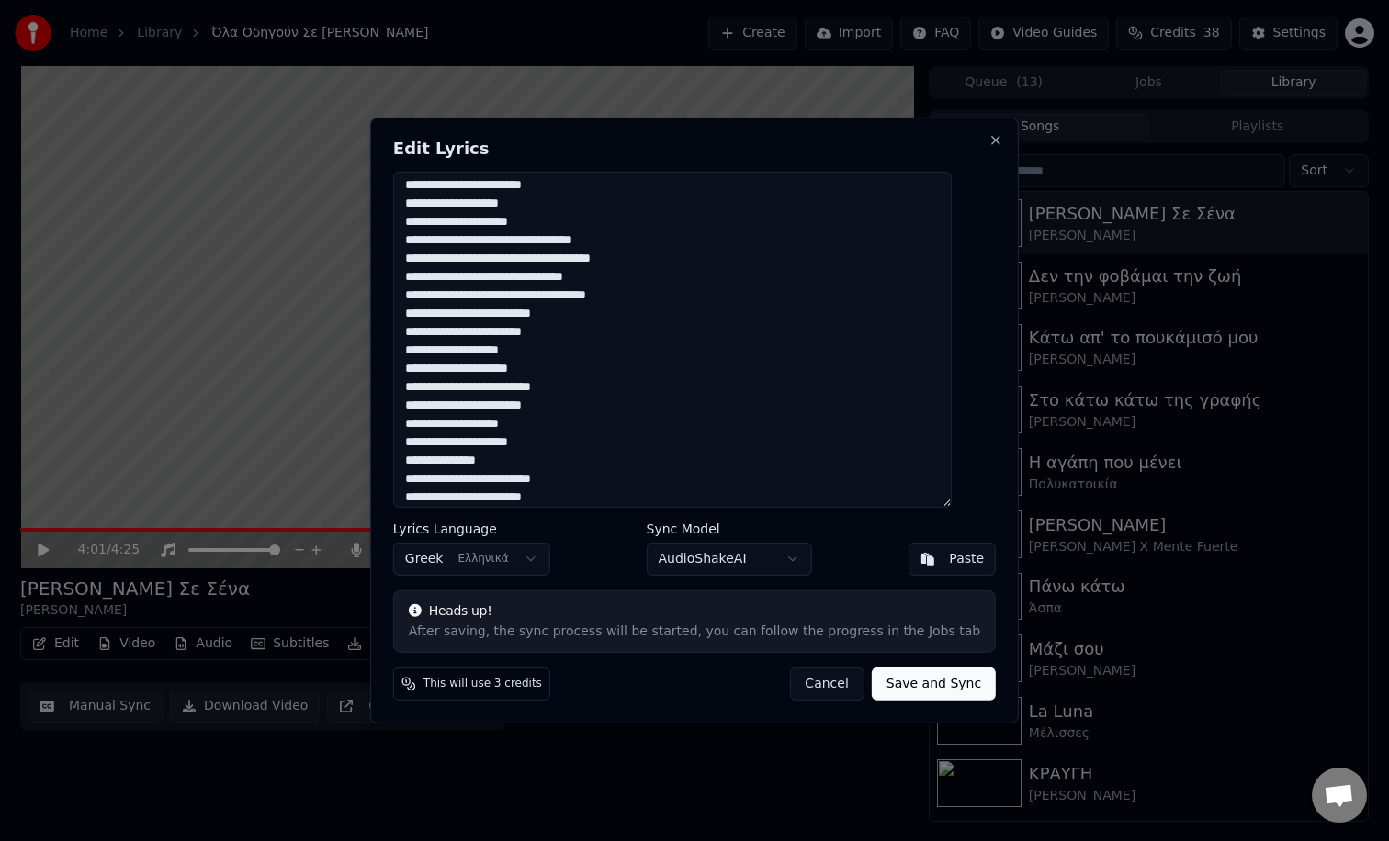
scroll to position [179, 0]
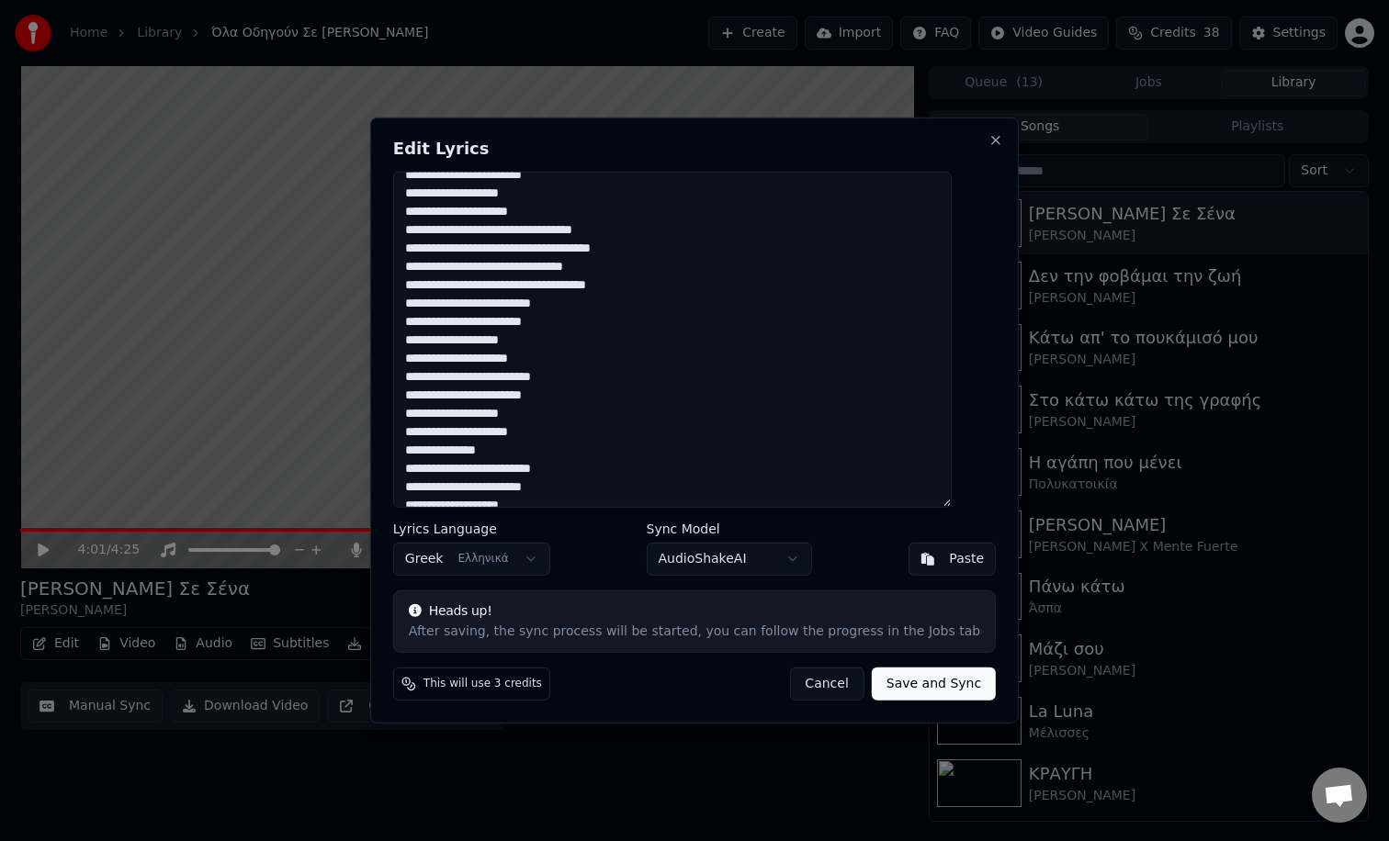
click at [492, 336] on textarea "**********" at bounding box center [672, 340] width 558 height 336
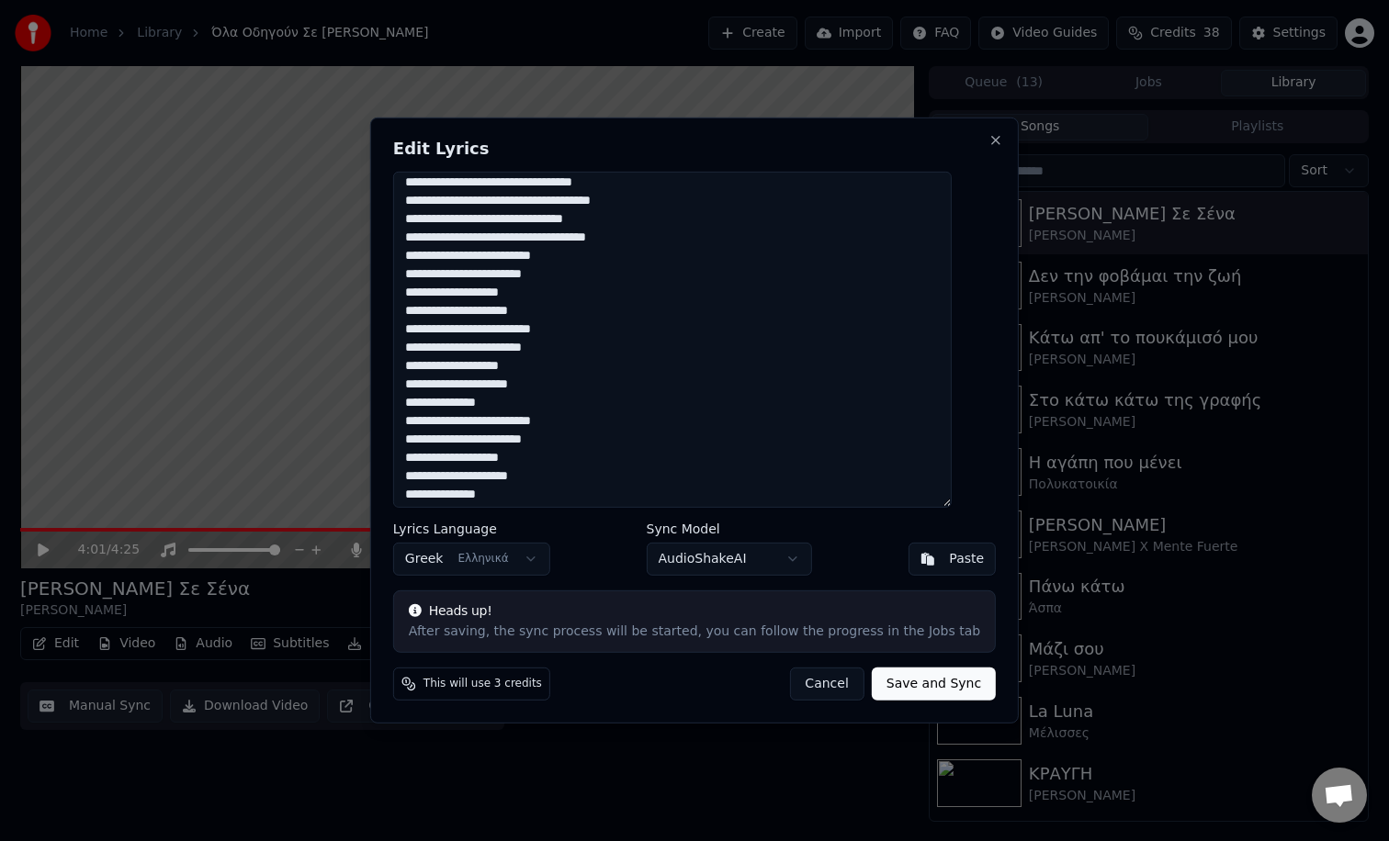
scroll to position [231, 0]
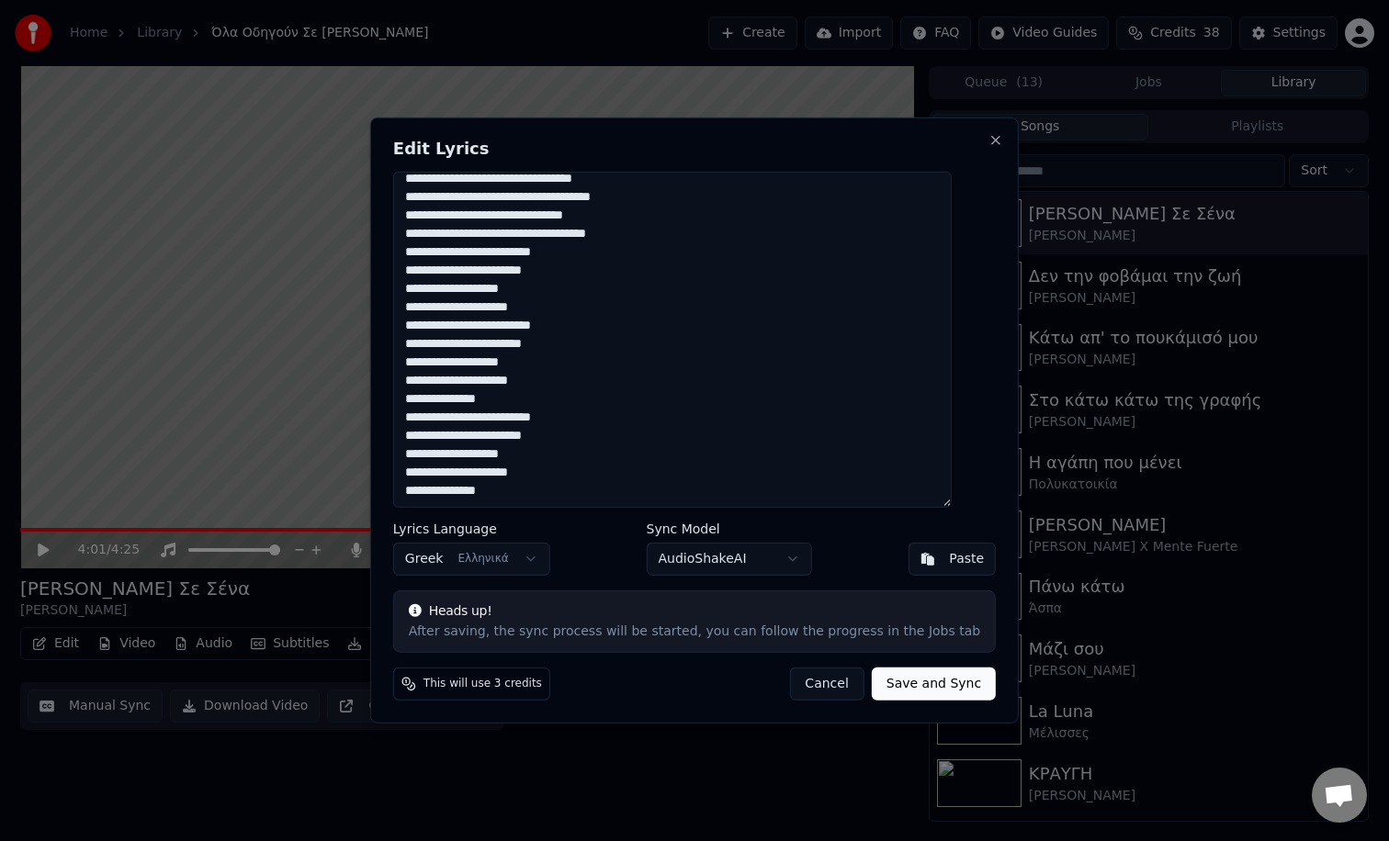
click at [504, 369] on textarea "**********" at bounding box center [672, 340] width 558 height 336
click at [491, 454] on textarea "**********" at bounding box center [672, 340] width 558 height 336
type textarea "**********"
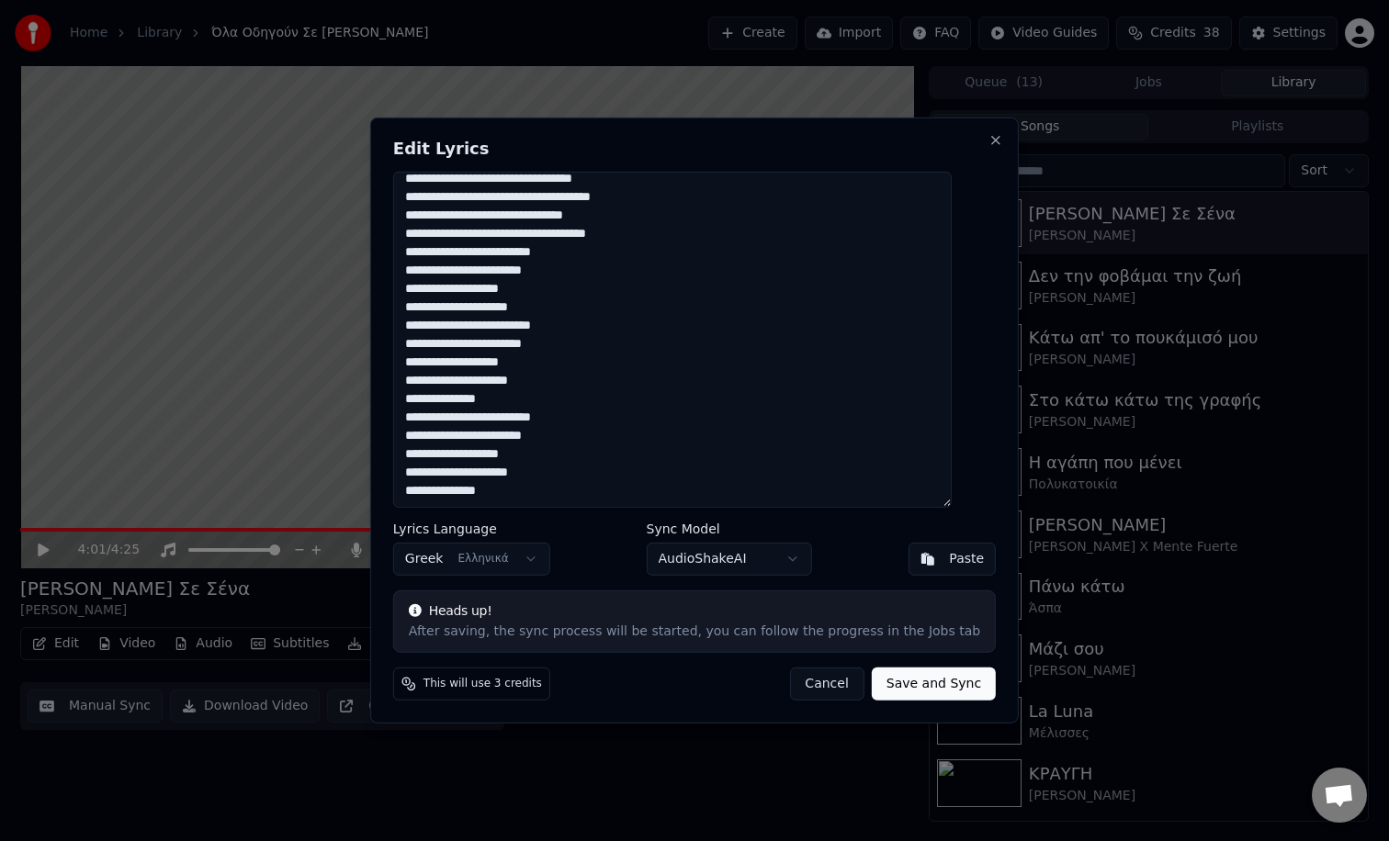
click at [891, 685] on button "Save and Sync" at bounding box center [934, 684] width 124 height 33
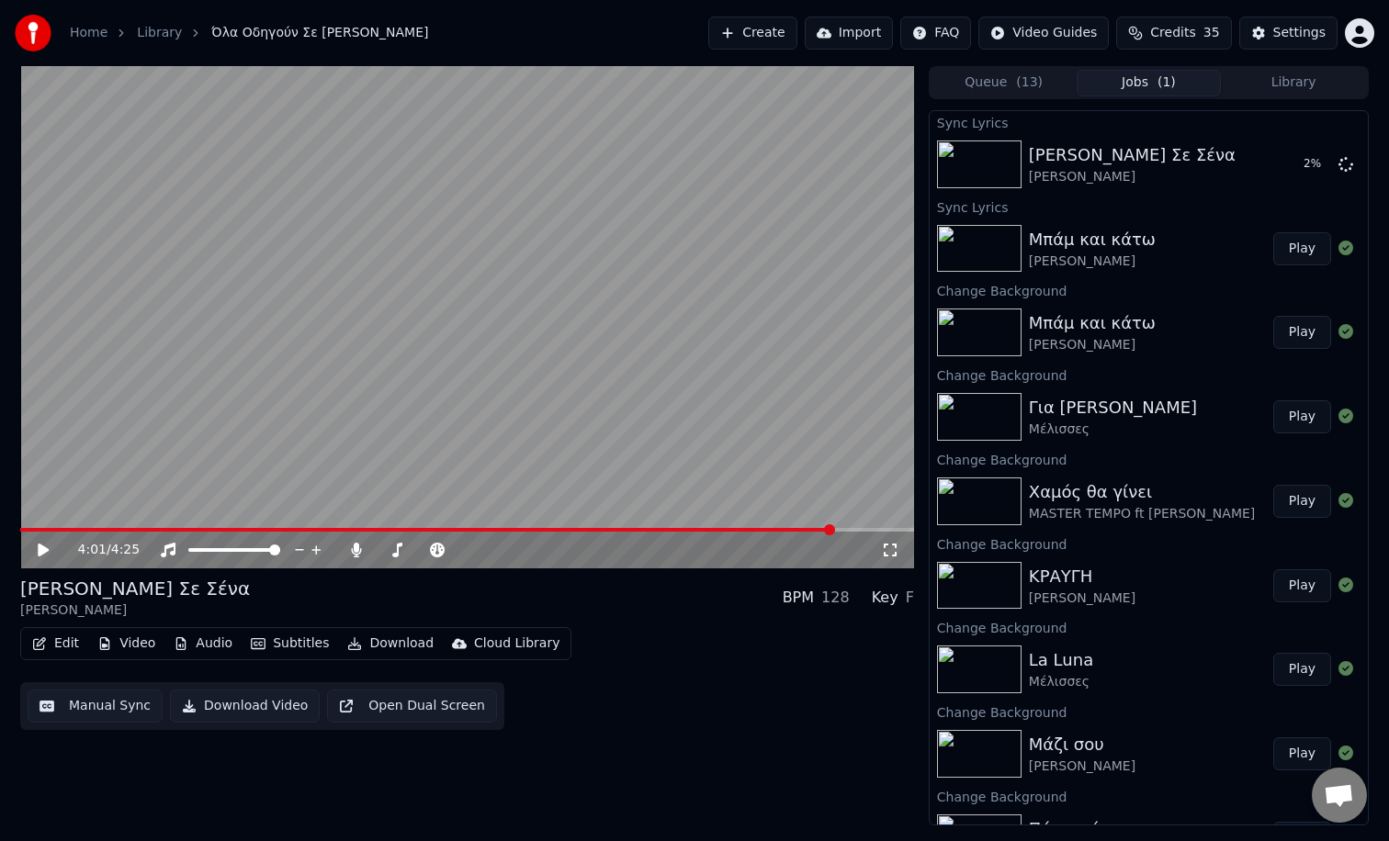
click at [1278, 87] on button "Library" at bounding box center [1292, 83] width 145 height 27
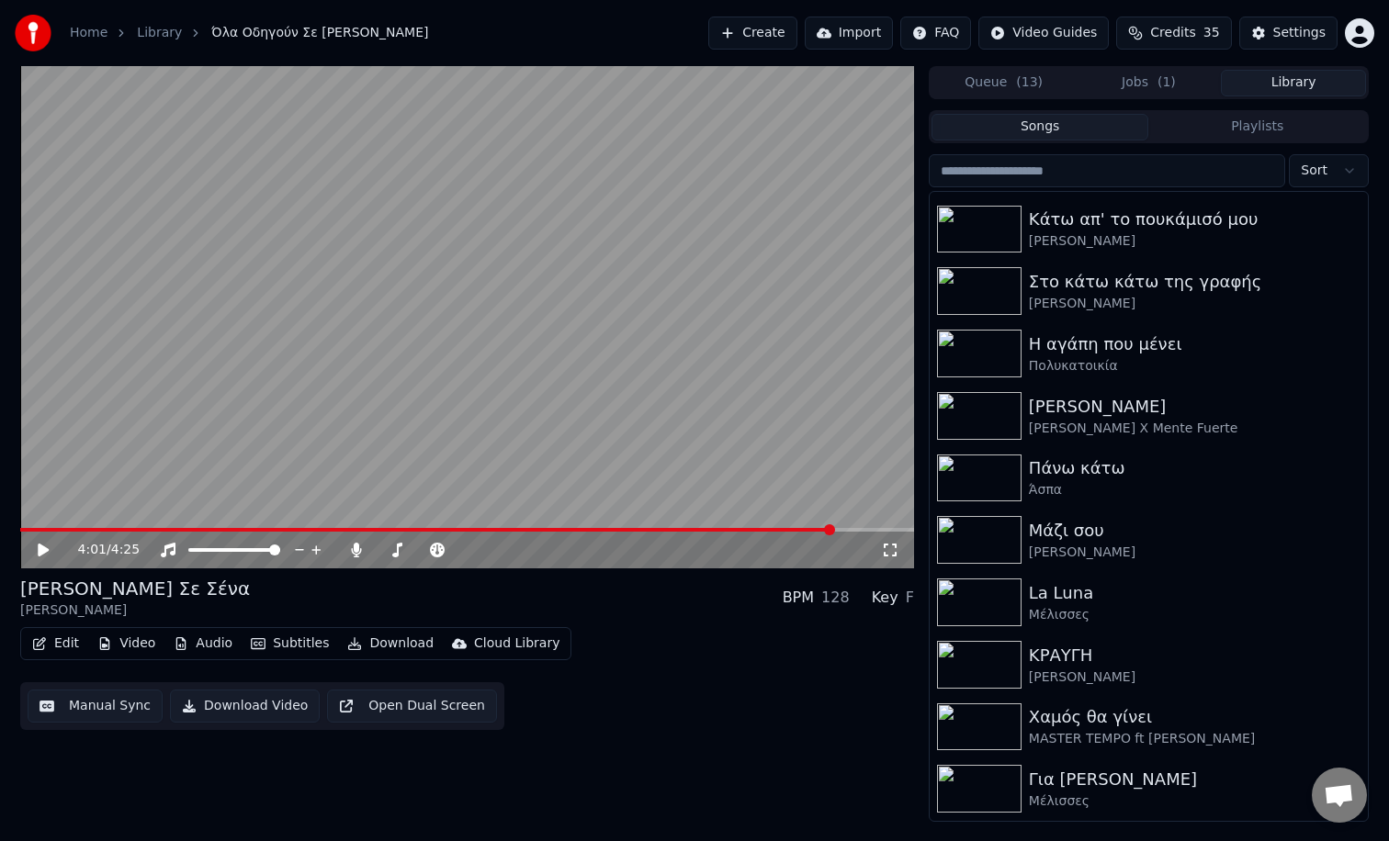
scroll to position [305, 0]
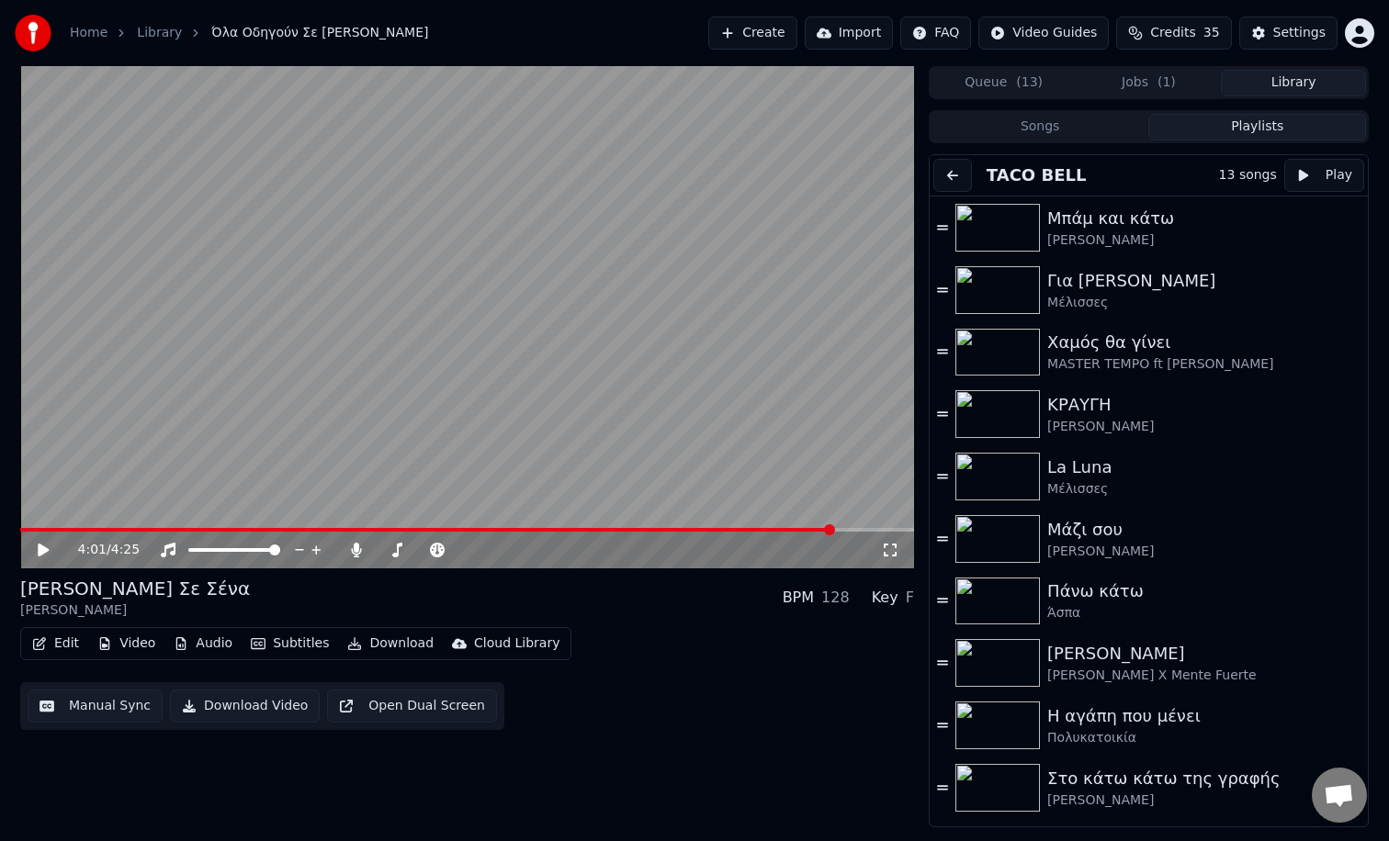
click at [1243, 135] on button "Playlists" at bounding box center [1257, 127] width 218 height 27
click at [776, 528] on span at bounding box center [398, 530] width 756 height 4
click at [727, 531] on span at bounding box center [374, 530] width 709 height 4
click at [79, 529] on span at bounding box center [50, 530] width 61 height 4
click at [236, 530] on span at bounding box center [467, 530] width 894 height 4
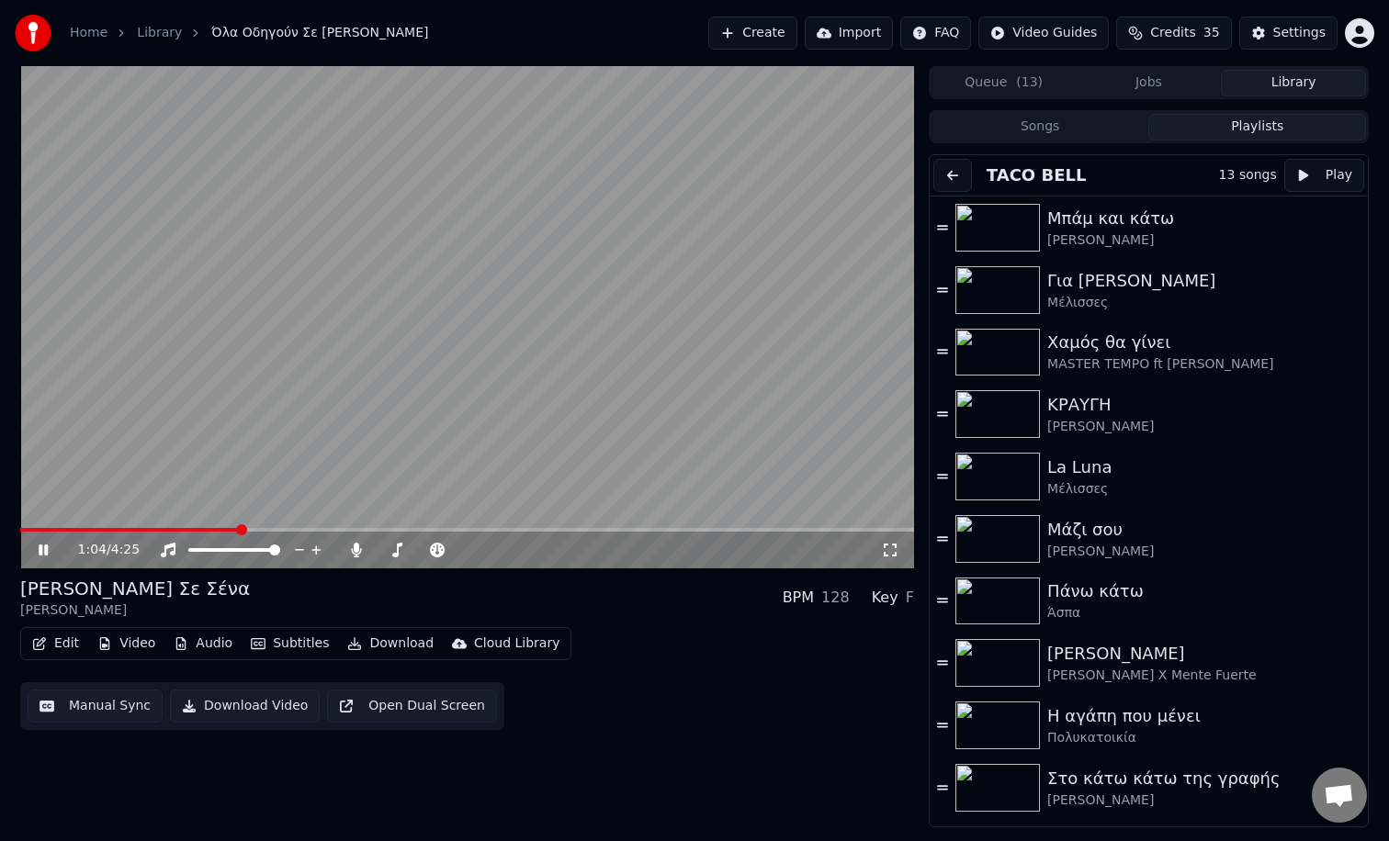
click at [220, 530] on span at bounding box center [129, 530] width 219 height 4
click at [360, 530] on span at bounding box center [467, 530] width 894 height 4
click at [645, 529] on span at bounding box center [467, 530] width 894 height 4
click at [694, 529] on span at bounding box center [467, 530] width 894 height 4
click at [687, 531] on span at bounding box center [360, 530] width 680 height 4
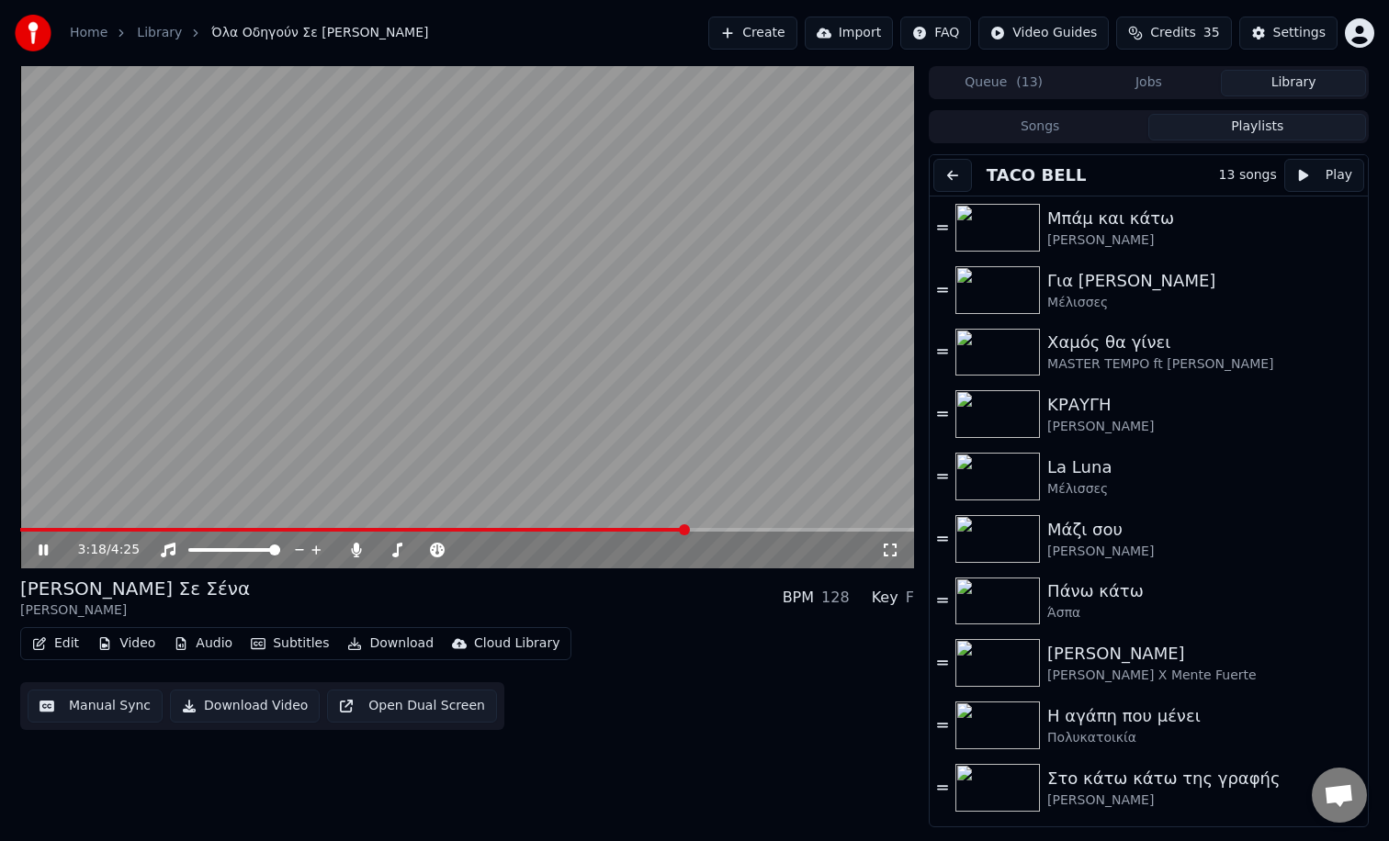
click at [680, 531] on span at bounding box center [684, 529] width 11 height 11
click at [669, 528] on span at bounding box center [344, 530] width 648 height 4
click at [662, 533] on div "3:18 / 4:25" at bounding box center [467, 550] width 894 height 37
click at [663, 526] on video at bounding box center [467, 317] width 894 height 502
click at [652, 530] on span at bounding box center [354, 530] width 669 height 4
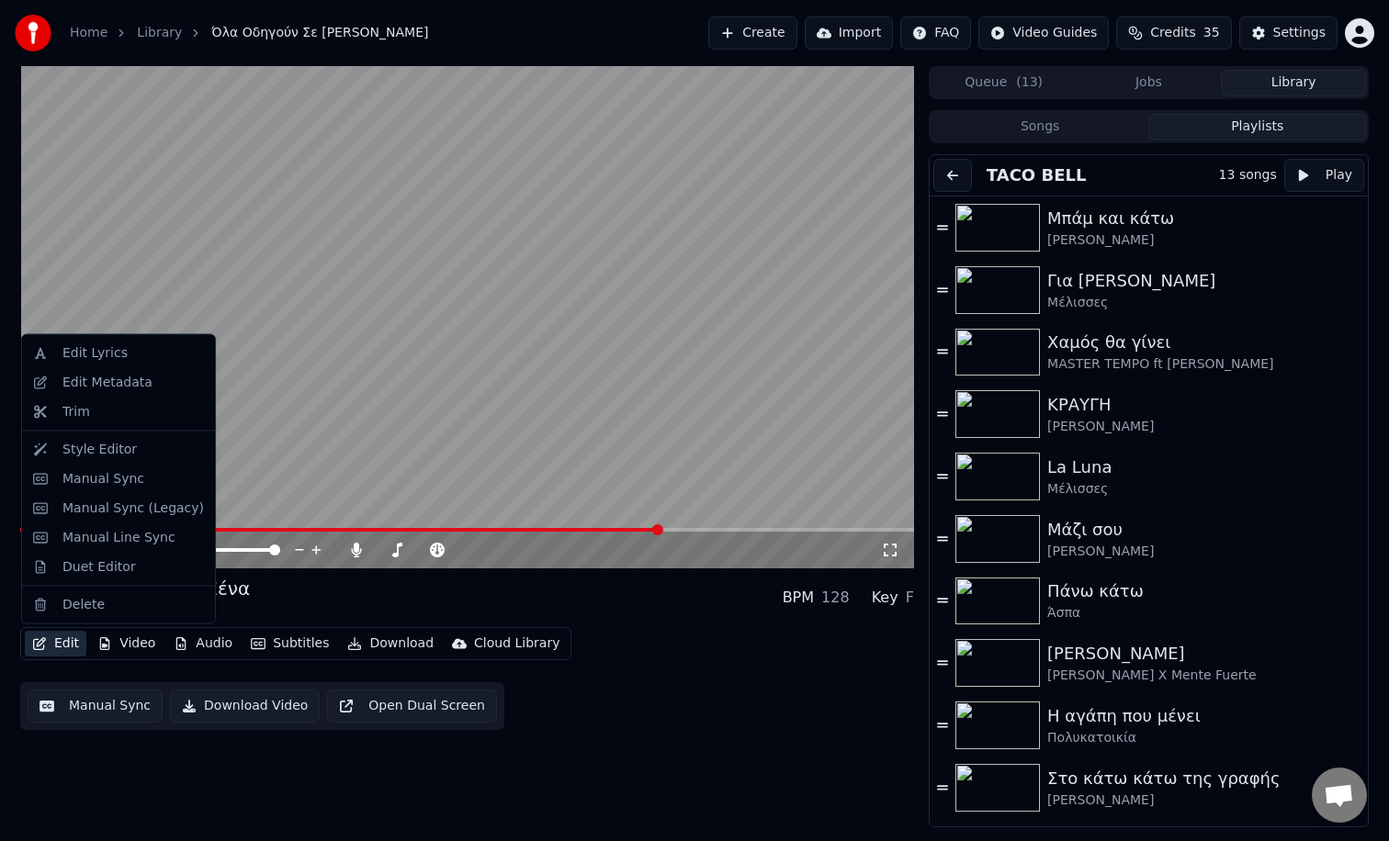
click at [78, 641] on button "Edit" at bounding box center [56, 644] width 62 height 26
click at [56, 353] on div "Edit Lyrics" at bounding box center [119, 353] width 186 height 29
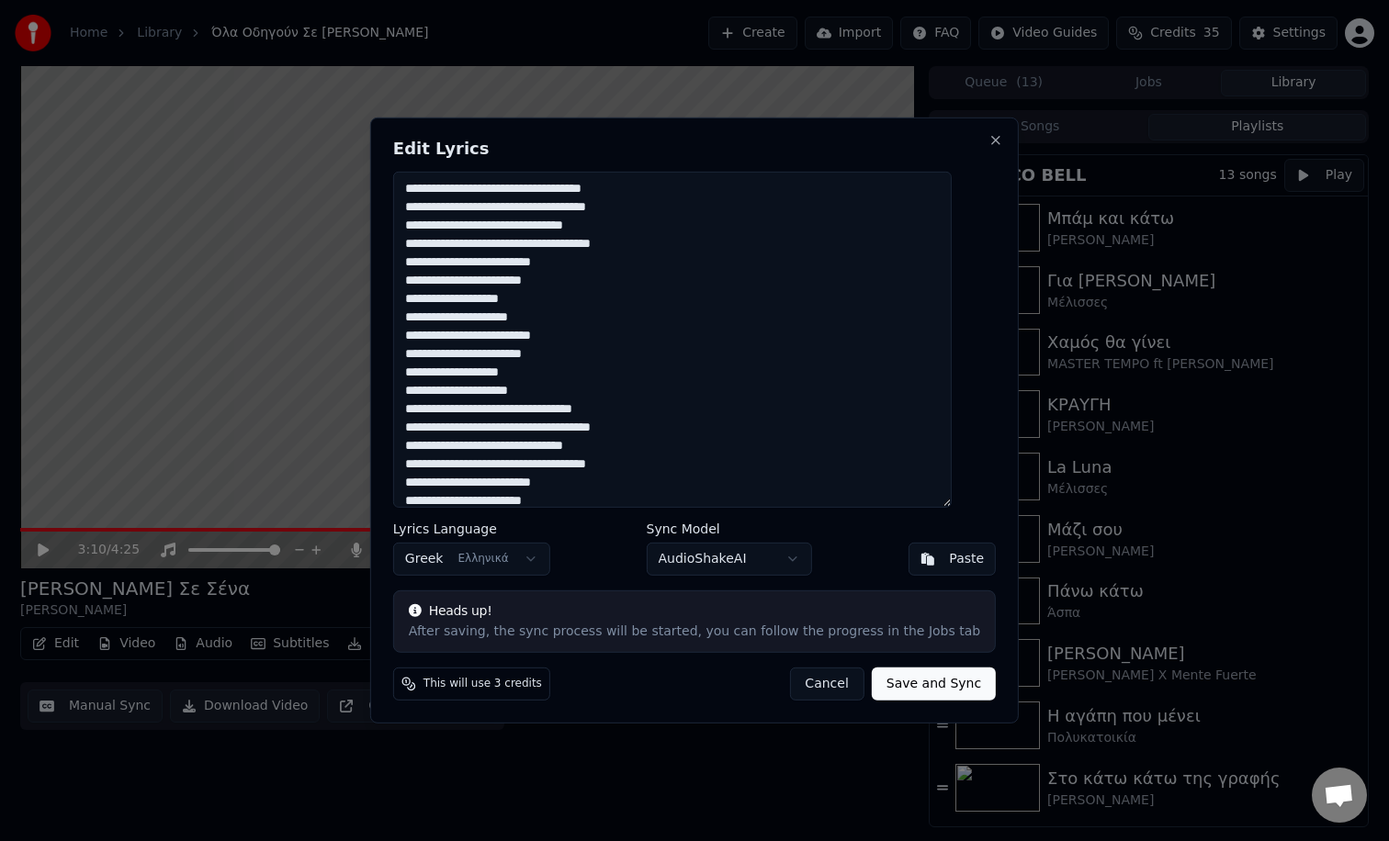
scroll to position [231, 0]
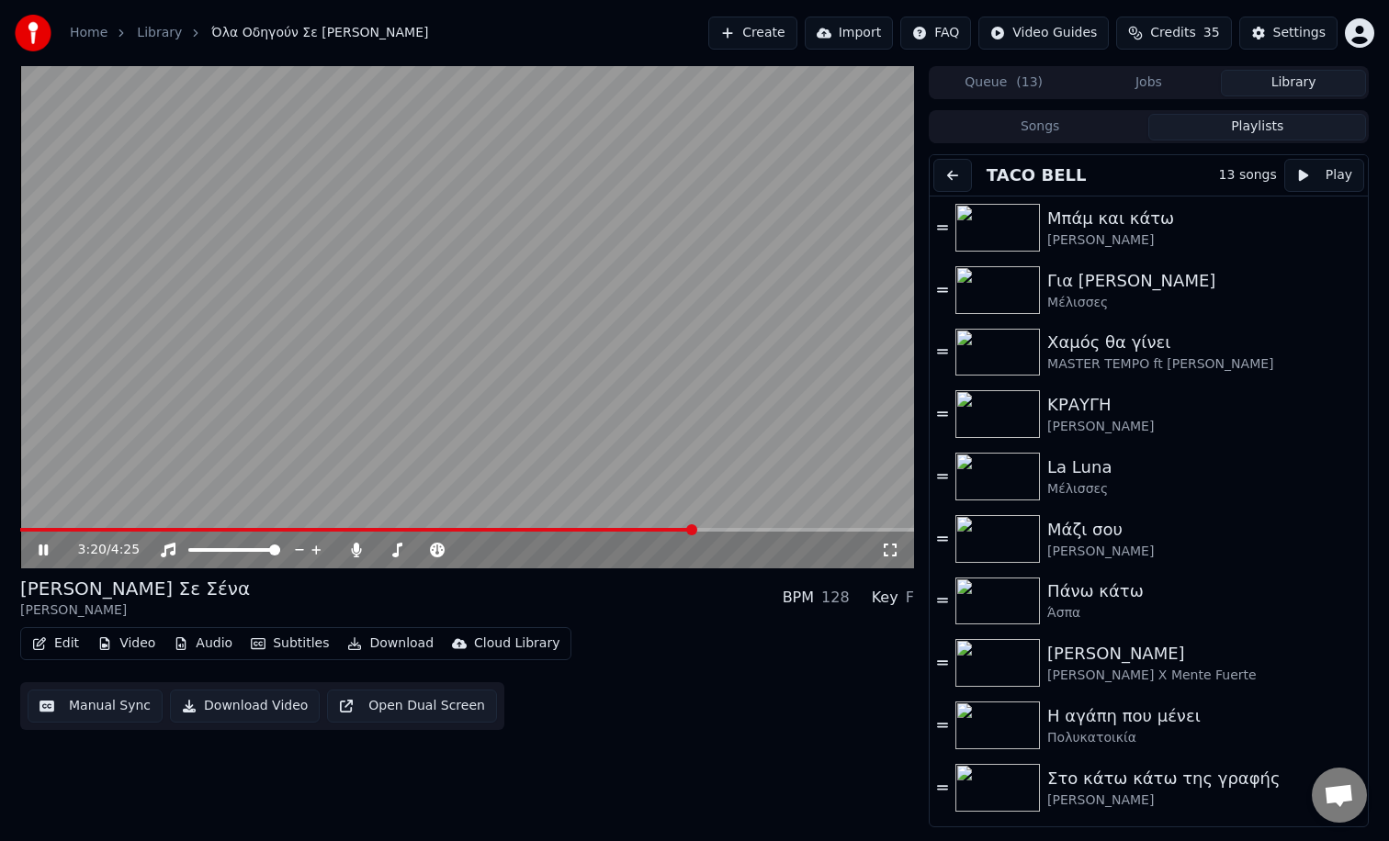
click at [712, 529] on span at bounding box center [467, 530] width 894 height 4
click at [749, 527] on video at bounding box center [467, 317] width 894 height 502
click at [754, 530] on span at bounding box center [467, 530] width 894 height 4
click at [791, 529] on span at bounding box center [467, 530] width 894 height 4
click at [746, 530] on span at bounding box center [412, 530] width 785 height 4
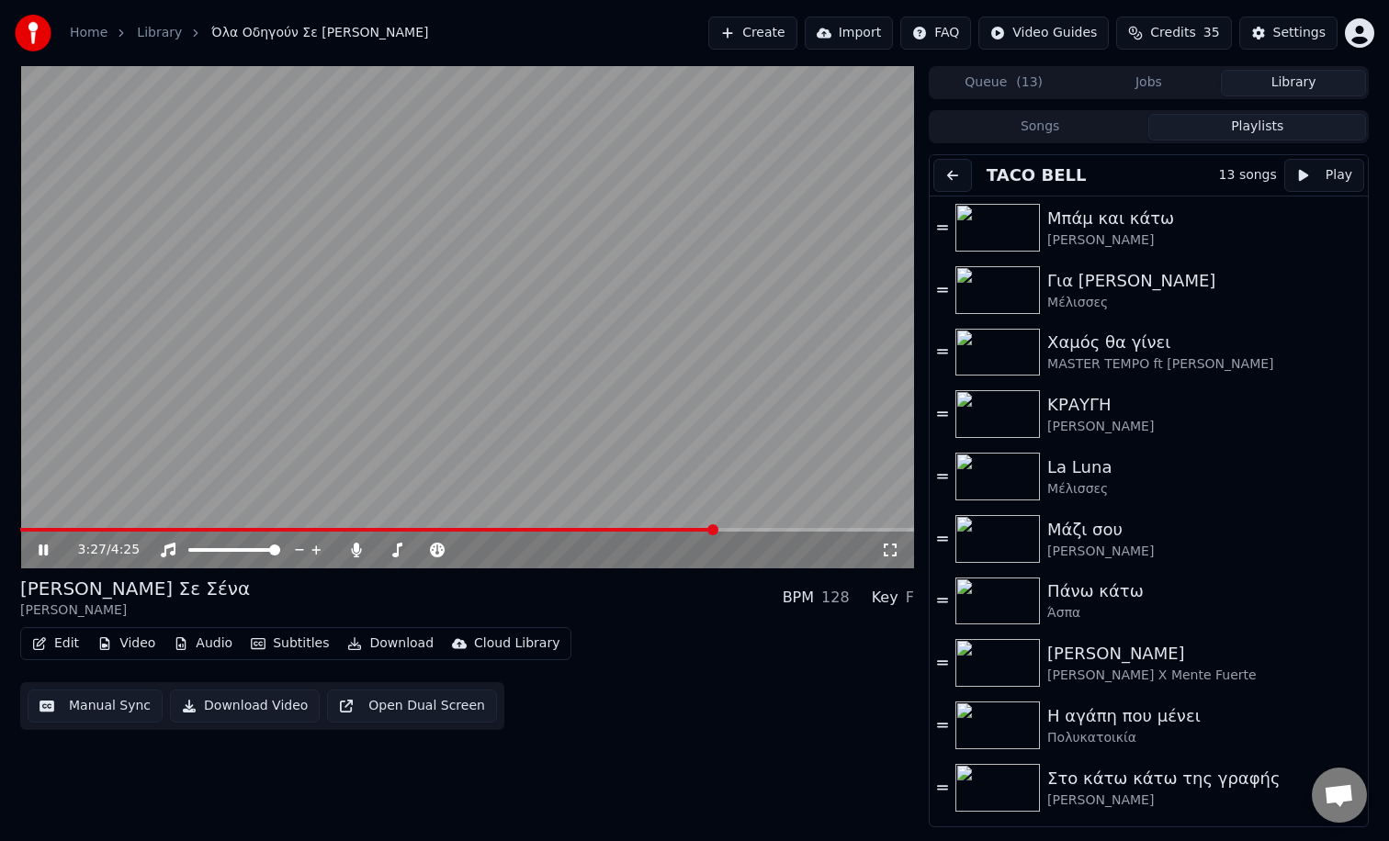
click at [714, 528] on span at bounding box center [368, 530] width 696 height 4
click at [681, 528] on span at bounding box center [351, 530] width 662 height 4
click at [663, 526] on video at bounding box center [467, 317] width 894 height 502
click at [657, 529] on span at bounding box center [339, 530] width 638 height 4
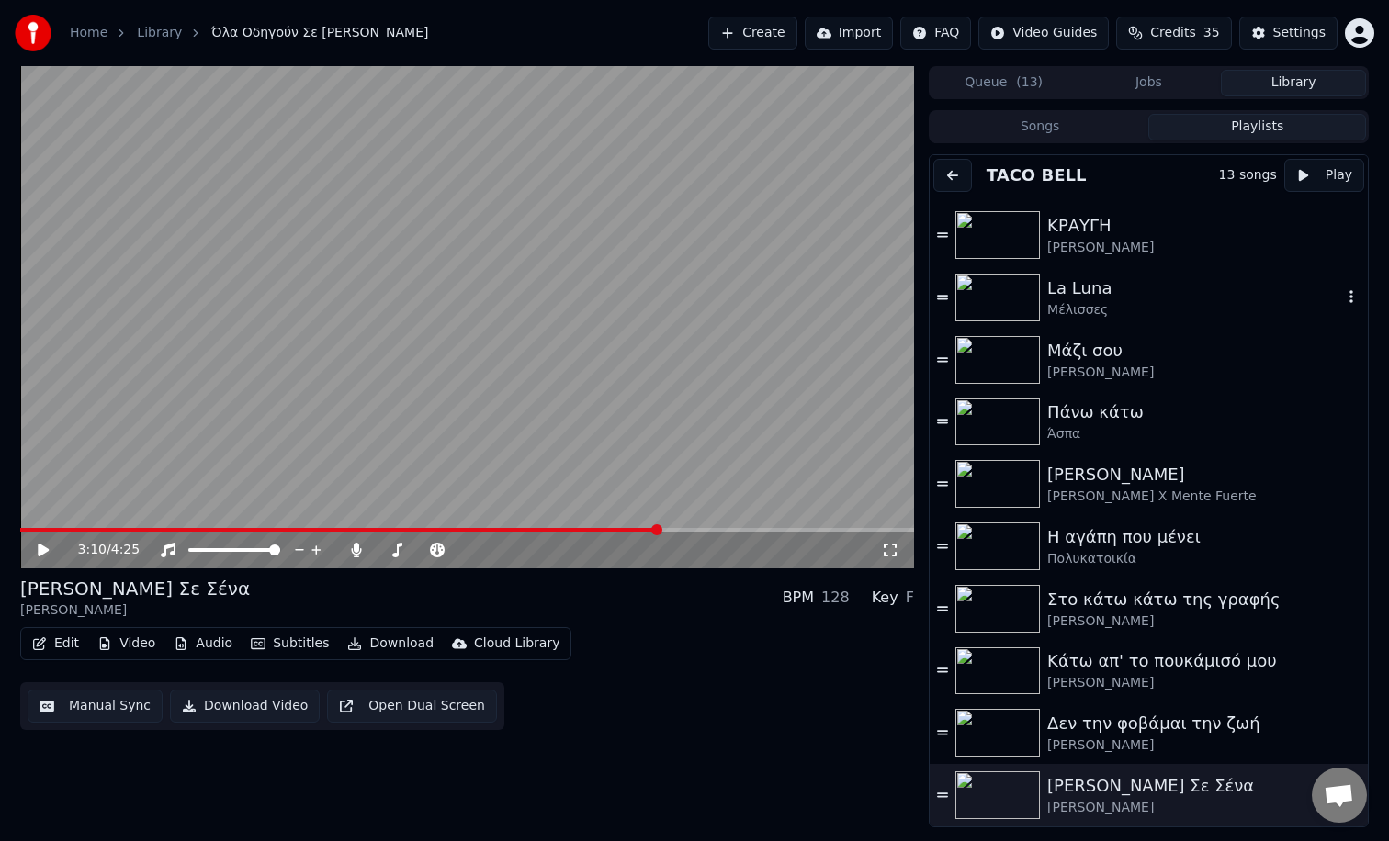
scroll to position [0, 0]
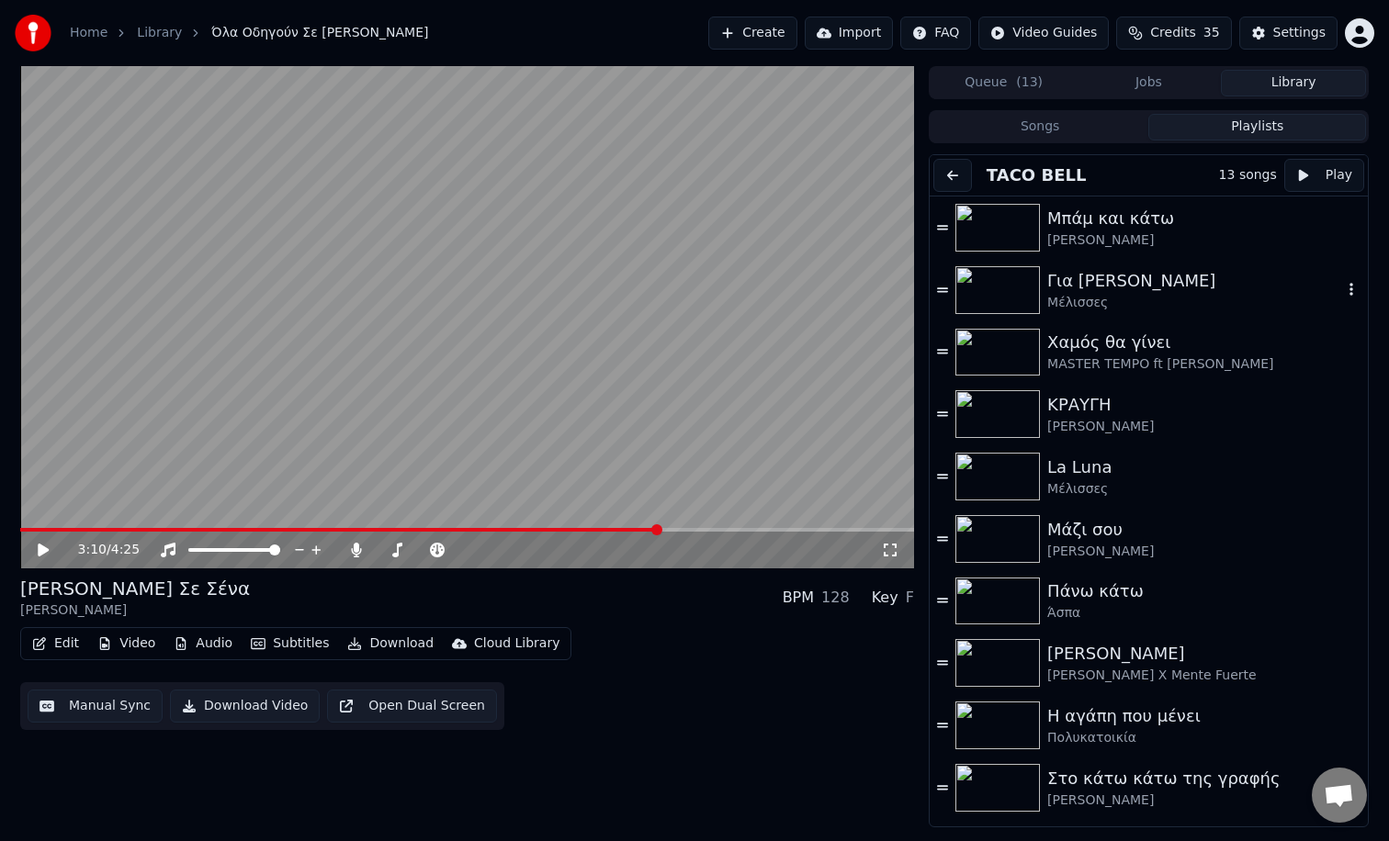
click at [1132, 283] on div "Για [PERSON_NAME]" at bounding box center [1194, 281] width 295 height 26
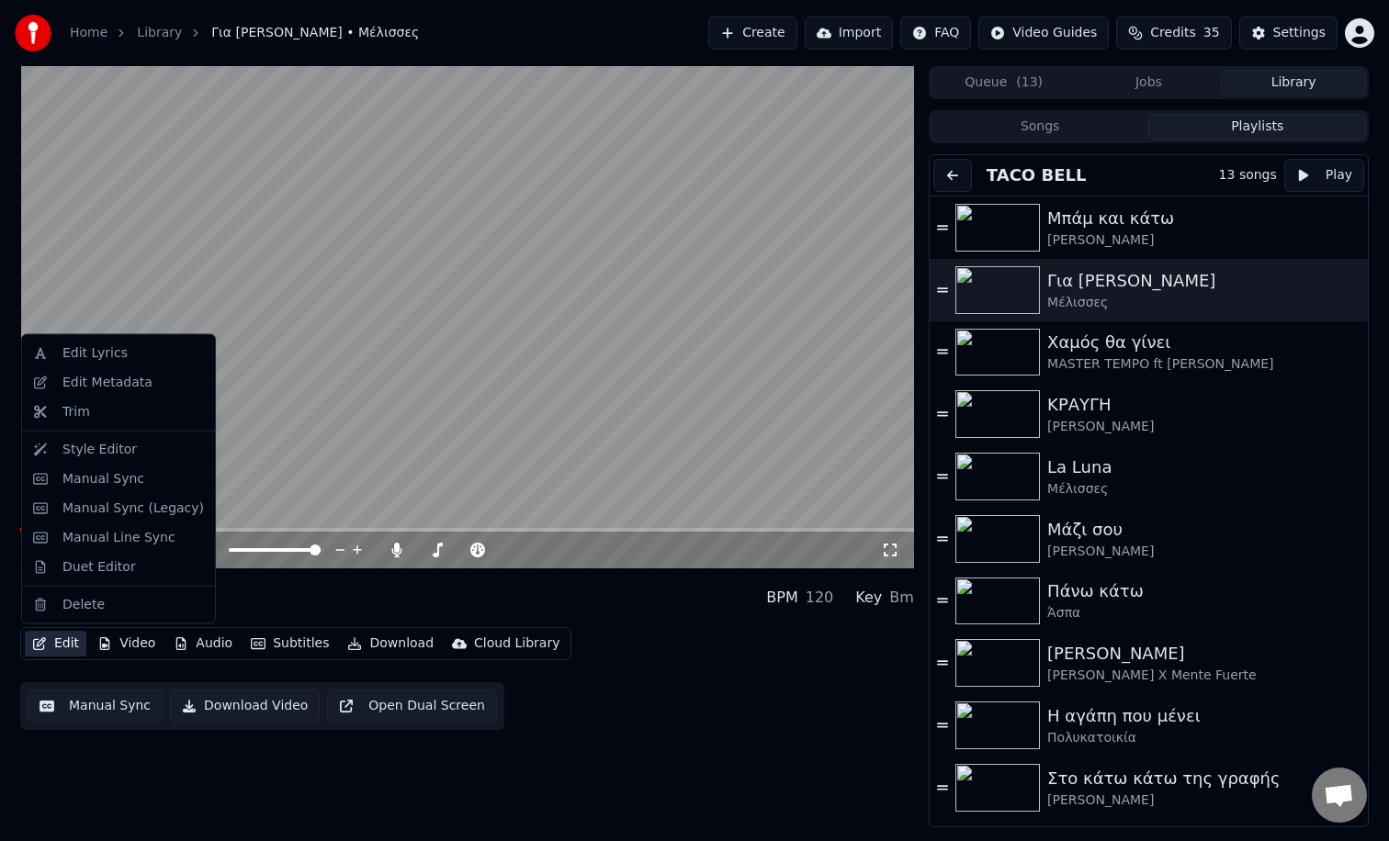
click at [57, 641] on button "Edit" at bounding box center [56, 644] width 62 height 26
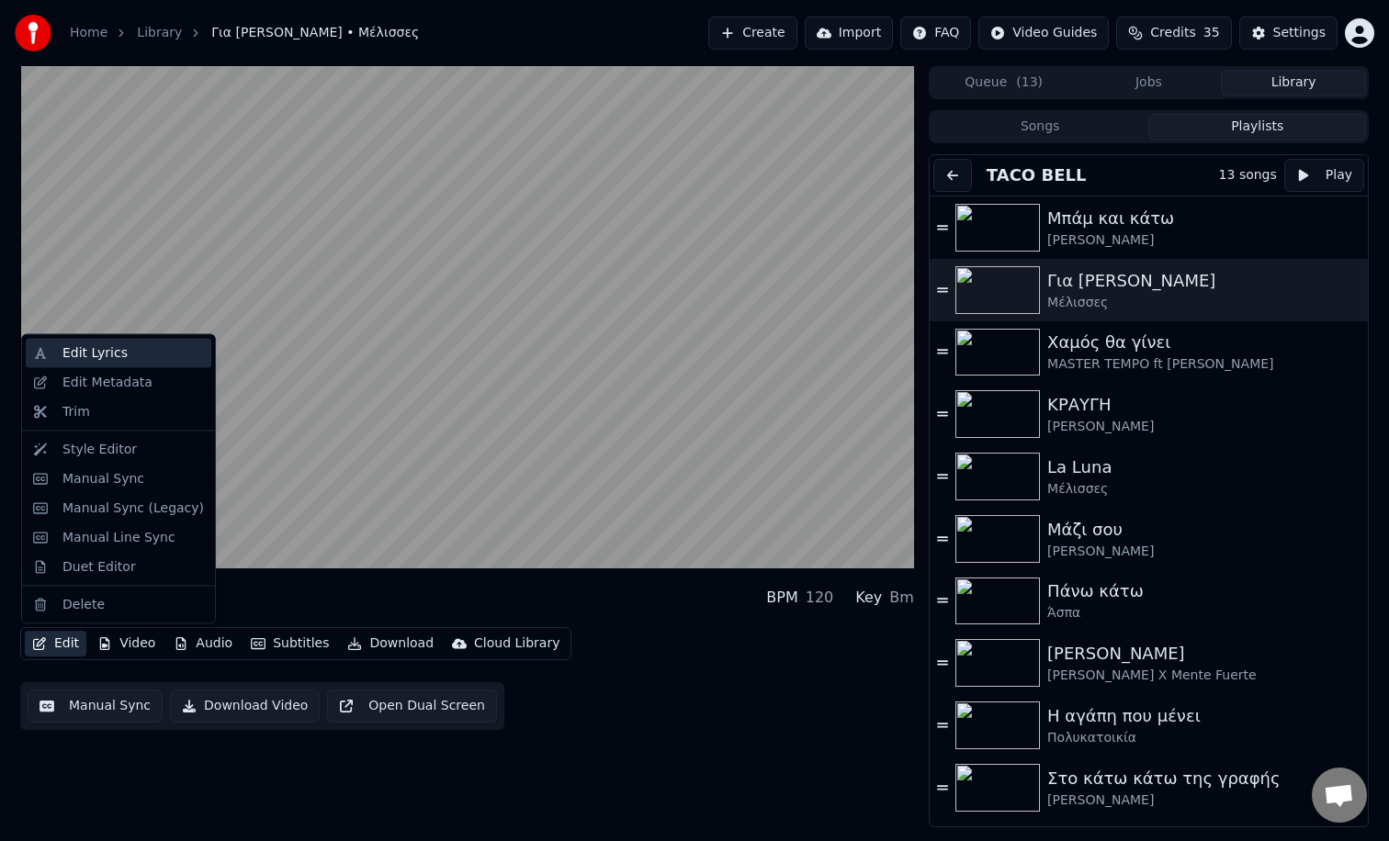
click at [128, 361] on div "Edit Lyrics" at bounding box center [132, 353] width 141 height 18
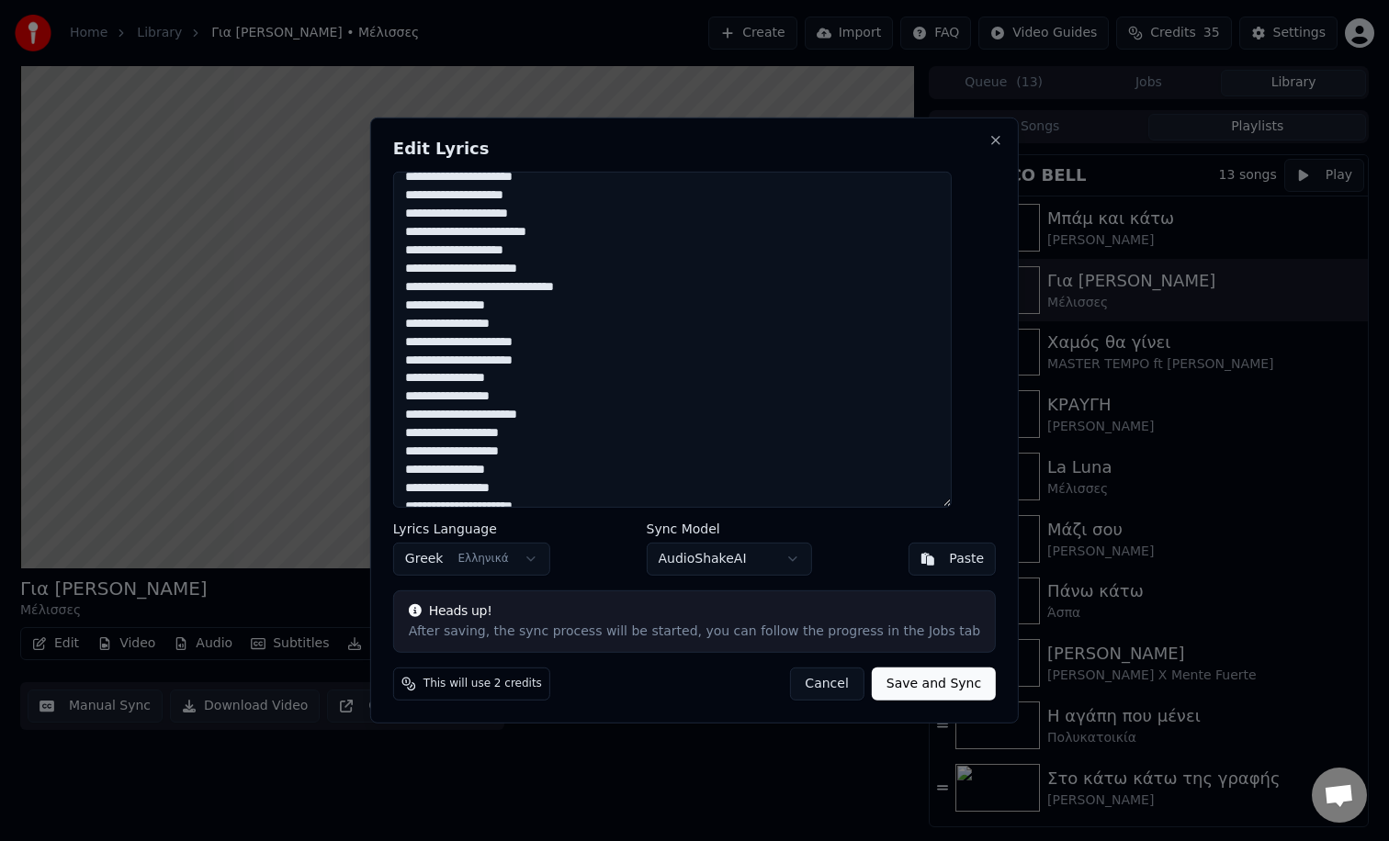
scroll to position [418, 0]
click at [607, 287] on textarea at bounding box center [672, 340] width 558 height 336
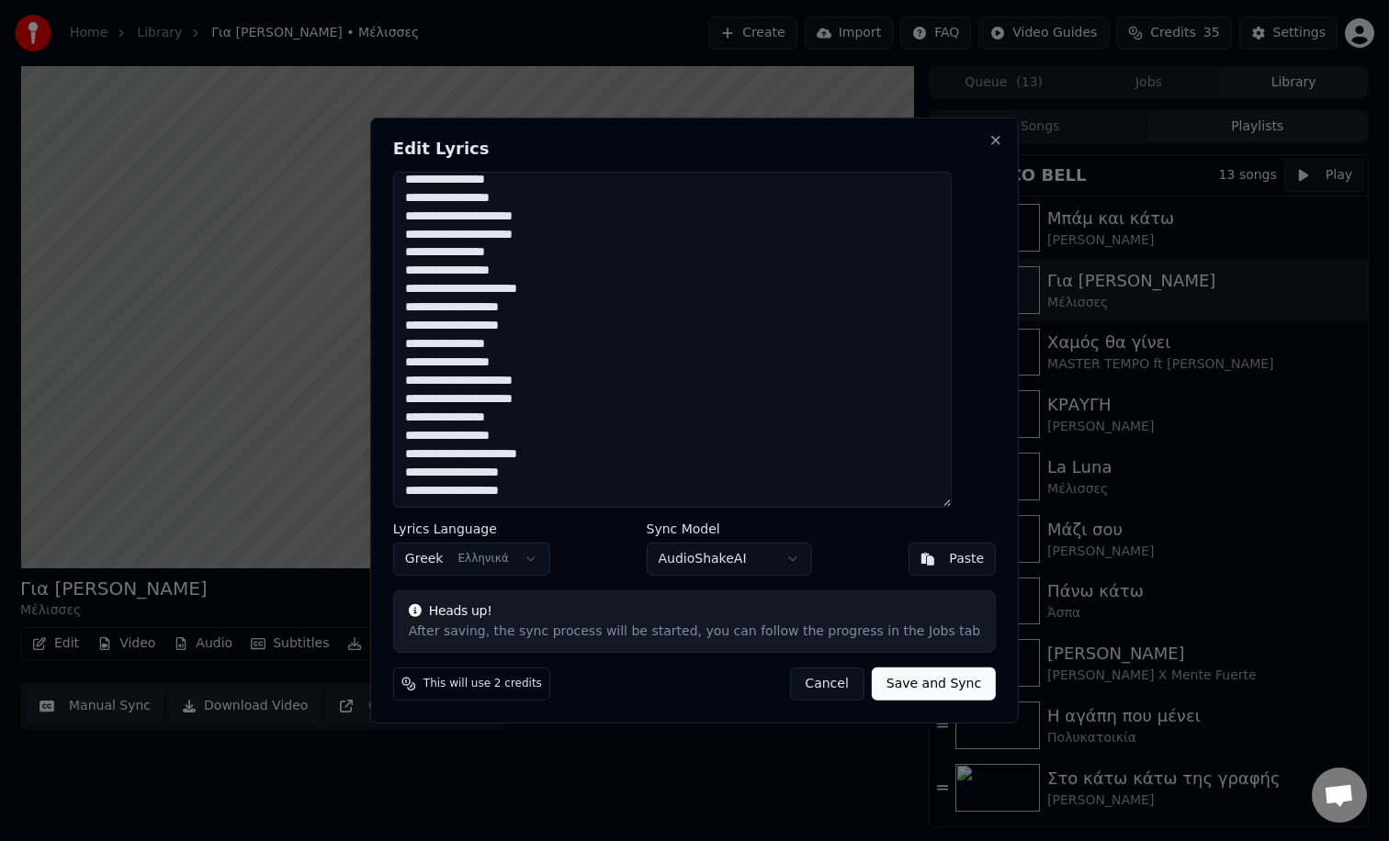
scroll to position [543, 0]
type textarea "**********"
click at [918, 691] on button "Save and Sync" at bounding box center [934, 684] width 124 height 33
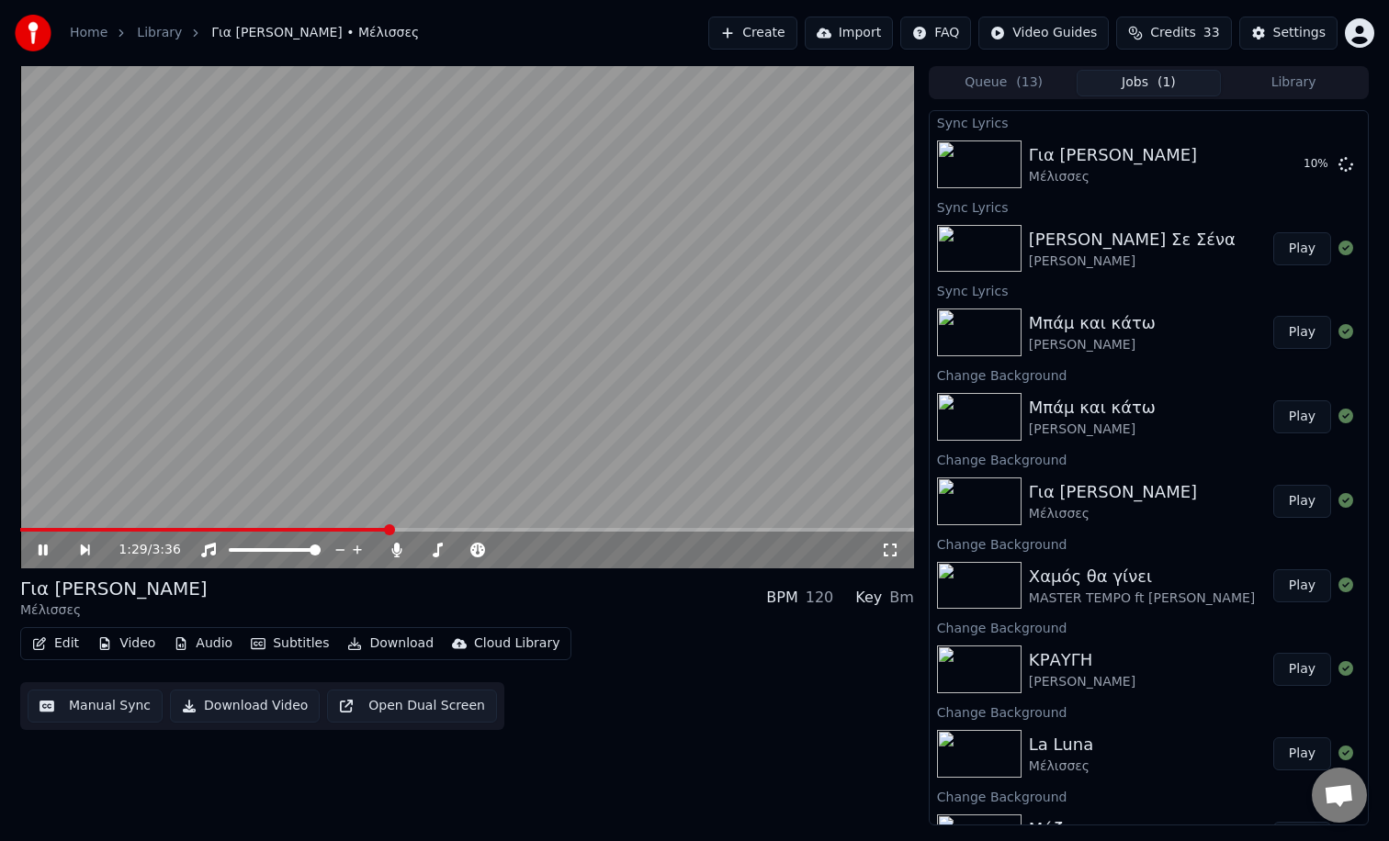
click at [387, 529] on span at bounding box center [467, 530] width 894 height 4
click at [459, 553] on div at bounding box center [480, 550] width 148 height 18
click at [484, 549] on span at bounding box center [463, 550] width 92 height 4
click at [39, 547] on icon at bounding box center [43, 550] width 9 height 11
click at [1295, 80] on button "Library" at bounding box center [1292, 83] width 145 height 27
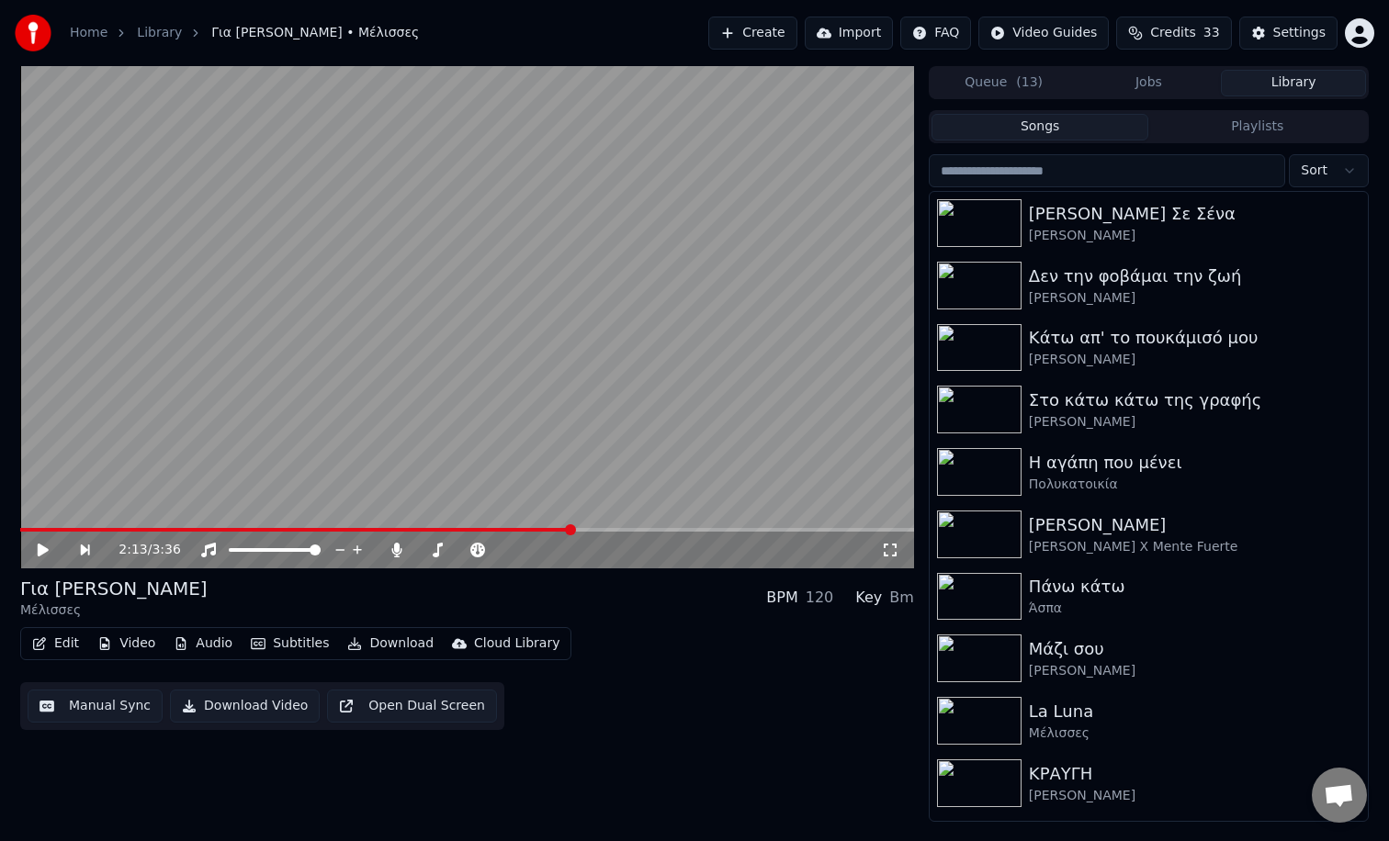
click at [1237, 119] on button "Playlists" at bounding box center [1257, 127] width 218 height 27
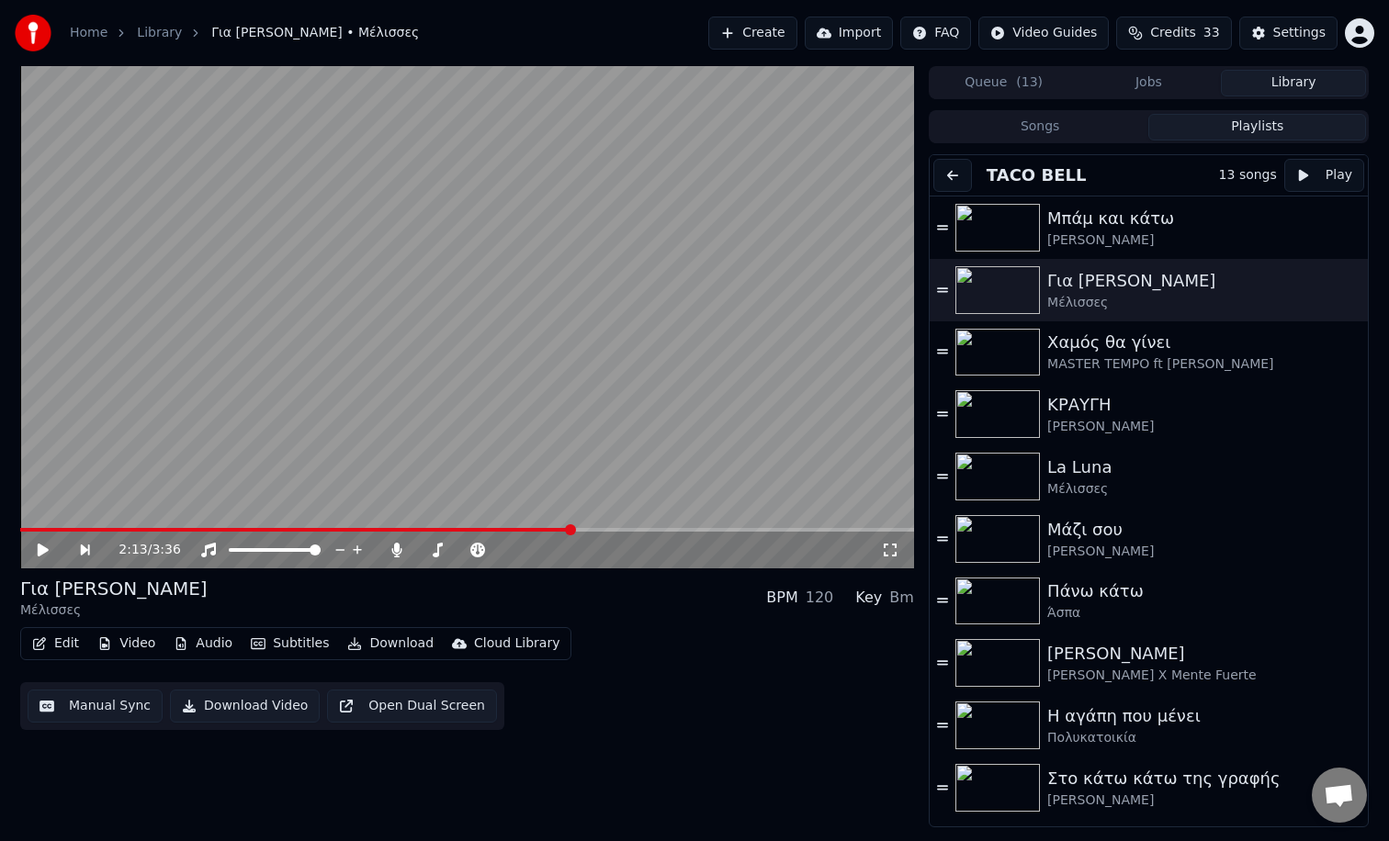
click at [1234, 124] on button "Playlists" at bounding box center [1257, 127] width 218 height 27
click at [1097, 347] on div "Χαμός θα γίνει" at bounding box center [1194, 343] width 295 height 26
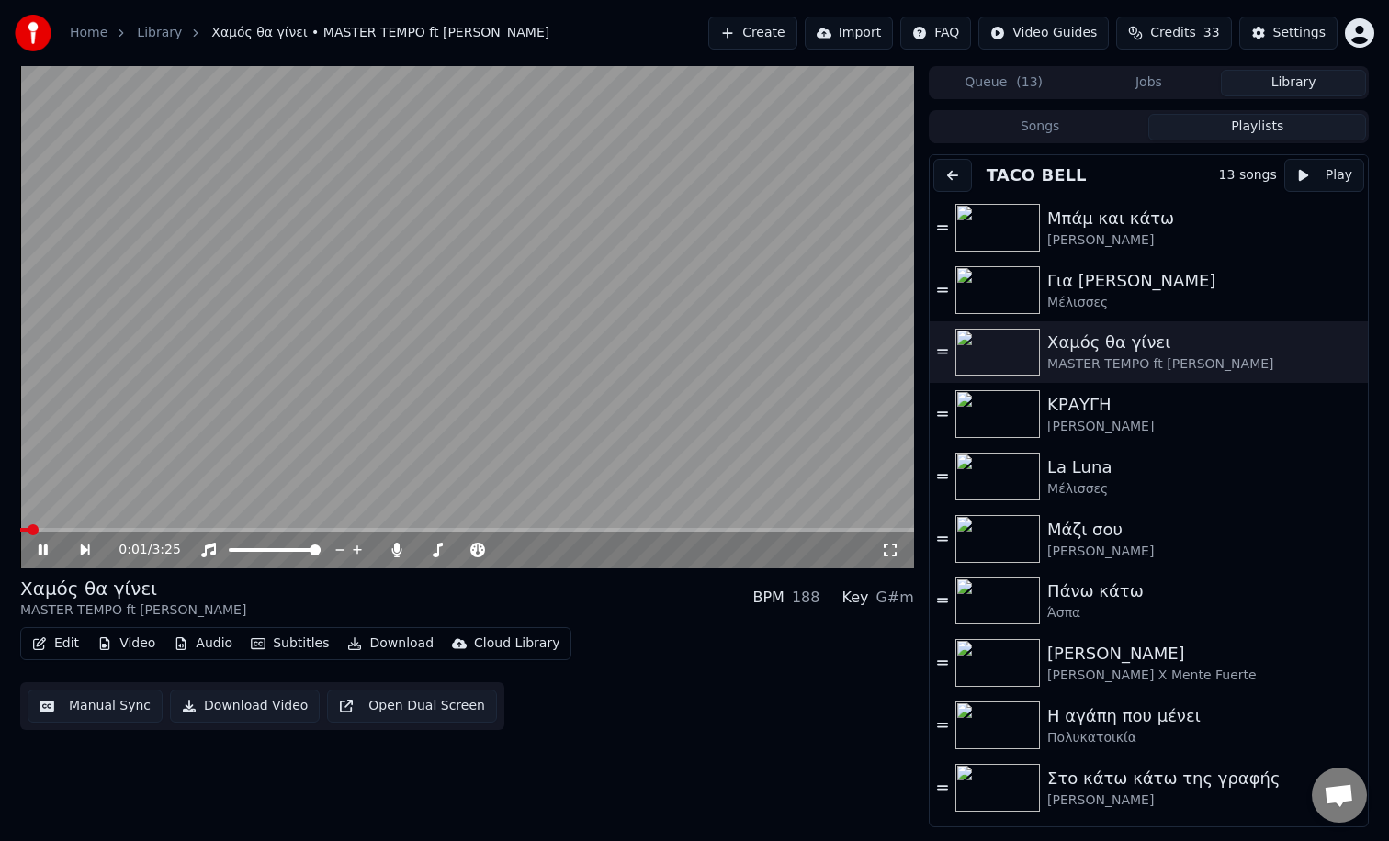
click at [62, 647] on button "Edit" at bounding box center [56, 644] width 62 height 26
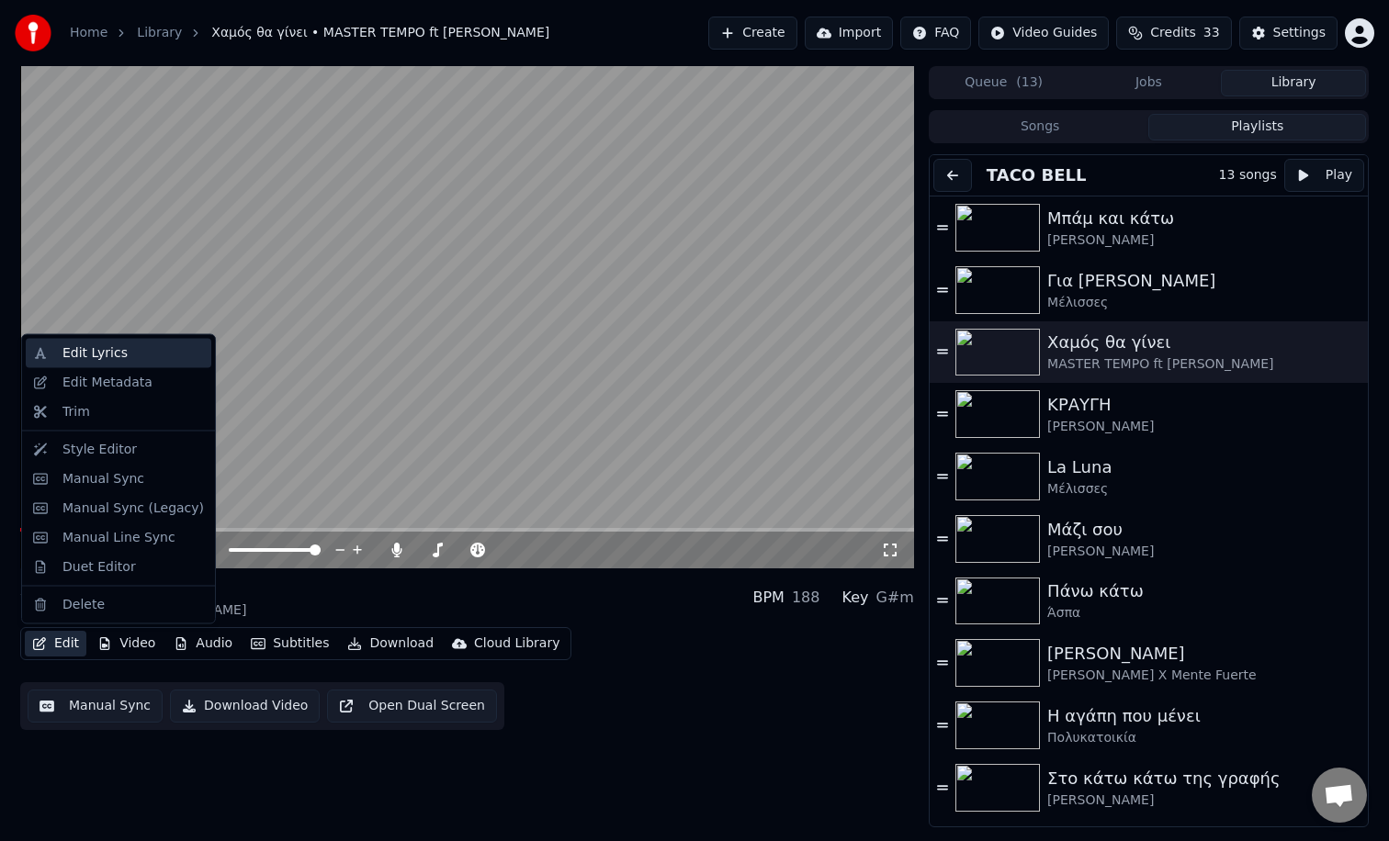
click at [100, 351] on div "Edit Lyrics" at bounding box center [94, 353] width 65 height 18
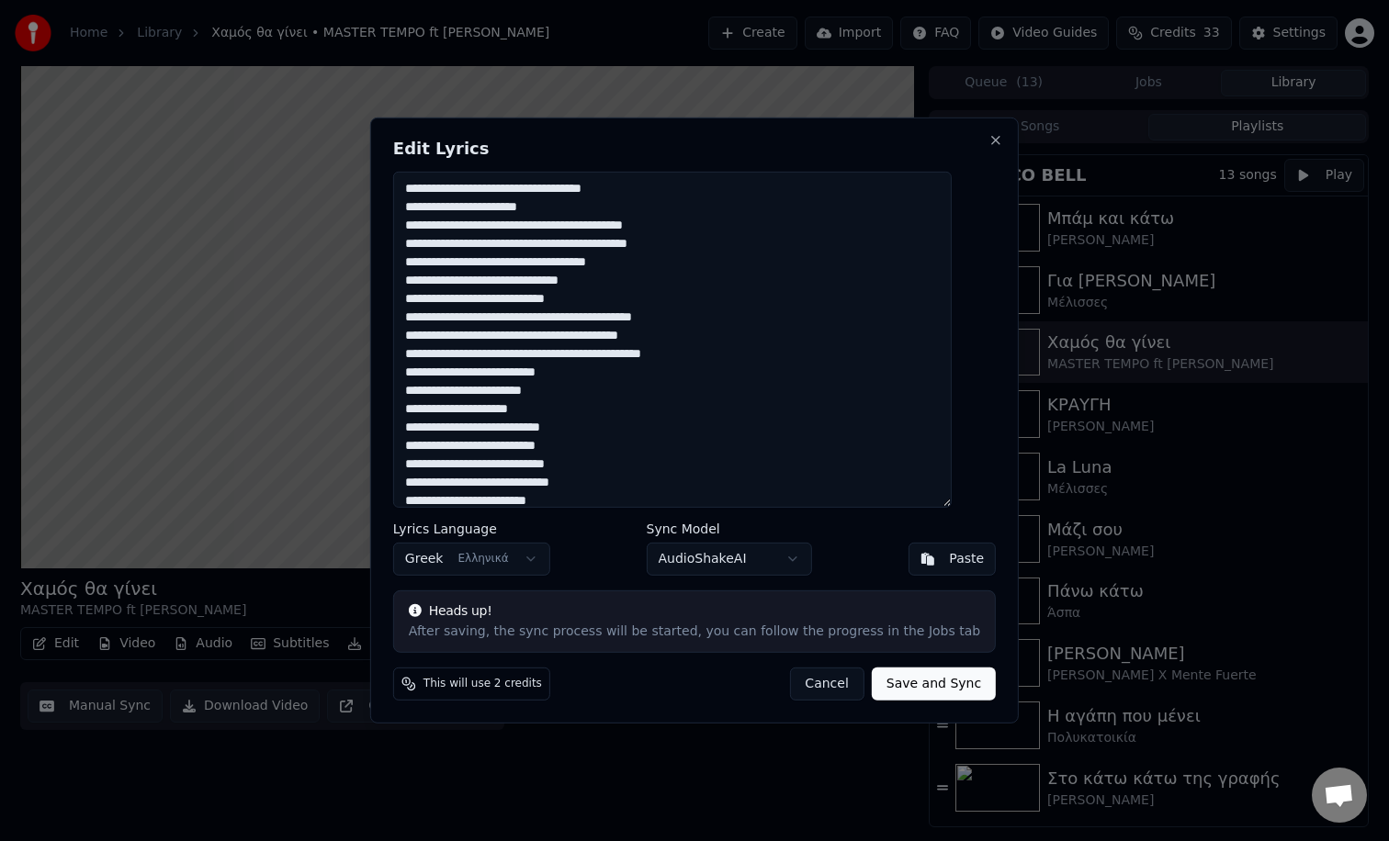
click at [809, 674] on button "Cancel" at bounding box center [826, 684] width 74 height 33
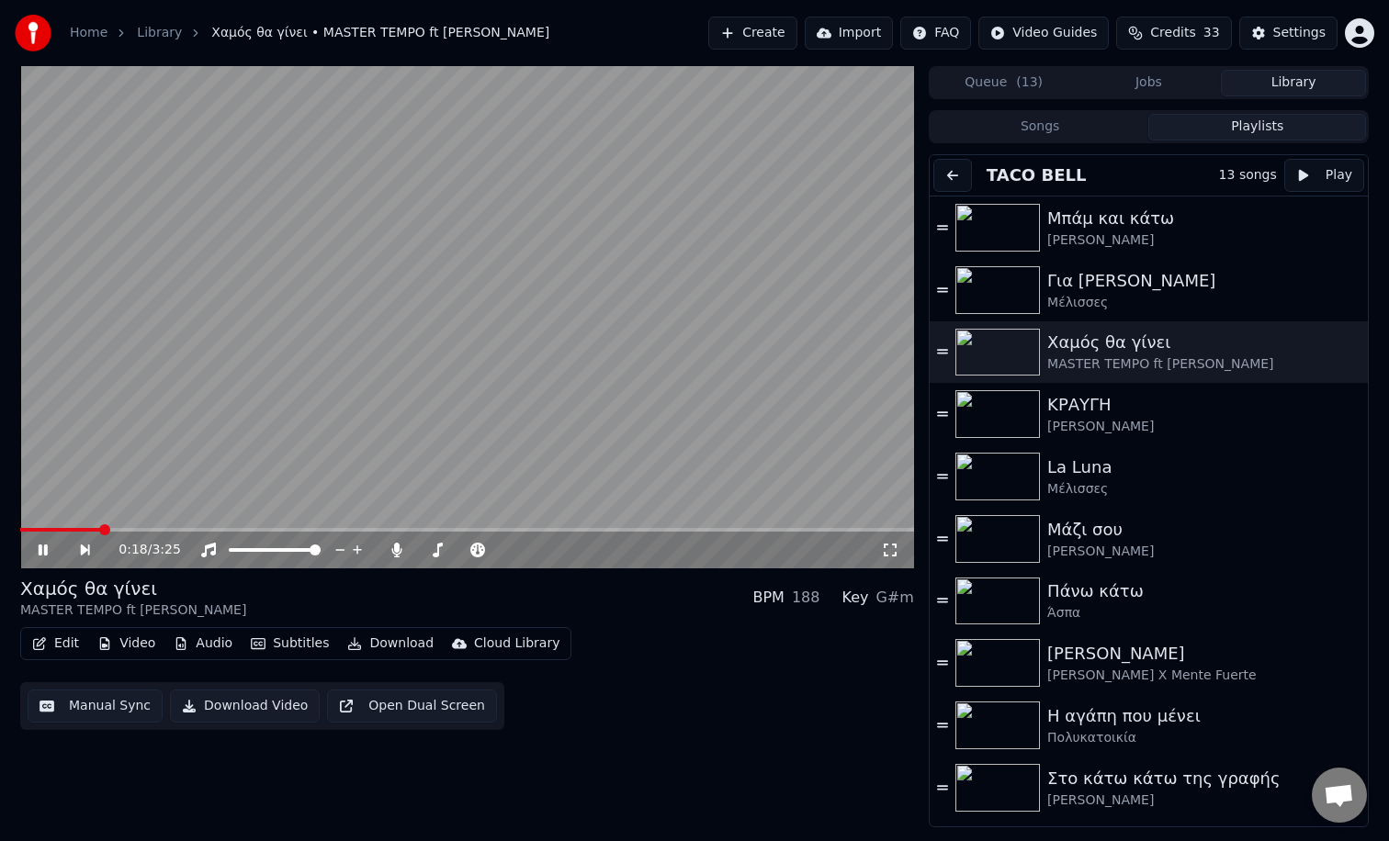
click at [64, 647] on button "Edit" at bounding box center [56, 644] width 62 height 26
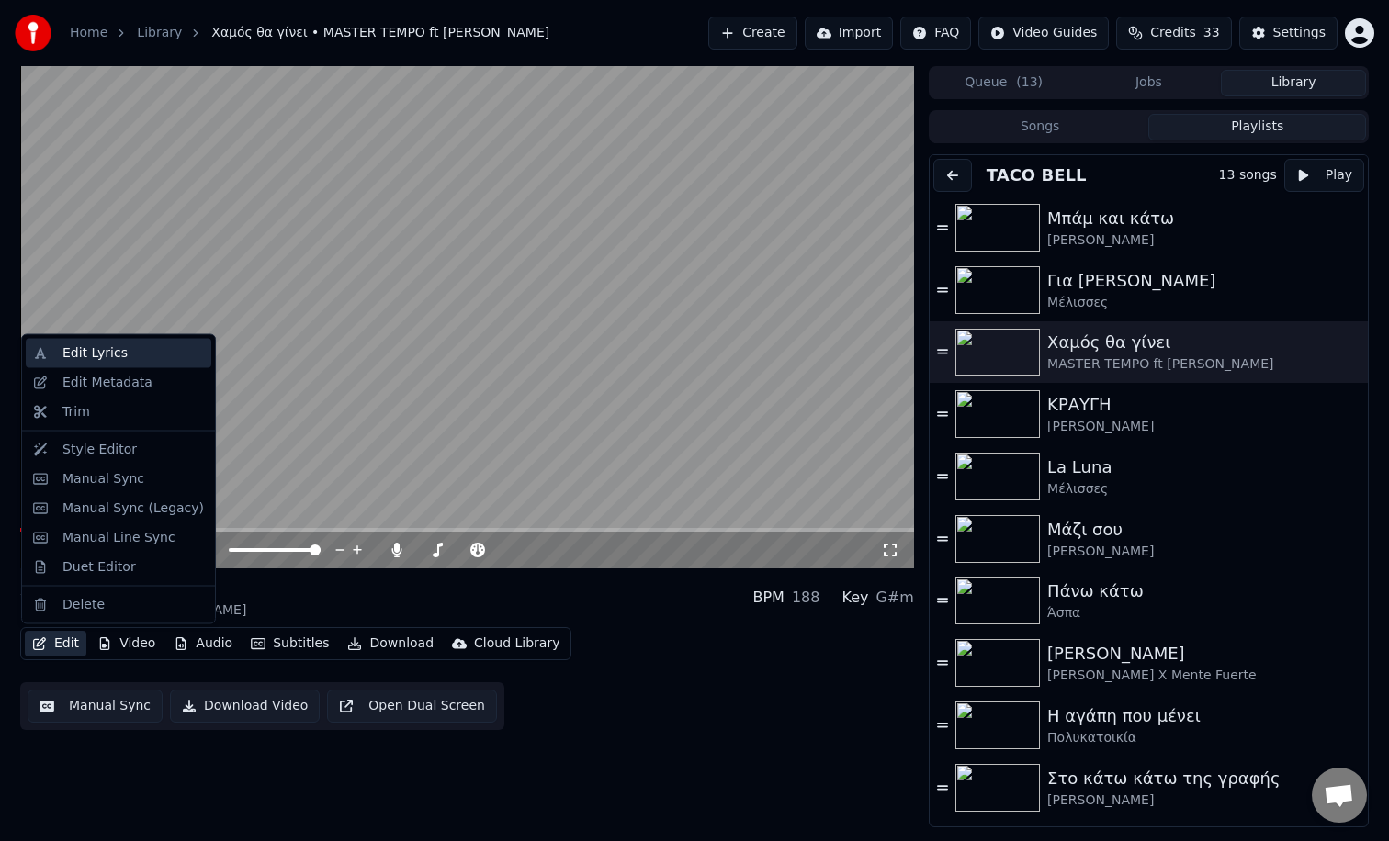
click at [65, 348] on div "Edit Lyrics" at bounding box center [94, 353] width 65 height 18
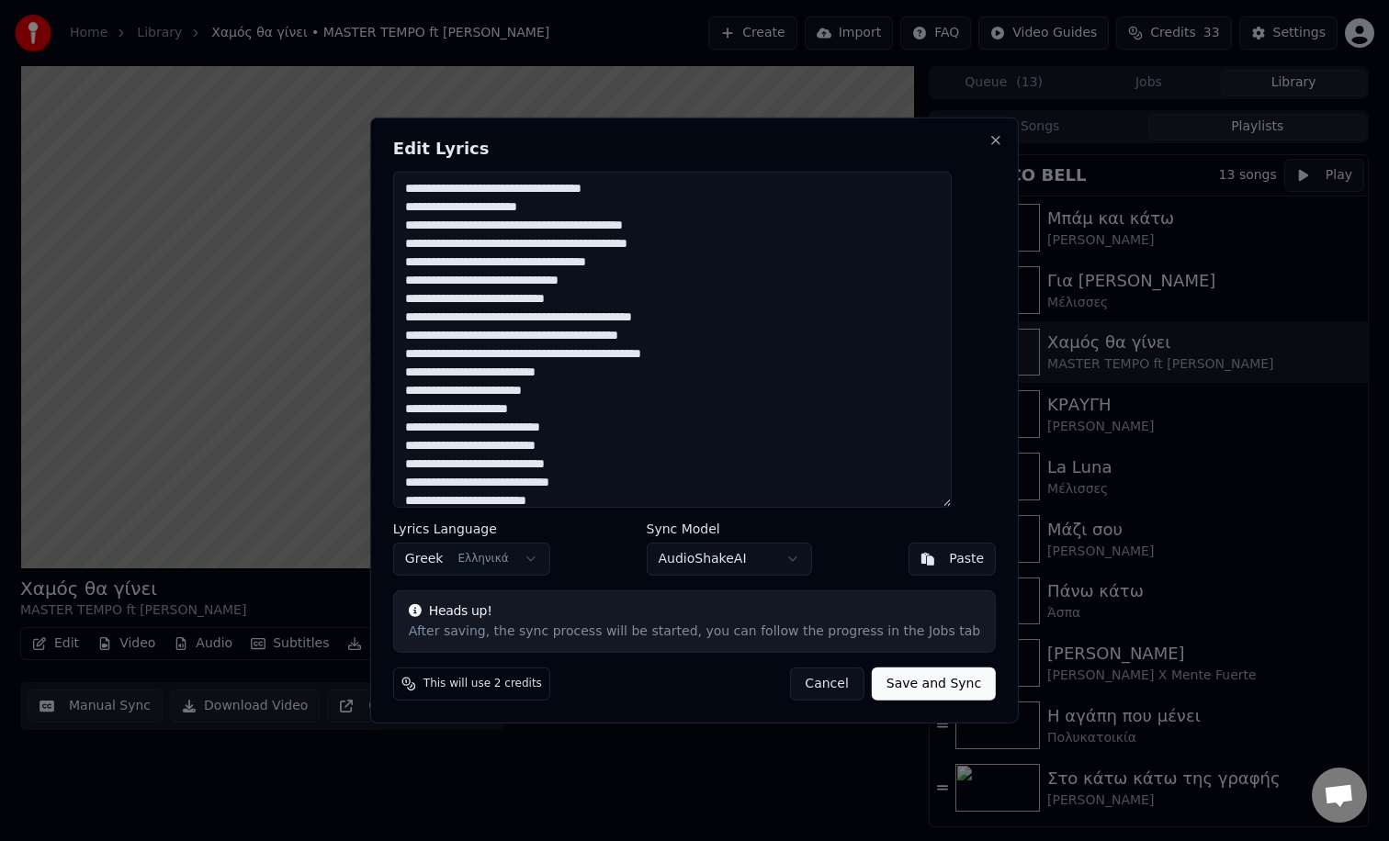
click at [541, 225] on textarea at bounding box center [672, 340] width 558 height 336
click at [654, 227] on textarea at bounding box center [672, 340] width 558 height 336
click at [508, 265] on textarea at bounding box center [672, 340] width 558 height 336
click at [452, 284] on textarea at bounding box center [672, 340] width 558 height 336
click at [495, 283] on textarea at bounding box center [672, 340] width 558 height 336
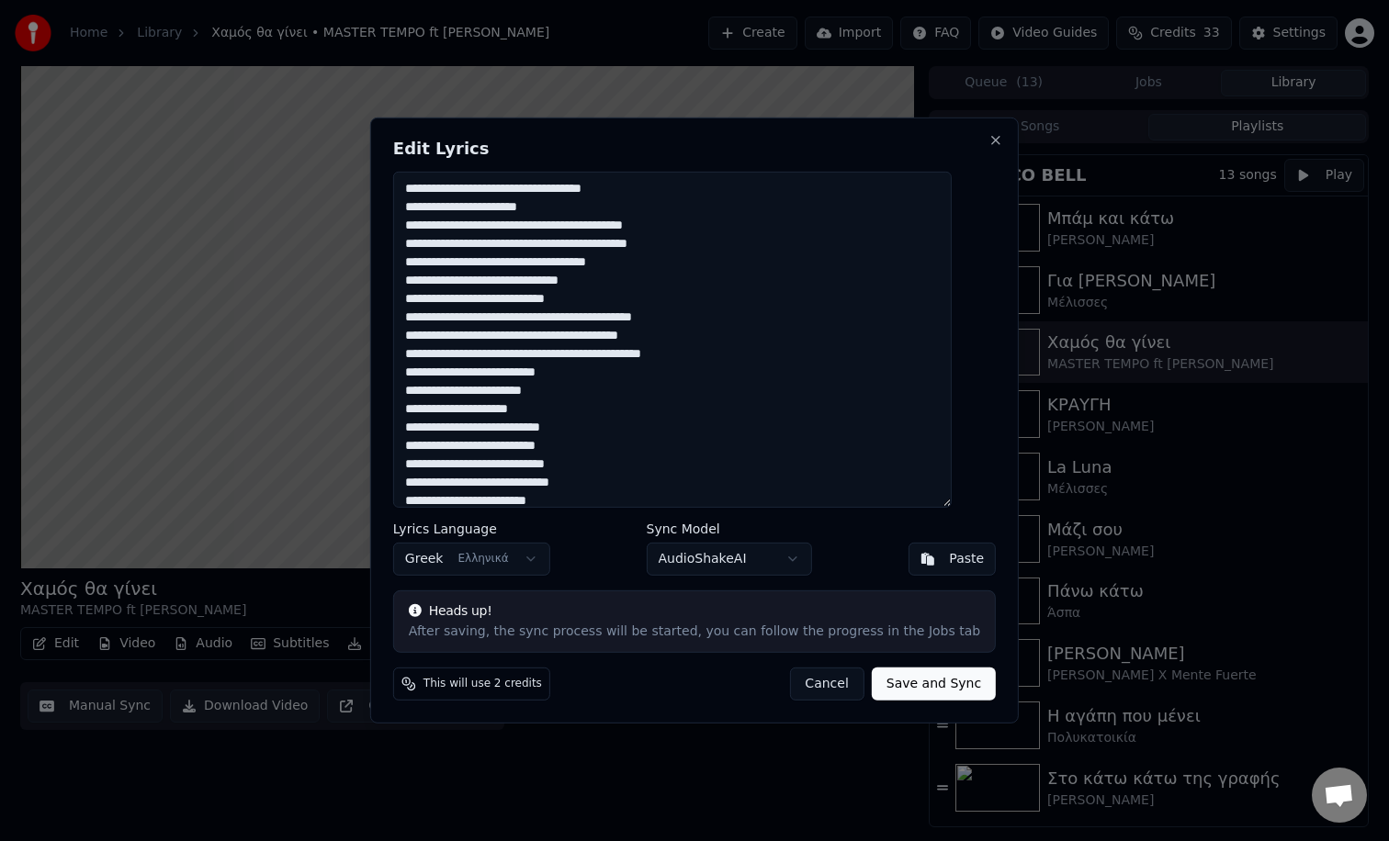
click at [551, 319] on textarea at bounding box center [672, 340] width 558 height 336
click at [562, 338] on textarea at bounding box center [672, 340] width 558 height 336
click at [667, 336] on textarea at bounding box center [672, 340] width 558 height 336
click at [725, 337] on textarea at bounding box center [672, 340] width 558 height 336
click at [759, 359] on textarea at bounding box center [672, 340] width 558 height 336
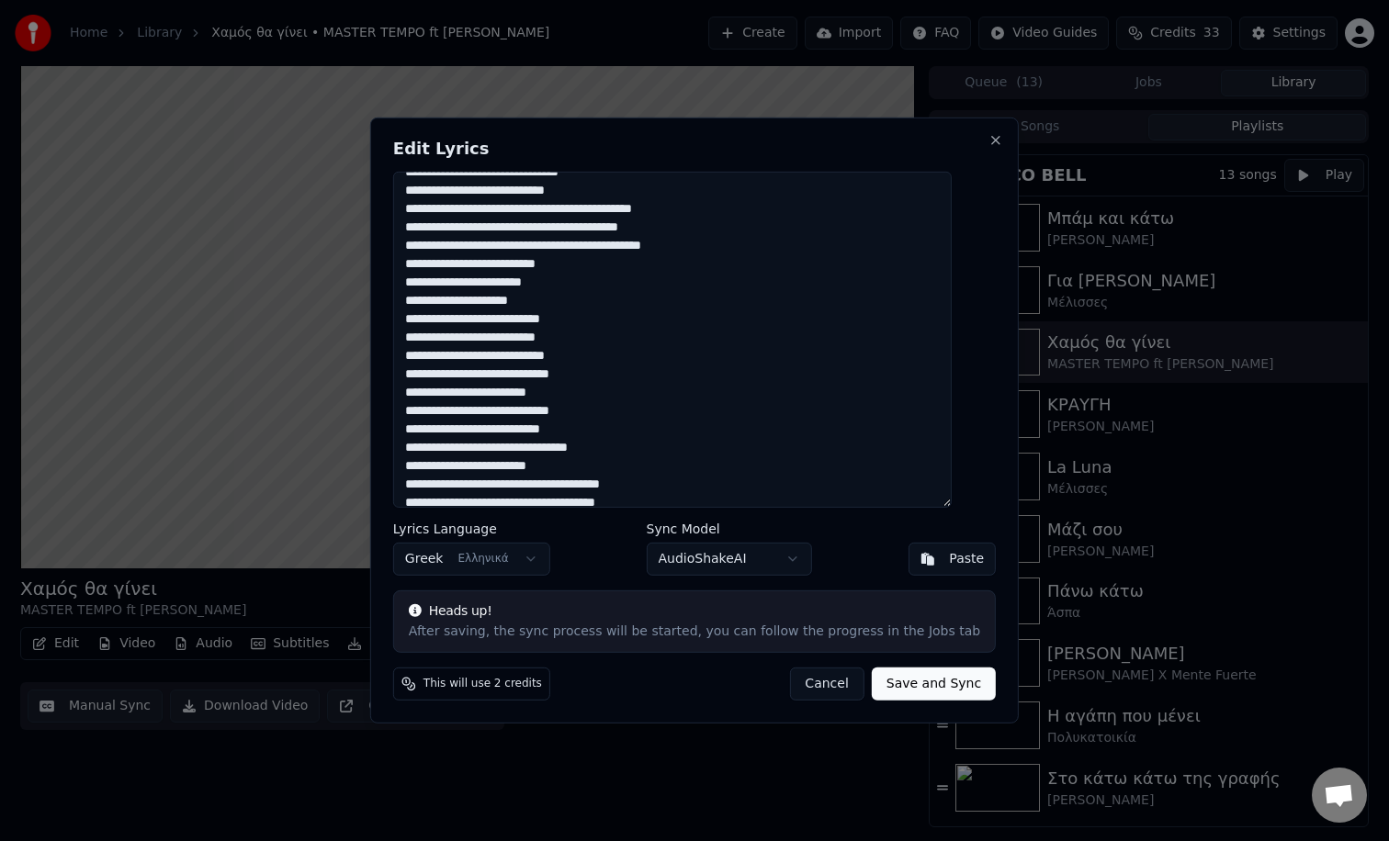
scroll to position [114, 0]
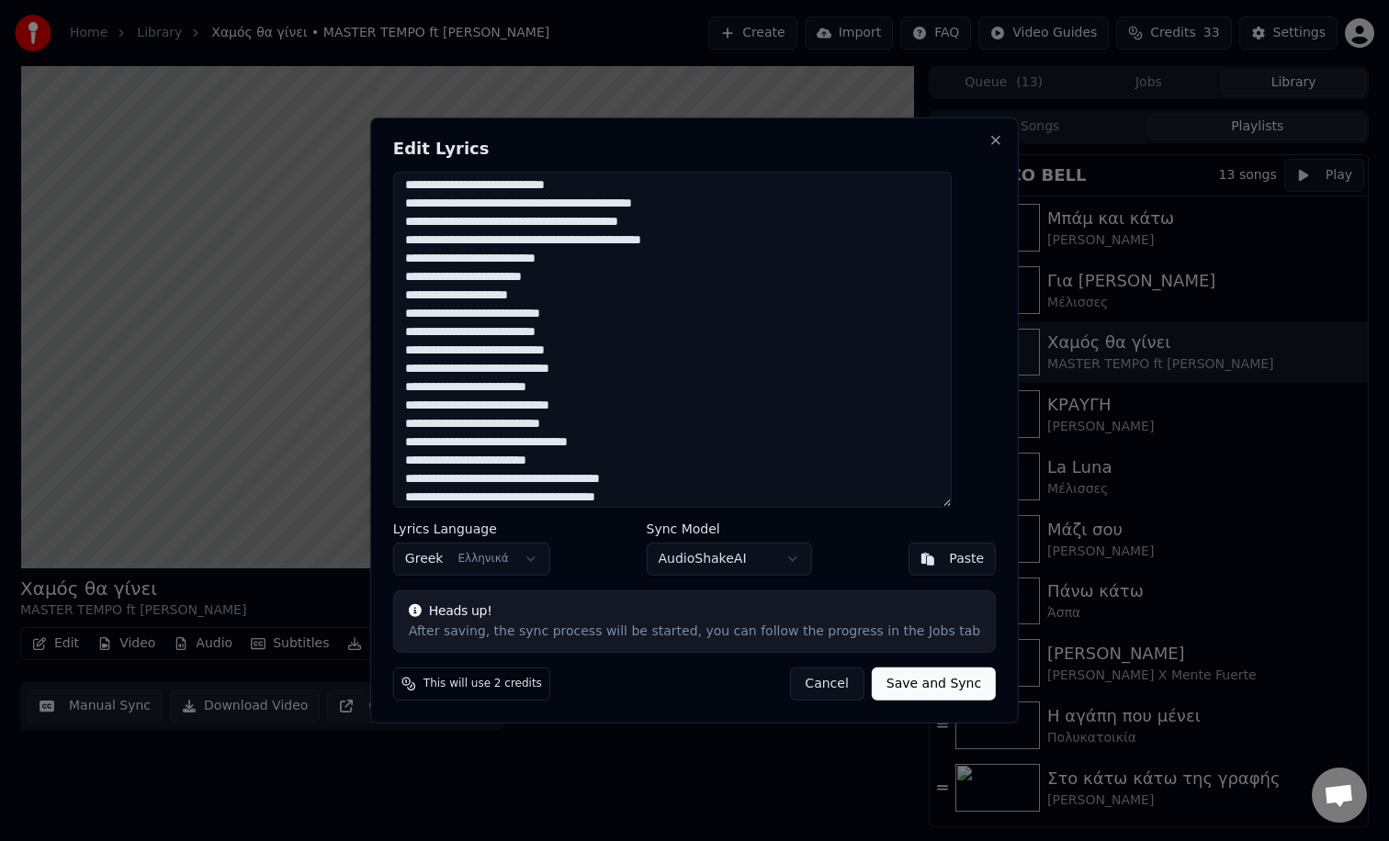
click at [546, 294] on textarea at bounding box center [672, 340] width 558 height 336
click at [478, 314] on textarea at bounding box center [672, 340] width 558 height 336
click at [504, 312] on textarea at bounding box center [672, 340] width 558 height 336
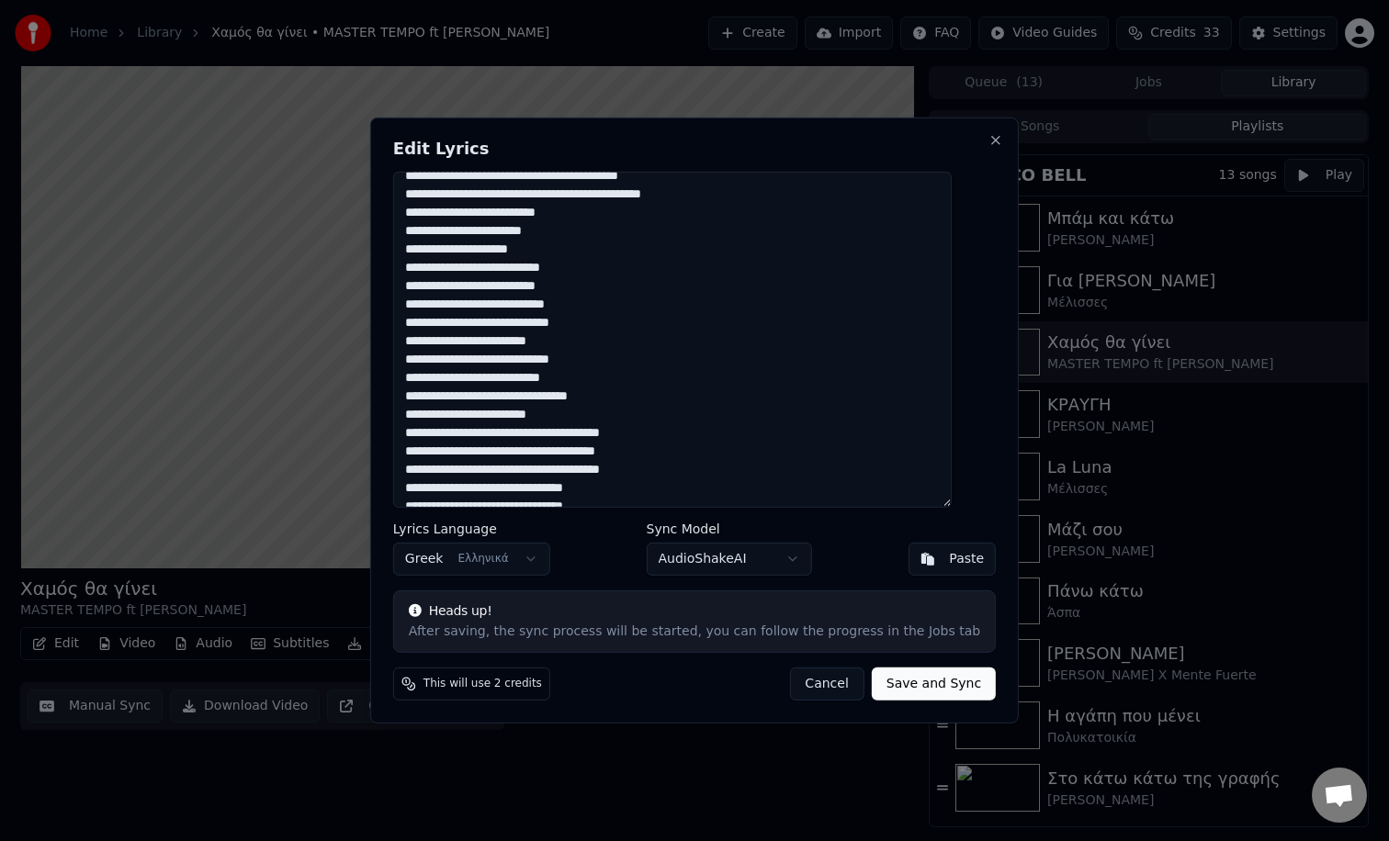
scroll to position [182, 0]
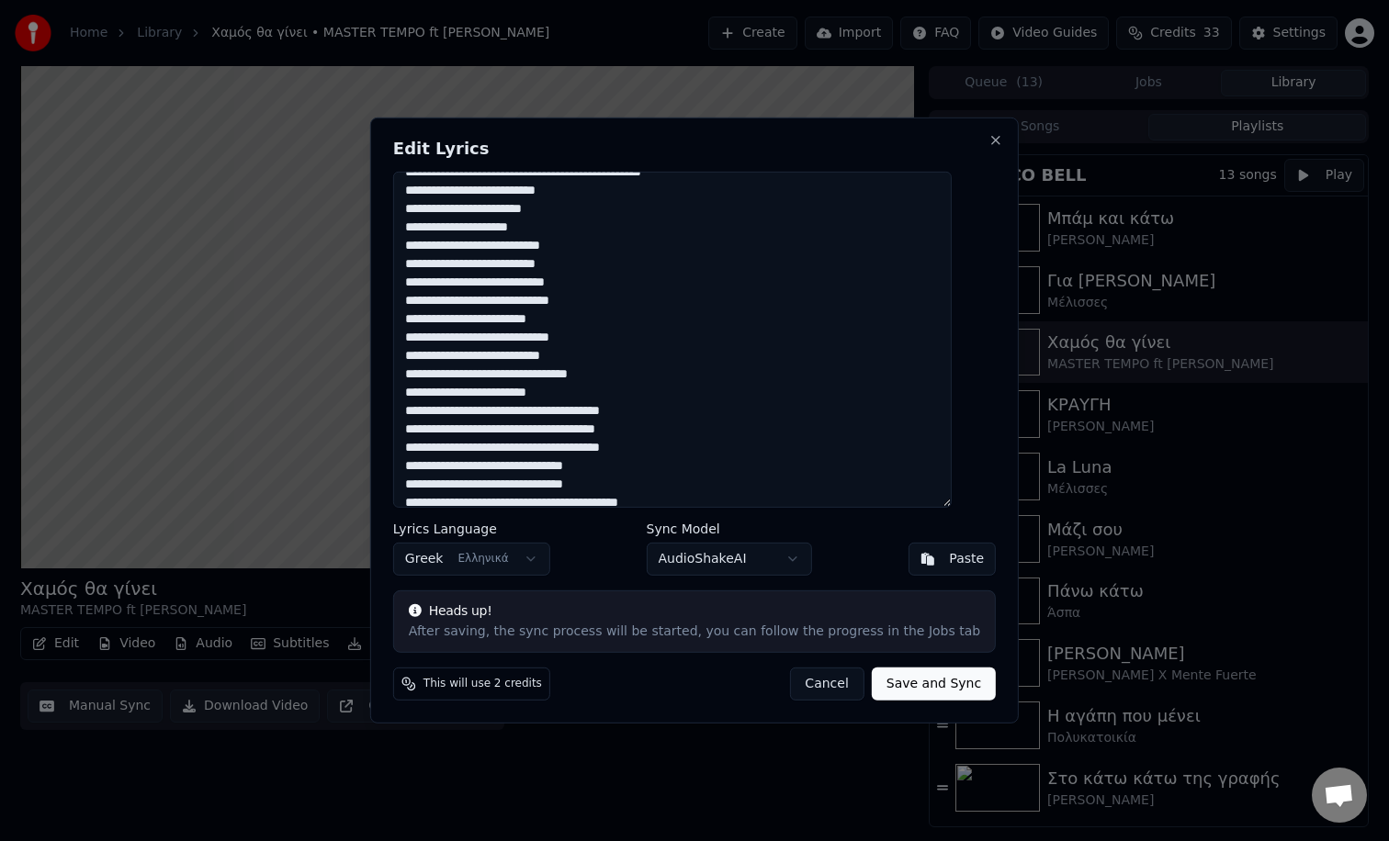
click at [447, 304] on textarea at bounding box center [672, 340] width 558 height 336
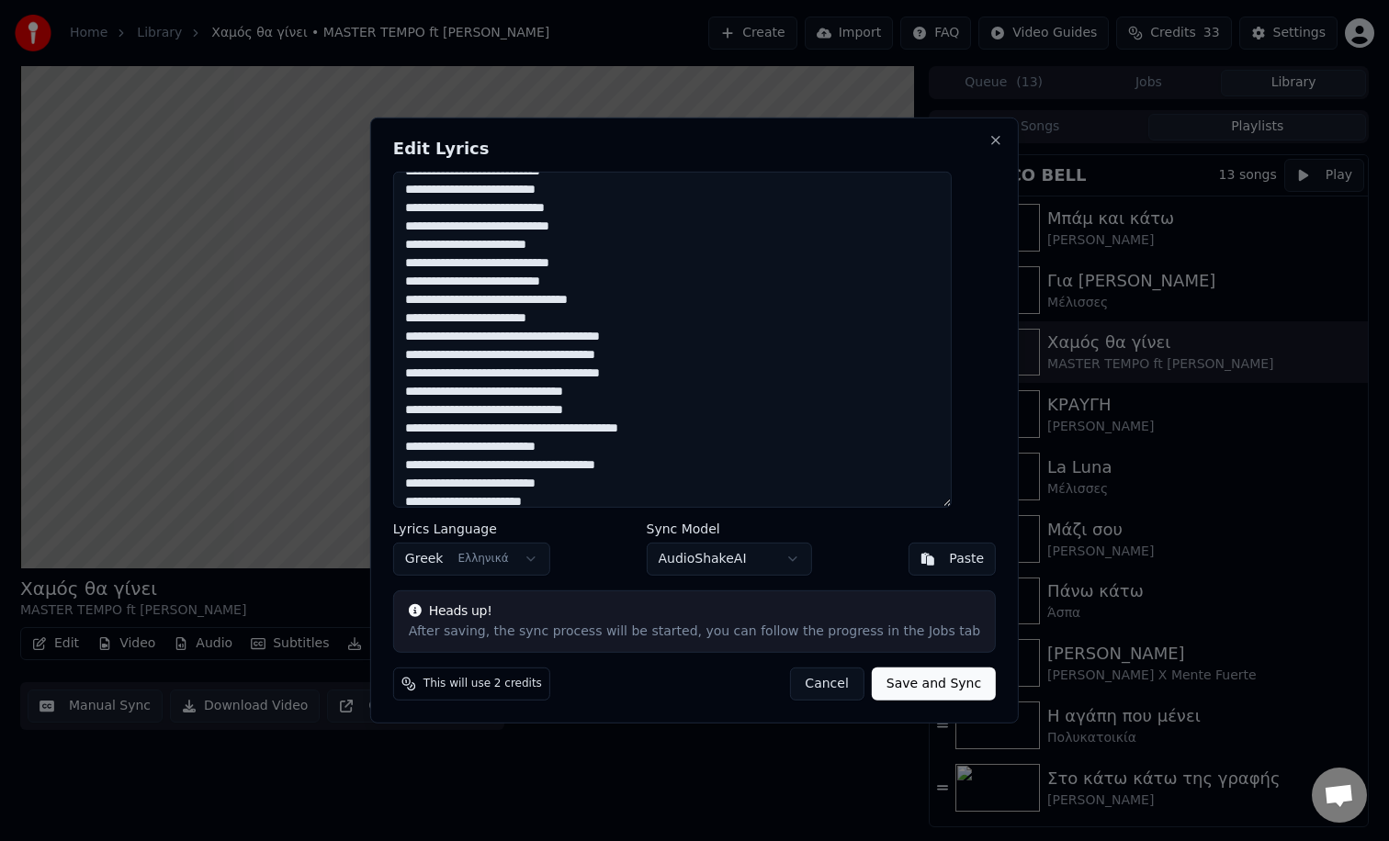
scroll to position [262, 0]
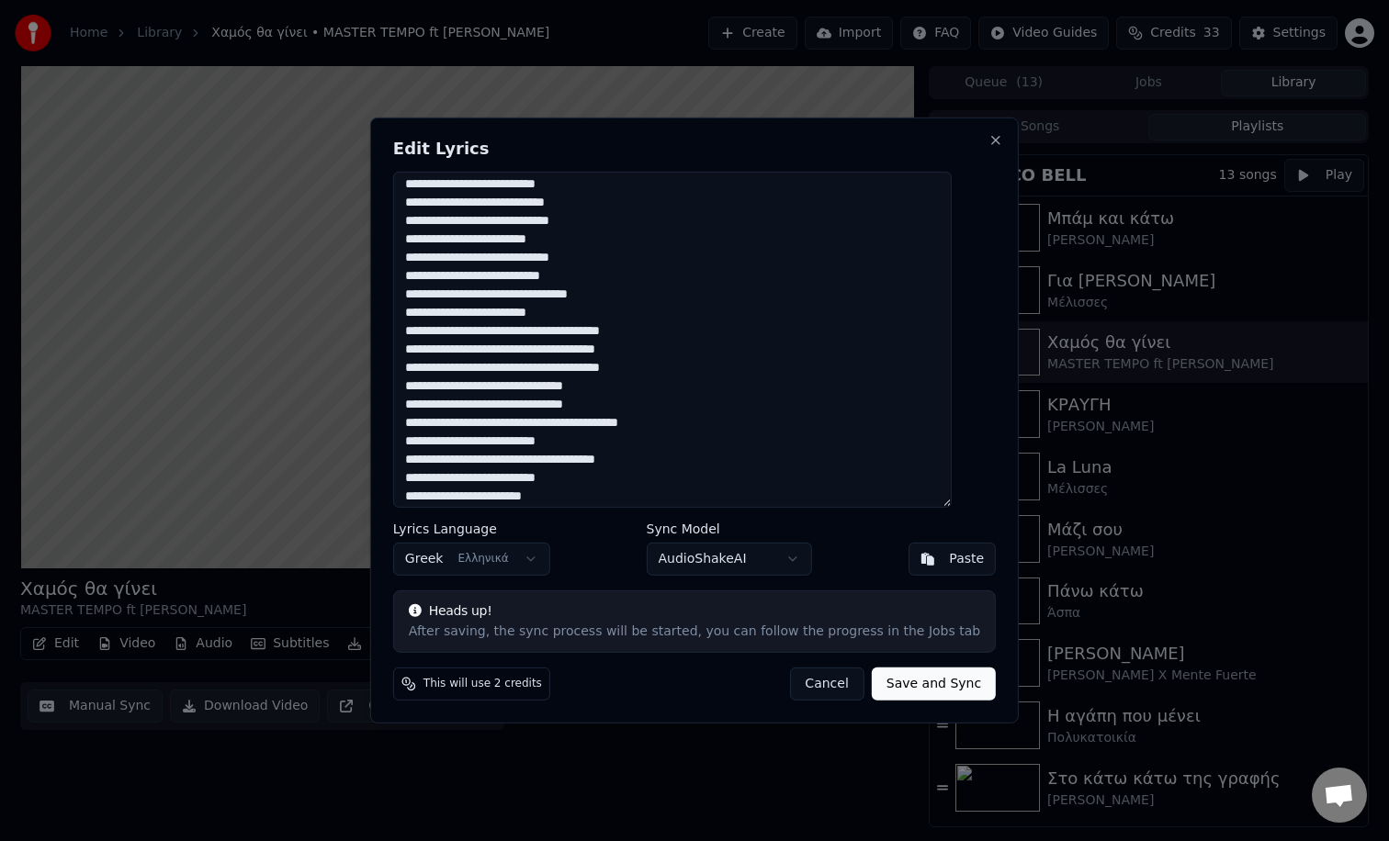
click at [568, 276] on textarea at bounding box center [672, 340] width 558 height 336
click at [543, 295] on textarea at bounding box center [672, 340] width 558 height 336
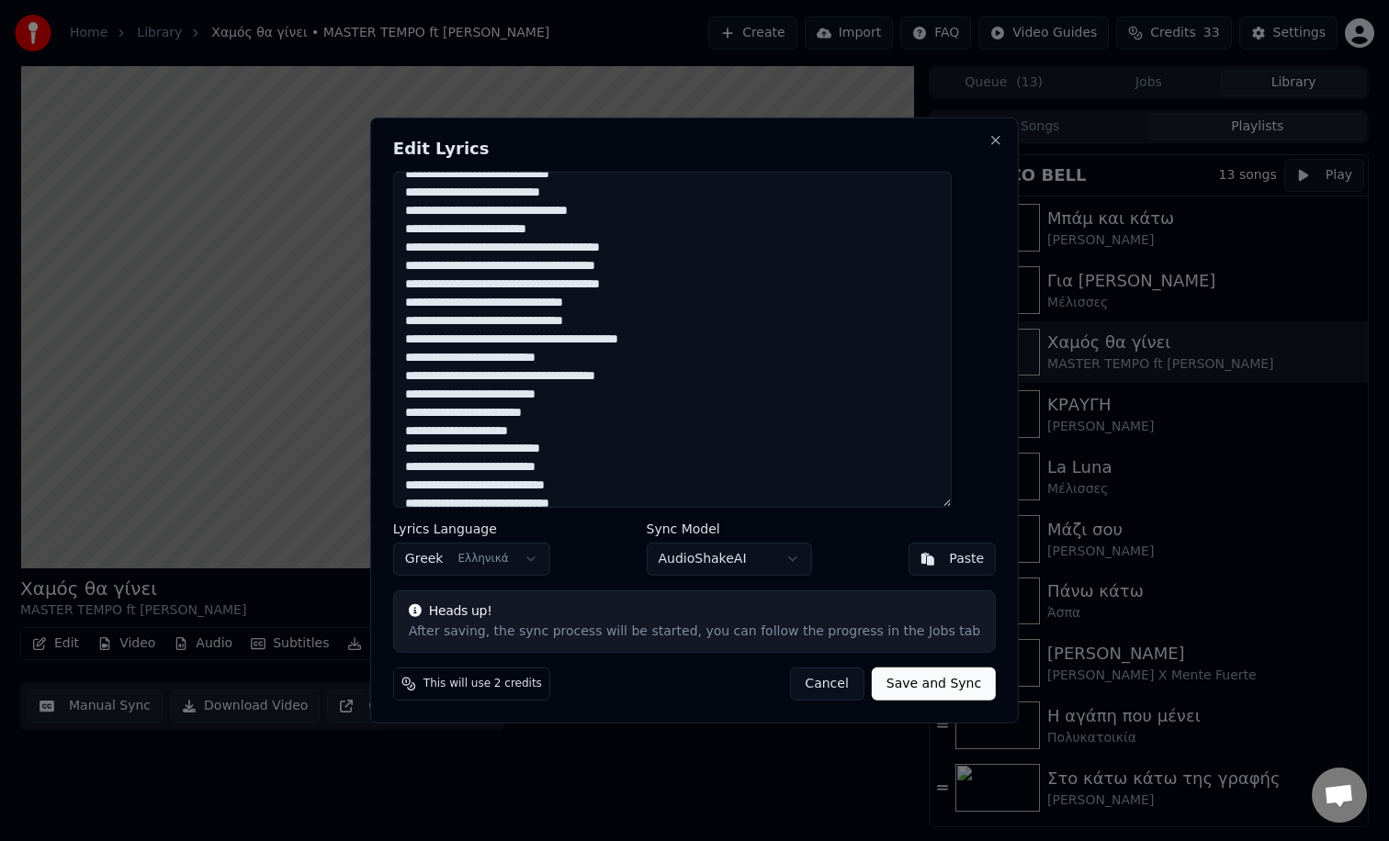
scroll to position [347, 0]
click at [548, 285] on textarea at bounding box center [672, 340] width 558 height 336
click at [575, 282] on textarea at bounding box center [672, 340] width 558 height 336
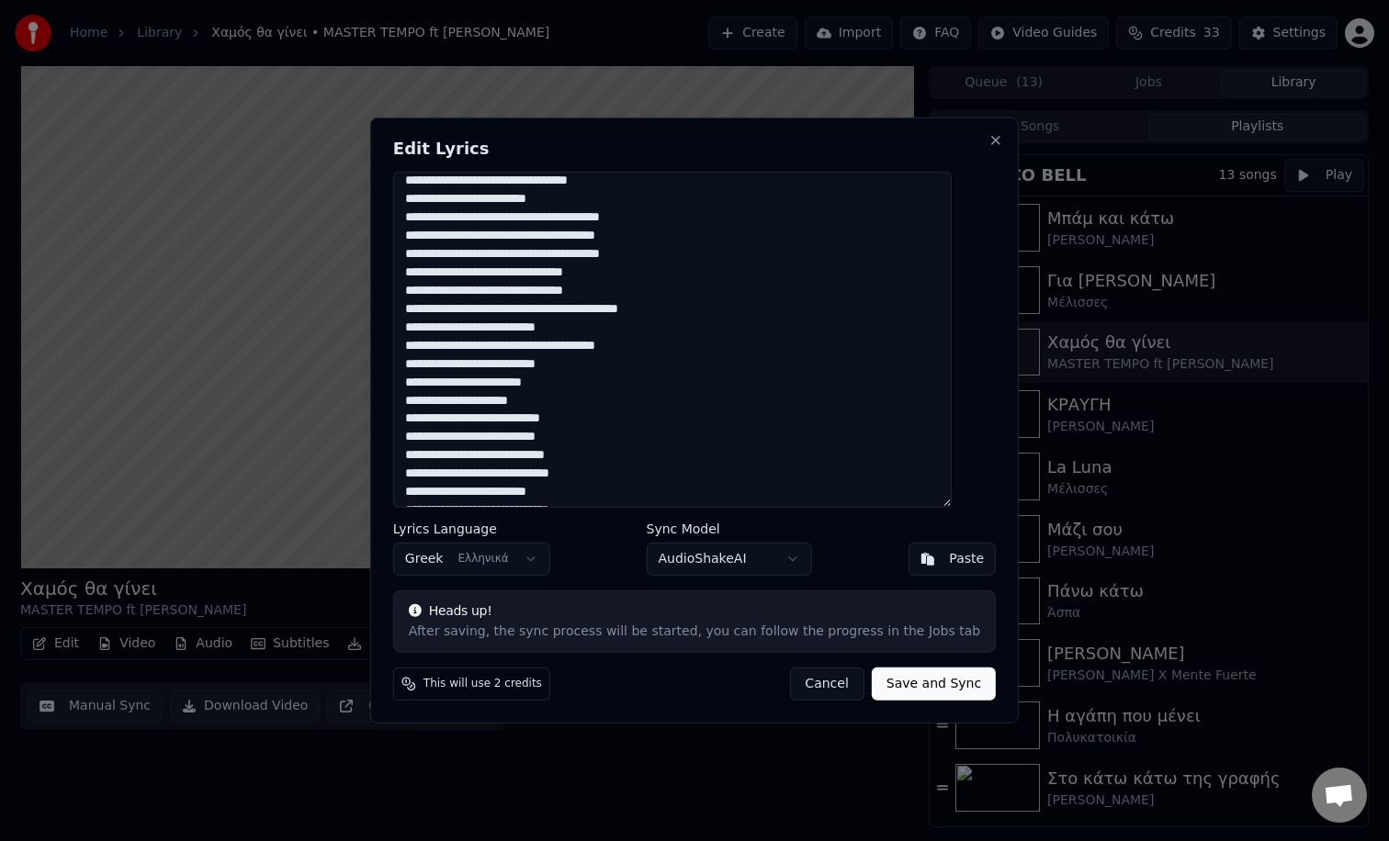
click at [507, 350] on textarea at bounding box center [672, 340] width 558 height 336
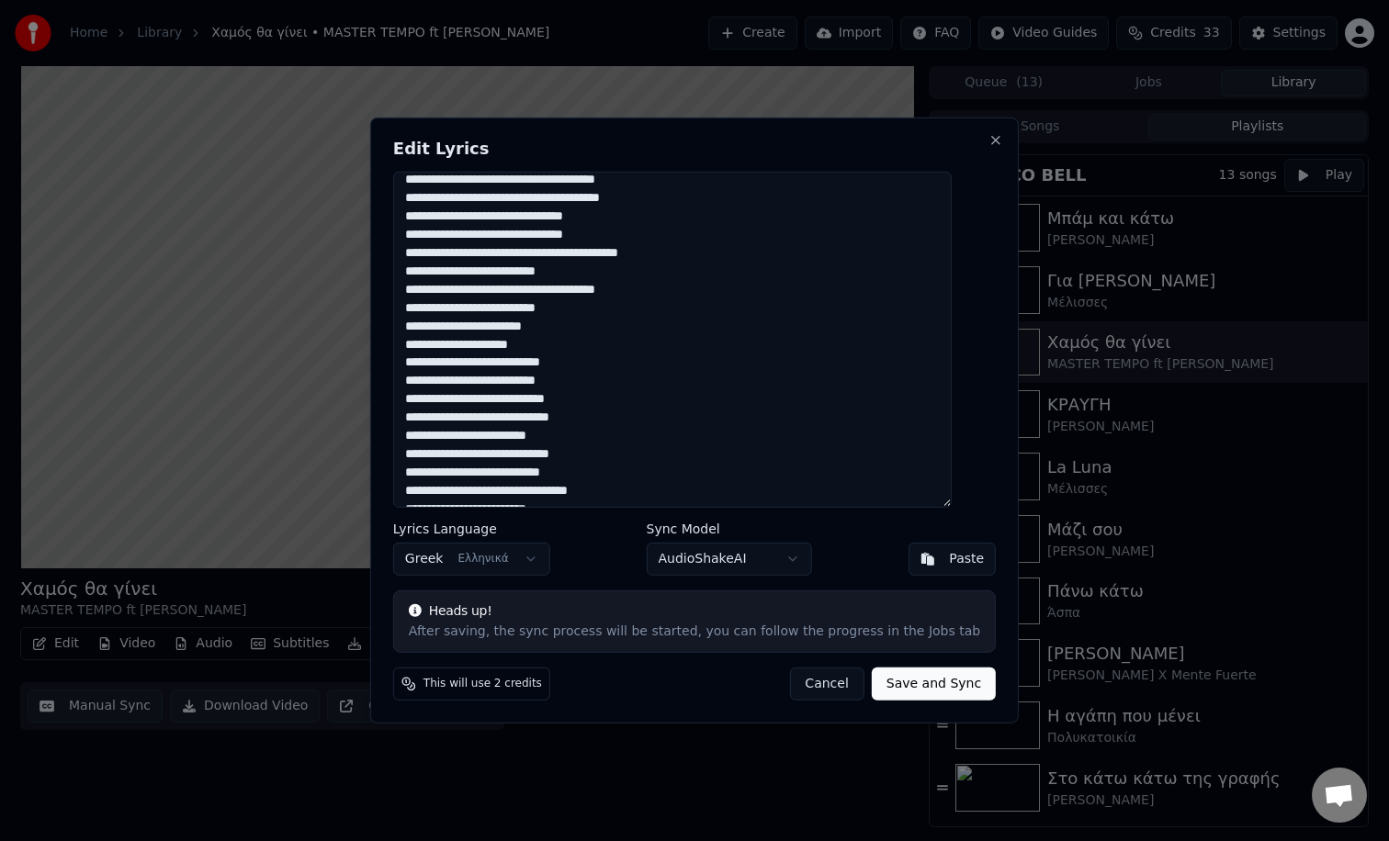
scroll to position [437, 0]
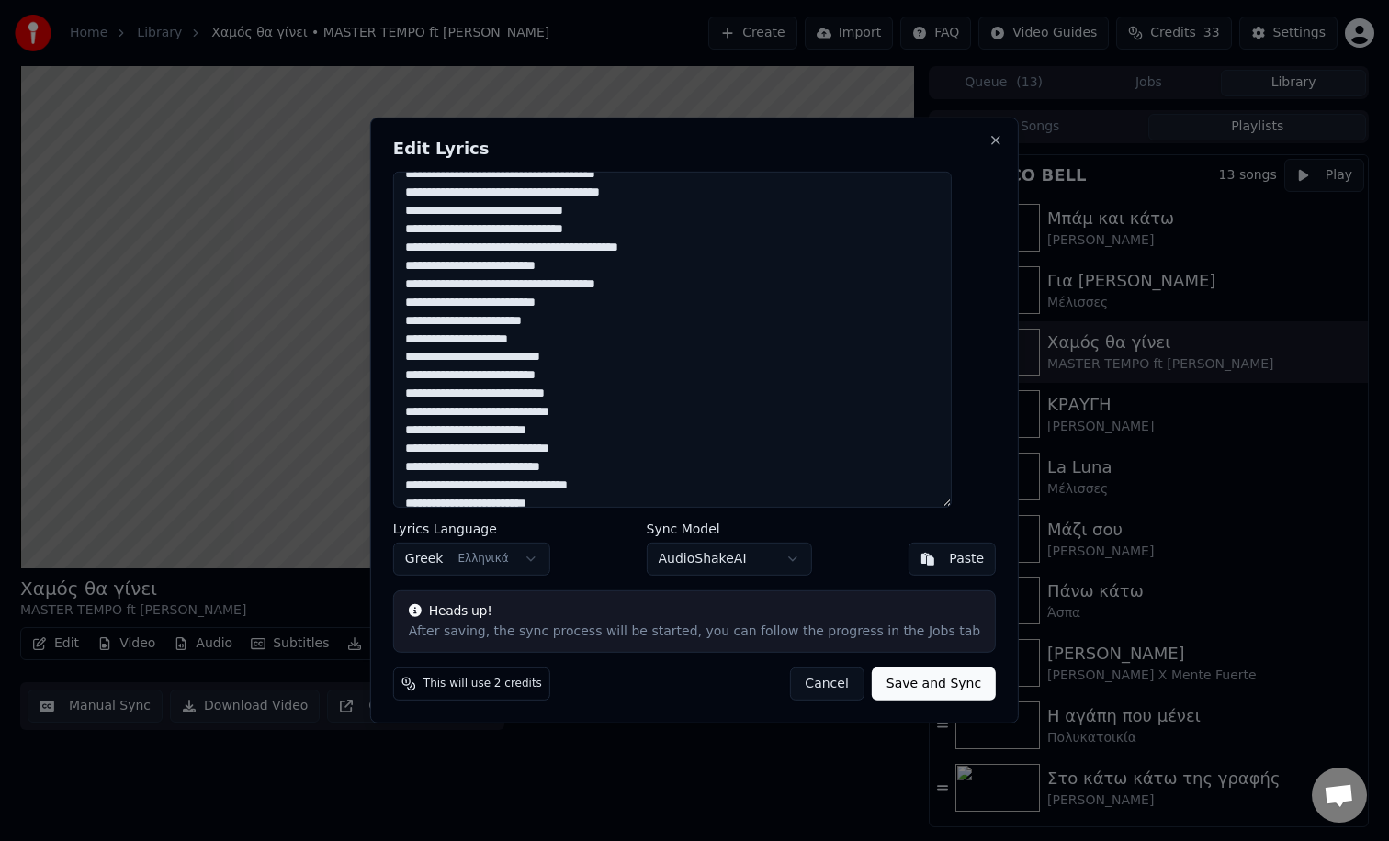
click at [546, 343] on textarea at bounding box center [672, 340] width 558 height 336
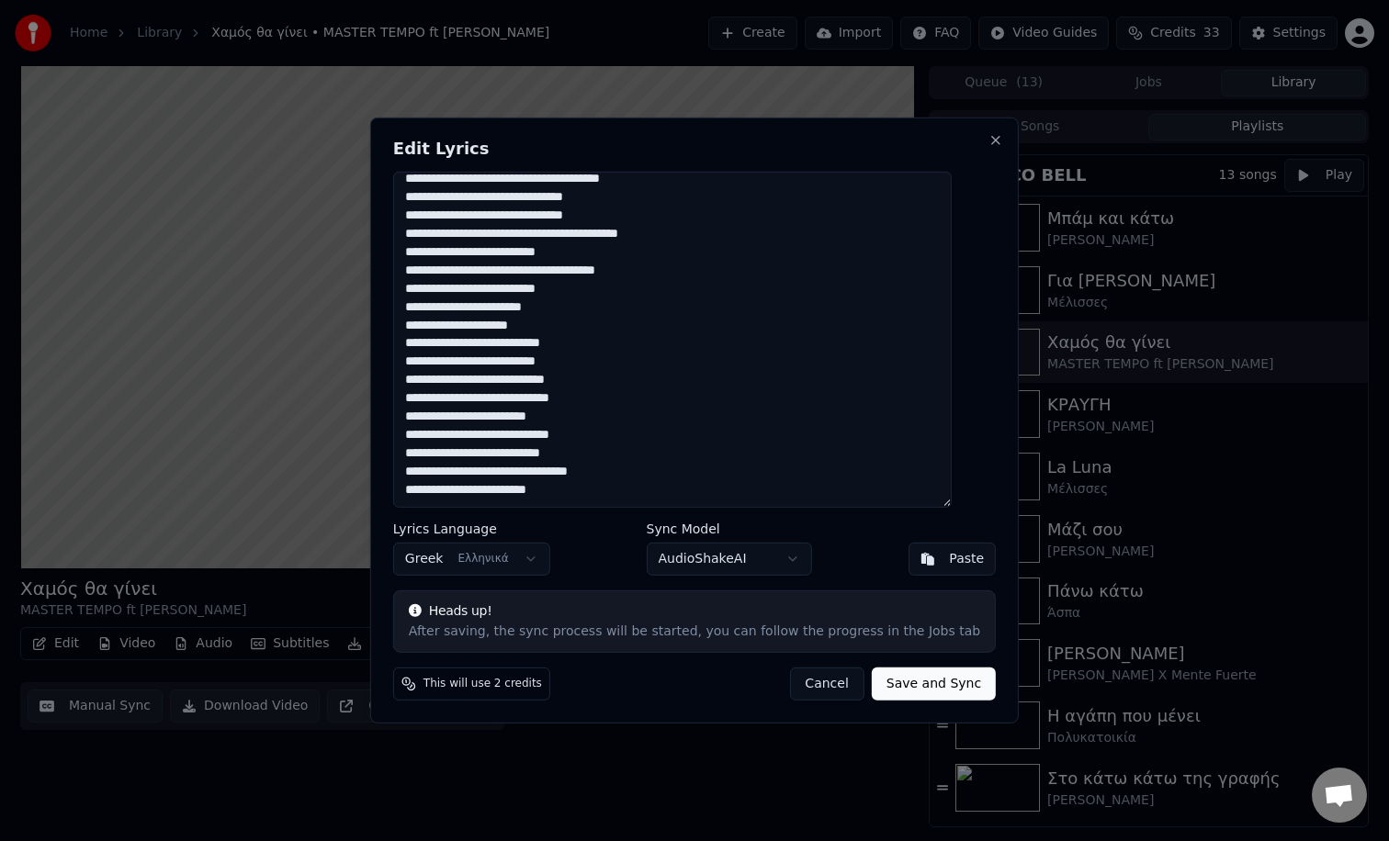
click at [478, 345] on textarea at bounding box center [672, 340] width 558 height 336
click at [505, 343] on textarea at bounding box center [672, 340] width 558 height 336
click at [448, 400] on textarea at bounding box center [672, 340] width 558 height 336
click at [567, 457] on textarea at bounding box center [672, 340] width 558 height 336
click at [544, 470] on textarea at bounding box center [672, 340] width 558 height 336
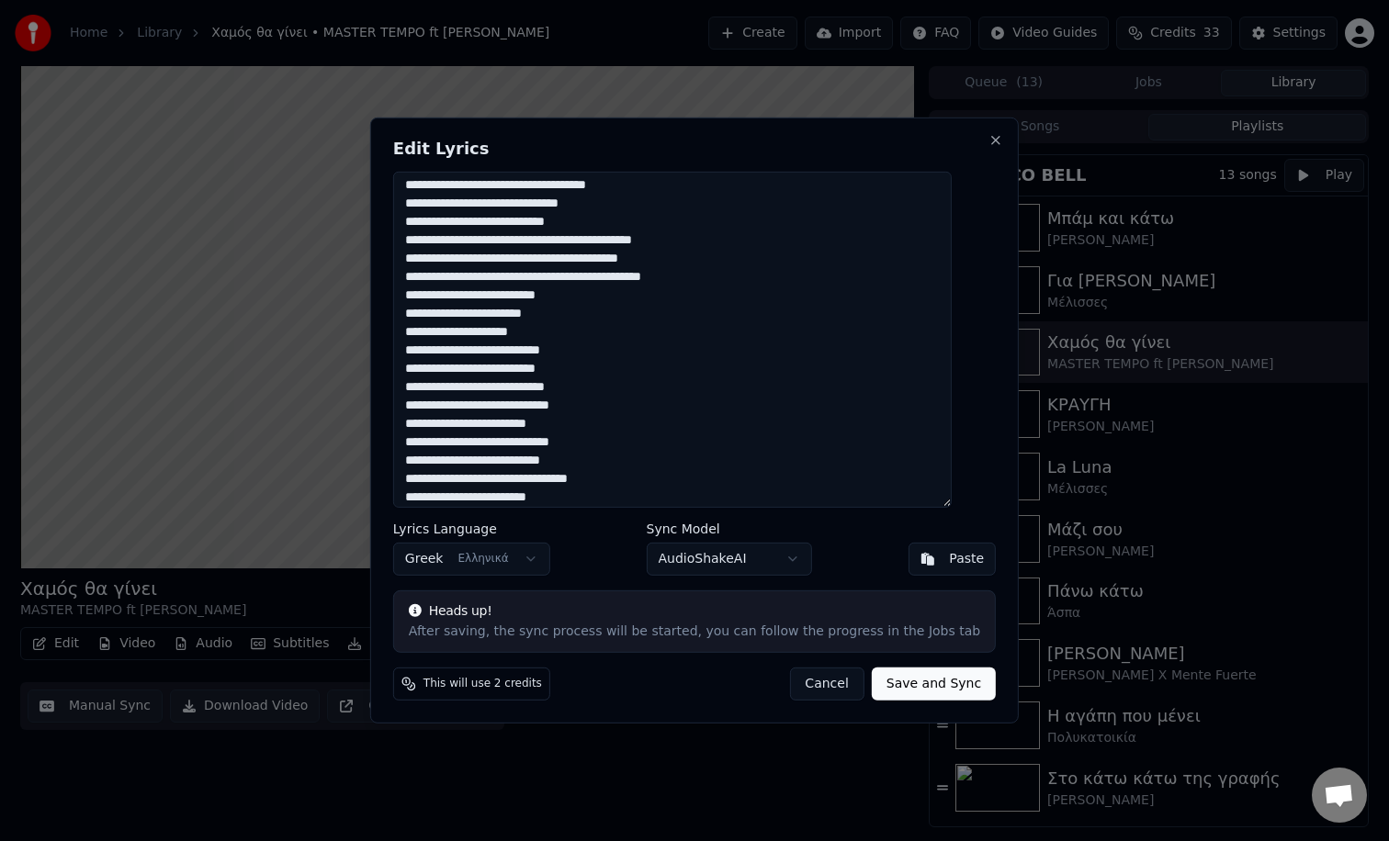
scroll to position [0, 0]
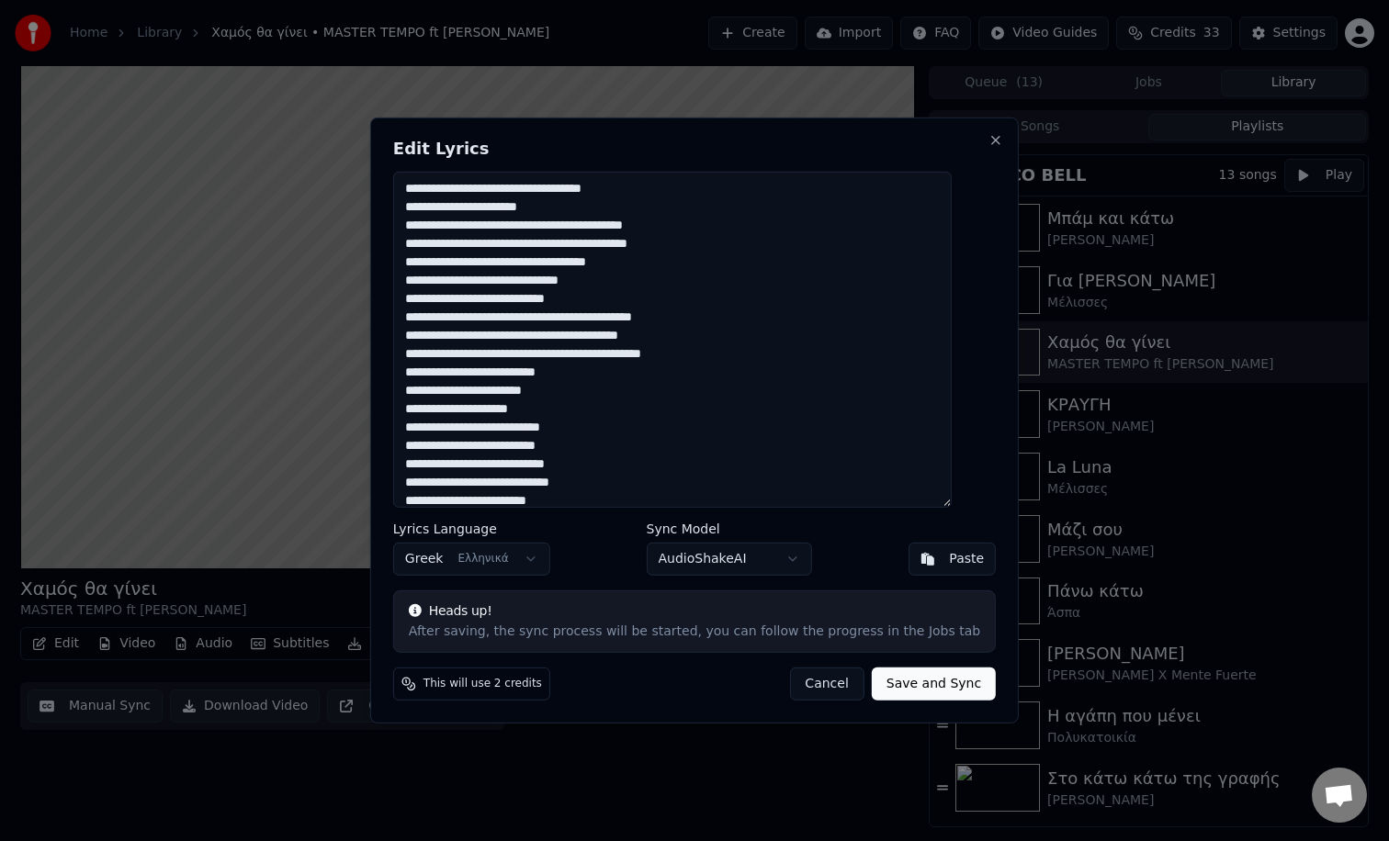
click at [438, 373] on textarea at bounding box center [672, 340] width 558 height 336
click at [436, 372] on textarea at bounding box center [672, 340] width 558 height 336
click at [439, 446] on textarea at bounding box center [672, 340] width 558 height 336
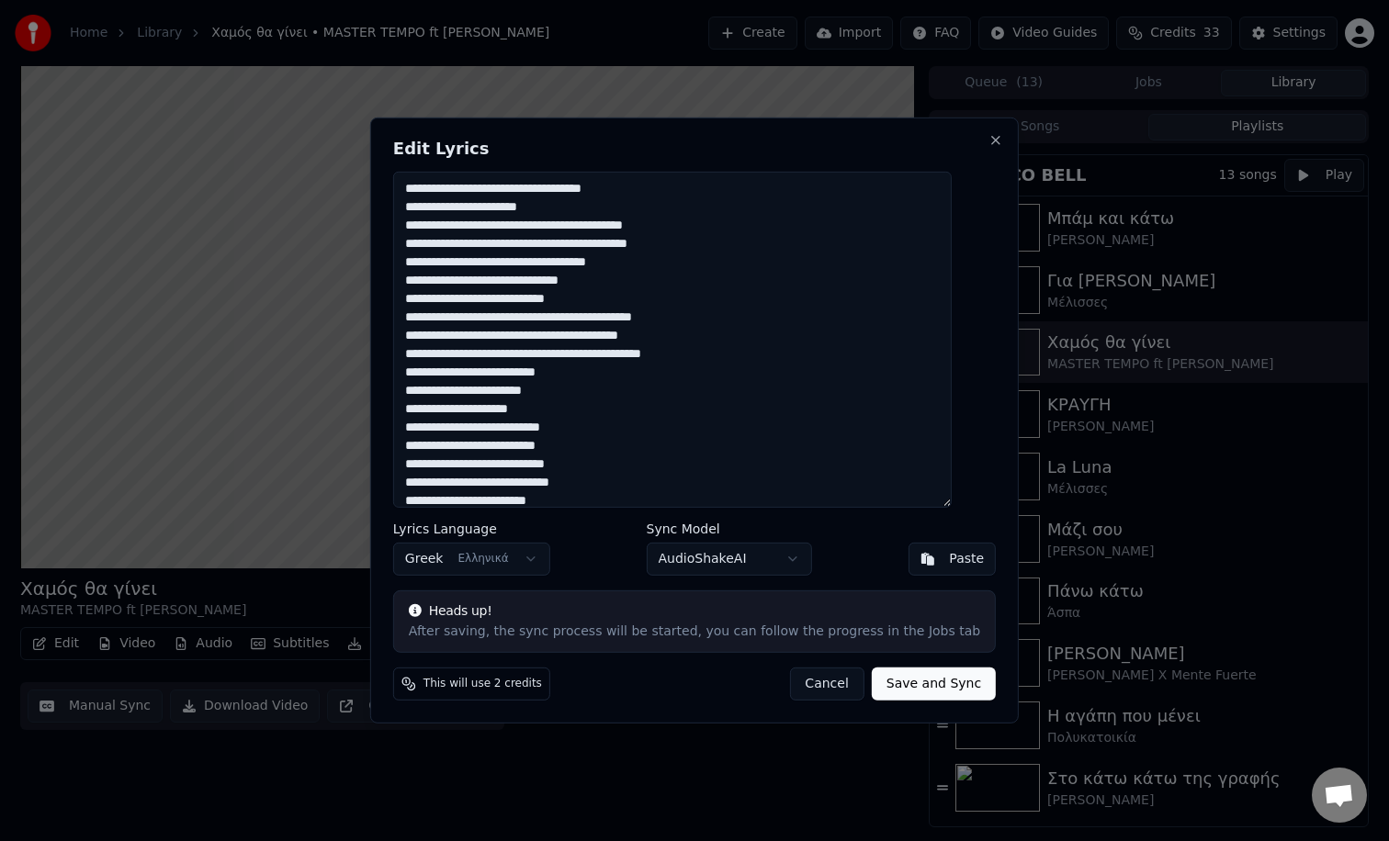
click at [439, 446] on textarea at bounding box center [672, 340] width 558 height 336
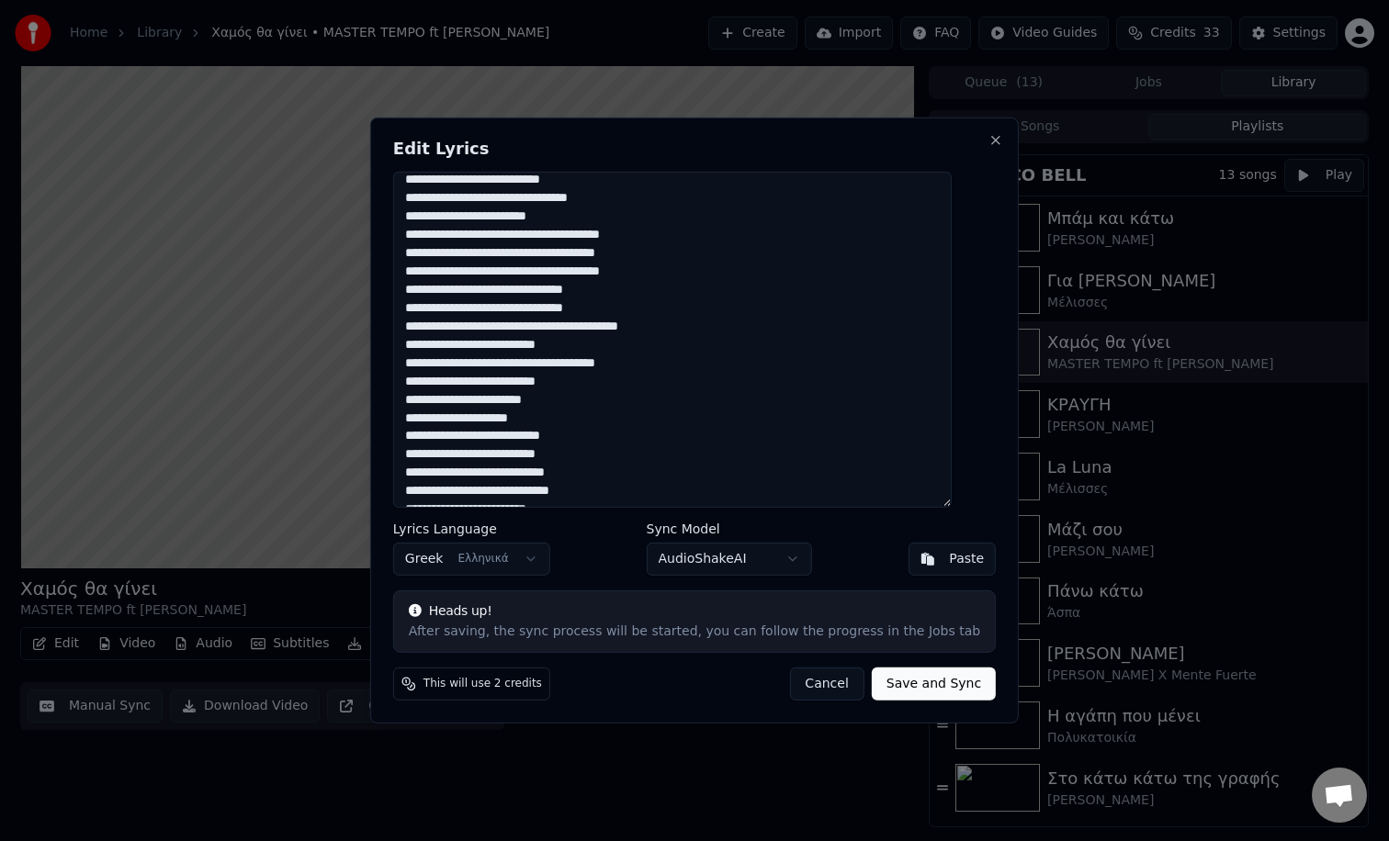
scroll to position [362, 0]
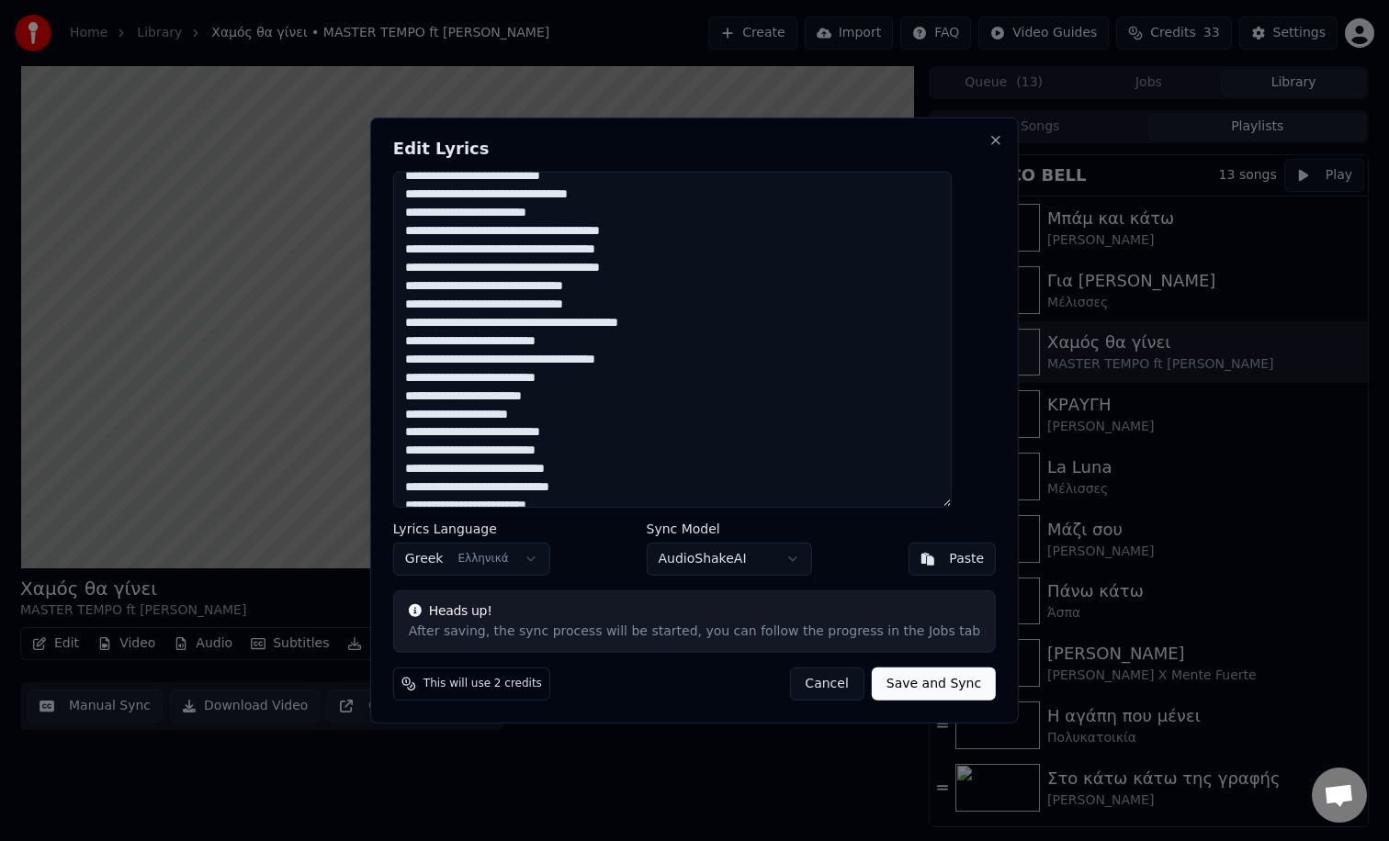
click at [481, 339] on textarea at bounding box center [672, 340] width 558 height 336
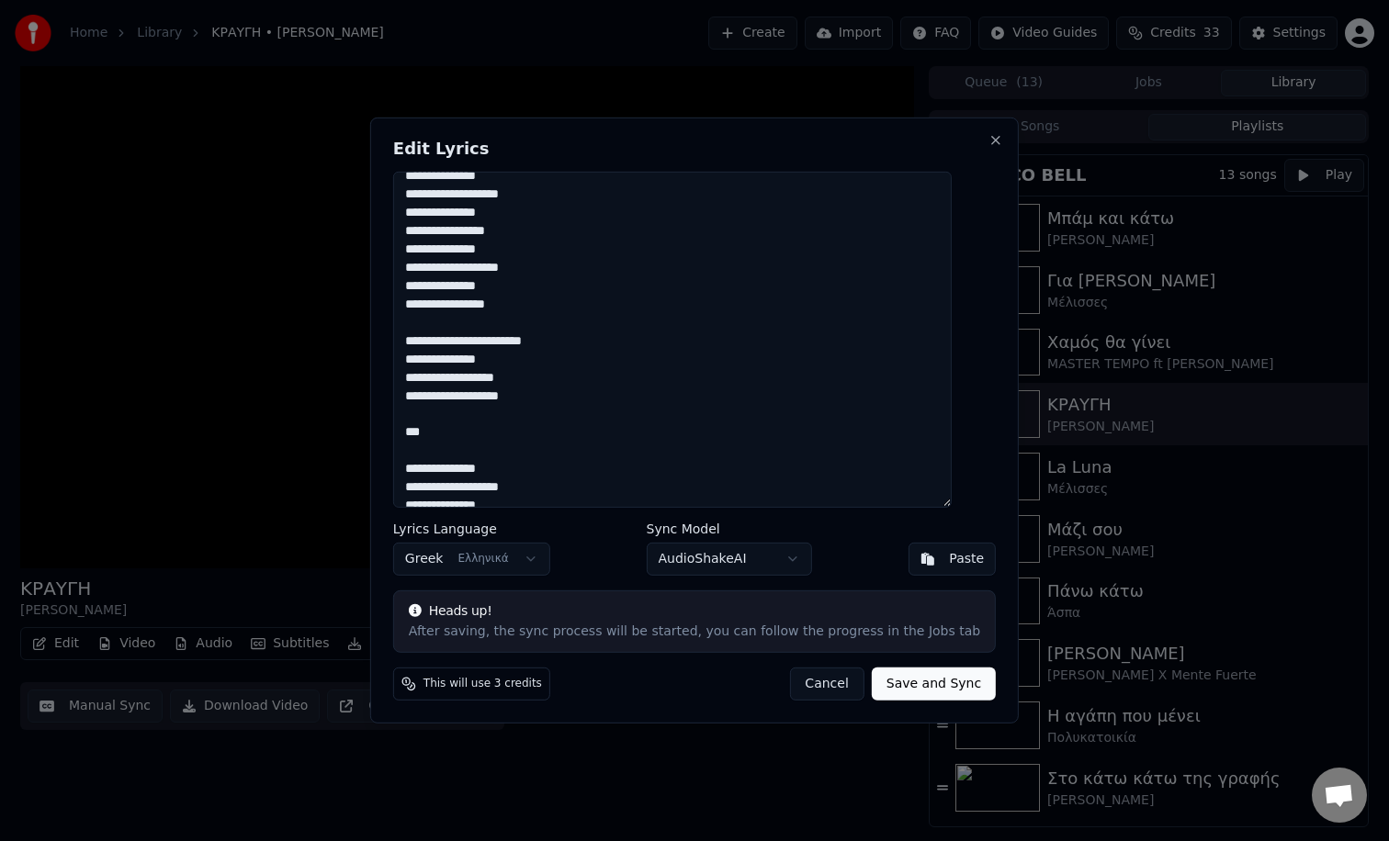
click at [480, 343] on textarea at bounding box center [672, 340] width 558 height 336
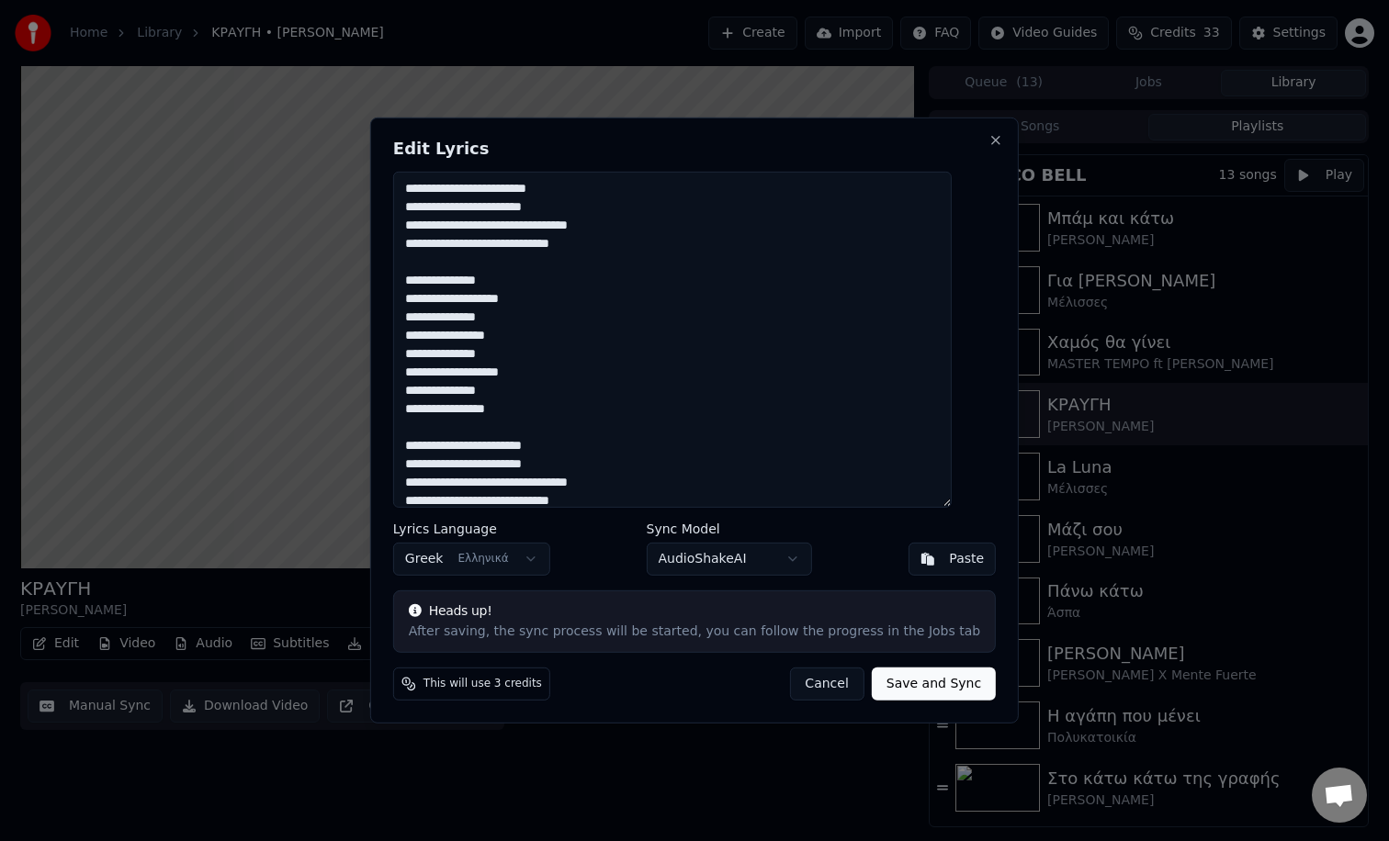
scroll to position [892, 0]
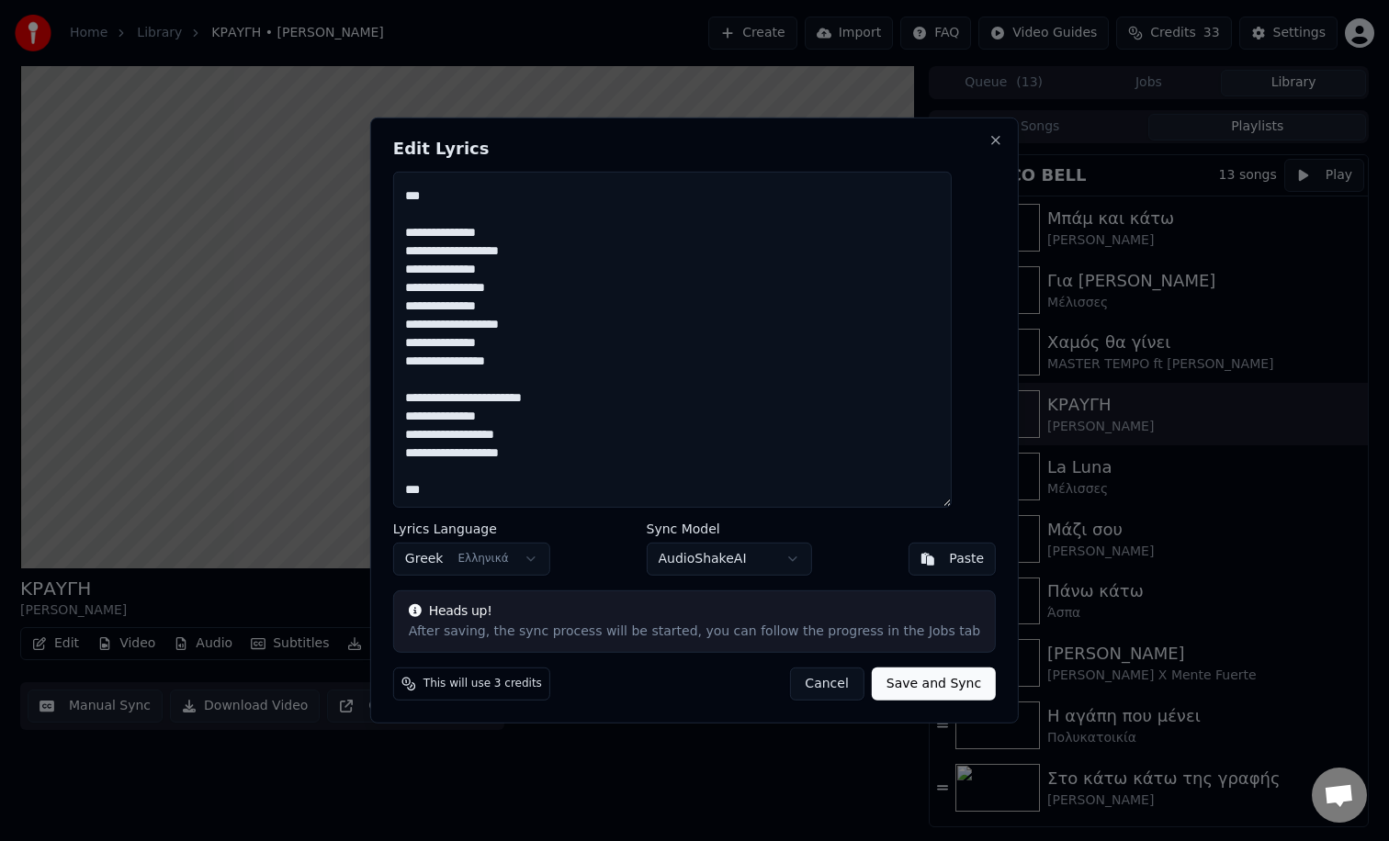
type textarea "**********"
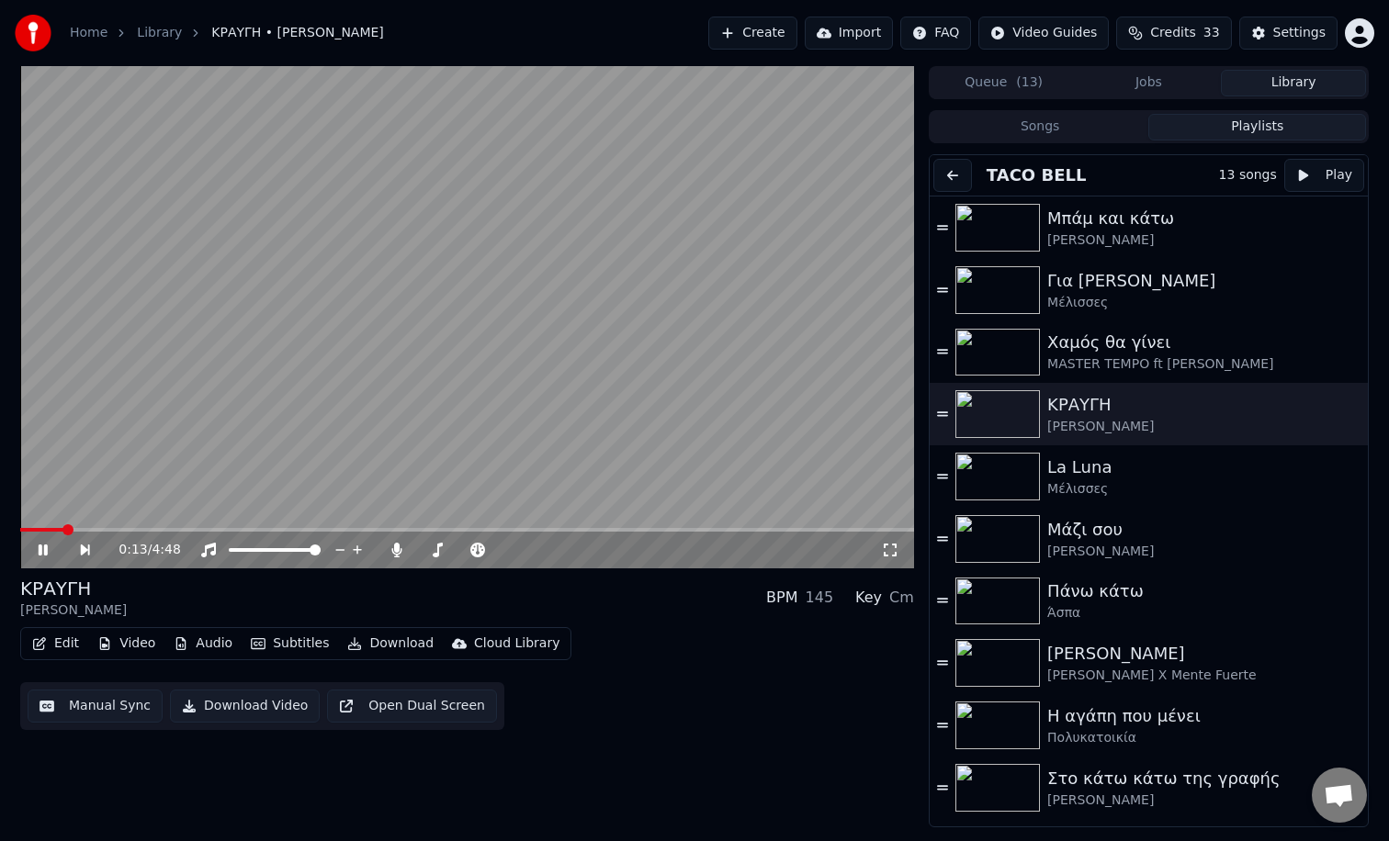
click at [39, 557] on icon at bounding box center [56, 550] width 42 height 15
click at [1142, 344] on div "Χαμός θα γίνει" at bounding box center [1194, 343] width 295 height 26
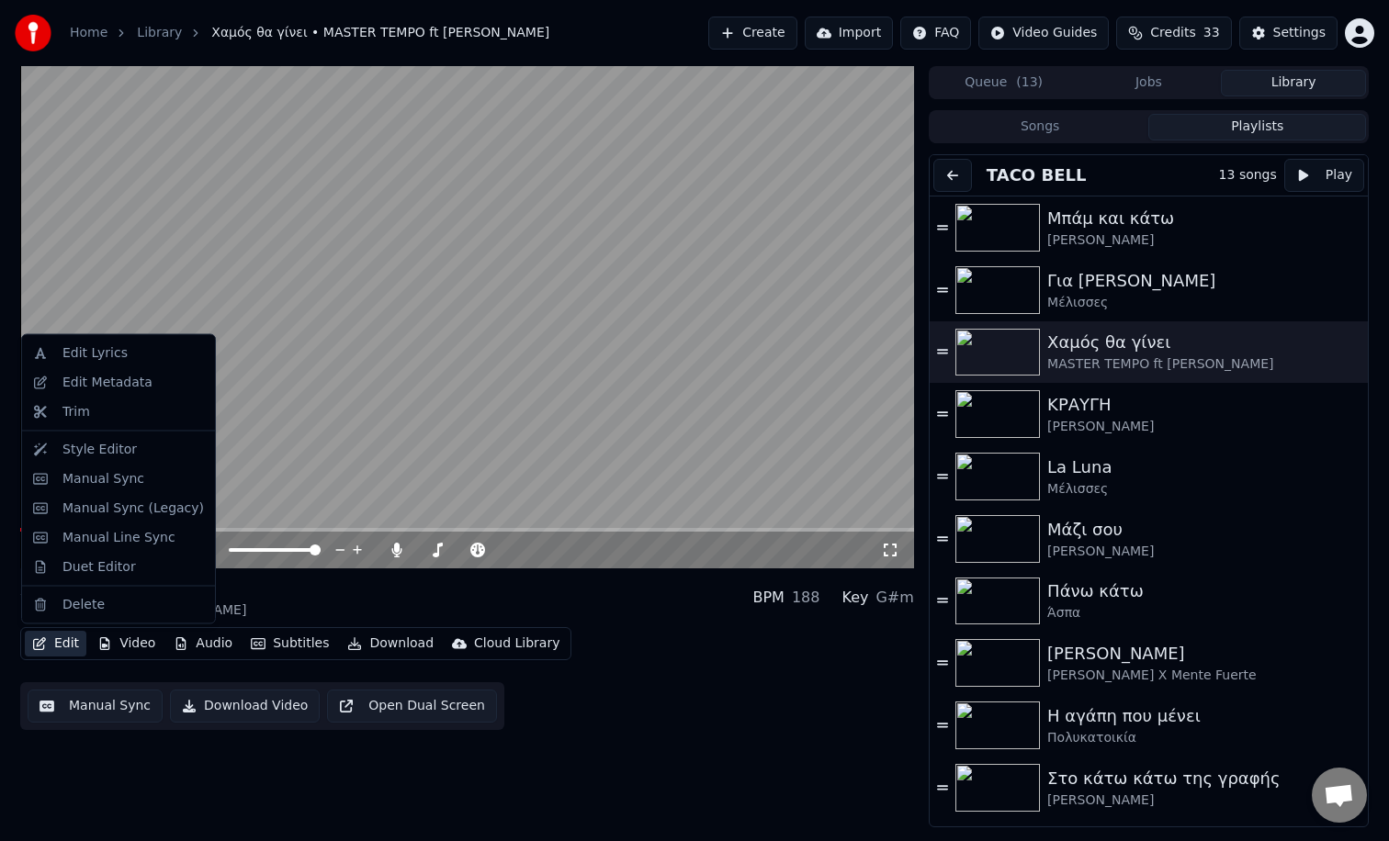
click at [52, 649] on button "Edit" at bounding box center [56, 644] width 62 height 26
click at [95, 344] on div "Edit Lyrics" at bounding box center [94, 353] width 65 height 18
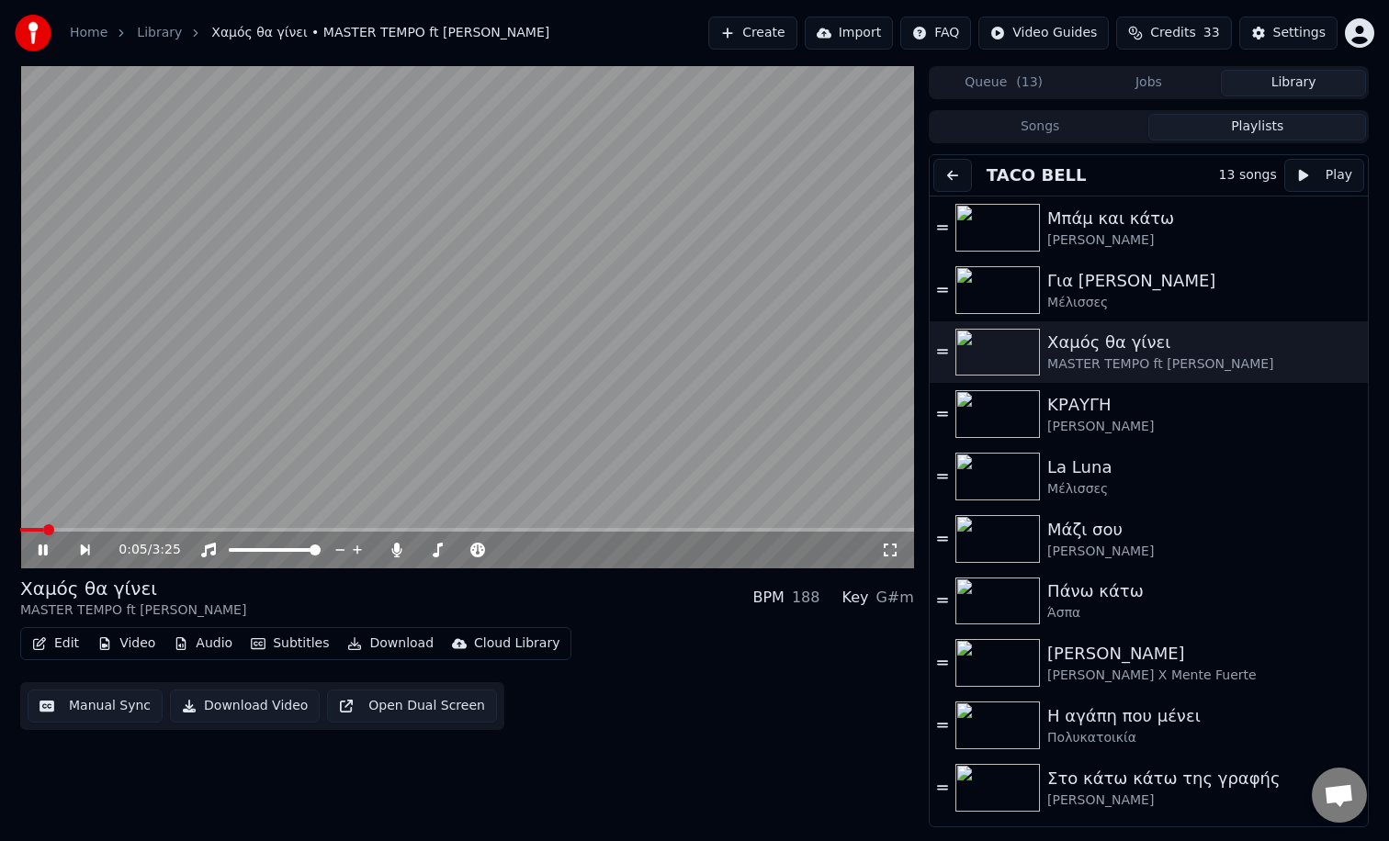
click at [211, 461] on video at bounding box center [467, 317] width 894 height 502
click at [58, 640] on button "Edit" at bounding box center [56, 644] width 62 height 26
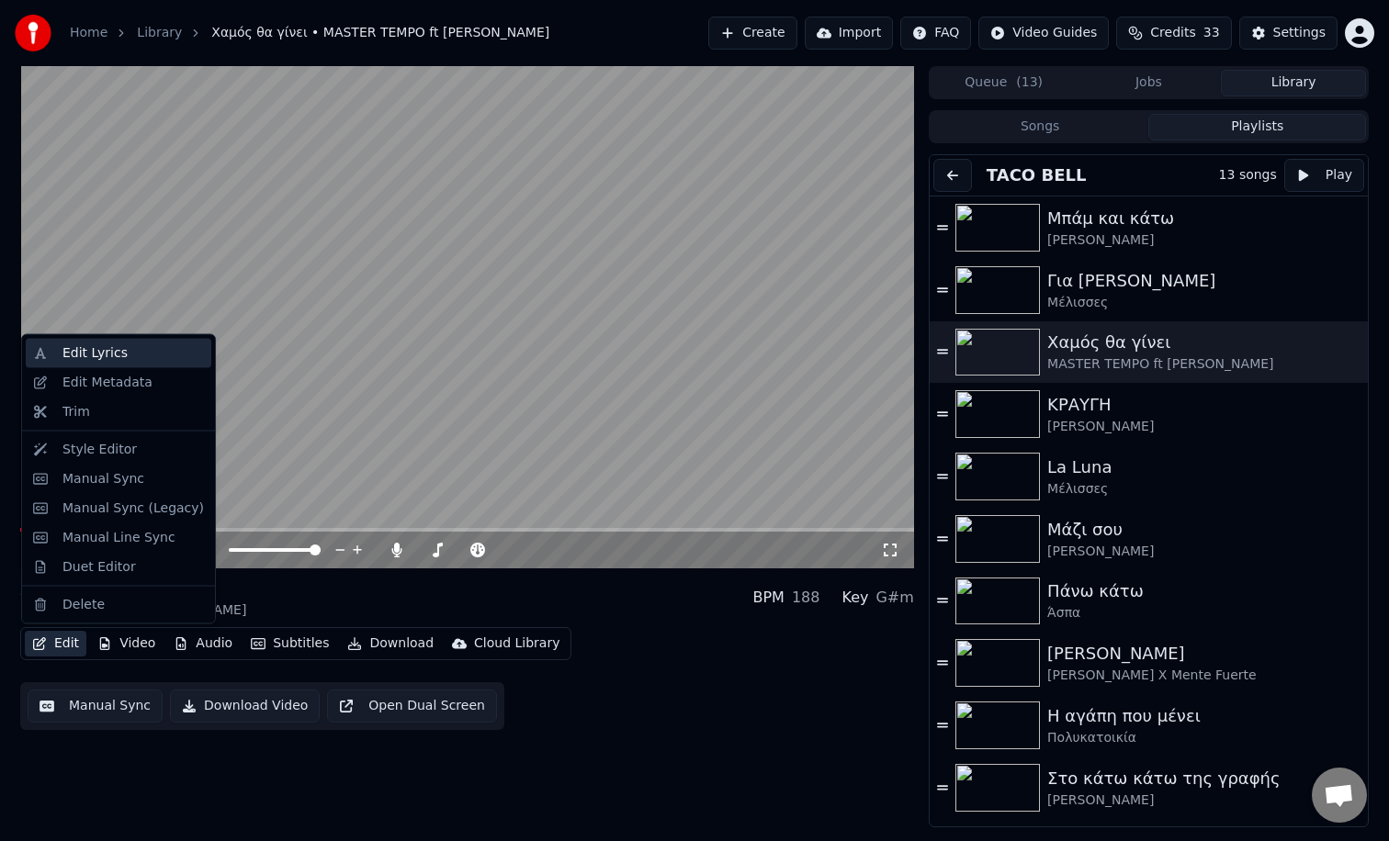
click at [90, 351] on div "Edit Lyrics" at bounding box center [94, 353] width 65 height 18
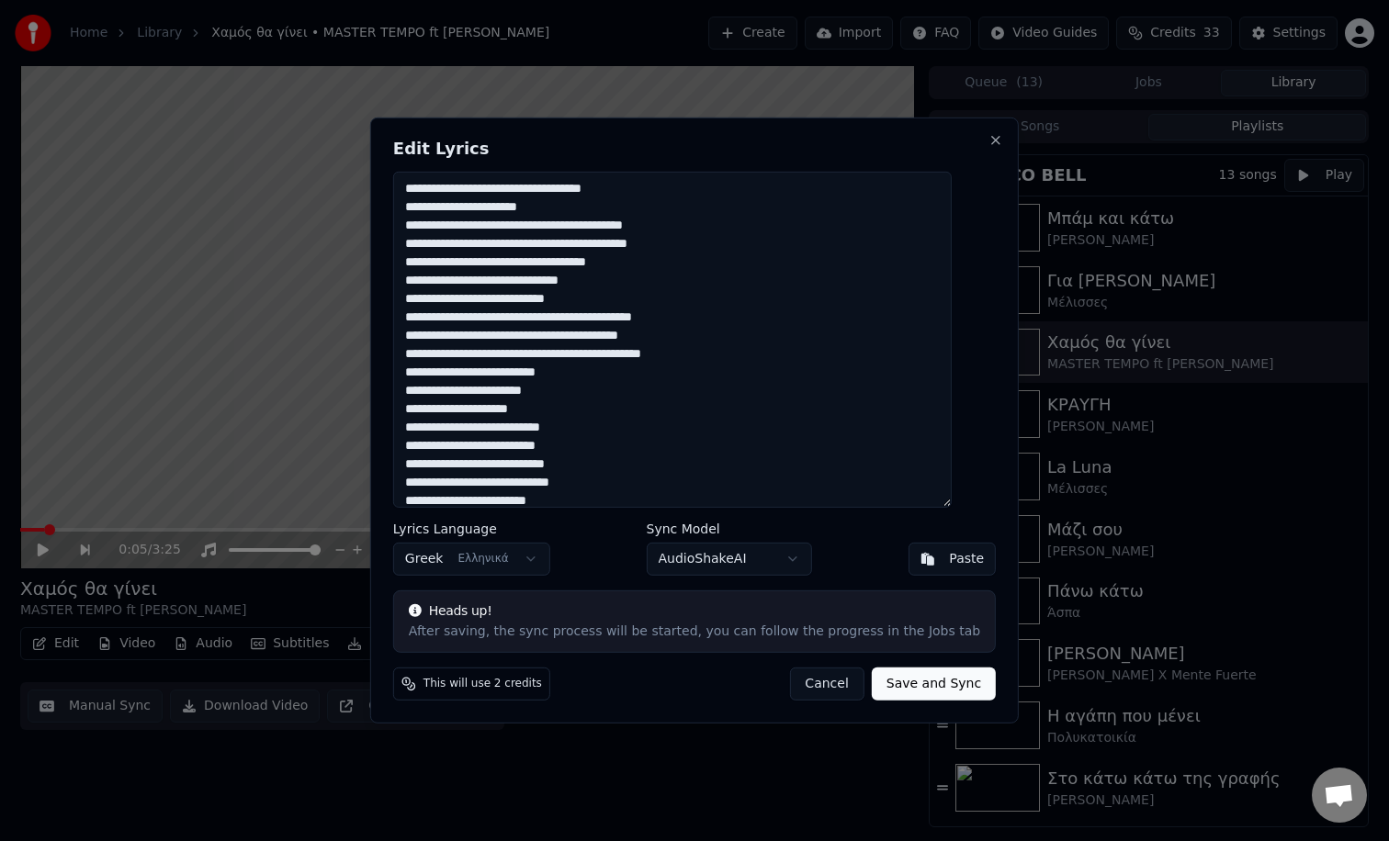
click at [539, 221] on textarea at bounding box center [672, 340] width 558 height 336
click at [654, 230] on textarea at bounding box center [672, 340] width 558 height 336
click at [506, 262] on textarea at bounding box center [672, 340] width 558 height 336
click at [454, 284] on textarea at bounding box center [672, 340] width 558 height 336
click at [495, 284] on textarea at bounding box center [672, 340] width 558 height 336
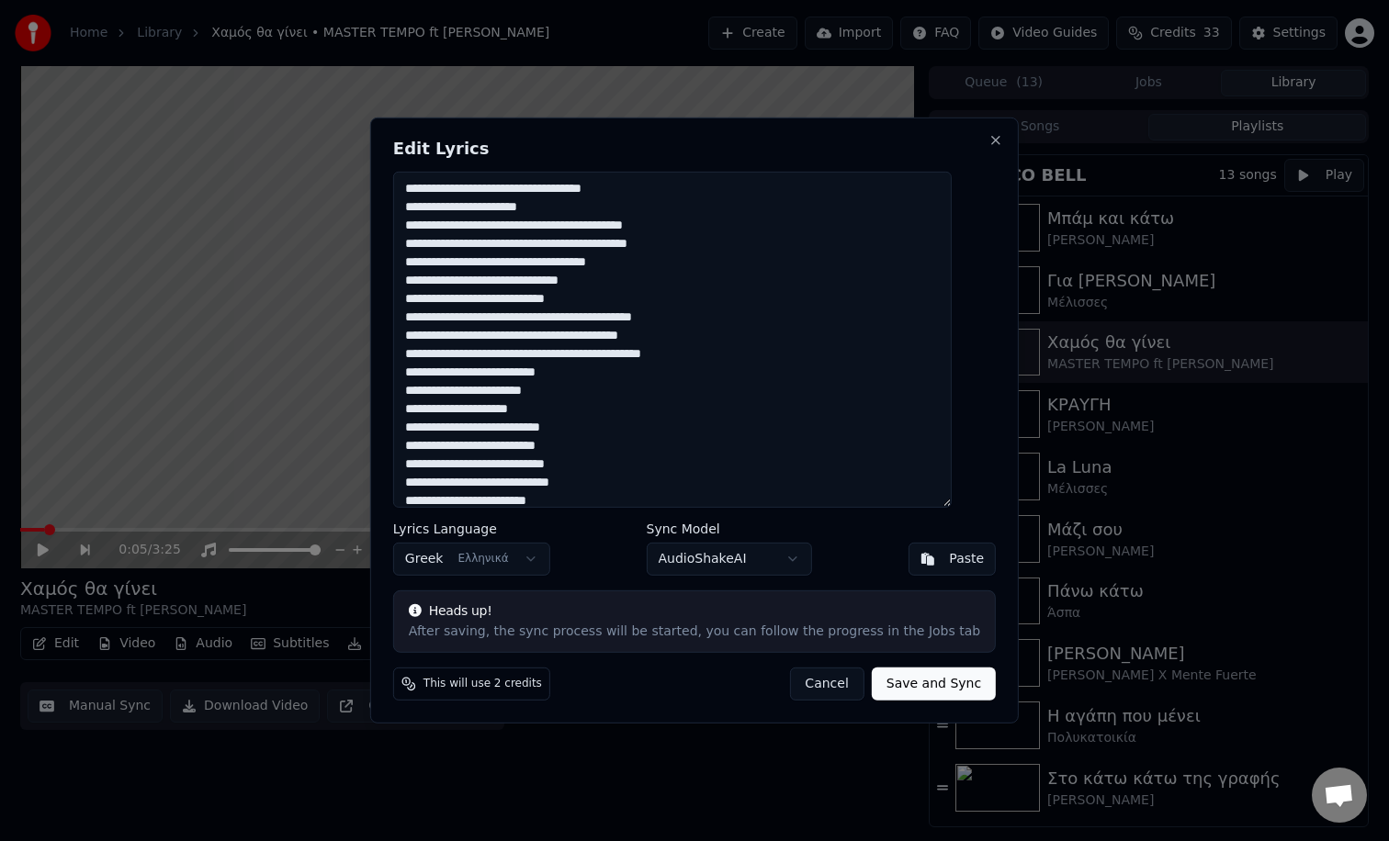
click at [548, 320] on textarea at bounding box center [672, 340] width 558 height 336
click at [561, 341] on textarea at bounding box center [672, 340] width 558 height 336
click at [669, 341] on textarea at bounding box center [672, 340] width 558 height 336
click at [725, 339] on textarea at bounding box center [672, 340] width 558 height 336
click at [752, 355] on textarea at bounding box center [672, 340] width 558 height 336
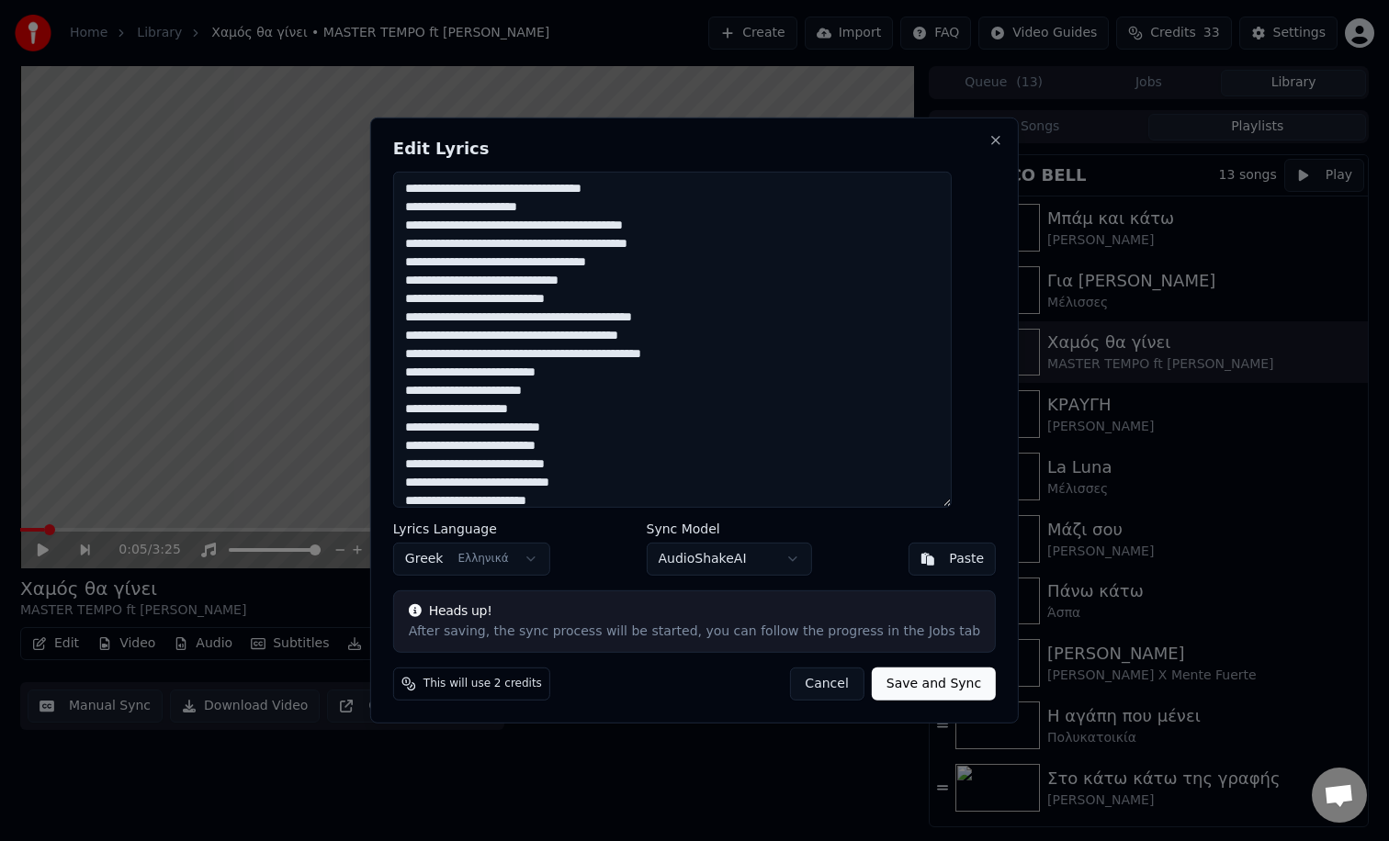
click at [546, 410] on textarea at bounding box center [672, 340] width 558 height 336
click at [478, 431] on textarea at bounding box center [672, 340] width 558 height 336
click at [500, 430] on textarea at bounding box center [672, 340] width 558 height 336
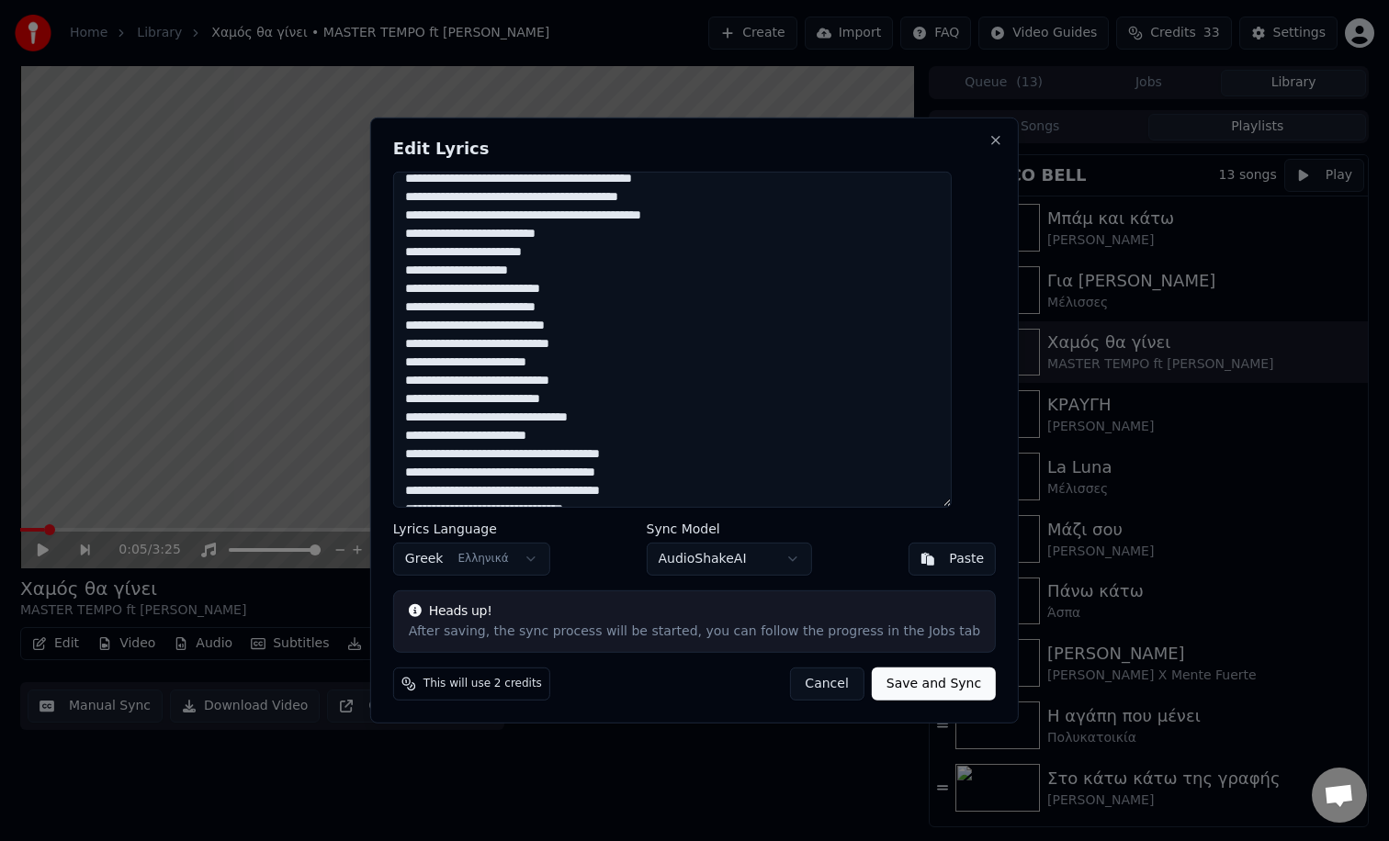
scroll to position [141, 0]
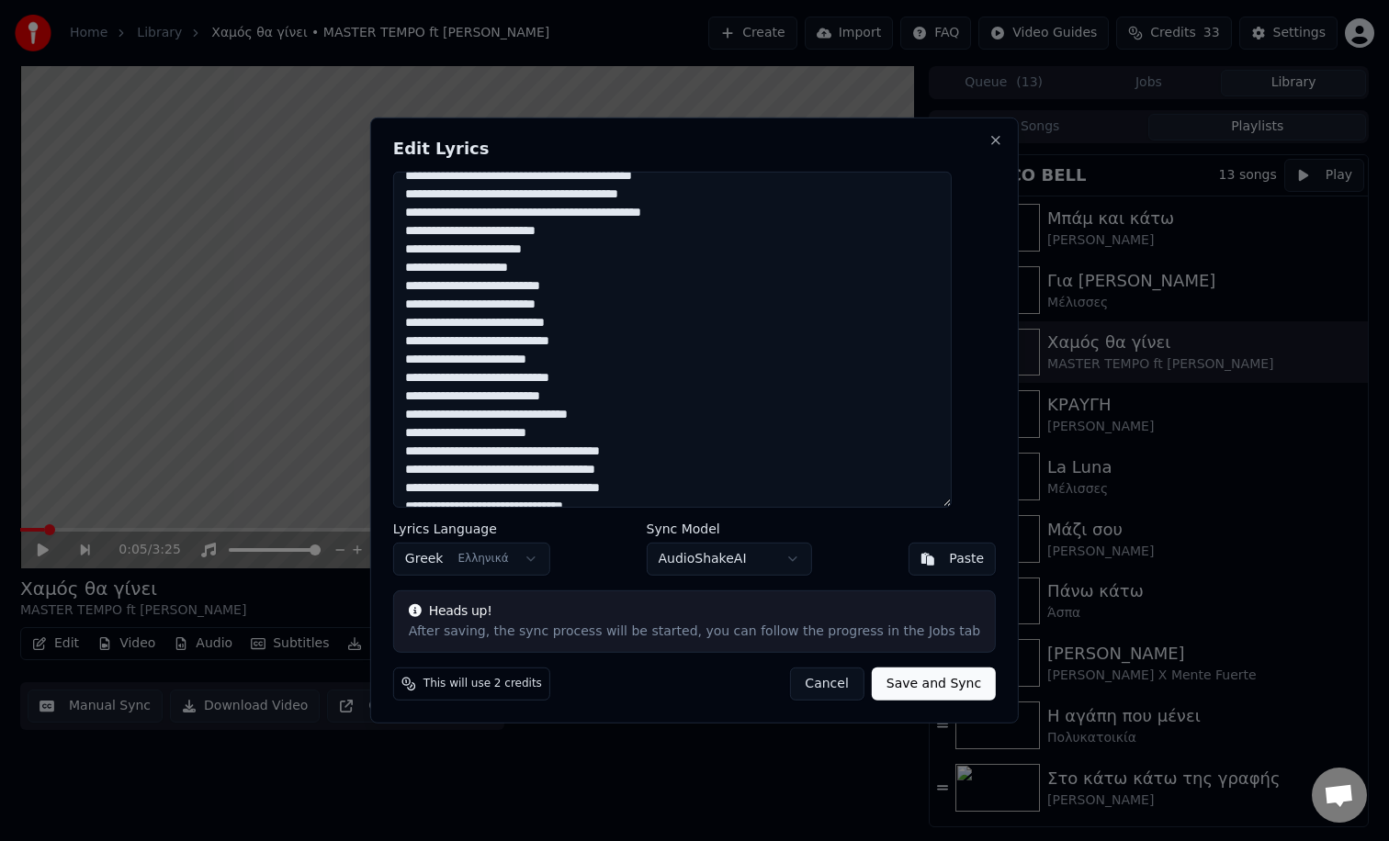
click at [450, 347] on textarea at bounding box center [672, 340] width 558 height 336
click at [568, 400] on textarea at bounding box center [672, 340] width 558 height 336
click at [545, 419] on textarea at bounding box center [672, 340] width 558 height 336
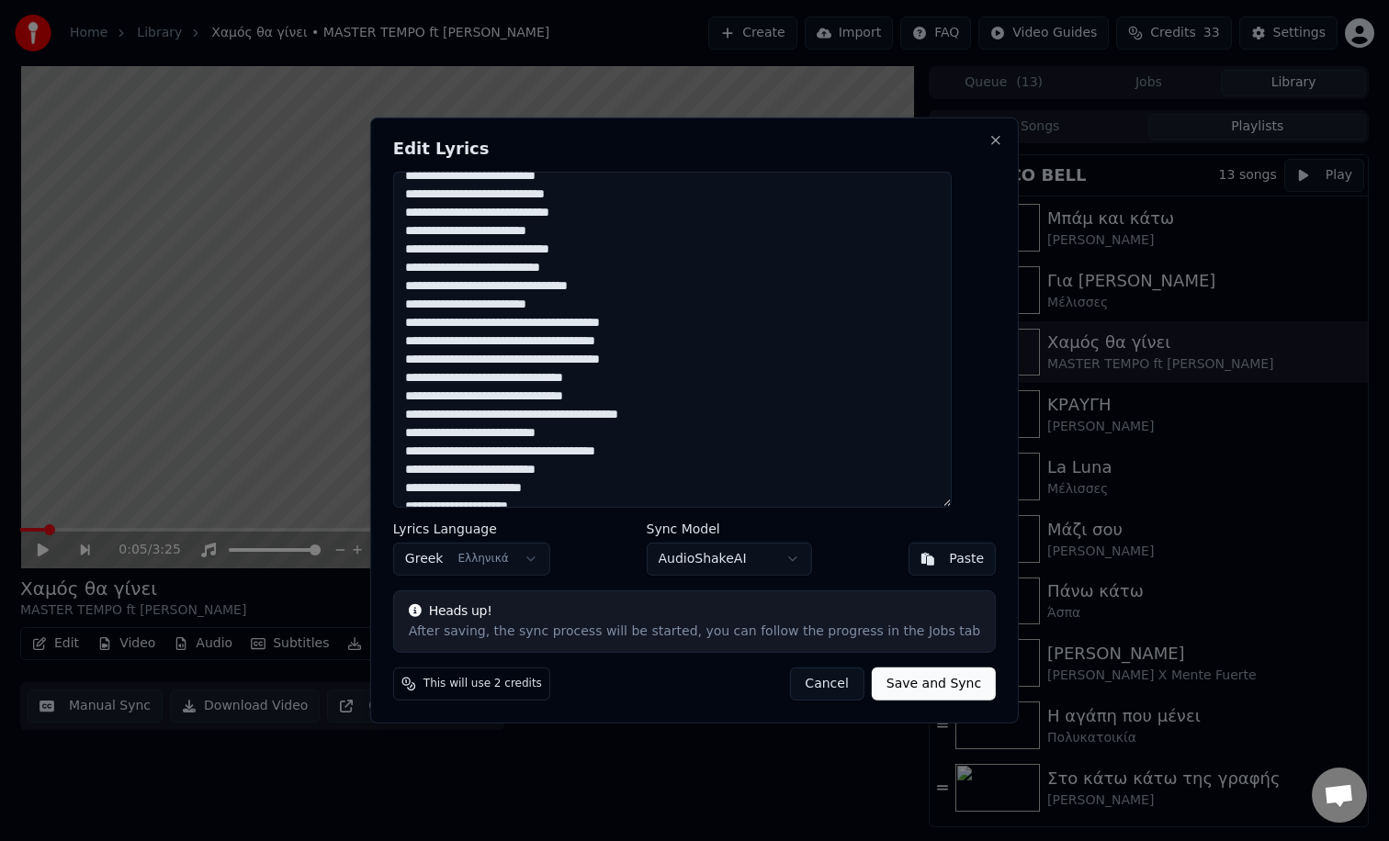
scroll to position [303, 0]
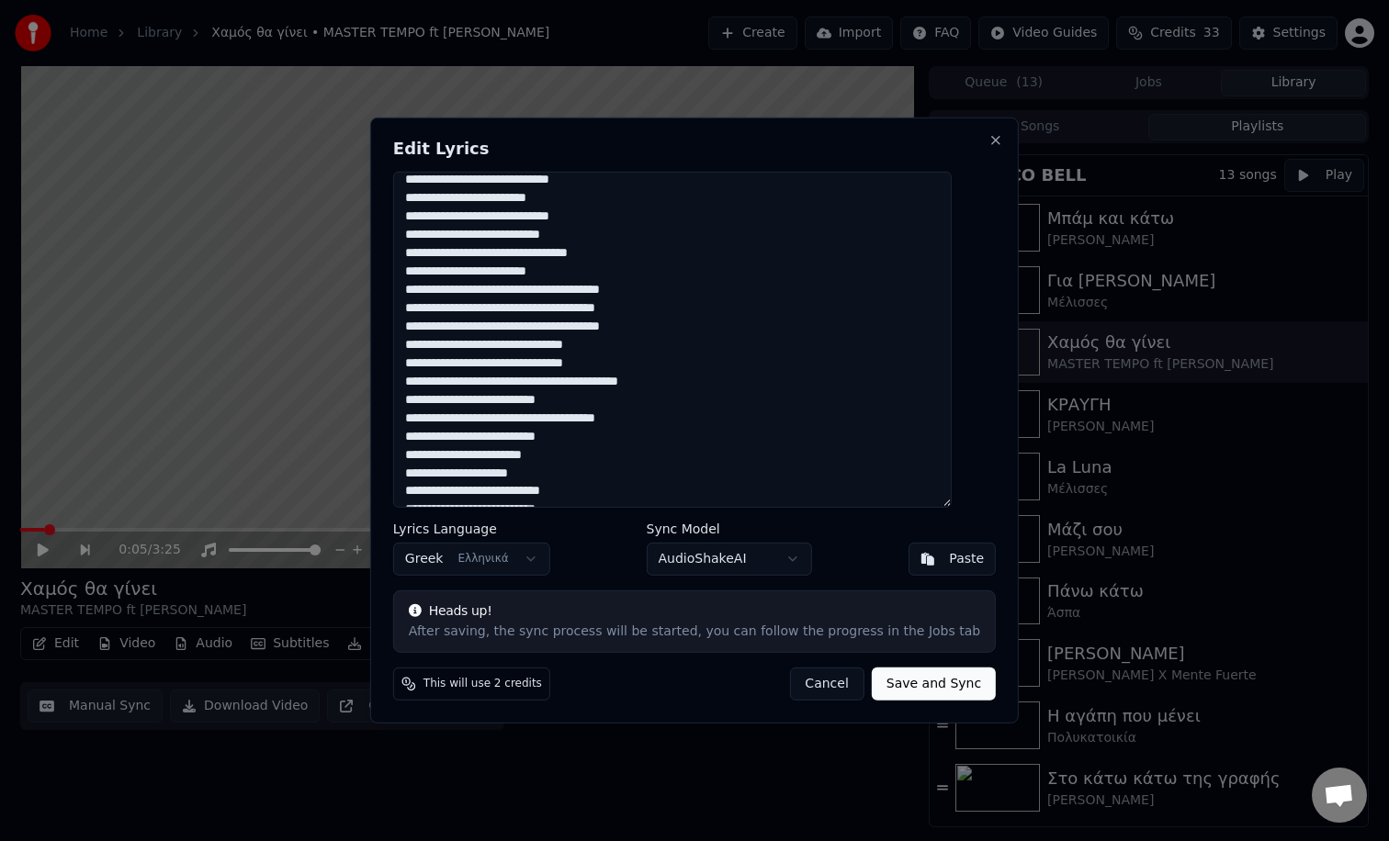
click at [551, 326] on textarea at bounding box center [672, 340] width 558 height 336
click at [577, 326] on textarea at bounding box center [672, 340] width 558 height 336
click at [503, 421] on textarea at bounding box center [672, 340] width 558 height 336
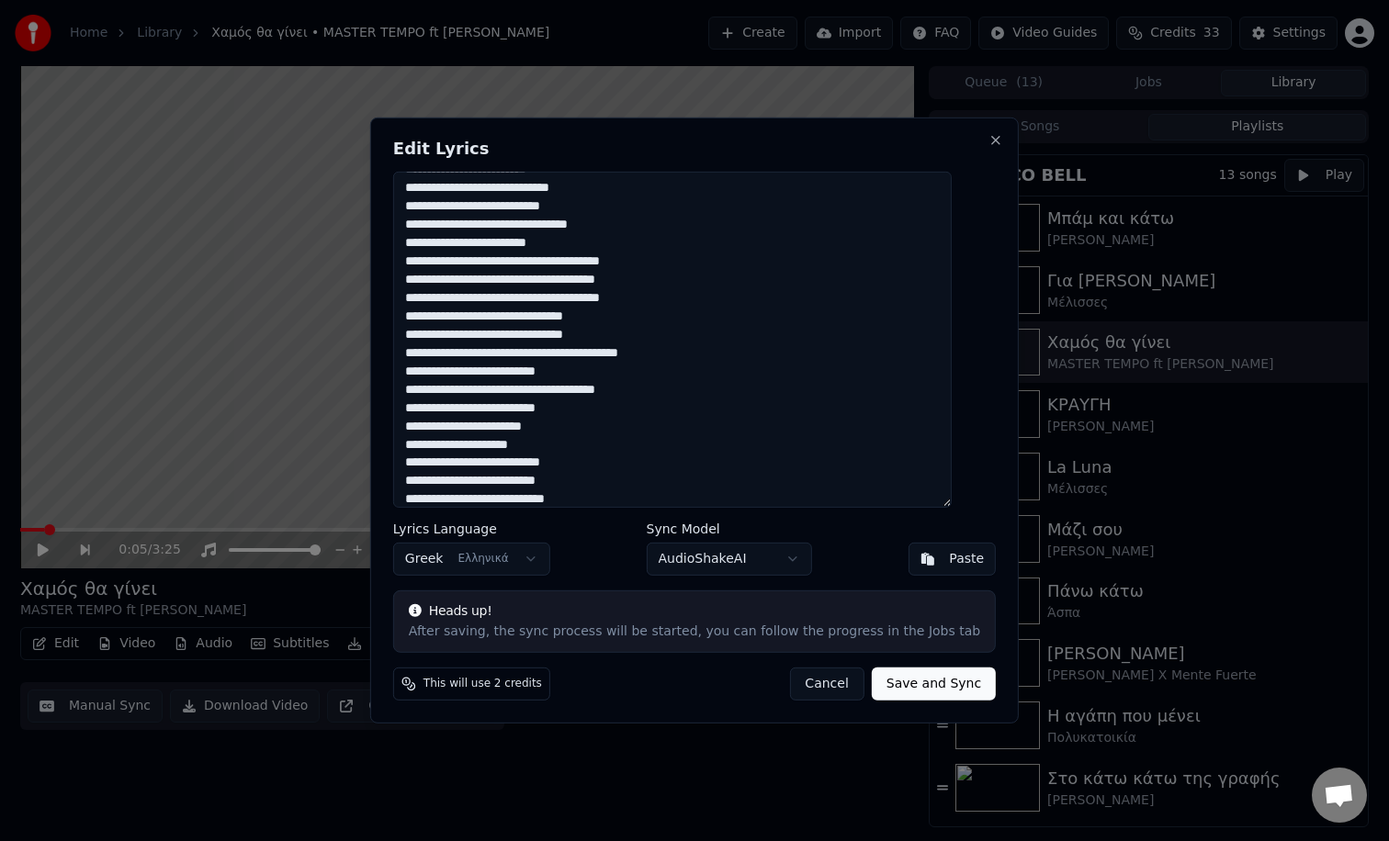
scroll to position [335, 0]
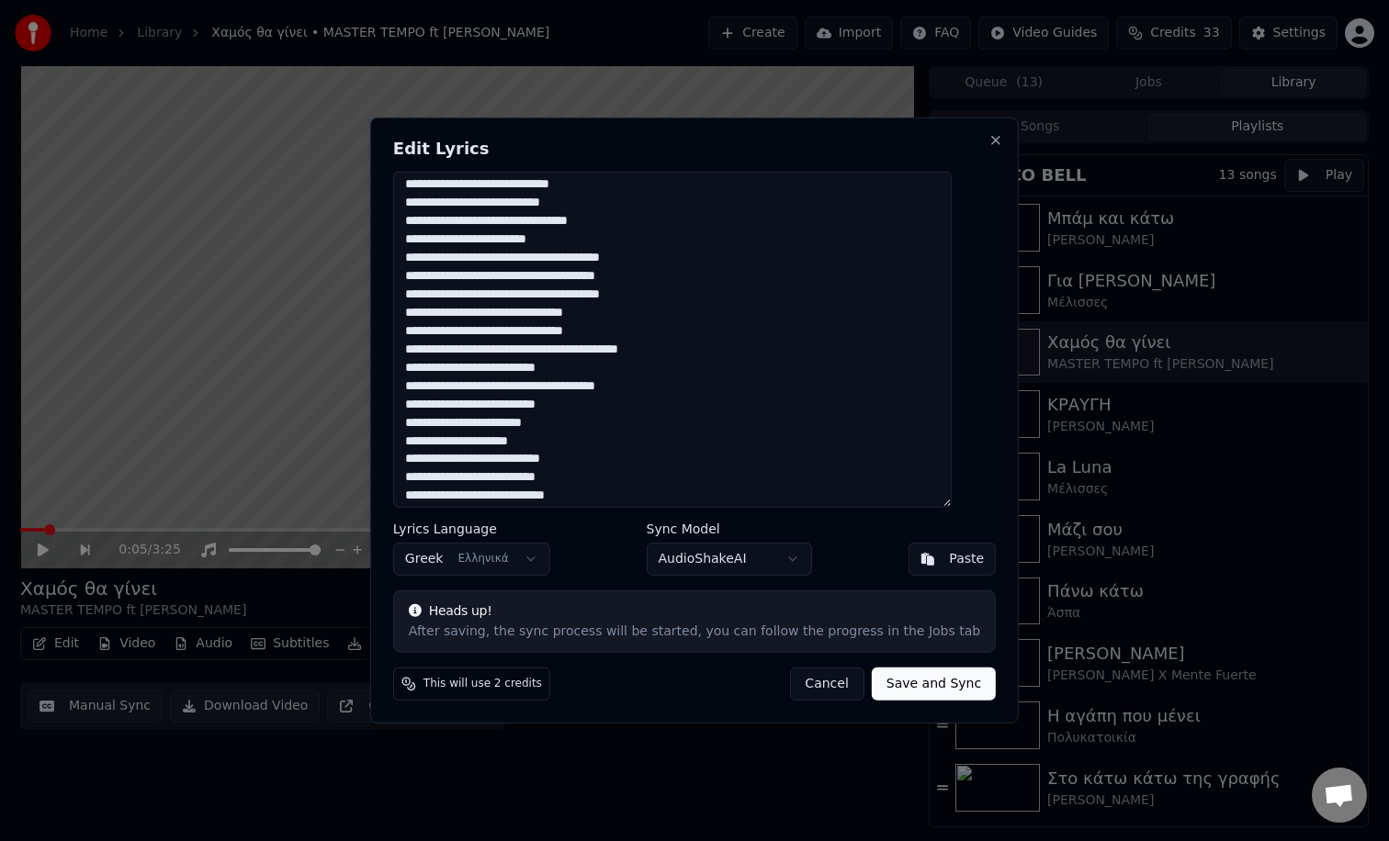
click at [547, 442] on textarea at bounding box center [672, 340] width 558 height 336
click at [480, 460] on textarea at bounding box center [672, 340] width 558 height 336
click at [502, 459] on textarea at bounding box center [672, 340] width 558 height 336
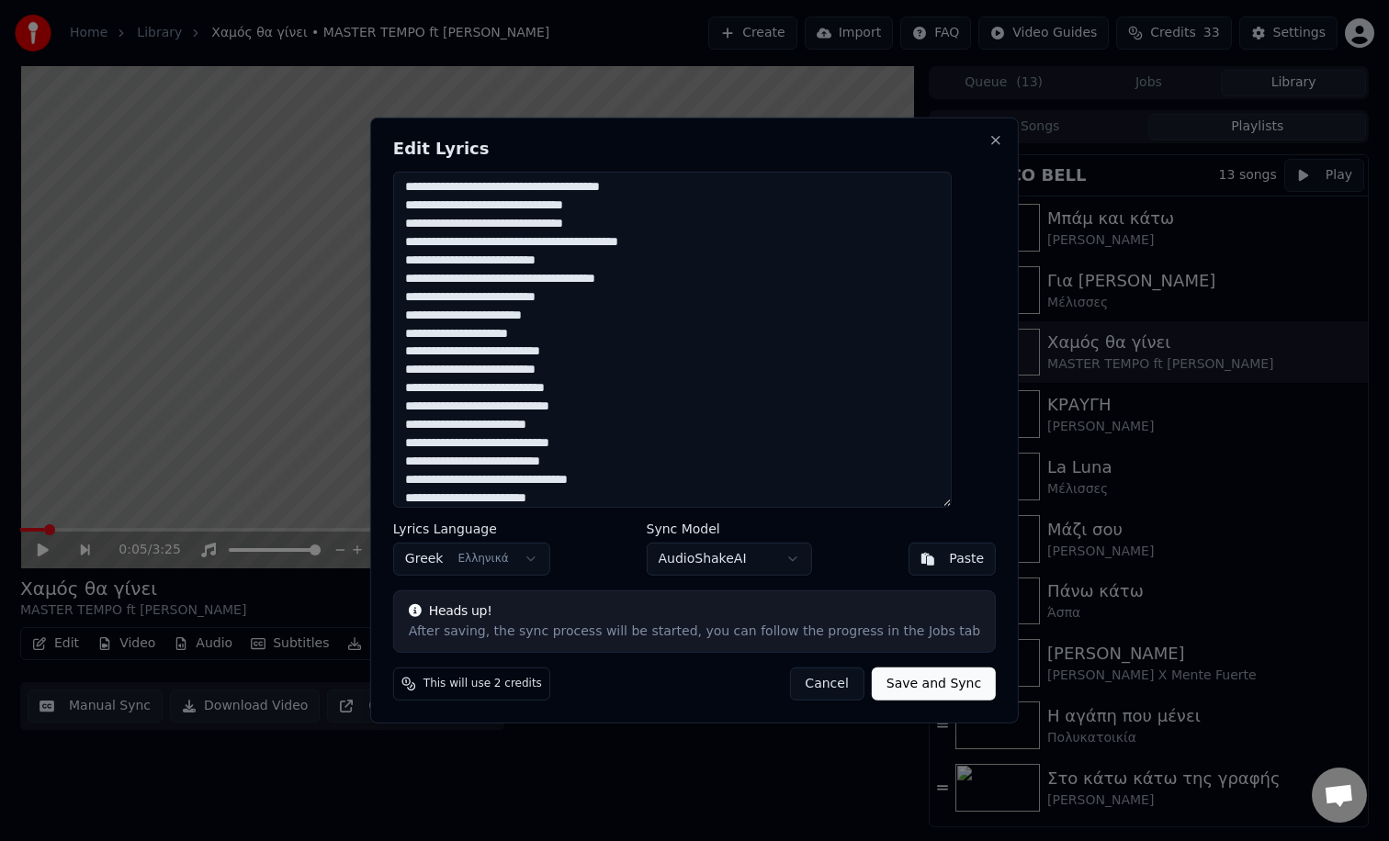
scroll to position [451, 0]
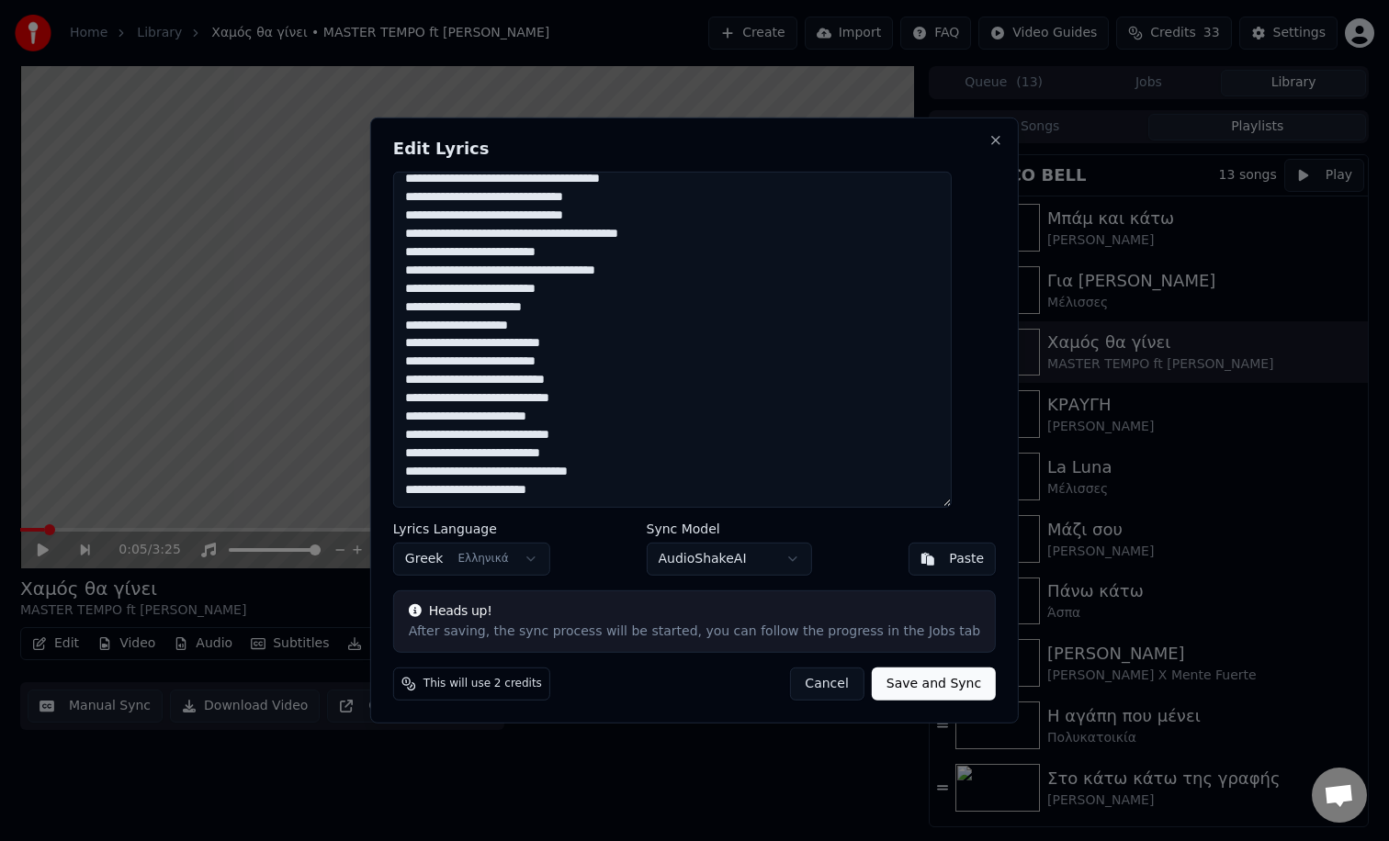
click at [450, 401] on textarea at bounding box center [672, 340] width 558 height 336
click at [568, 458] on textarea at bounding box center [672, 340] width 558 height 336
click at [543, 472] on textarea at bounding box center [672, 340] width 558 height 336
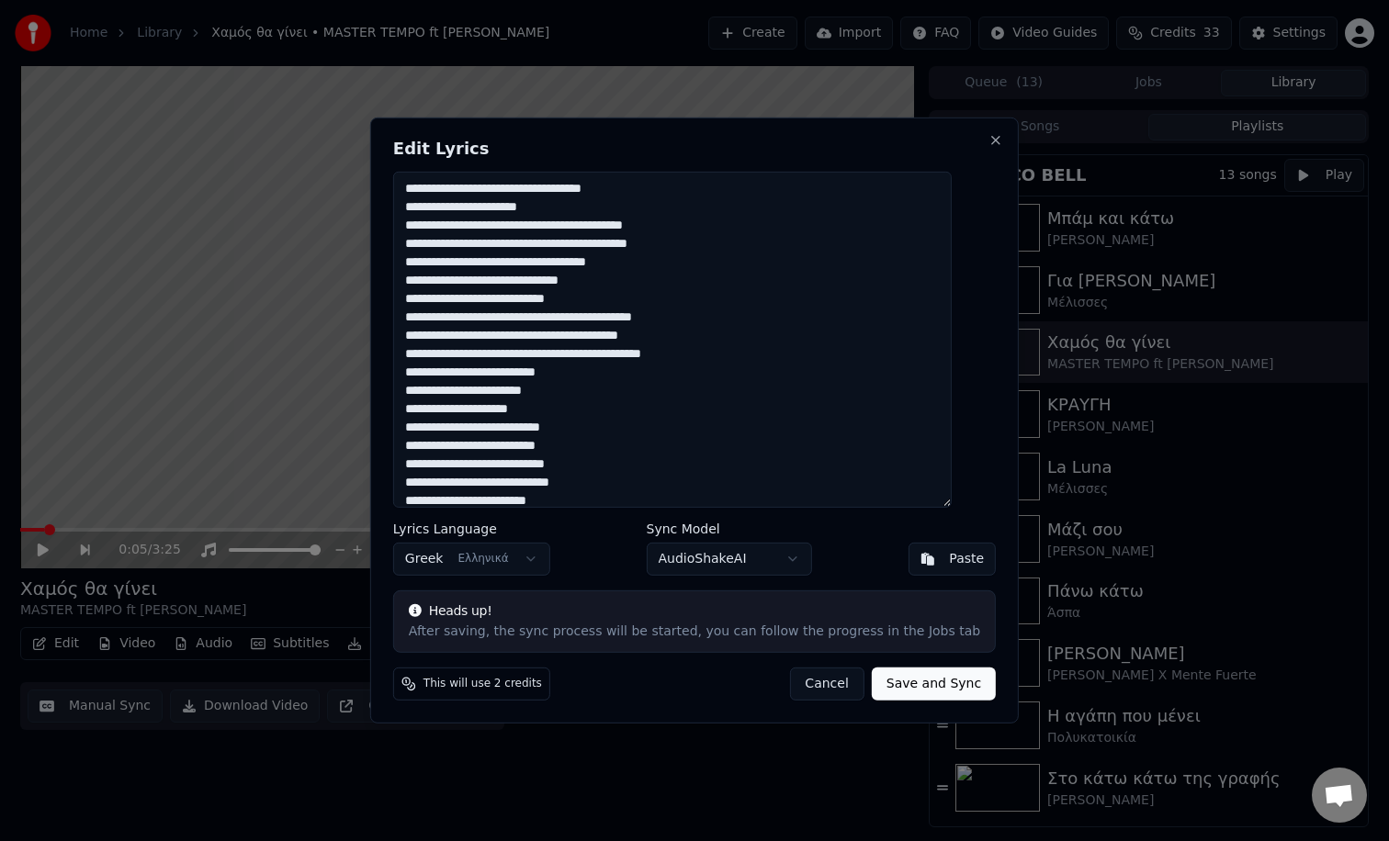
click at [439, 378] on textarea at bounding box center [672, 340] width 558 height 336
click at [444, 369] on textarea at bounding box center [672, 340] width 558 height 336
click at [430, 448] on textarea at bounding box center [672, 340] width 558 height 336
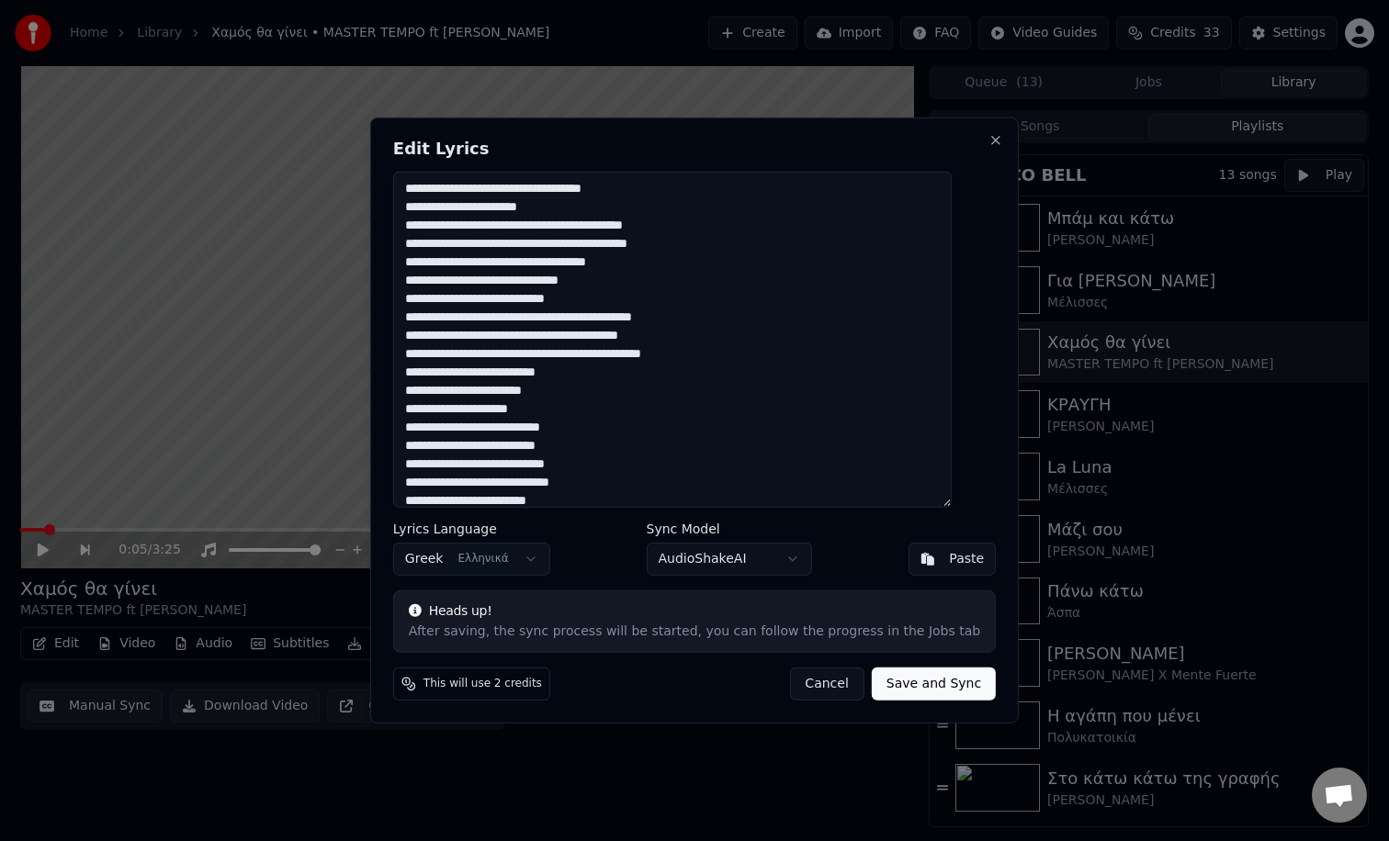
click at [430, 448] on textarea at bounding box center [672, 340] width 558 height 336
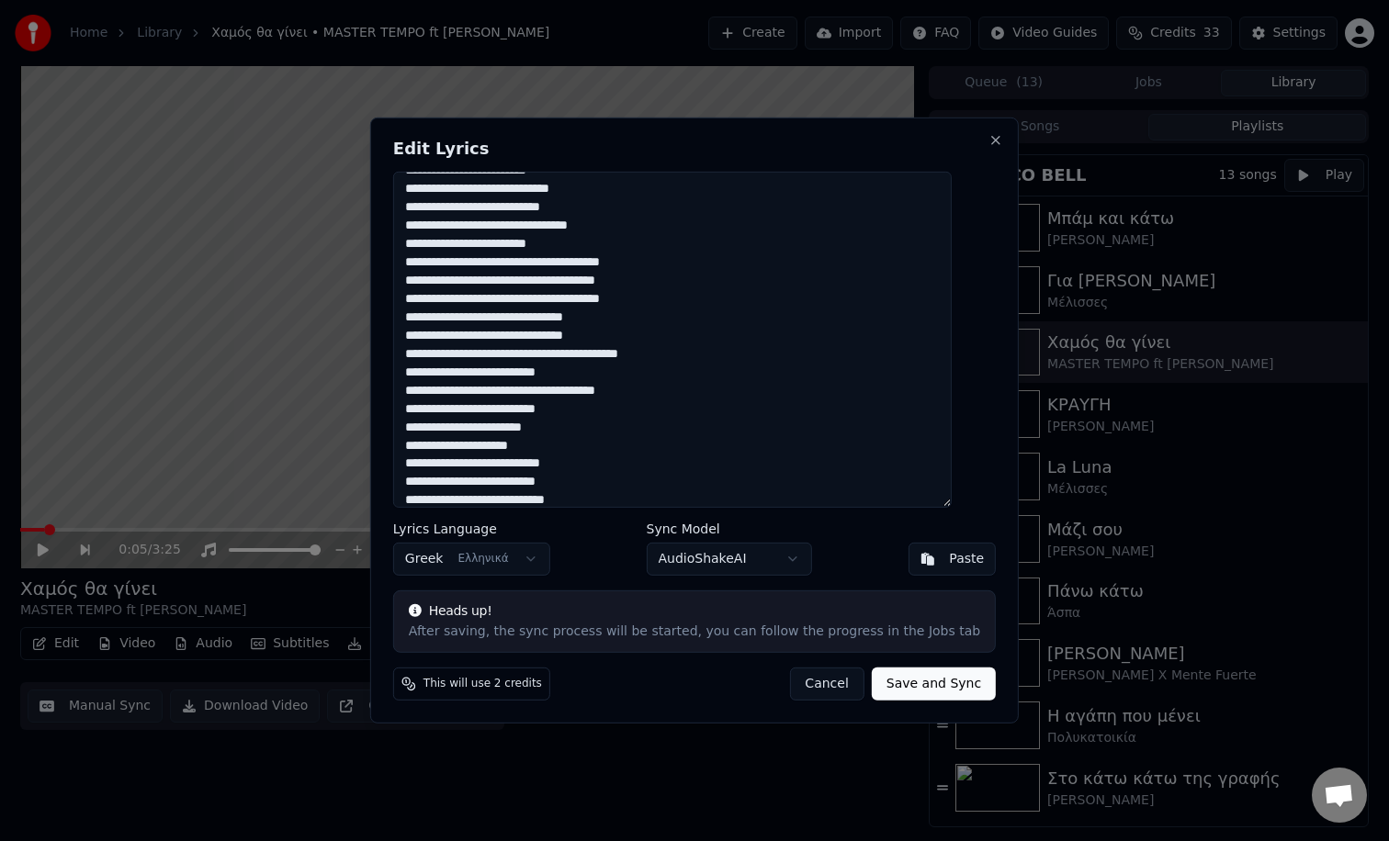
scroll to position [332, 0]
click at [491, 371] on textarea at bounding box center [672, 340] width 558 height 336
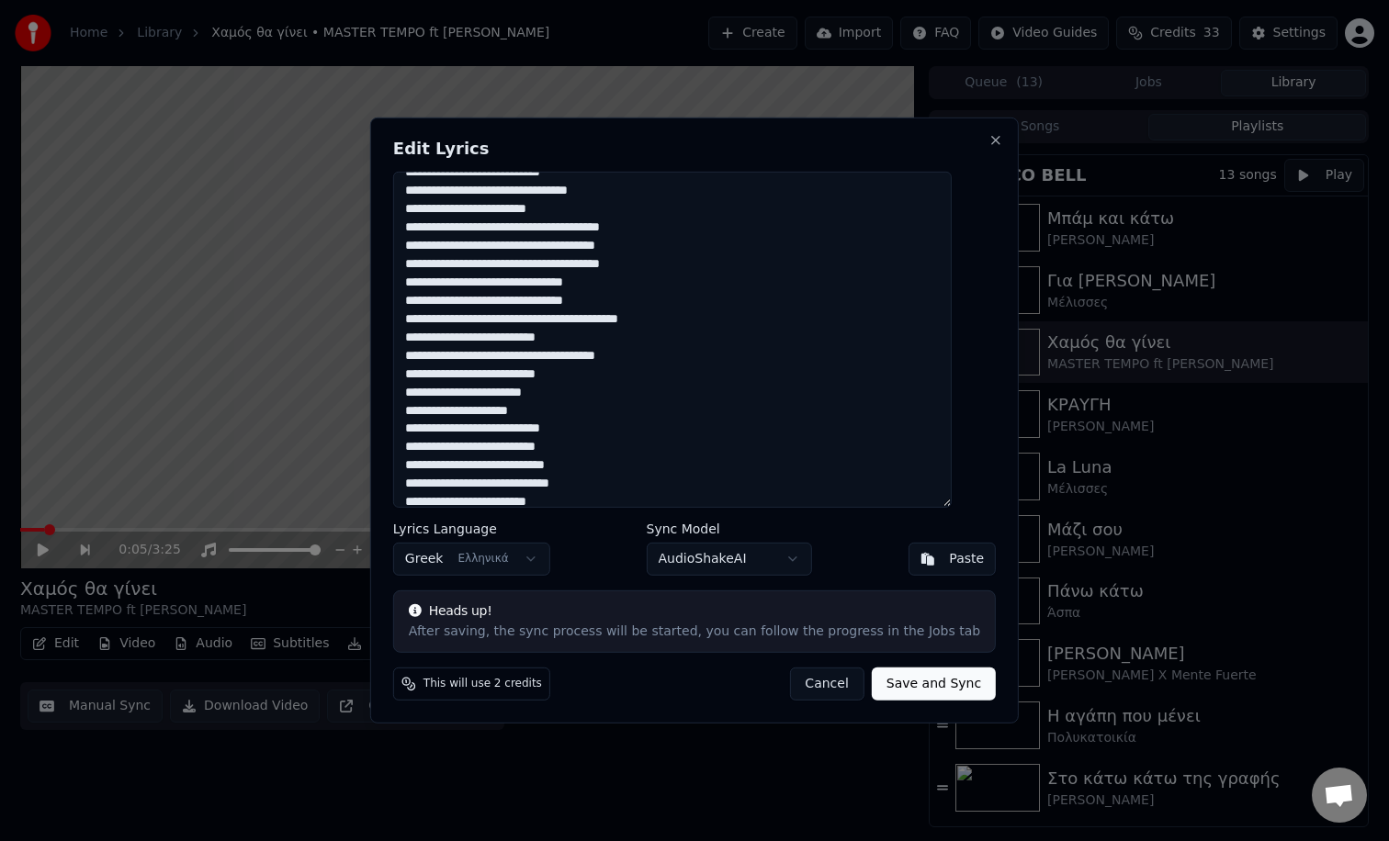
scroll to position [368, 0]
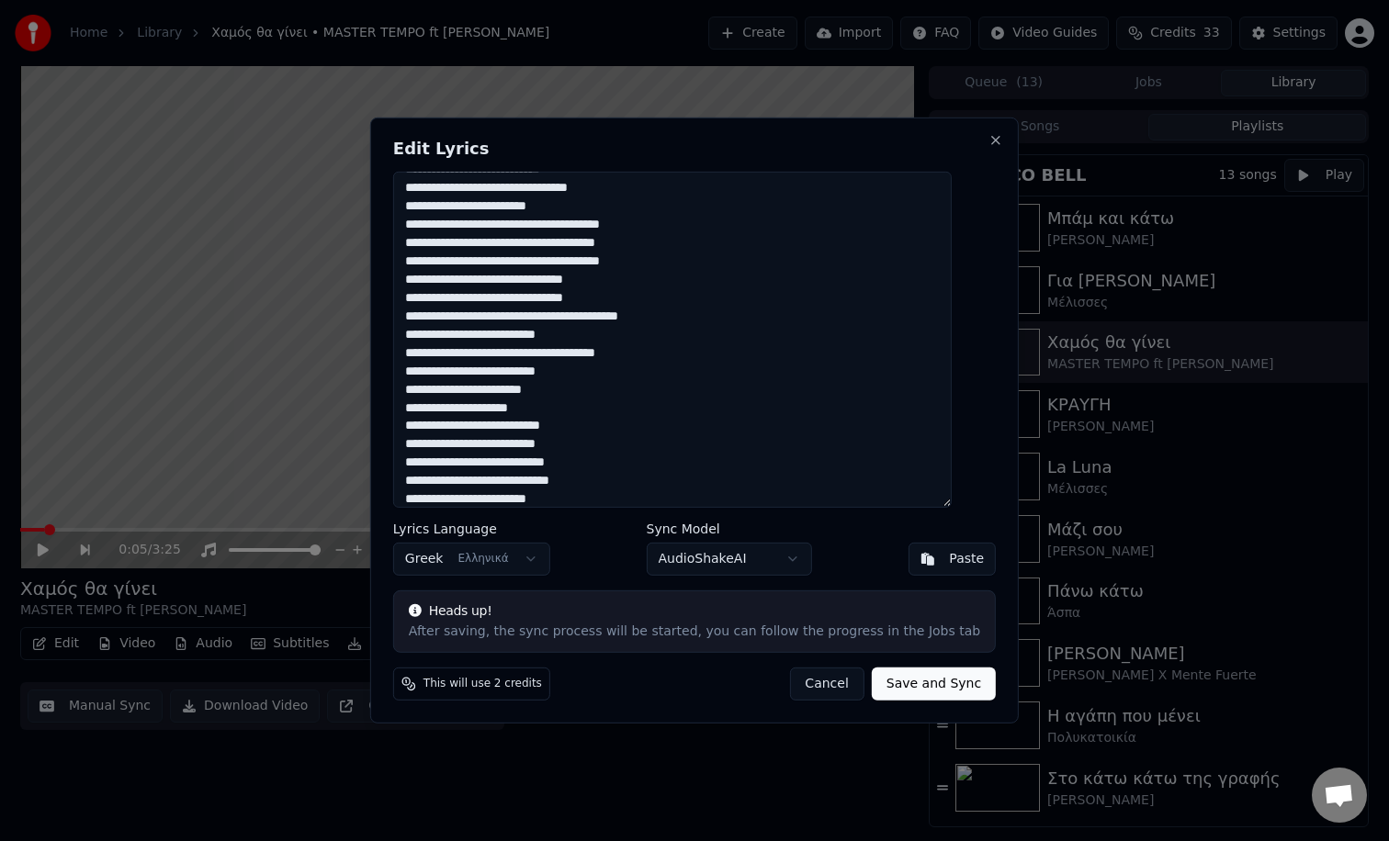
click at [433, 375] on textarea at bounding box center [672, 340] width 558 height 336
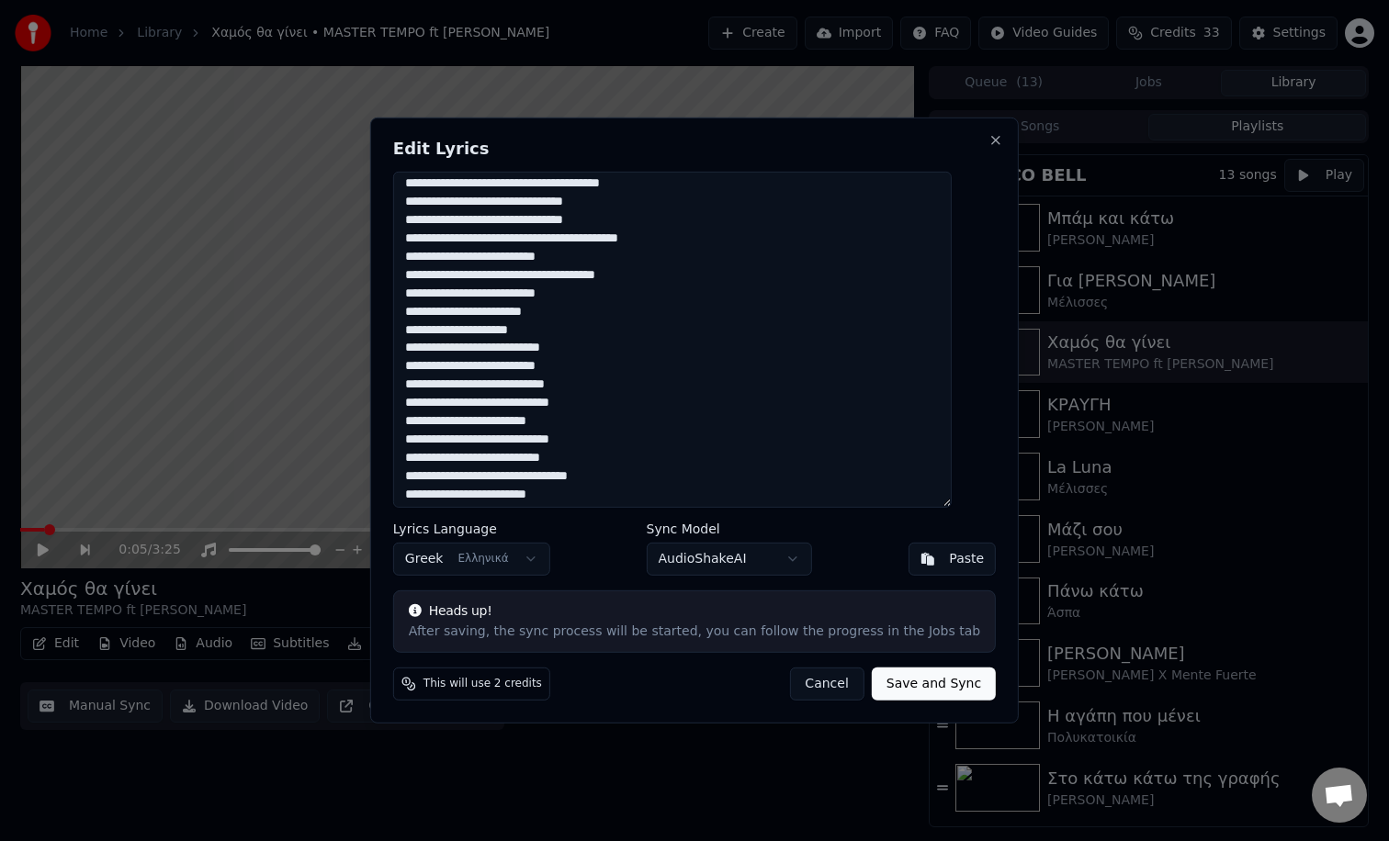
scroll to position [451, 0]
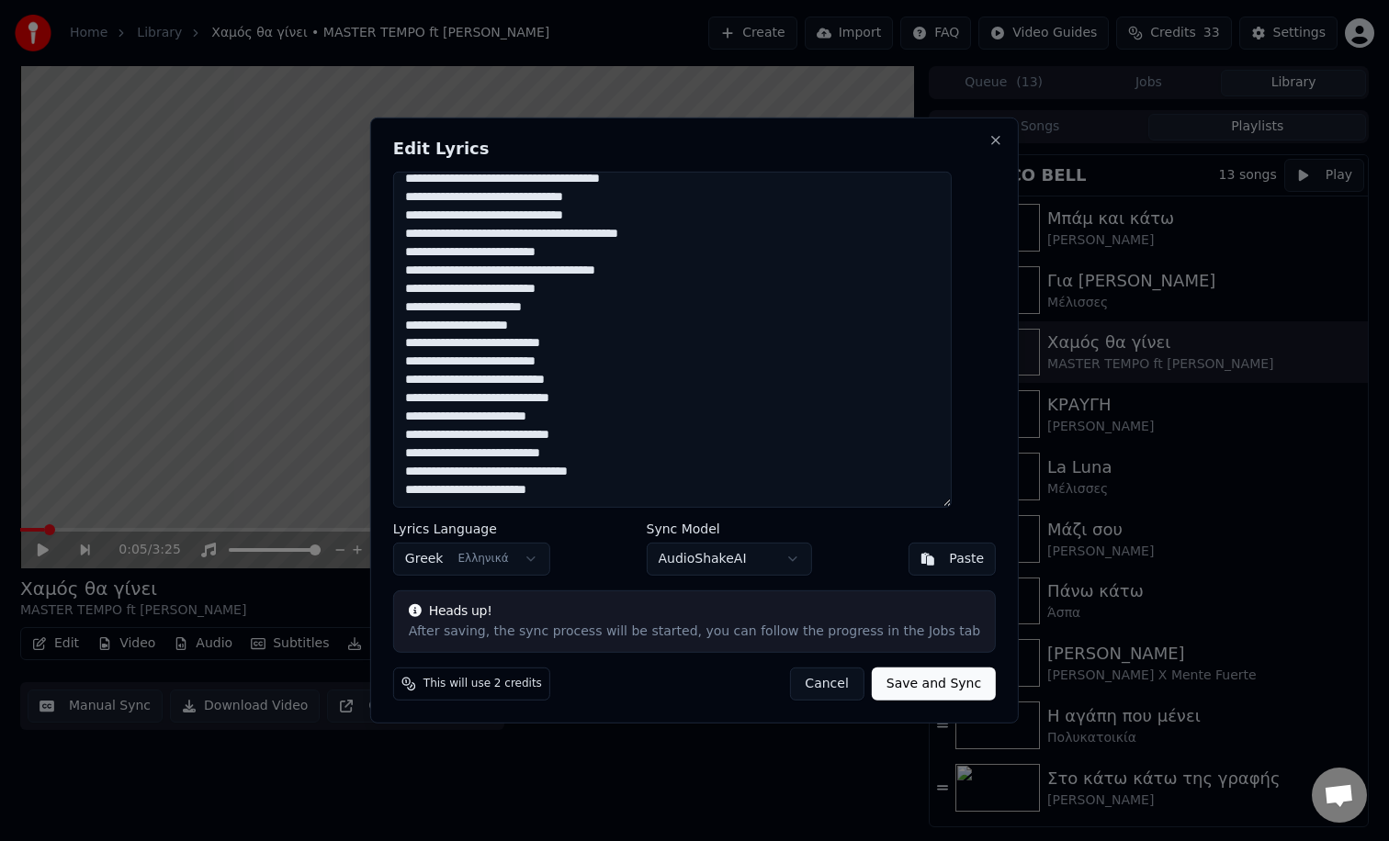
click at [438, 366] on textarea at bounding box center [672, 340] width 558 height 336
type textarea "**********"
click at [931, 681] on button "Save and Sync" at bounding box center [934, 684] width 124 height 33
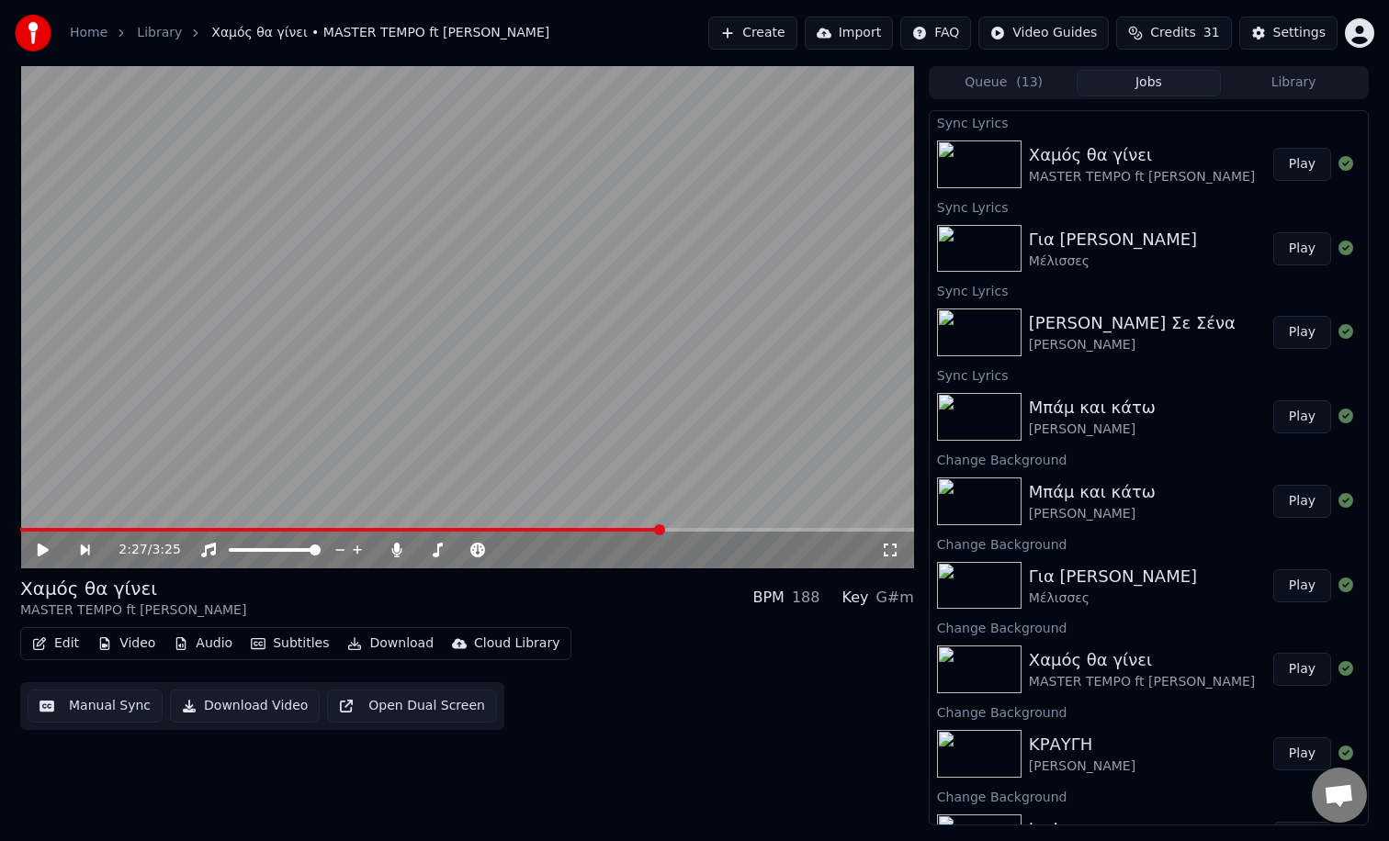
click at [604, 526] on video at bounding box center [467, 317] width 894 height 502
click at [596, 530] on span at bounding box center [309, 530] width 579 height 4
click at [516, 527] on video at bounding box center [467, 317] width 894 height 502
click at [512, 531] on span at bounding box center [265, 530] width 491 height 4
click at [467, 526] on video at bounding box center [467, 317] width 894 height 502
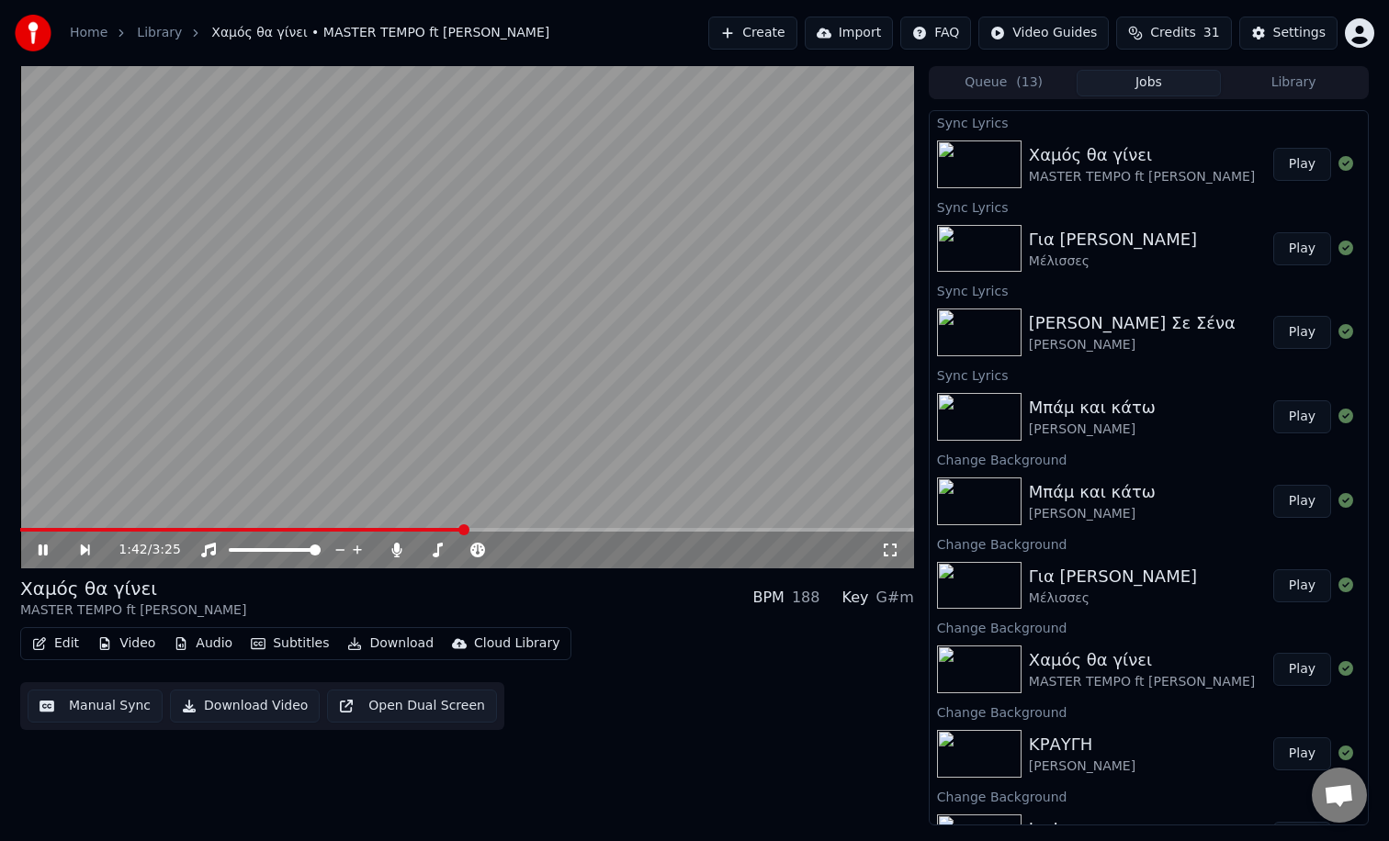
click at [463, 530] on span at bounding box center [242, 530] width 444 height 4
click at [70, 638] on button "Edit" at bounding box center [56, 644] width 62 height 26
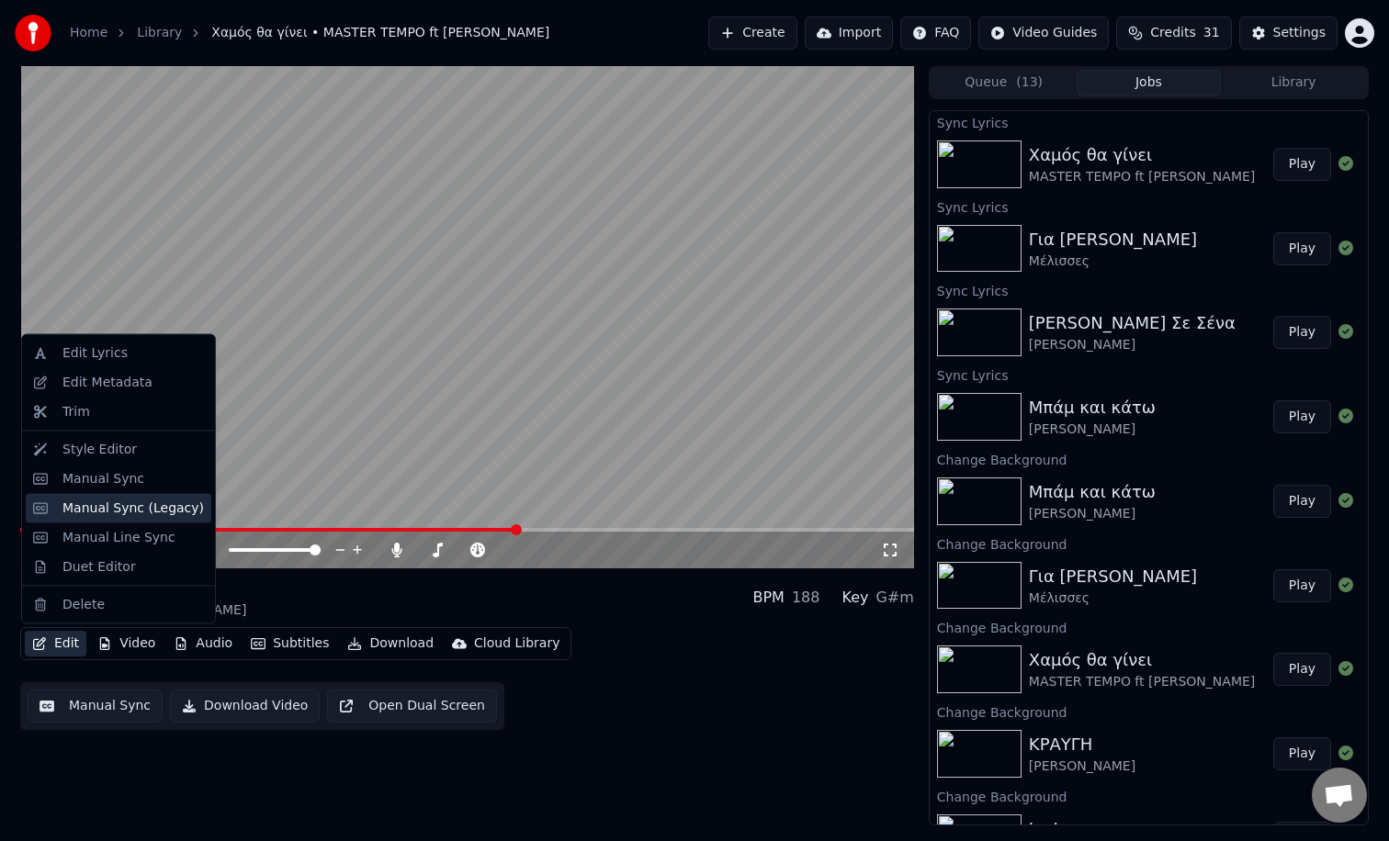
click at [151, 512] on div "Manual Sync (Legacy)" at bounding box center [132, 508] width 141 height 18
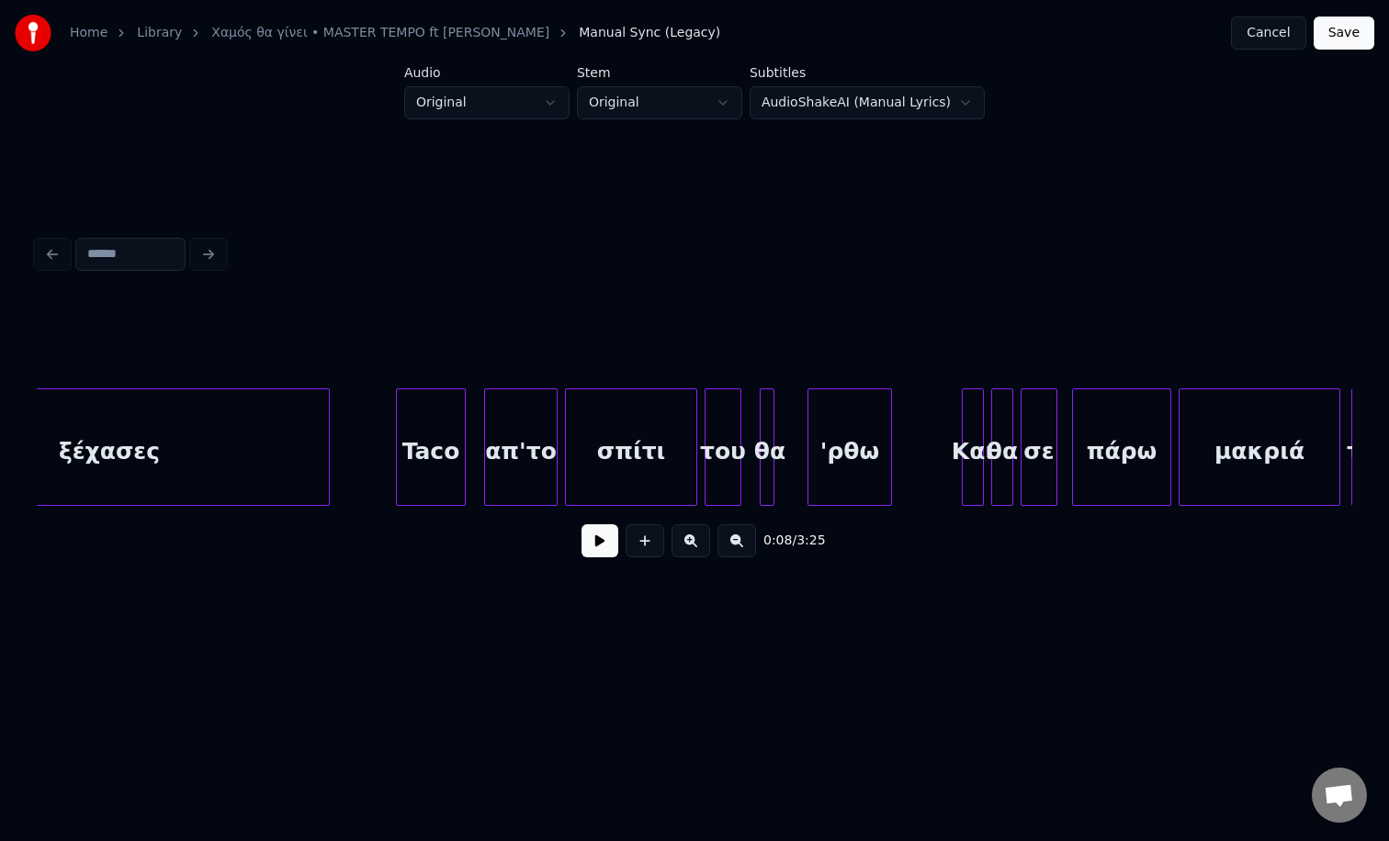
scroll to position [0, 7605]
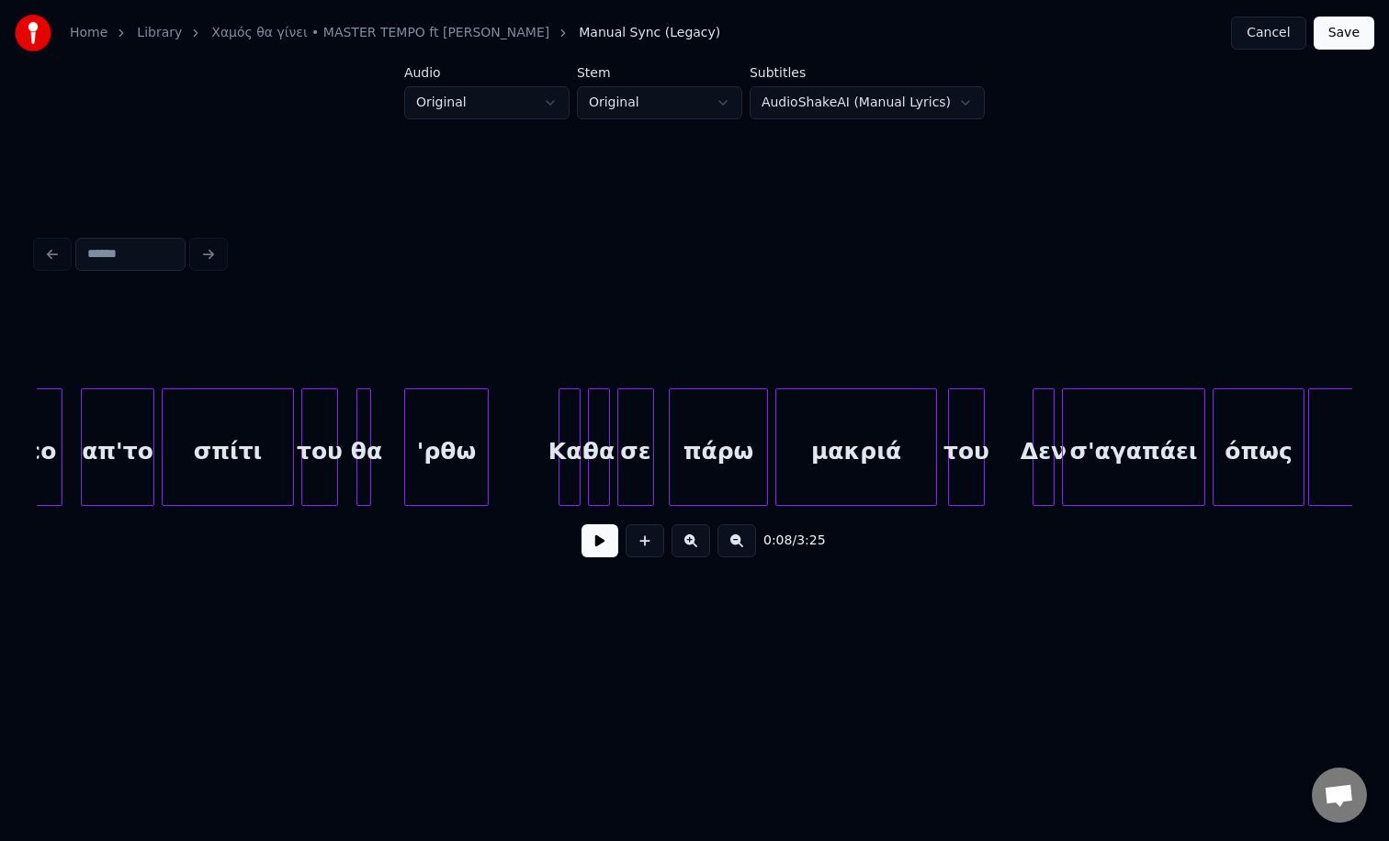
click at [600, 543] on button at bounding box center [599, 540] width 37 height 33
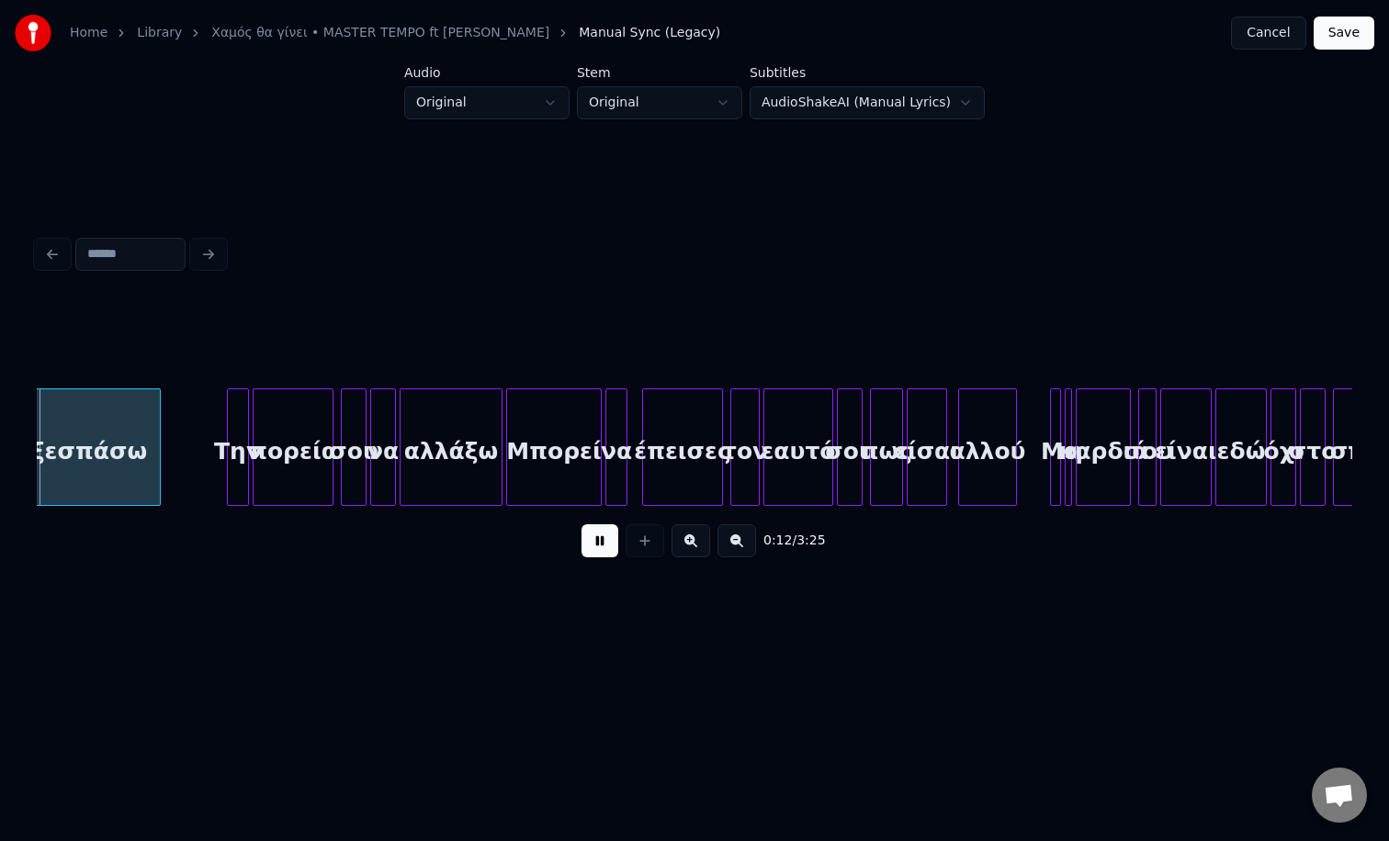
scroll to position [0, 2259]
click at [799, 443] on div "εαυτό" at bounding box center [795, 451] width 68 height 125
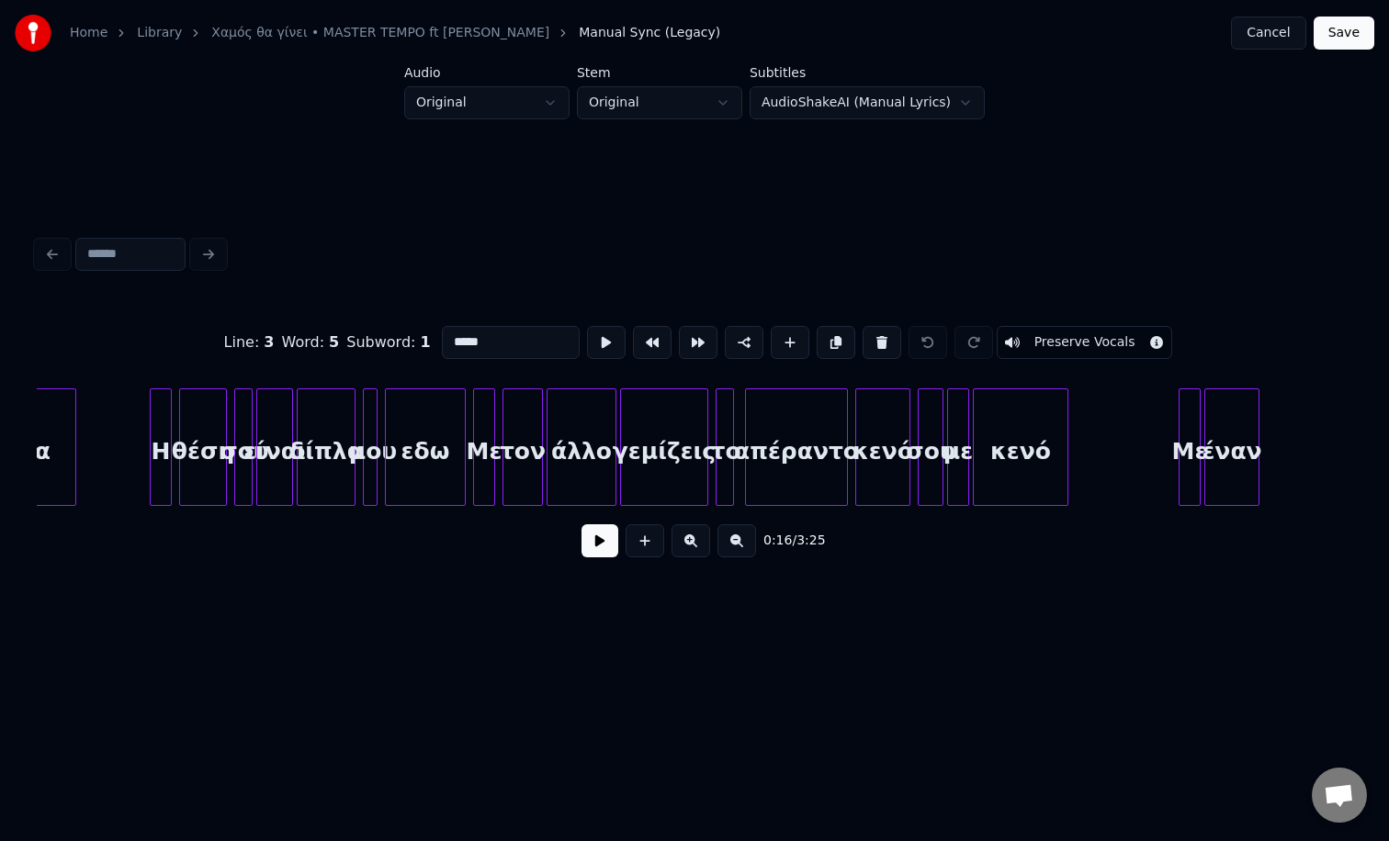
scroll to position [0, 4605]
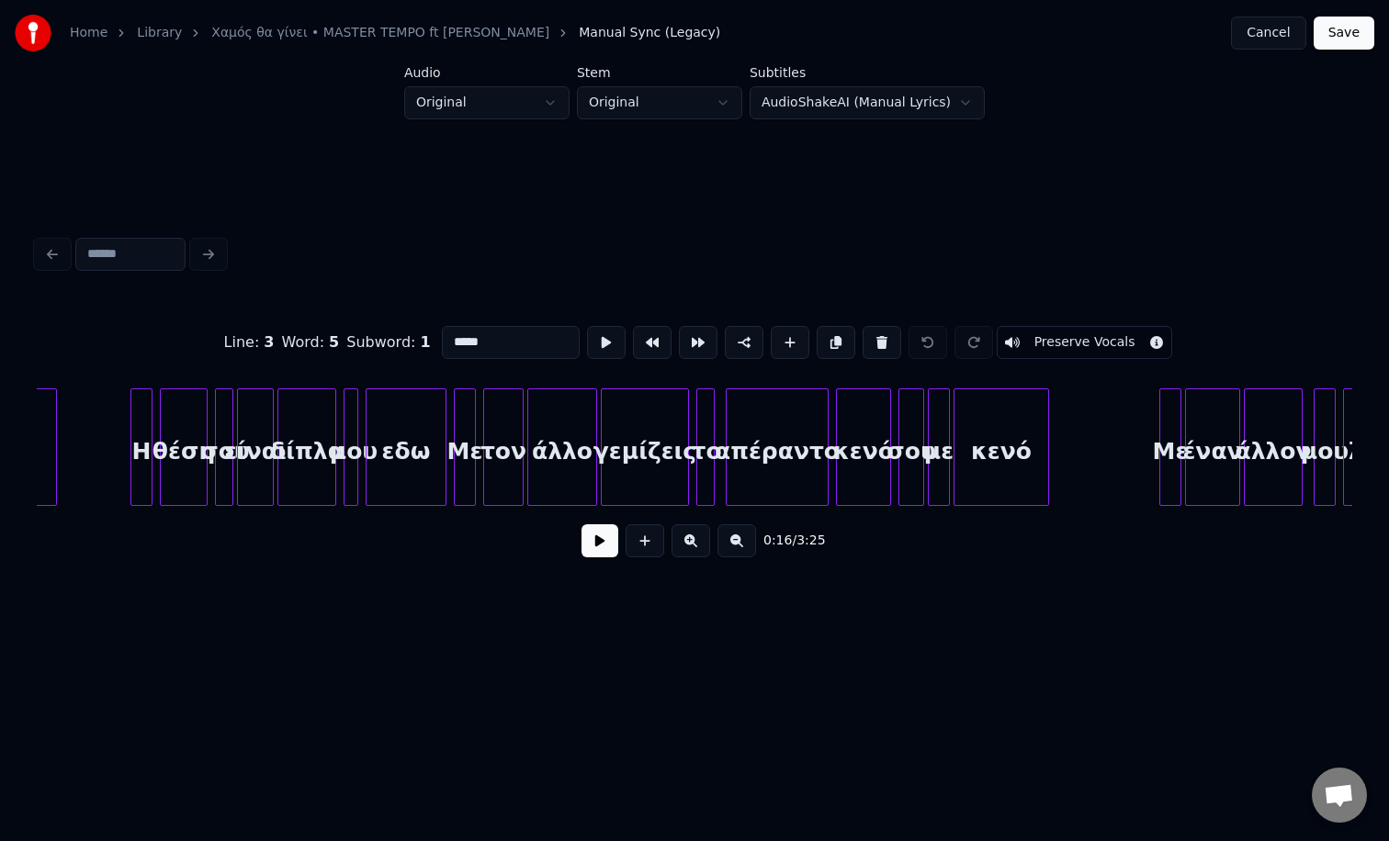
click at [984, 466] on div "κενό" at bounding box center [1001, 451] width 94 height 125
type input "****"
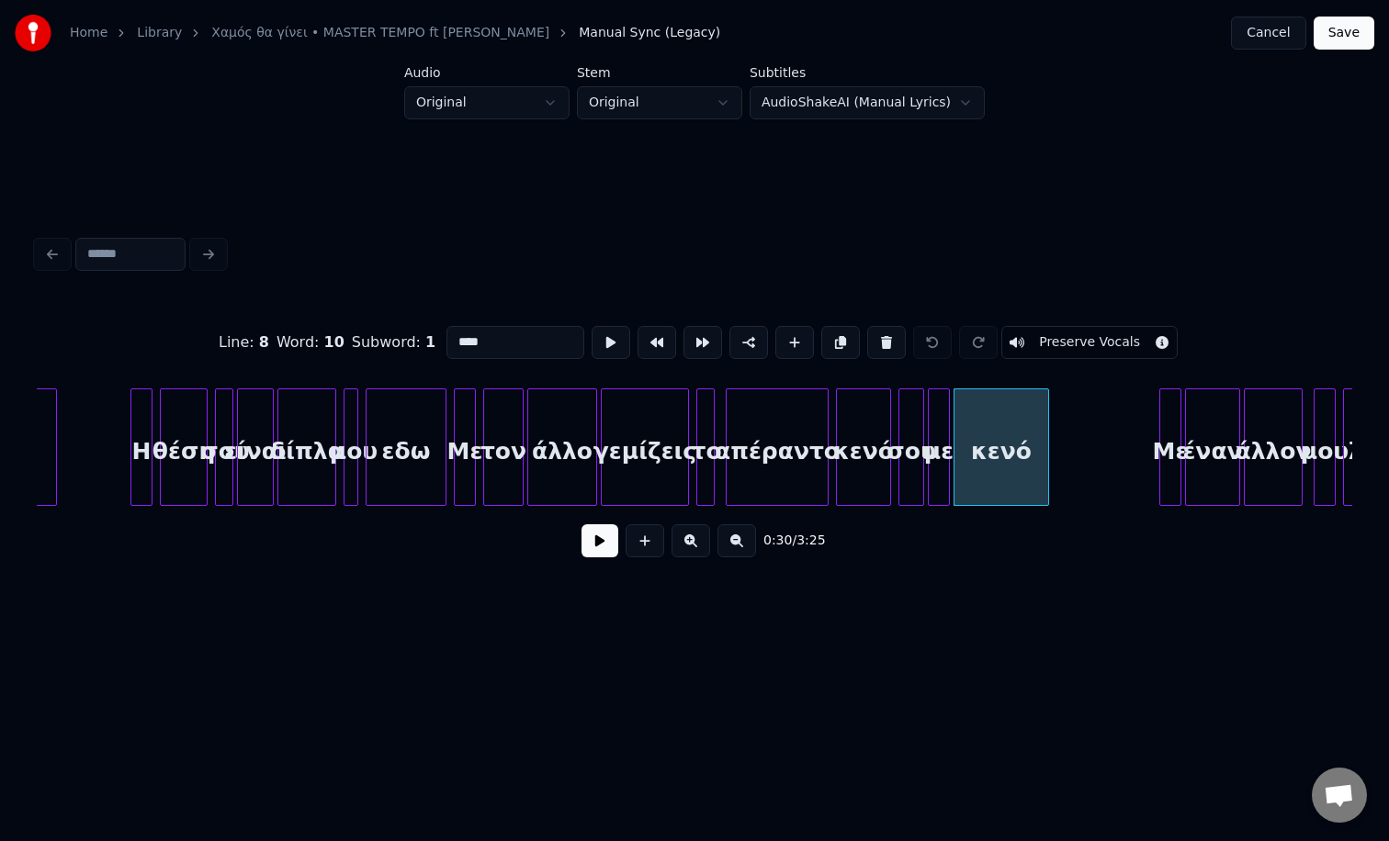
click at [581, 524] on button at bounding box center [599, 540] width 37 height 33
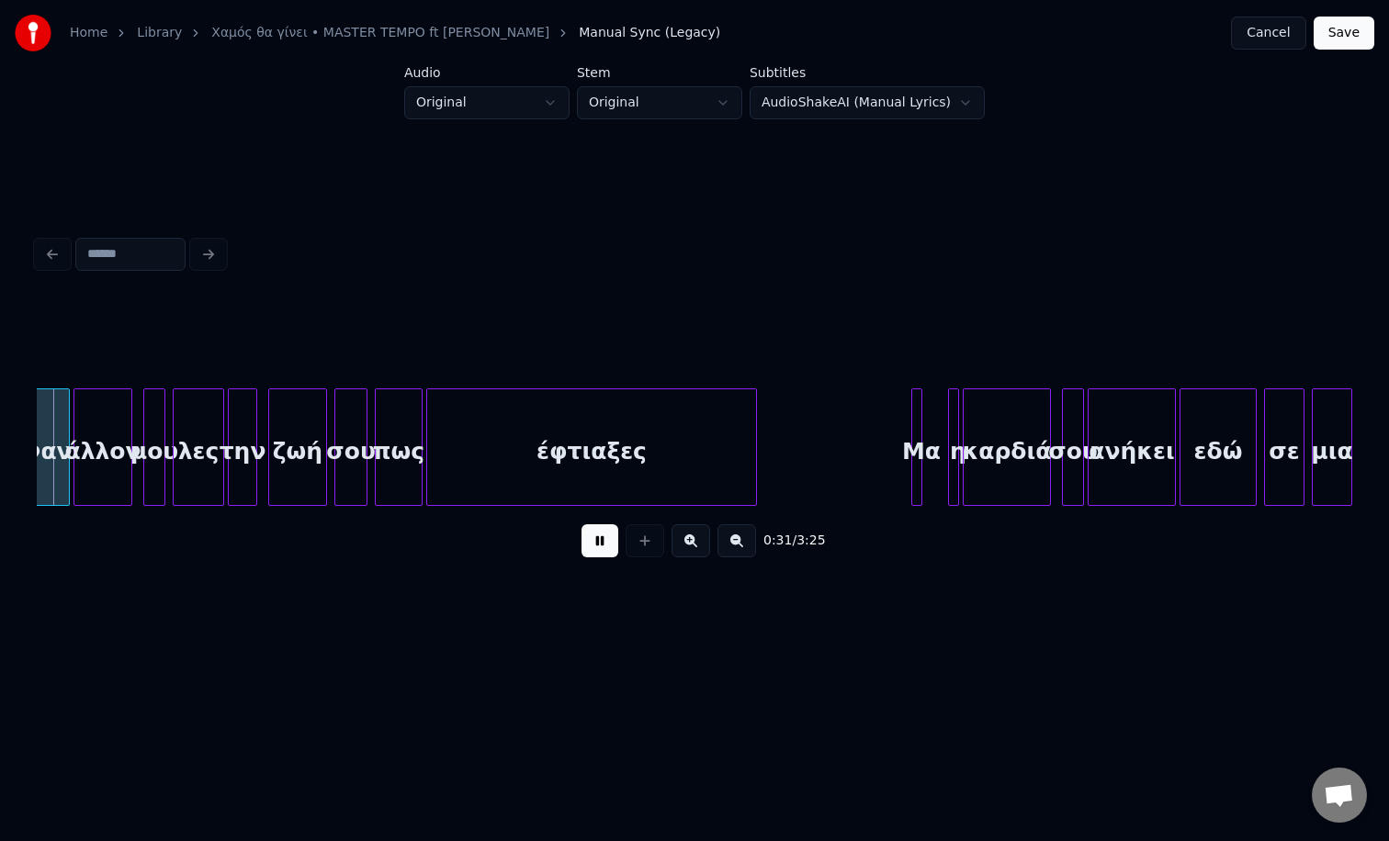
click at [984, 466] on div "καρδιά" at bounding box center [1006, 451] width 86 height 125
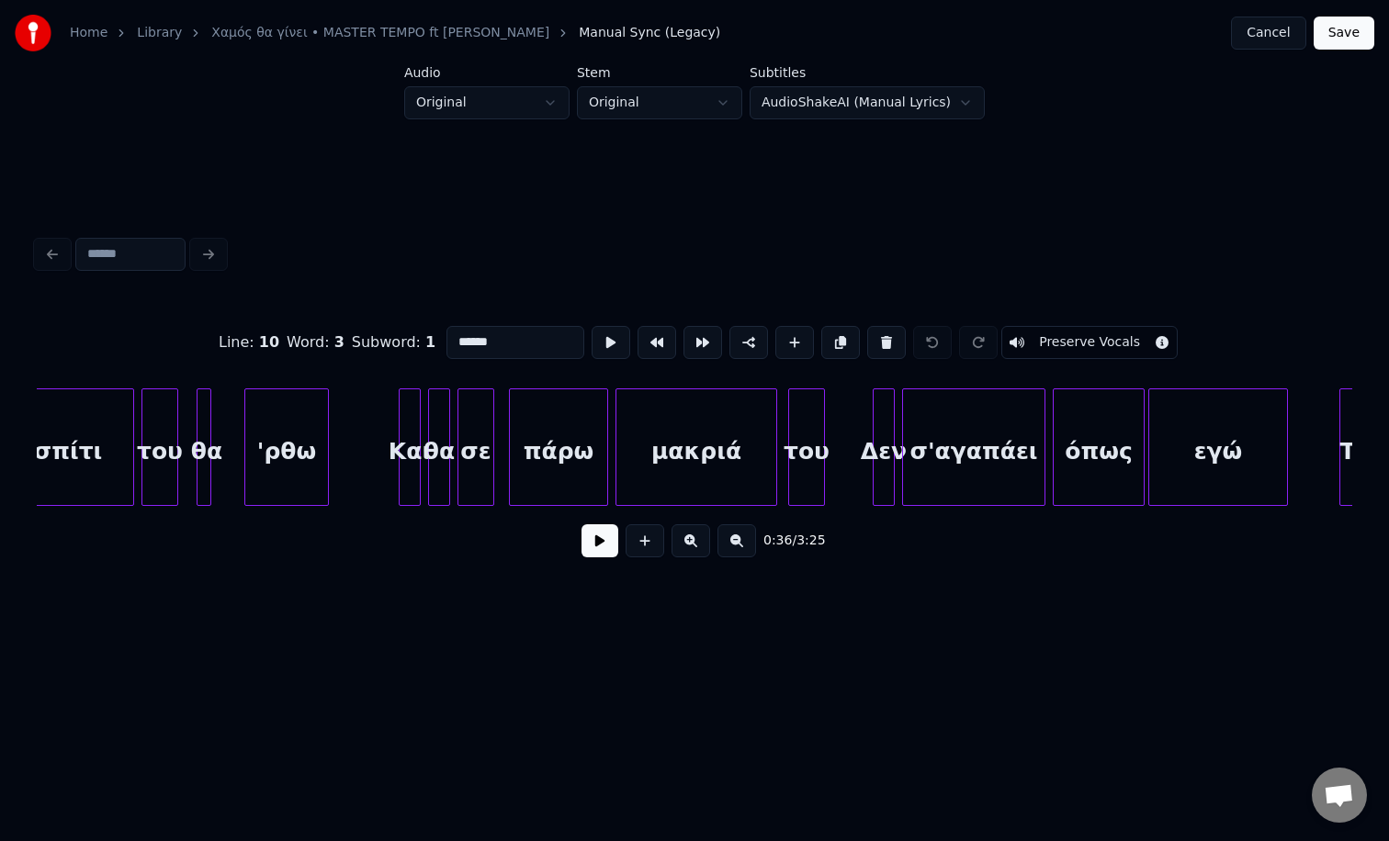
scroll to position [0, 8080]
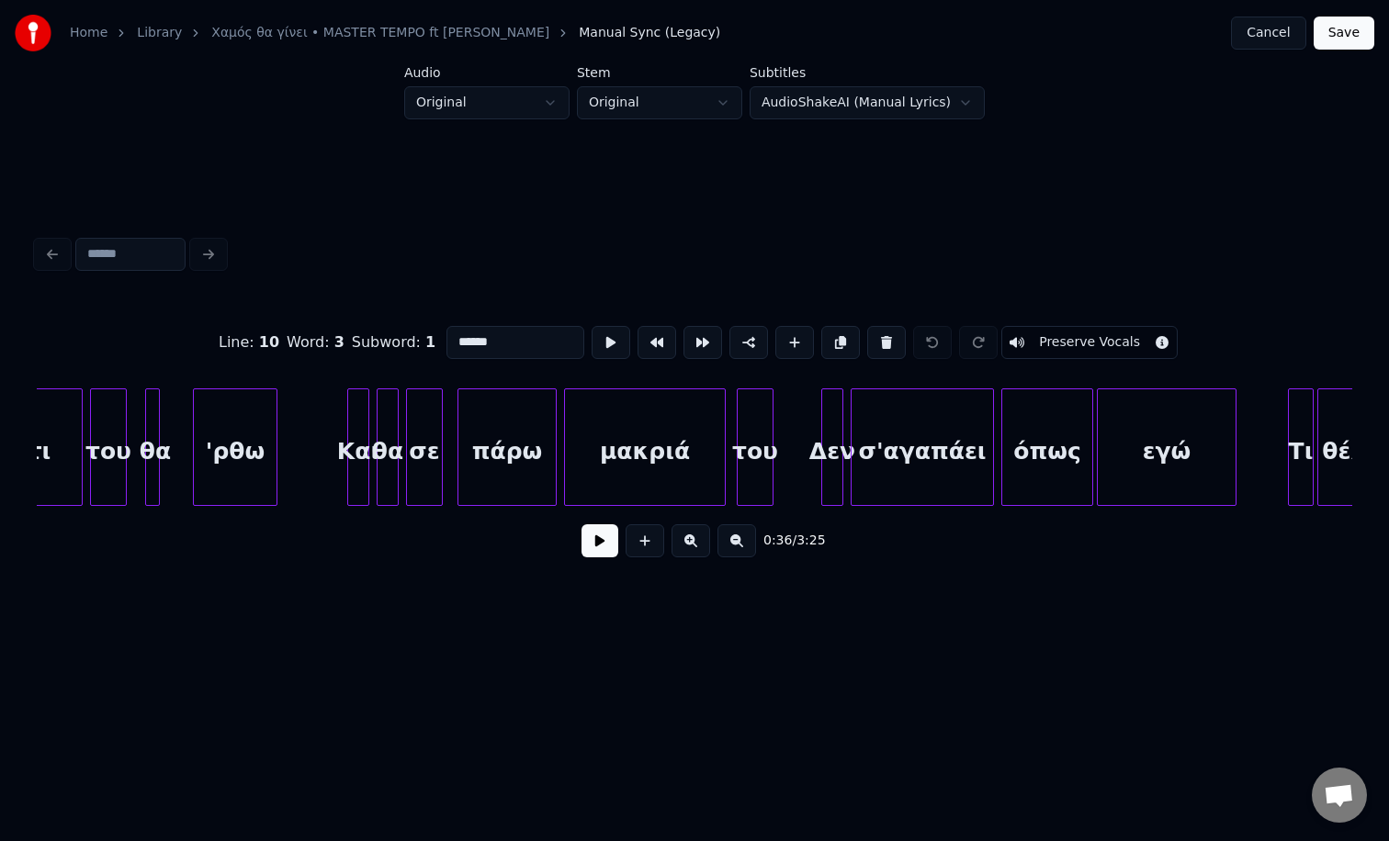
click at [984, 466] on div "σ'αγαπάει" at bounding box center [921, 451] width 141 height 125
type input "*********"
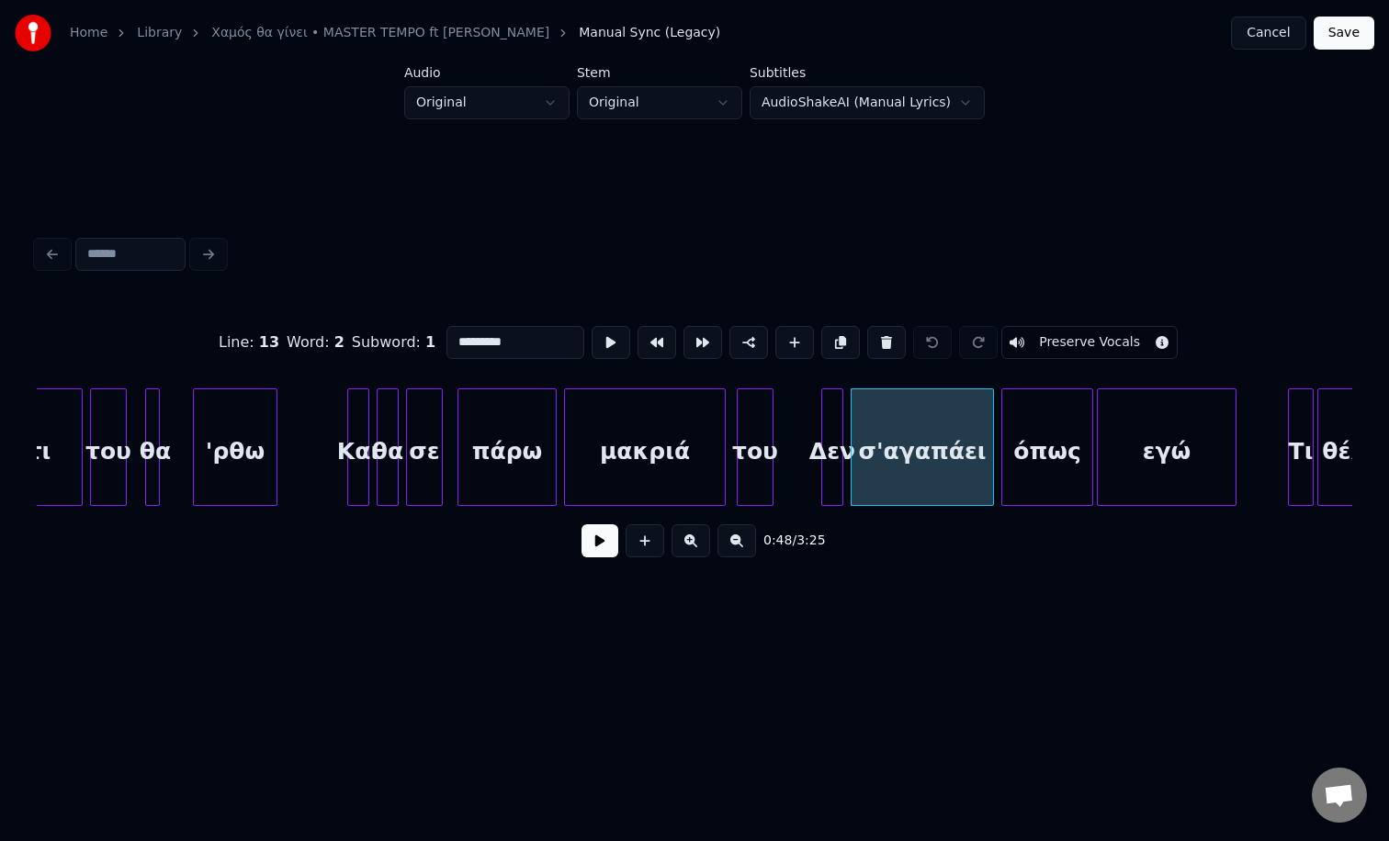
click at [581, 524] on button at bounding box center [599, 540] width 37 height 33
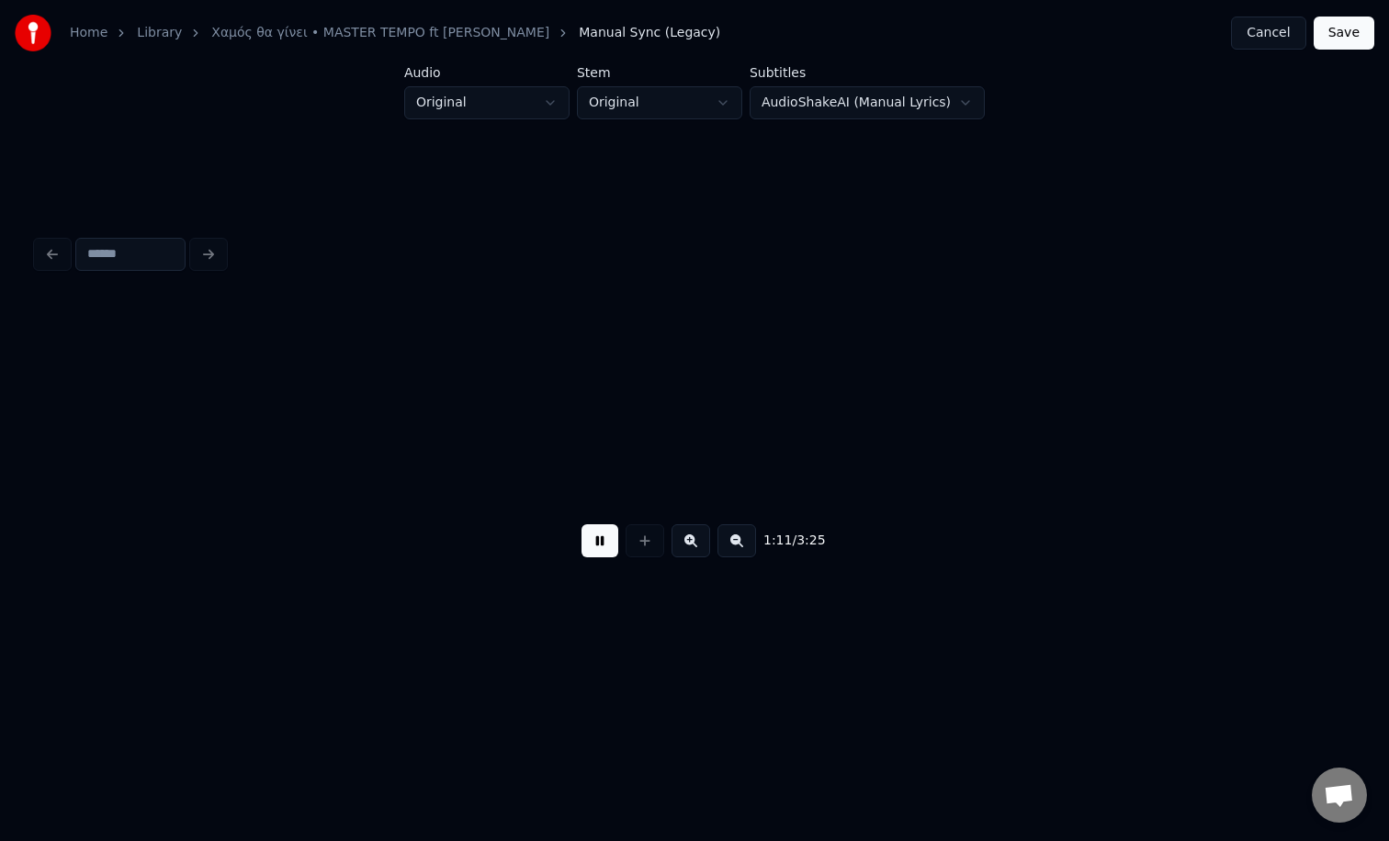
scroll to position [0, 13122]
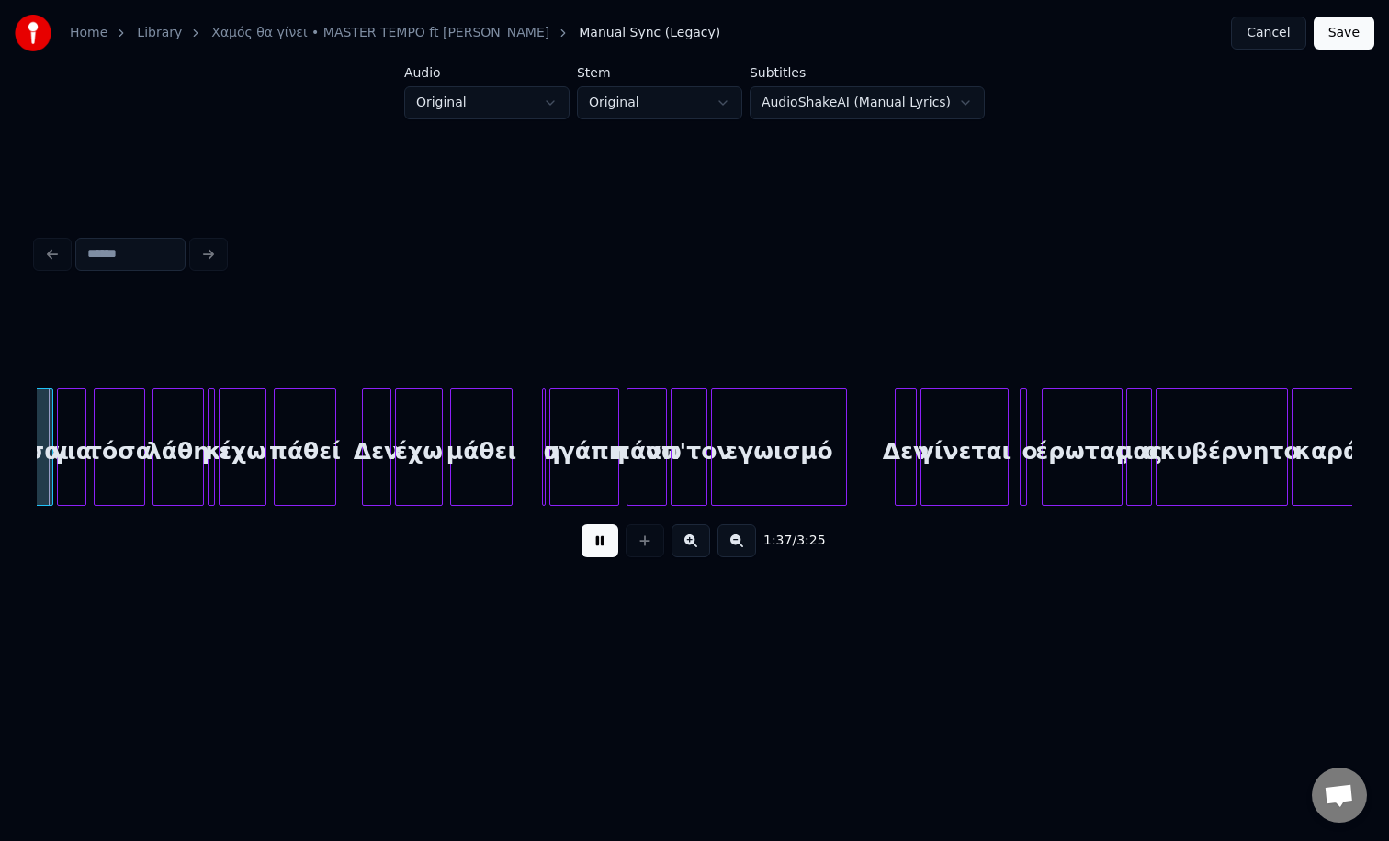
click at [978, 451] on div "γίνεται" at bounding box center [964, 451] width 86 height 125
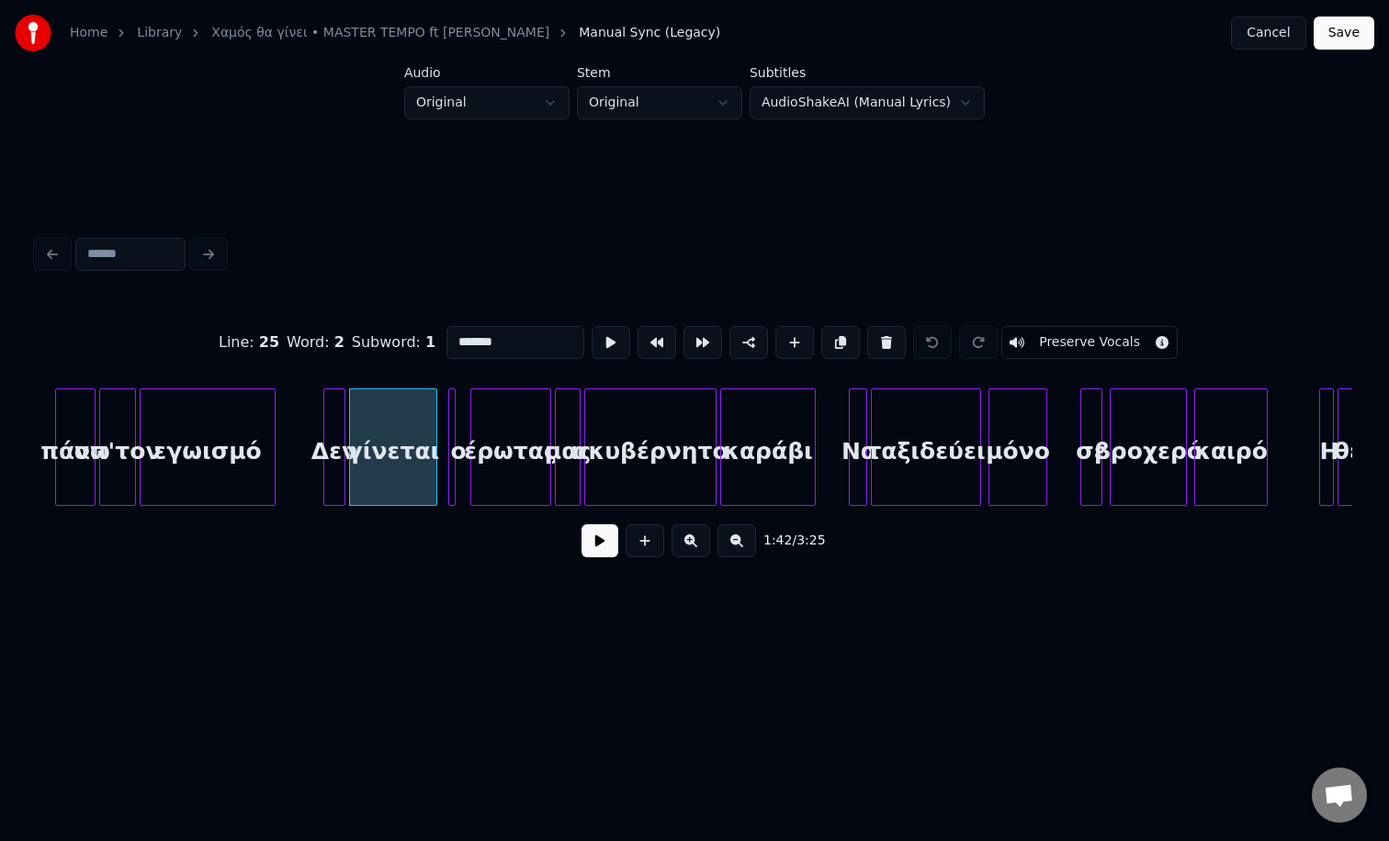
scroll to position [0, 18489]
click at [376, 428] on div "γίνεται" at bounding box center [396, 451] width 86 height 125
click at [215, 439] on div "εγωισμό" at bounding box center [210, 451] width 134 height 125
type input "*******"
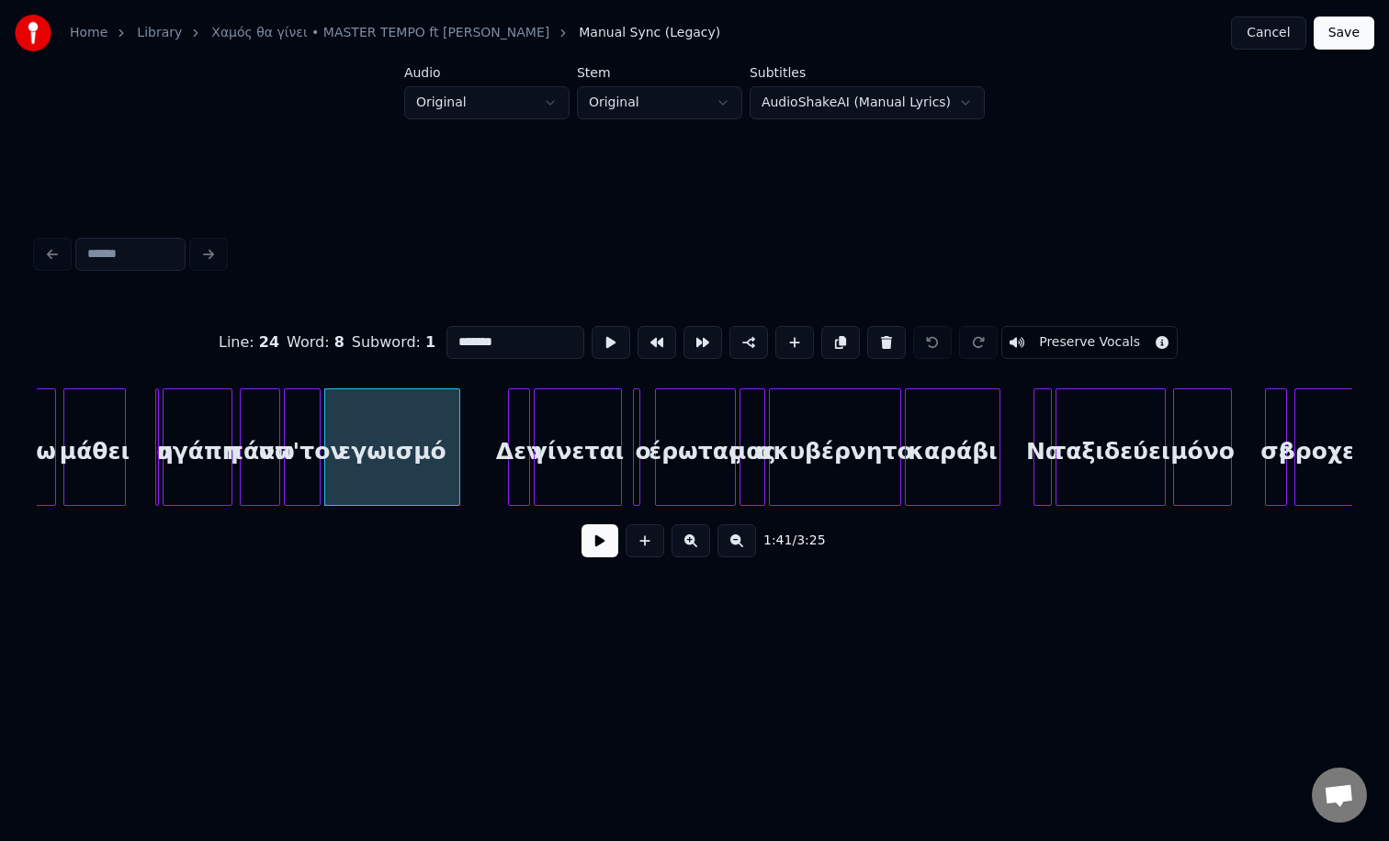
scroll to position [0, 18300]
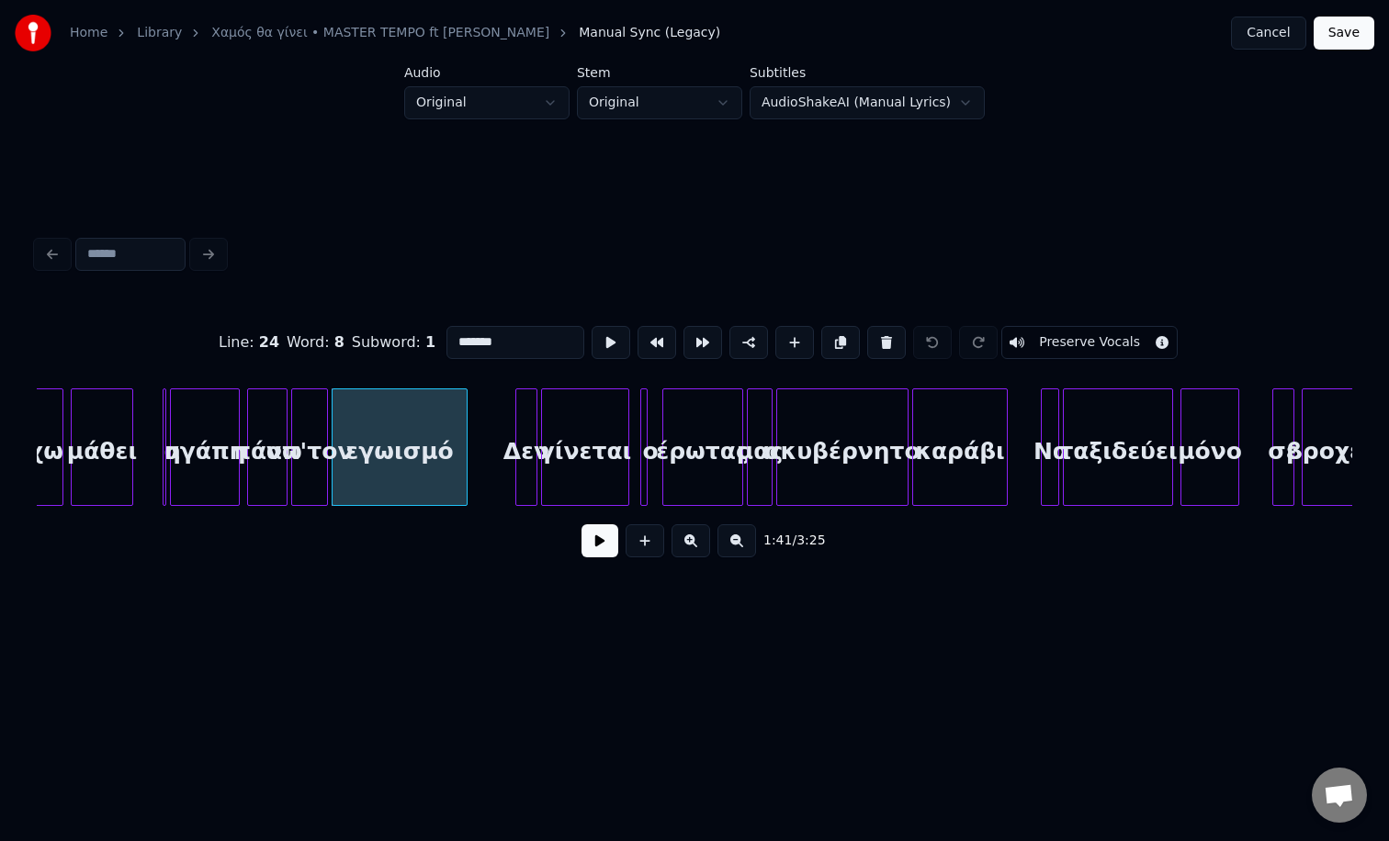
click at [596, 554] on button at bounding box center [599, 540] width 37 height 33
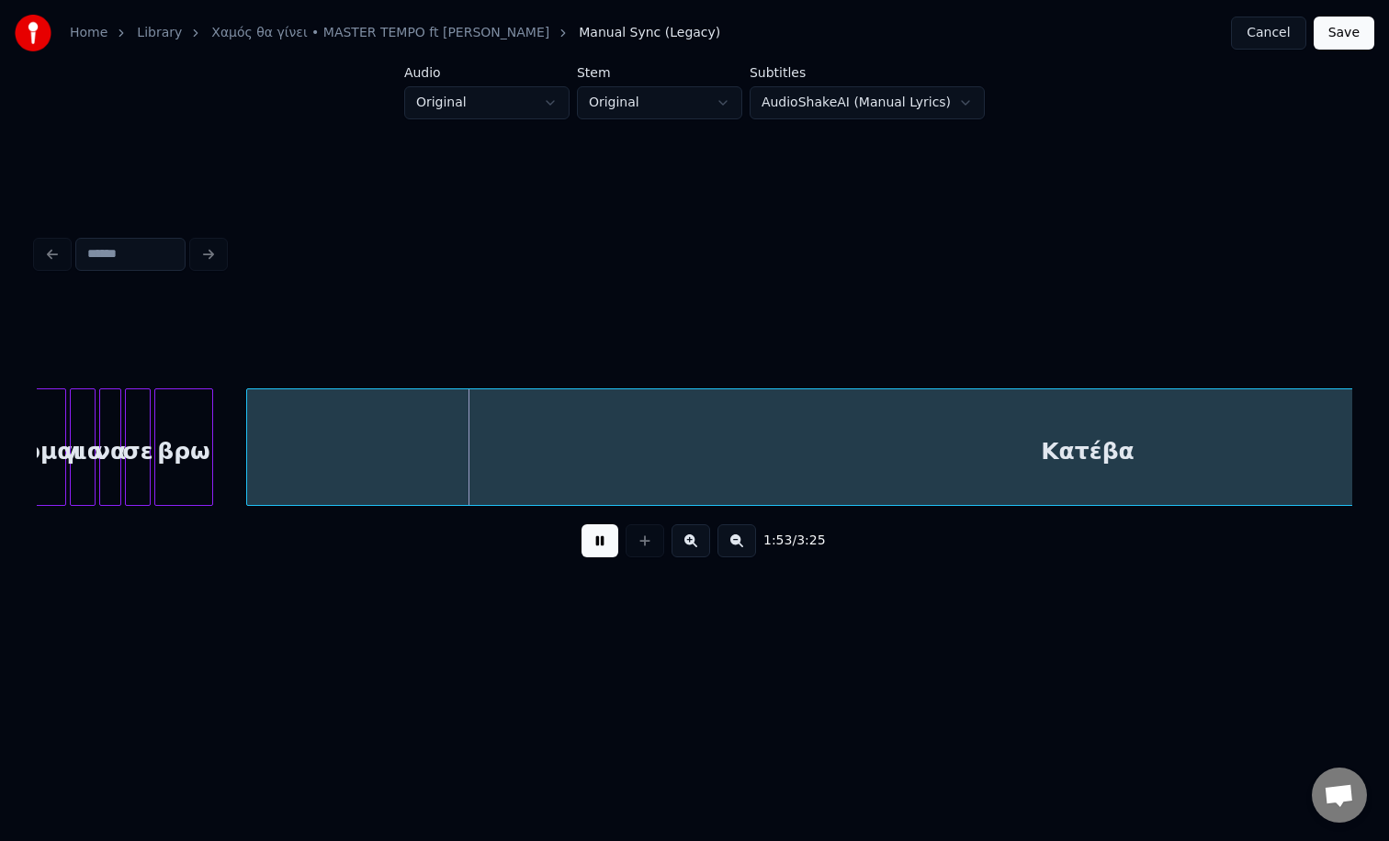
scroll to position [0, 20511]
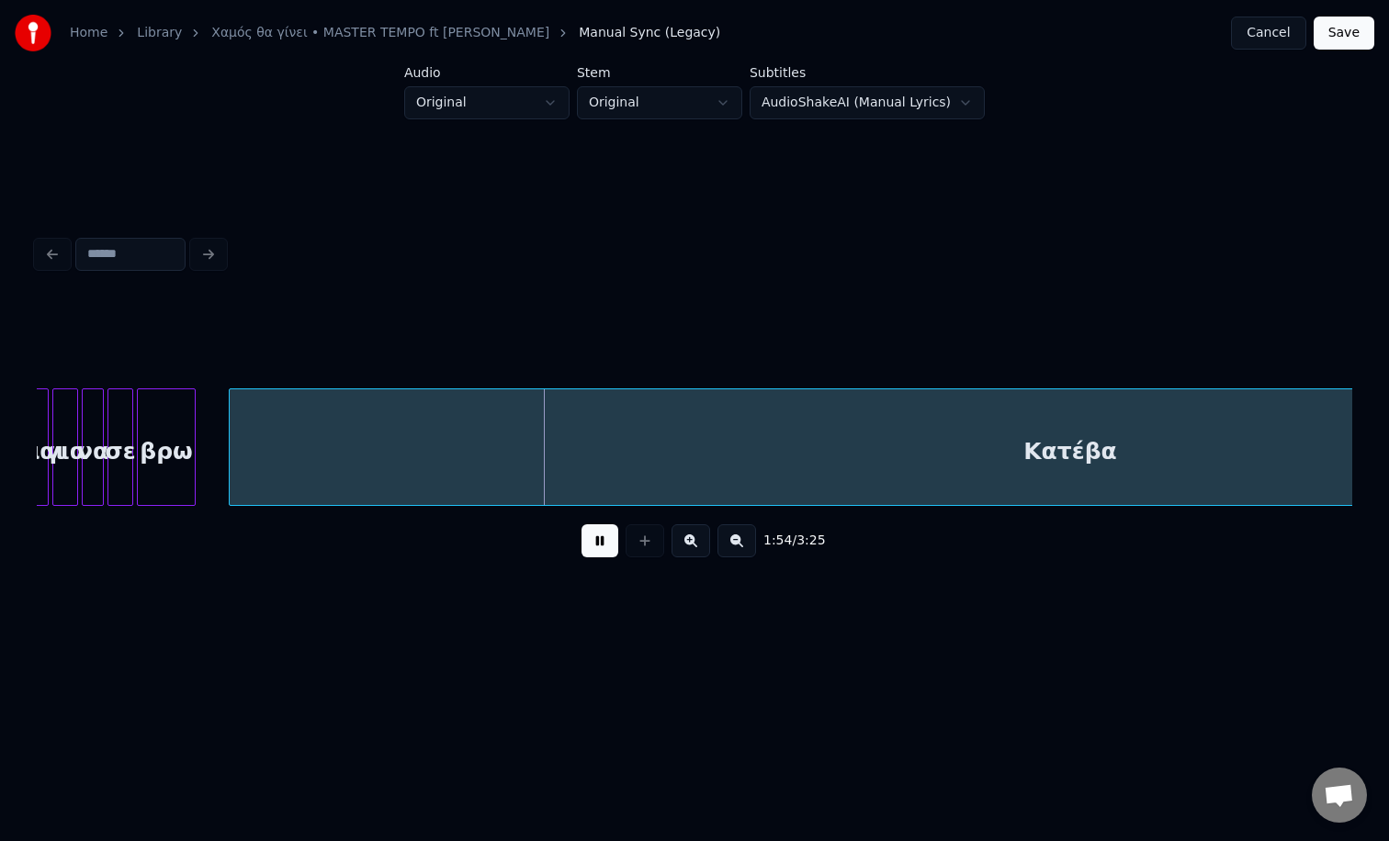
click at [581, 524] on button at bounding box center [599, 540] width 37 height 33
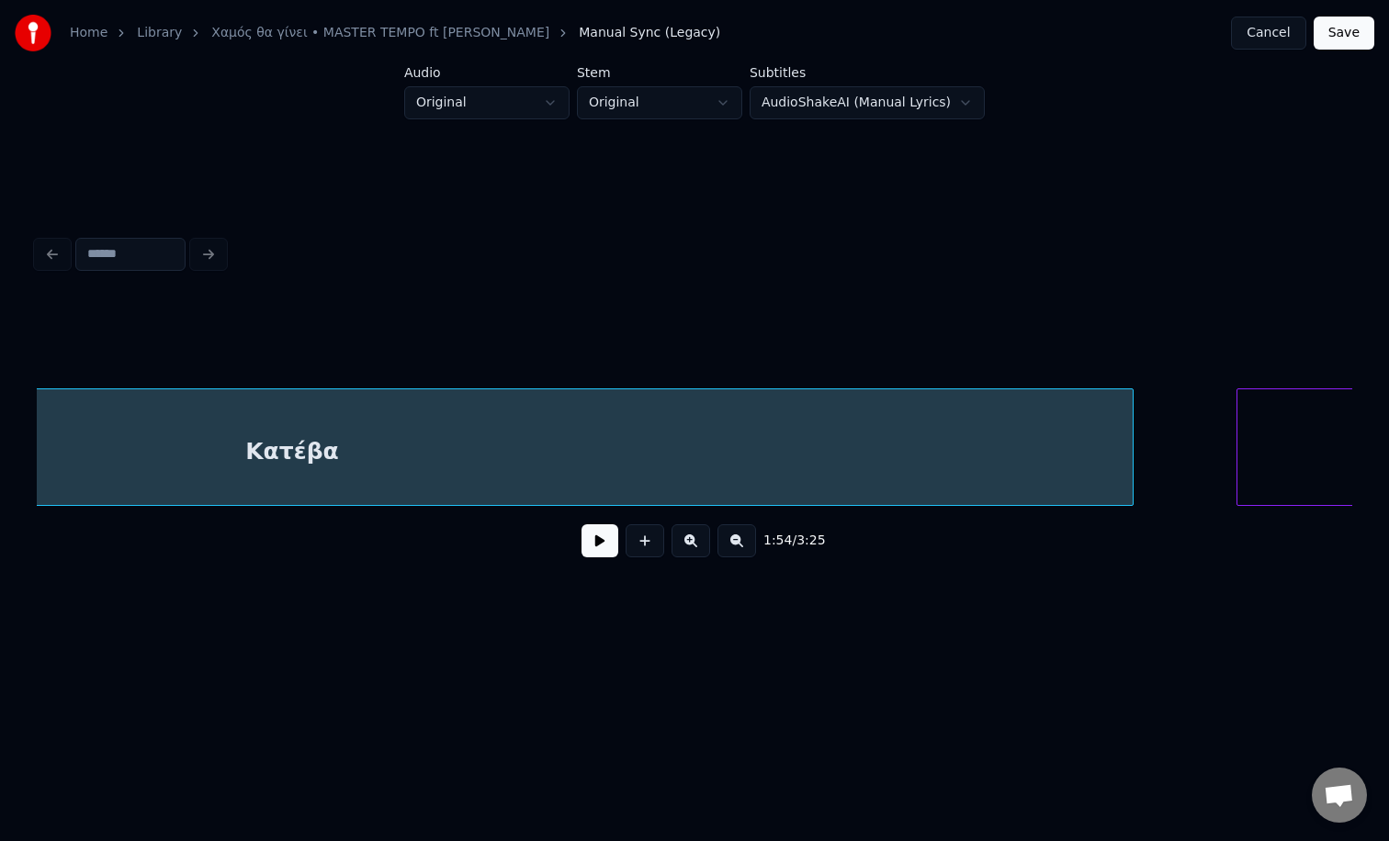
scroll to position [0, 21276]
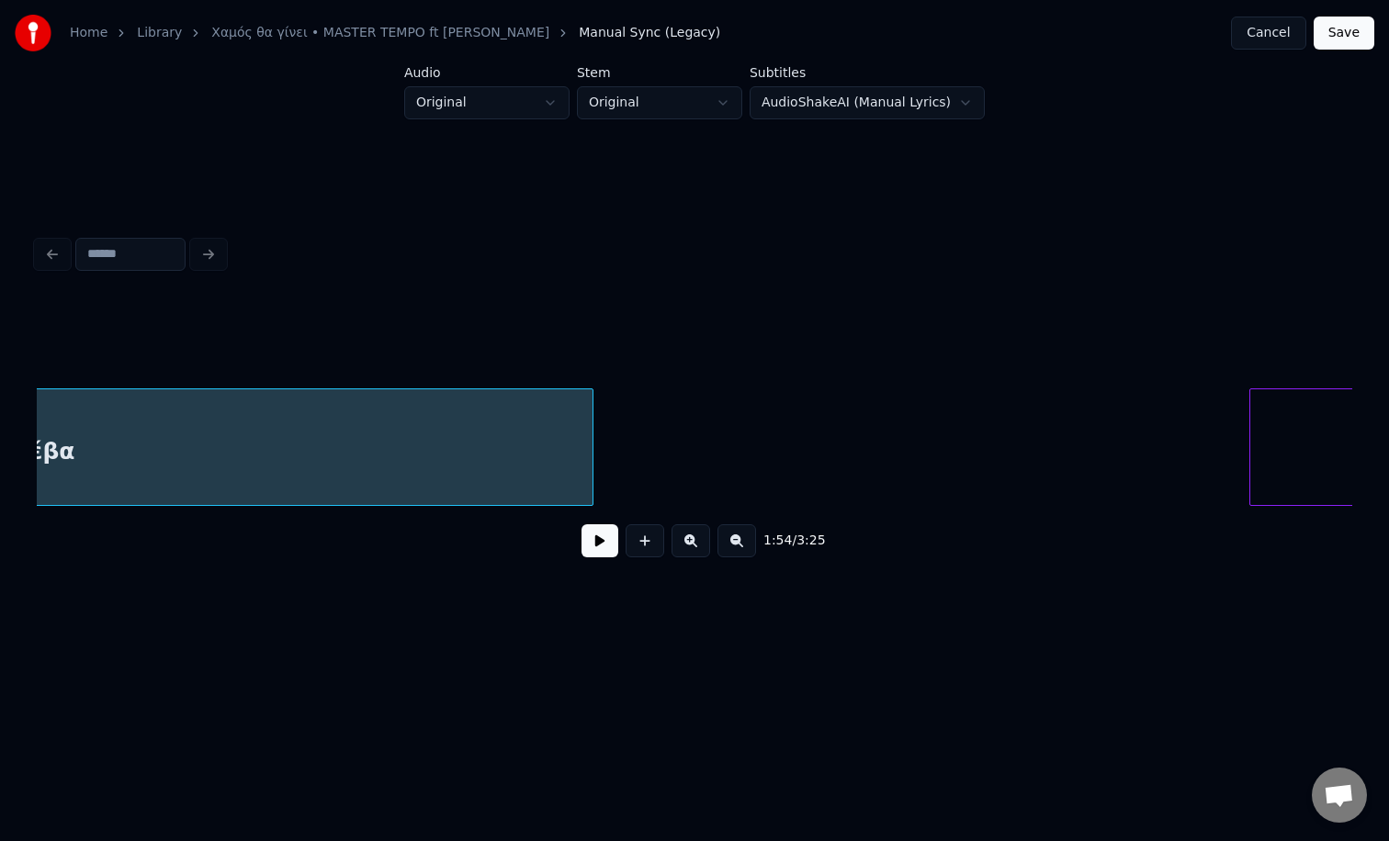
click at [590, 463] on div at bounding box center [590, 447] width 6 height 116
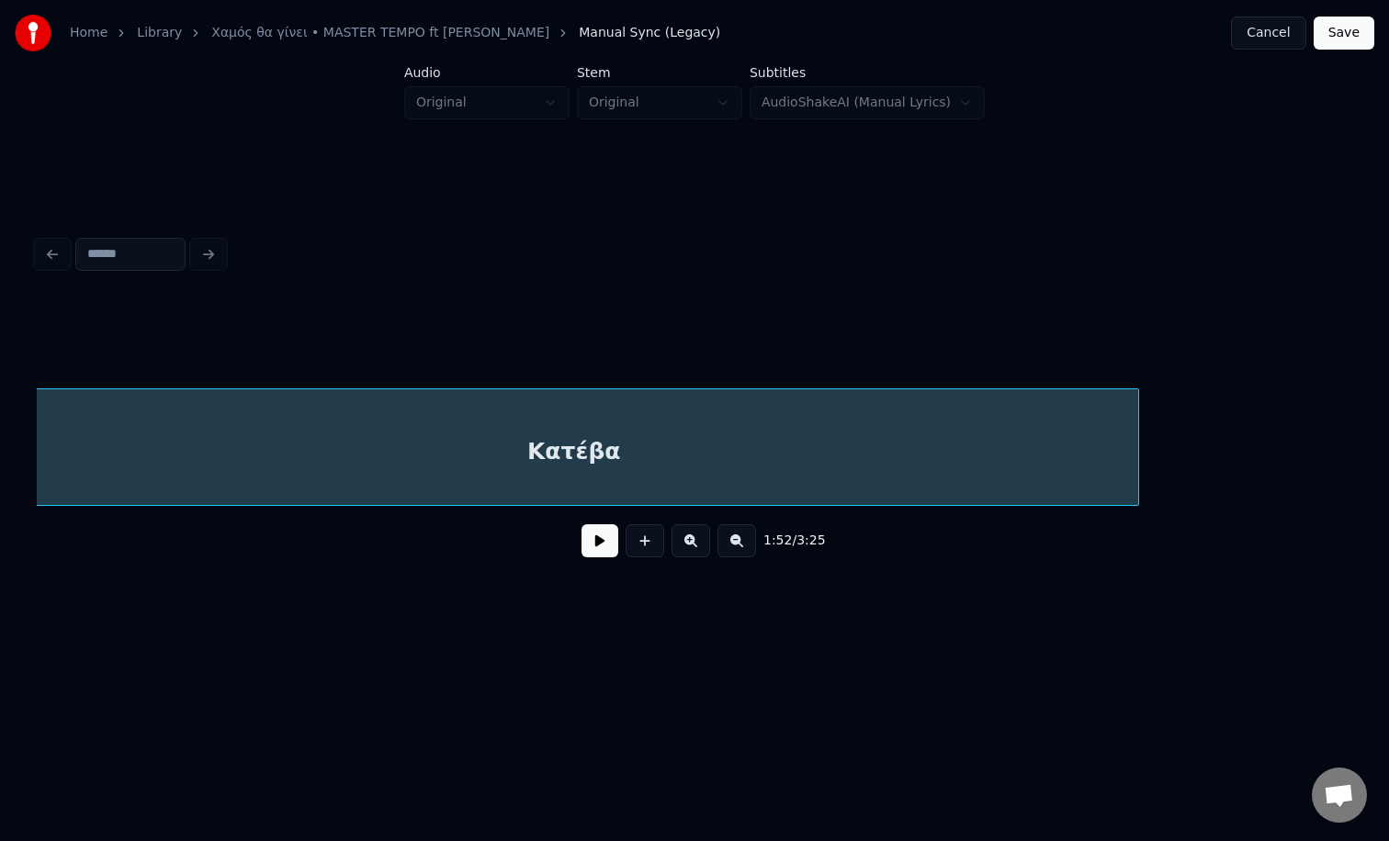
scroll to position [0, 20956]
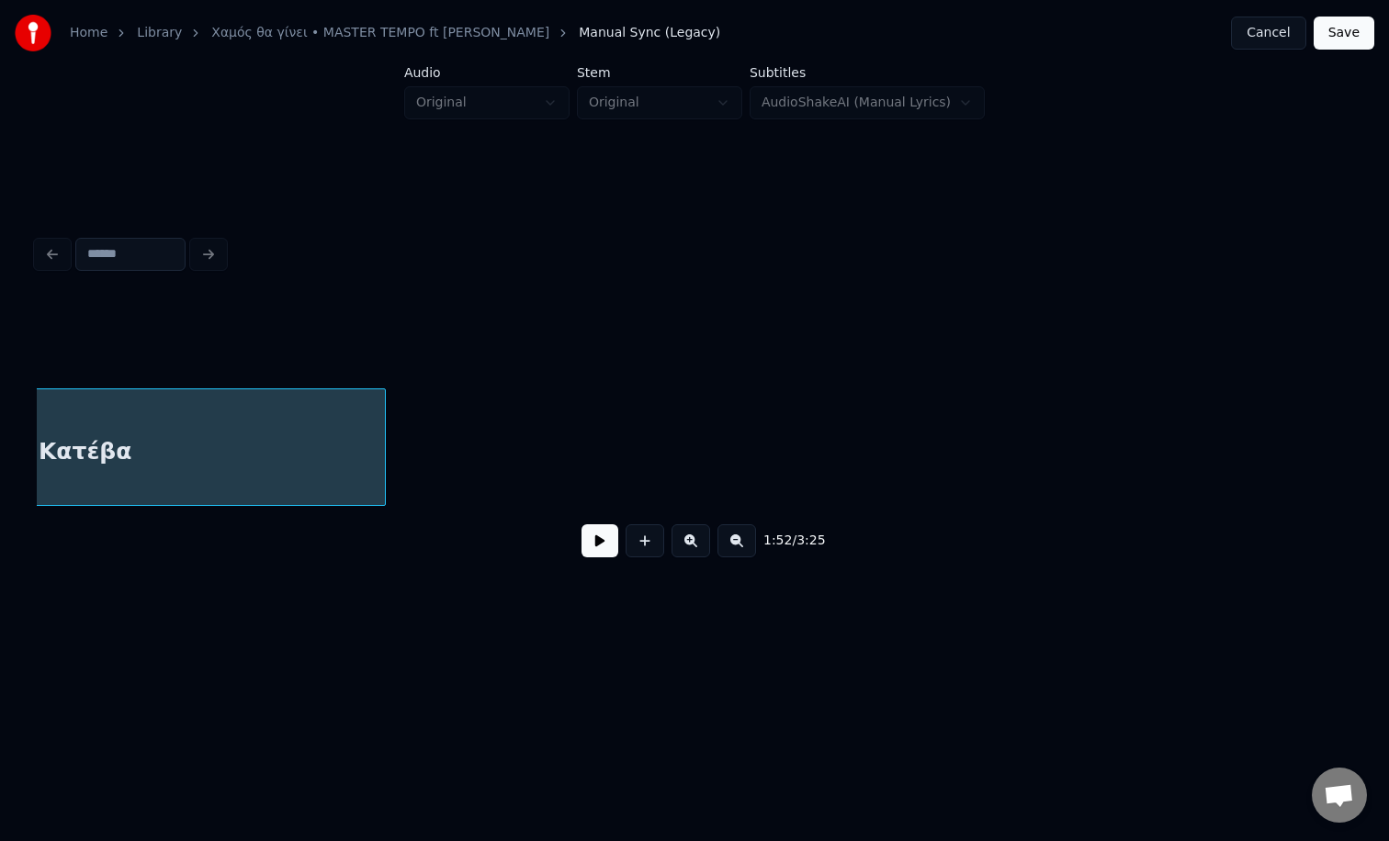
click at [379, 434] on div at bounding box center [382, 447] width 6 height 116
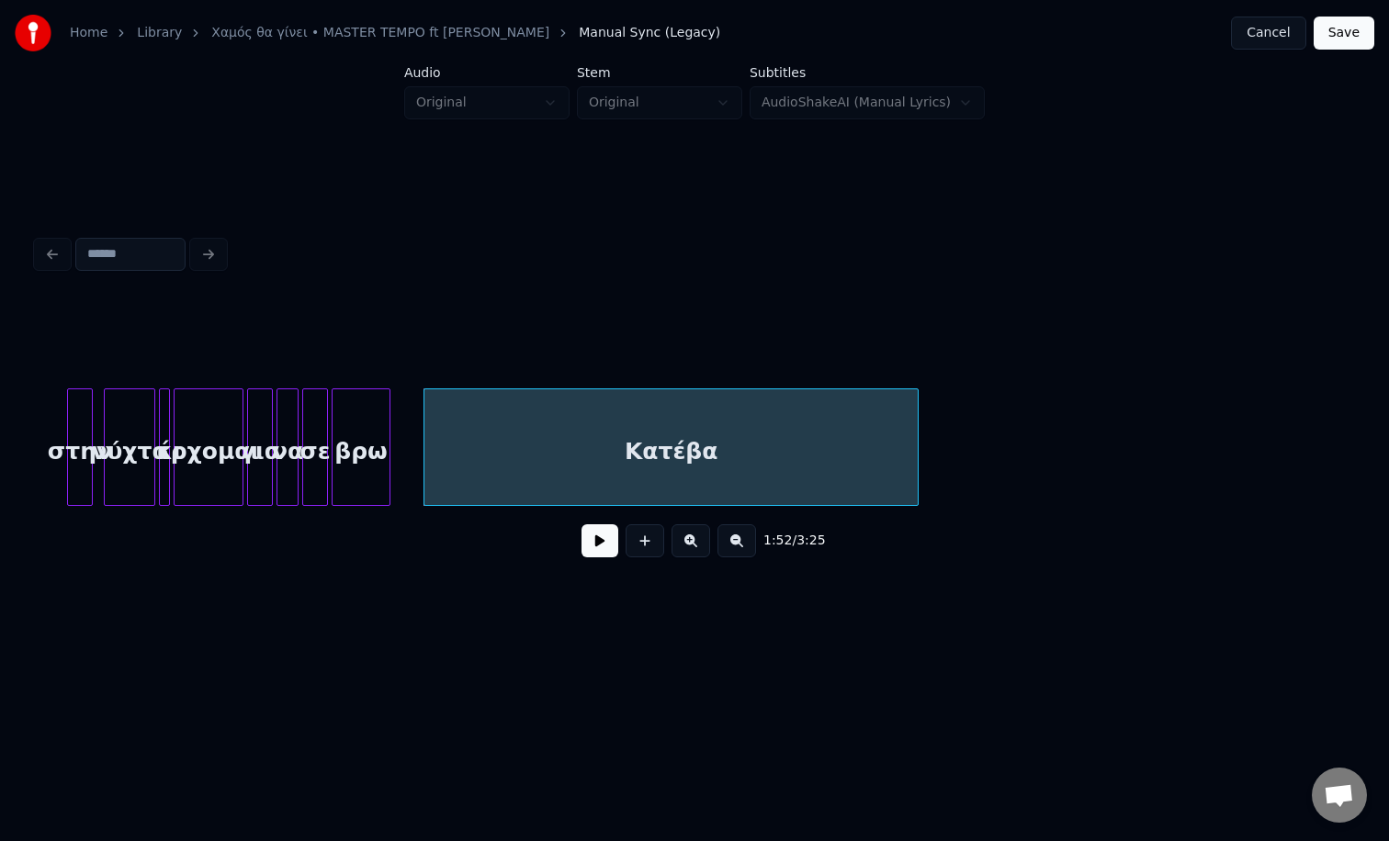
scroll to position [0, 20308]
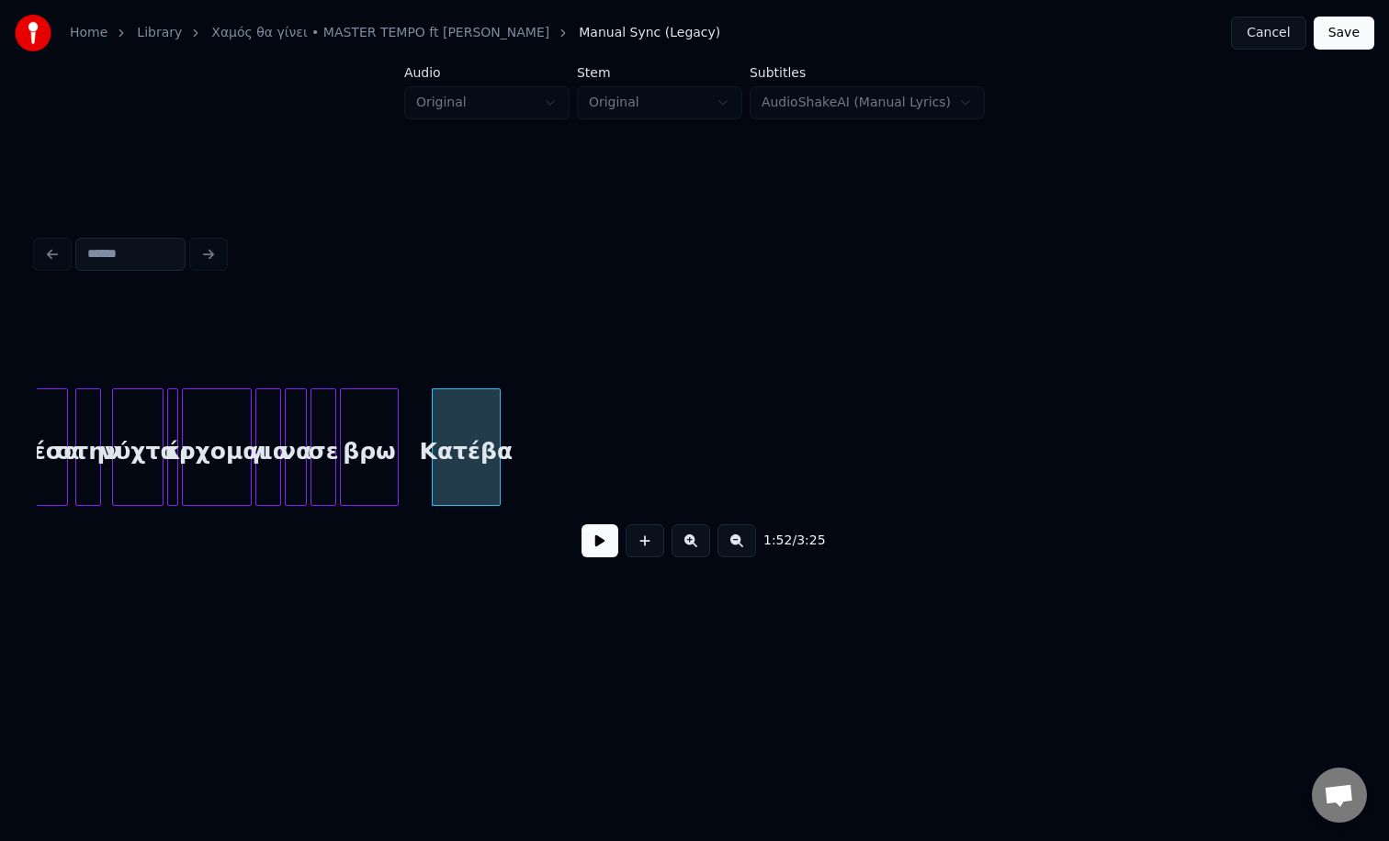
click at [500, 451] on div at bounding box center [497, 447] width 6 height 116
click at [371, 429] on div "βρω" at bounding box center [369, 451] width 57 height 125
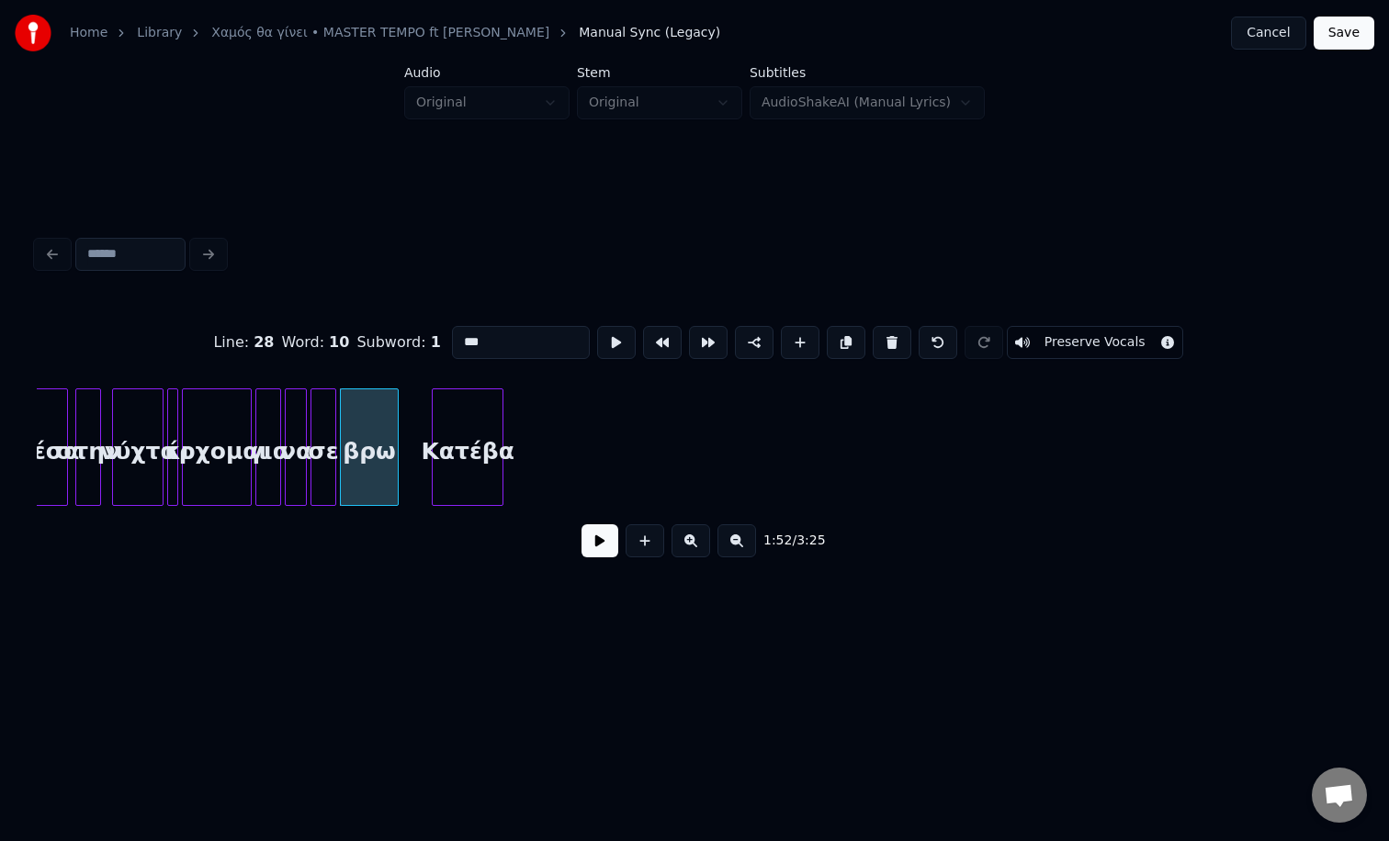
click at [581, 524] on button at bounding box center [599, 540] width 37 height 33
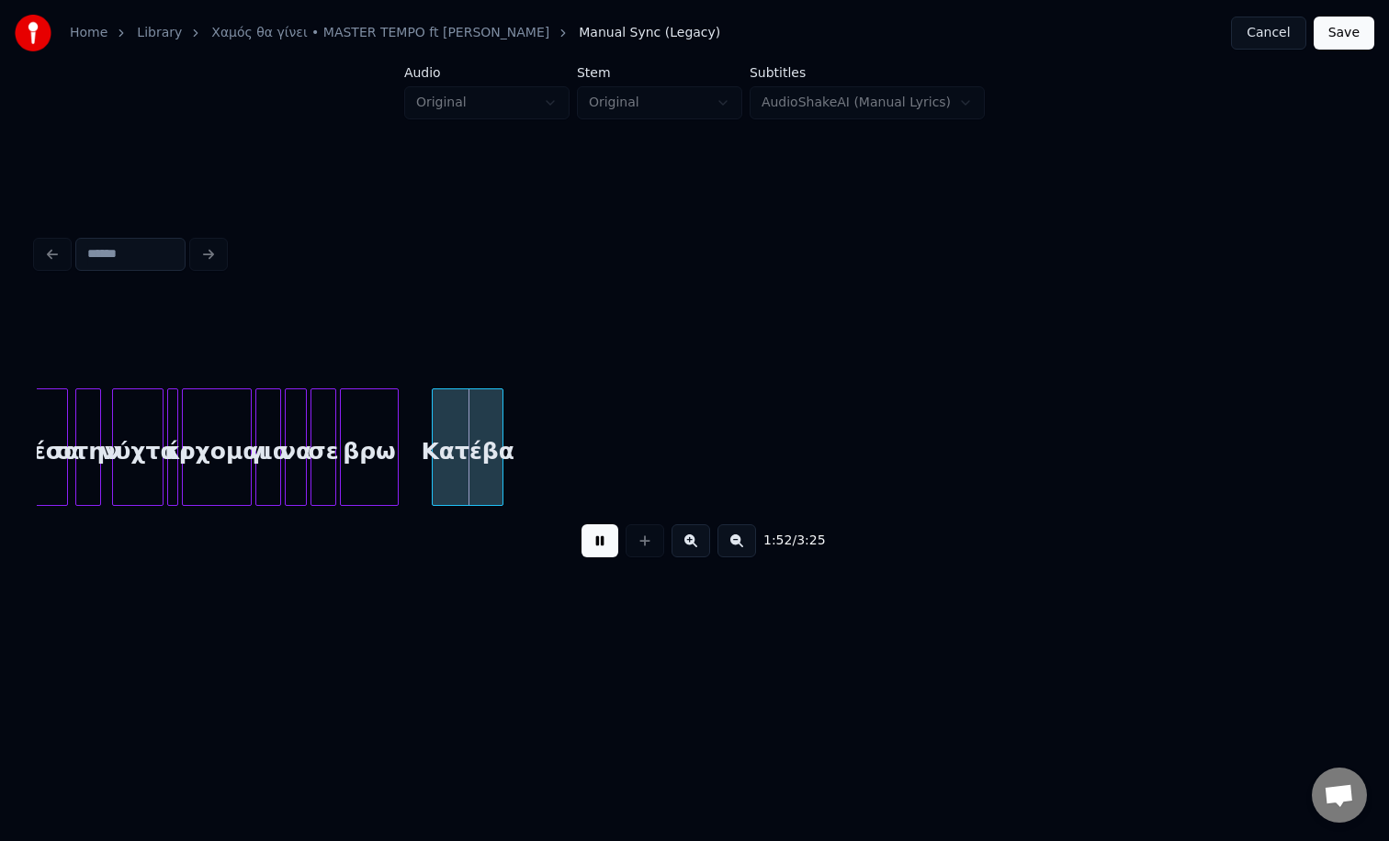
click at [581, 524] on button at bounding box center [599, 540] width 37 height 33
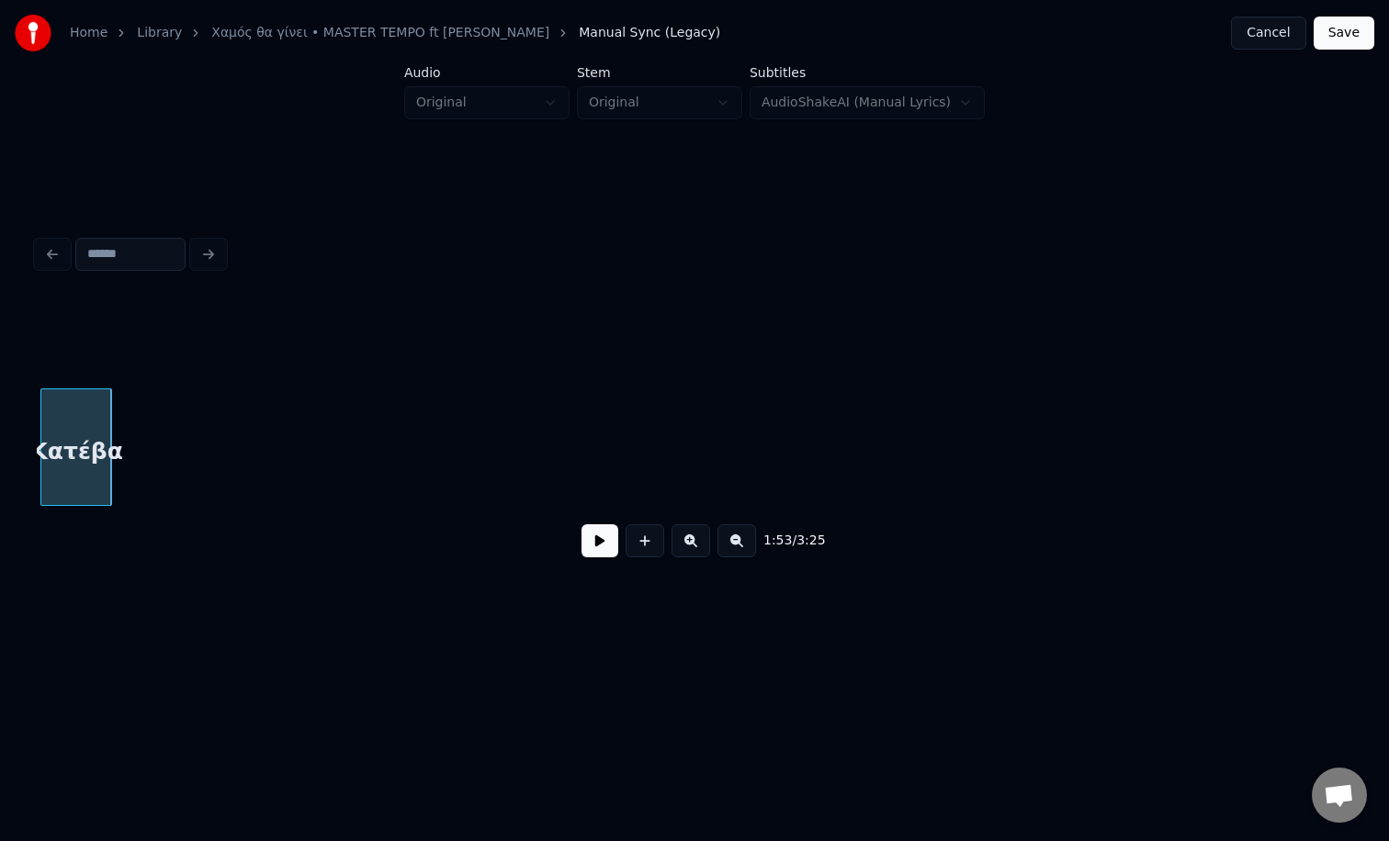
scroll to position [0, 20745]
click at [733, 534] on button at bounding box center [736, 540] width 39 height 33
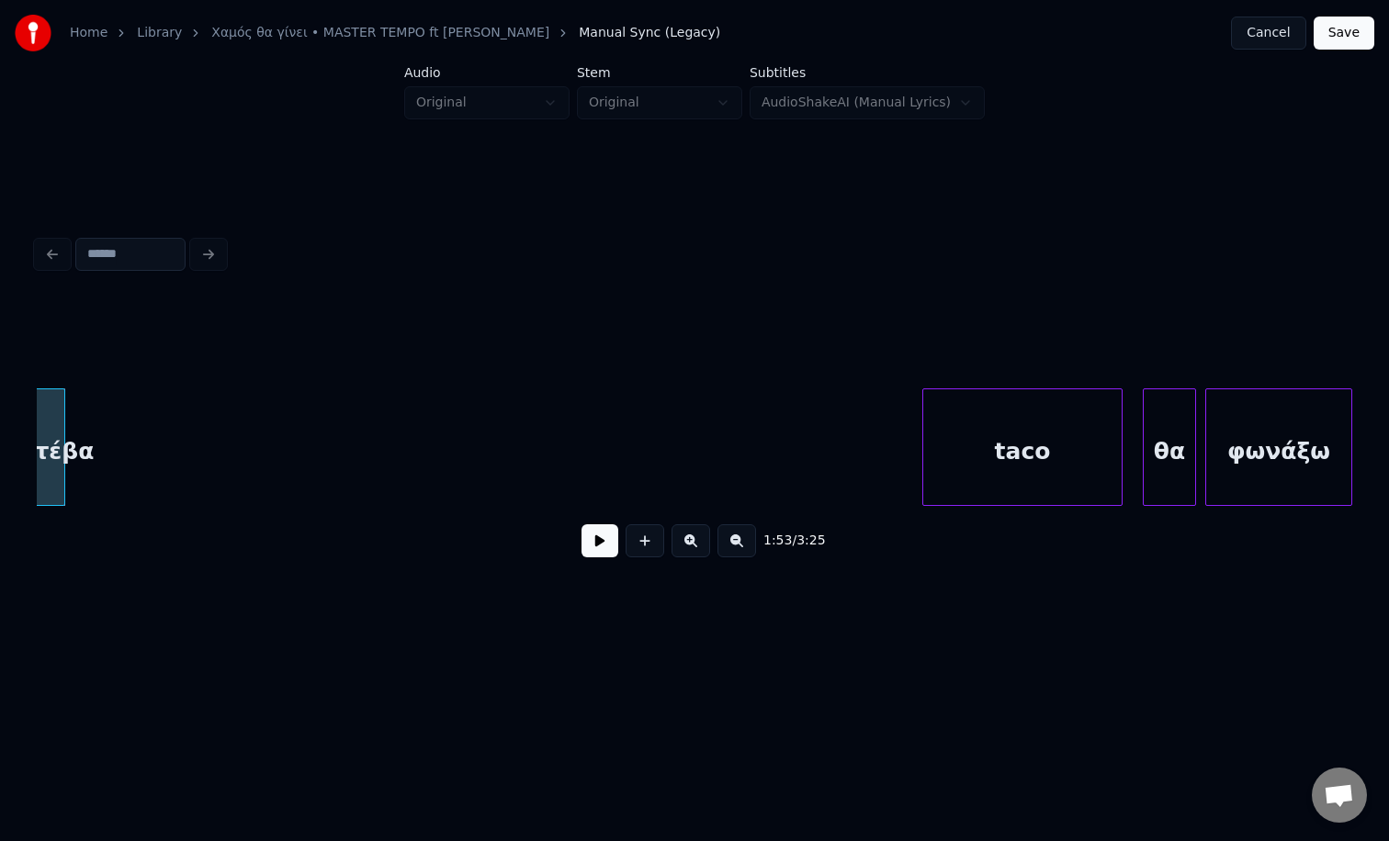
click at [733, 534] on button at bounding box center [736, 540] width 39 height 33
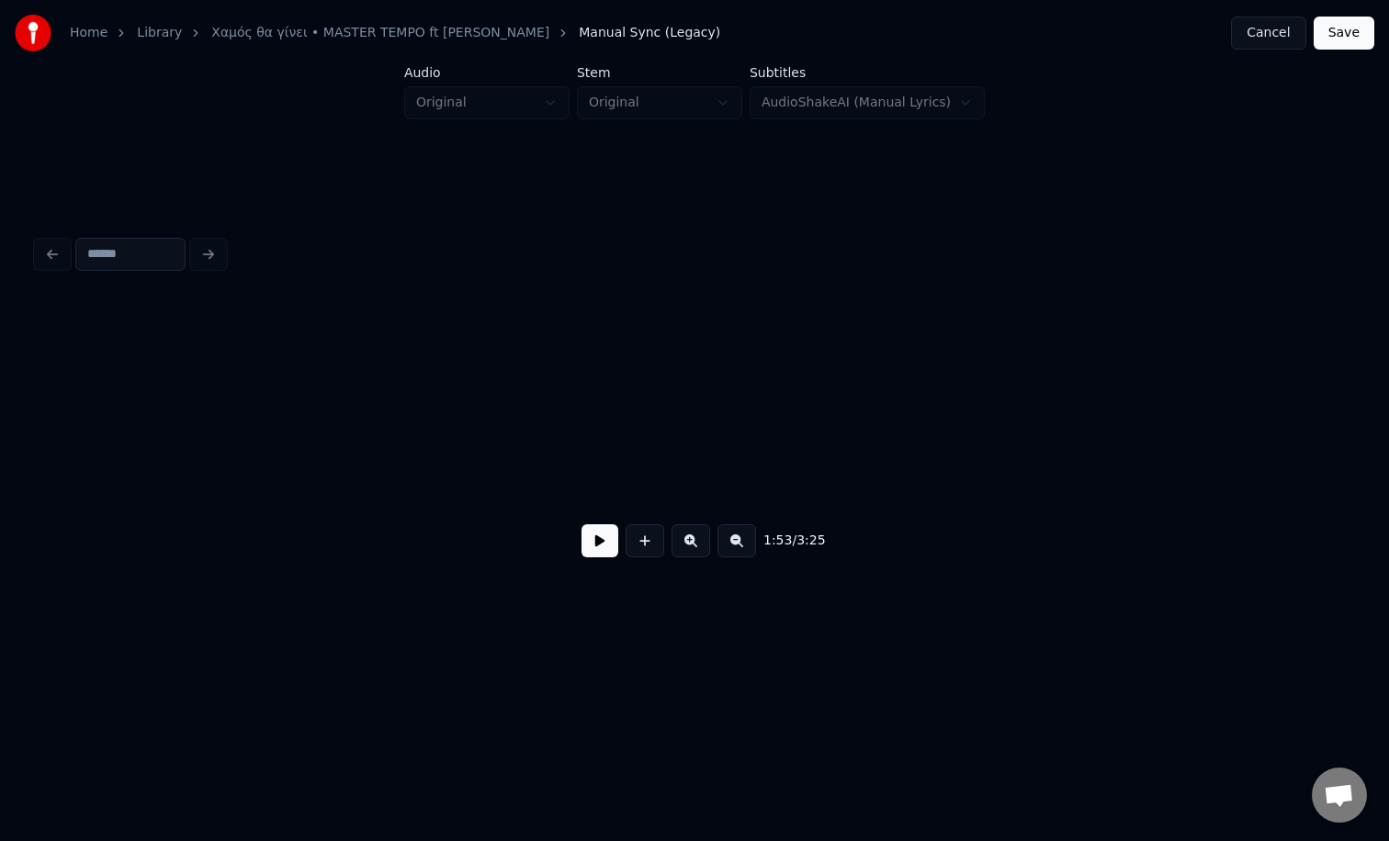
scroll to position [0, 5166]
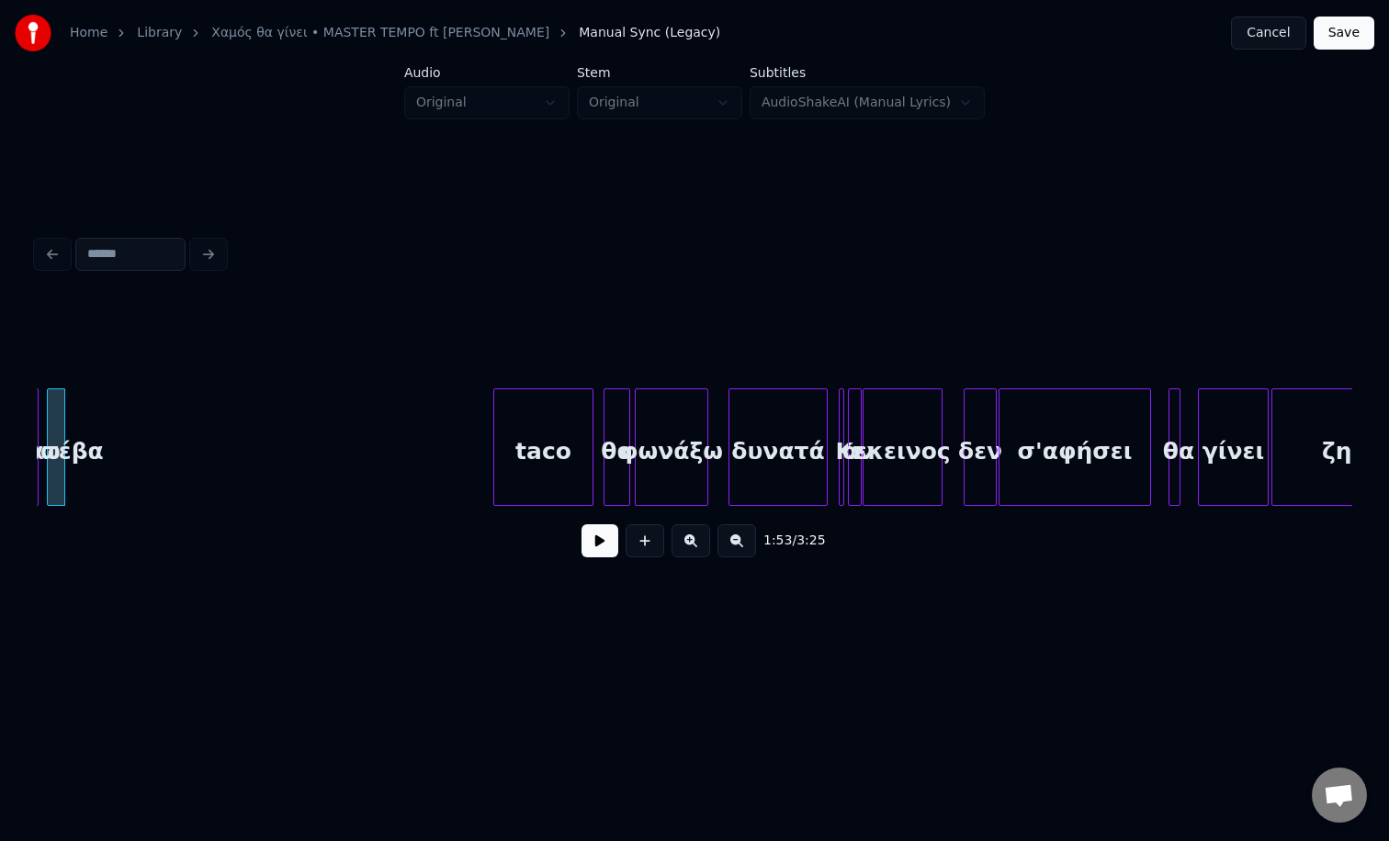
click at [733, 534] on button at bounding box center [736, 540] width 39 height 33
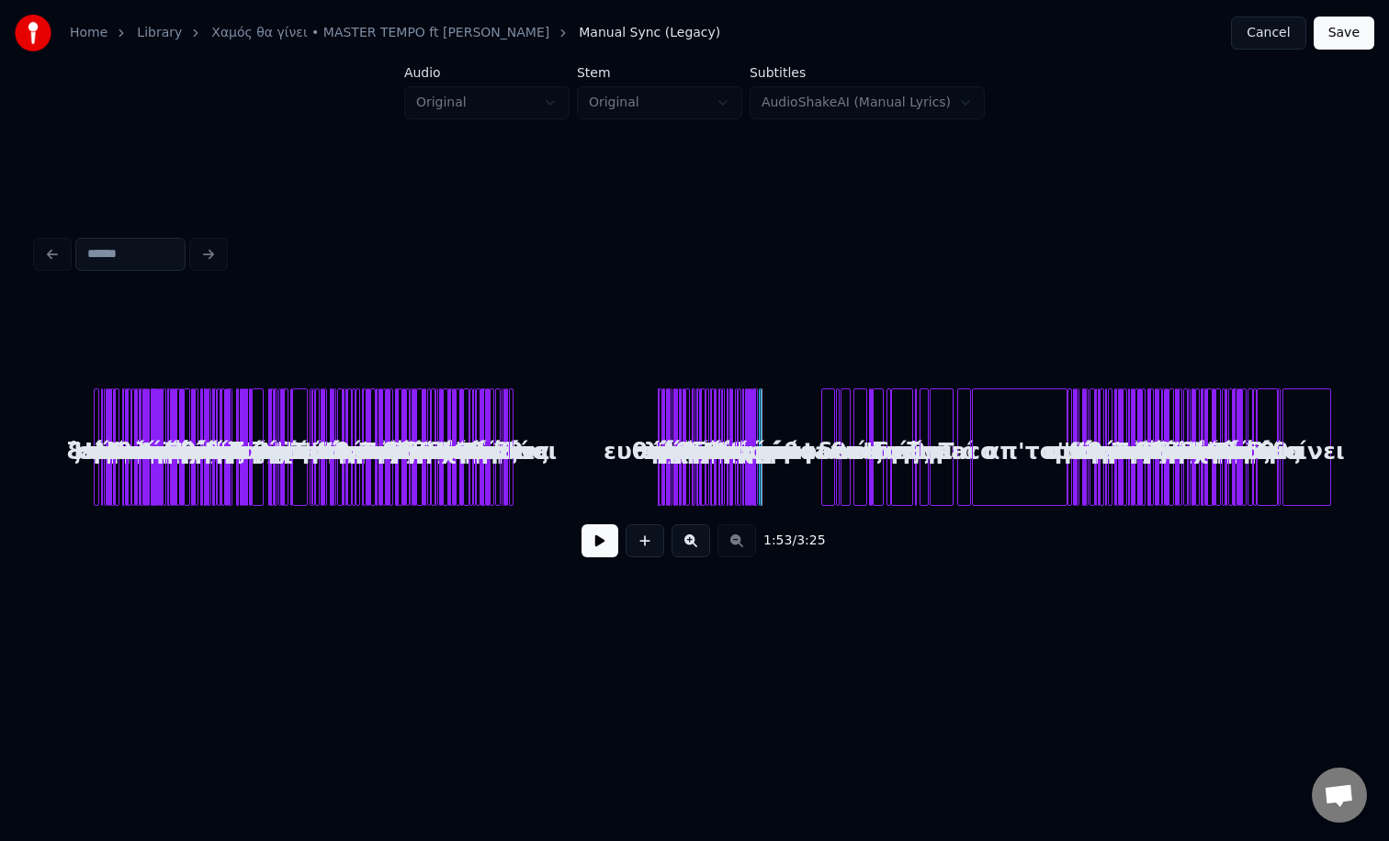
click at [686, 542] on button at bounding box center [690, 540] width 39 height 33
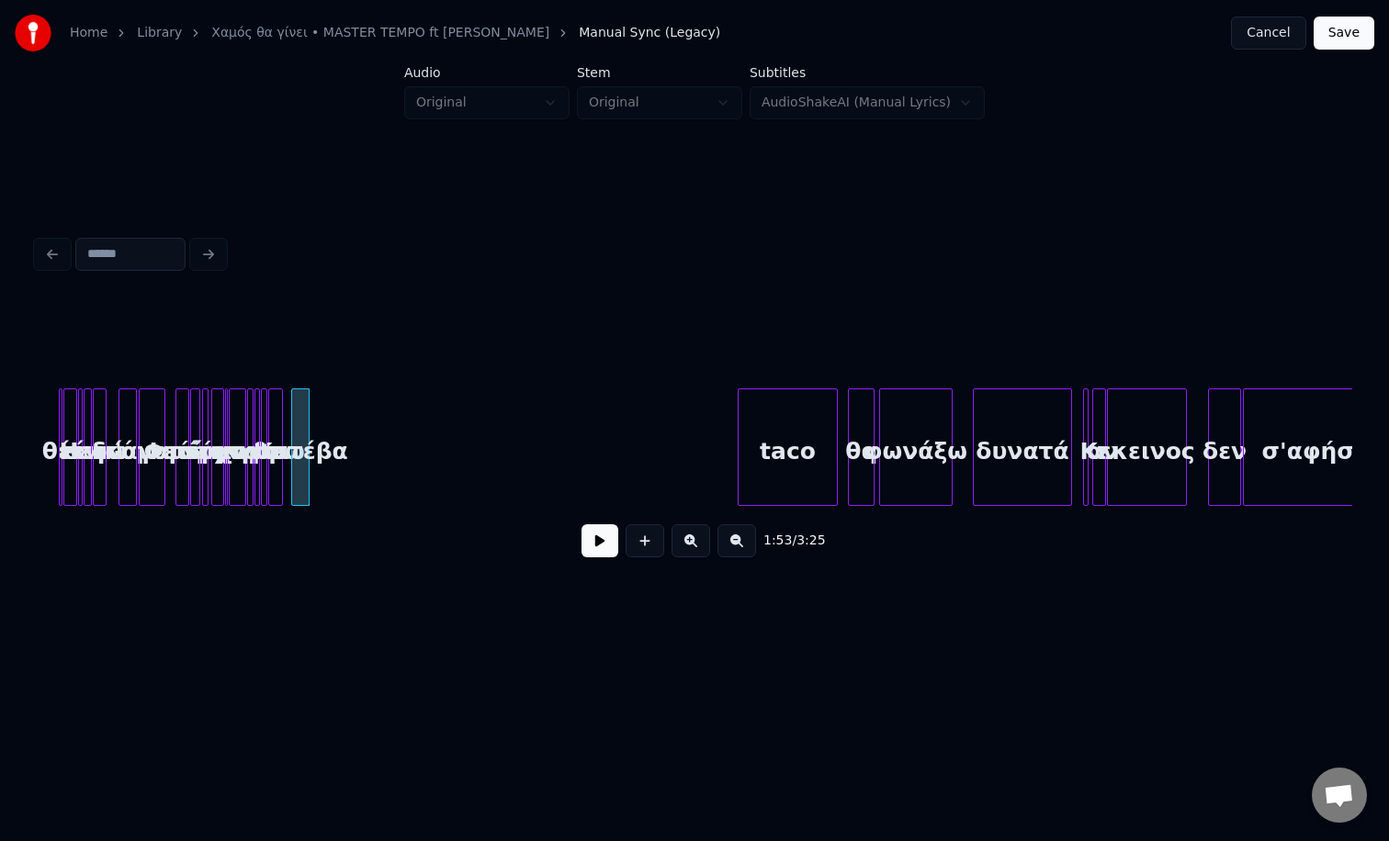
scroll to position [0, 4969]
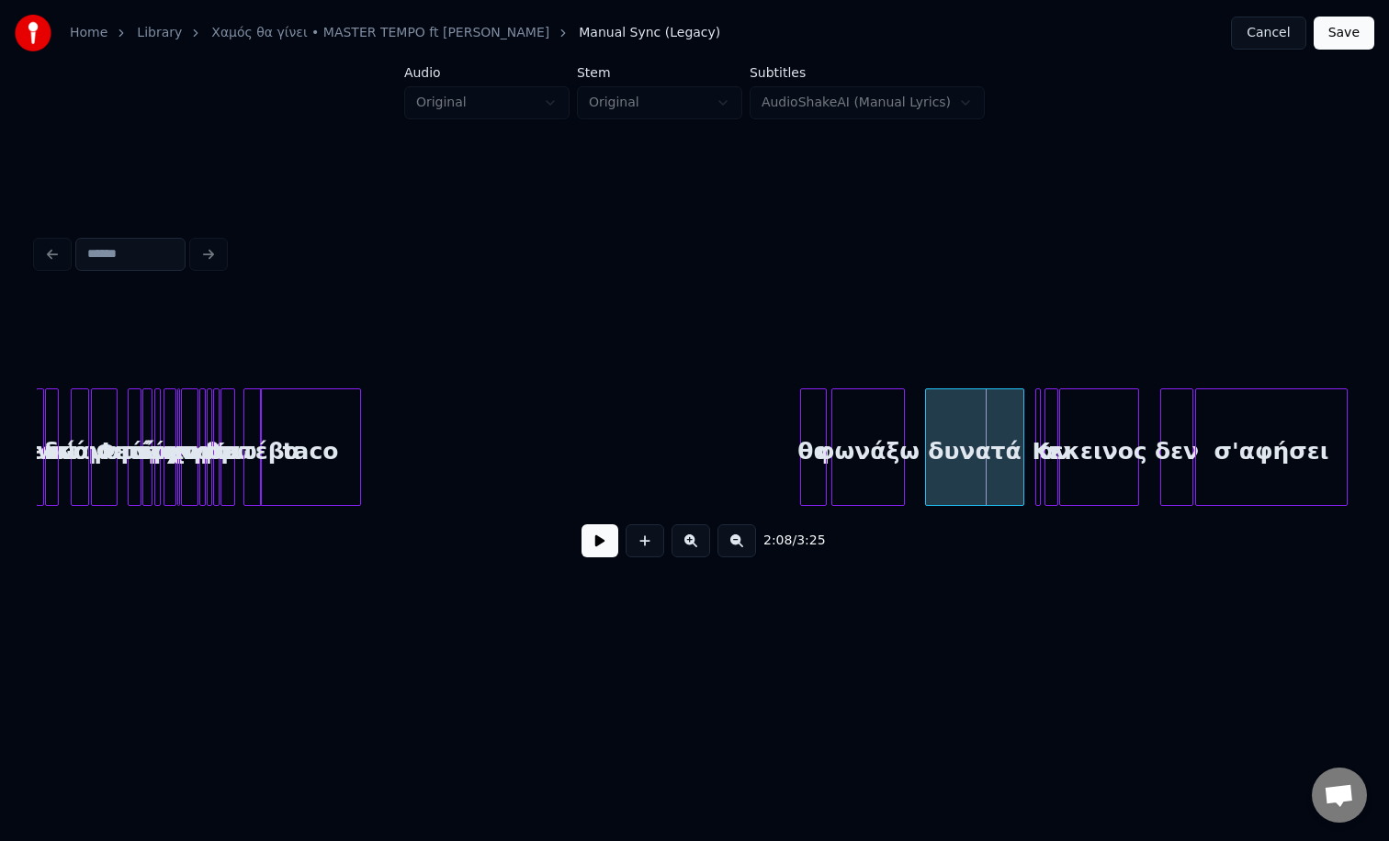
click at [298, 423] on div "taco" at bounding box center [310, 451] width 98 height 125
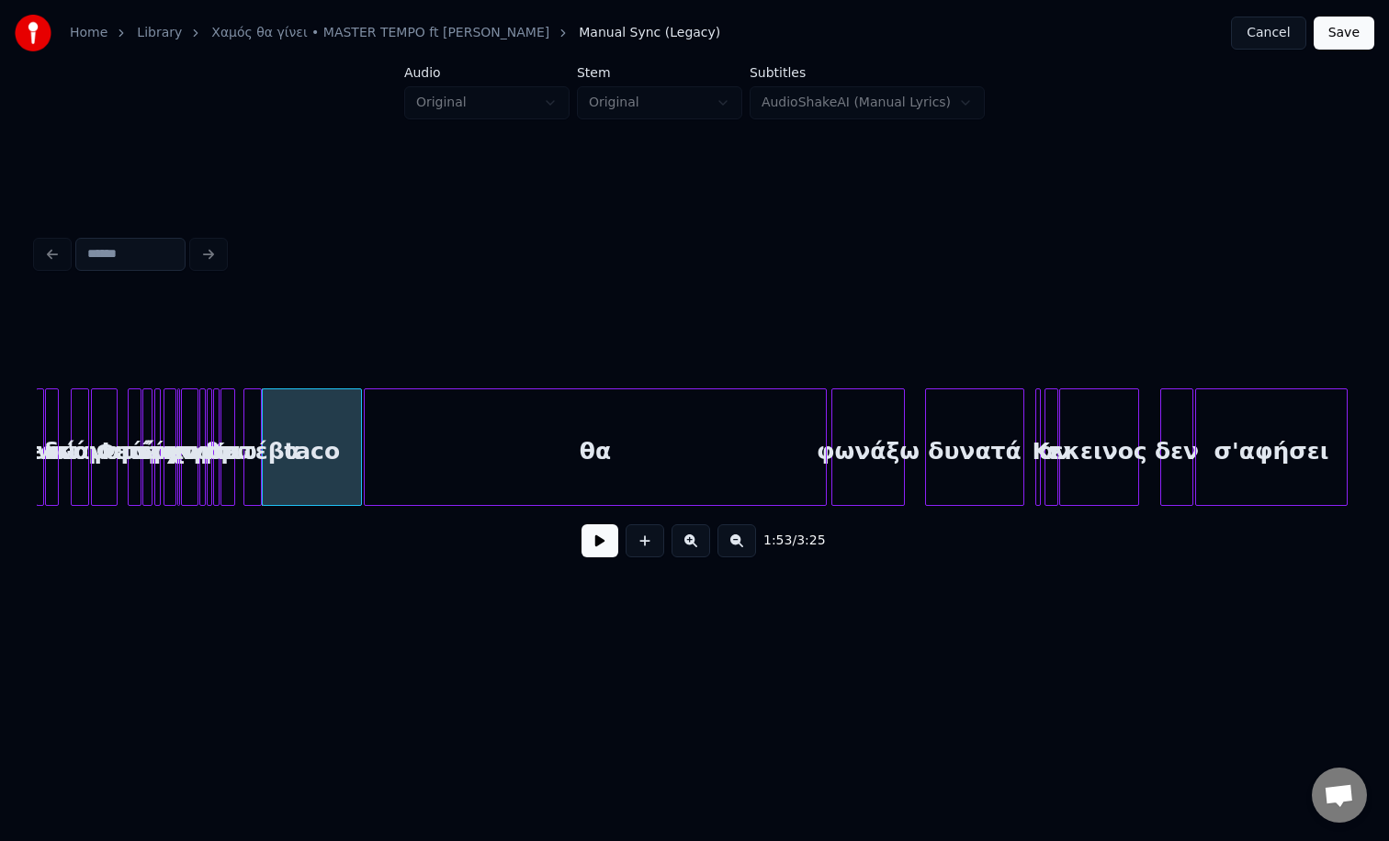
click at [368, 424] on div at bounding box center [368, 447] width 6 height 116
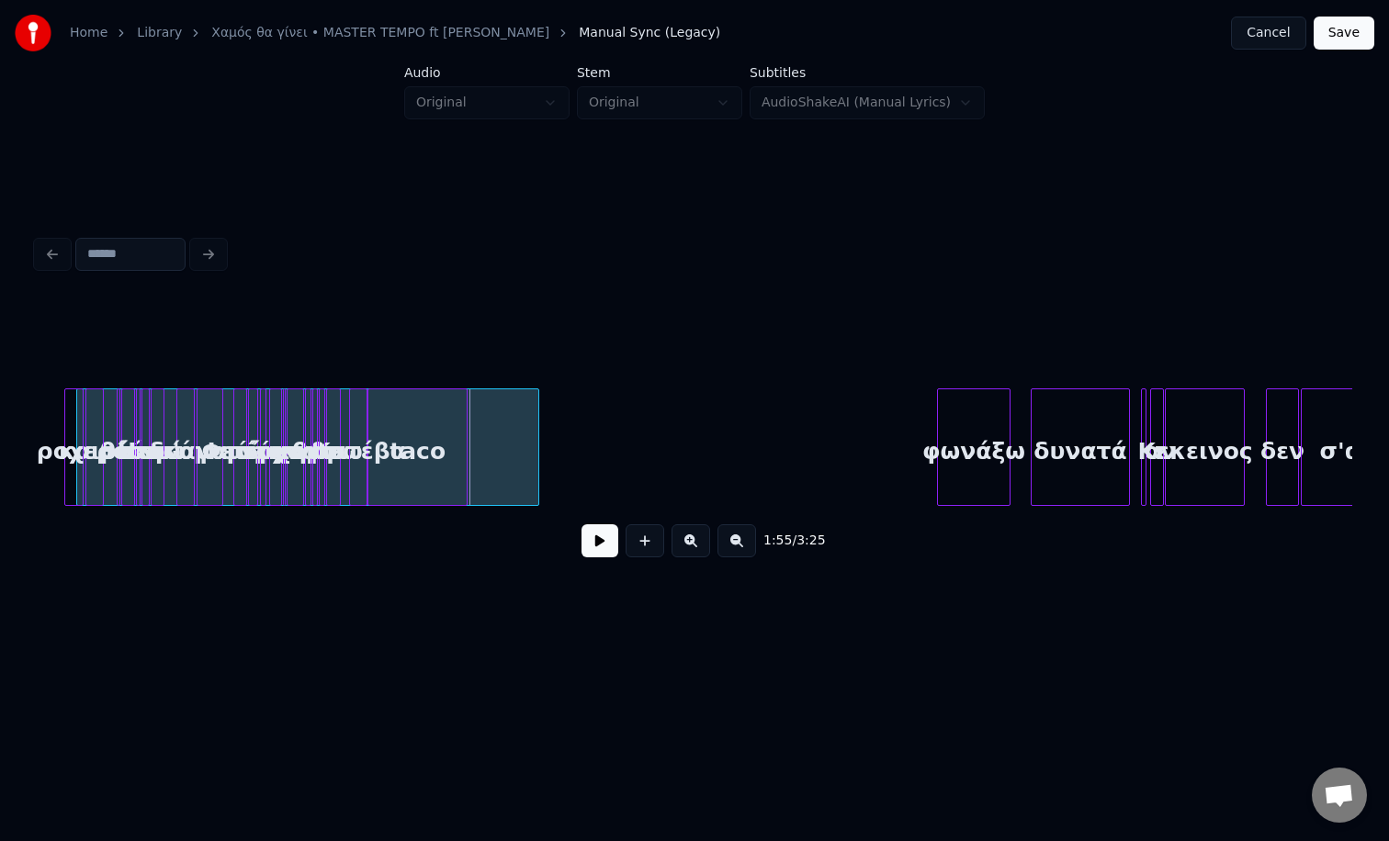
scroll to position [0, 4859]
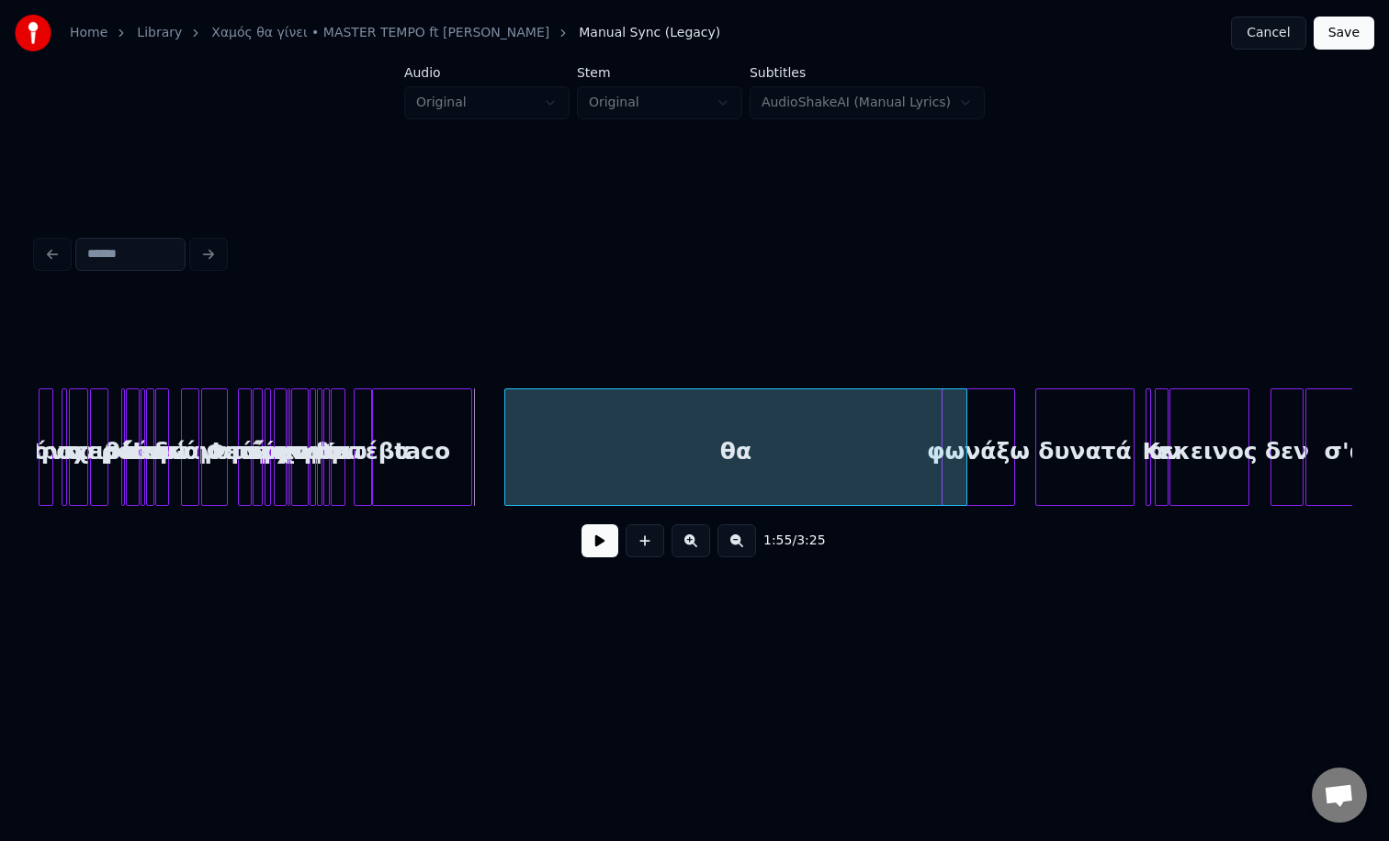
click at [841, 494] on div "θα" at bounding box center [735, 451] width 461 height 125
drag, startPoint x: 961, startPoint y: 391, endPoint x: 672, endPoint y: 404, distance: 288.6
click at [966, 472] on div "θα" at bounding box center [735, 447] width 463 height 118
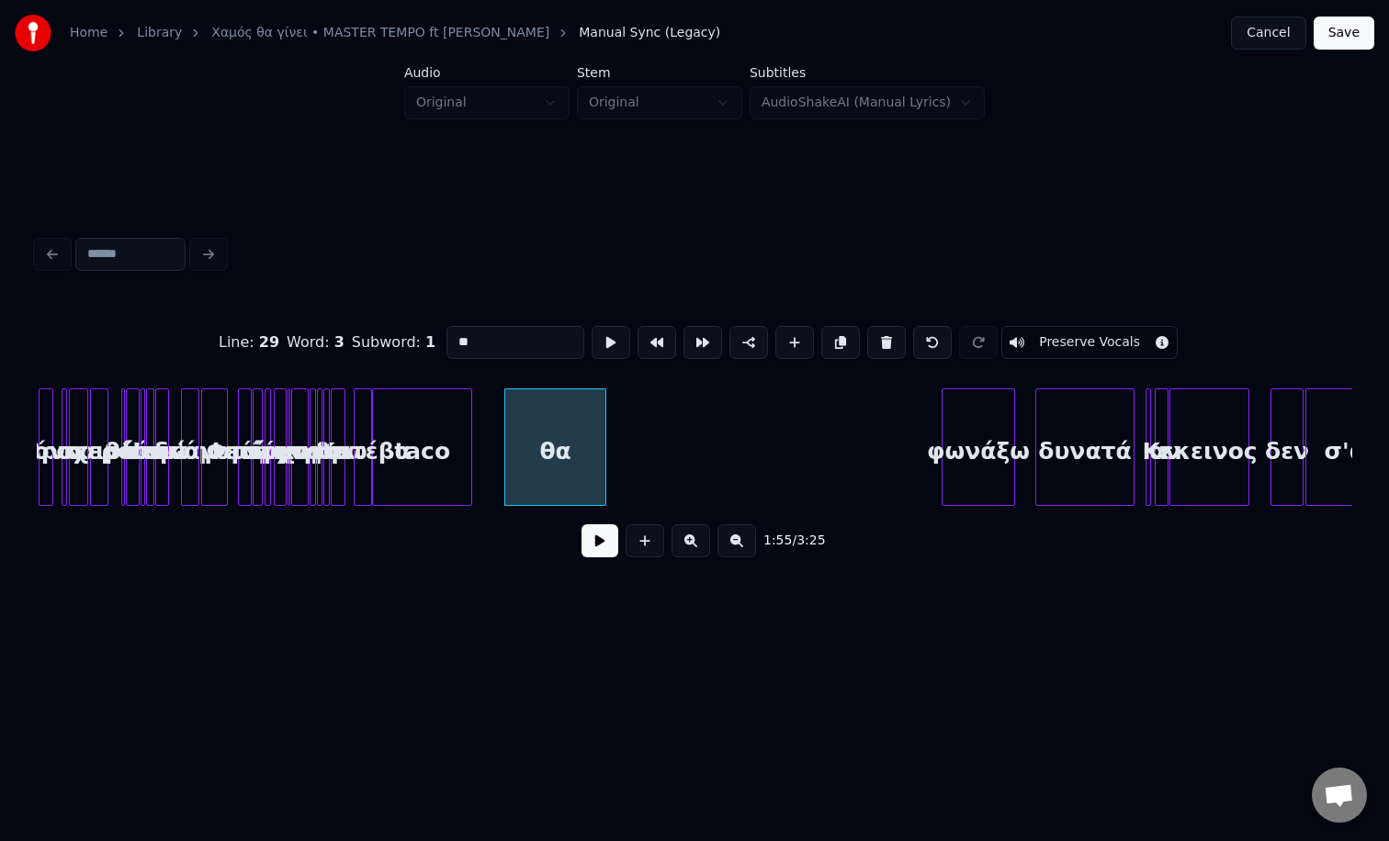
click at [605, 439] on div at bounding box center [603, 447] width 6 height 116
click at [692, 535] on button at bounding box center [690, 540] width 39 height 33
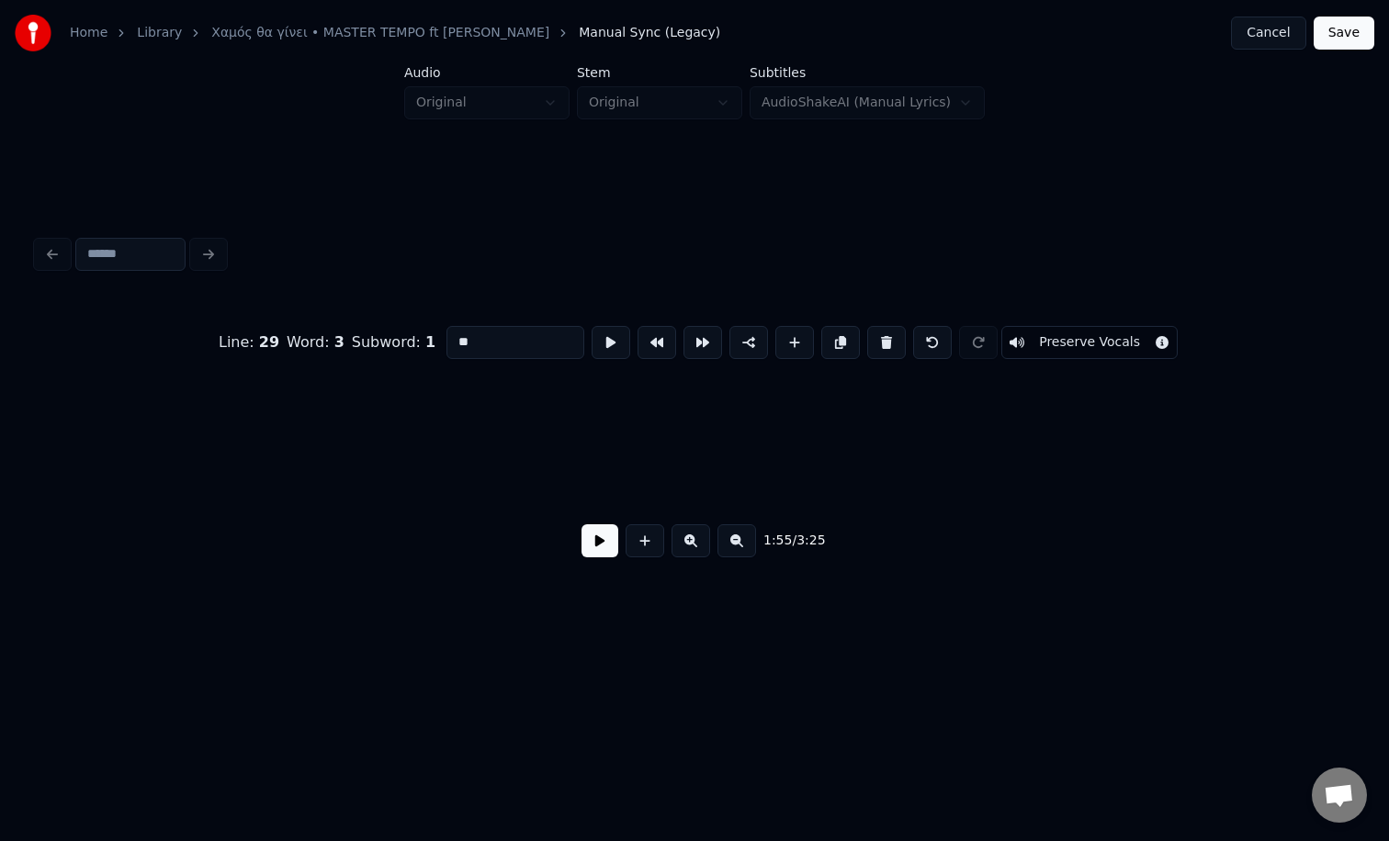
scroll to position [0, 10185]
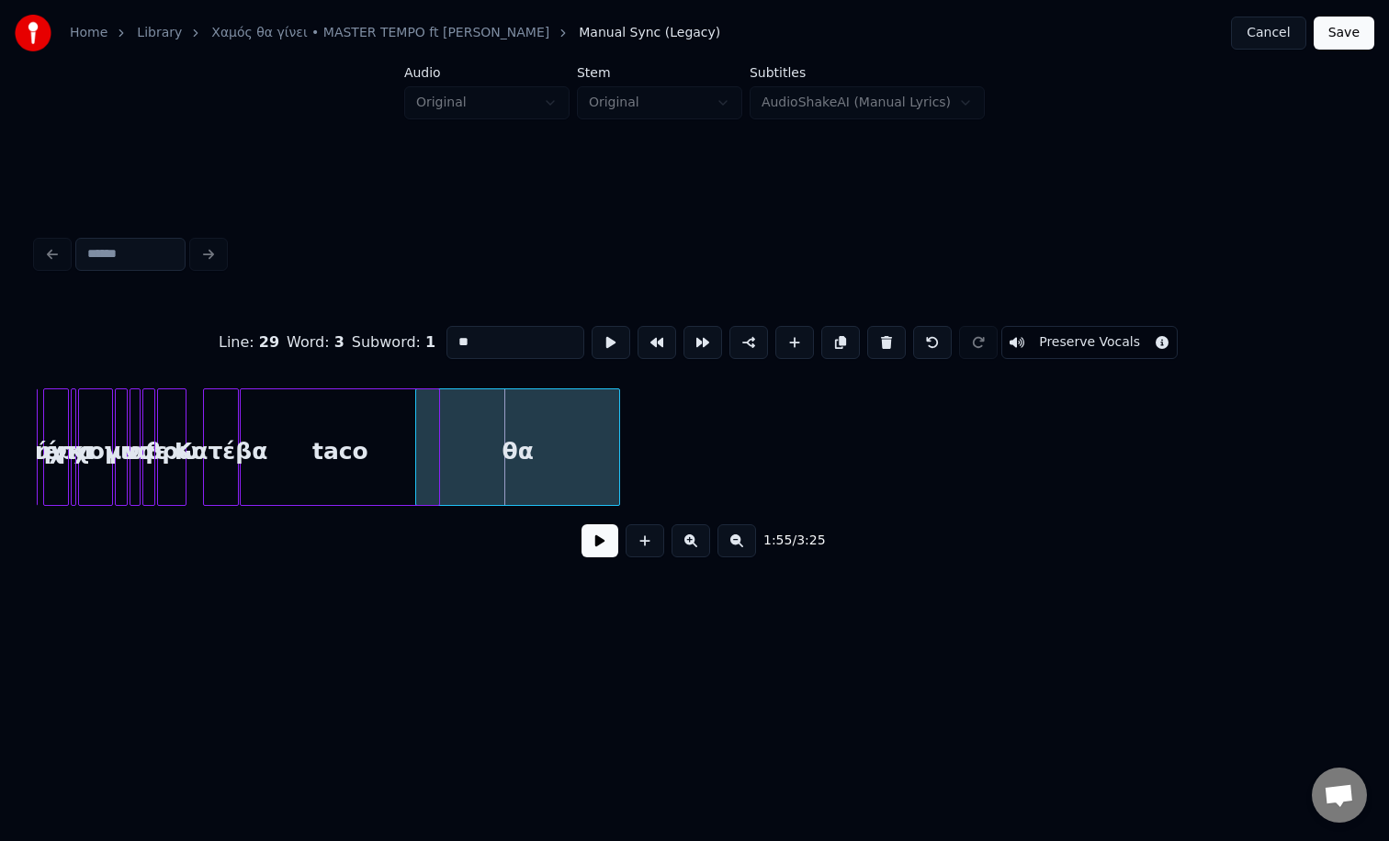
click at [545, 444] on div "θα" at bounding box center [517, 451] width 203 height 125
click at [328, 443] on div "taco" at bounding box center [340, 451] width 198 height 125
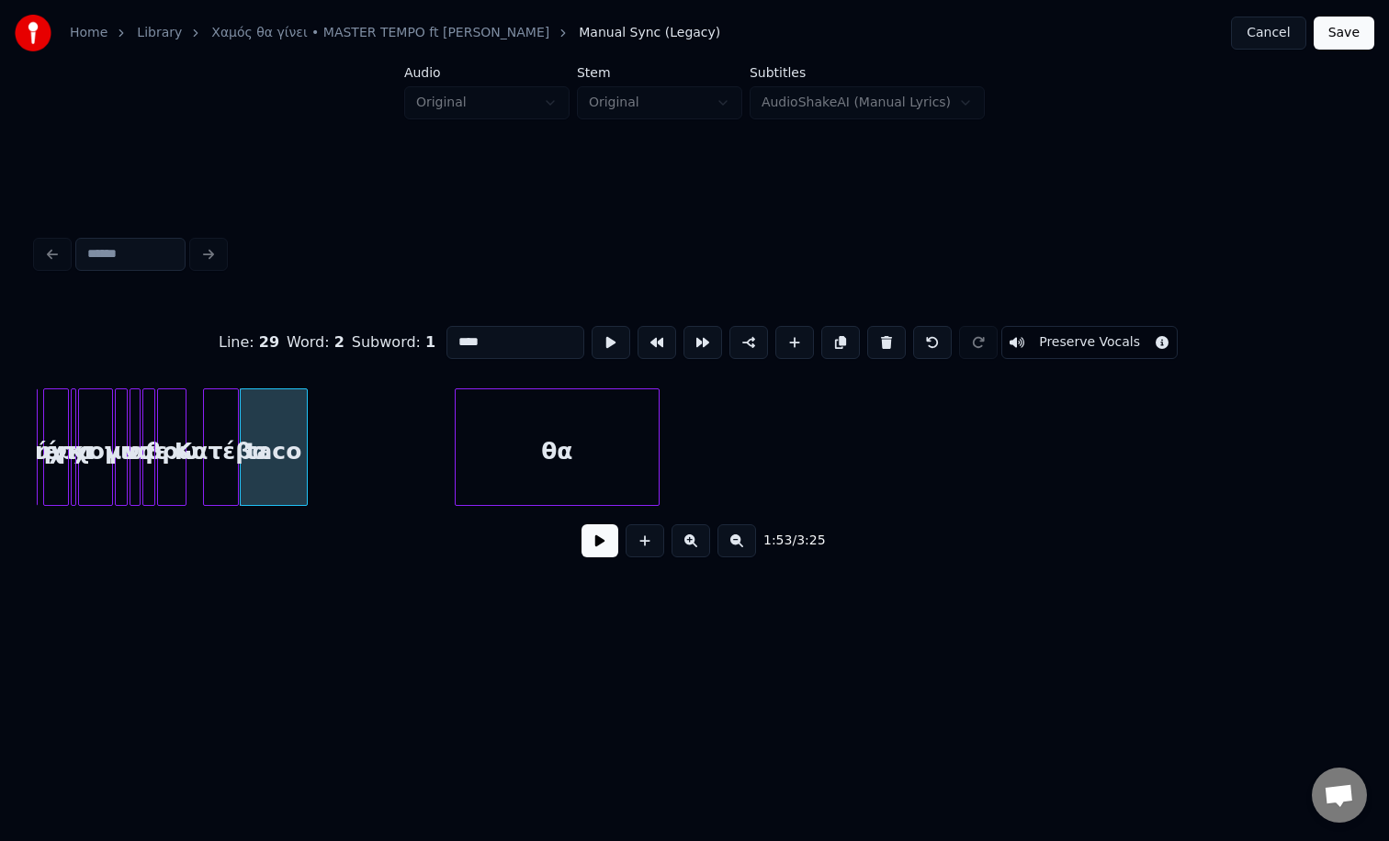
click at [305, 457] on div at bounding box center [304, 447] width 6 height 116
click at [372, 440] on div "θα" at bounding box center [408, 451] width 203 height 125
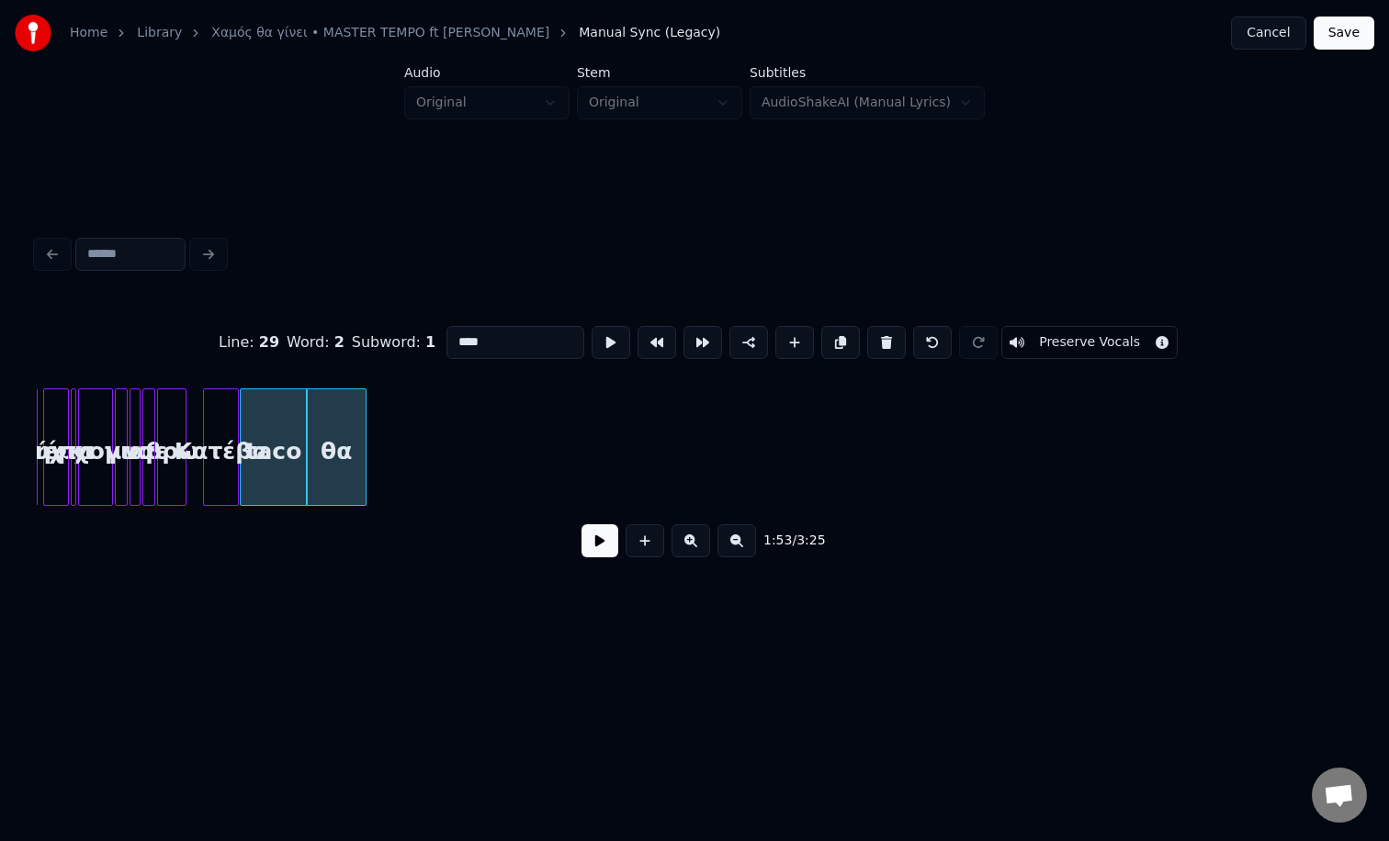
click at [360, 453] on div at bounding box center [363, 447] width 6 height 116
click at [174, 411] on div "βρω" at bounding box center [172, 451] width 28 height 125
type input "***"
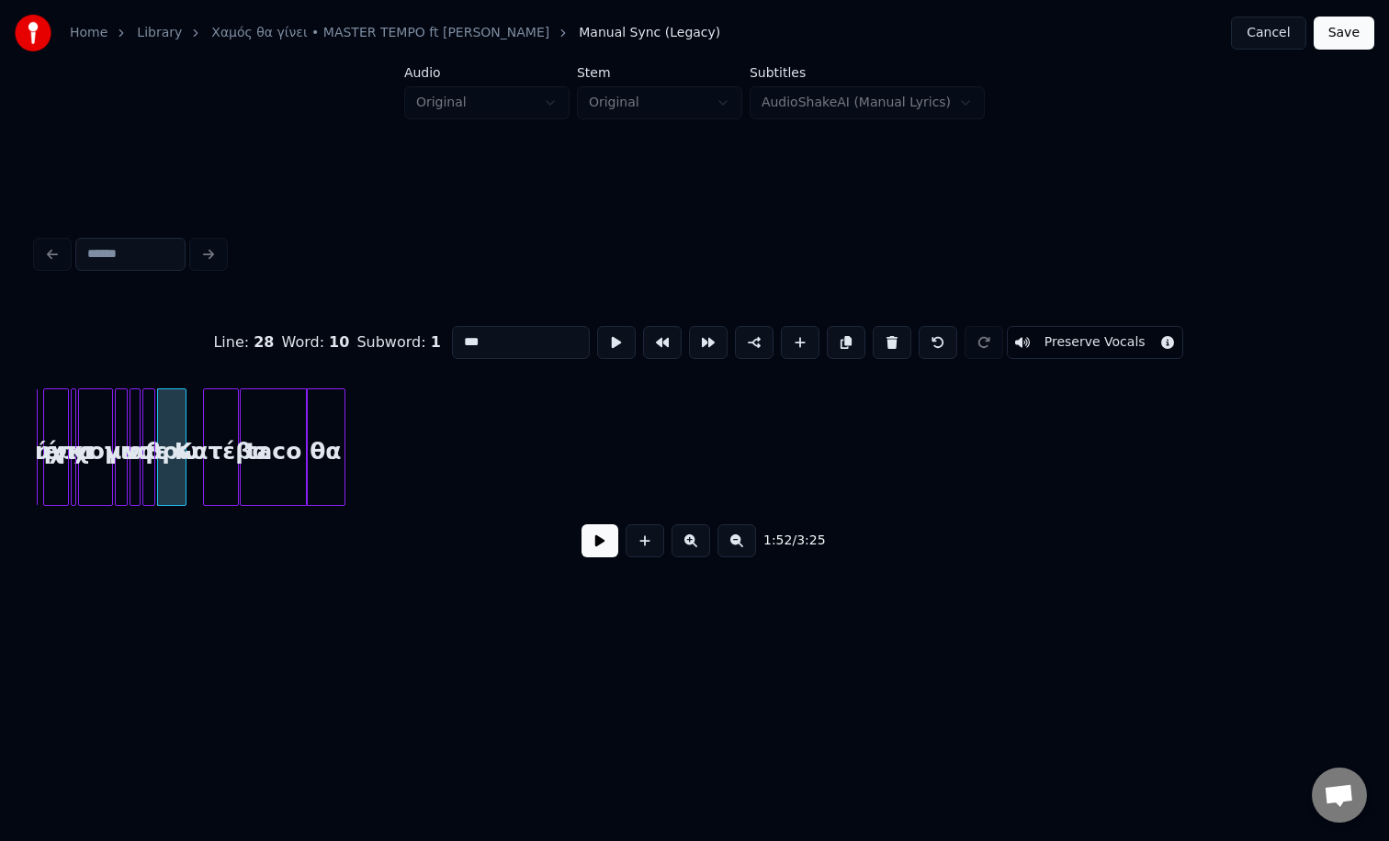
click at [671, 524] on button at bounding box center [690, 540] width 39 height 33
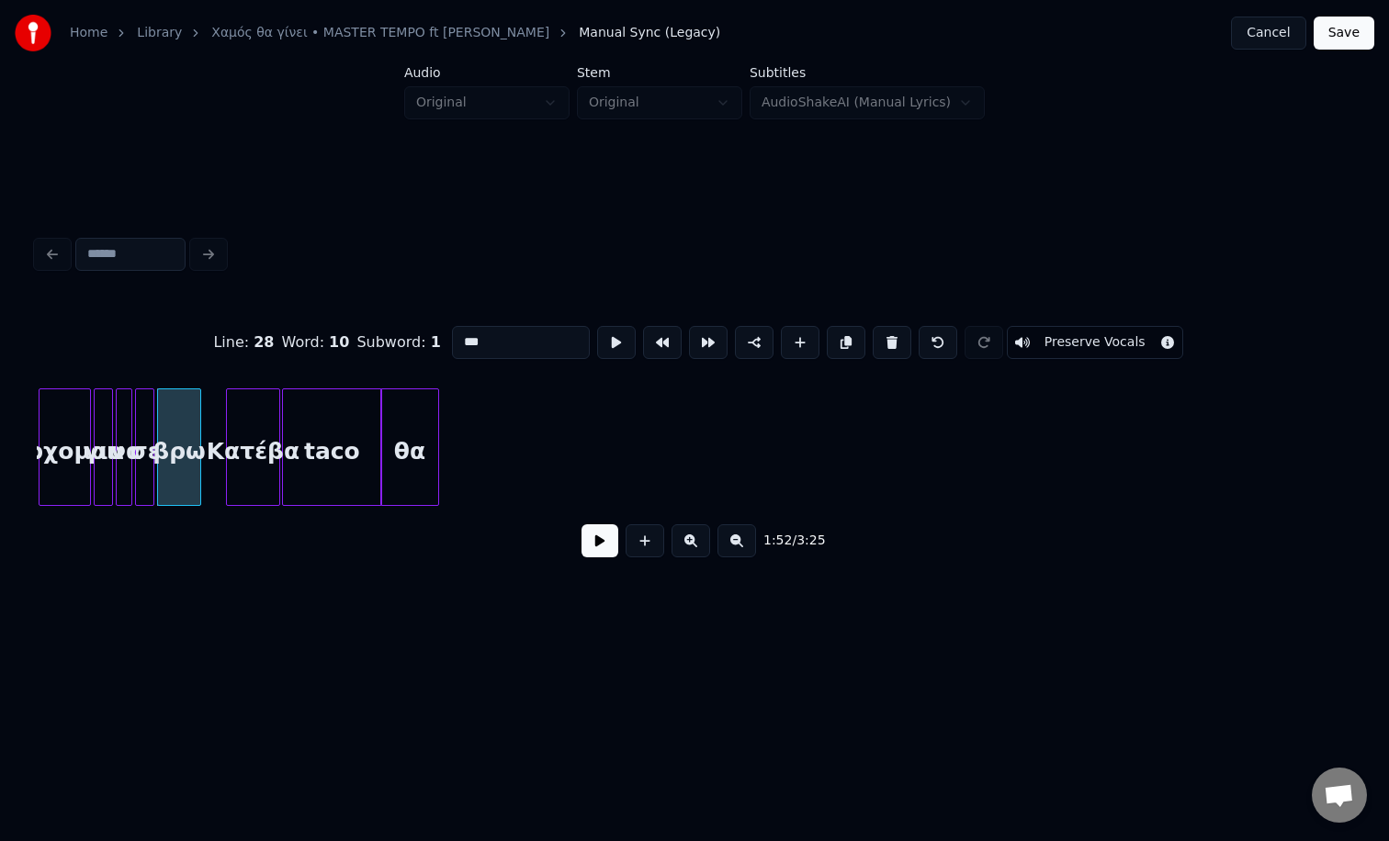
click at [600, 539] on button at bounding box center [599, 540] width 37 height 33
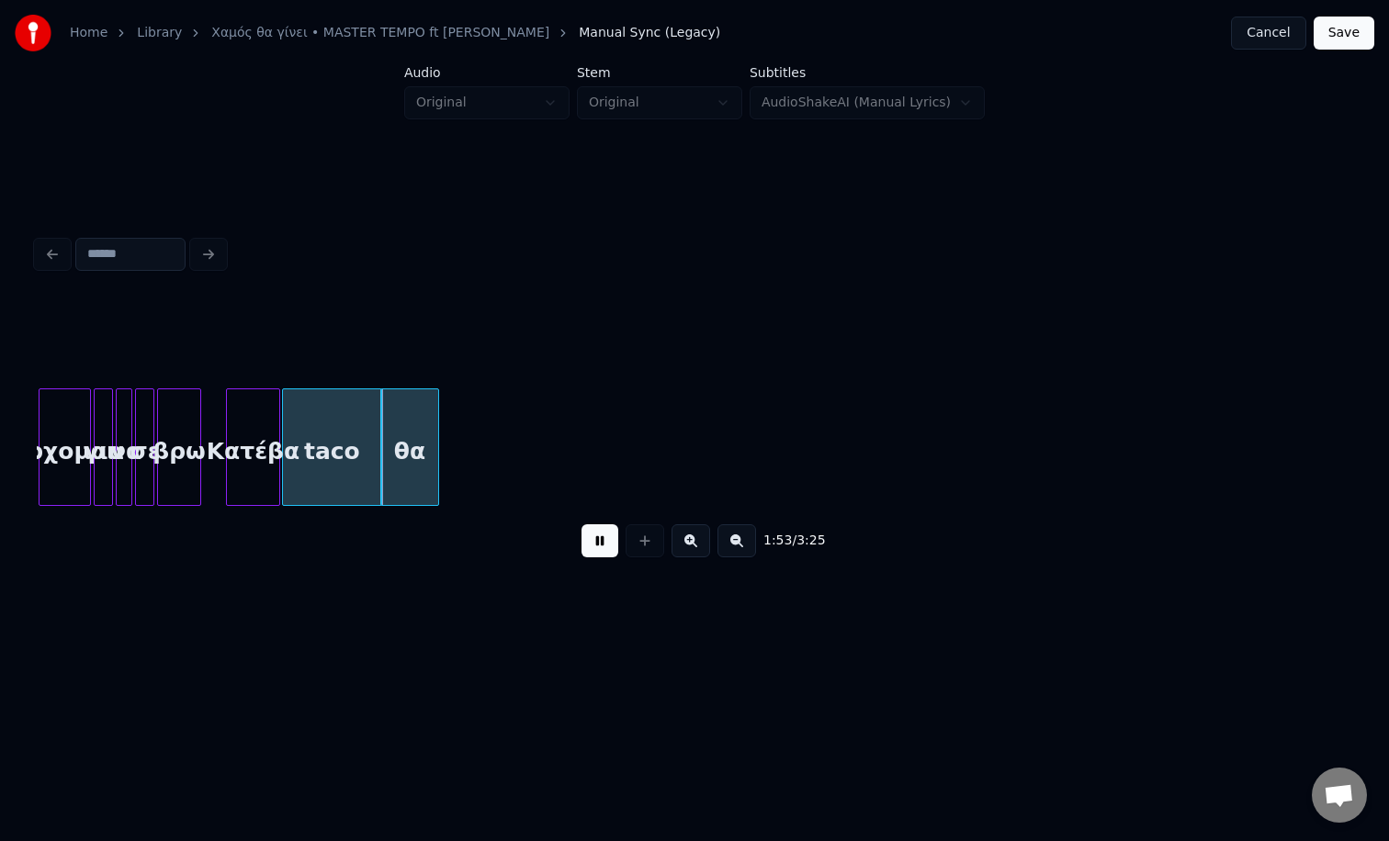
click at [600, 539] on button at bounding box center [599, 540] width 37 height 33
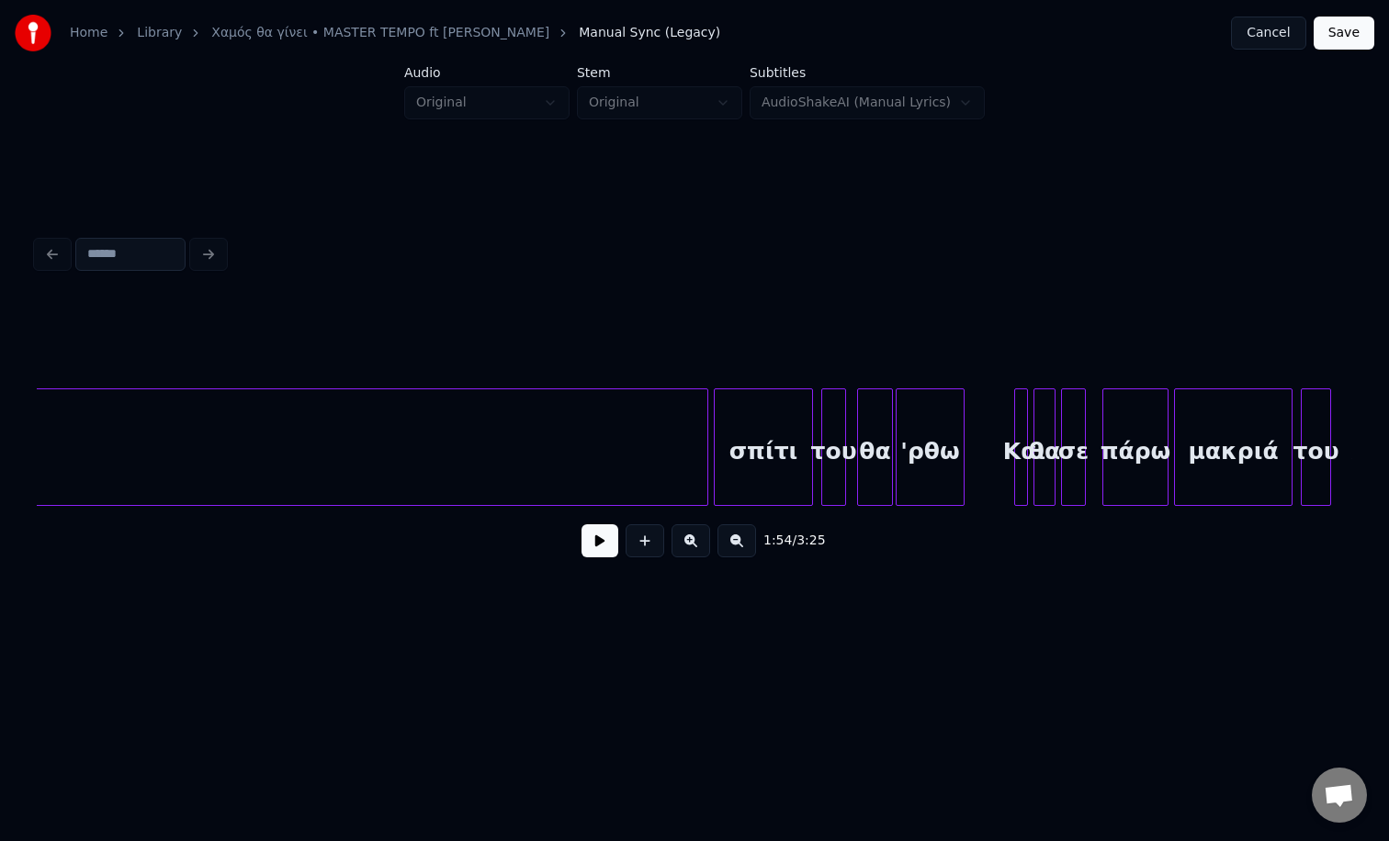
scroll to position [0, 21493]
click at [756, 446] on div "σπίτι" at bounding box center [768, 451] width 97 height 125
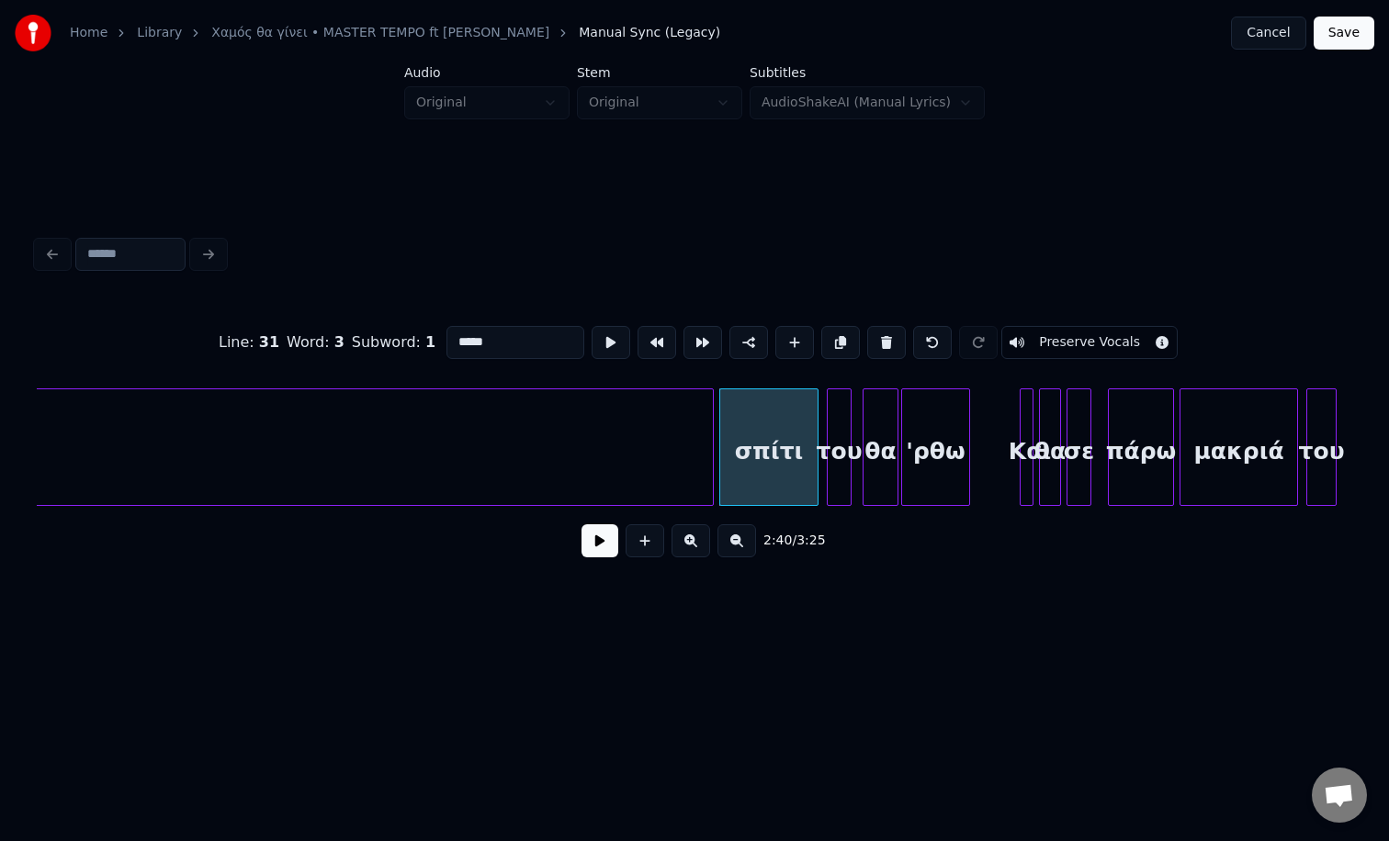
click at [581, 524] on button at bounding box center [599, 540] width 37 height 33
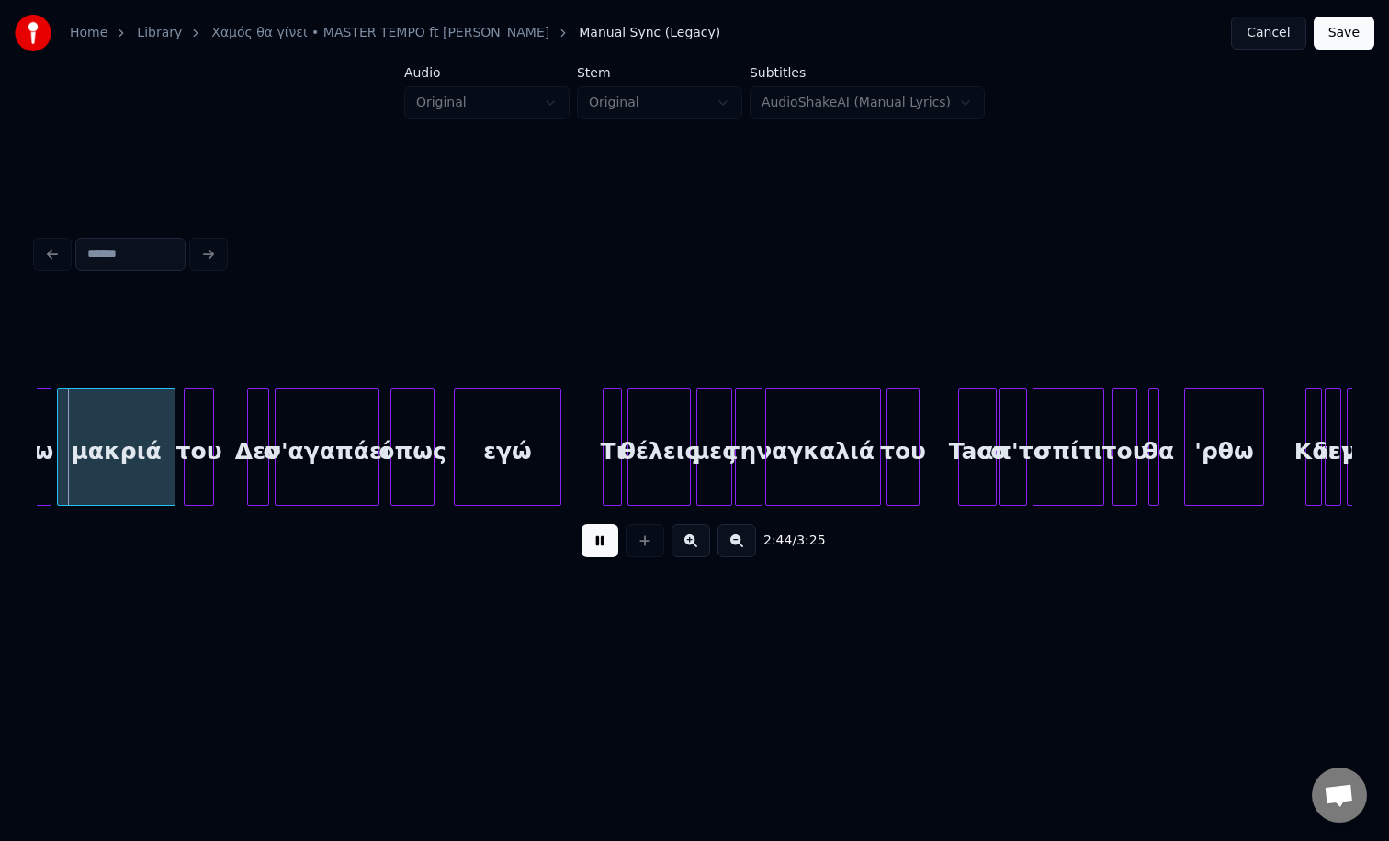
scroll to position [0, 22617]
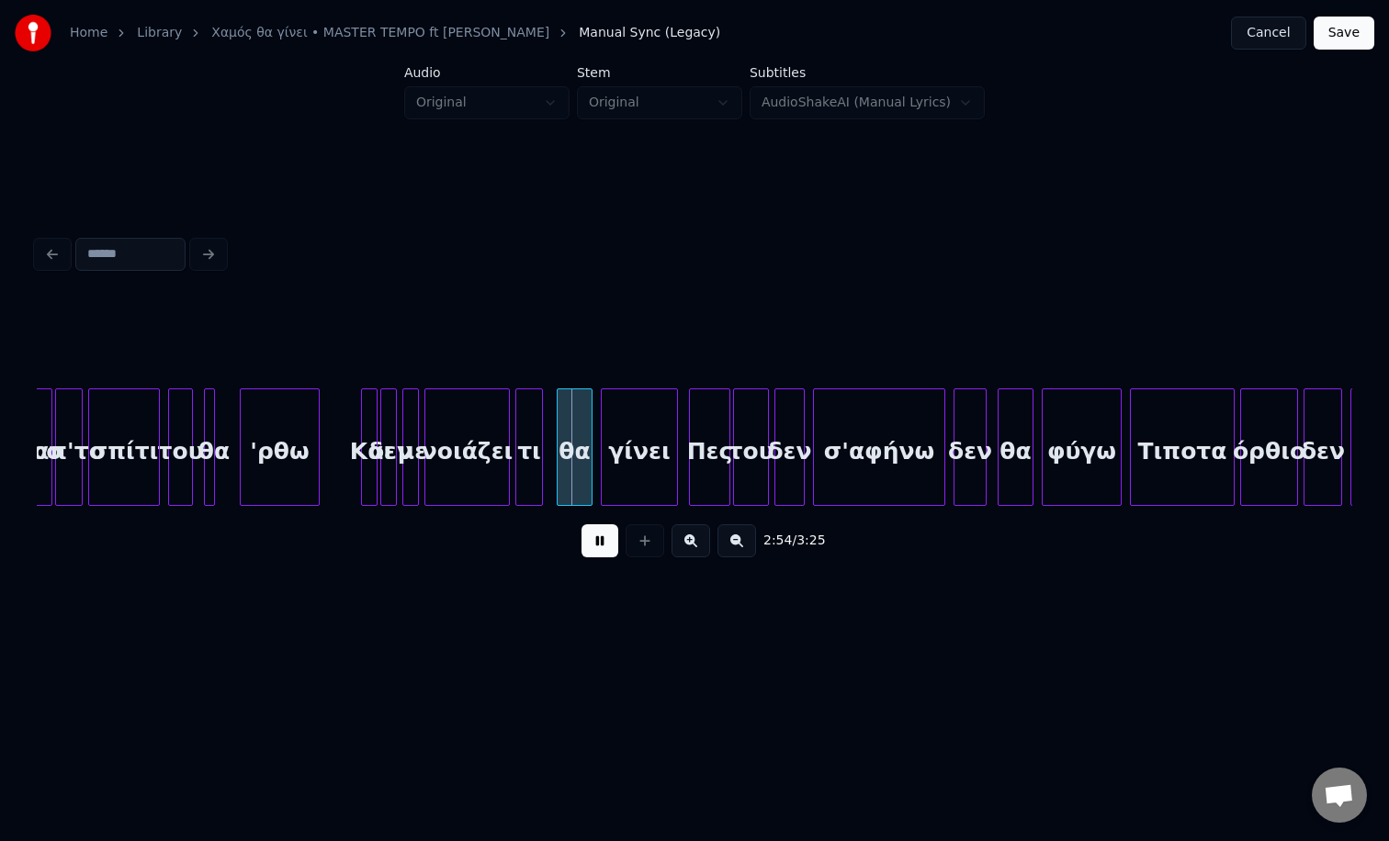
click at [581, 524] on button at bounding box center [599, 540] width 37 height 33
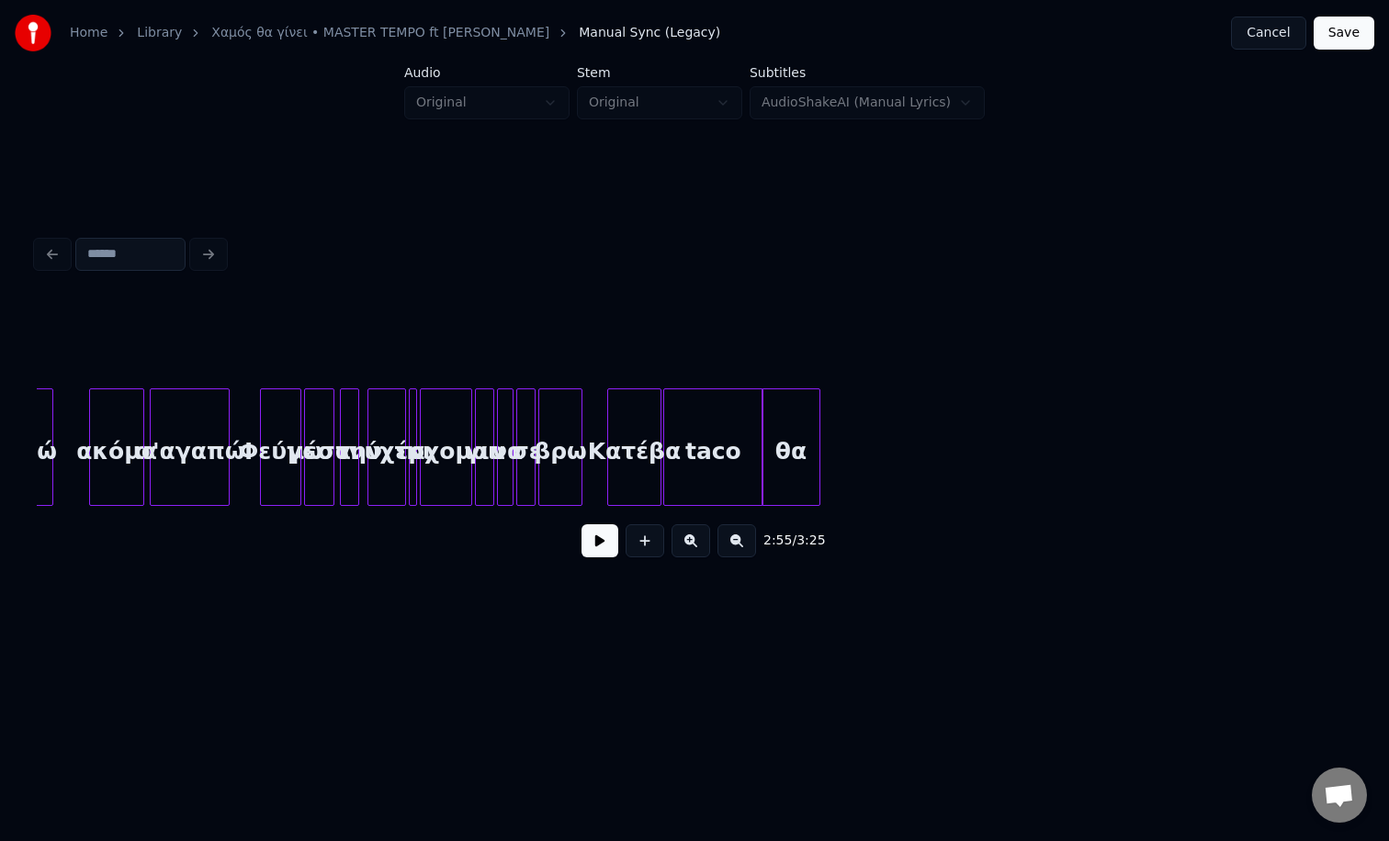
scroll to position [0, 14956]
click at [724, 447] on div "taco" at bounding box center [714, 451] width 99 height 125
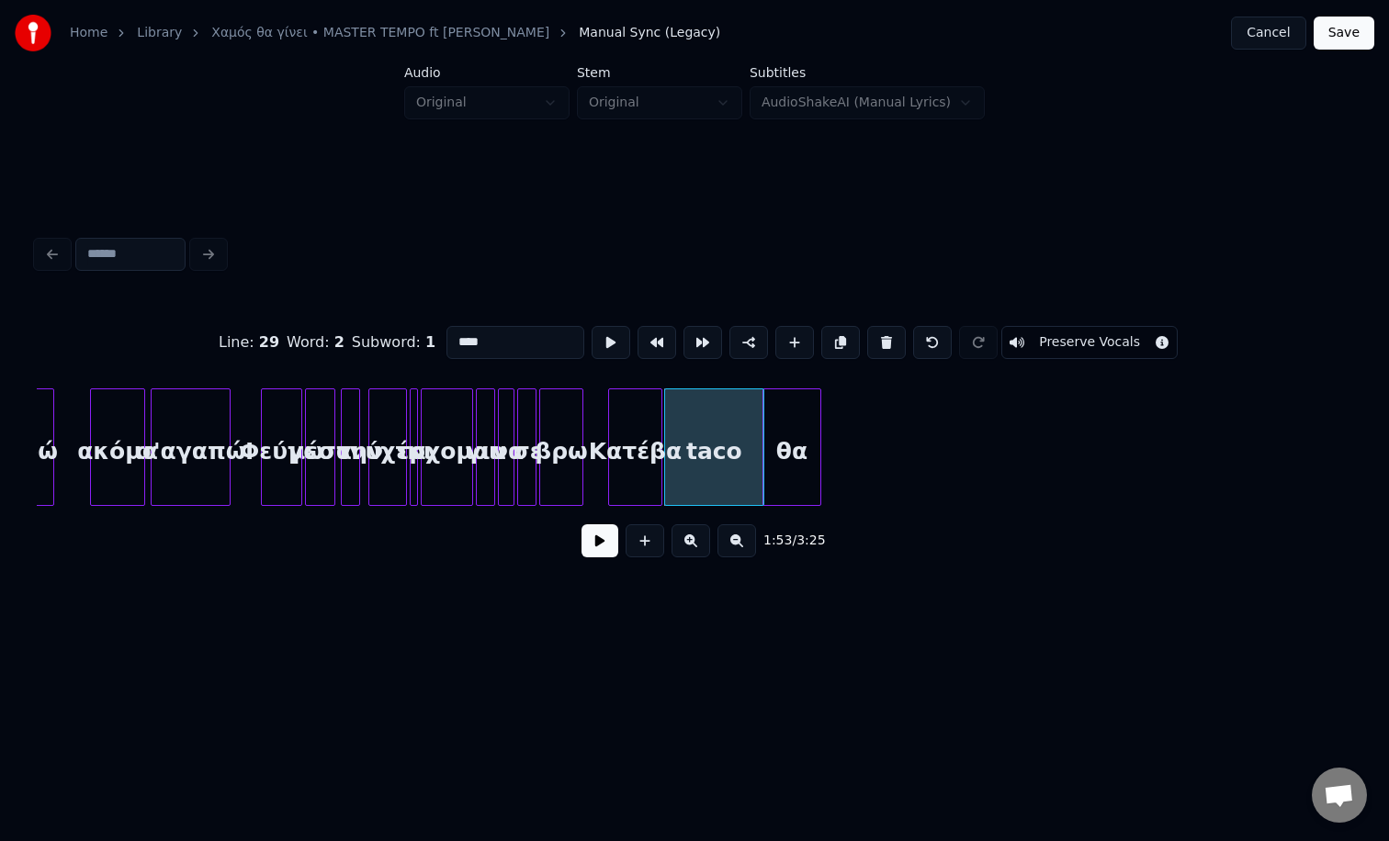
click at [581, 524] on button at bounding box center [599, 540] width 37 height 33
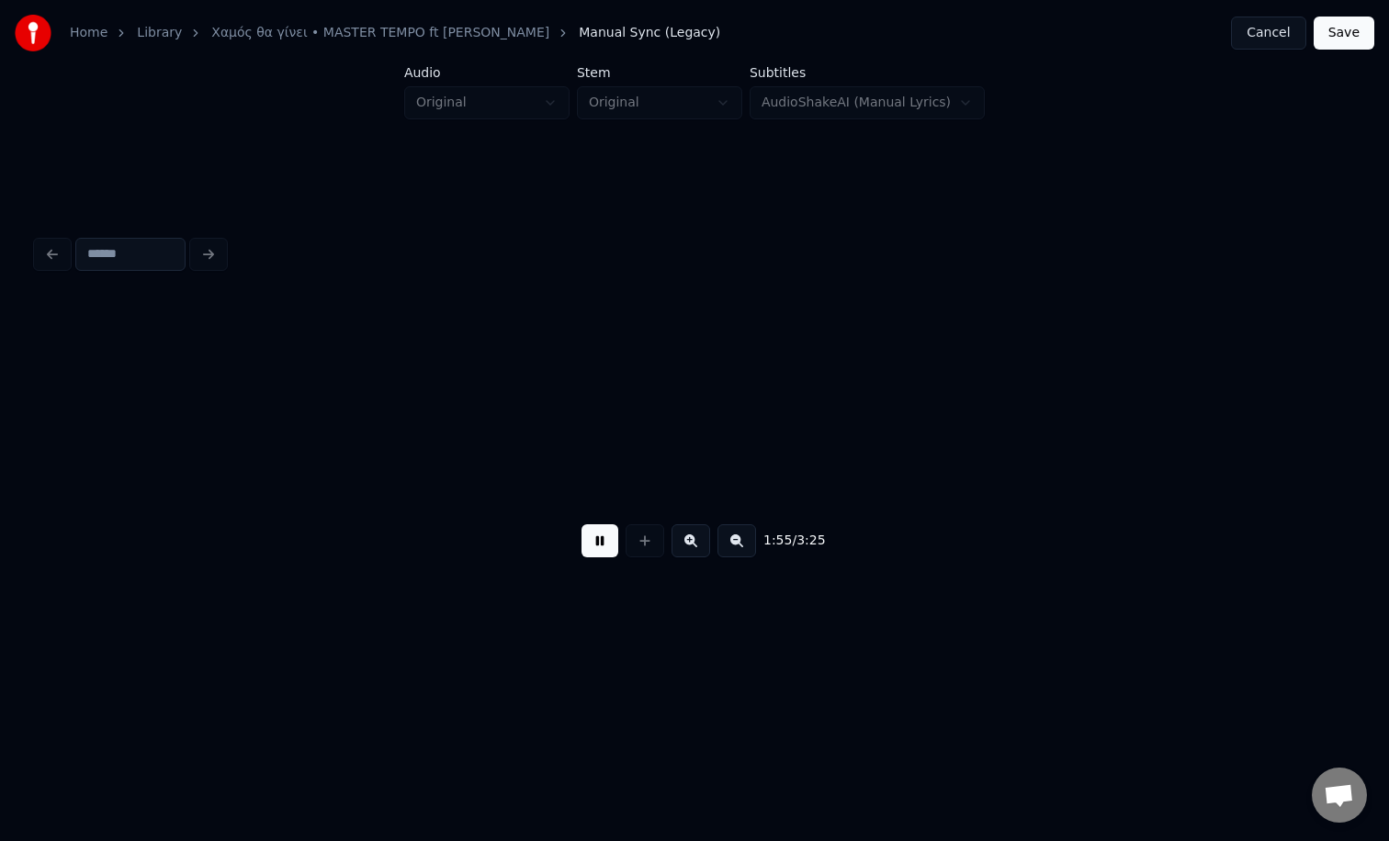
scroll to position [0, 15998]
click at [581, 524] on button at bounding box center [599, 540] width 37 height 33
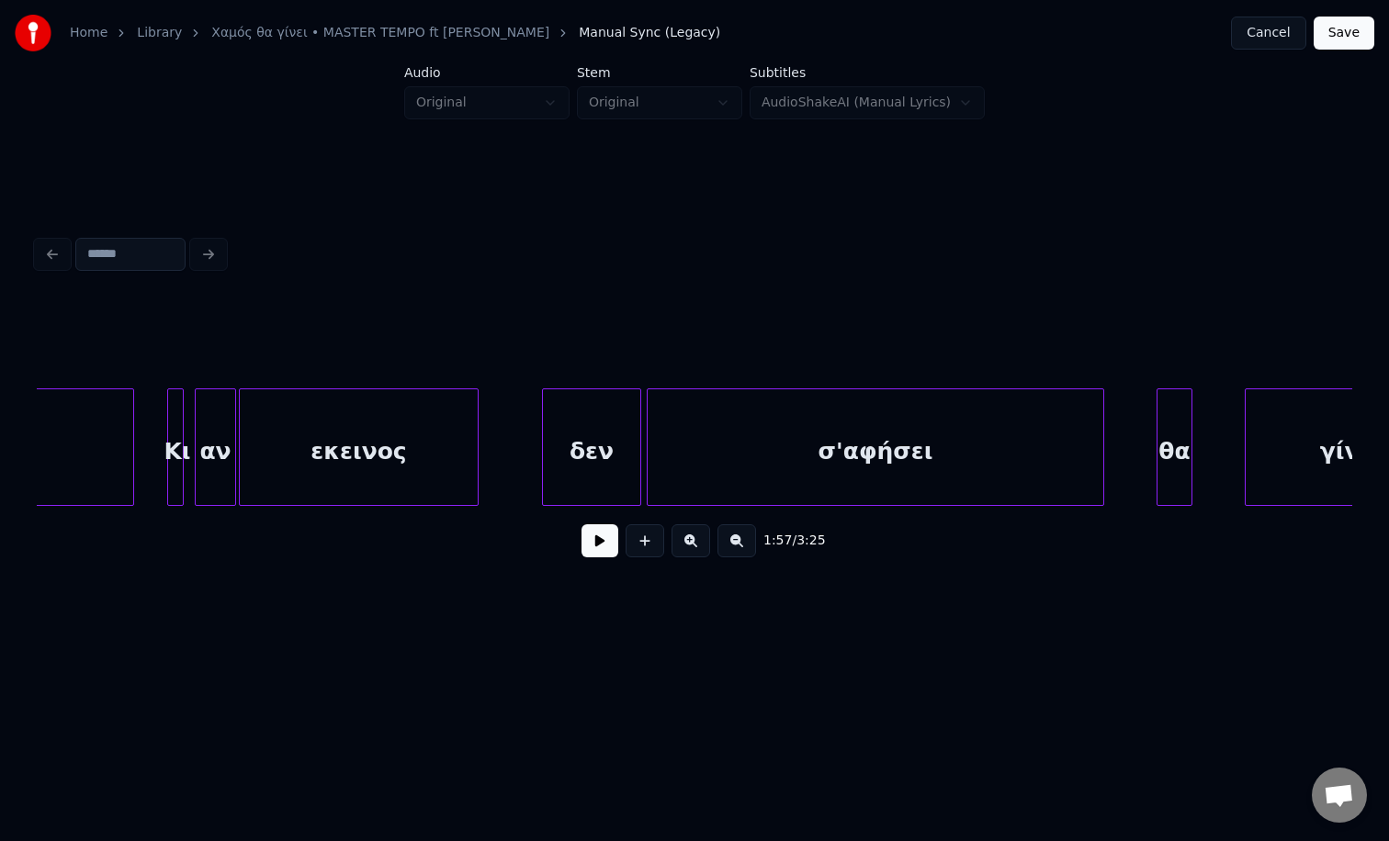
click at [581, 524] on button at bounding box center [599, 540] width 37 height 33
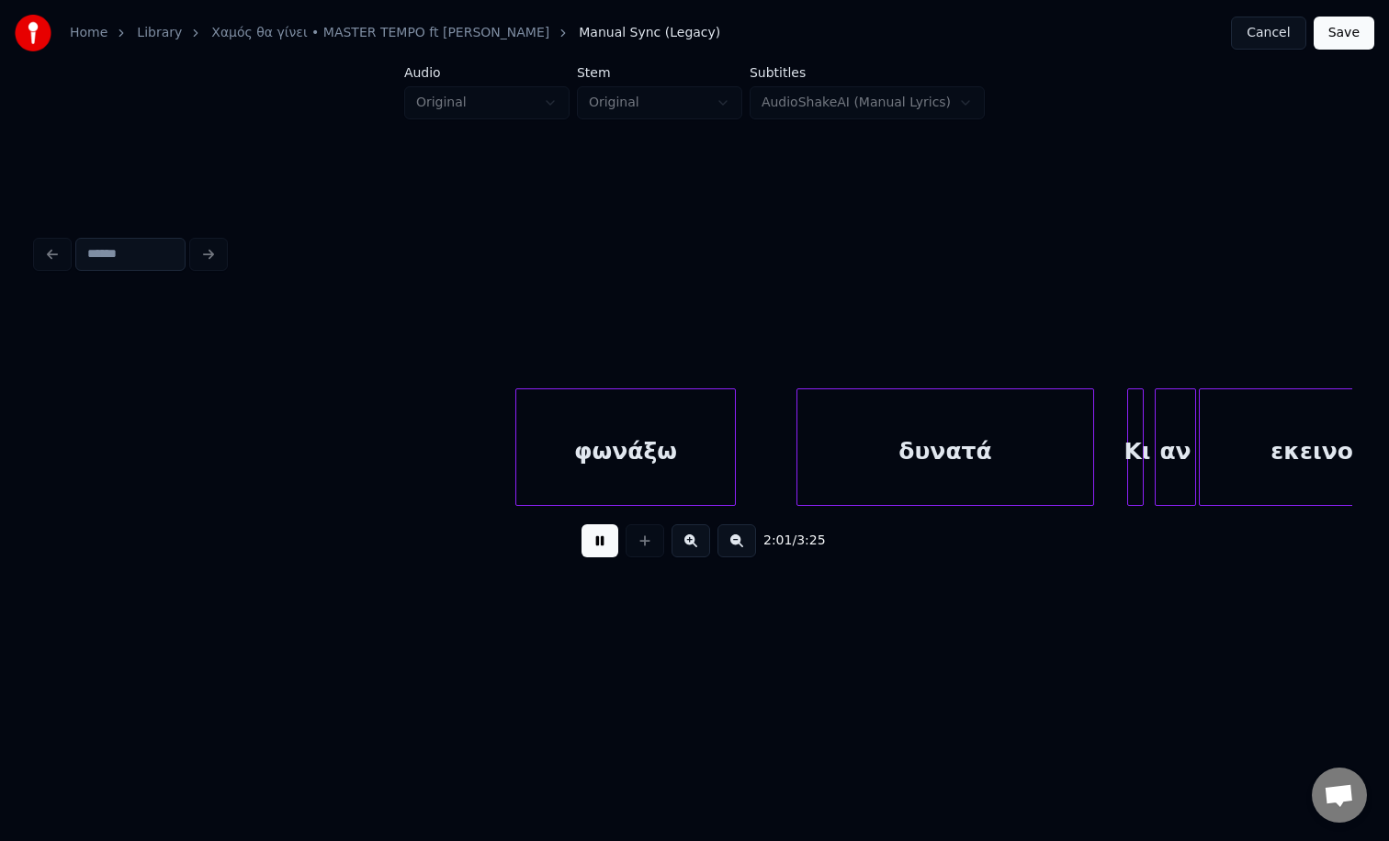
scroll to position [0, 16833]
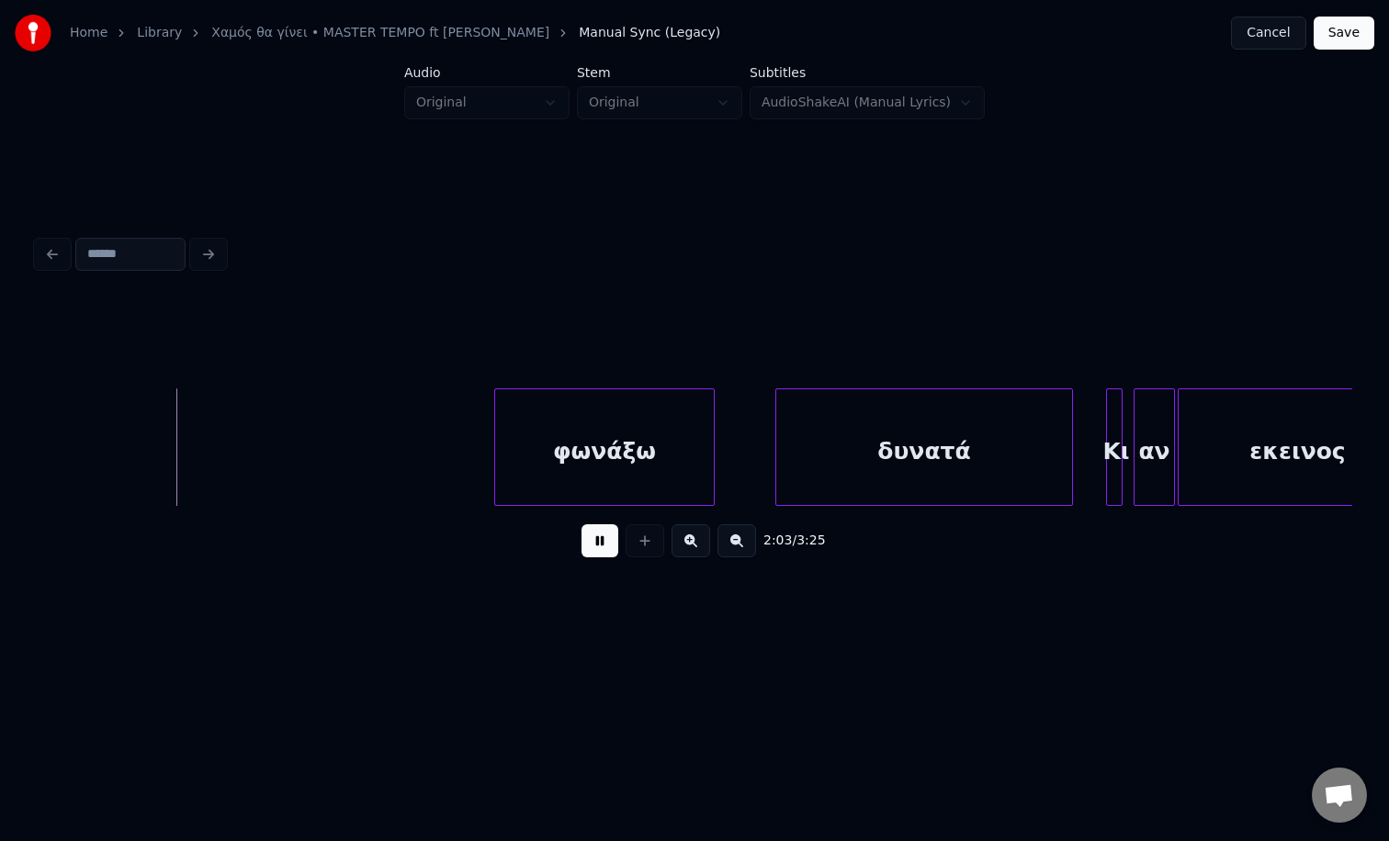
click at [599, 546] on button at bounding box center [599, 540] width 37 height 33
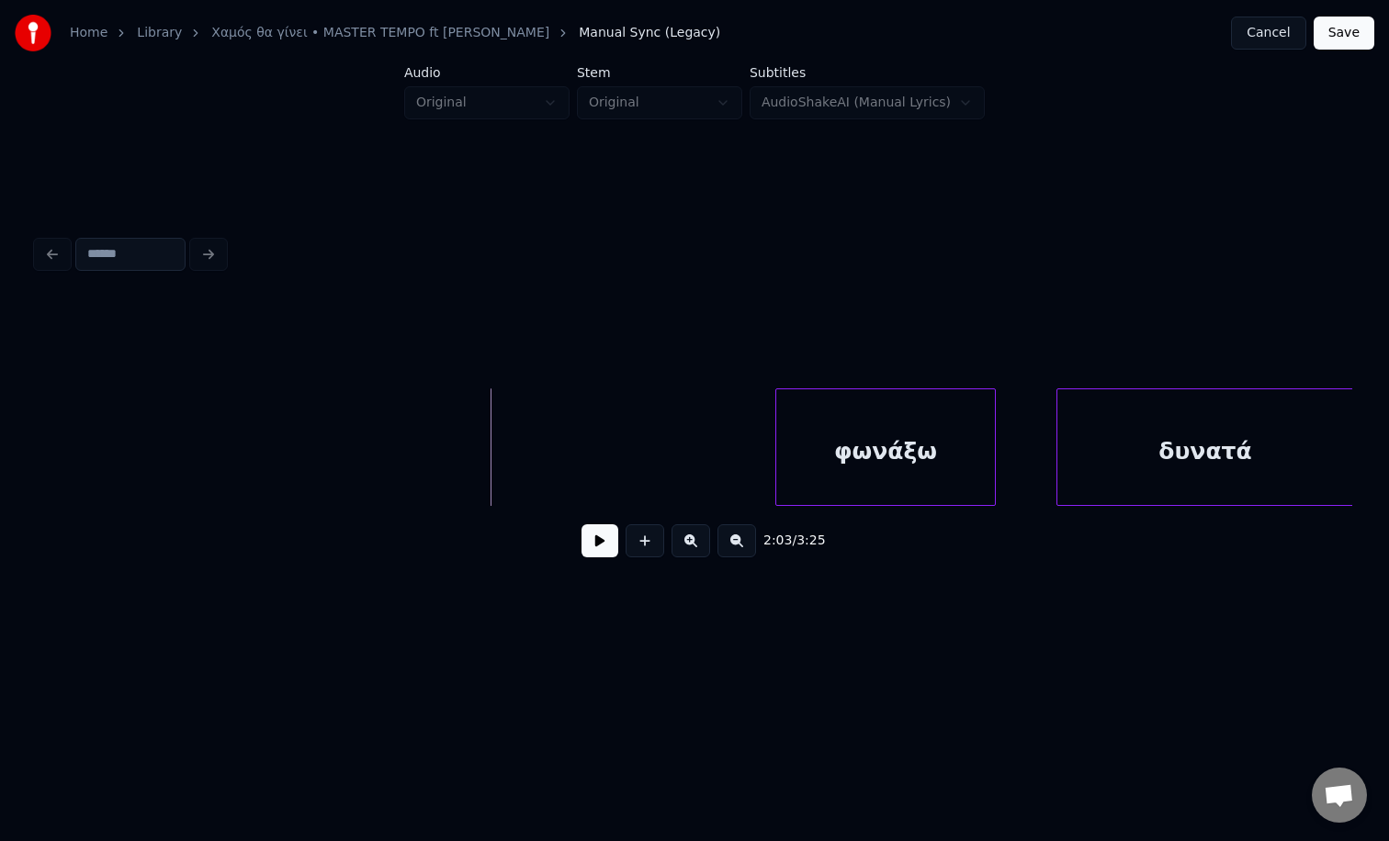
scroll to position [0, 16548]
click at [1283, 39] on button "Cancel" at bounding box center [1268, 33] width 74 height 33
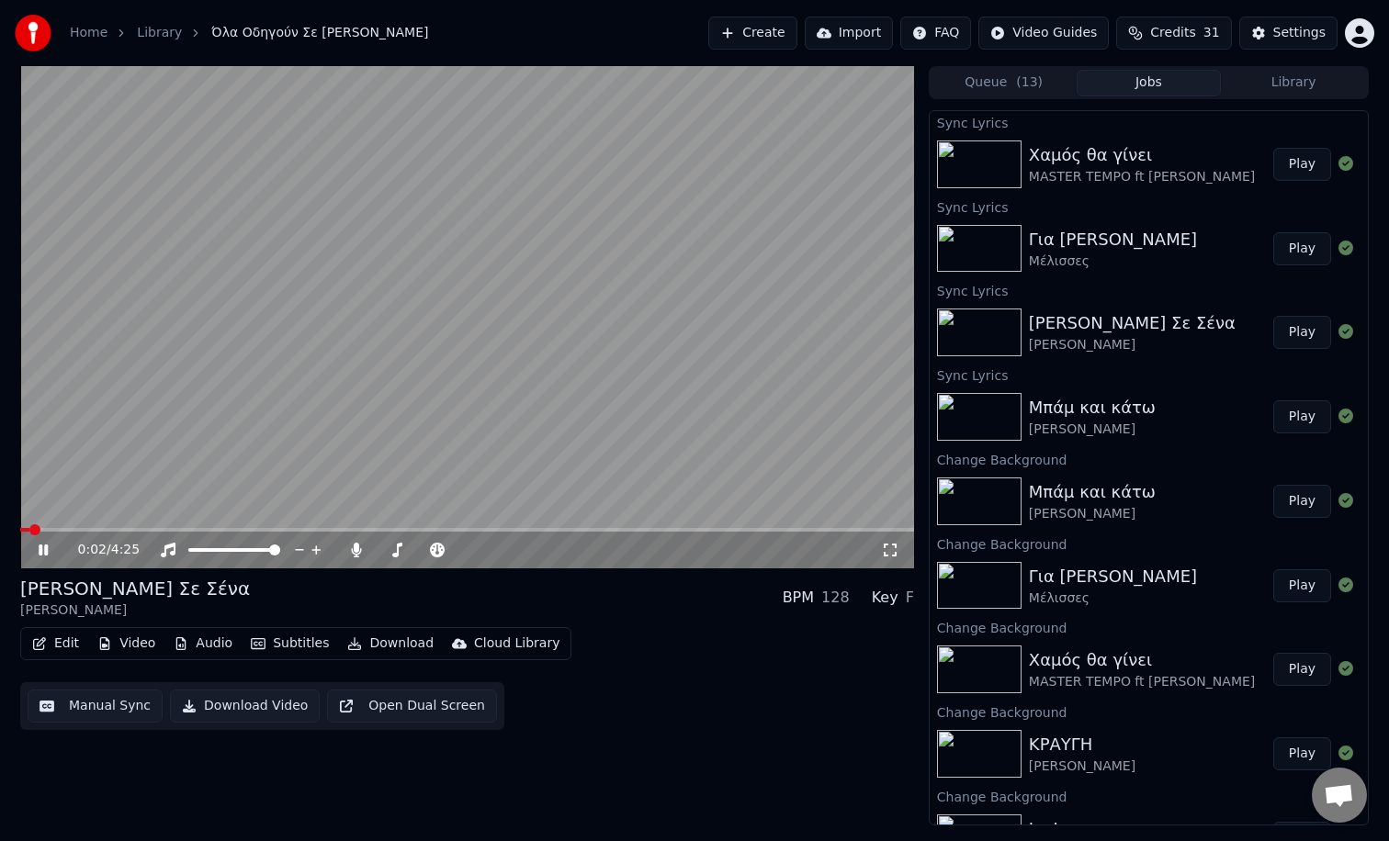
click at [1262, 83] on button "Library" at bounding box center [1292, 83] width 145 height 27
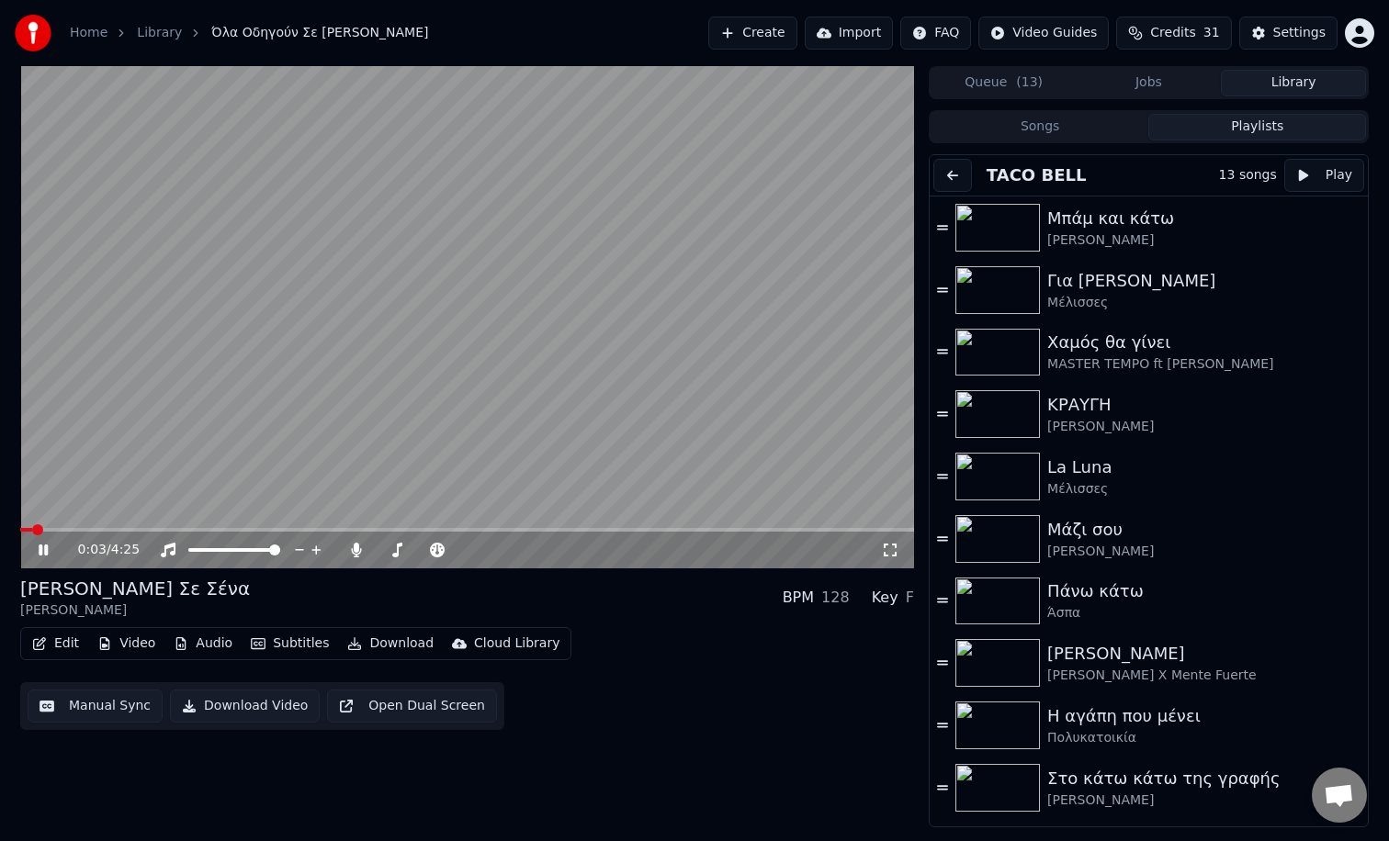
click at [1227, 122] on button "Playlists" at bounding box center [1257, 127] width 218 height 27
click at [1095, 348] on div "Χαμός θα γίνει" at bounding box center [1194, 343] width 295 height 26
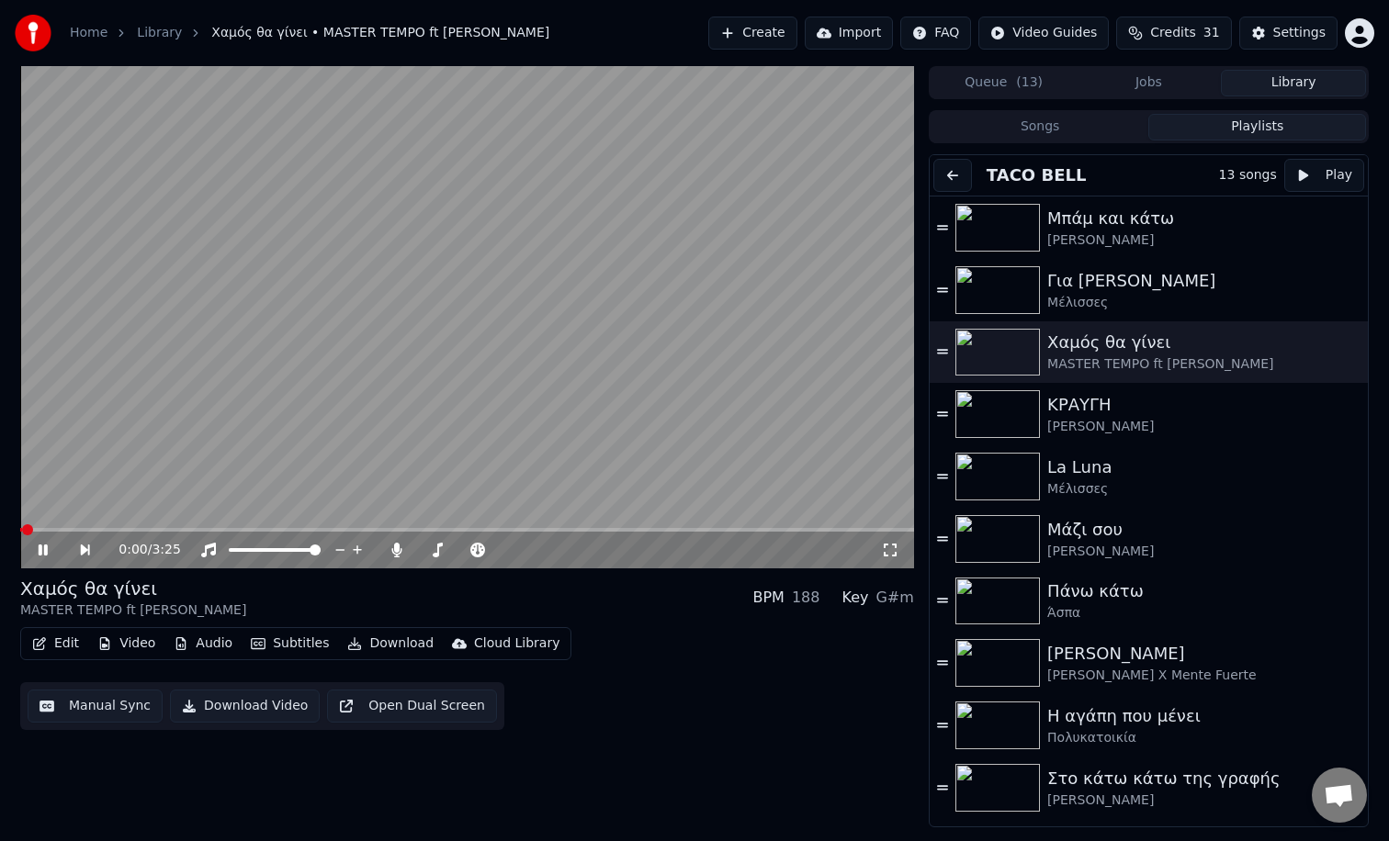
click at [48, 551] on icon at bounding box center [56, 550] width 42 height 15
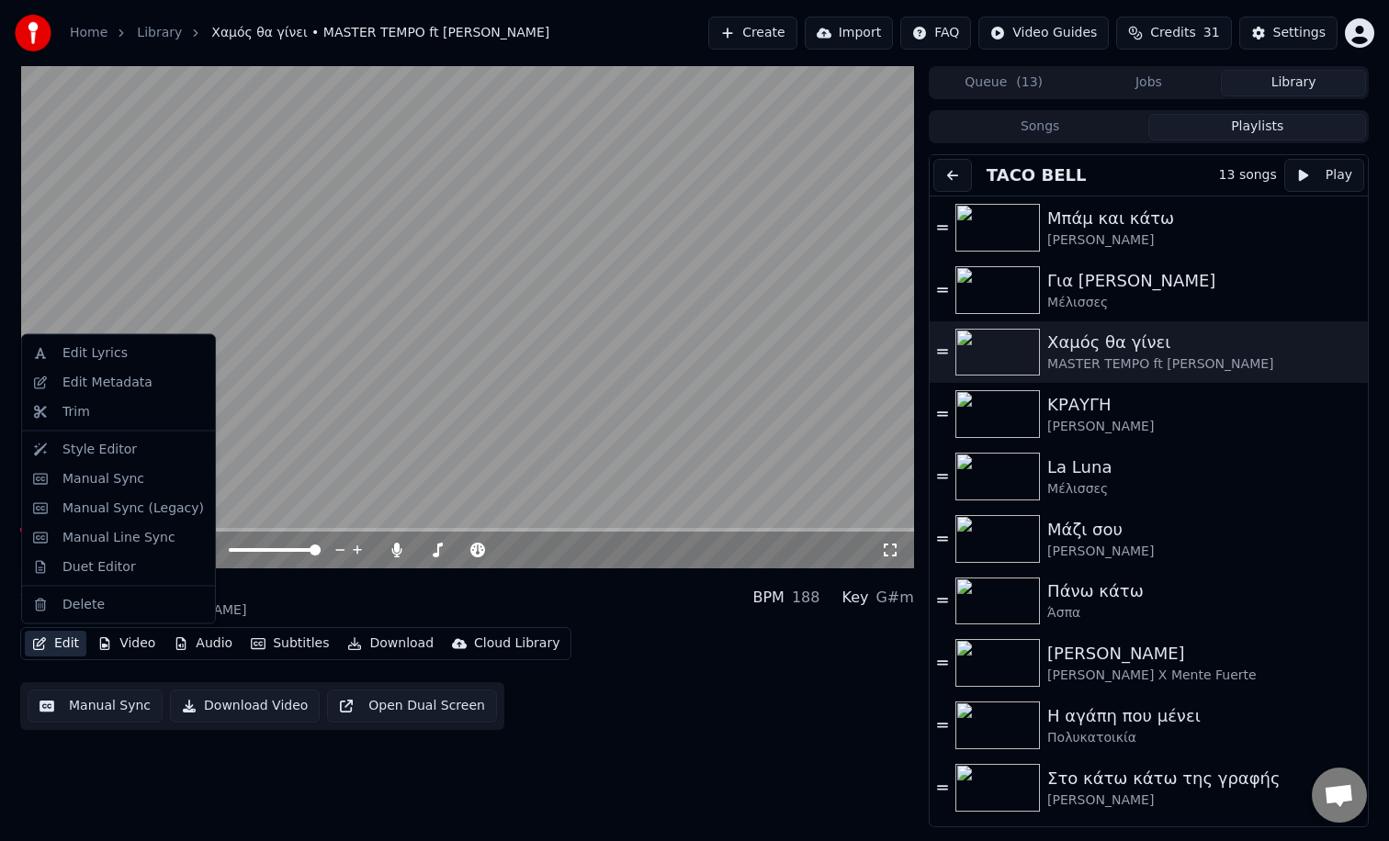
click at [61, 638] on button "Edit" at bounding box center [56, 644] width 62 height 26
click at [81, 362] on div "Edit Lyrics" at bounding box center [94, 353] width 65 height 18
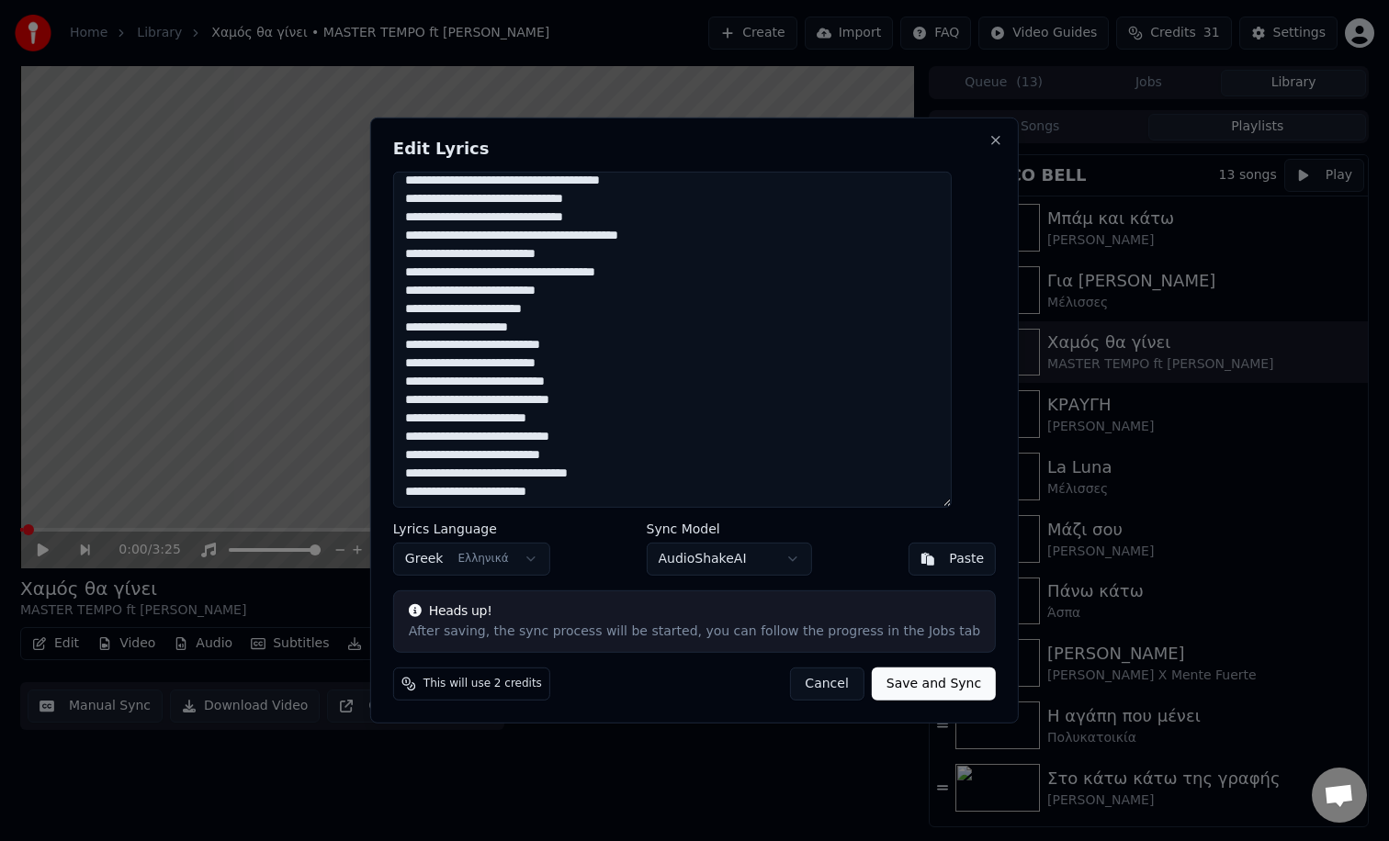
scroll to position [451, 0]
click at [810, 692] on button "Cancel" at bounding box center [826, 684] width 74 height 33
